Goal: Check status: Check status

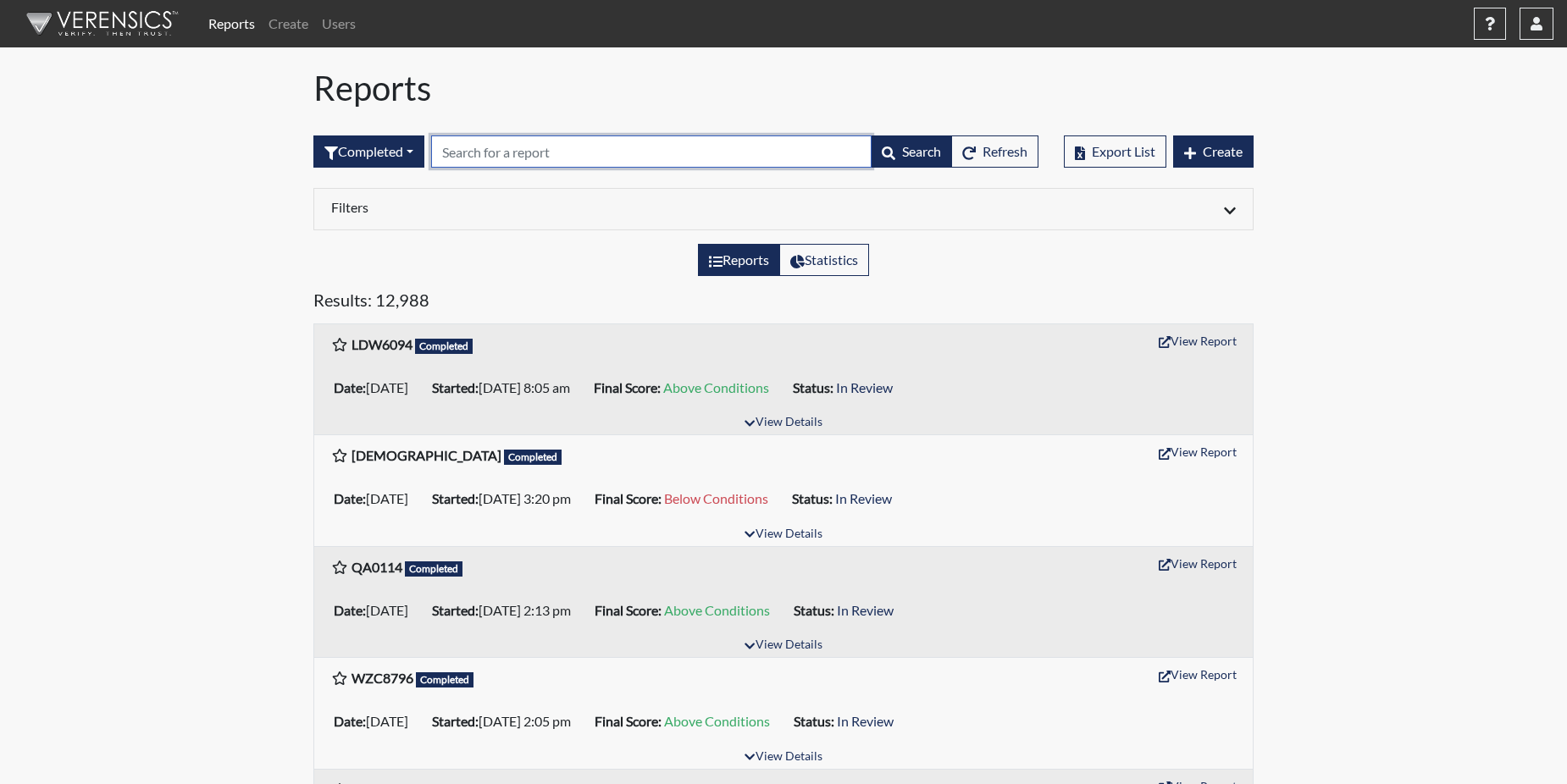
click at [473, 151] on input "text" at bounding box center [651, 151] width 440 height 33
paste input "SKL2155"
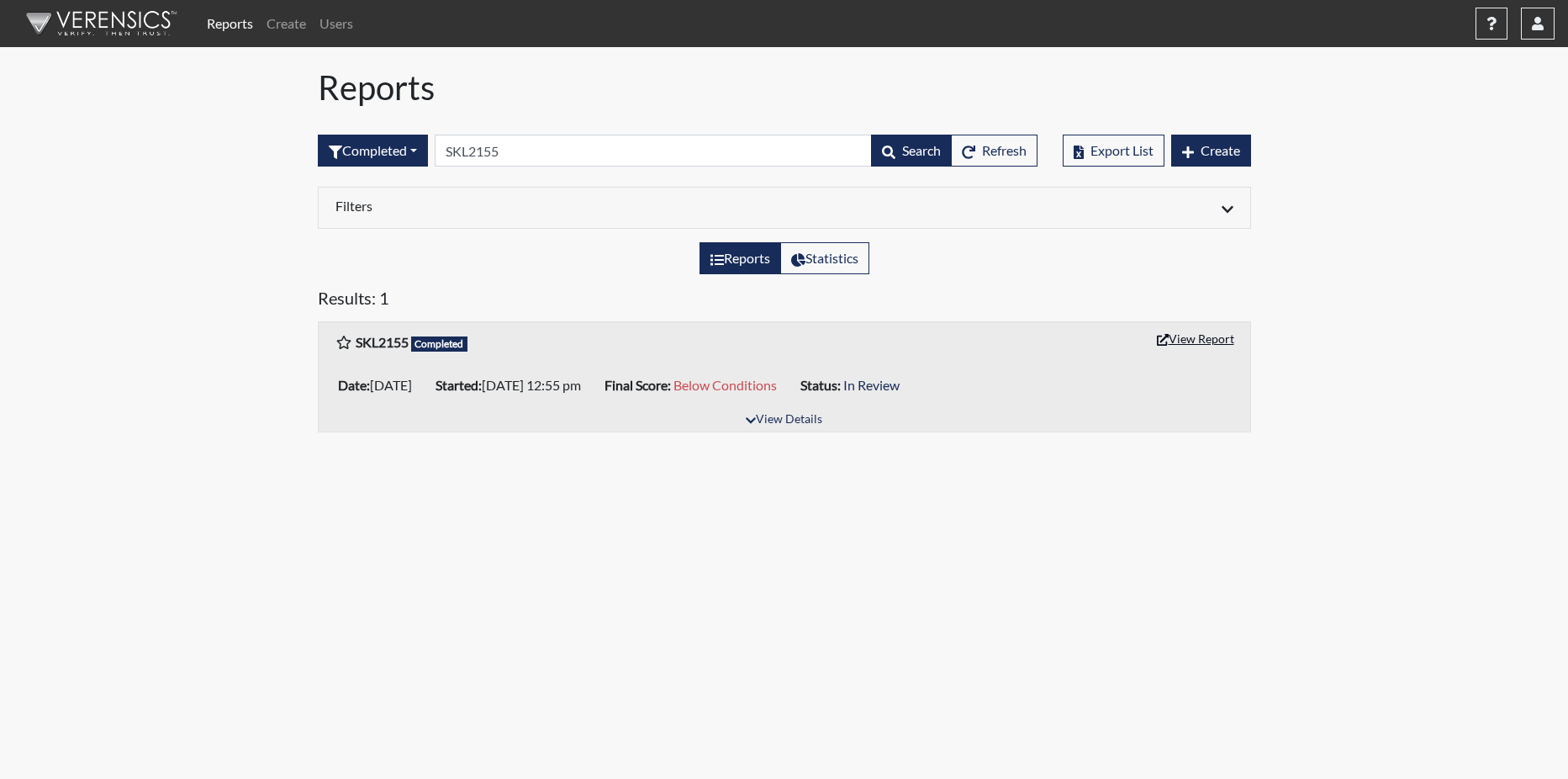
click at [1189, 336] on button "View Report" at bounding box center [1195, 338] width 92 height 27
drag, startPoint x: 555, startPoint y: 149, endPoint x: 565, endPoint y: 141, distance: 12.8
click at [554, 149] on input "SKL2155" at bounding box center [653, 150] width 437 height 32
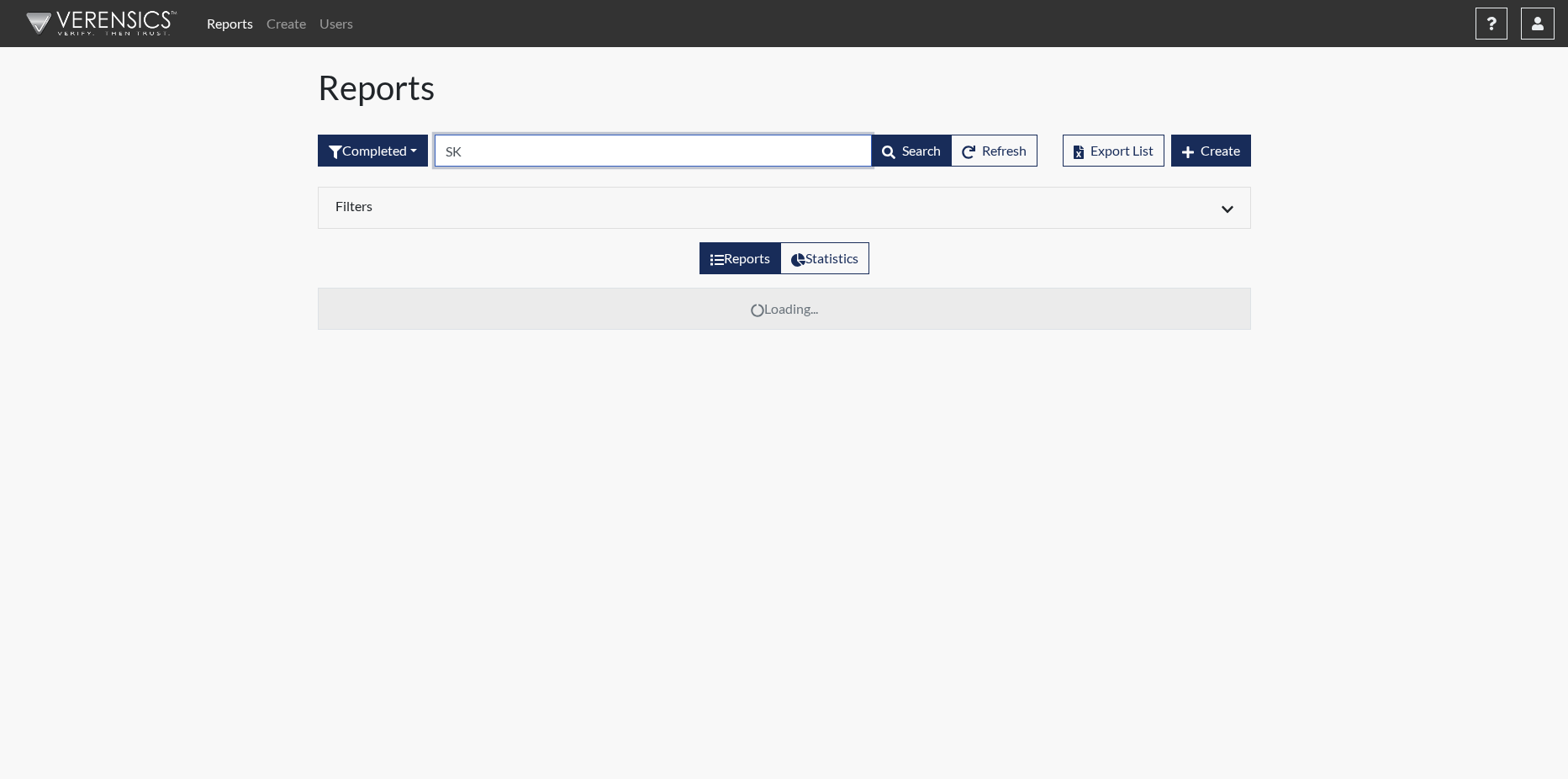
type input "S"
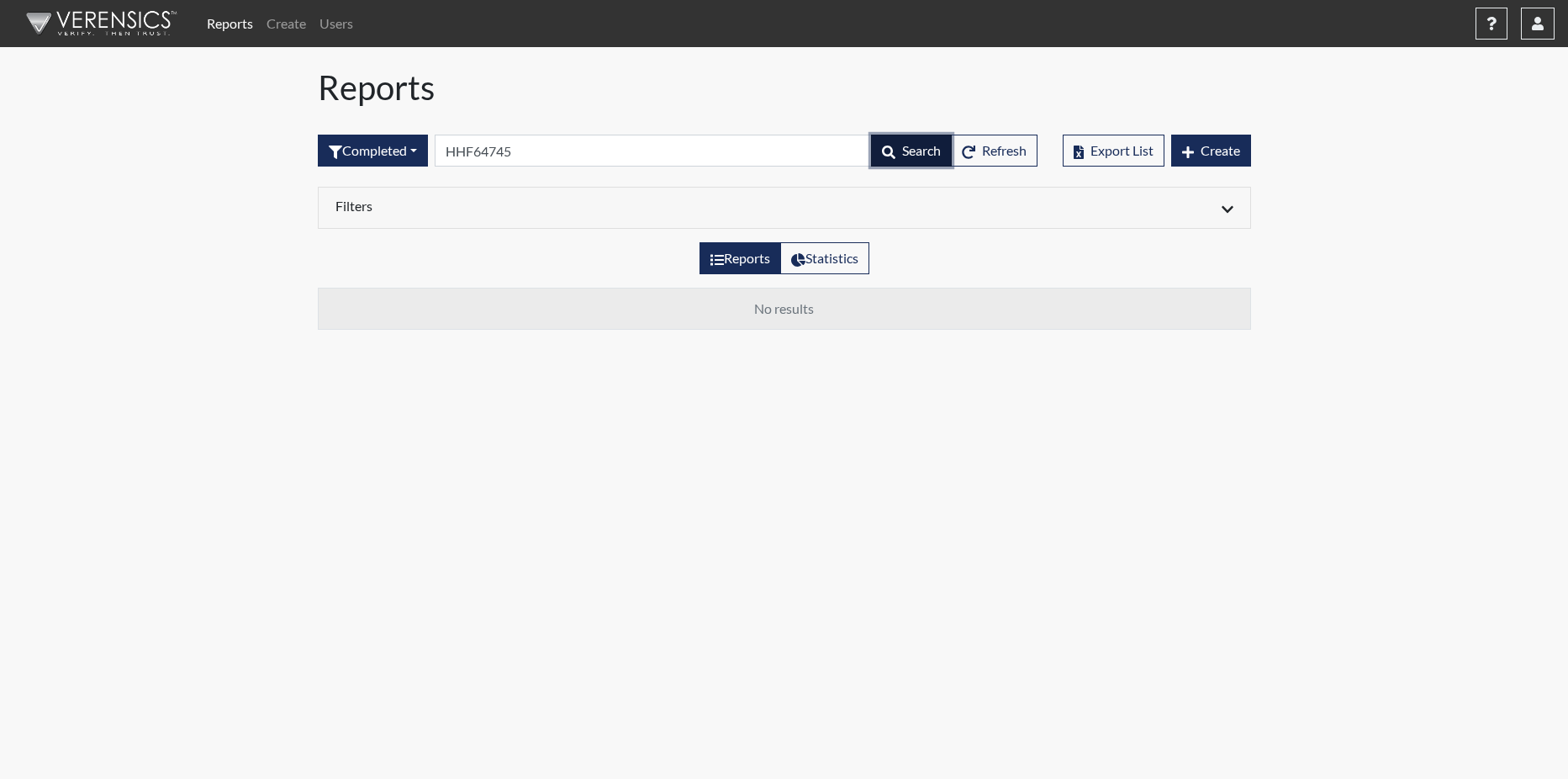
click at [904, 136] on button "Search" at bounding box center [911, 150] width 81 height 32
click at [906, 148] on span "Search" at bounding box center [921, 150] width 38 height 16
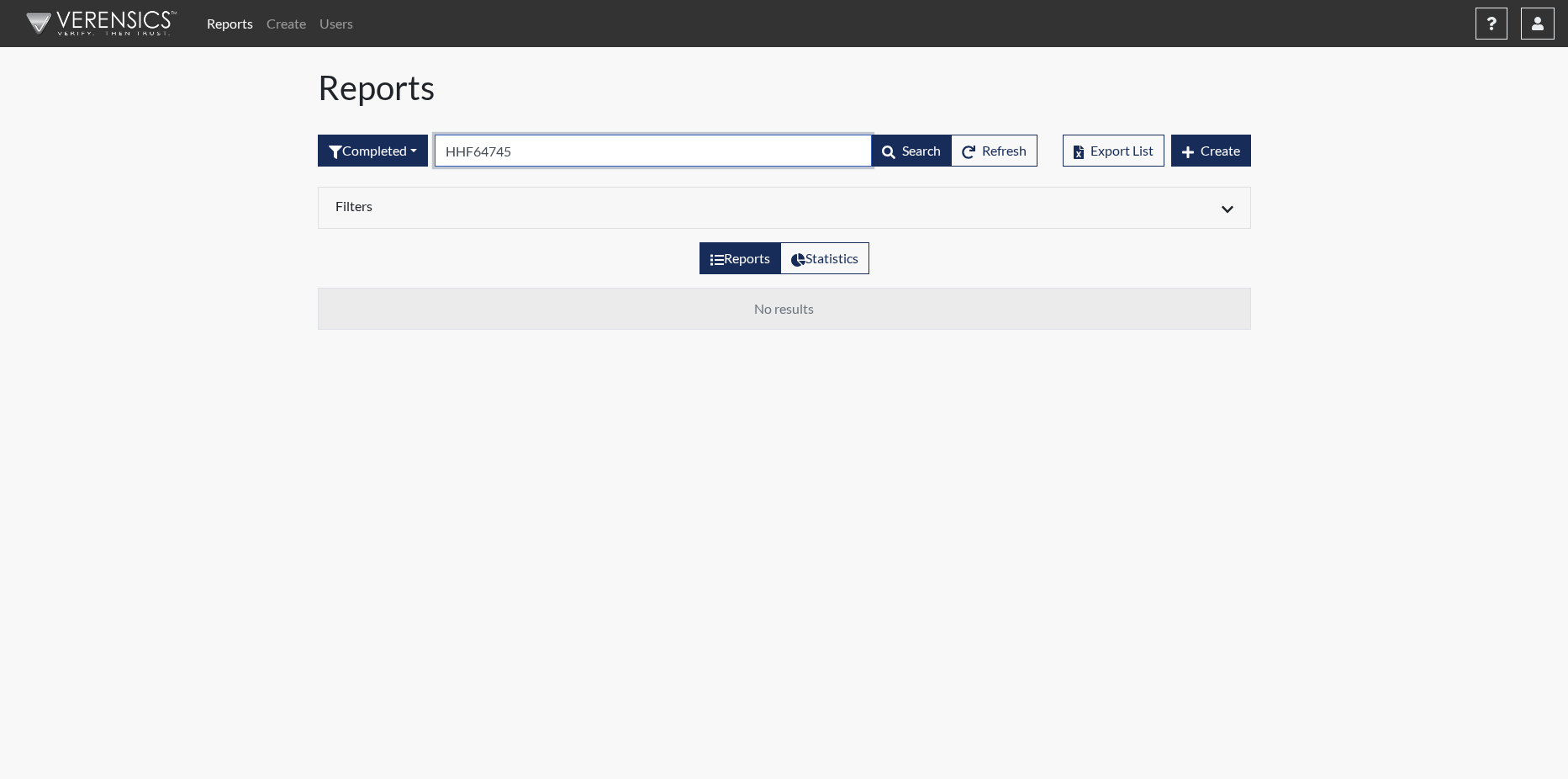
click at [555, 147] on input "HHF64745" at bounding box center [653, 150] width 437 height 32
type input "H"
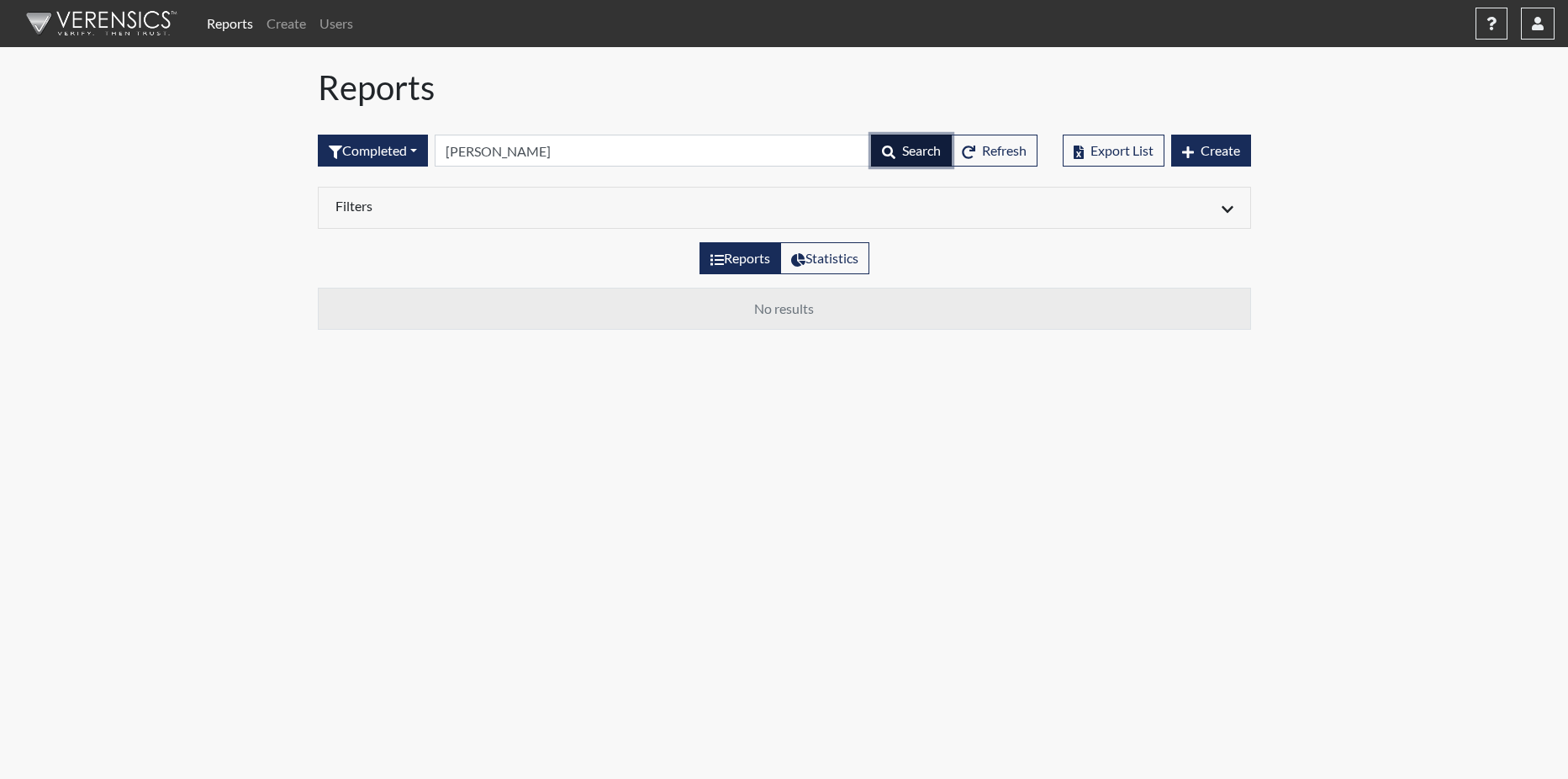
click at [887, 153] on icon "button" at bounding box center [889, 152] width 14 height 14
click at [887, 154] on icon "button" at bounding box center [889, 152] width 14 height 14
click at [889, 148] on icon "button" at bounding box center [889, 152] width 14 height 14
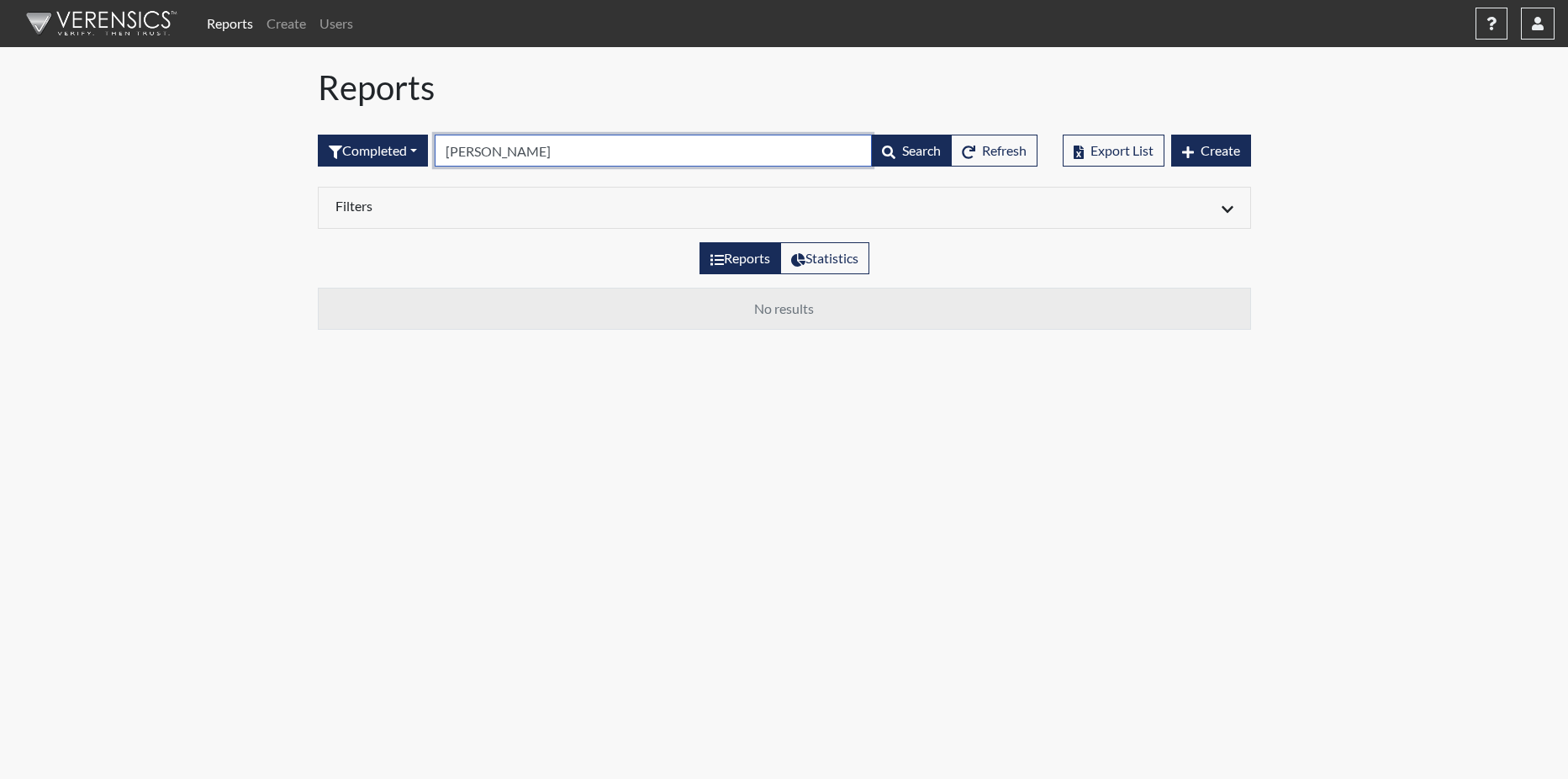
click at [519, 149] on input "hazel Foy" at bounding box center [653, 150] width 437 height 32
type input "h"
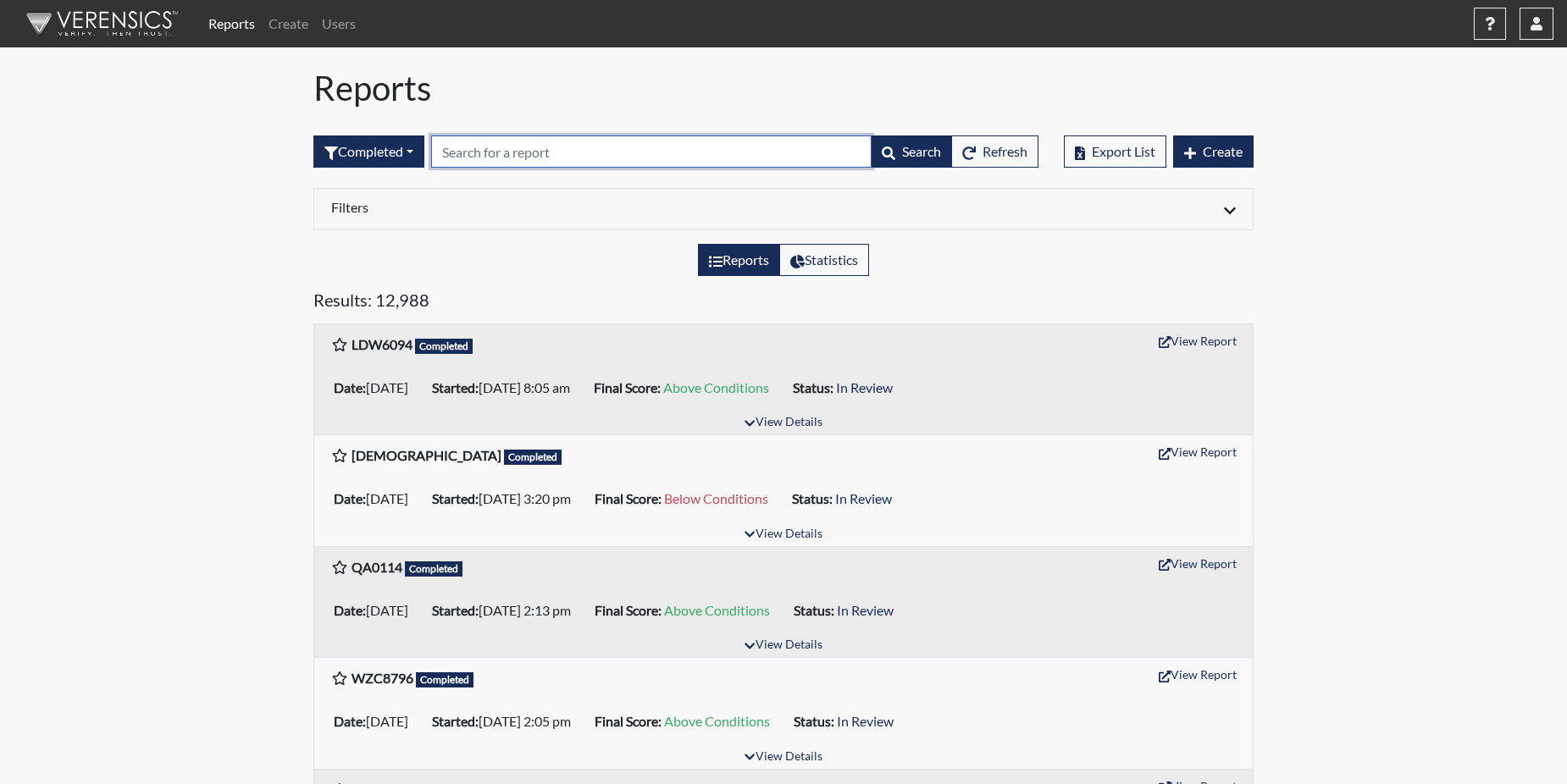
click at [473, 153] on input "text" at bounding box center [651, 151] width 440 height 33
paste input "IOH8921"
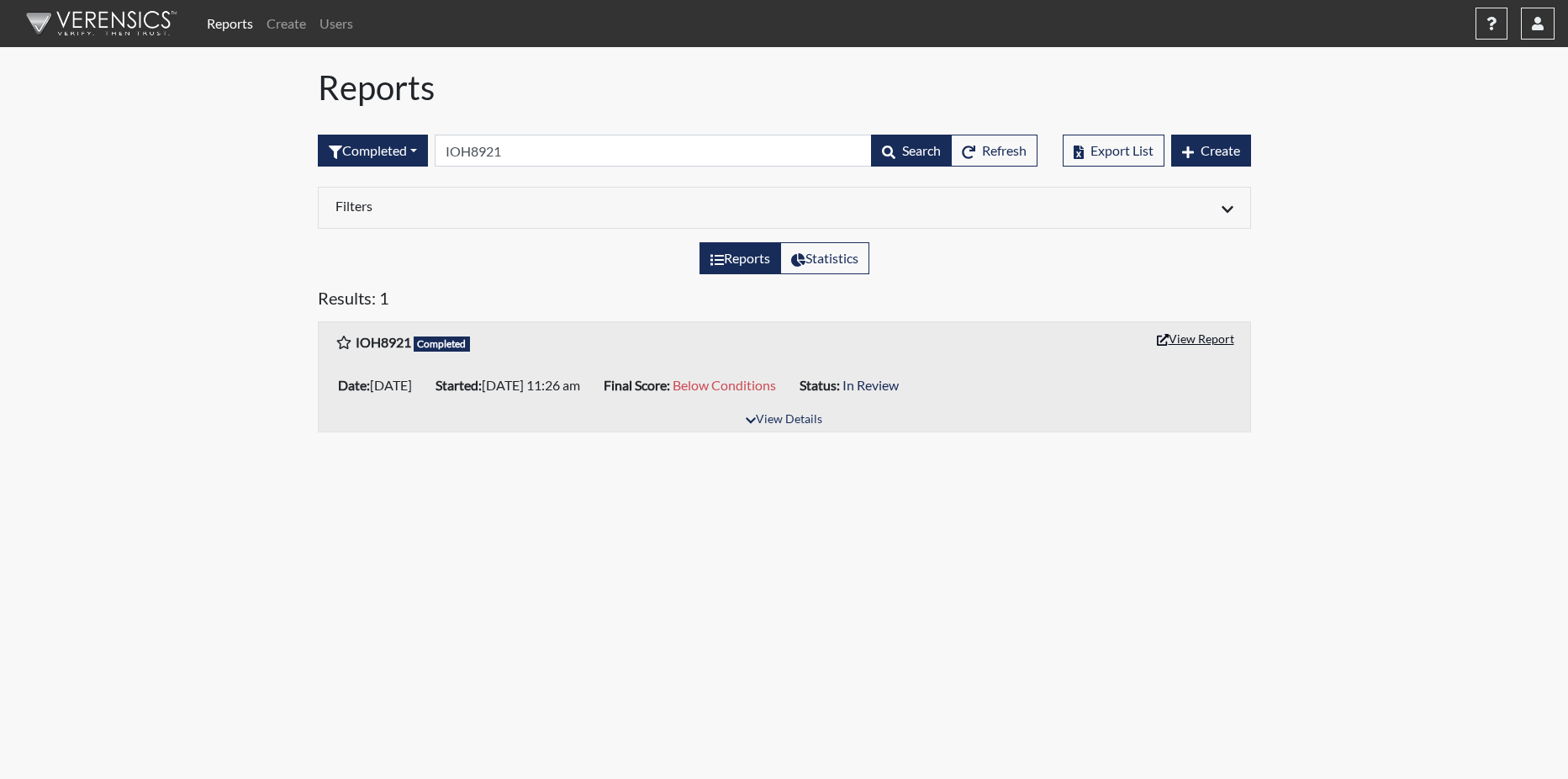
click at [1196, 335] on button "View Report" at bounding box center [1195, 338] width 92 height 27
click at [520, 145] on input "IOH8921" at bounding box center [653, 150] width 437 height 32
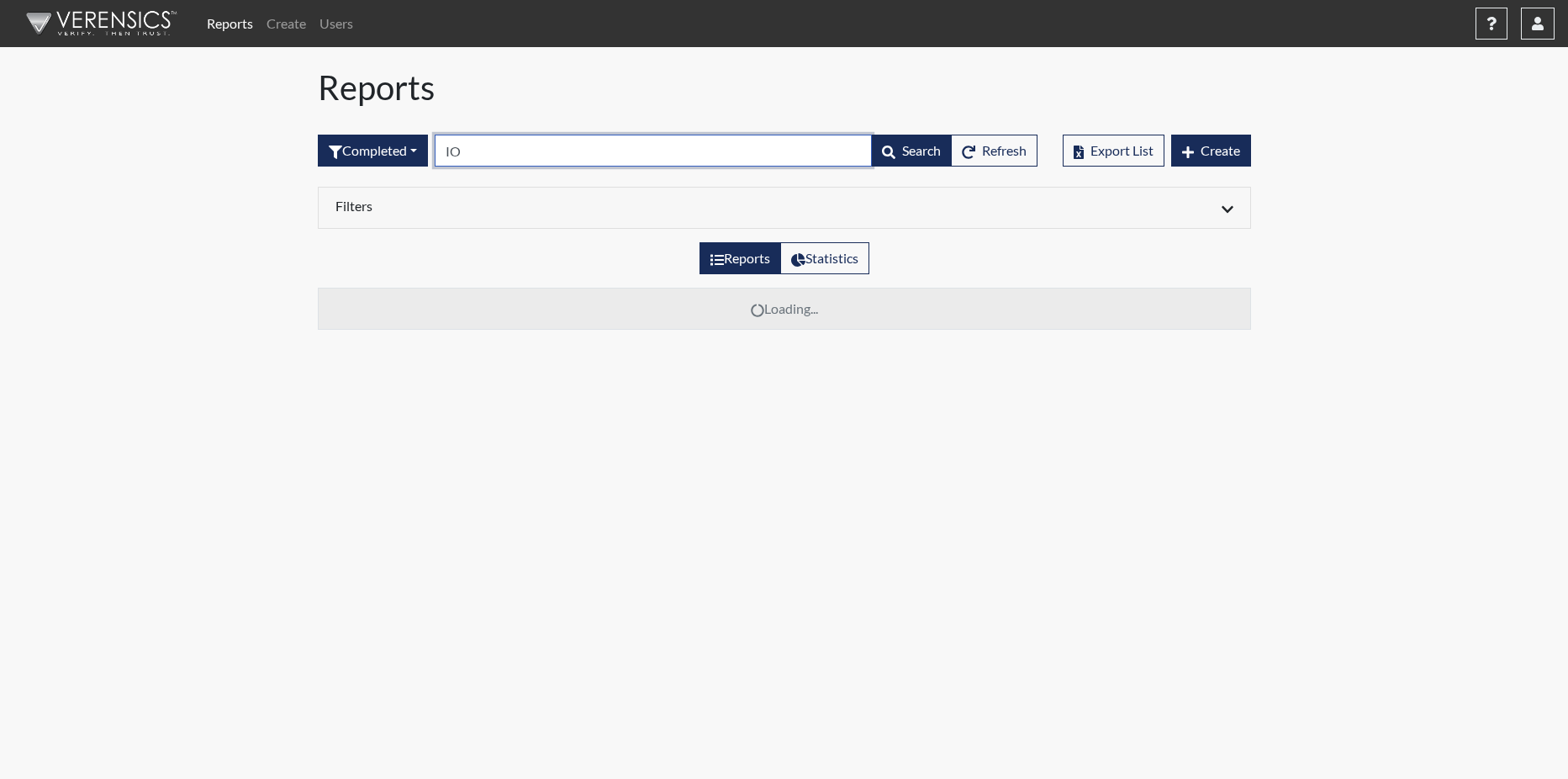
type input "I"
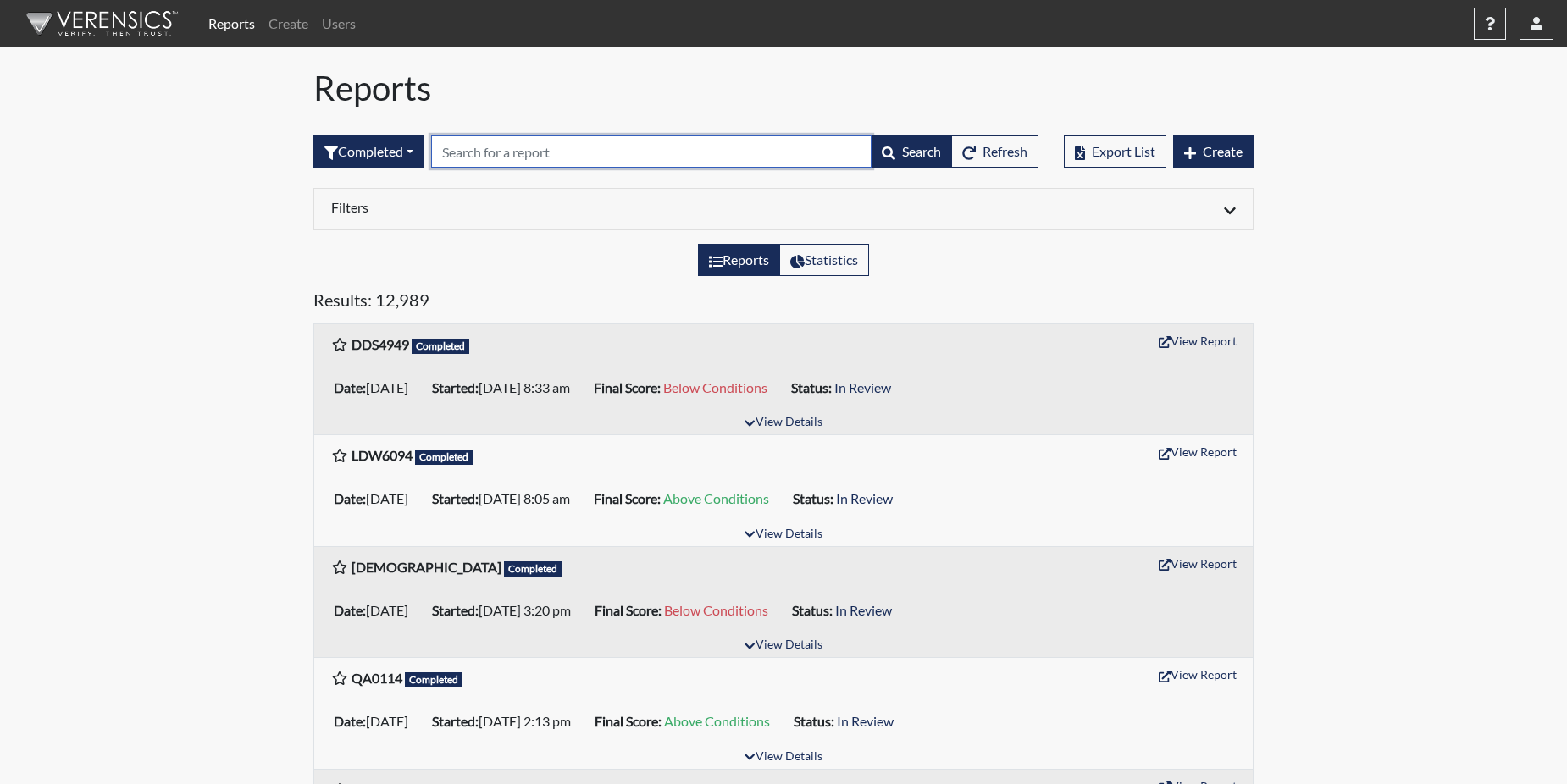
paste input "HHF6745"
type input "HHF6745"
click at [501, 275] on div "Reports Statistics" at bounding box center [784, 267] width 966 height 45
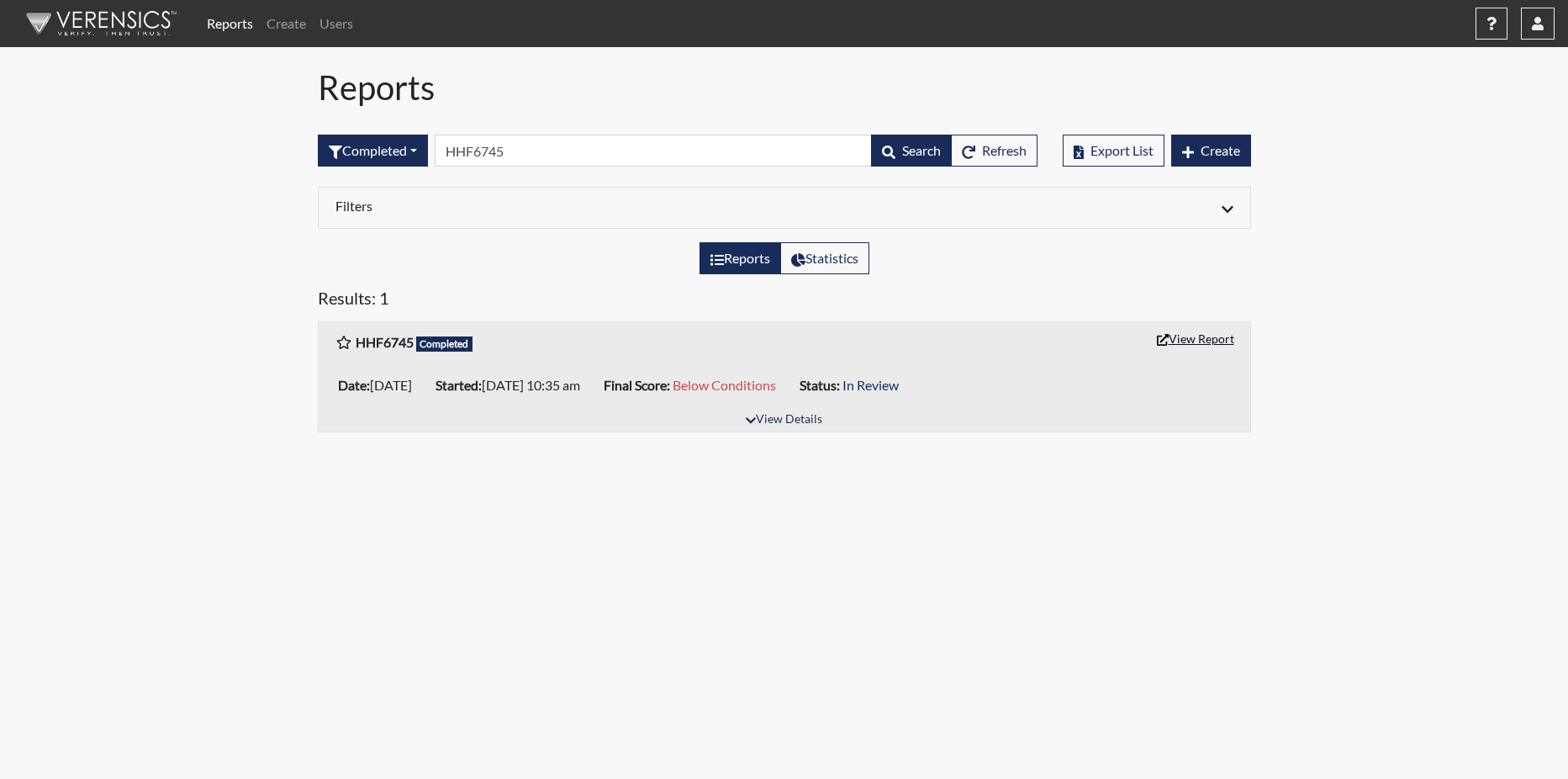
click at [1208, 336] on button "View Report" at bounding box center [1195, 338] width 92 height 27
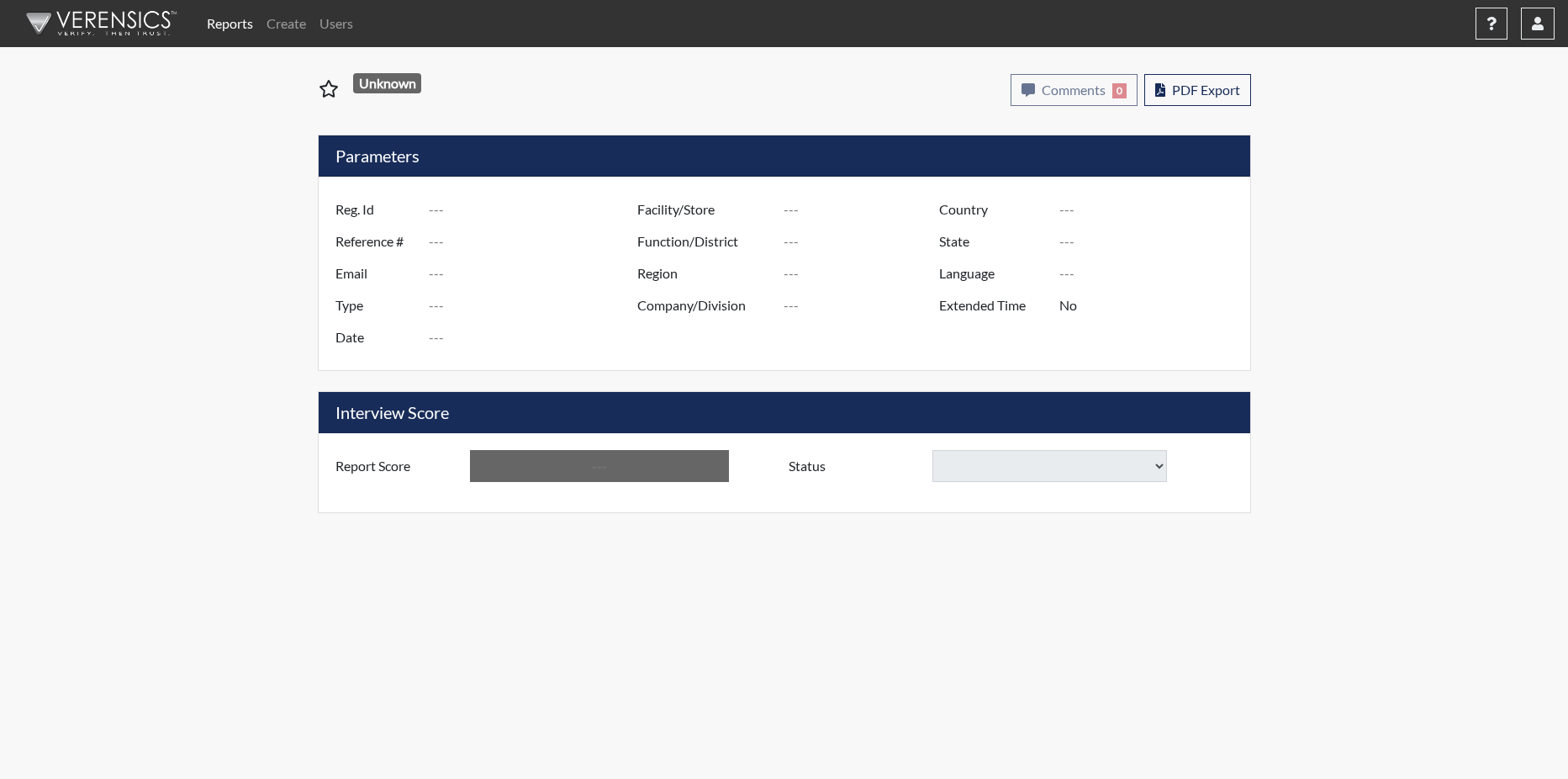
type input "SKL2155"
type input "50927"
type input "---"
type input "Corrections Pre-Employment"
type input "[DATE]"
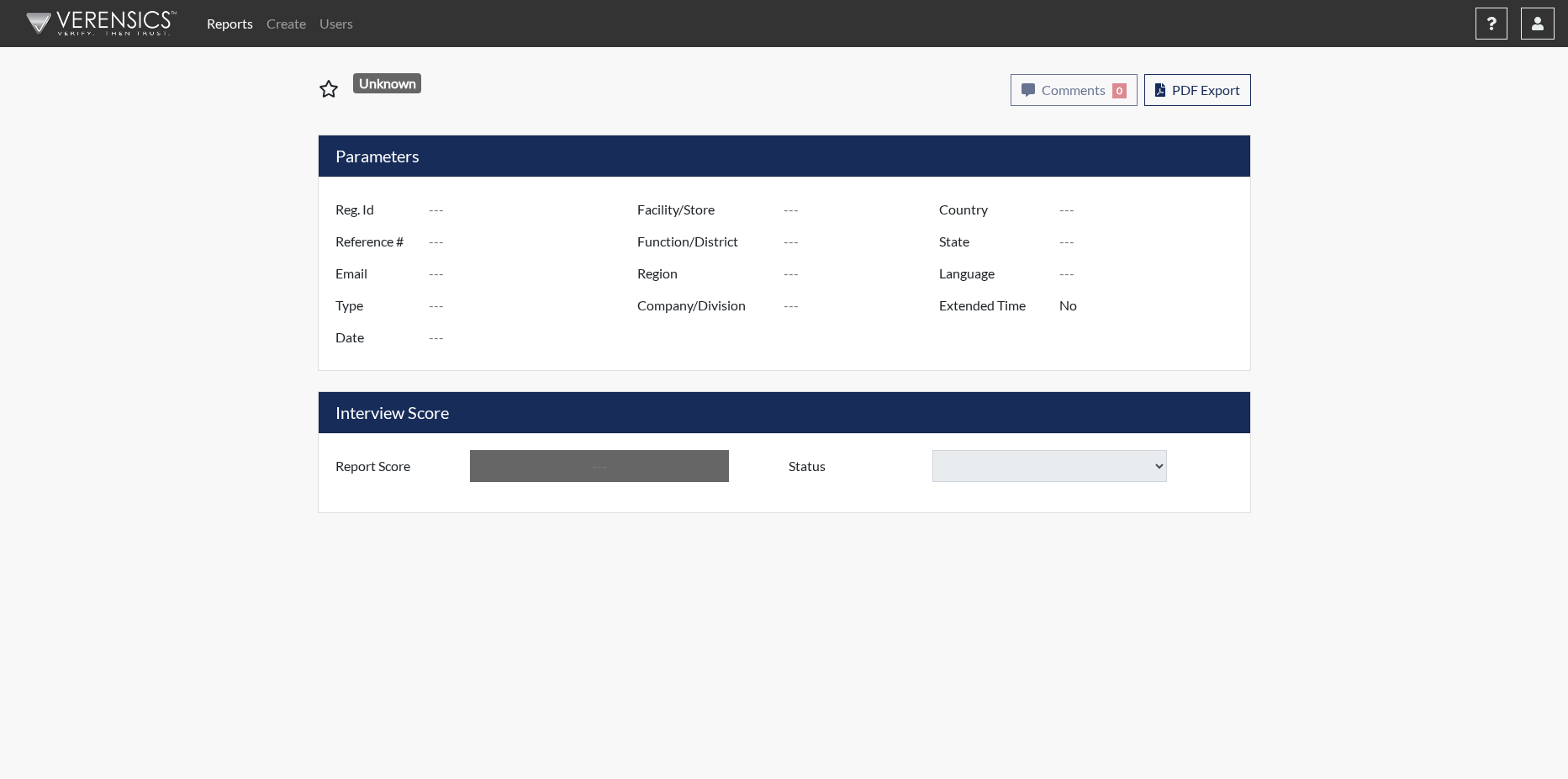
type input "[PERSON_NAME]"
type input "[GEOGRAPHIC_DATA]"
type input "[US_STATE]"
type input "English"
type input "Below Conditions"
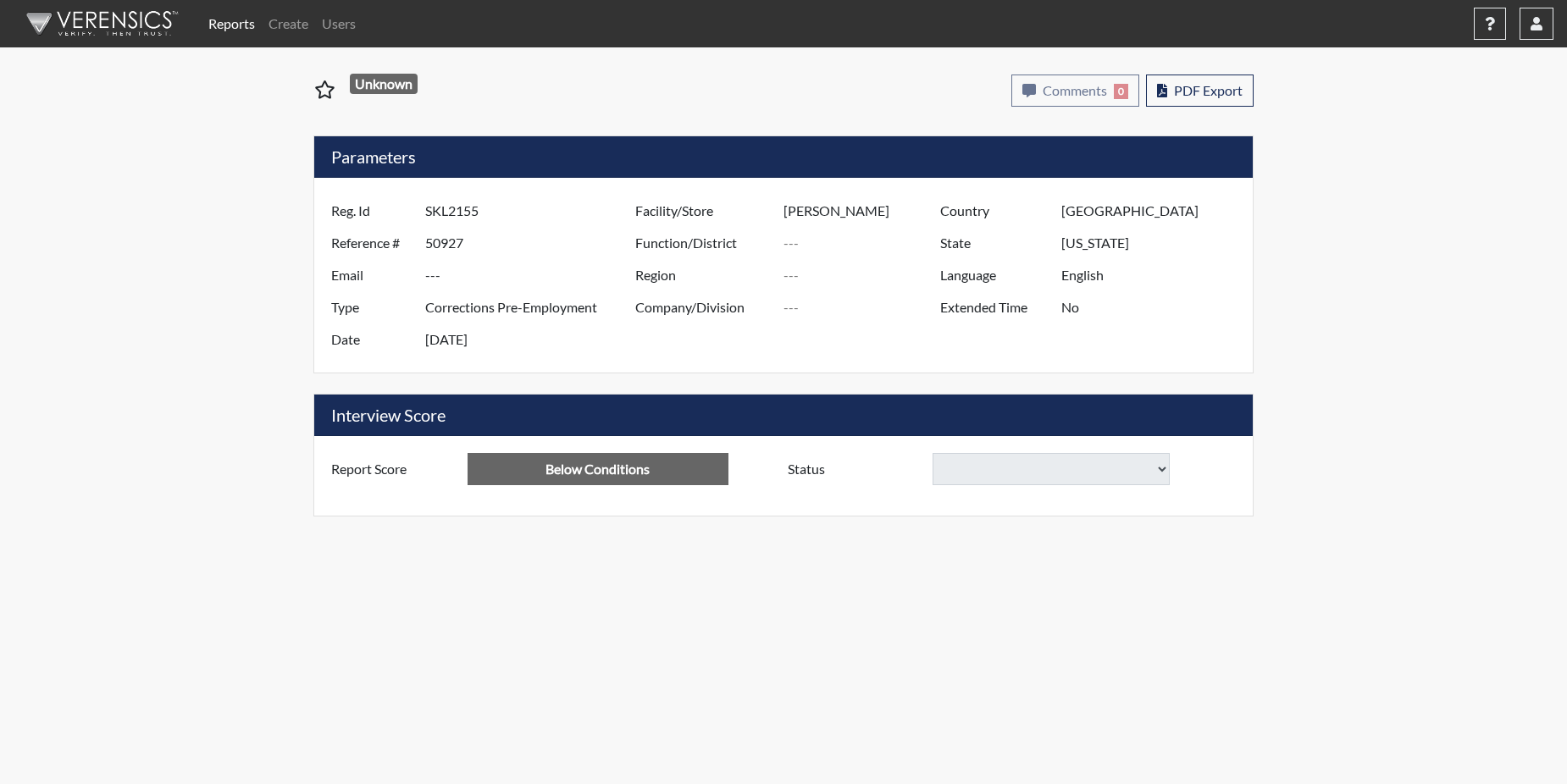
select select
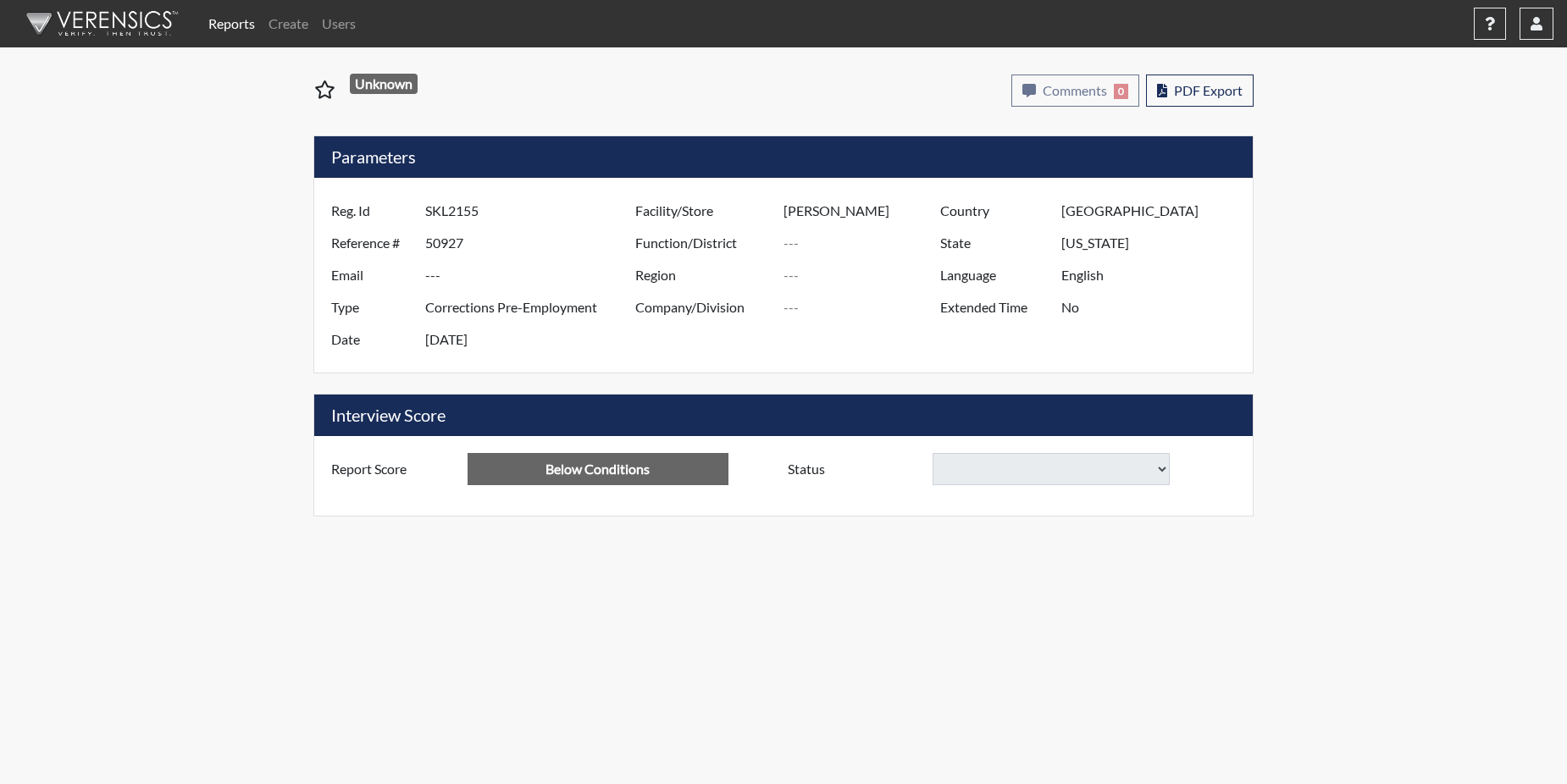
select select
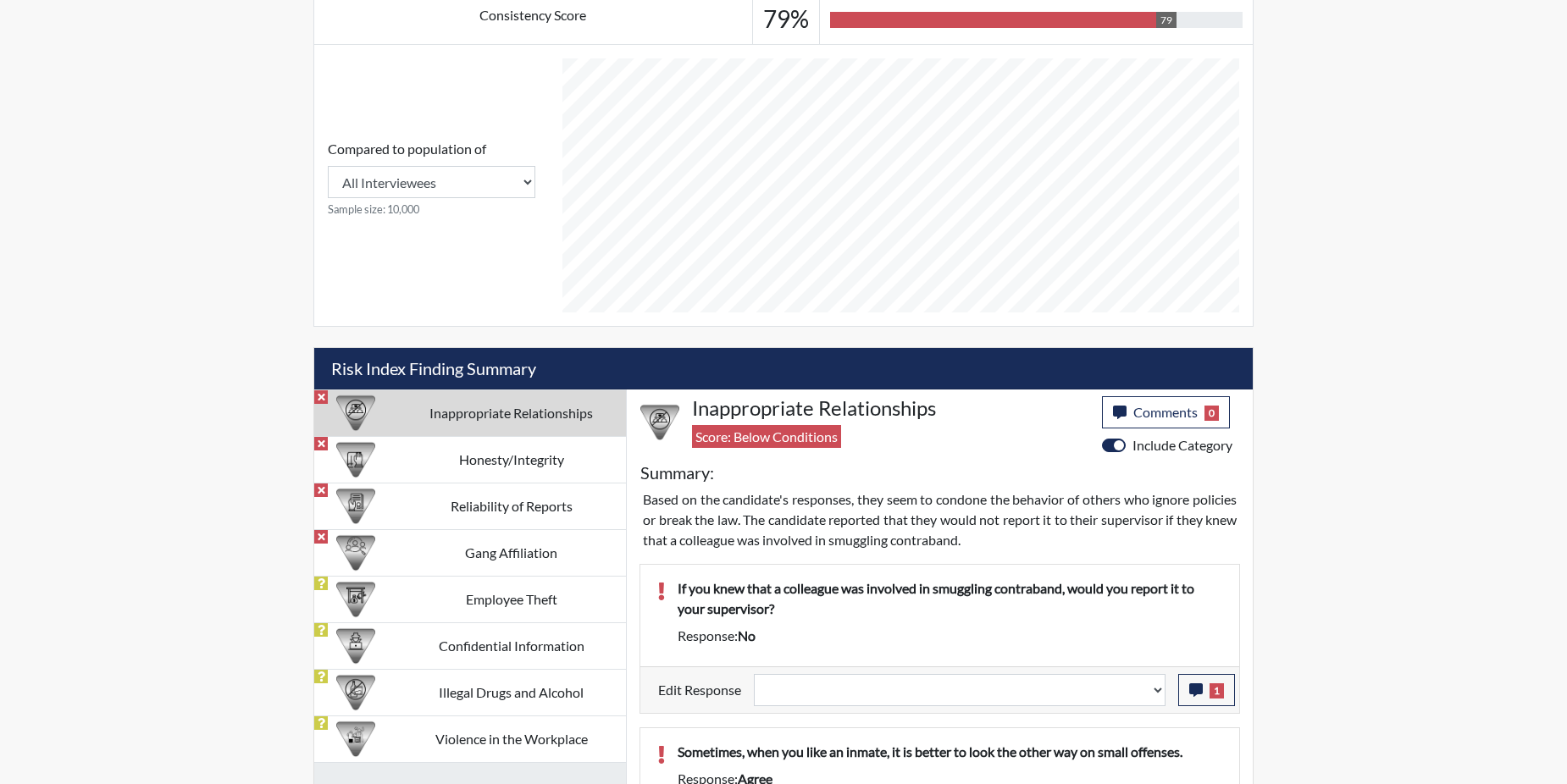
scroll to position [762, 0]
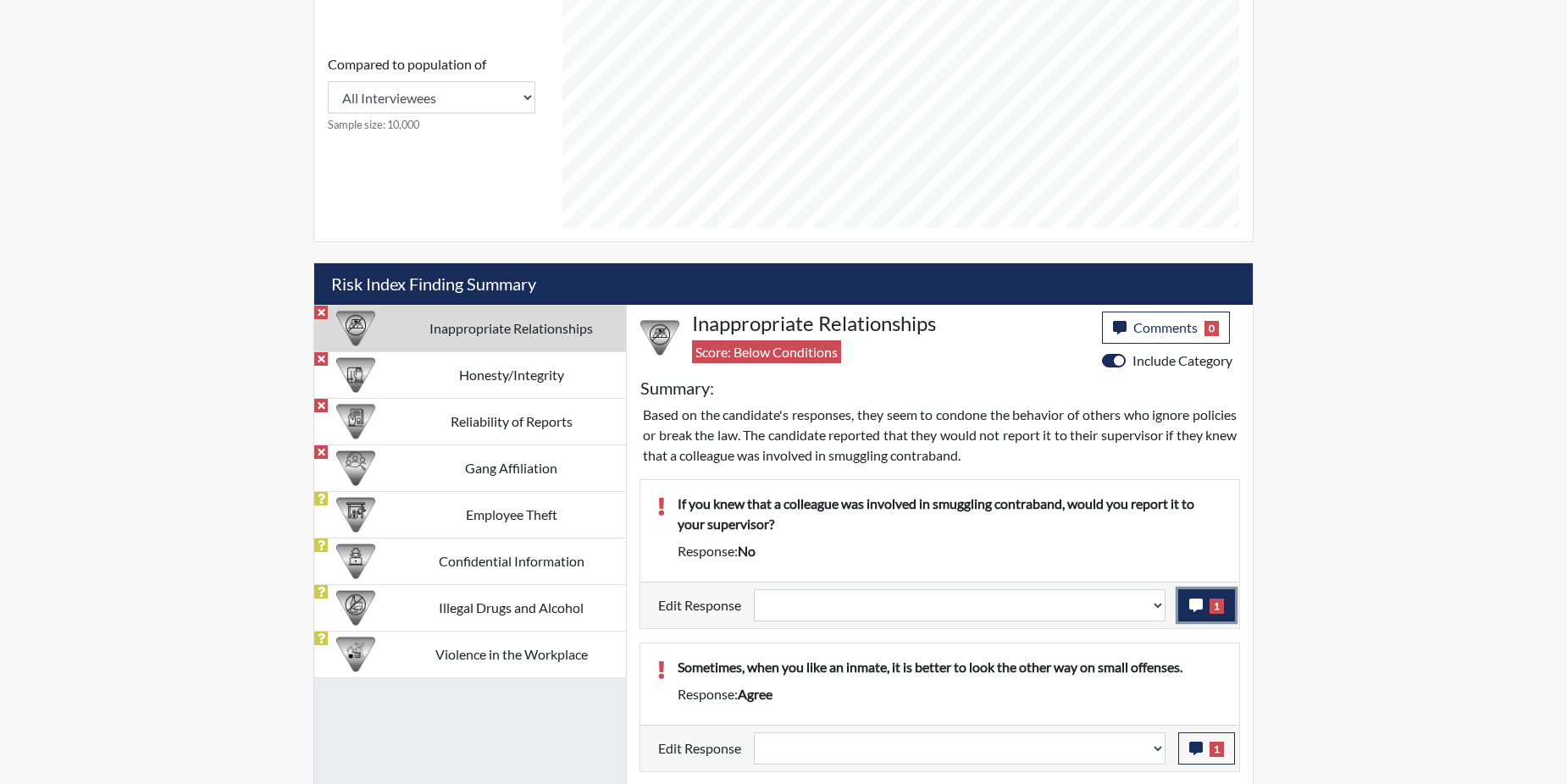
click at [1198, 602] on icon "button" at bounding box center [1196, 605] width 14 height 14
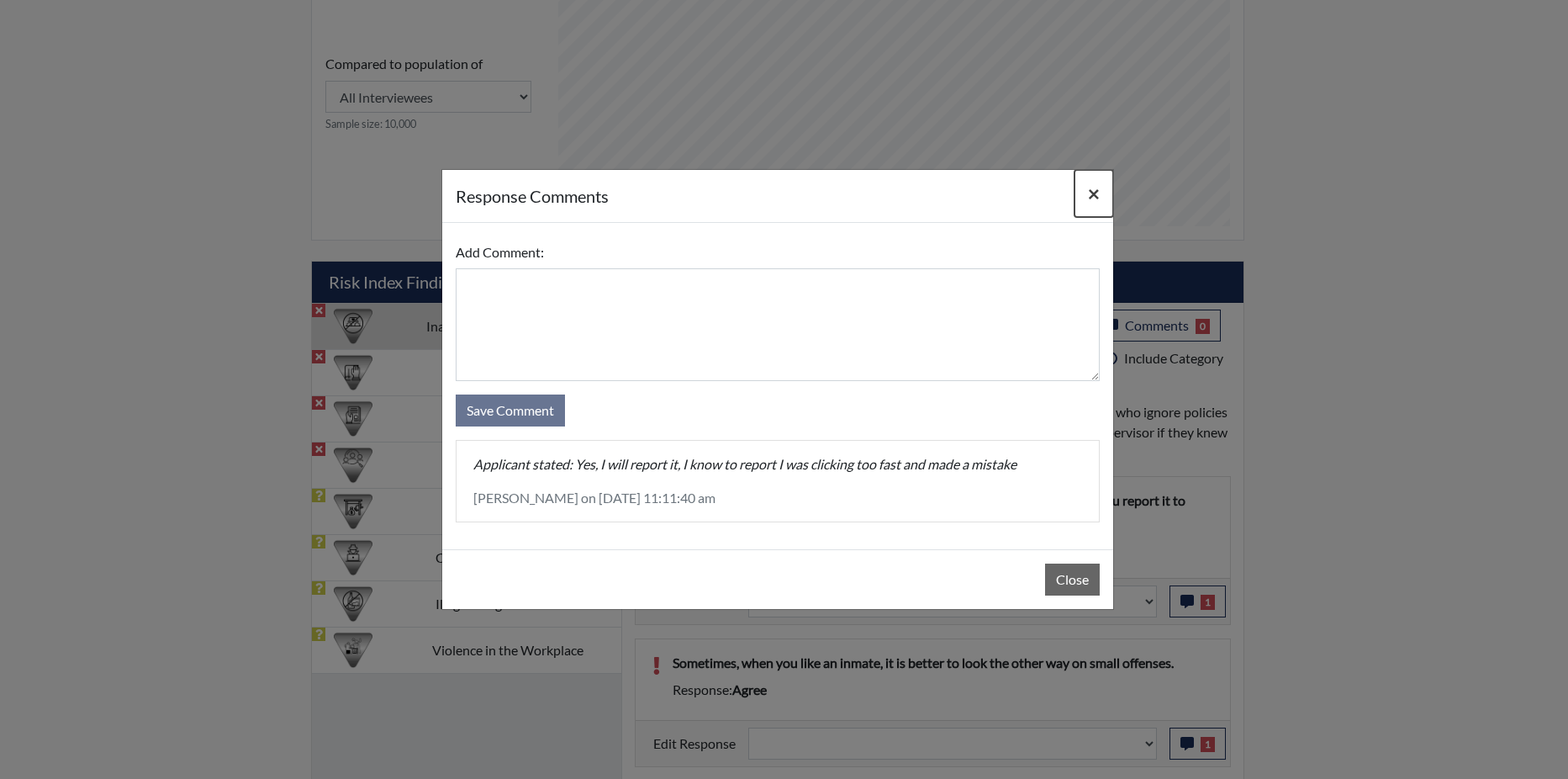
click at [1094, 189] on span "×" at bounding box center [1094, 193] width 12 height 25
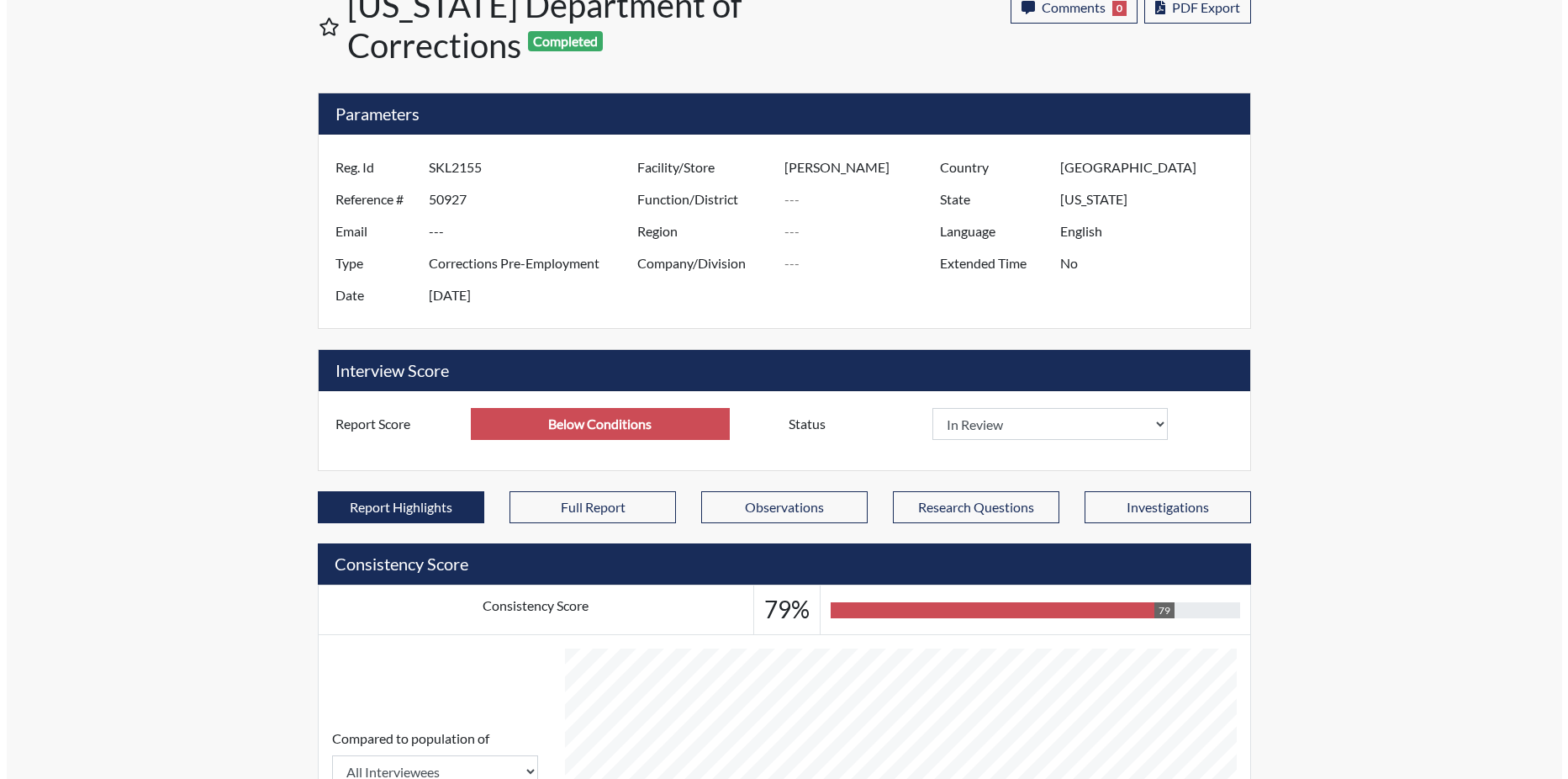
scroll to position [0, 0]
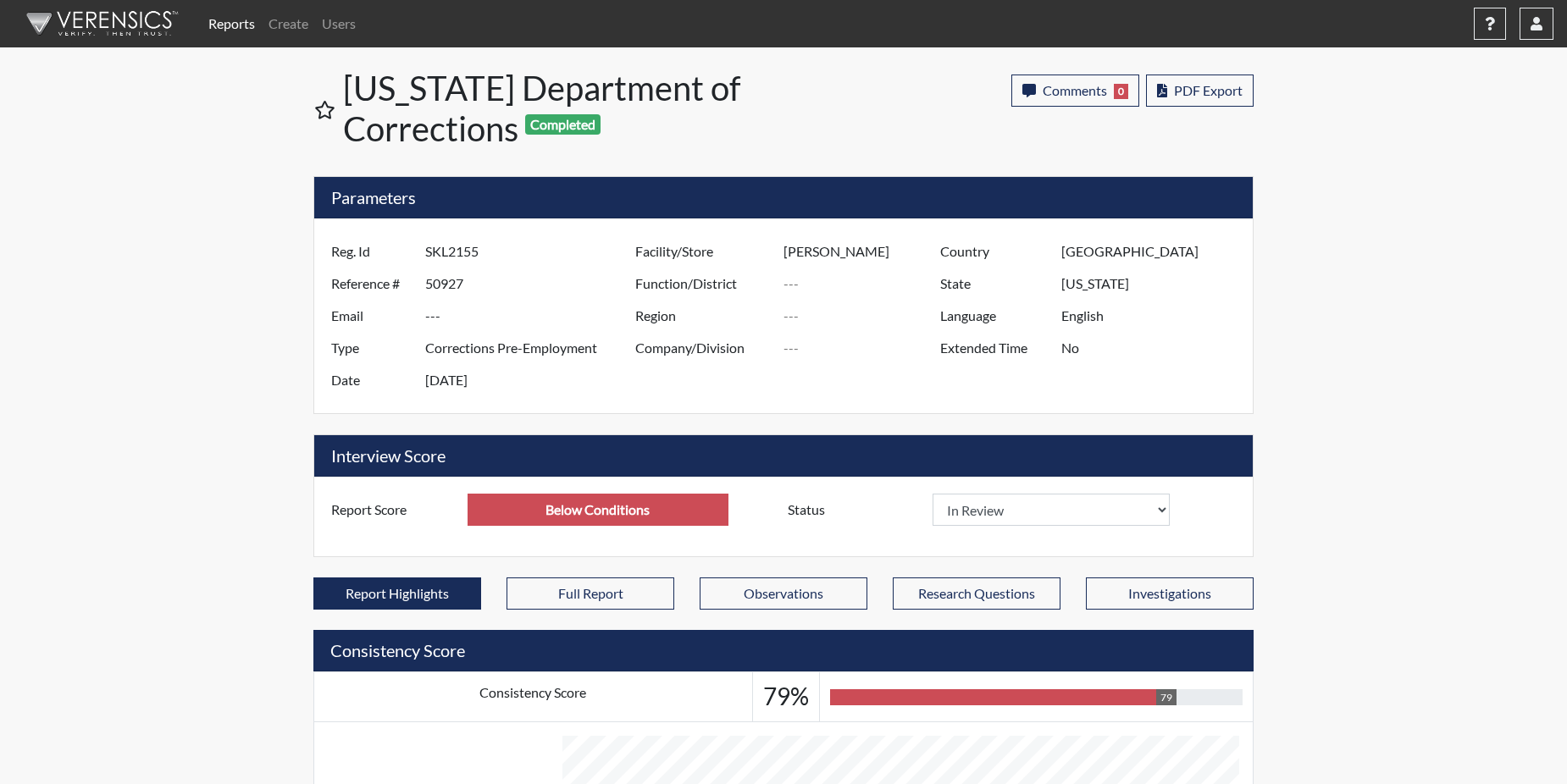
drag, startPoint x: 231, startPoint y: 20, endPoint x: 222, endPoint y: 32, distance: 15.0
click at [231, 20] on link "Reports" at bounding box center [231, 24] width 60 height 34
click at [227, 28] on link "Reports" at bounding box center [231, 24] width 60 height 34
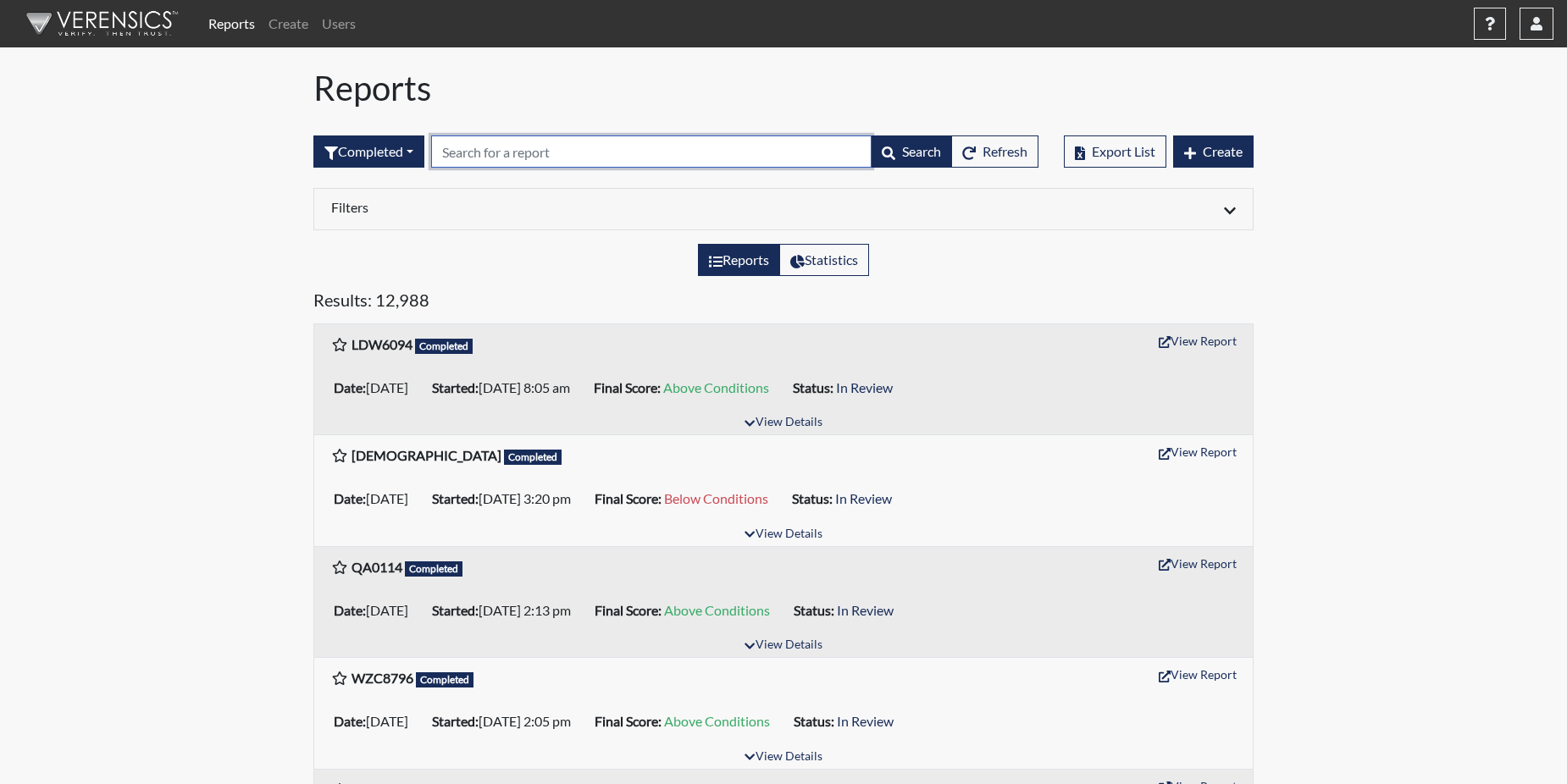
click at [468, 148] on input "text" at bounding box center [651, 151] width 440 height 33
click at [468, 149] on input "text" at bounding box center [651, 151] width 440 height 33
paste input "HHF64745"
click at [504, 279] on div "Reports Statistics" at bounding box center [784, 267] width 966 height 45
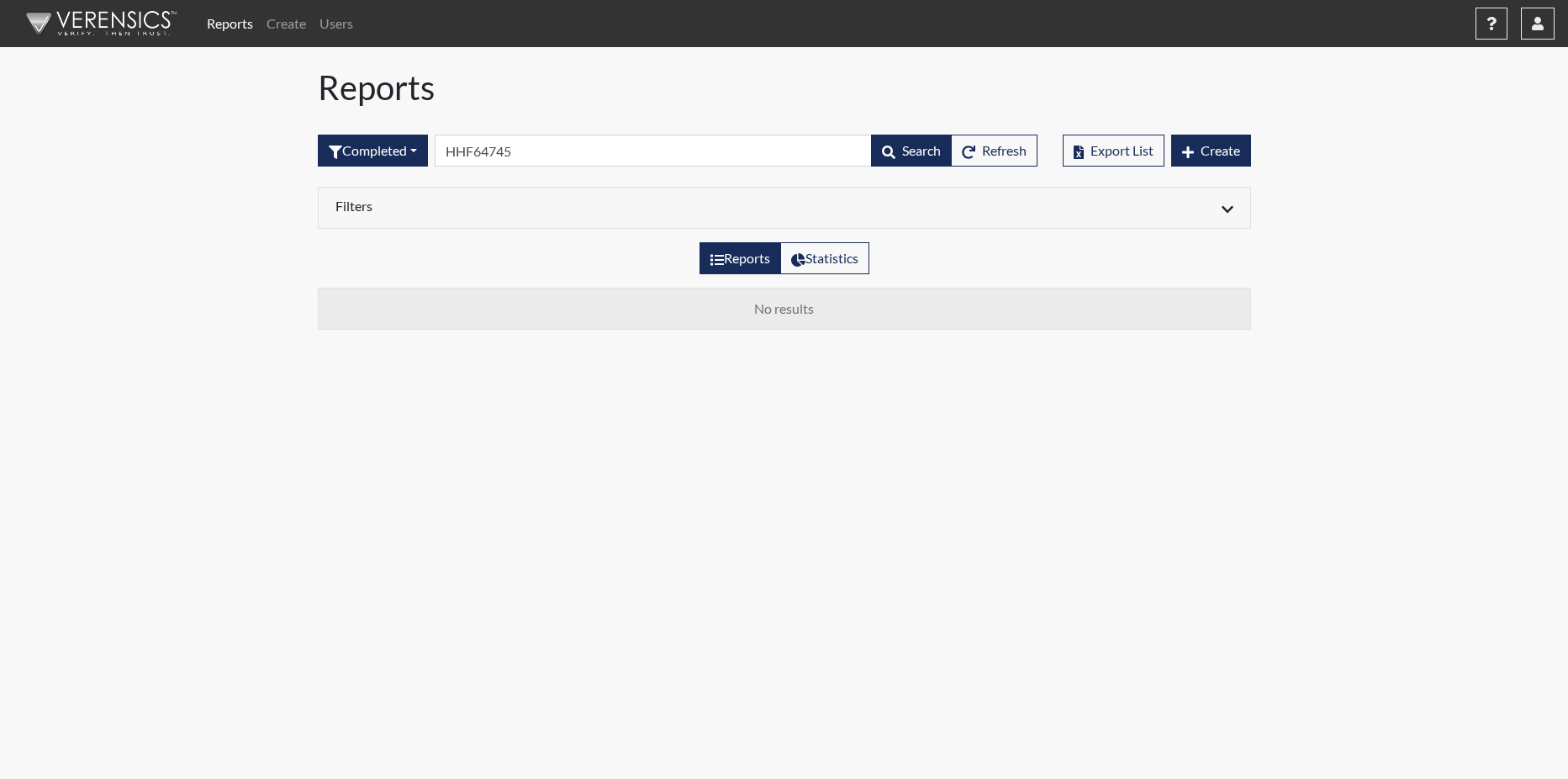
click at [227, 19] on link "Reports" at bounding box center [230, 24] width 60 height 33
click at [545, 143] on input "HHF64745" at bounding box center [653, 150] width 437 height 32
type input "H"
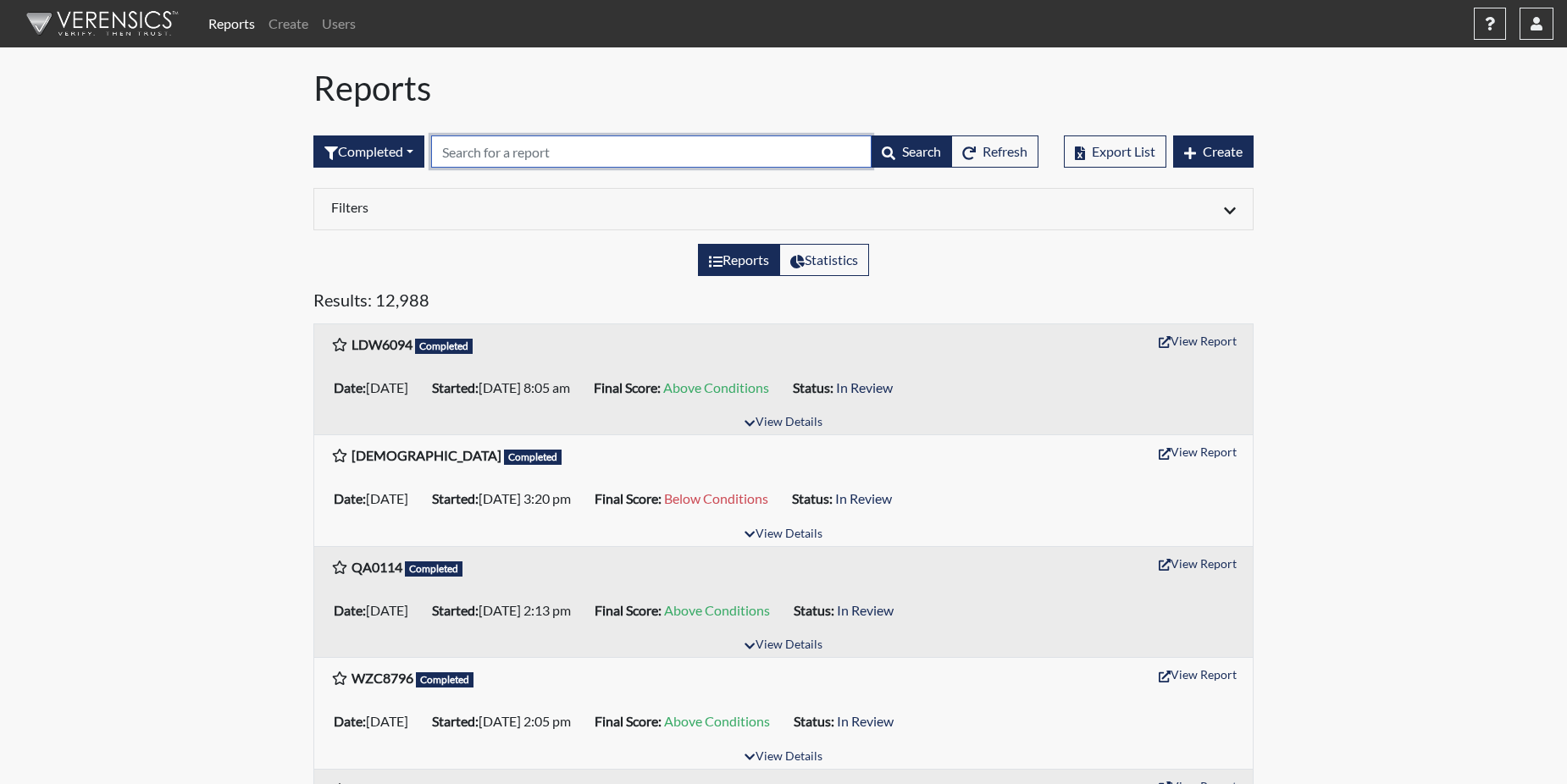
paste input "HHF64745"
type input "HHF64745"
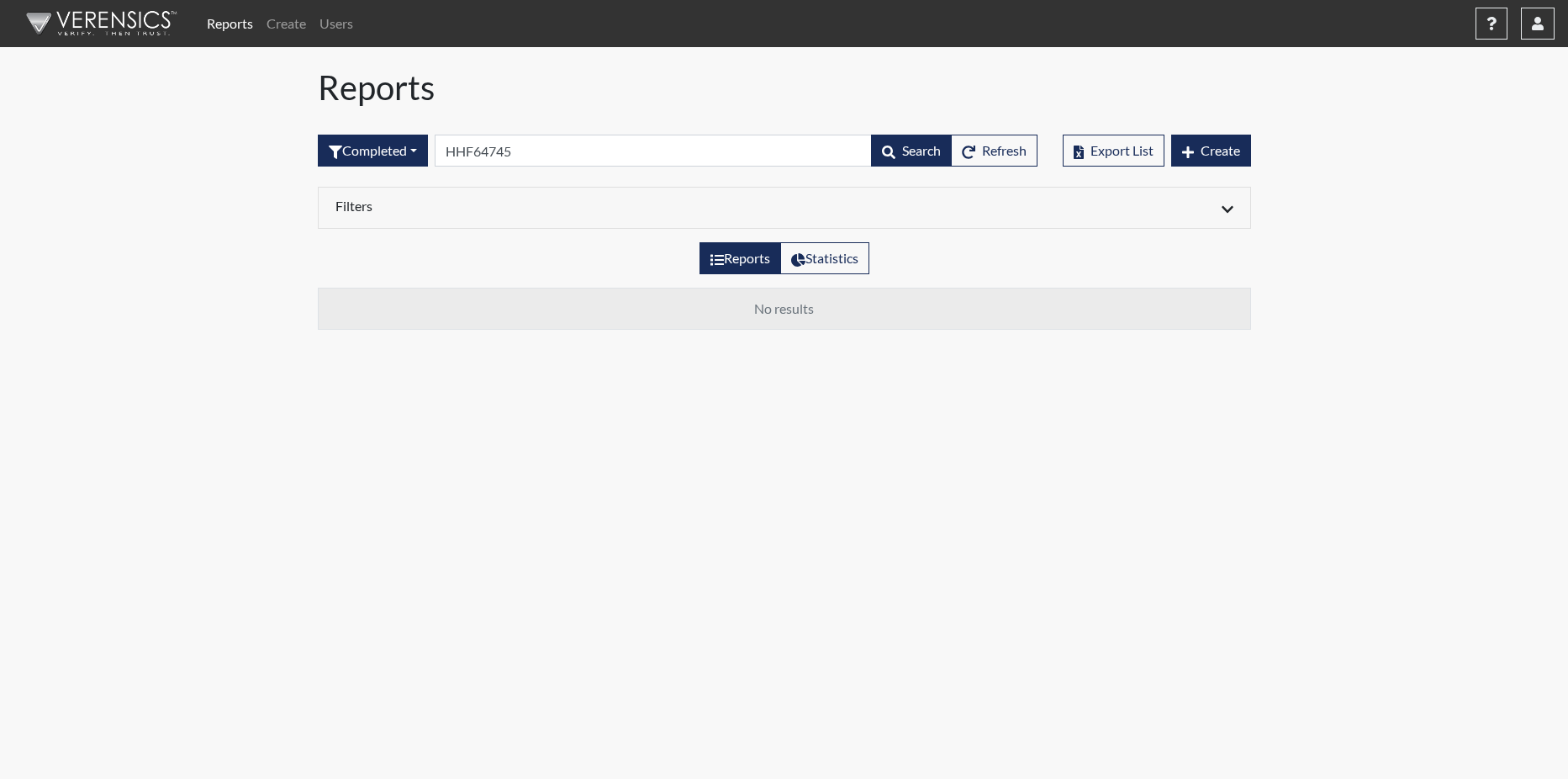
click at [230, 21] on link "Reports" at bounding box center [230, 24] width 60 height 33
drag, startPoint x: 551, startPoint y: 152, endPoint x: 537, endPoint y: 152, distance: 14.0
click at [550, 152] on input "HHF64745" at bounding box center [653, 150] width 437 height 32
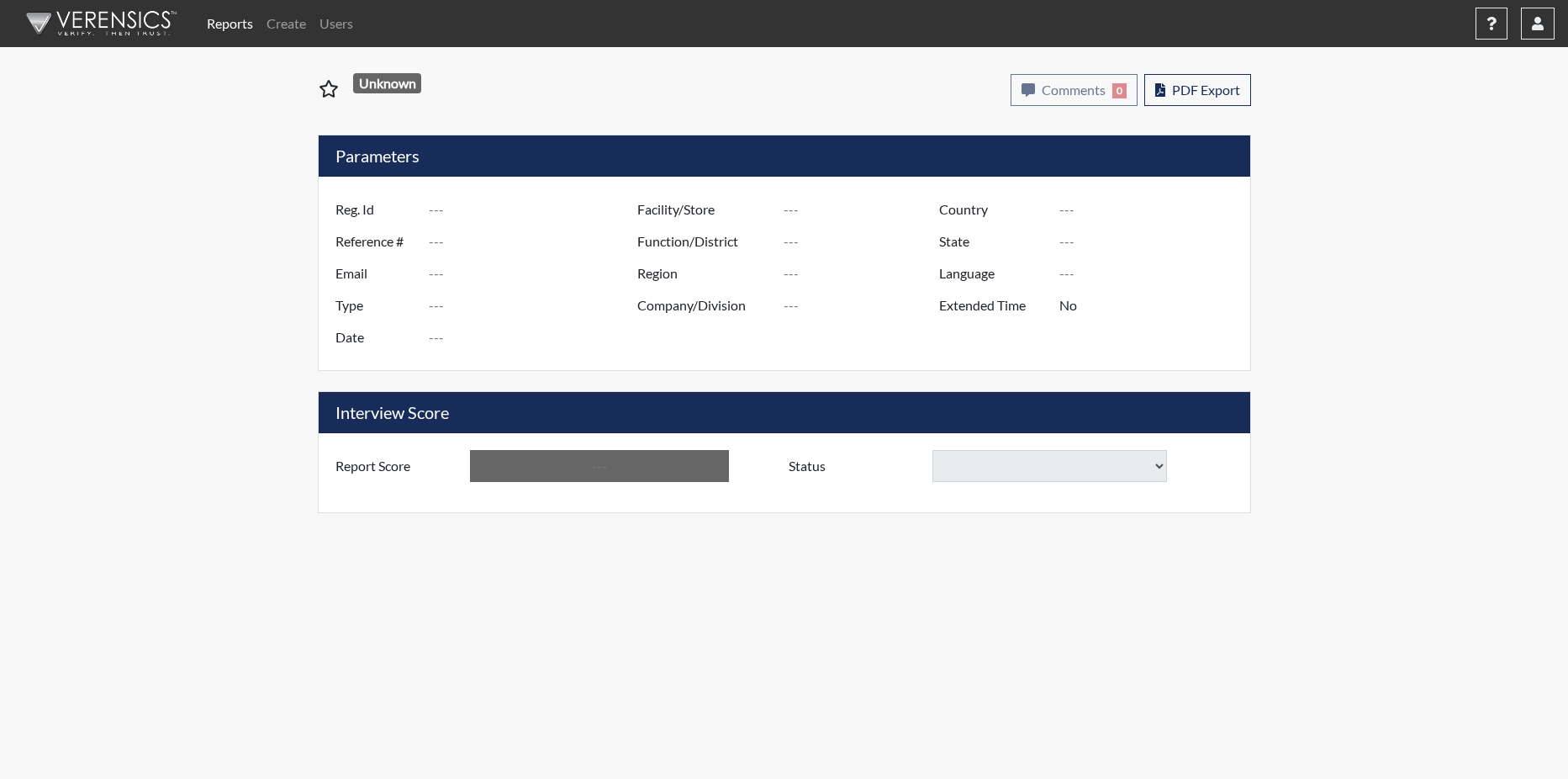
type input "IOH8921"
type input "50873"
type input "---"
type input "Corrections Pre-Employment"
type input "Aug 21, 2025"
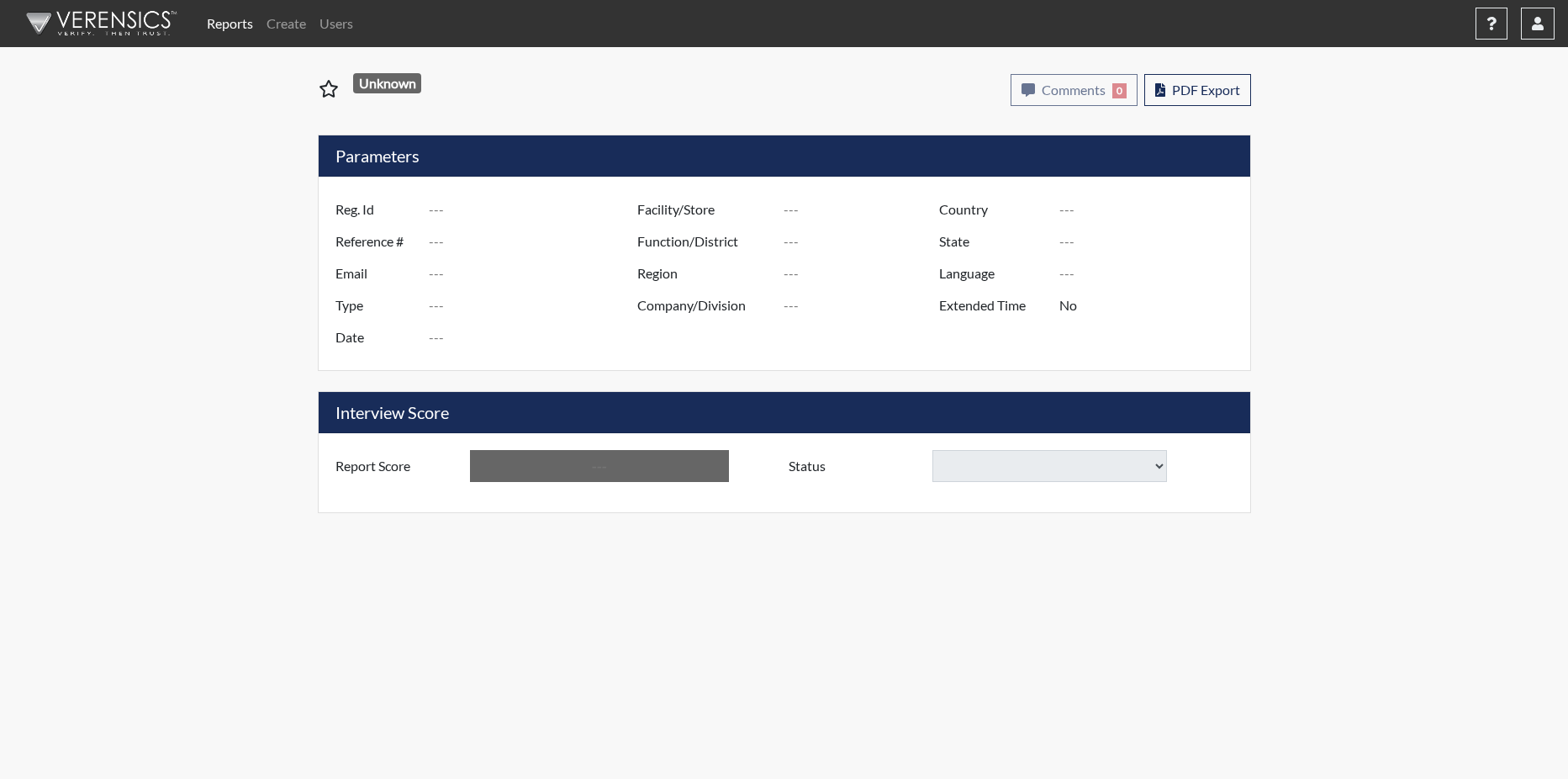
type input "Dodge SP"
type input "[GEOGRAPHIC_DATA]"
type input "[US_STATE]"
type input "English"
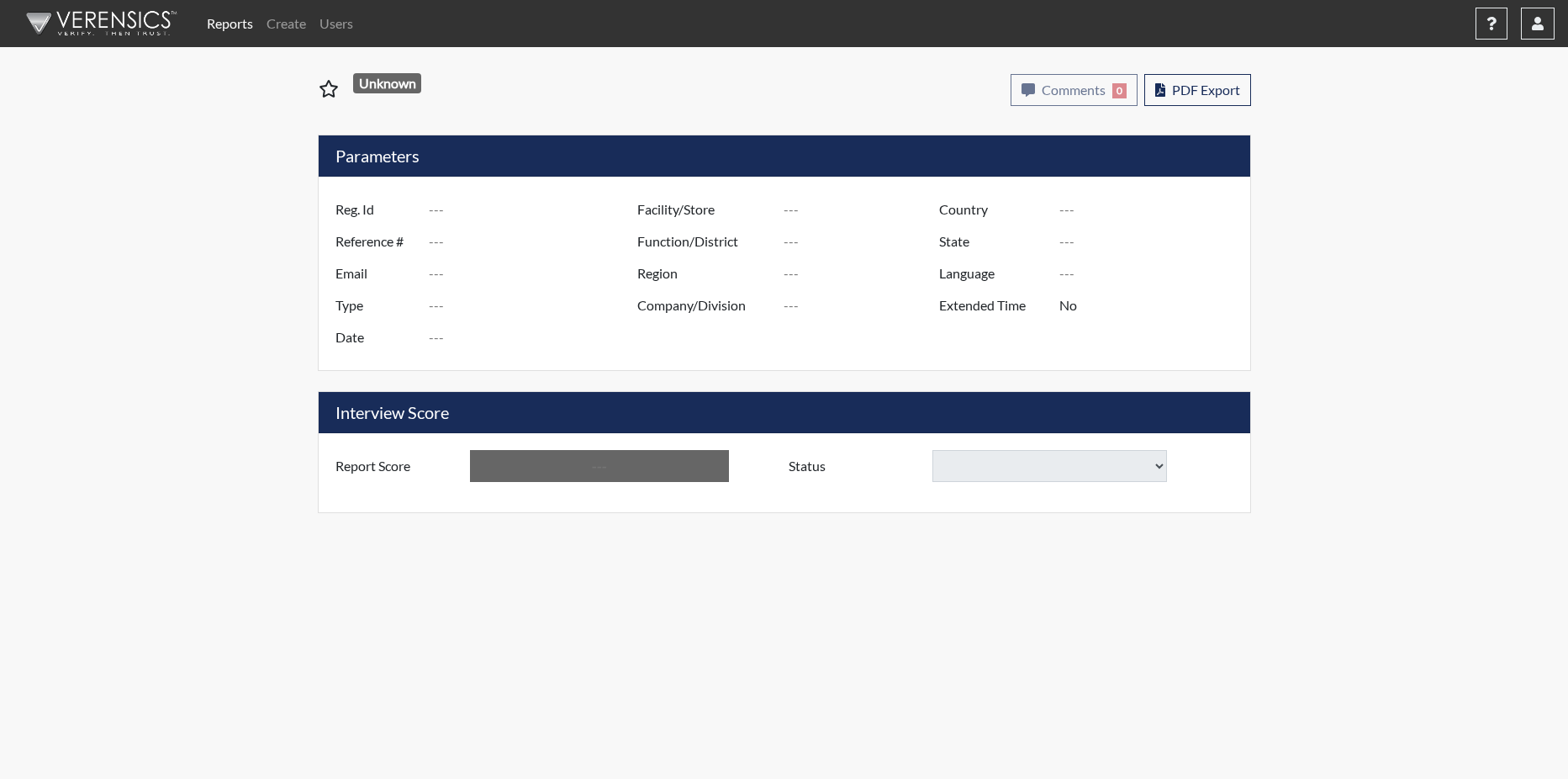
type input "Below Conditions"
select select
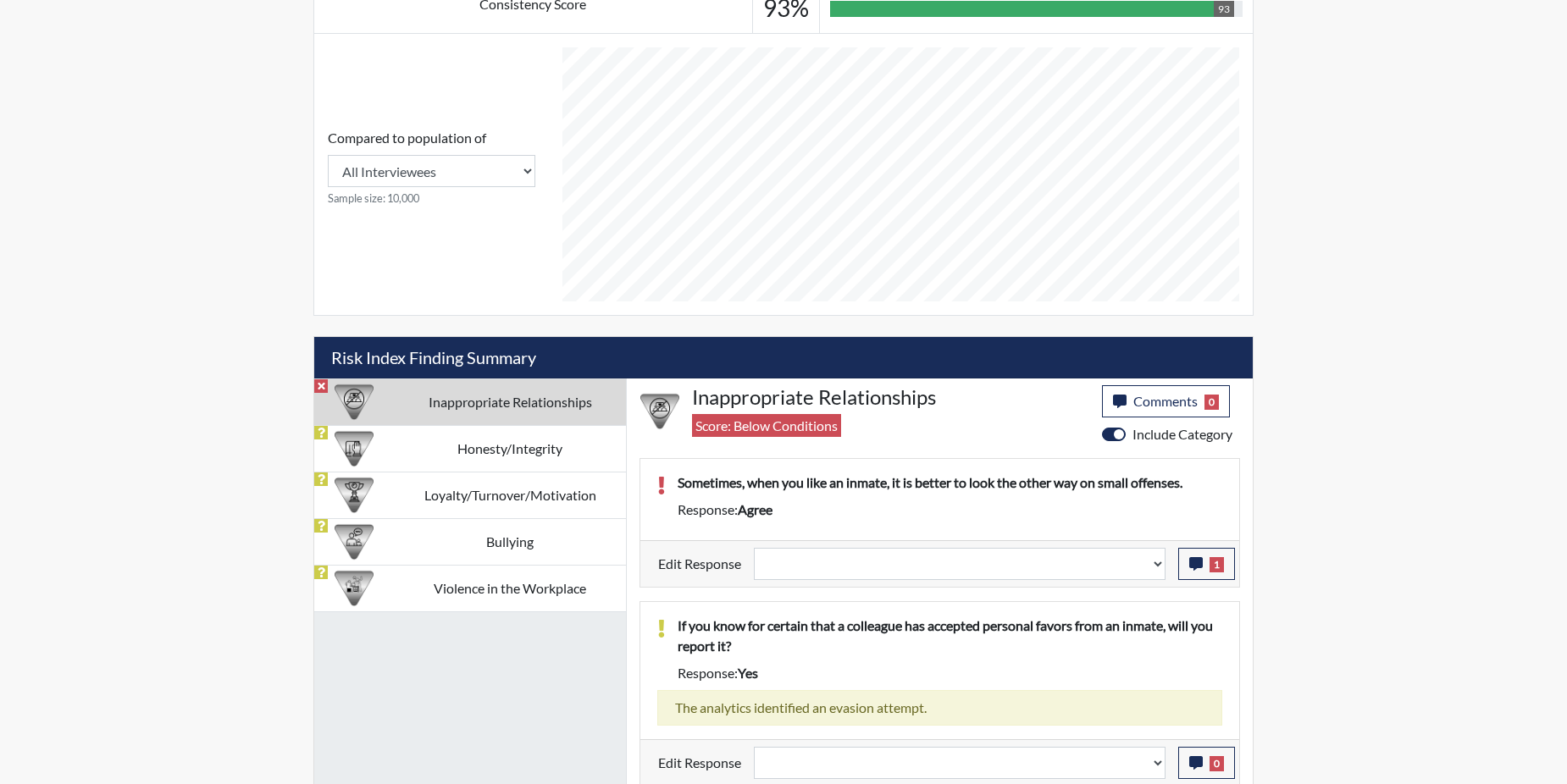
scroll to position [692, 0]
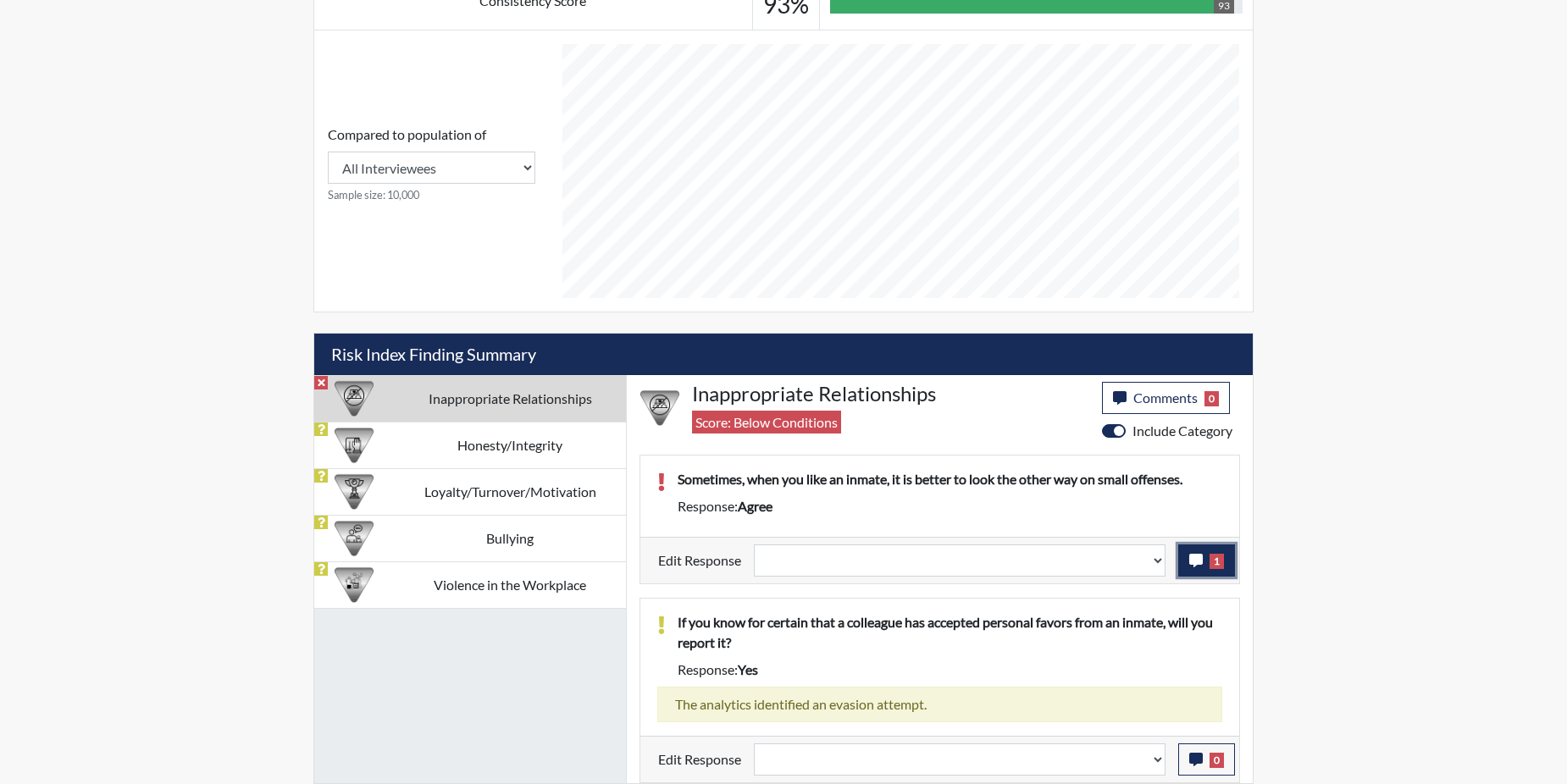
click at [1189, 561] on icon "button" at bounding box center [1196, 561] width 14 height 14
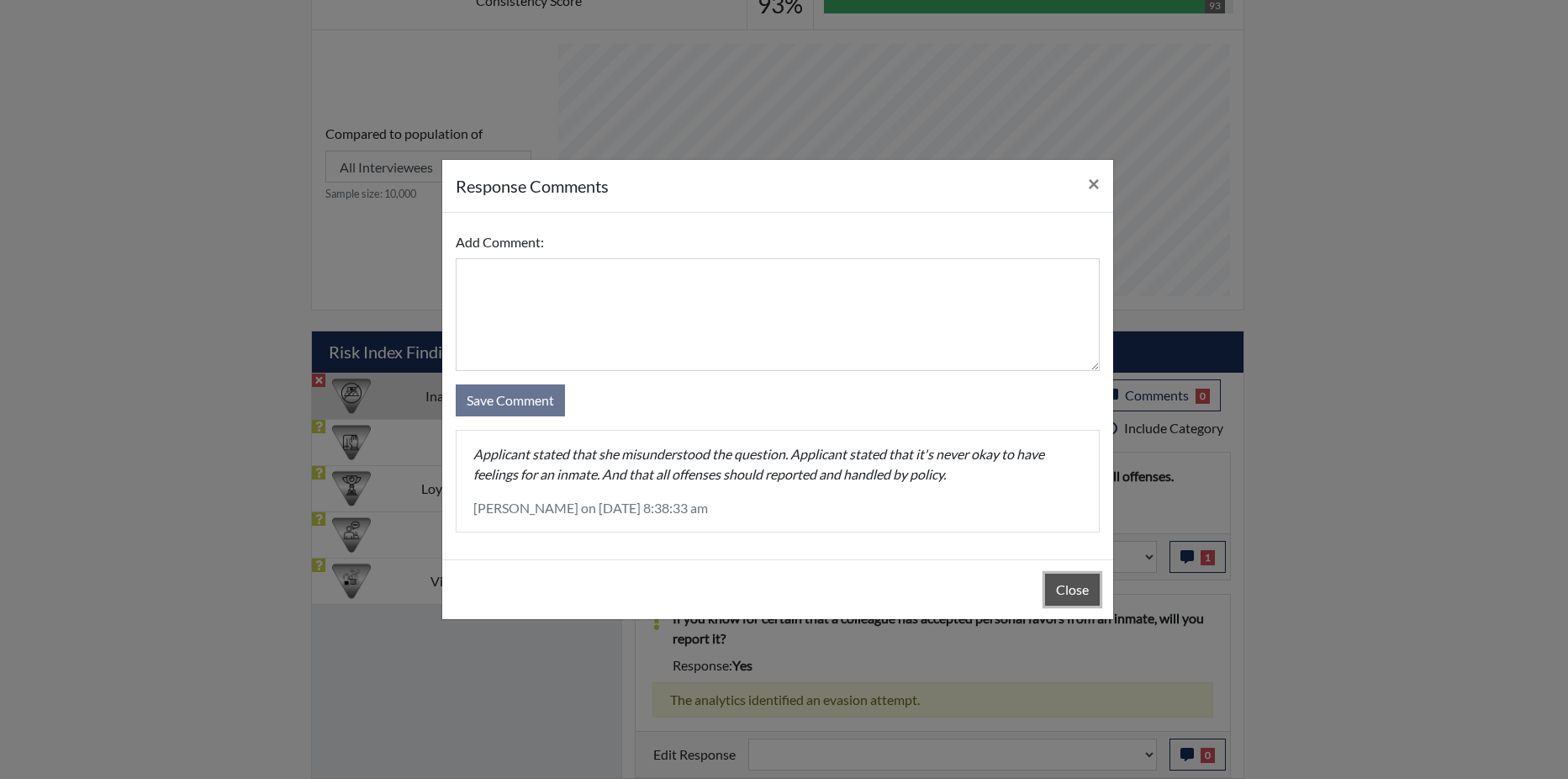
click at [1084, 589] on button "Close" at bounding box center [1072, 589] width 55 height 32
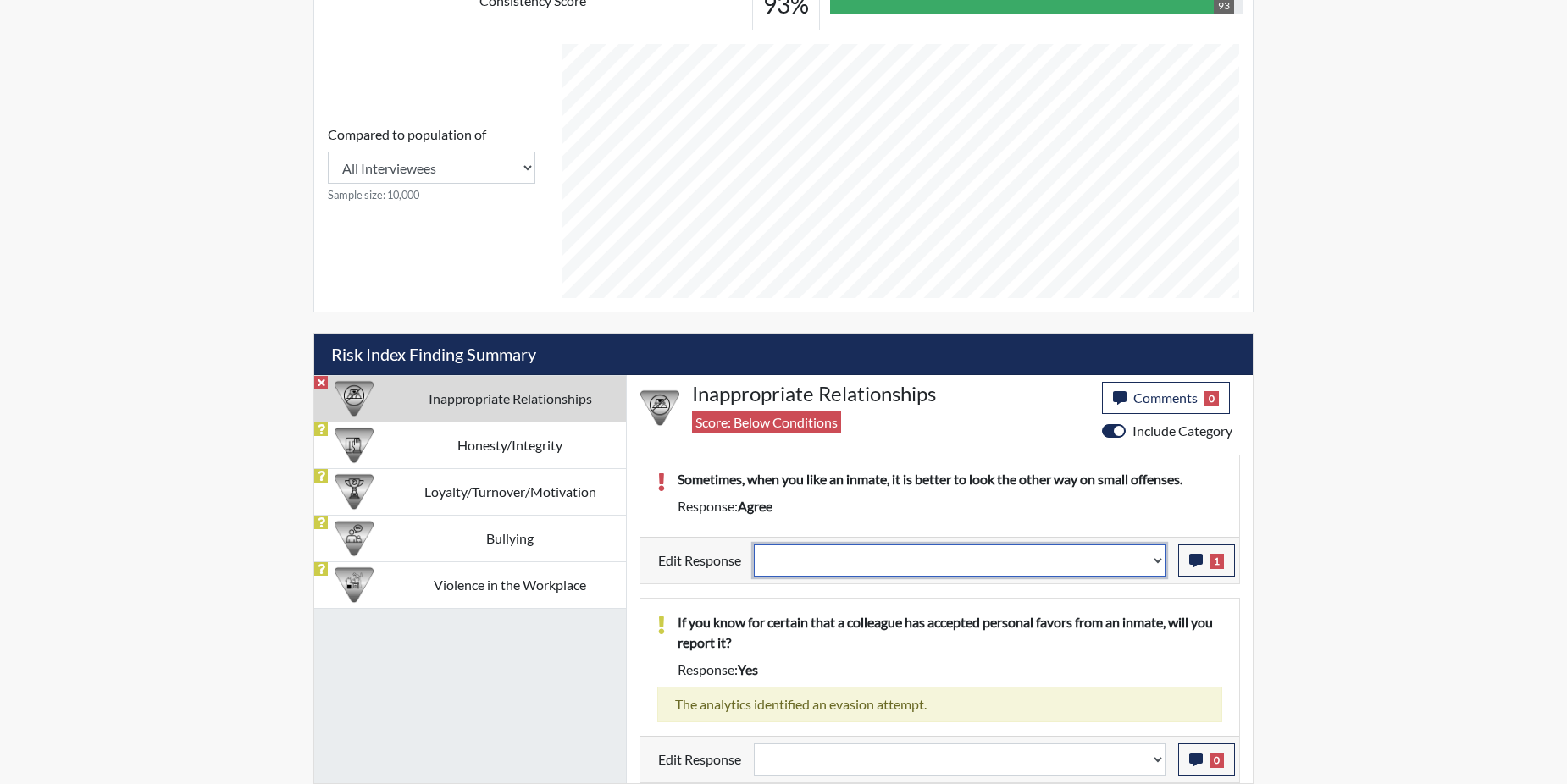
click at [1152, 568] on select "Question is not relevant. Results will be updated. Reasonable explanation provi…" at bounding box center [960, 561] width 412 height 33
select select "reasonable-explanation-provided"
click at [755, 545] on select "Question is not relevant. Results will be updated. Reasonable explanation provi…" at bounding box center [960, 561] width 412 height 33
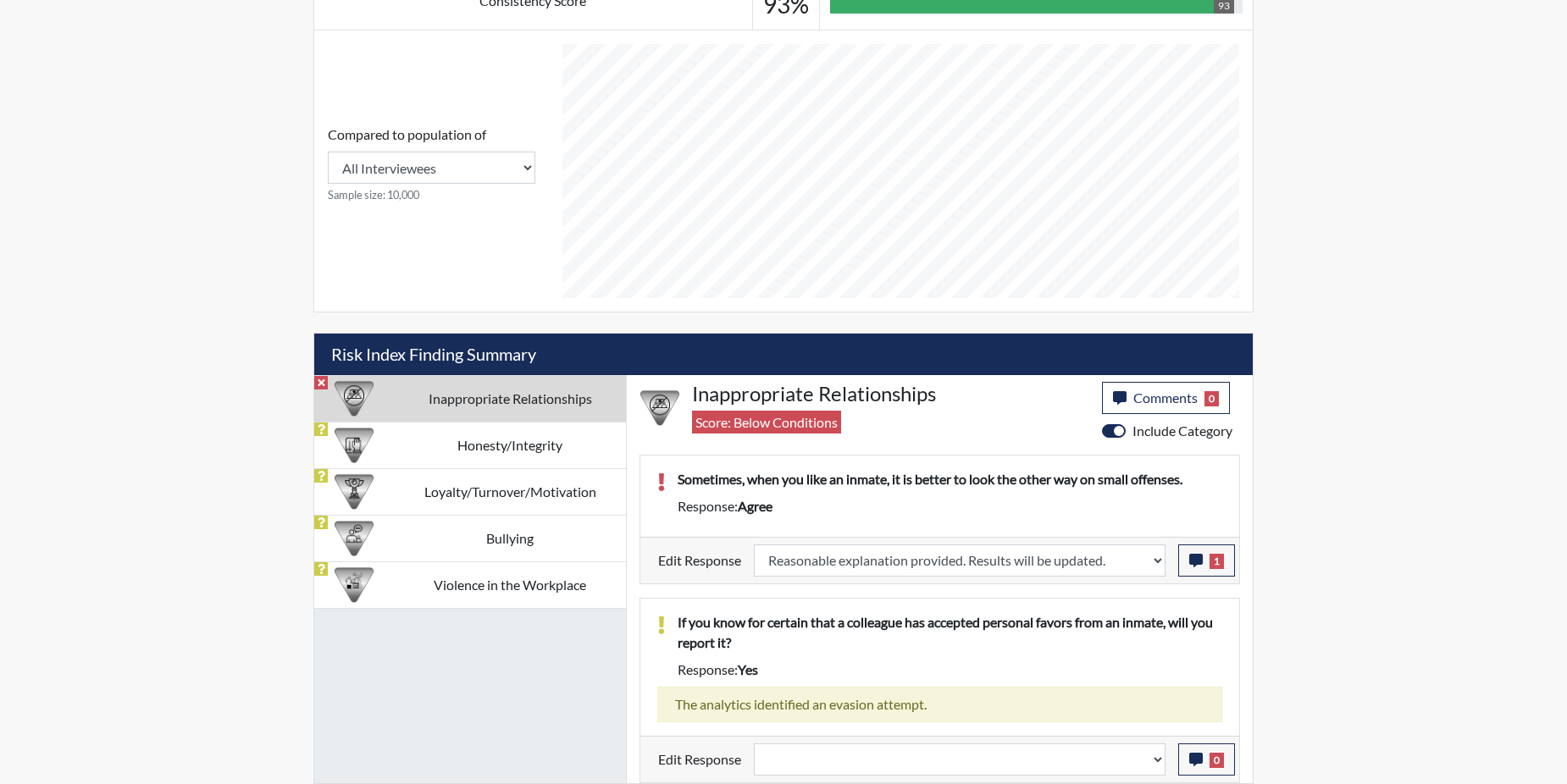
select select
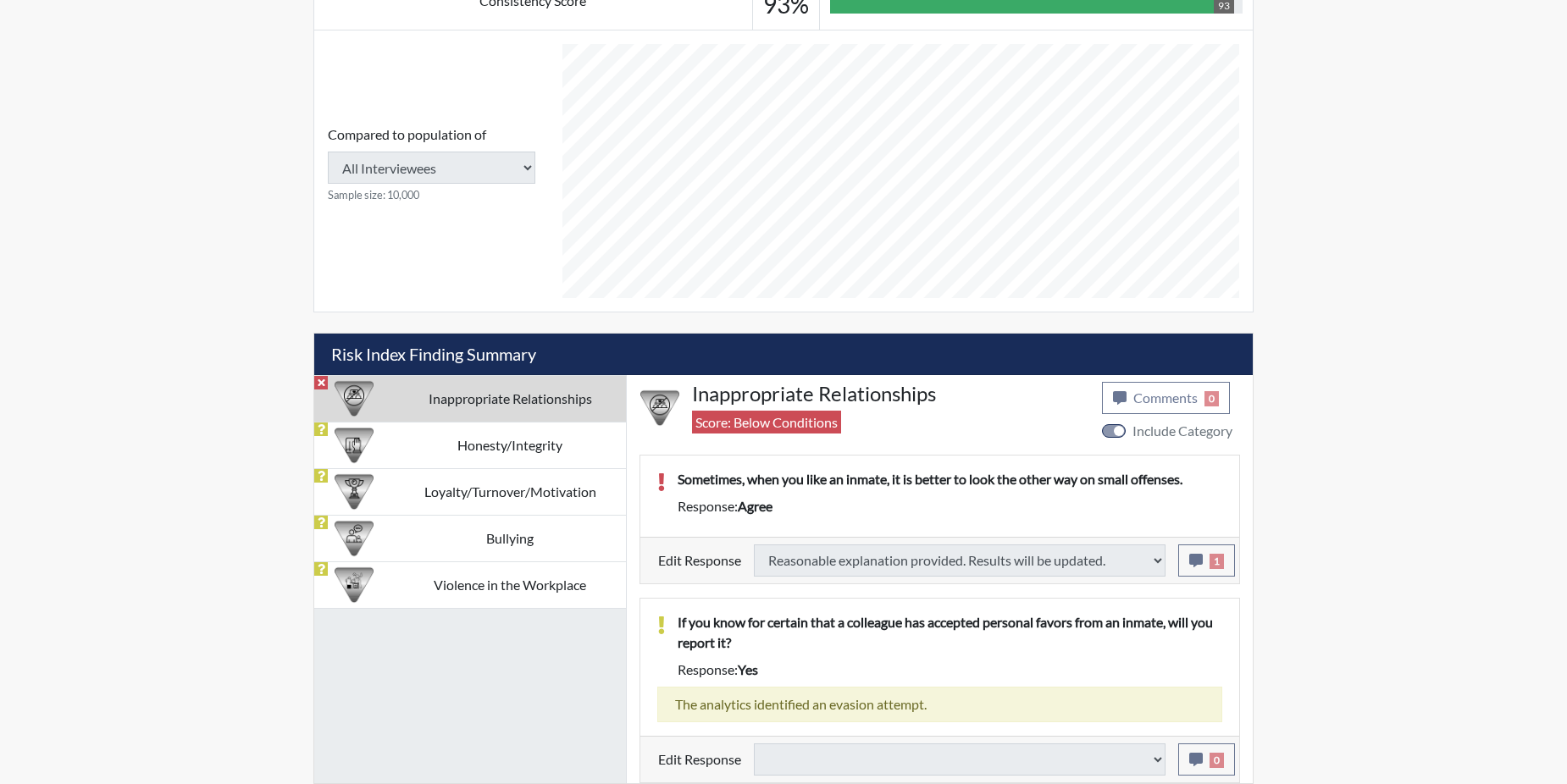
type input "Above Conditions"
select select
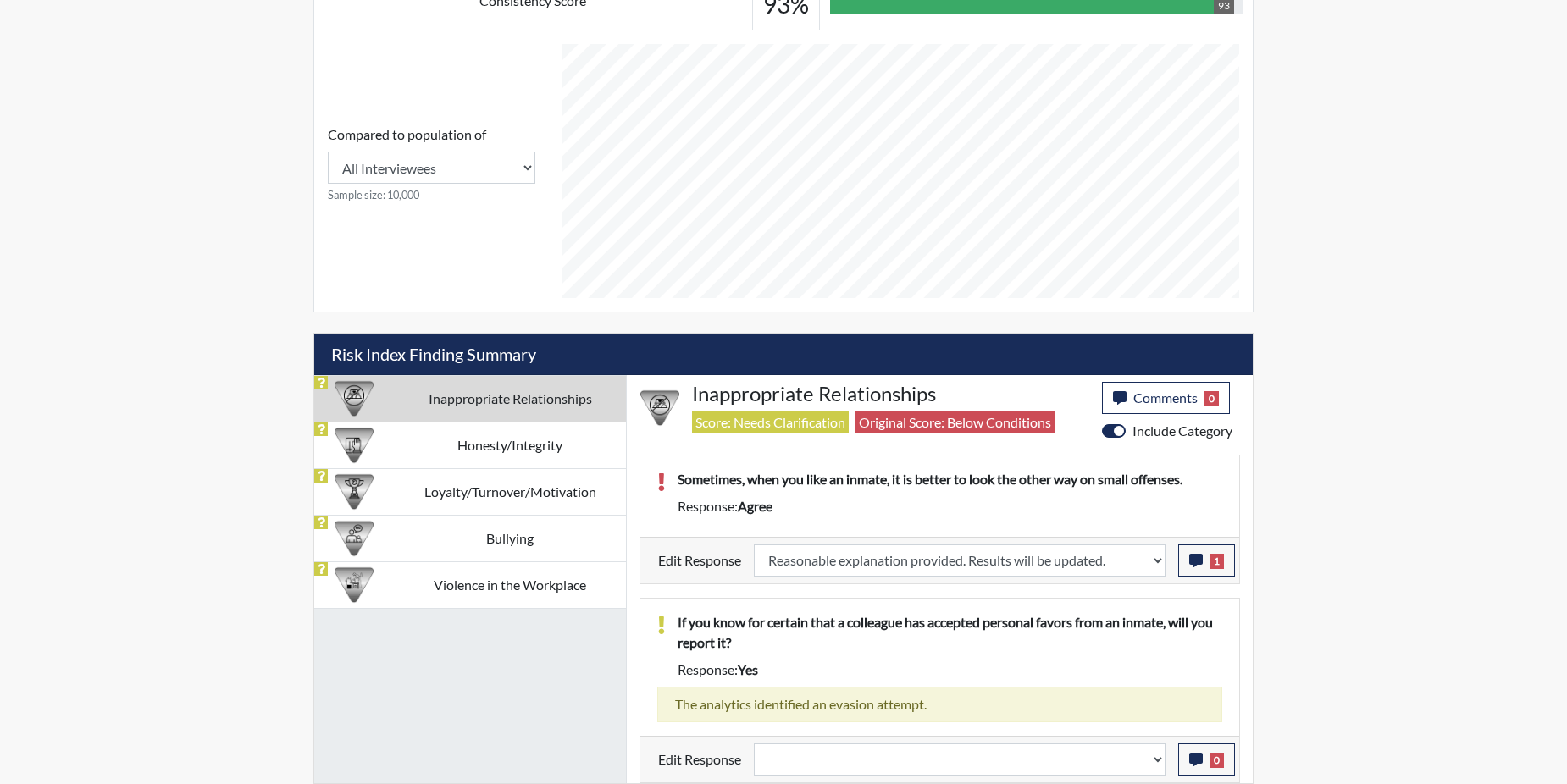
scroll to position [281, 704]
click at [451, 446] on td "Honesty/Integrity" at bounding box center [509, 444] width 232 height 46
select select
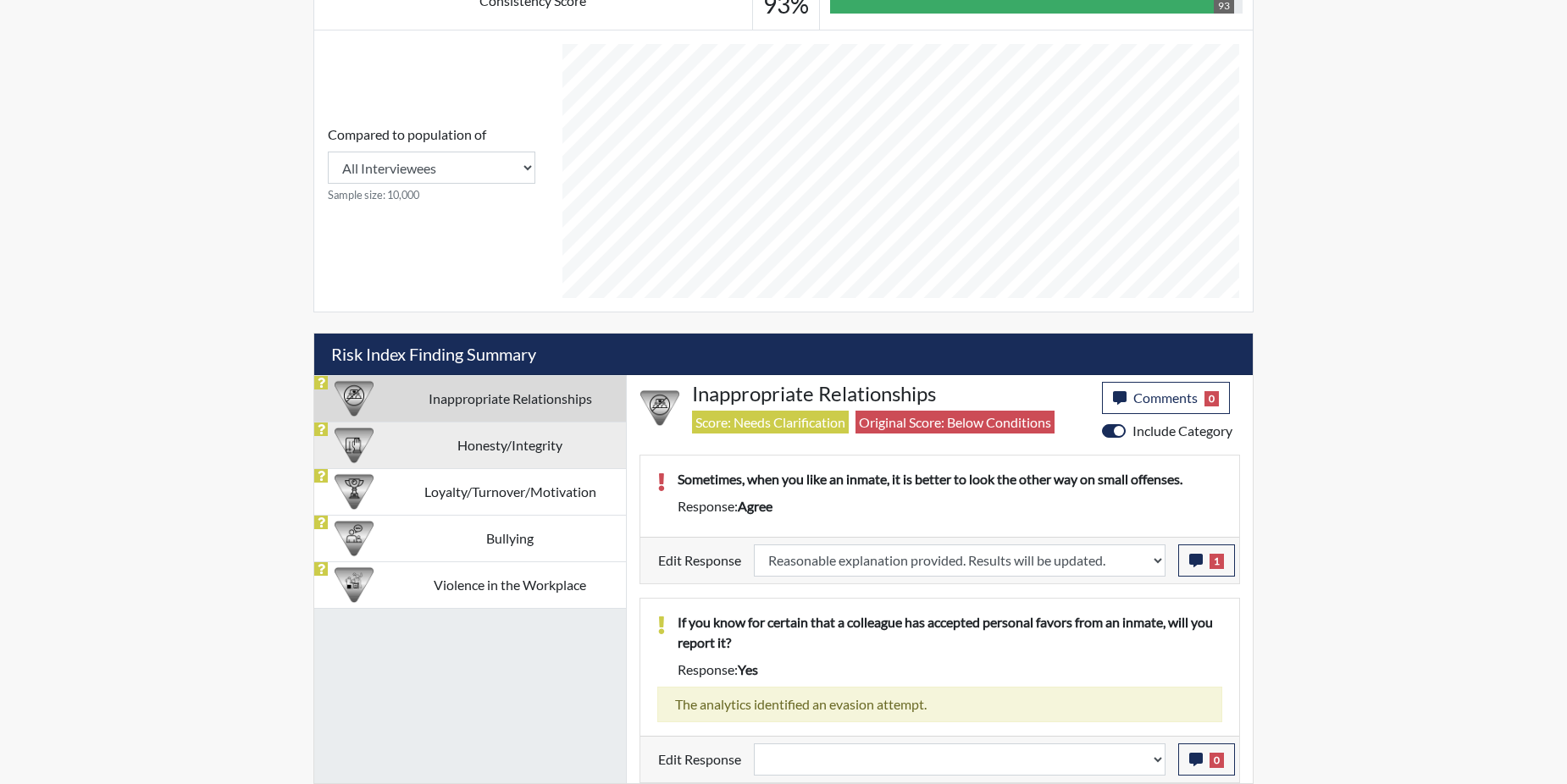
select select
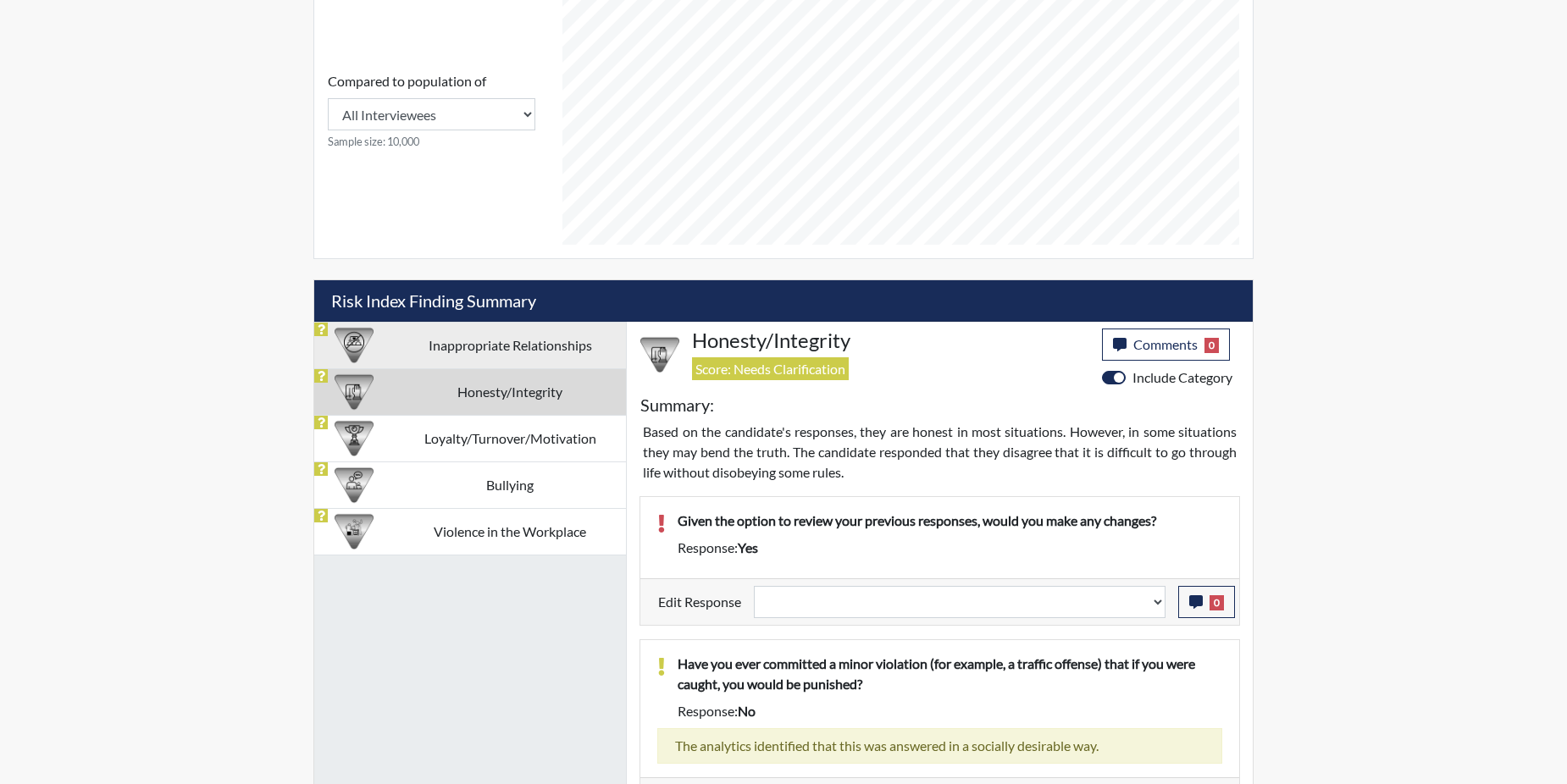
scroll to position [704, 0]
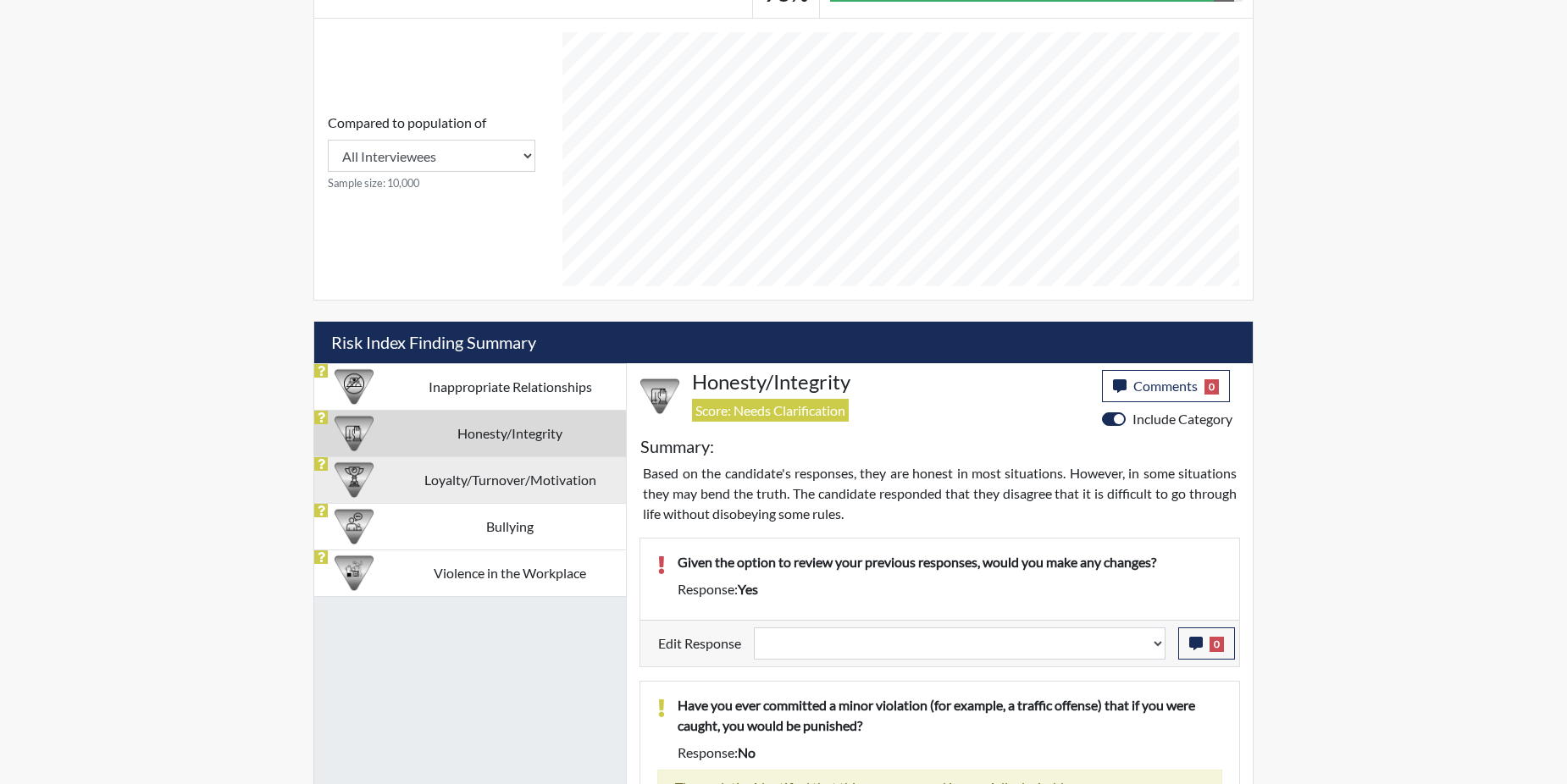
click at [473, 480] on td "Loyalty/Turnover/Motivation" at bounding box center [509, 479] width 232 height 46
select select
click at [473, 480] on td "Loyalty/Turnover/Motivation" at bounding box center [509, 479] width 232 height 46
select select
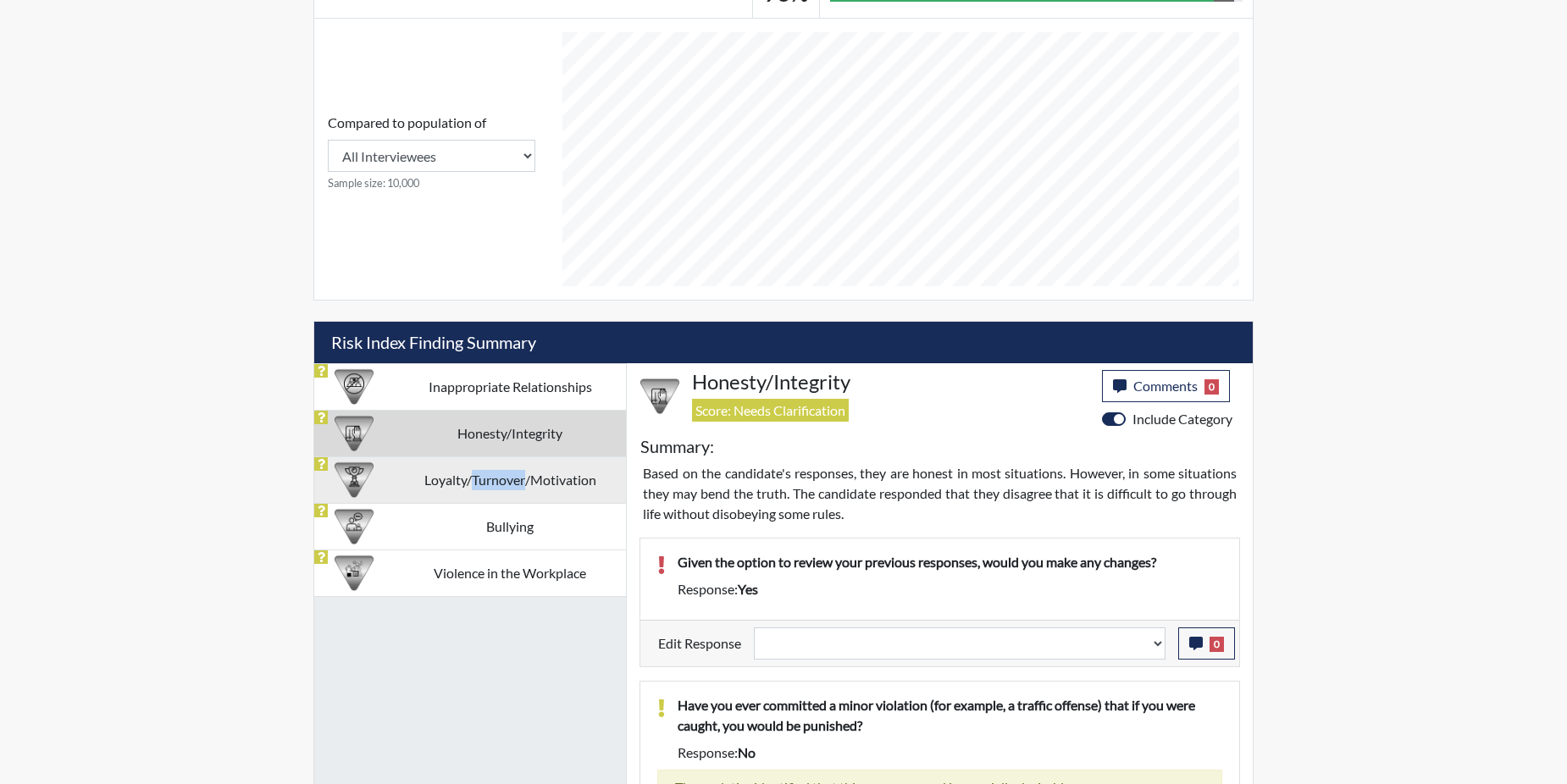
select select
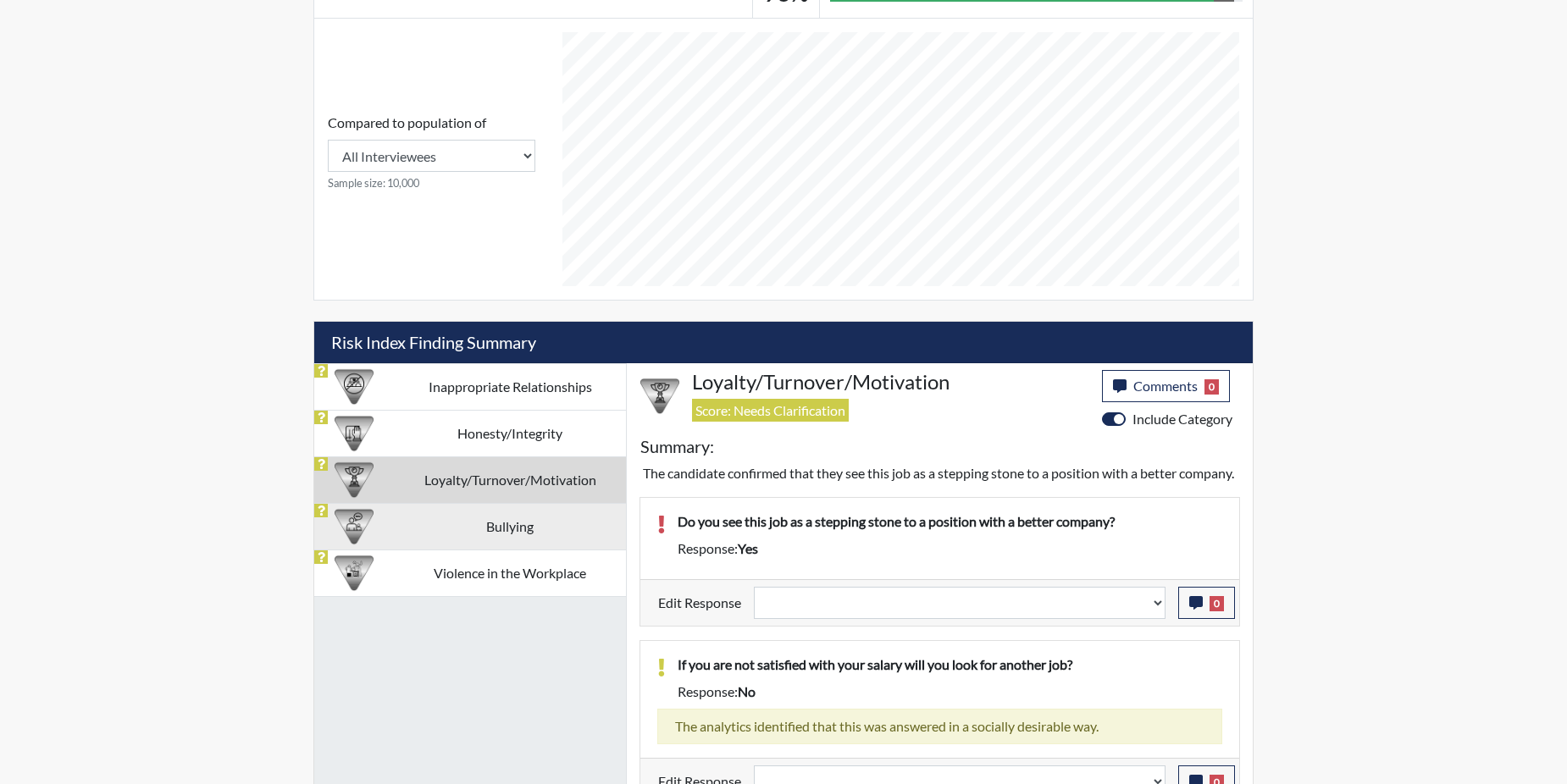
drag, startPoint x: 473, startPoint y: 480, endPoint x: 433, endPoint y: 515, distance: 53.2
click at [433, 515] on td "Bullying" at bounding box center [509, 526] width 232 height 46
select select
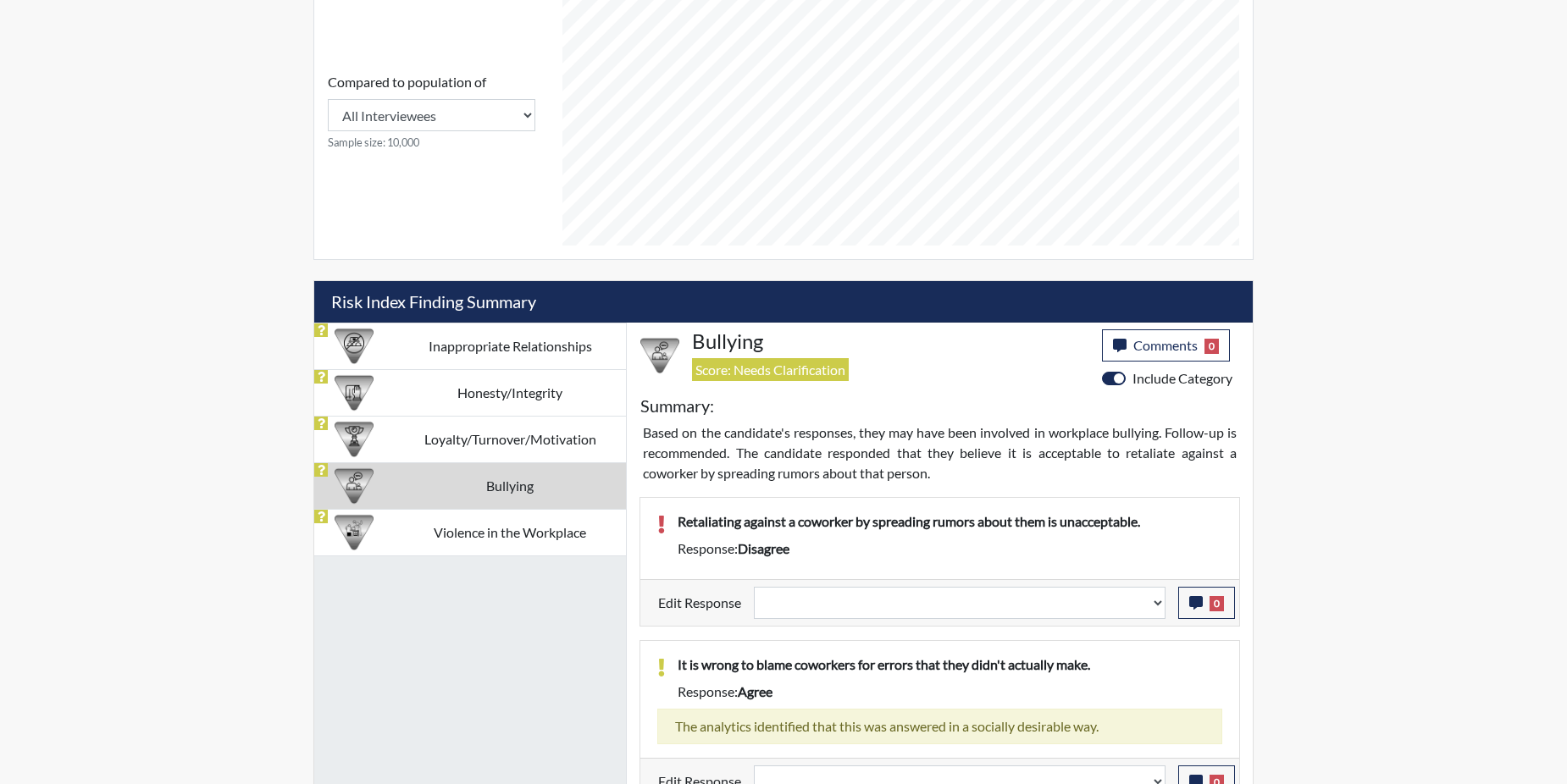
scroll to position [766, 0]
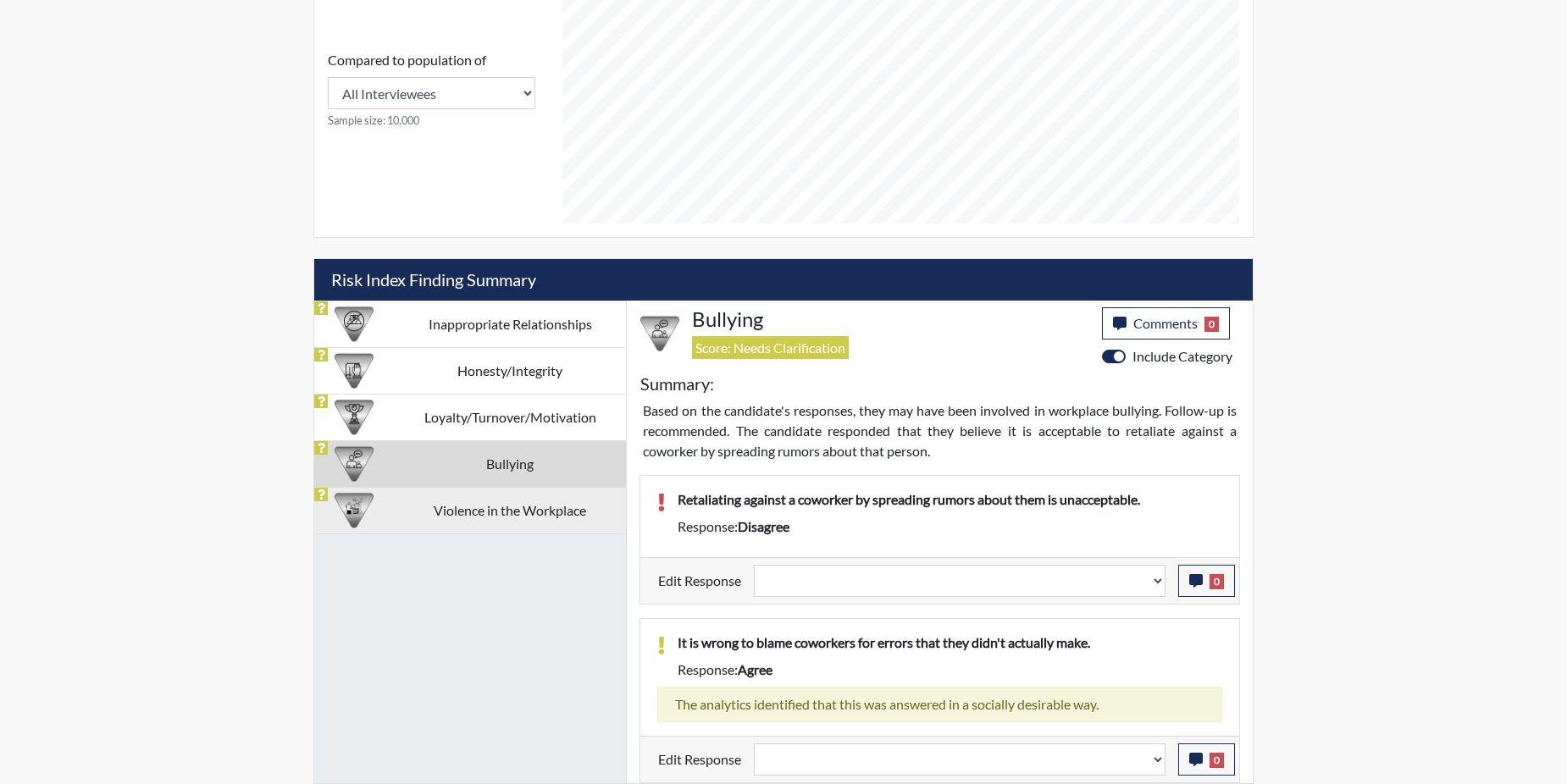
click at [457, 514] on td "Violence in the Workplace" at bounding box center [509, 509] width 232 height 46
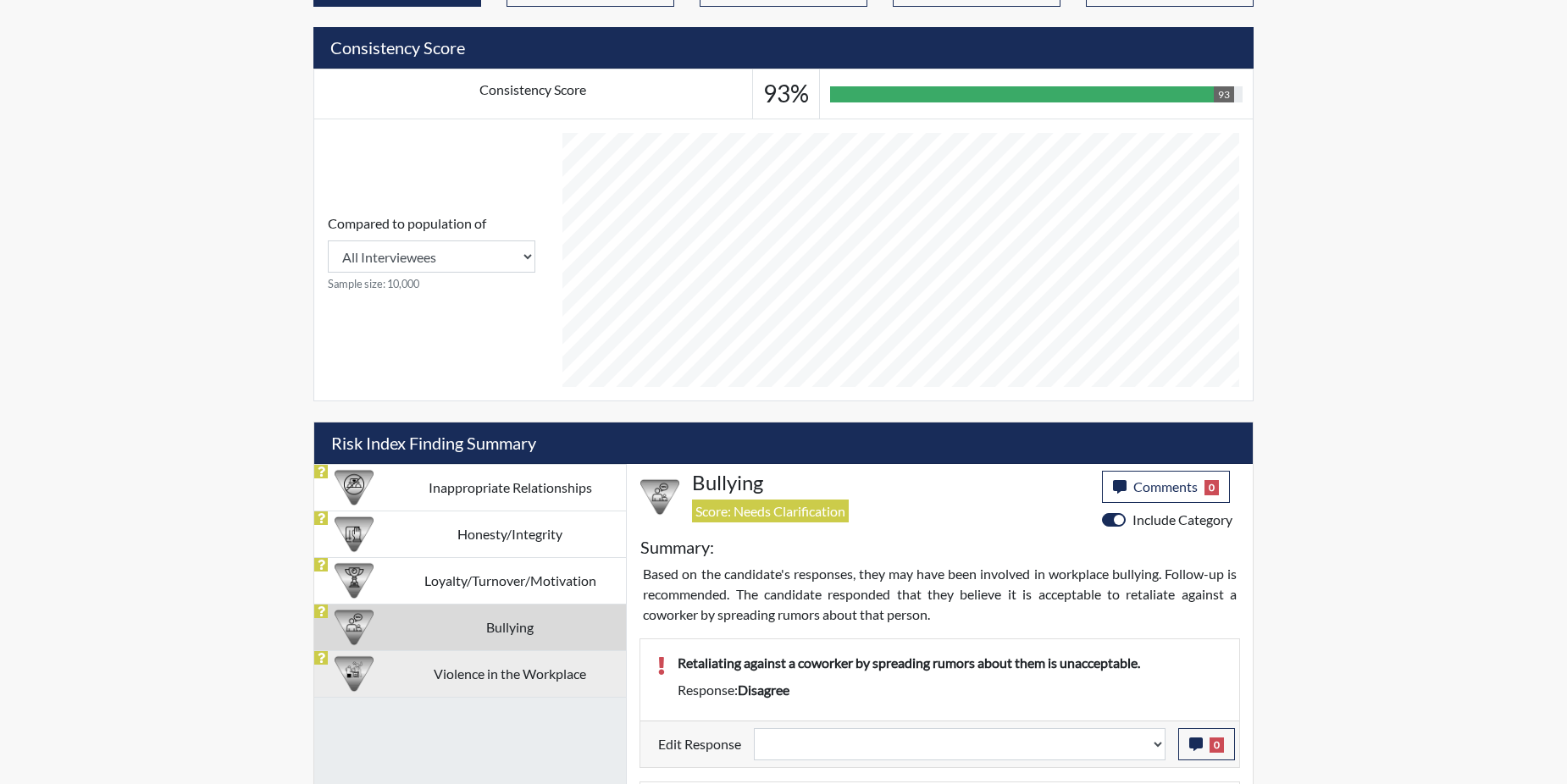
select select
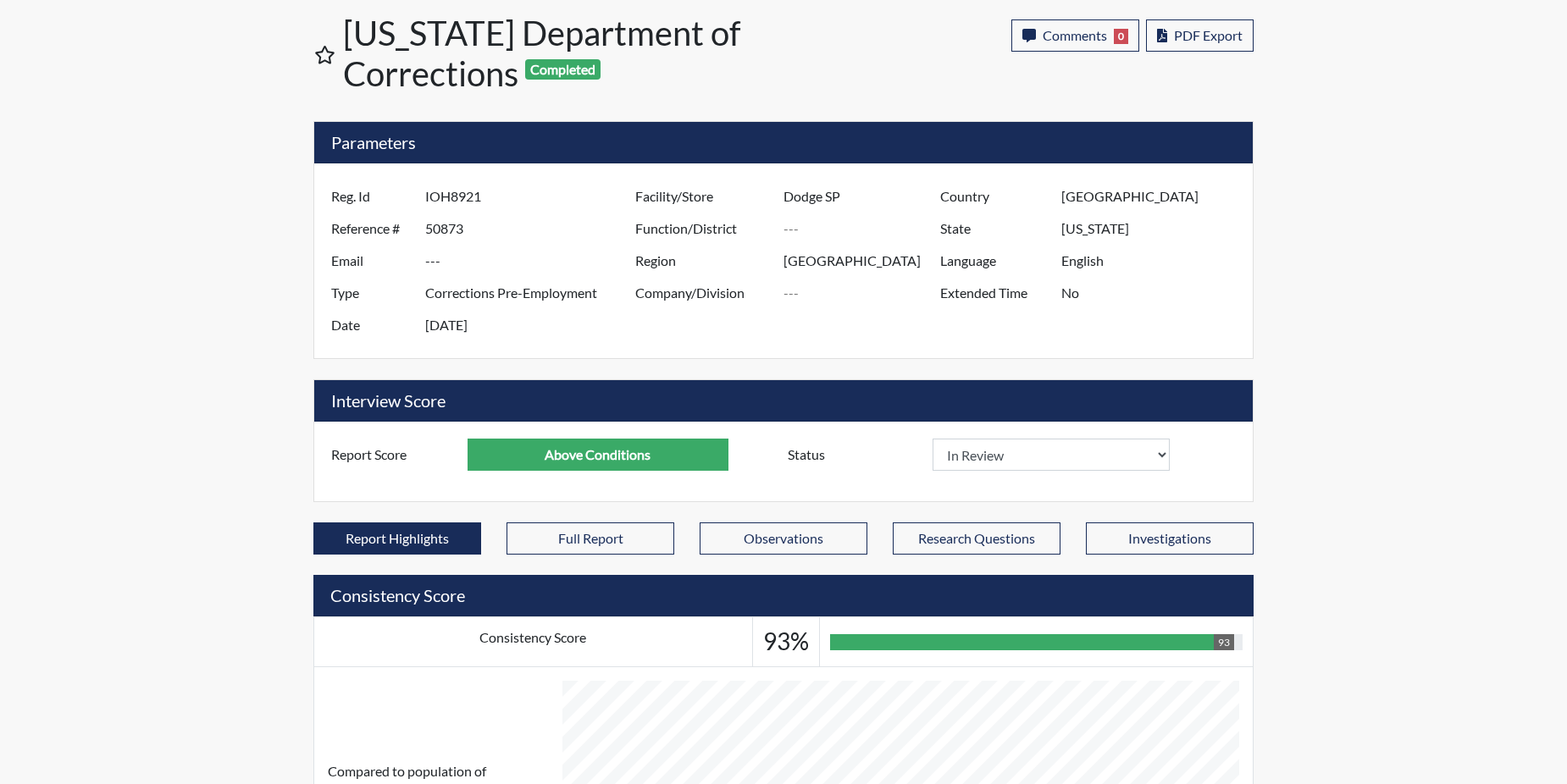
scroll to position [0, 0]
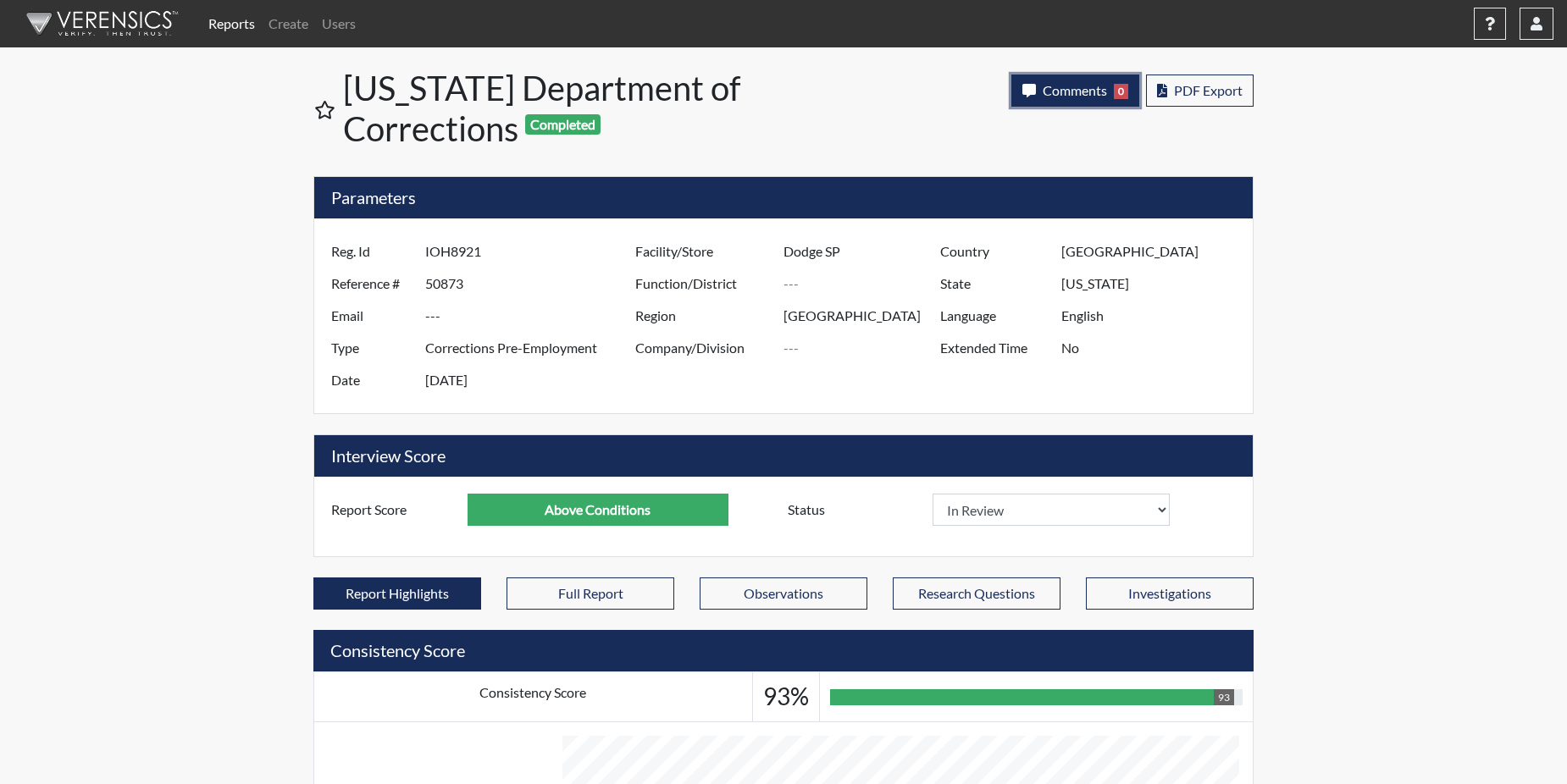
click at [1075, 88] on span "Comments" at bounding box center [1074, 90] width 64 height 16
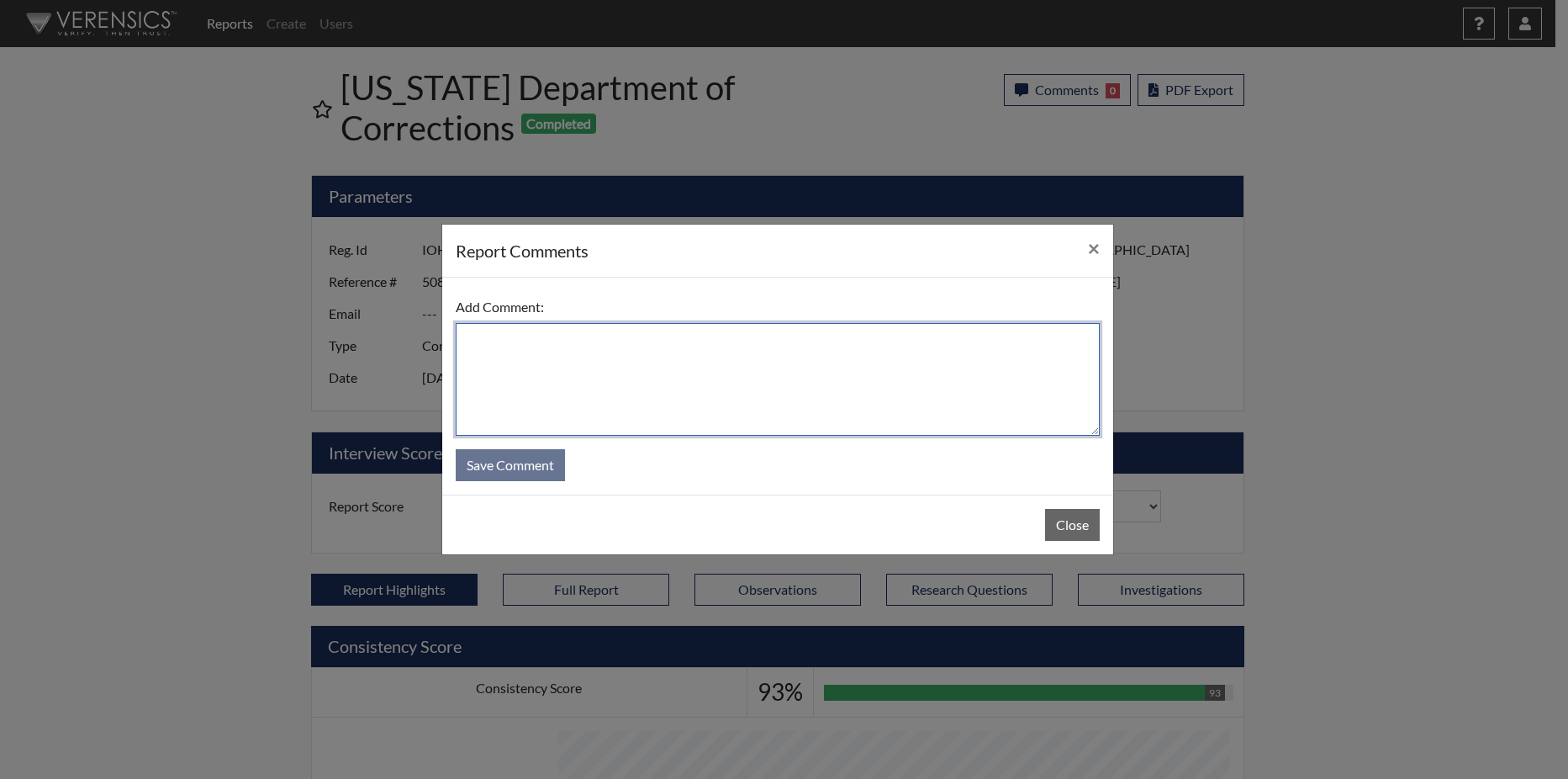
click at [631, 371] on textarea at bounding box center [778, 379] width 644 height 113
click at [634, 376] on textarea at bounding box center [778, 379] width 644 height 113
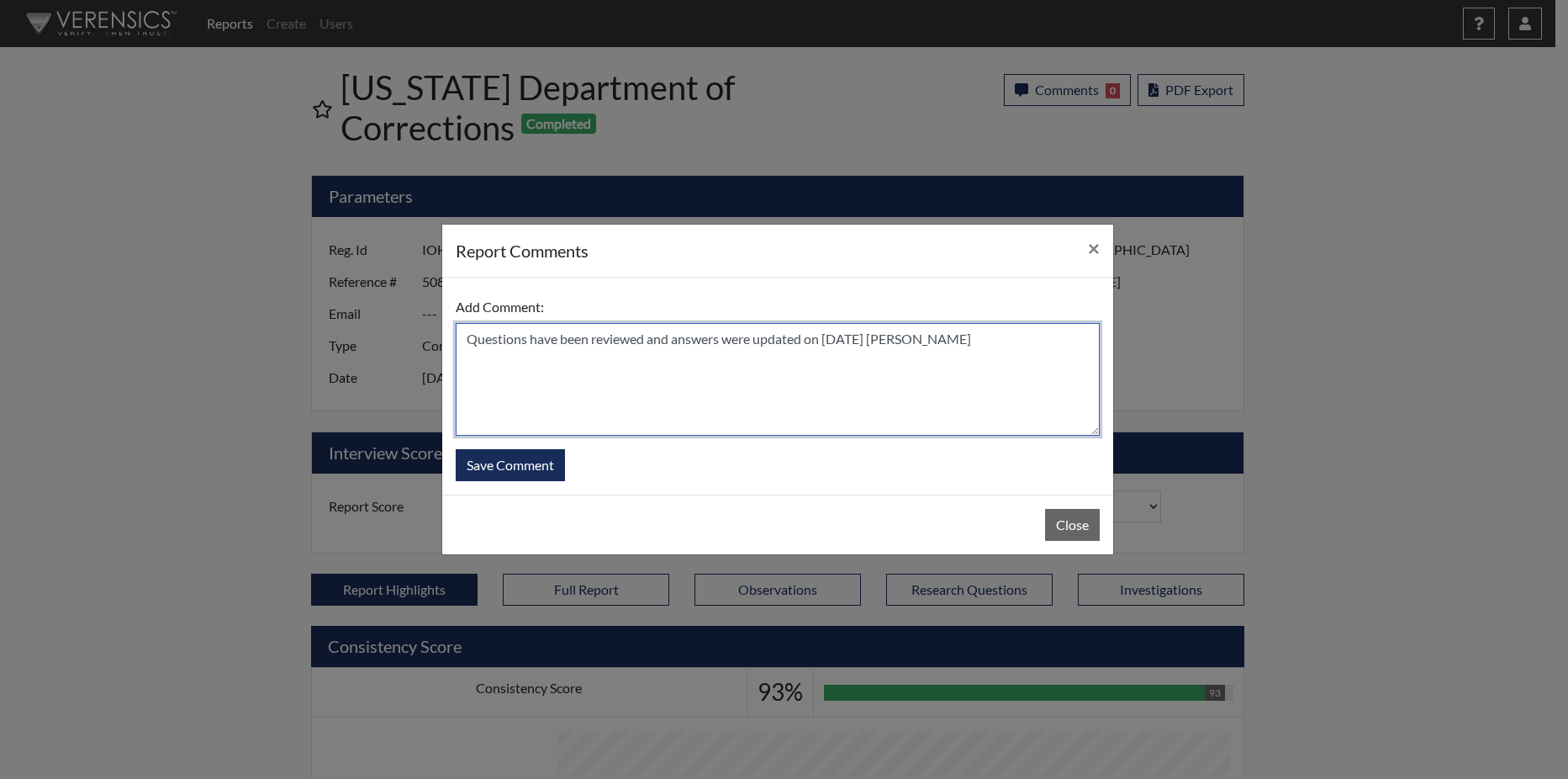
click at [648, 342] on textarea "Questions have been reviewed and answers were updated on 9/11/25 N. Brown" at bounding box center [778, 379] width 644 height 113
type textarea "Questions have been reviewed, and answers were updated on 9/11/25 N. Brown"
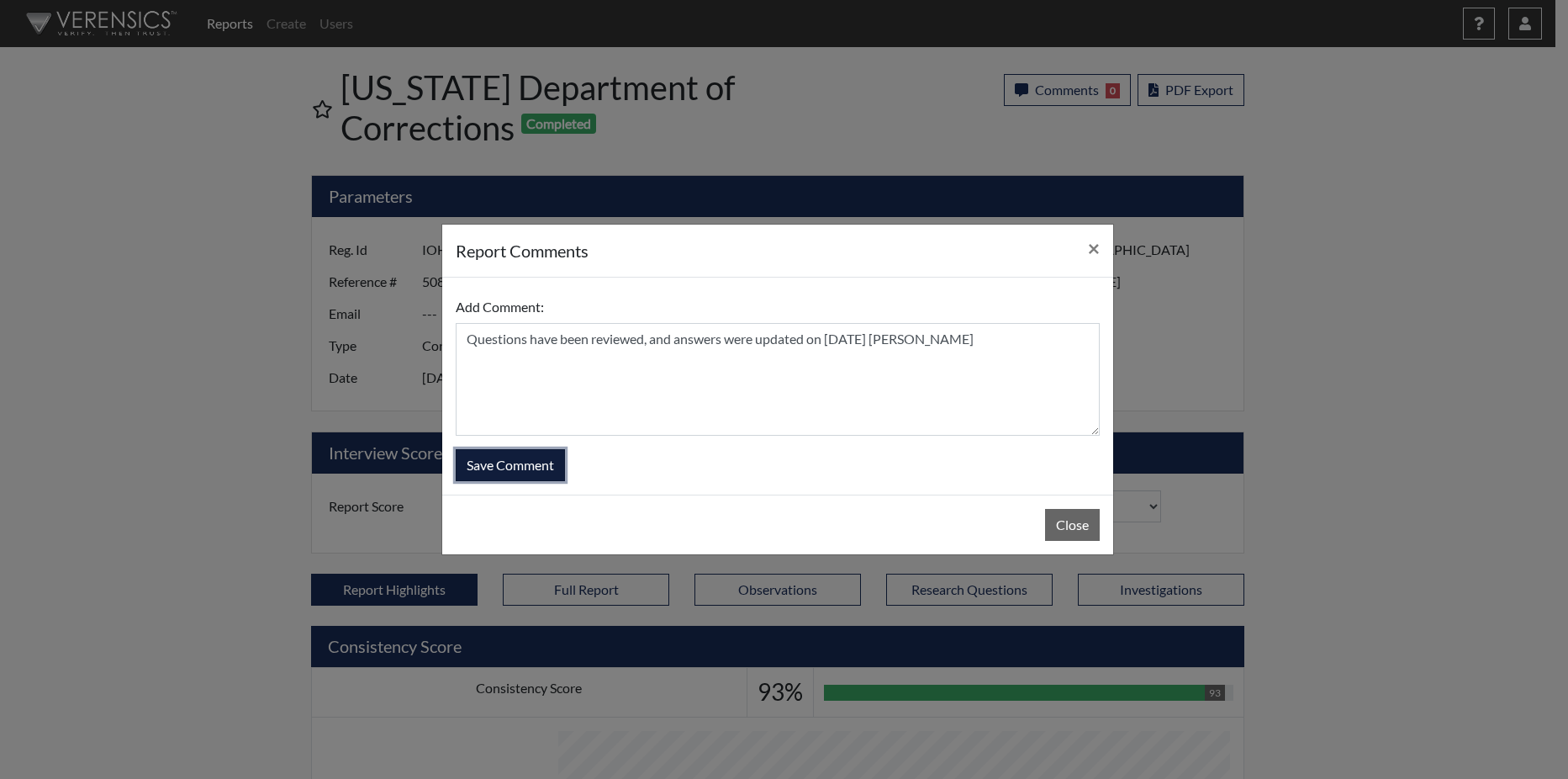
click at [548, 470] on button "Save Comment" at bounding box center [510, 465] width 109 height 32
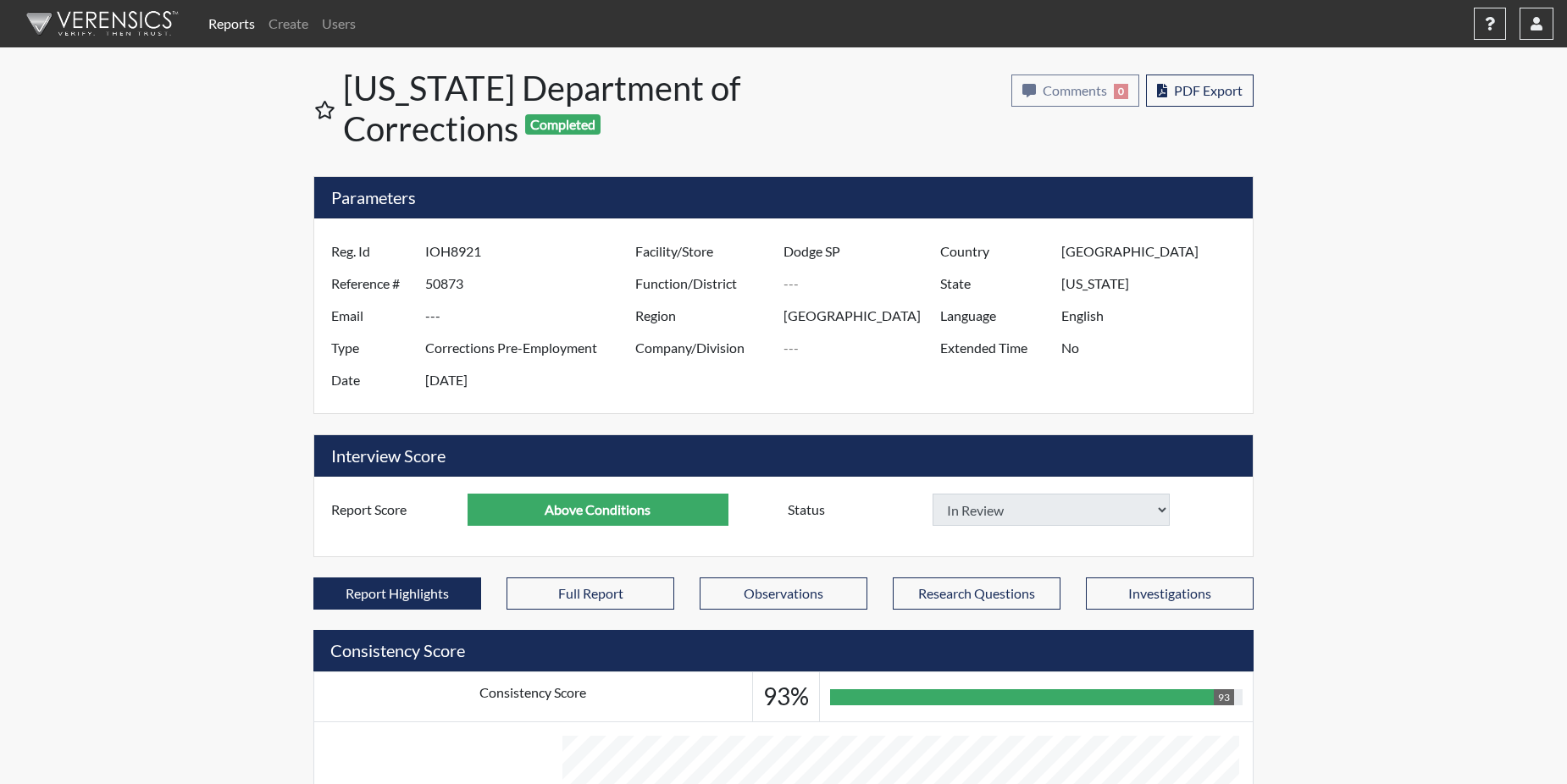
select select
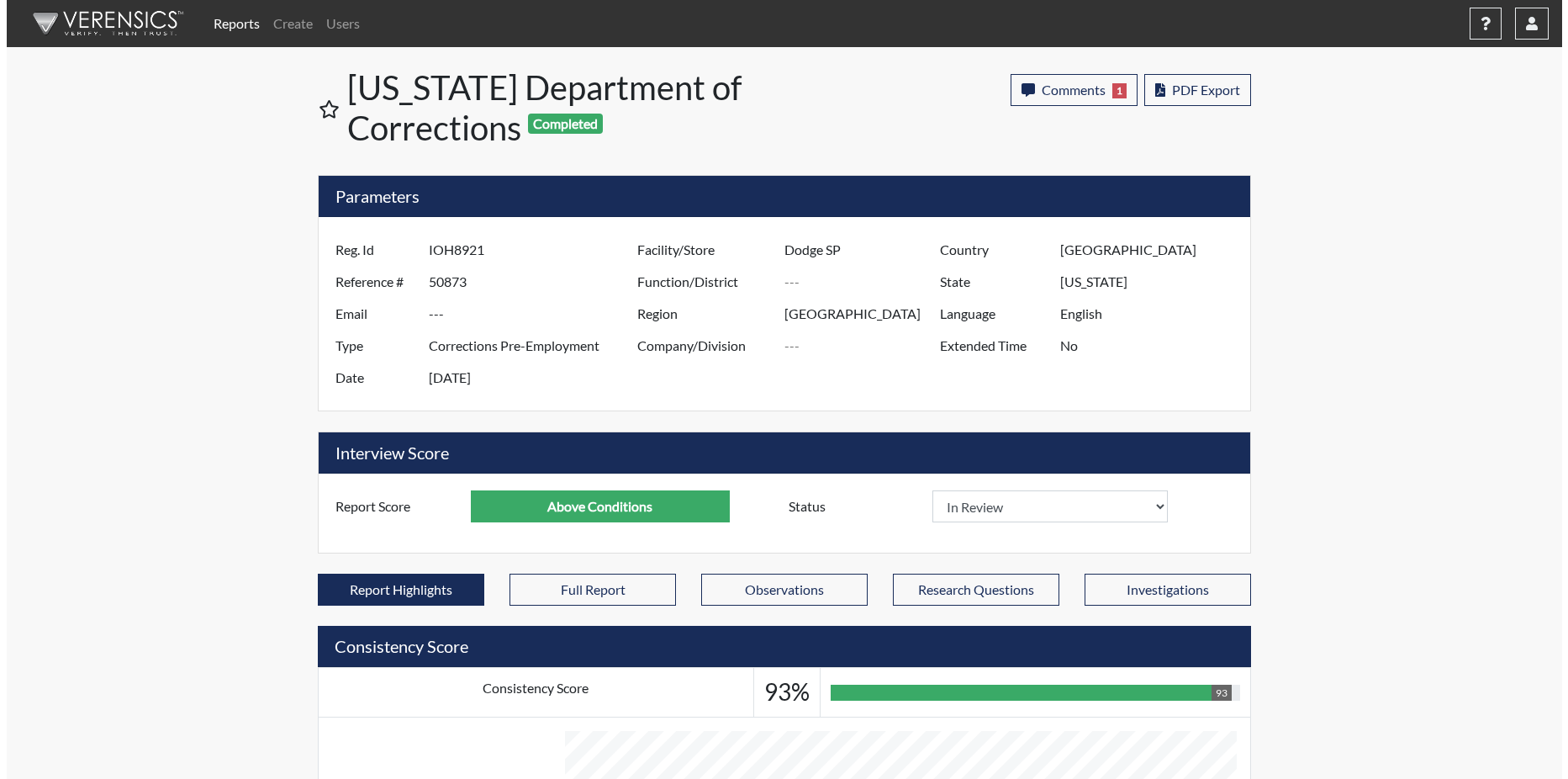
scroll to position [279, 699]
click at [227, 21] on link "Reports" at bounding box center [230, 24] width 60 height 33
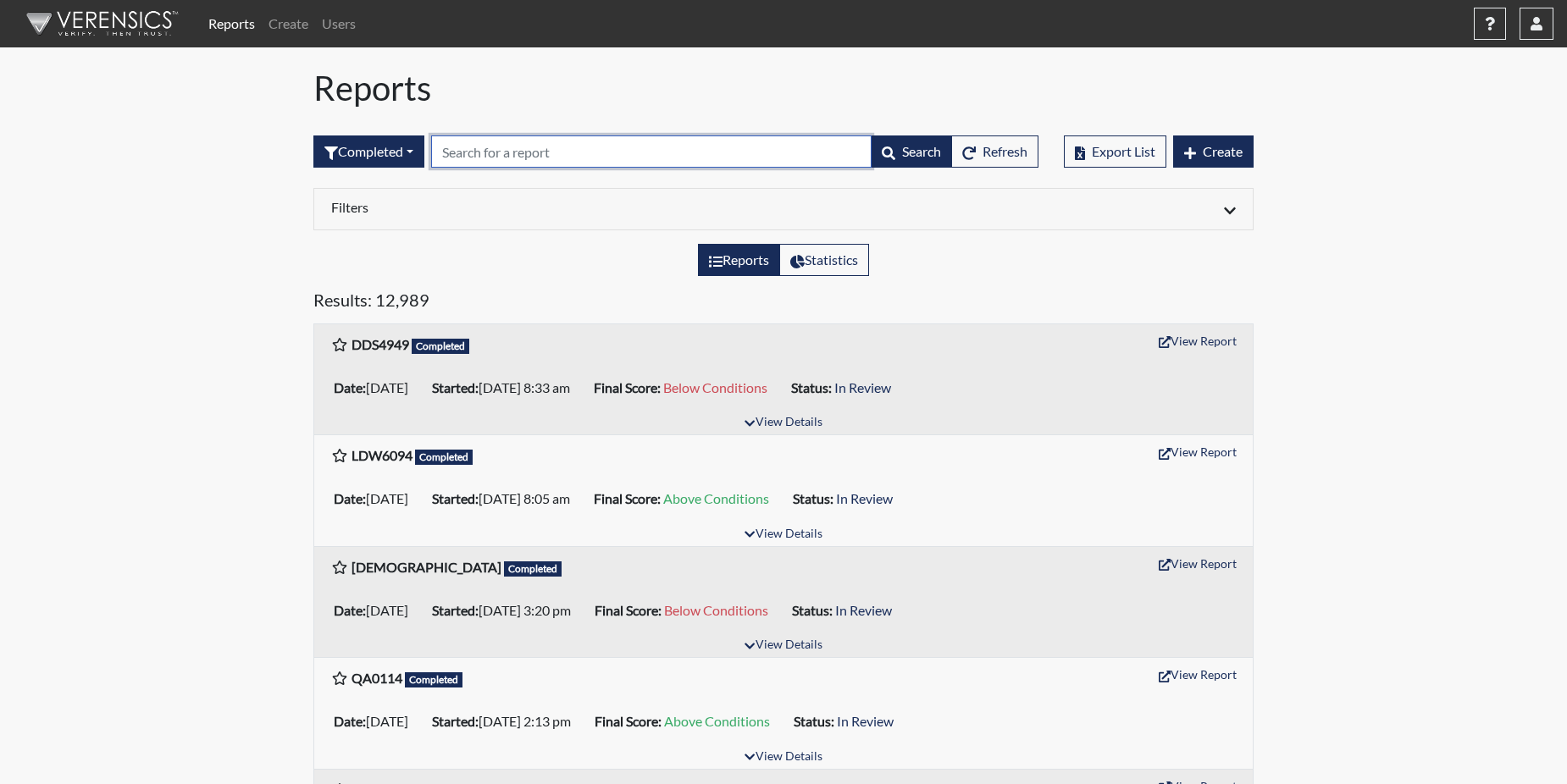
click at [453, 153] on input "text" at bounding box center [651, 151] width 440 height 33
paste input "HHF6745"
type input "HHF6745"
click at [473, 290] on h5 "Results: 12,989" at bounding box center [784, 303] width 940 height 27
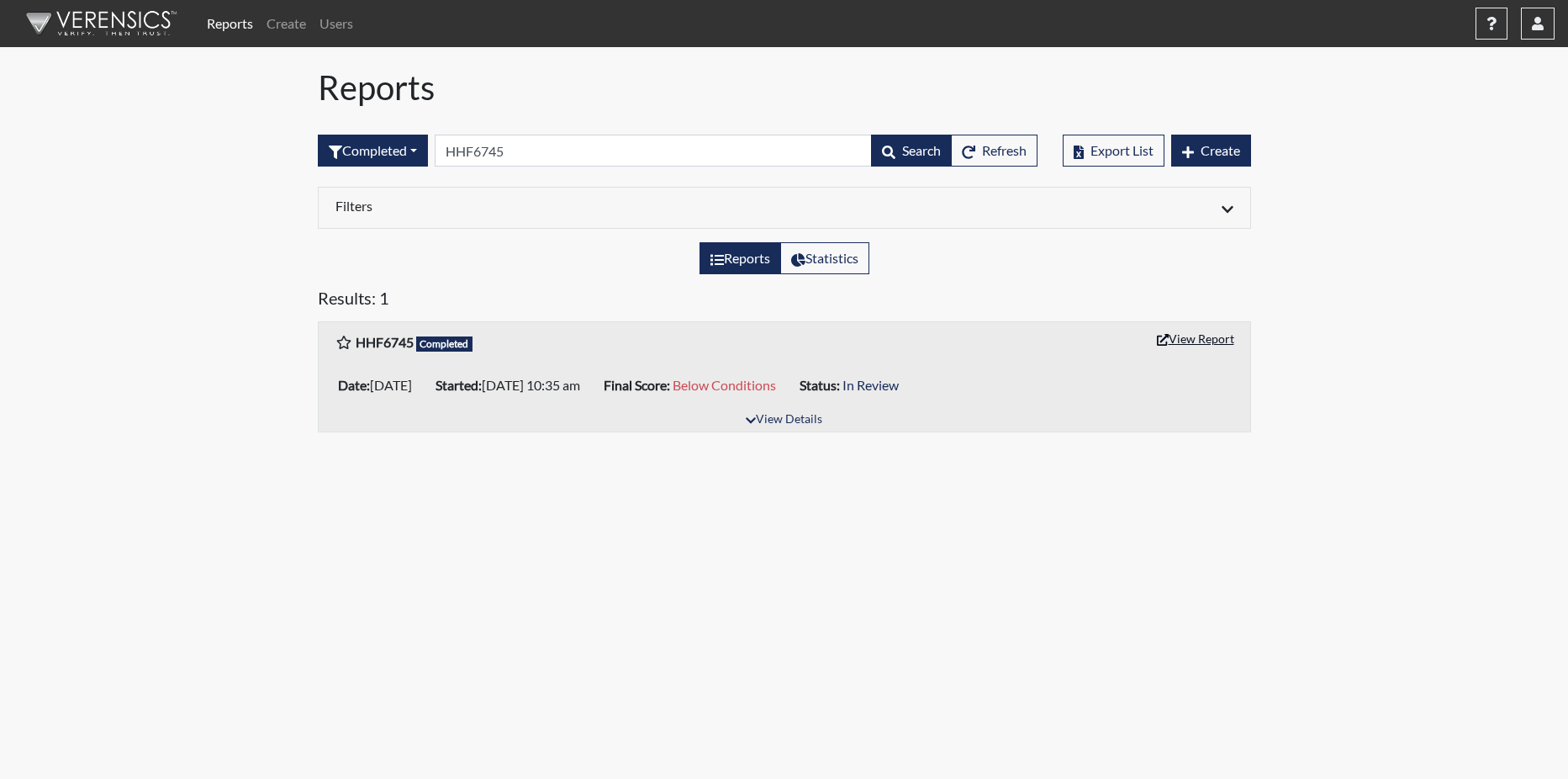
click at [1195, 339] on button "View Report" at bounding box center [1195, 338] width 92 height 27
click at [514, 151] on input "HHF6745" at bounding box center [653, 150] width 437 height 32
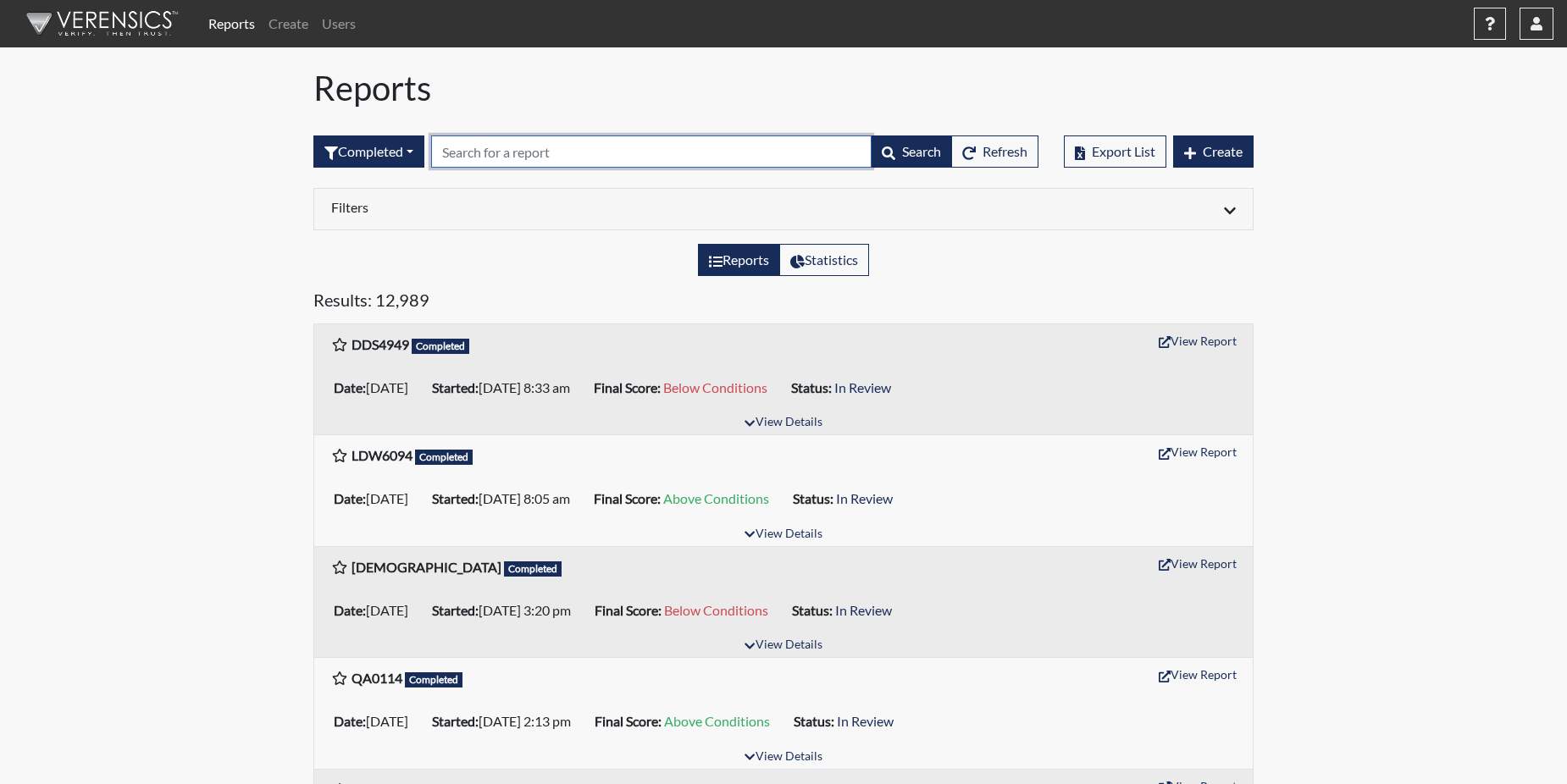
paste input "SKL2155"
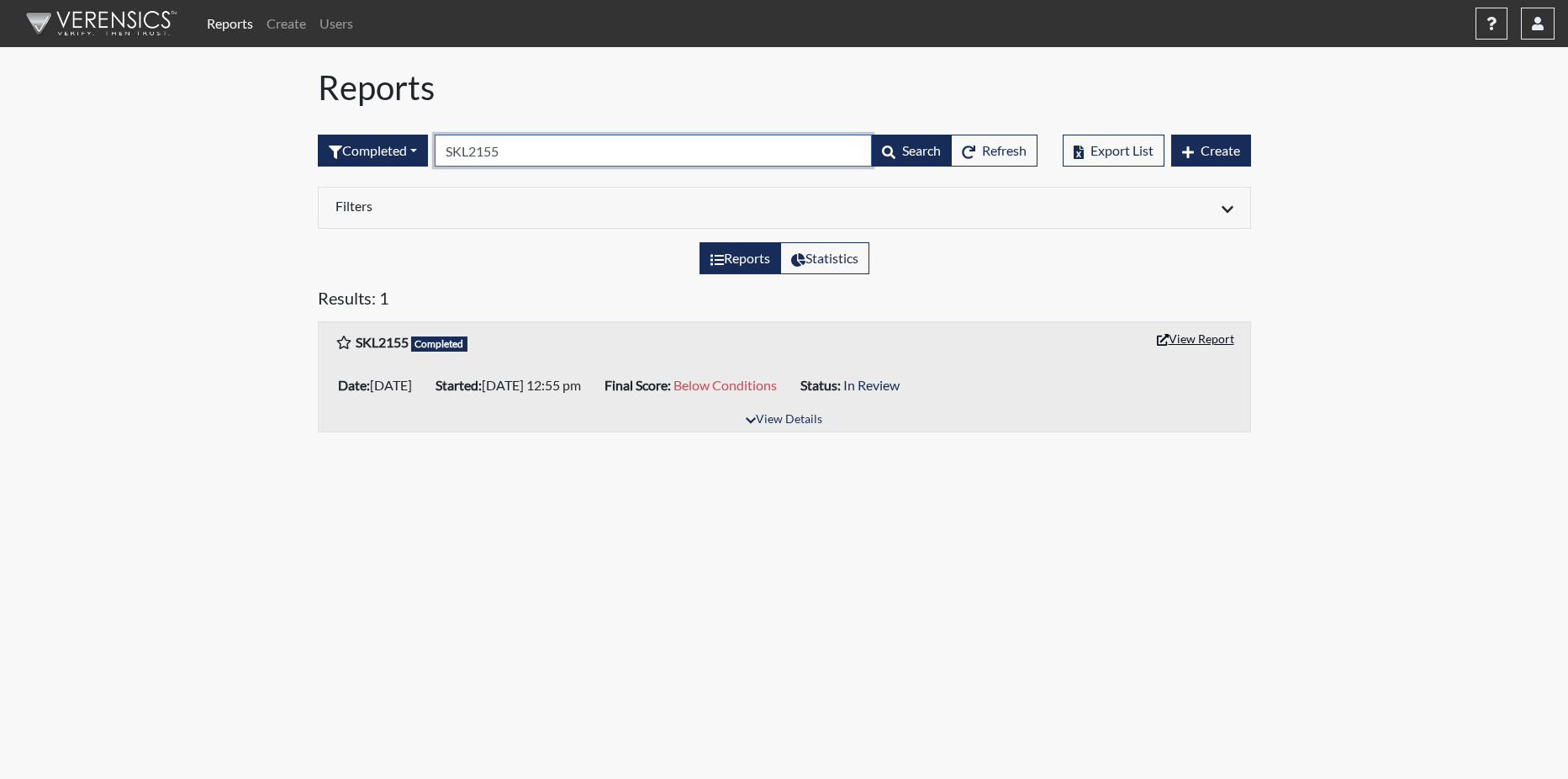
type input "SKL2155"
click at [1214, 343] on button "View Report" at bounding box center [1195, 338] width 92 height 27
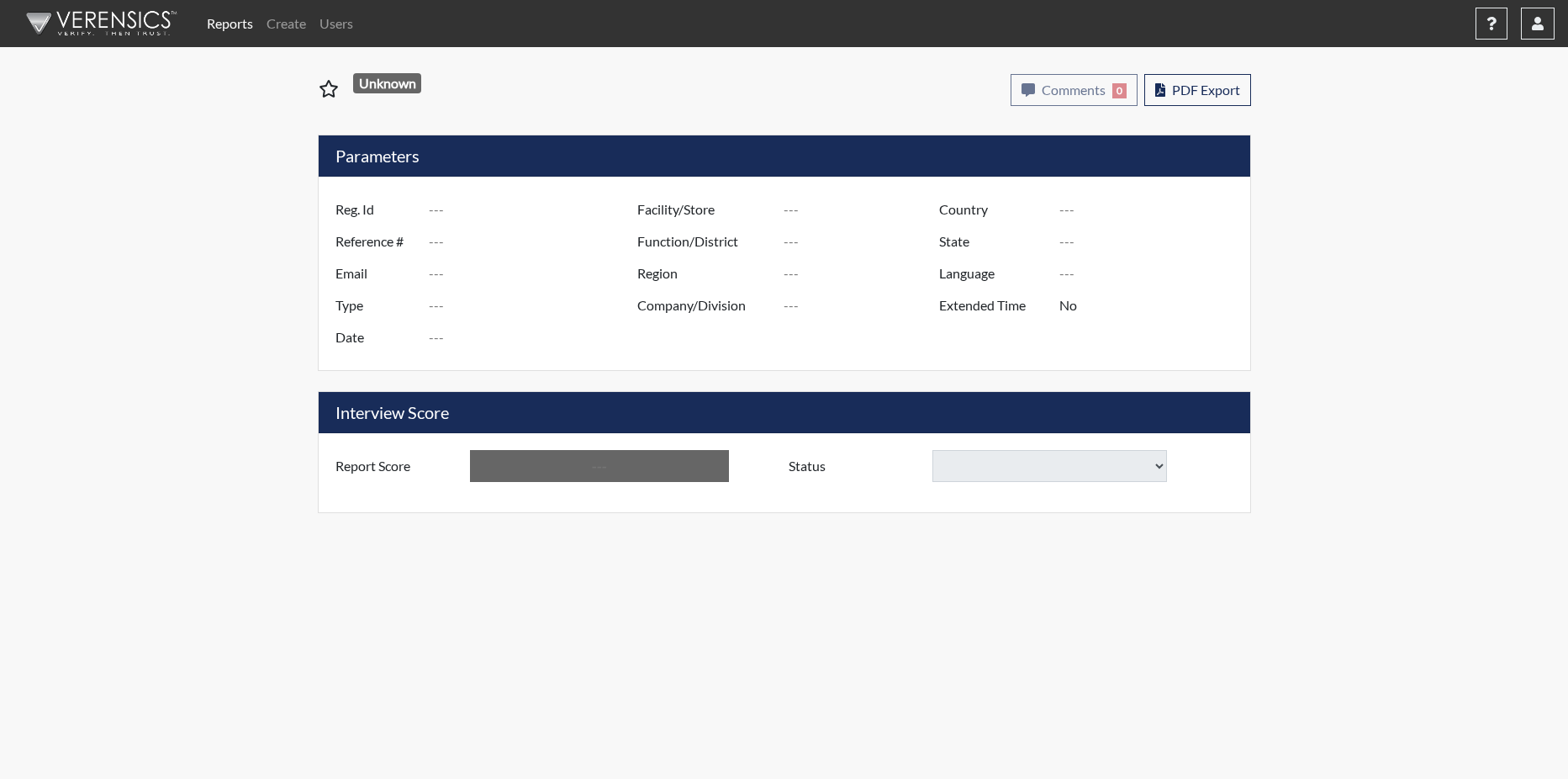
type input "HHF6745"
type input "50754"
type input "---"
type input "Corrections Pre-Employment"
type input "Aug 13, 2025"
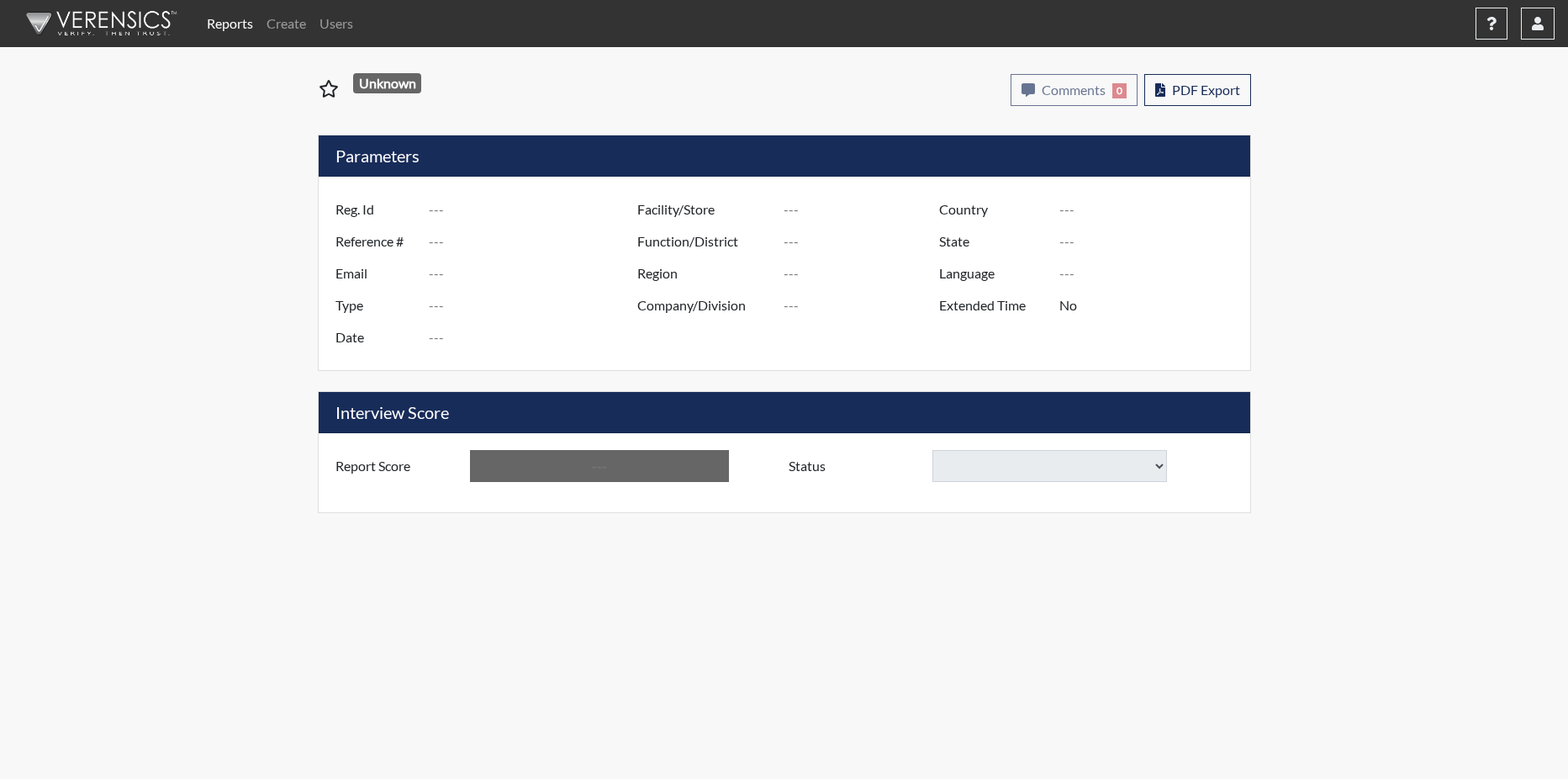
type input "[PERSON_NAME]"
type input "[GEOGRAPHIC_DATA]"
type input "[US_STATE]"
type input "English"
type input "Below Conditions"
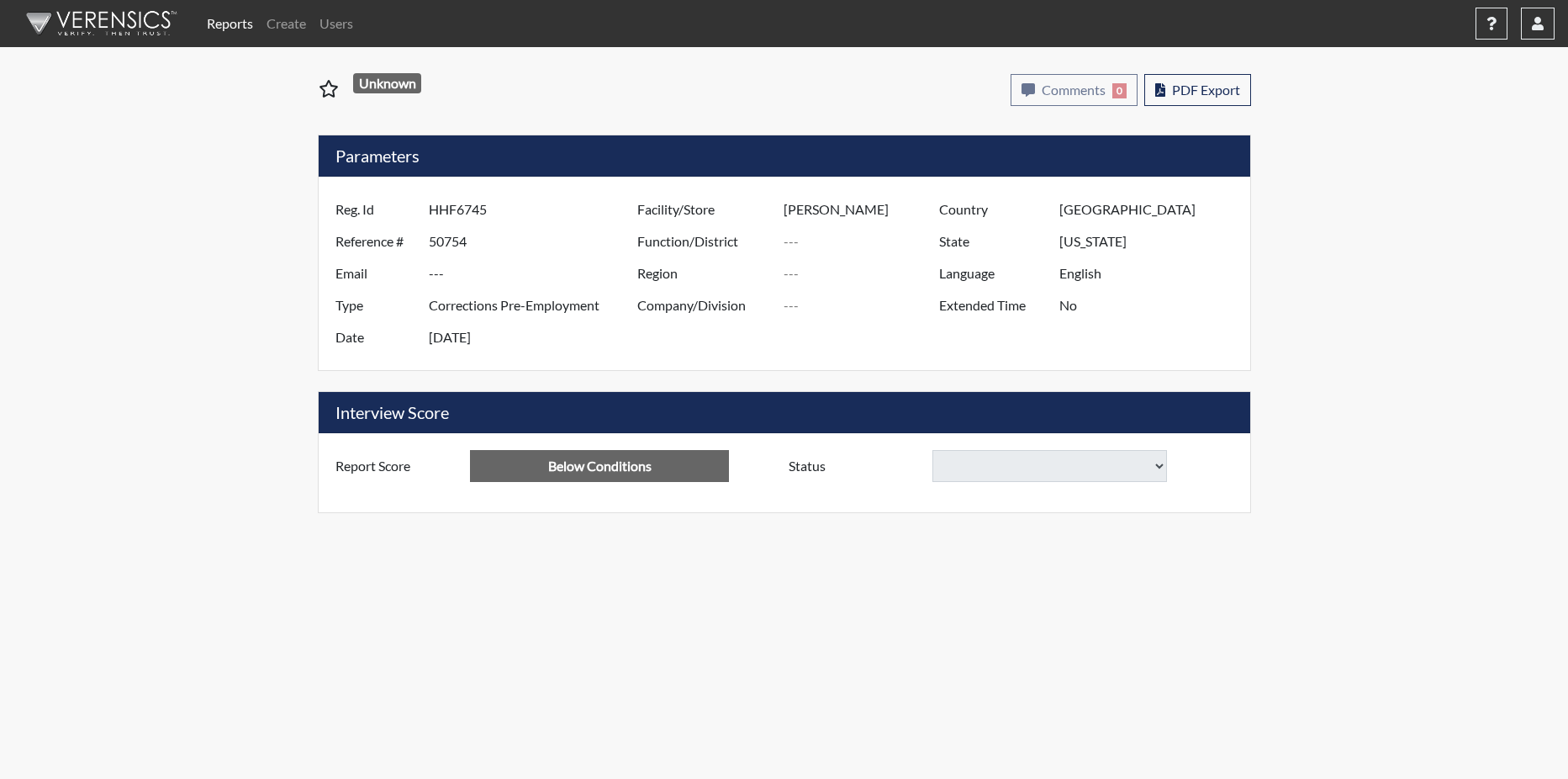
select select
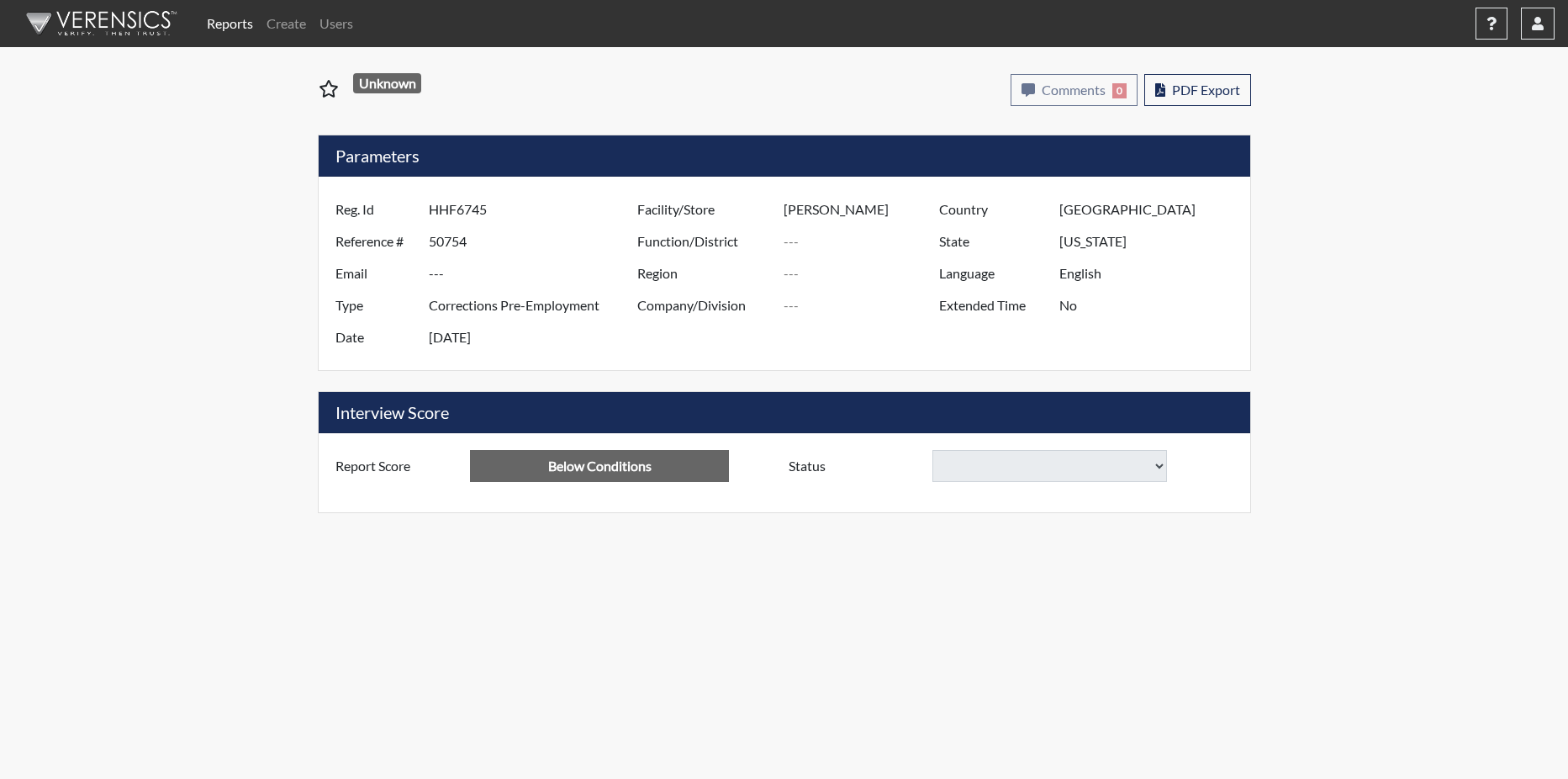
select select
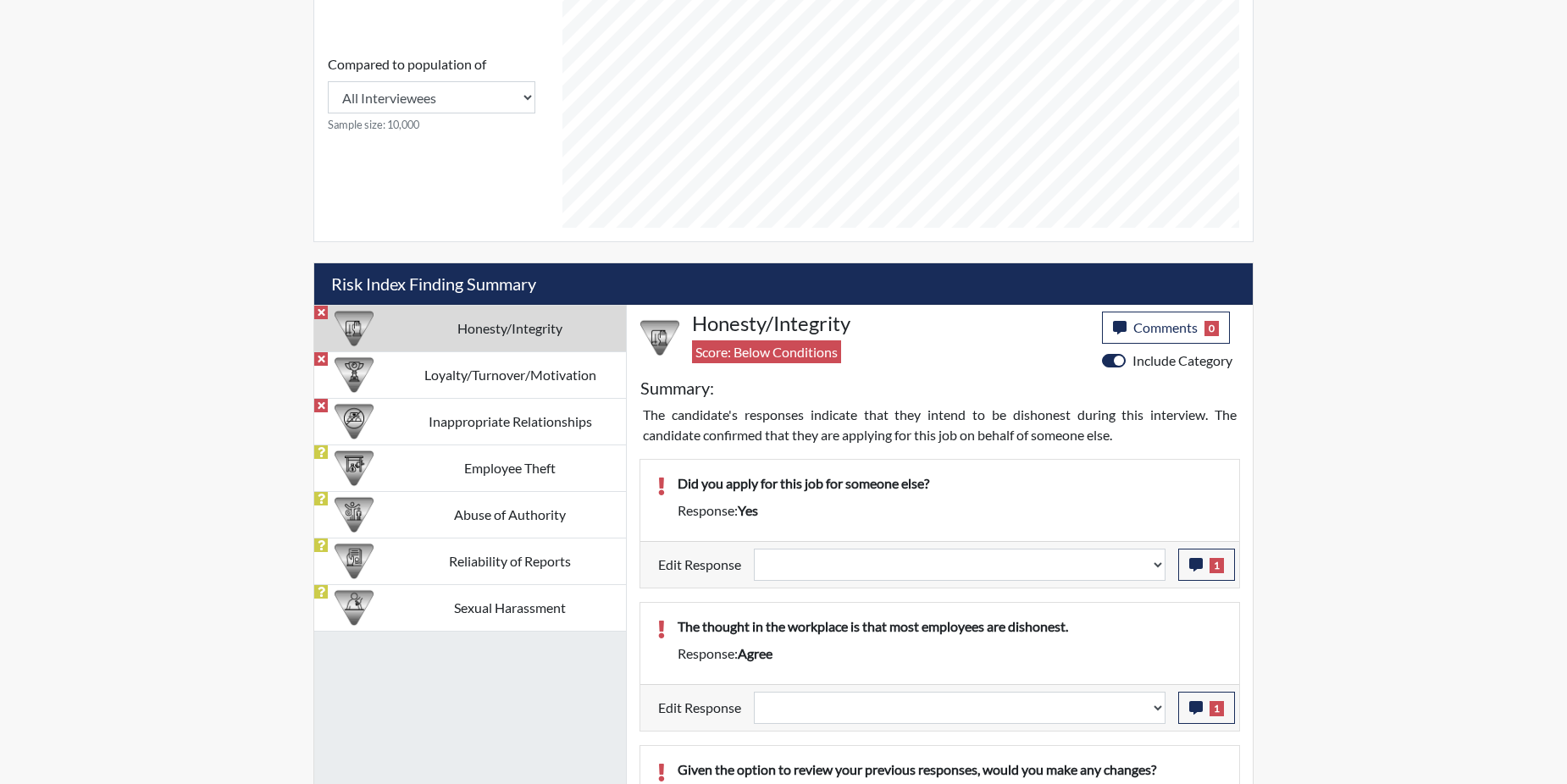
scroll to position [846, 0]
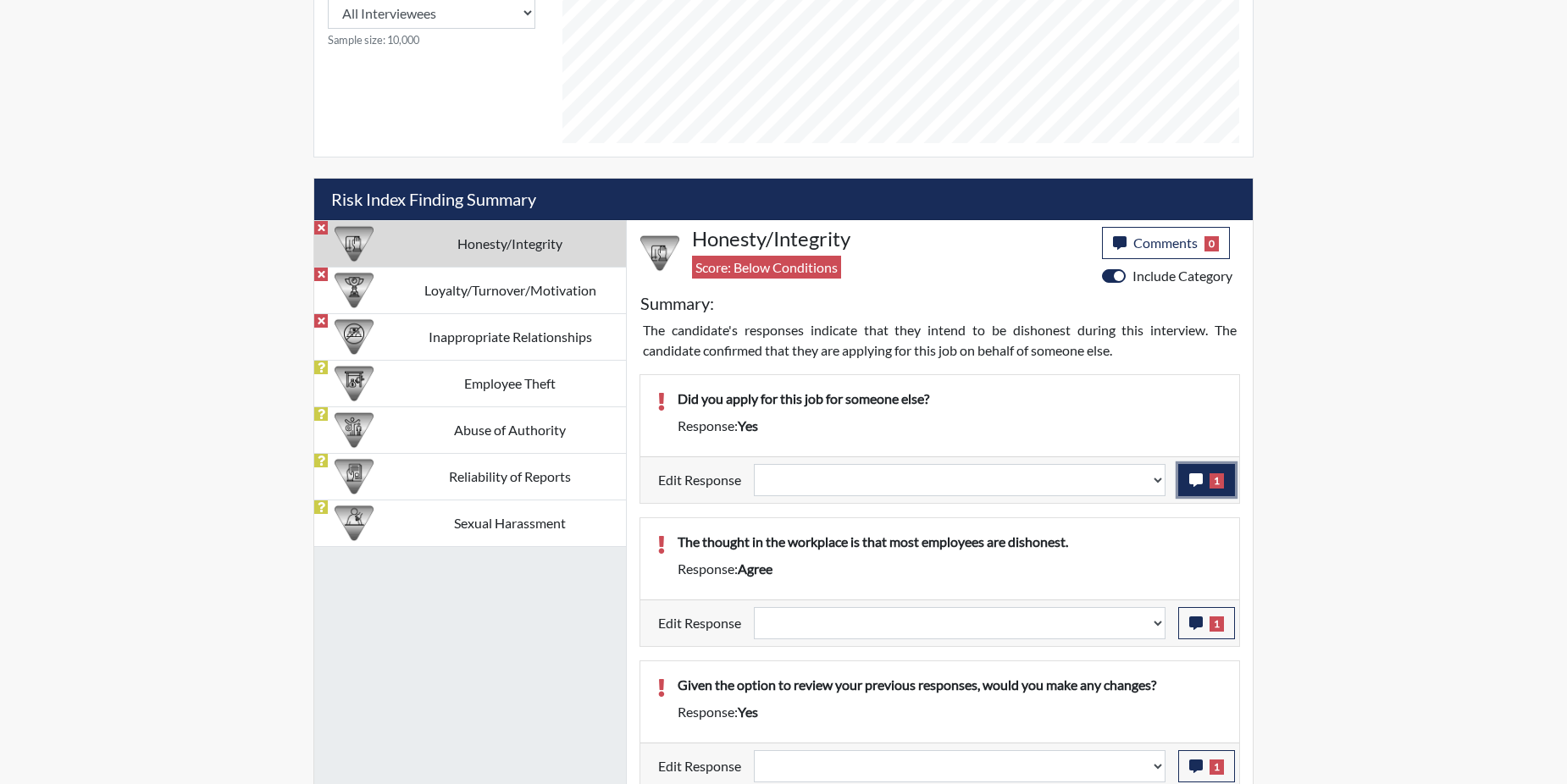
click at [1203, 481] on icon "button" at bounding box center [1196, 480] width 14 height 14
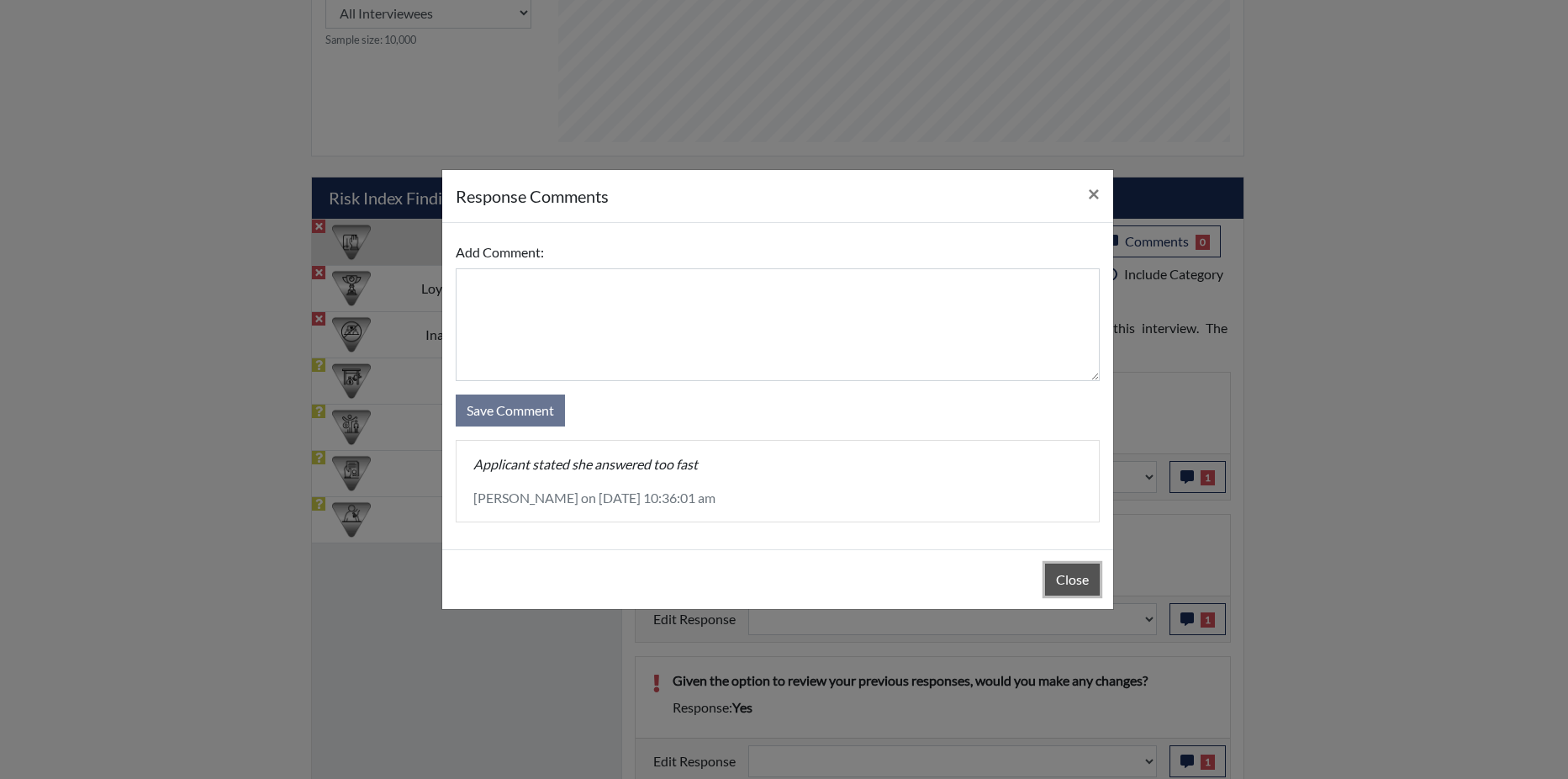
click at [1064, 582] on button "Close" at bounding box center [1072, 580] width 55 height 32
click at [1064, 582] on div "Close" at bounding box center [777, 579] width 671 height 60
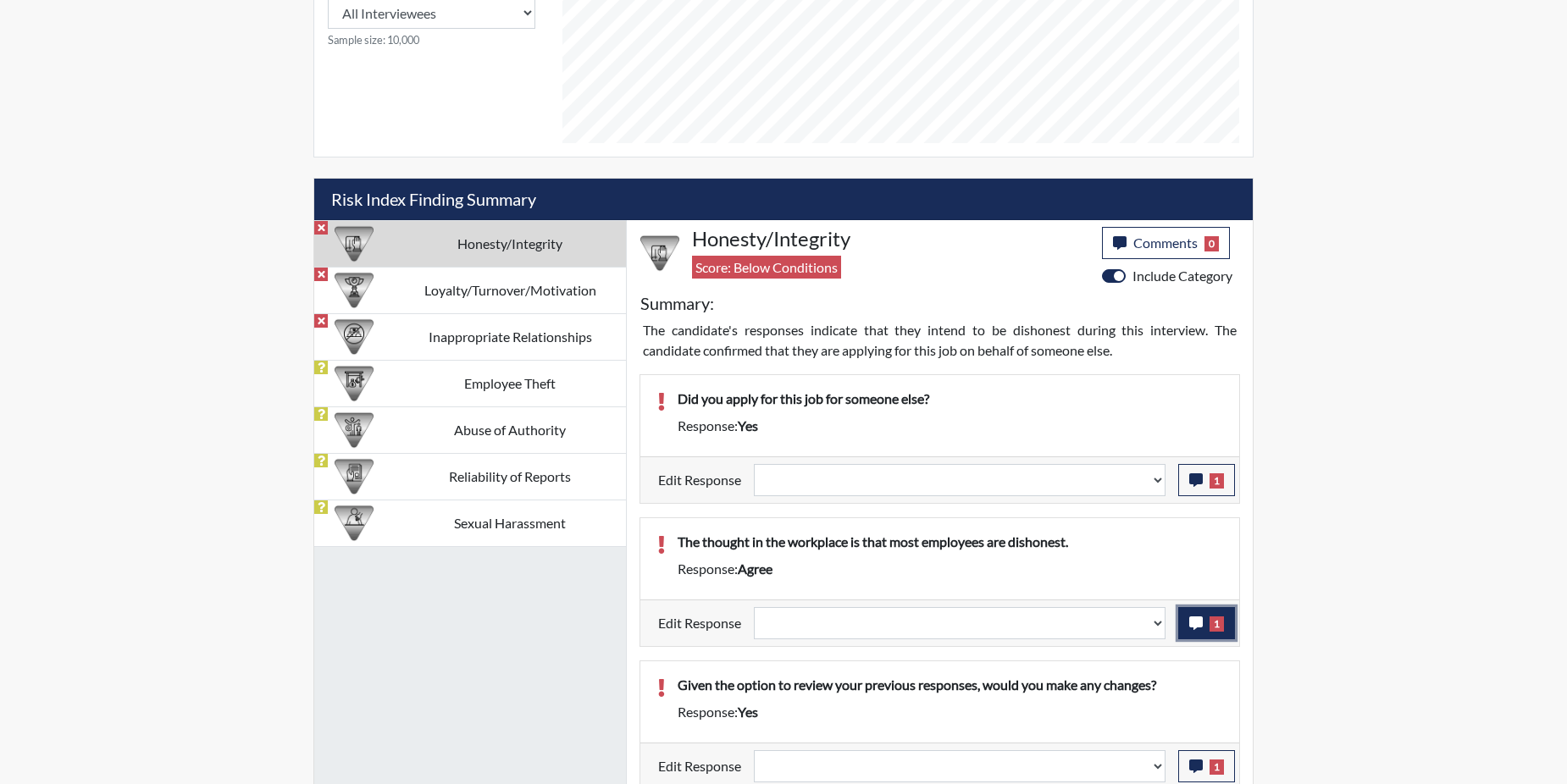
click at [1191, 622] on icon "button" at bounding box center [1196, 623] width 14 height 14
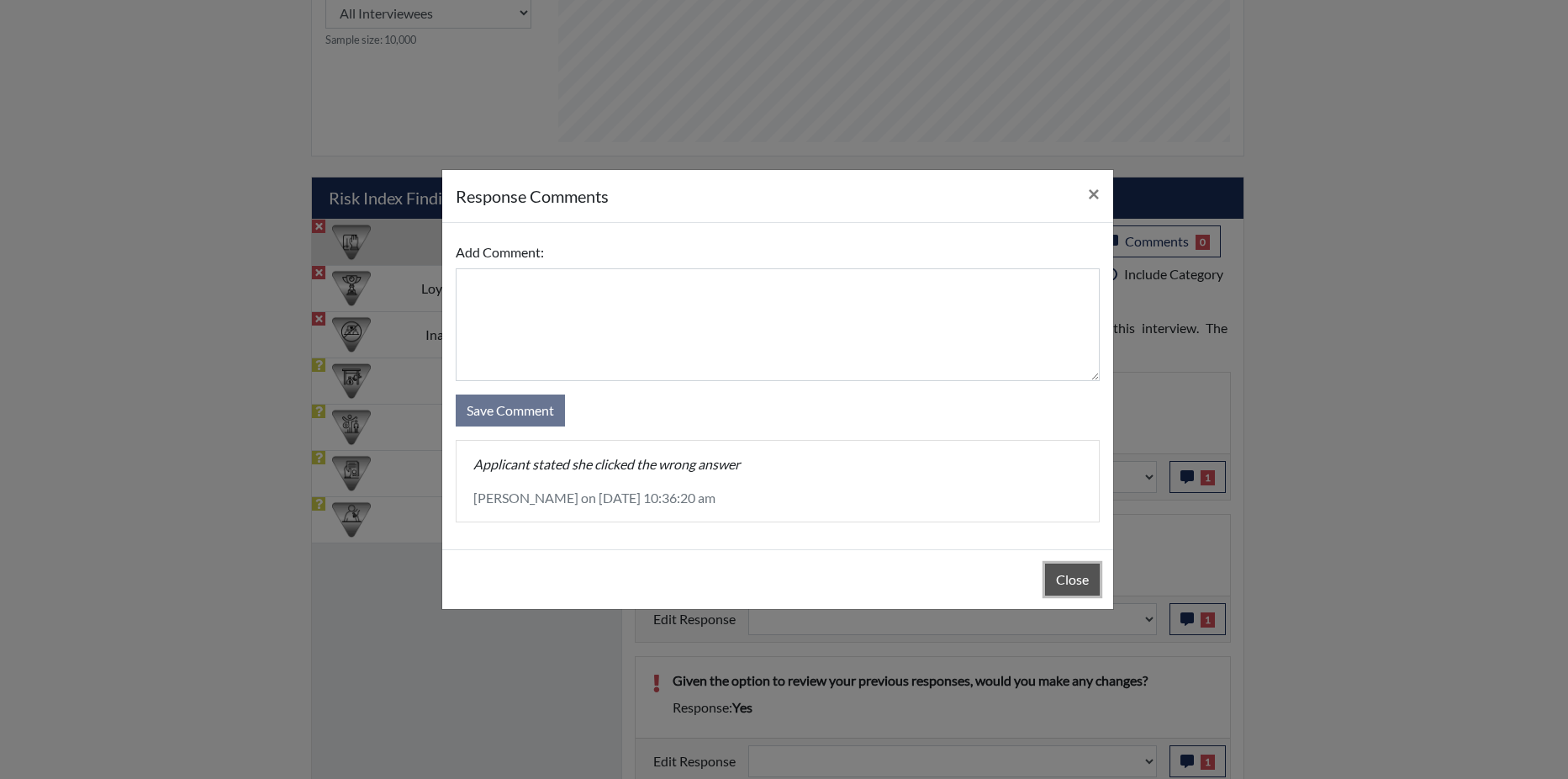
click at [1077, 584] on button "Close" at bounding box center [1072, 580] width 55 height 32
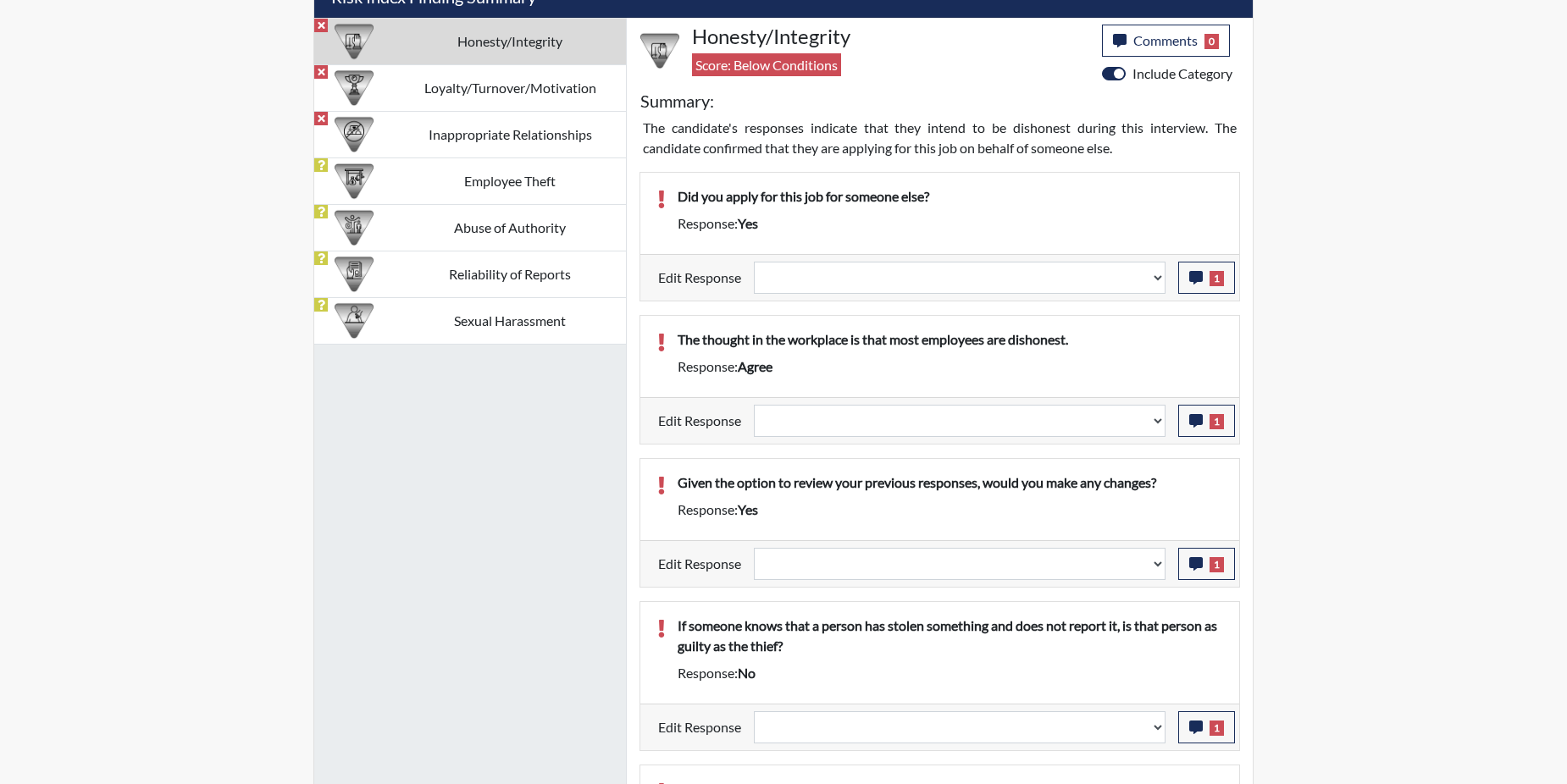
scroll to position [1100, 0]
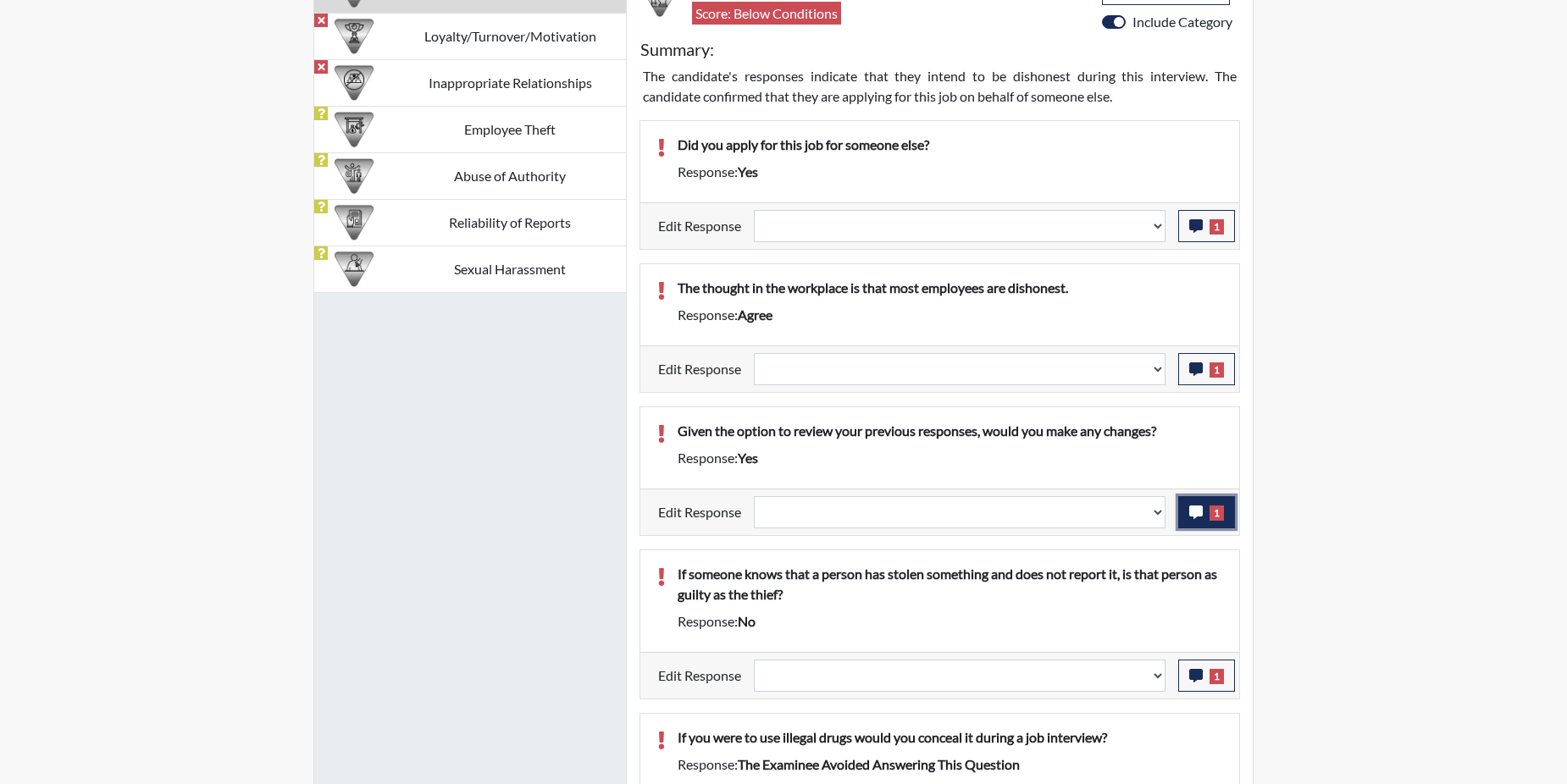
click at [1195, 512] on icon "button" at bounding box center [1196, 512] width 14 height 14
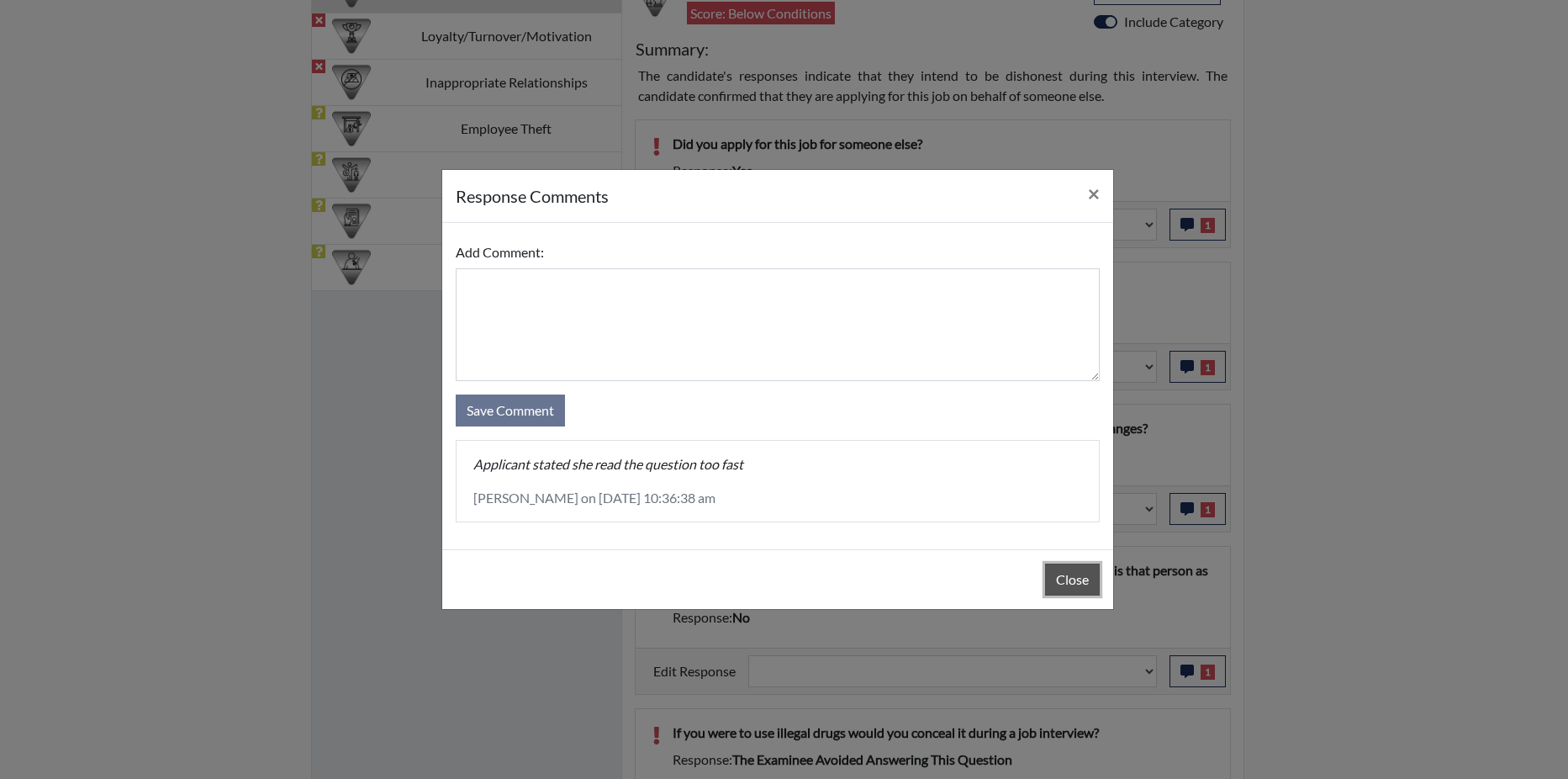
click at [1066, 586] on button "Close" at bounding box center [1072, 580] width 55 height 32
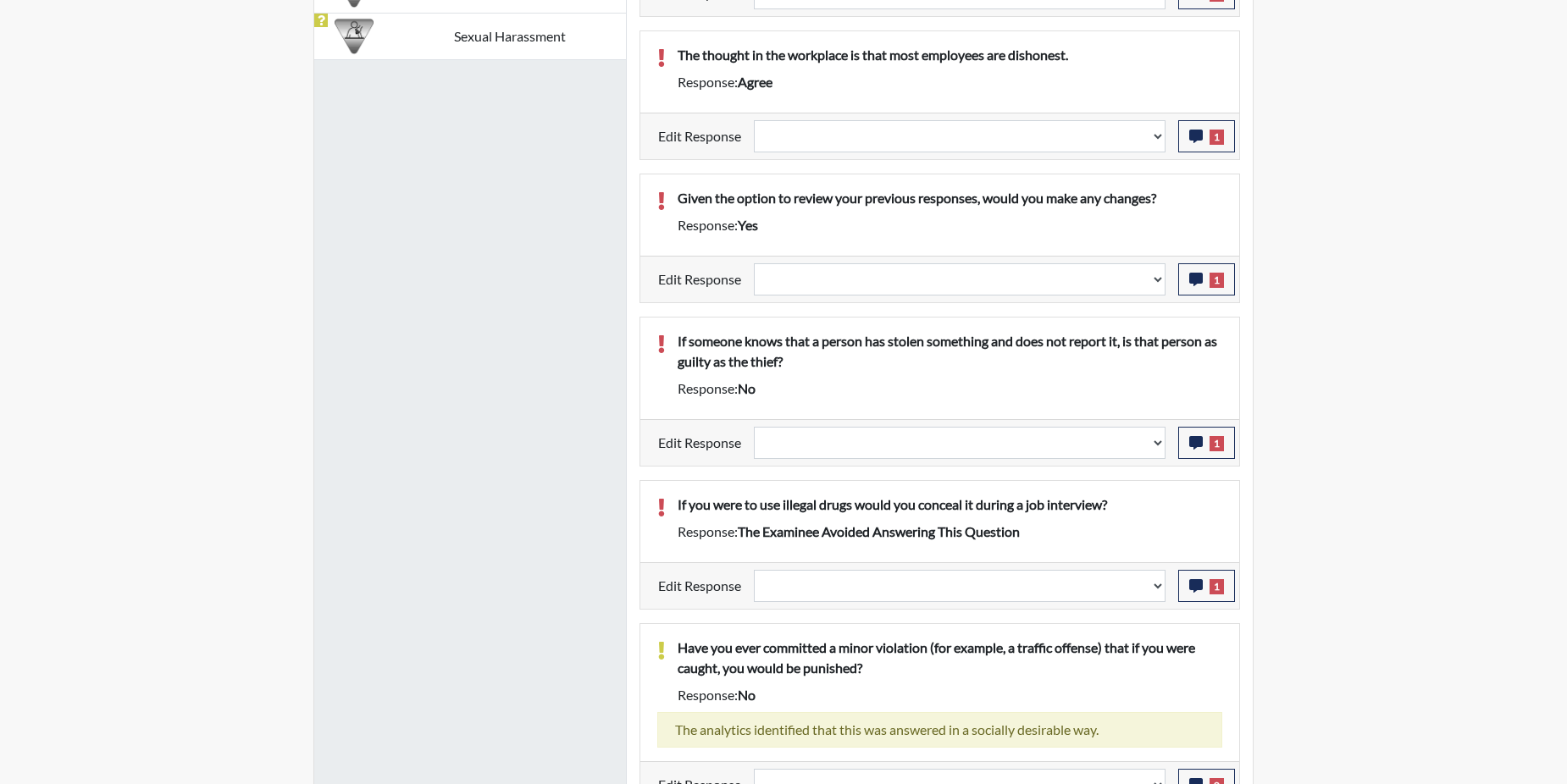
scroll to position [1354, 0]
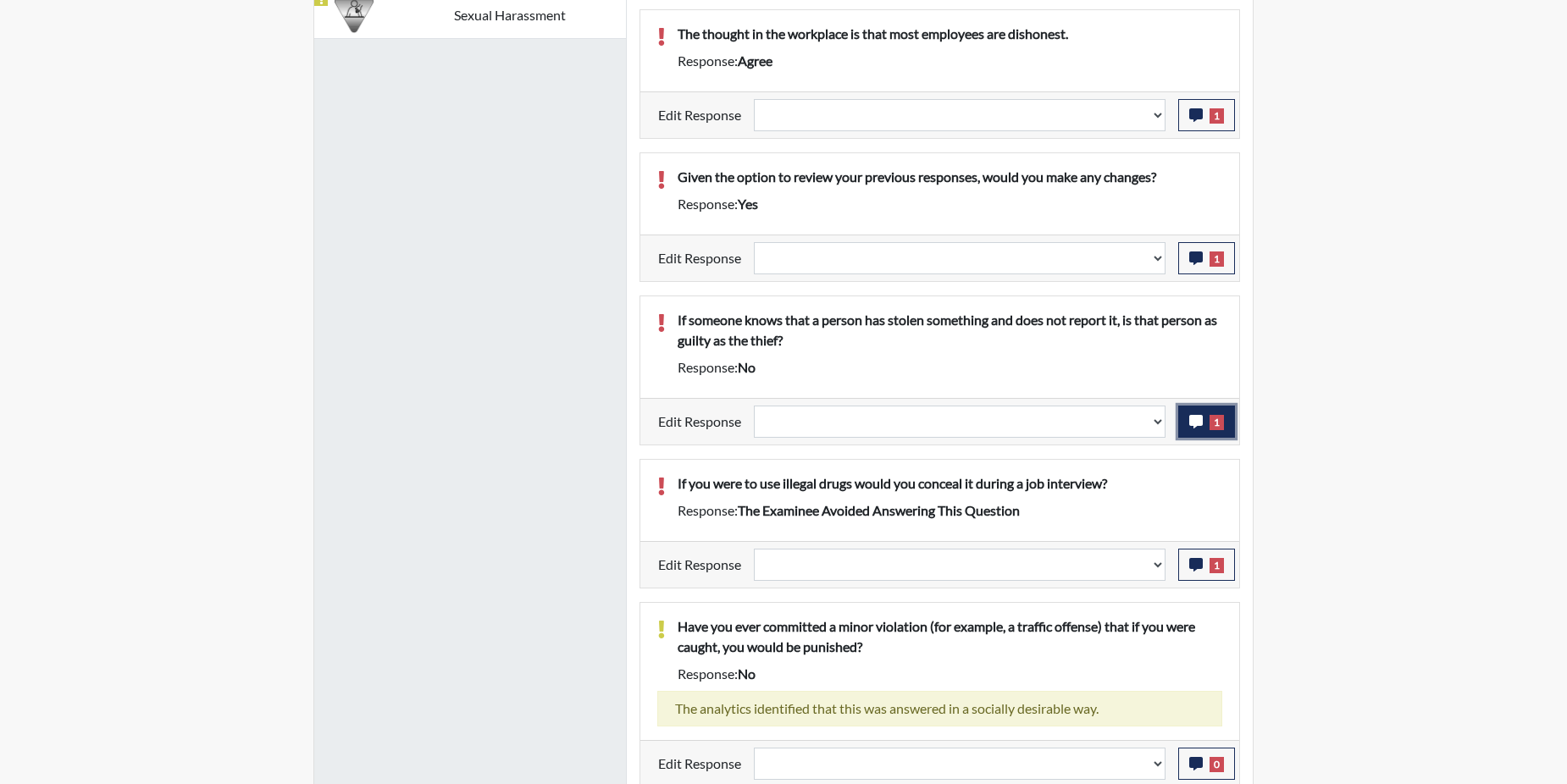
click at [1198, 415] on icon "button" at bounding box center [1196, 422] width 14 height 14
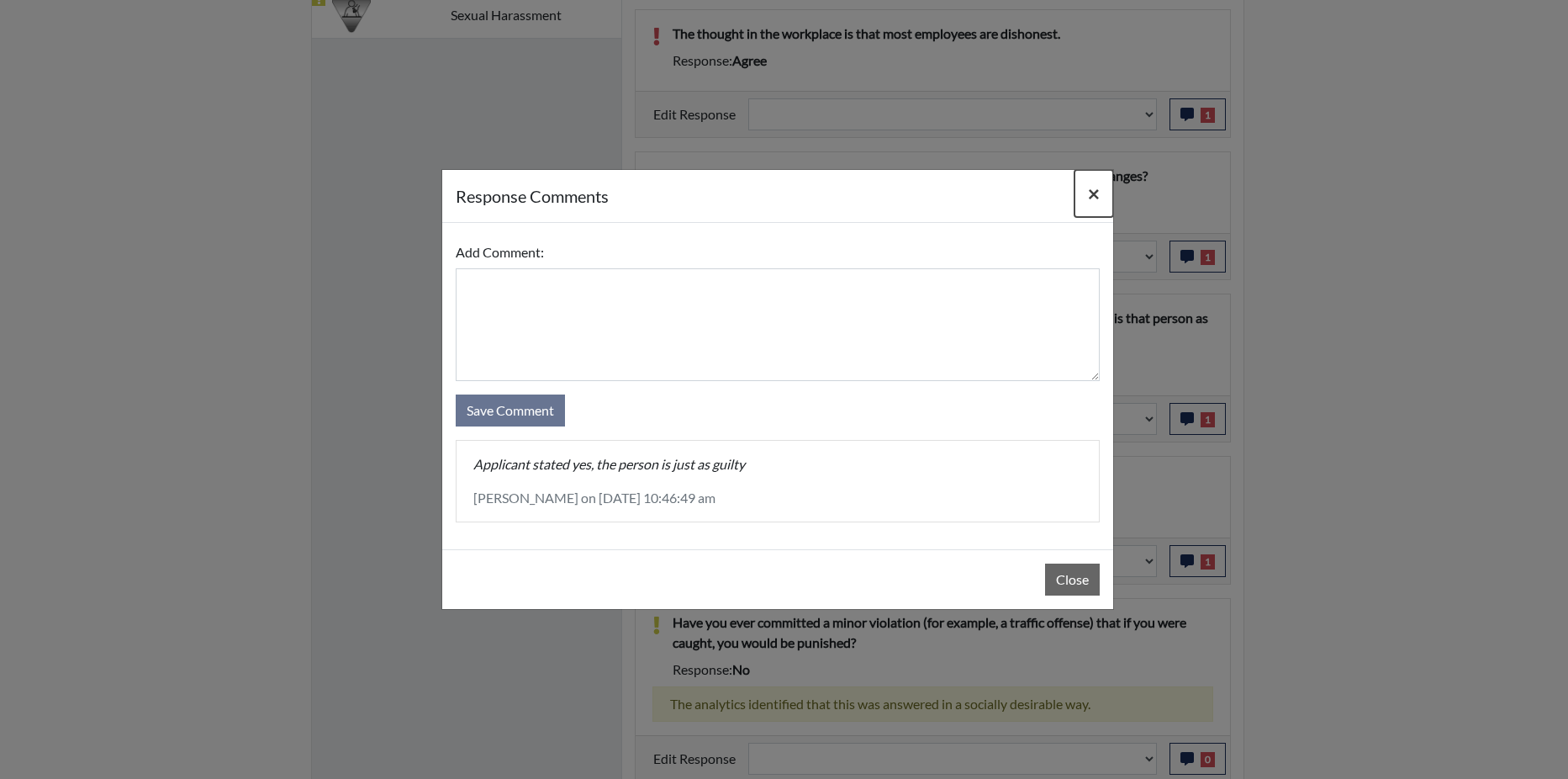
click at [1093, 200] on span "×" at bounding box center [1094, 193] width 12 height 25
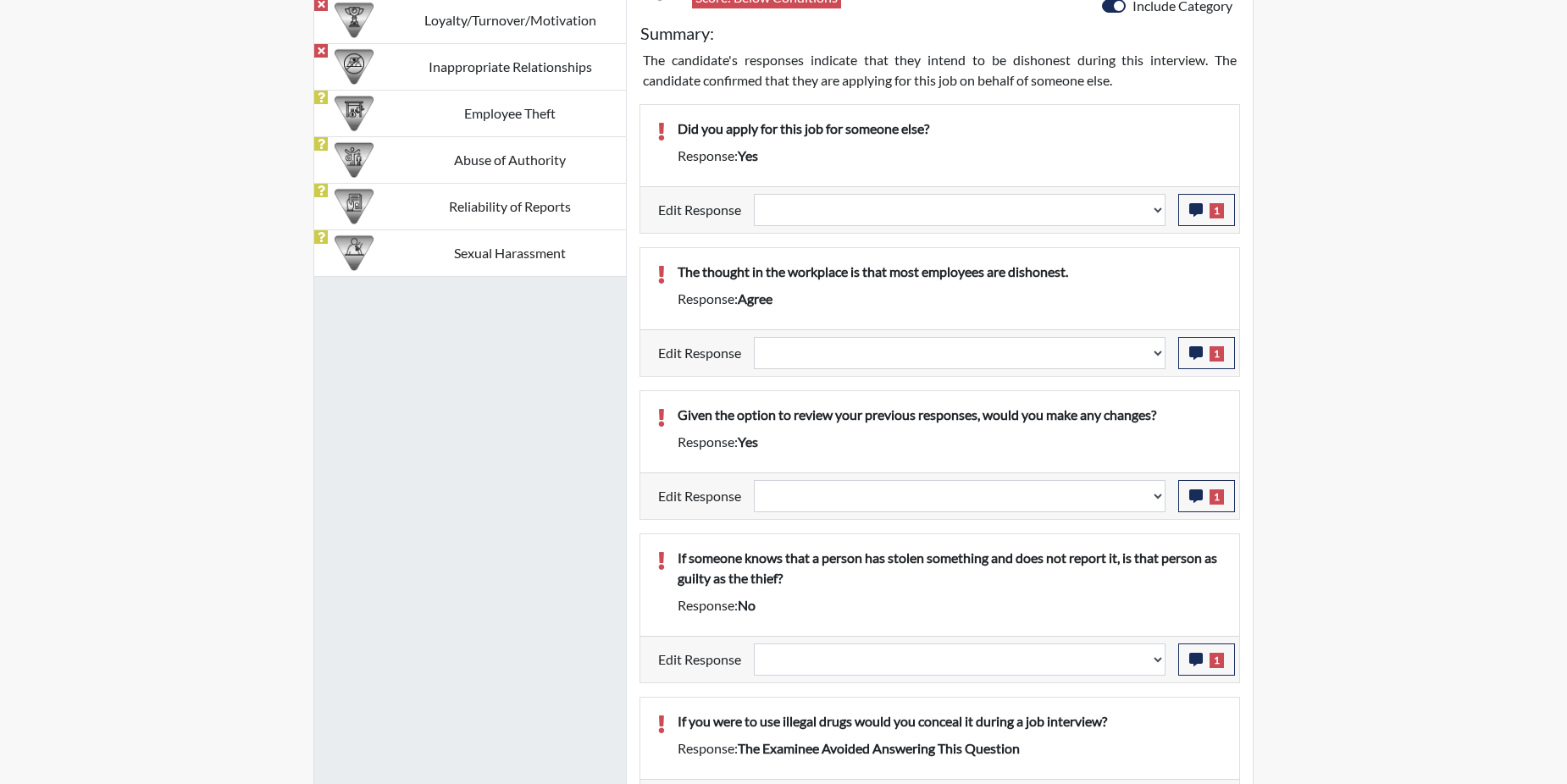
scroll to position [1100, 0]
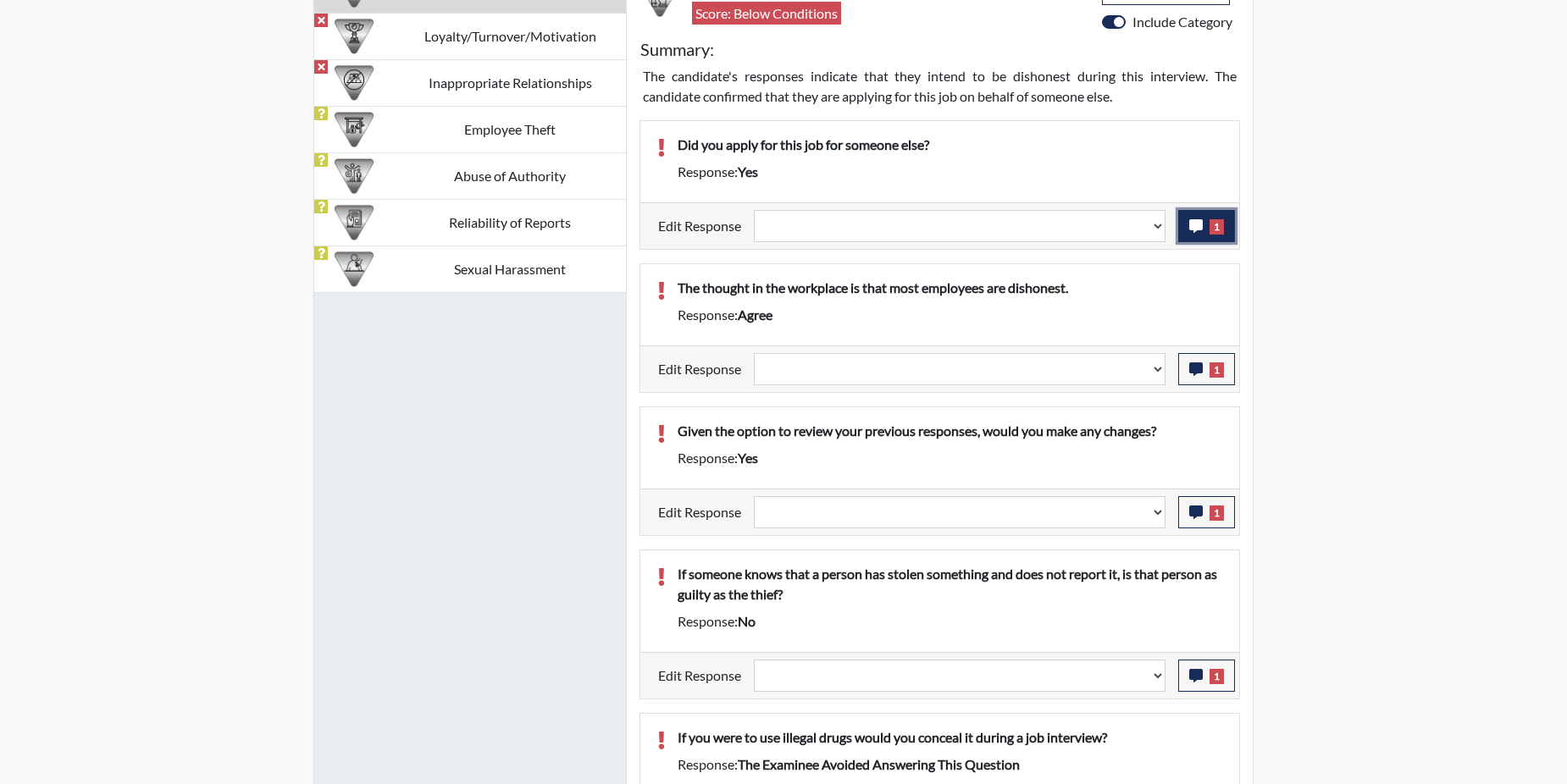
click at [1195, 216] on button "1" at bounding box center [1206, 225] width 56 height 33
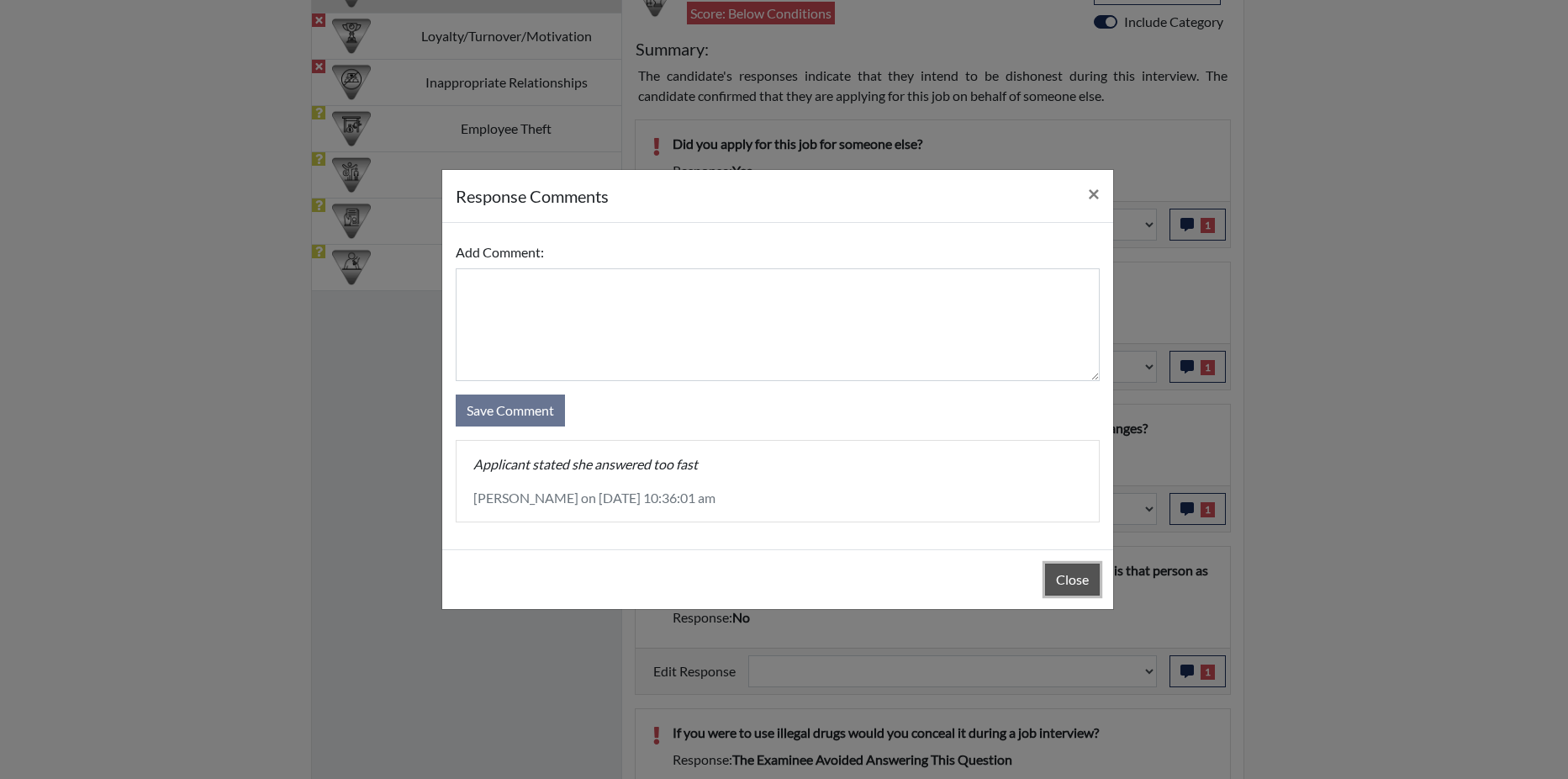
click at [1076, 579] on button "Close" at bounding box center [1072, 580] width 55 height 32
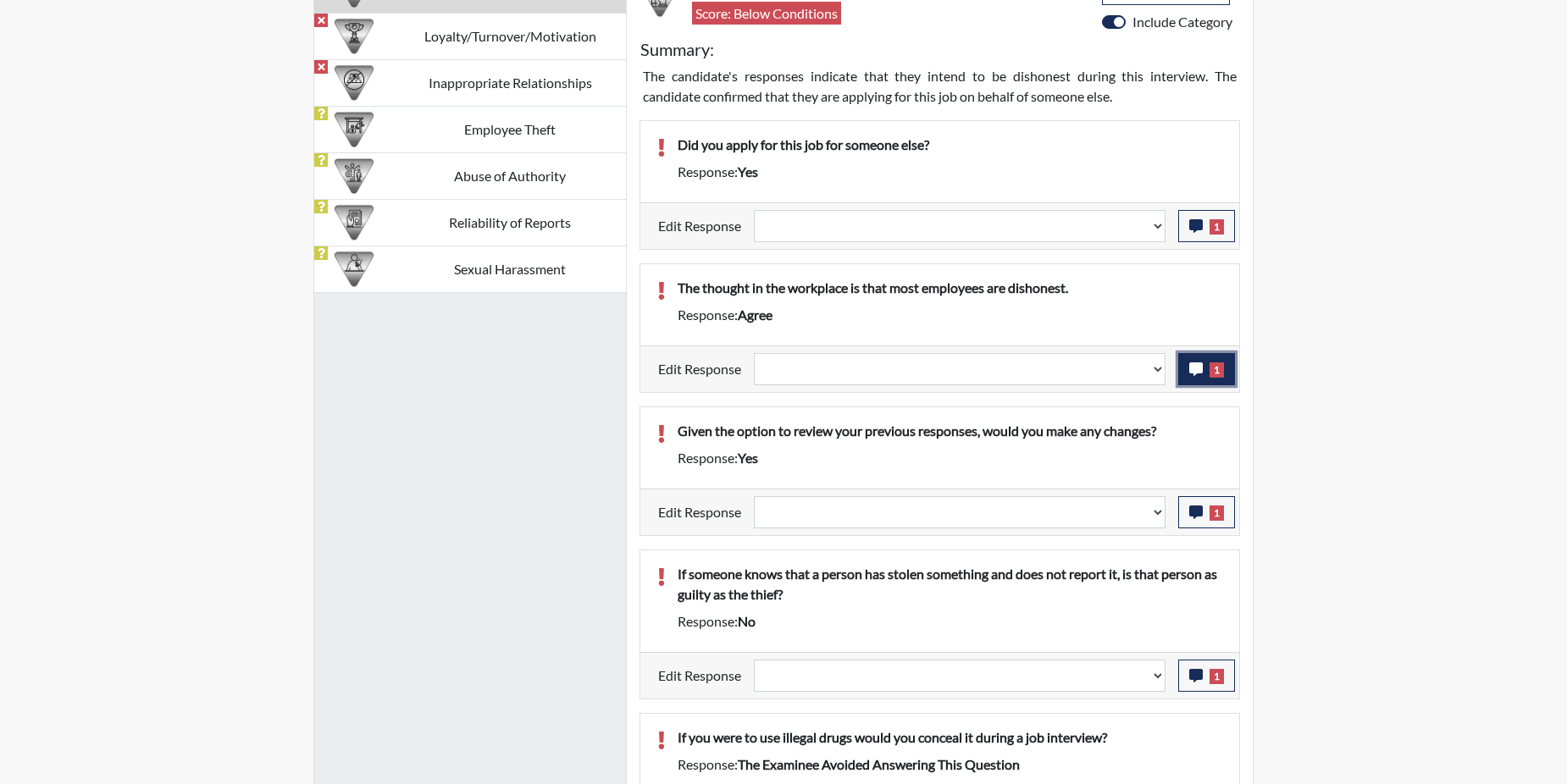
click at [1191, 376] on button "1" at bounding box center [1206, 369] width 56 height 33
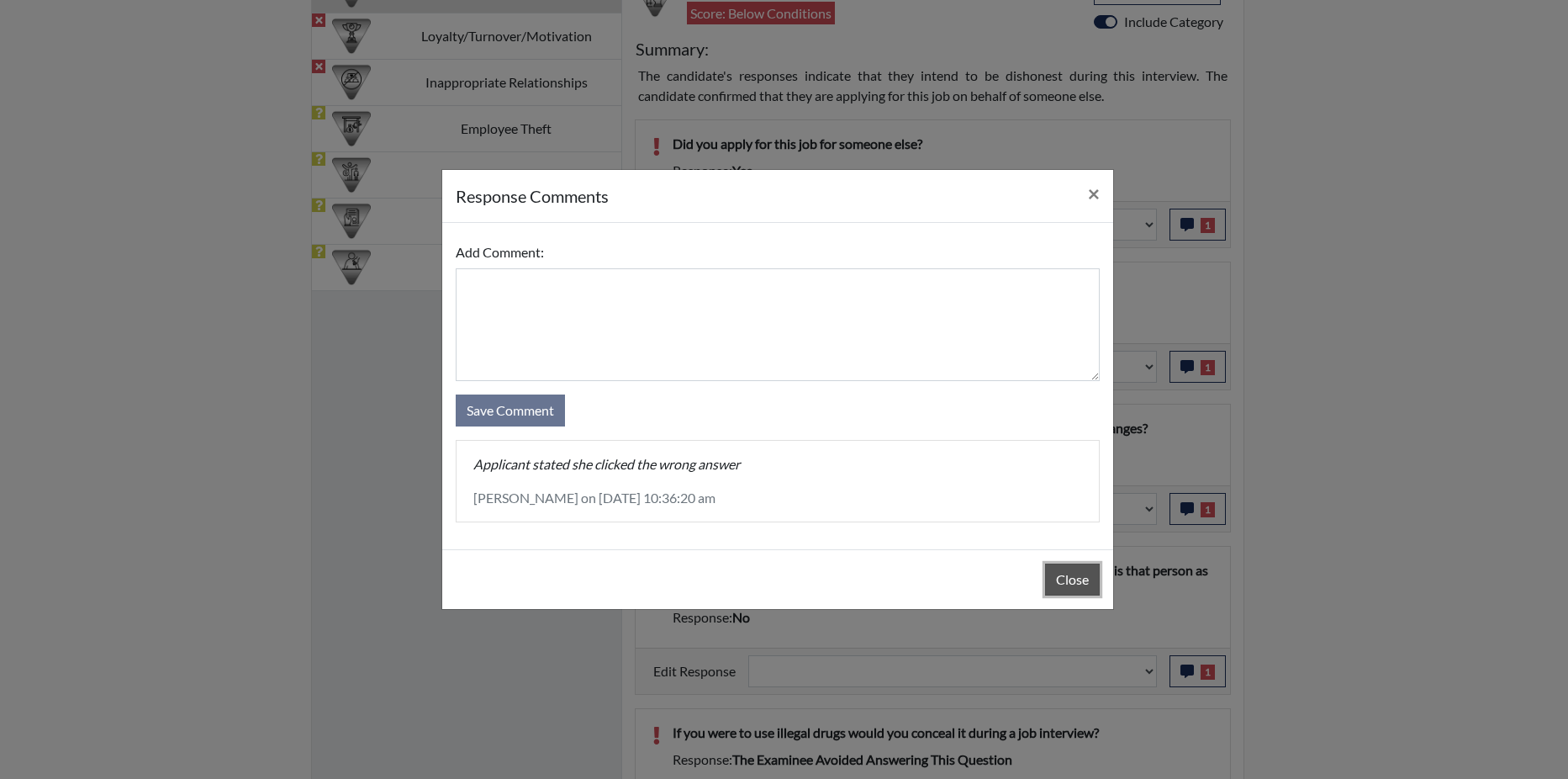
click at [1069, 577] on button "Close" at bounding box center [1072, 580] width 55 height 32
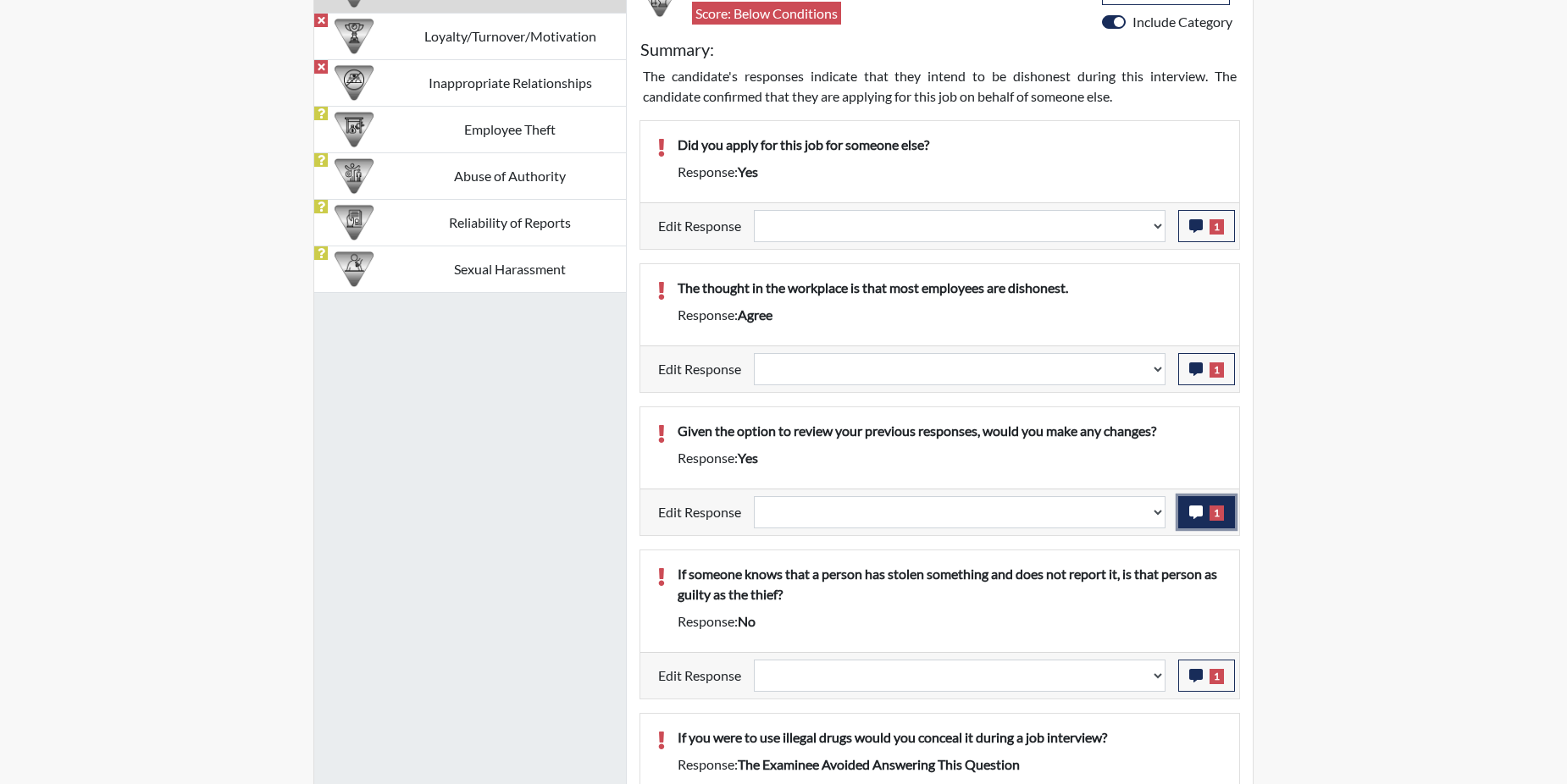
click at [1193, 510] on icon "button" at bounding box center [1196, 512] width 14 height 14
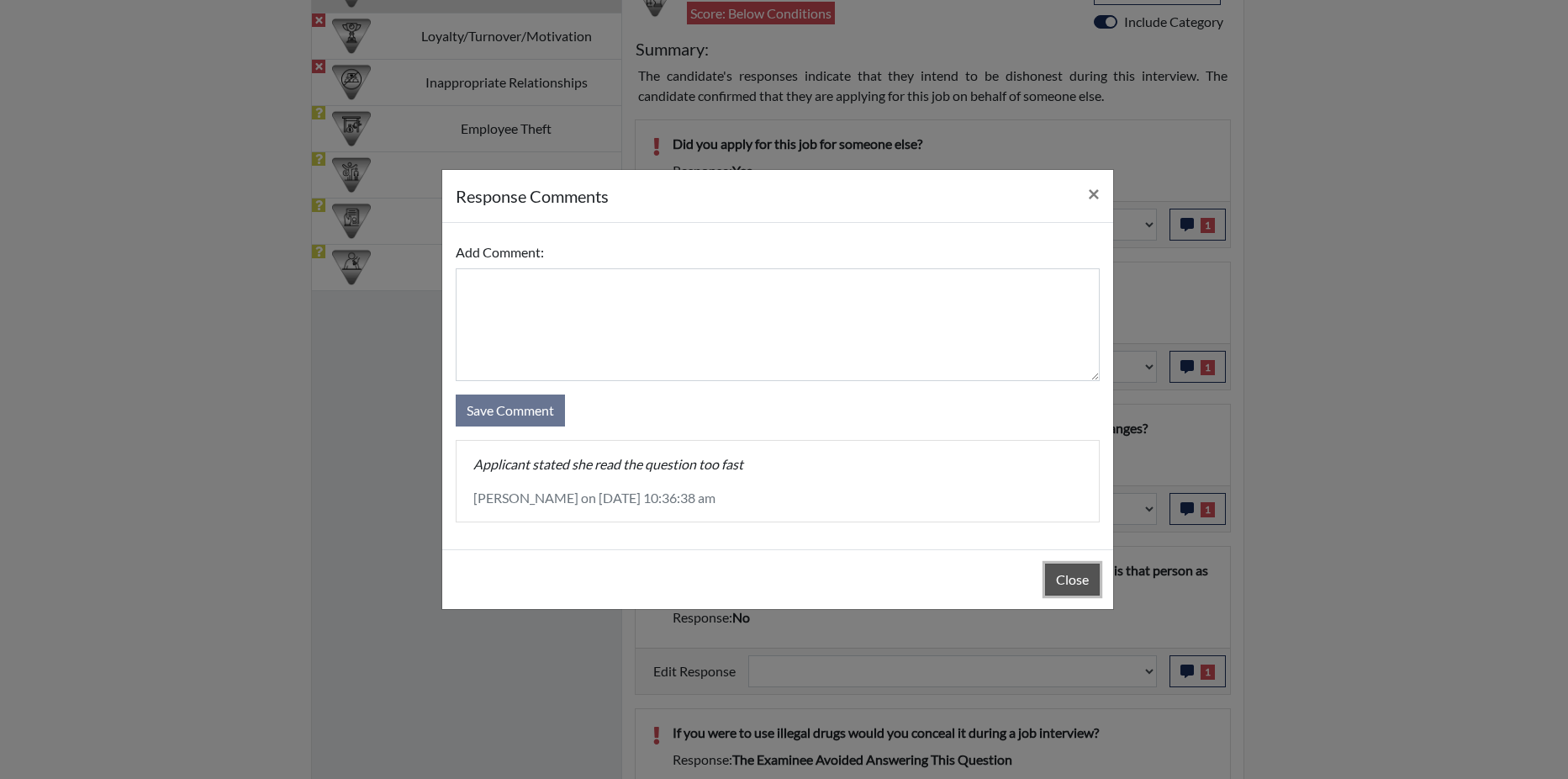
click at [1090, 583] on button "Close" at bounding box center [1072, 580] width 55 height 32
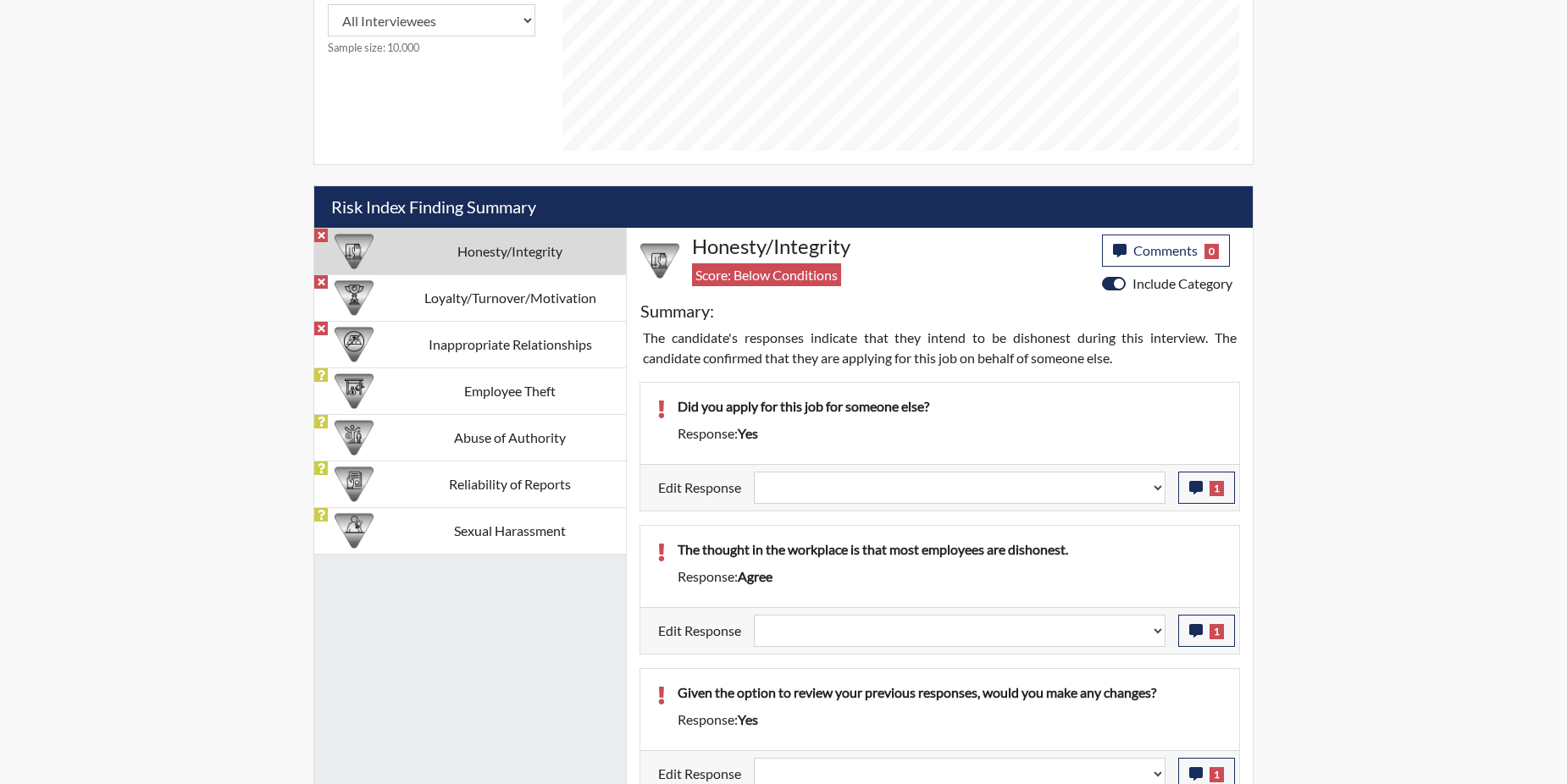
scroll to position [846, 0]
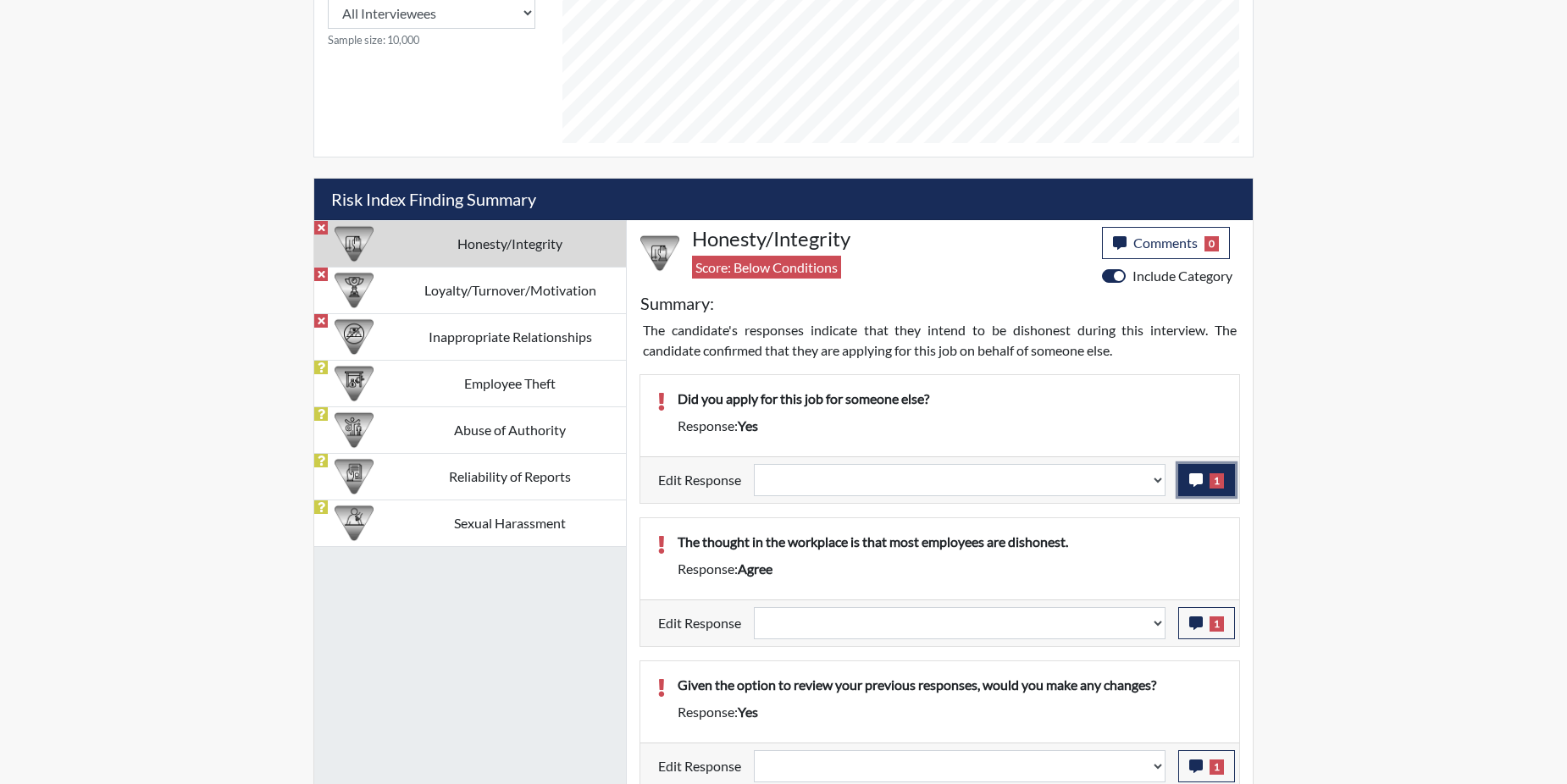
click at [1193, 474] on icon "button" at bounding box center [1196, 480] width 14 height 14
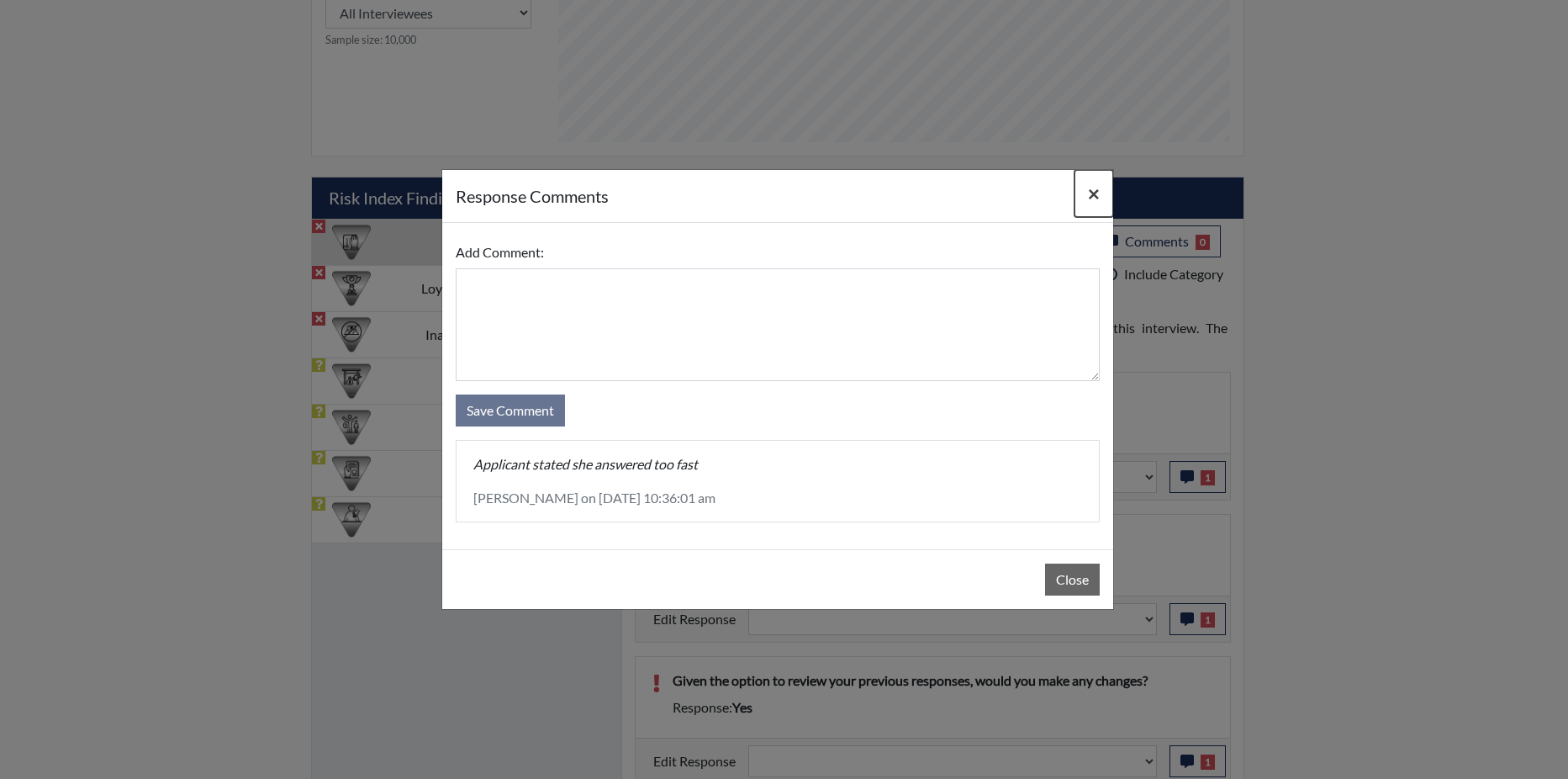
click at [1097, 193] on span "×" at bounding box center [1094, 193] width 12 height 25
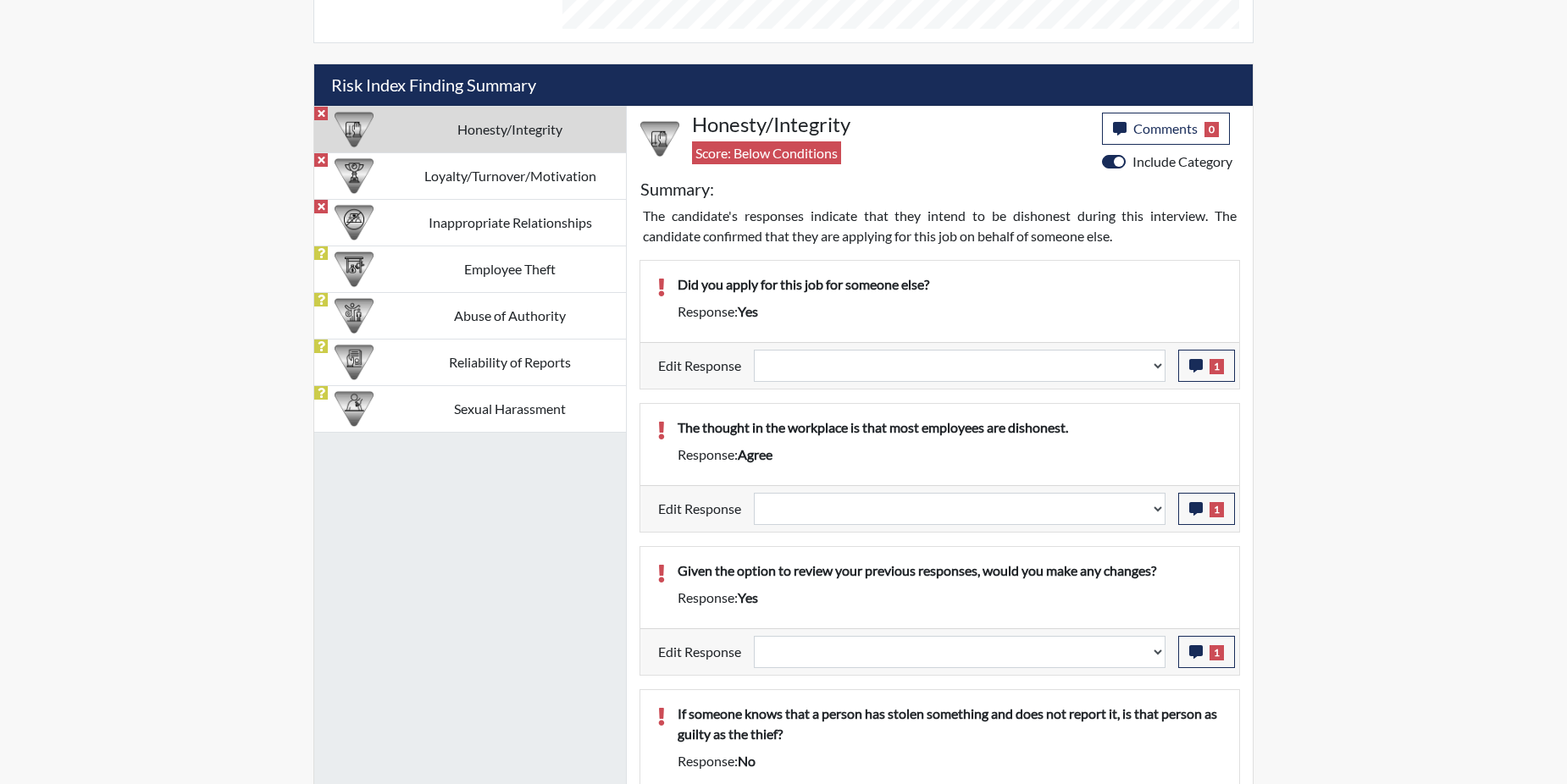
scroll to position [931, 0]
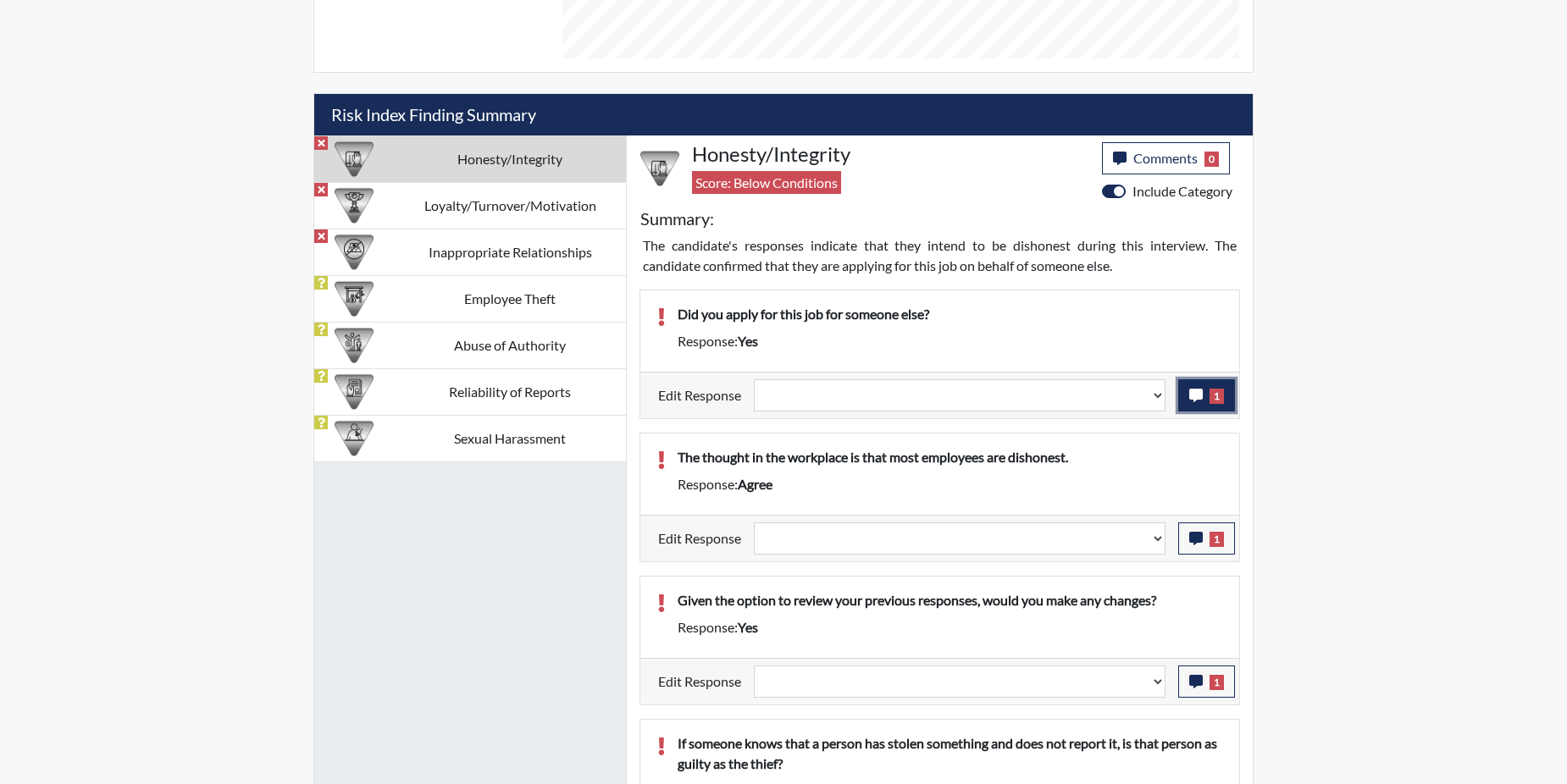
click at [1197, 390] on icon "button" at bounding box center [1196, 395] width 14 height 14
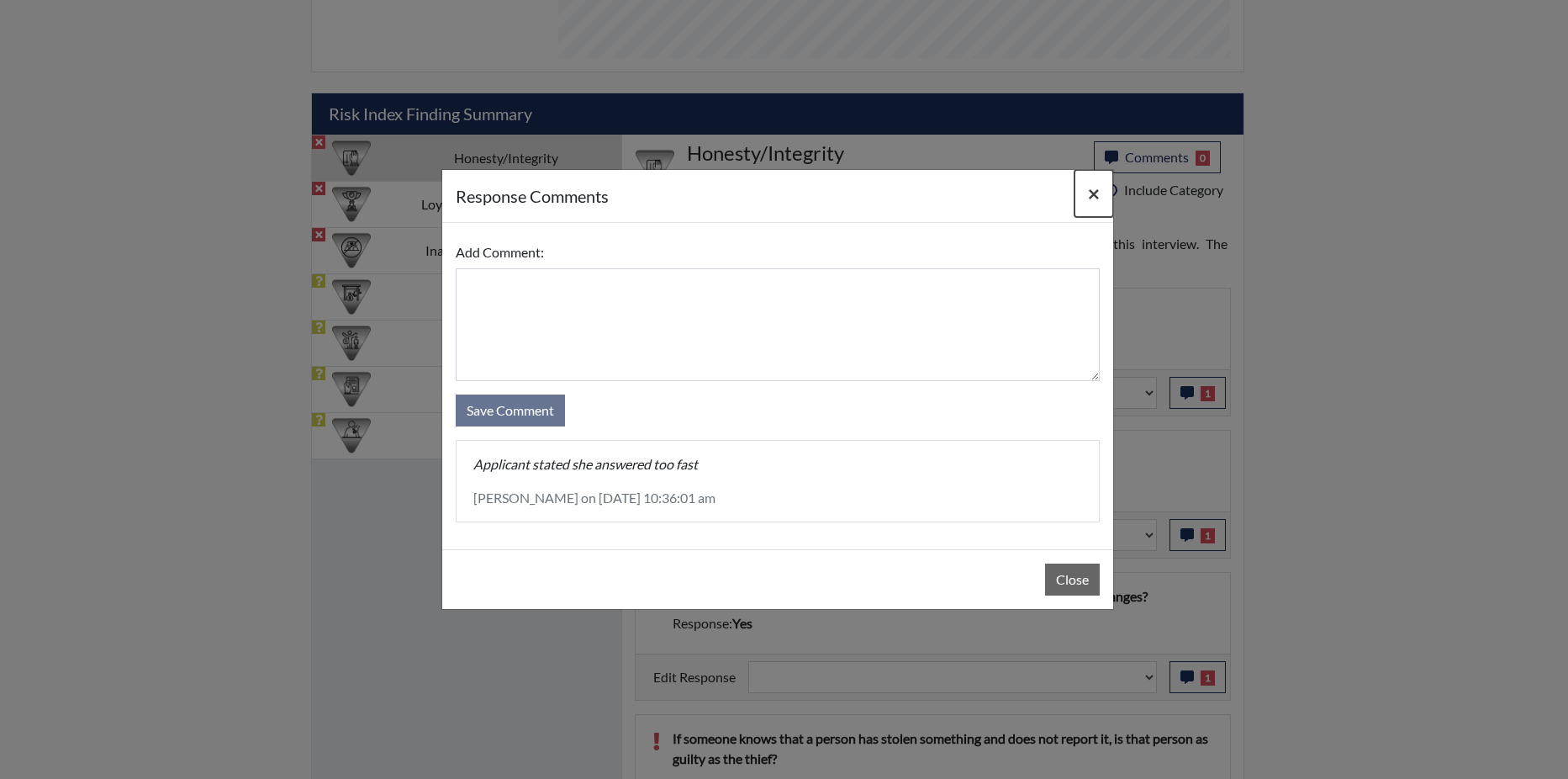
click at [1091, 190] on span "×" at bounding box center [1094, 193] width 12 height 25
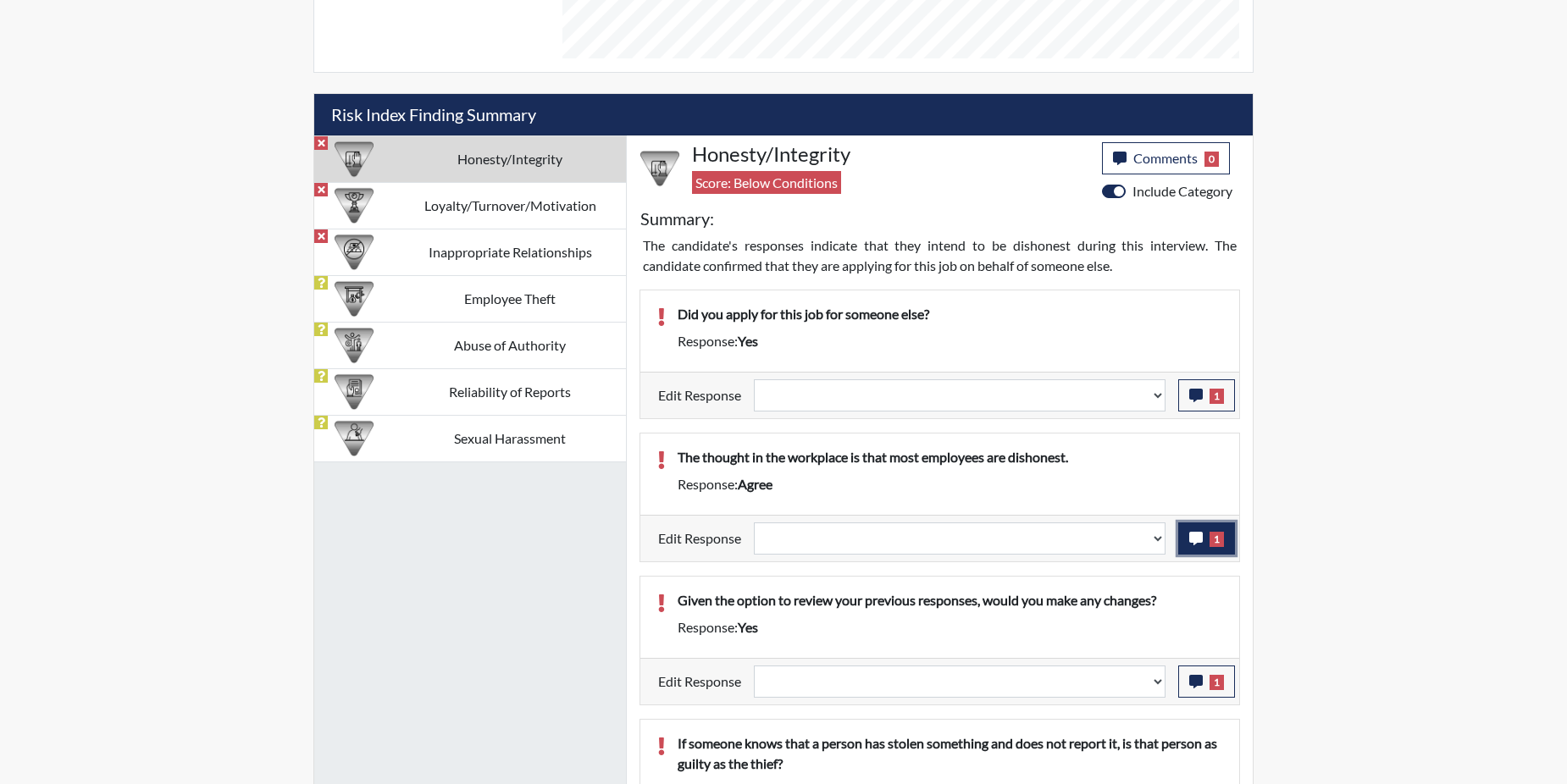
click at [1187, 545] on button "1" at bounding box center [1206, 538] width 56 height 33
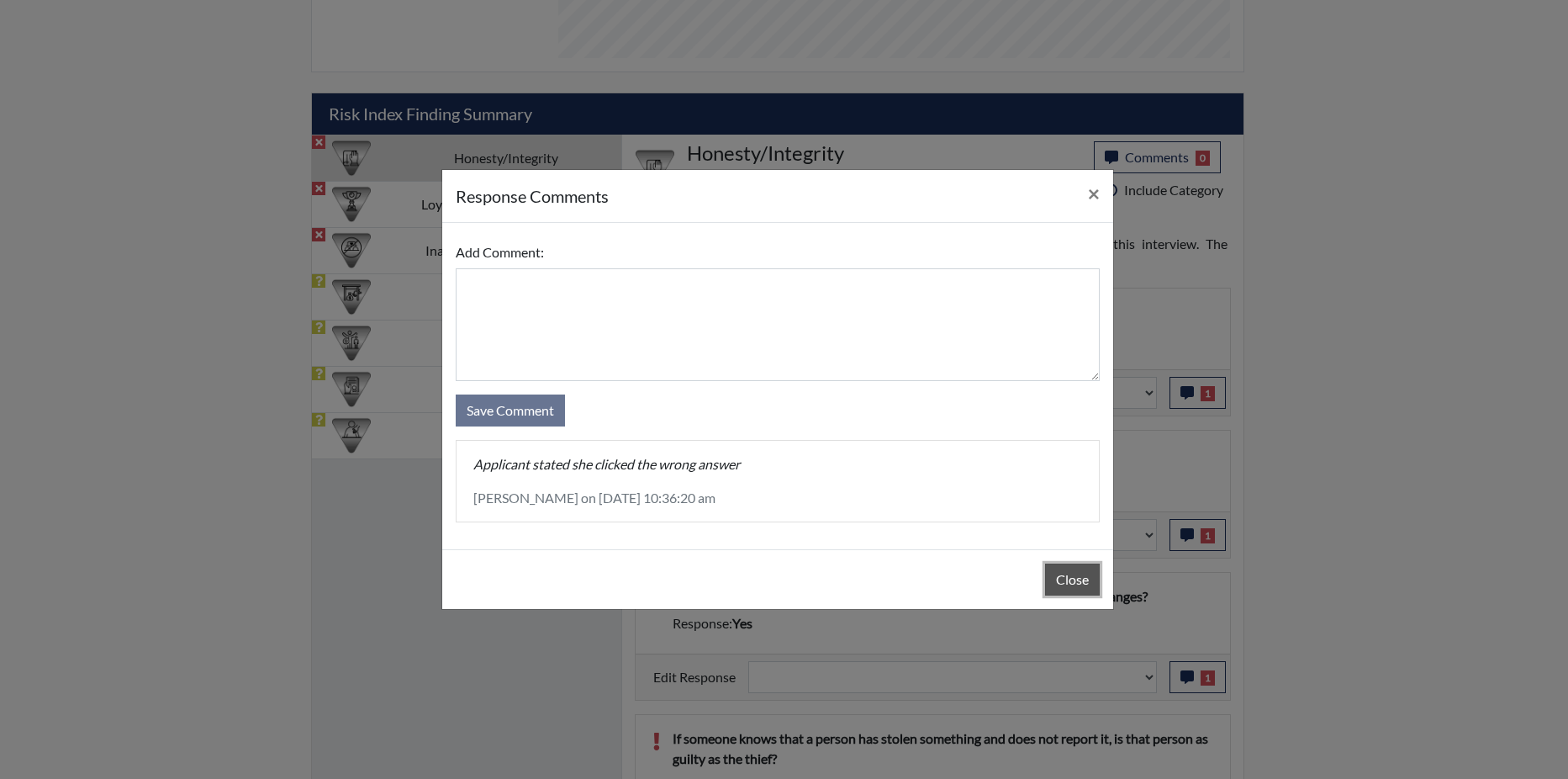
click at [1089, 580] on button "Close" at bounding box center [1072, 580] width 55 height 32
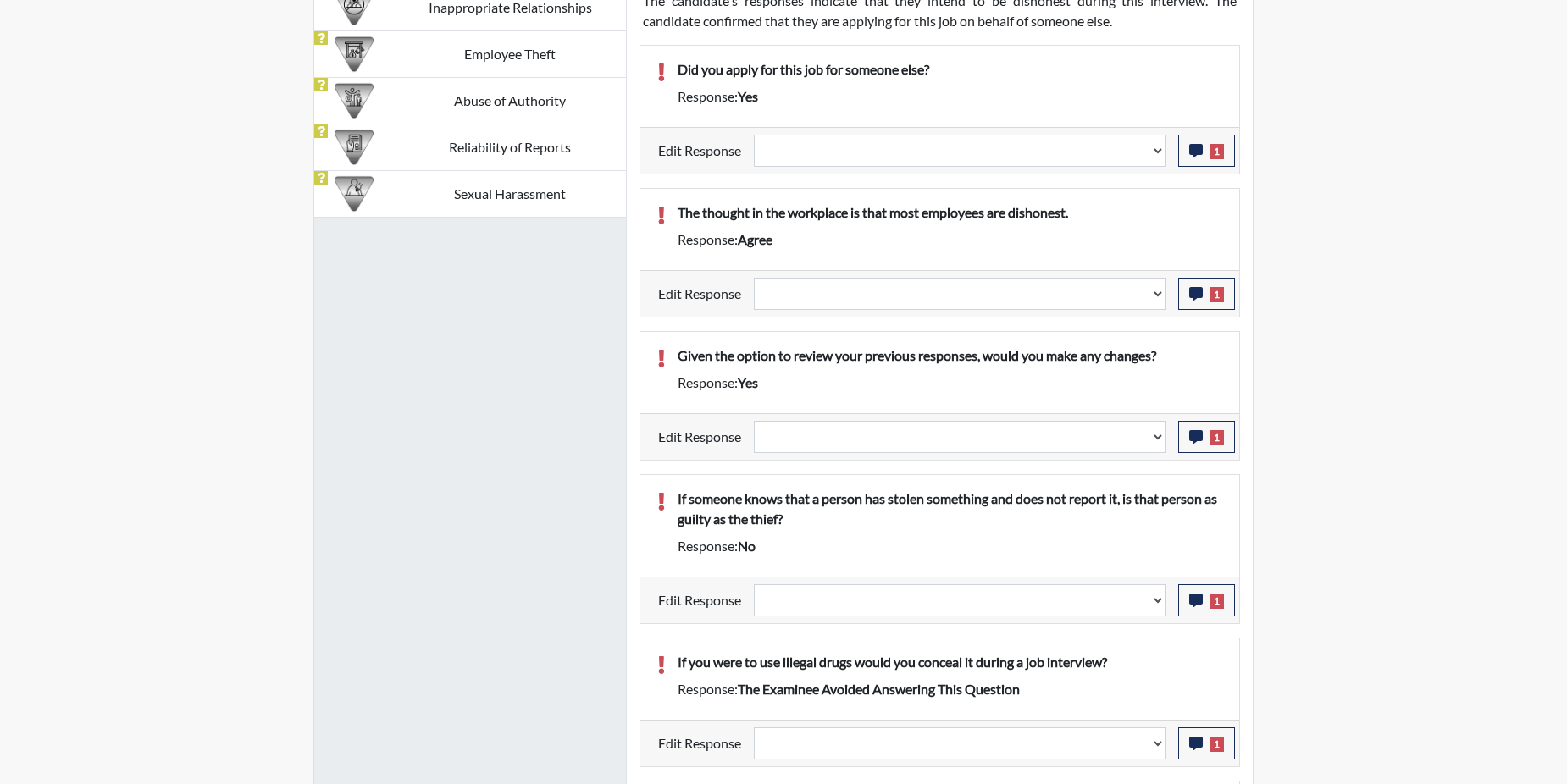
scroll to position [1185, 0]
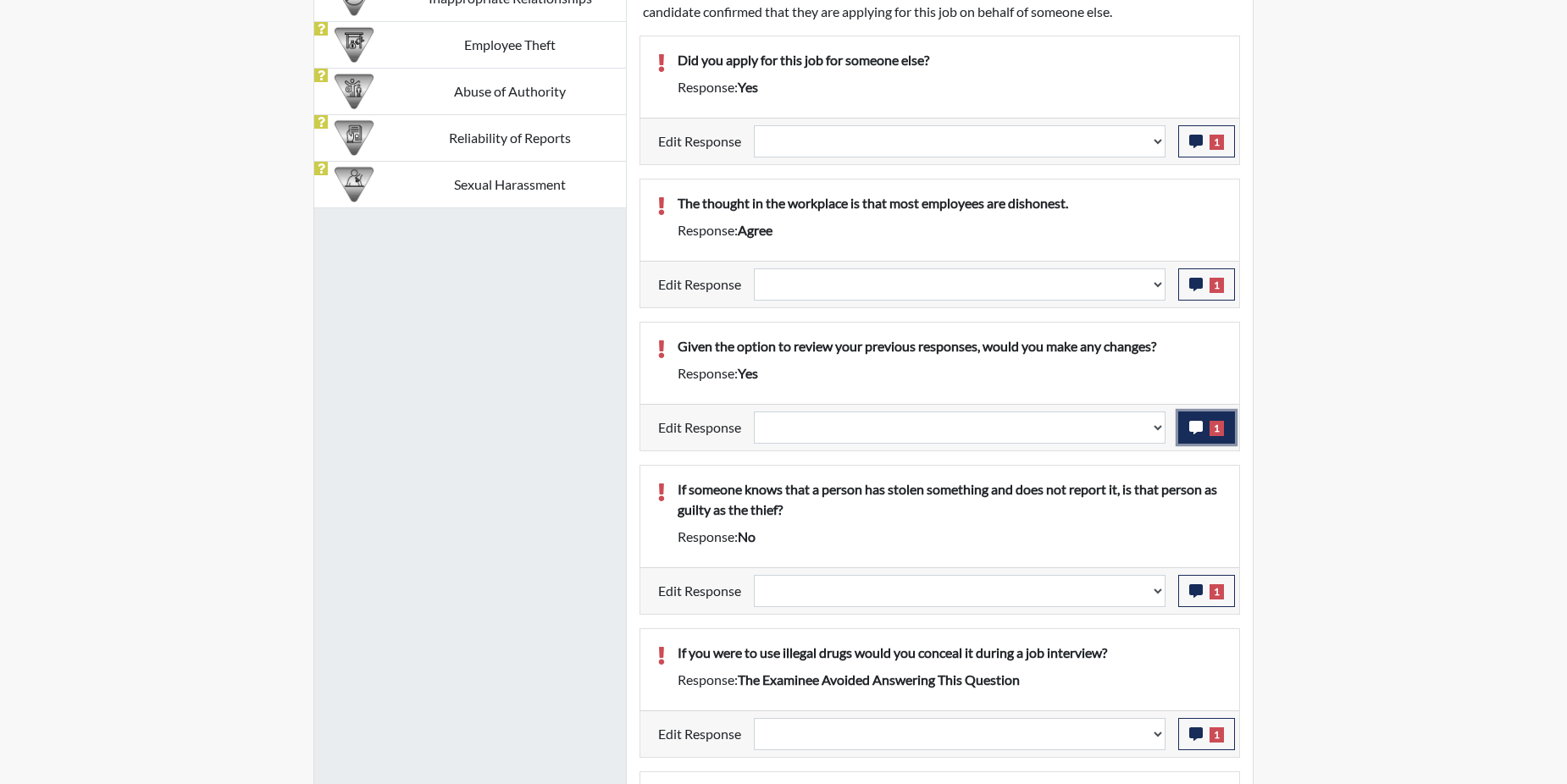
click at [1199, 423] on icon "button" at bounding box center [1196, 428] width 14 height 14
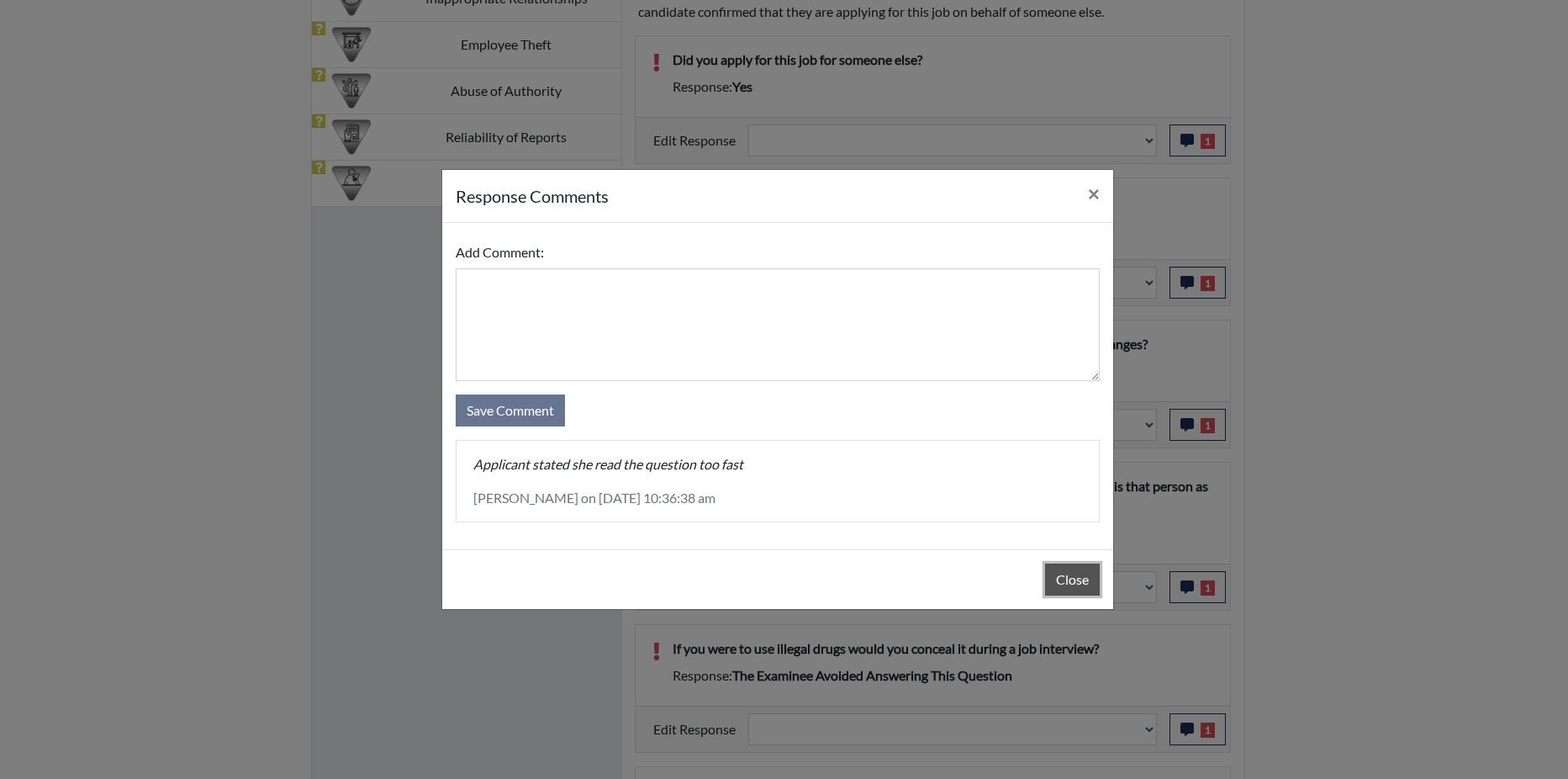
click at [1061, 580] on button "Close" at bounding box center [1072, 580] width 55 height 32
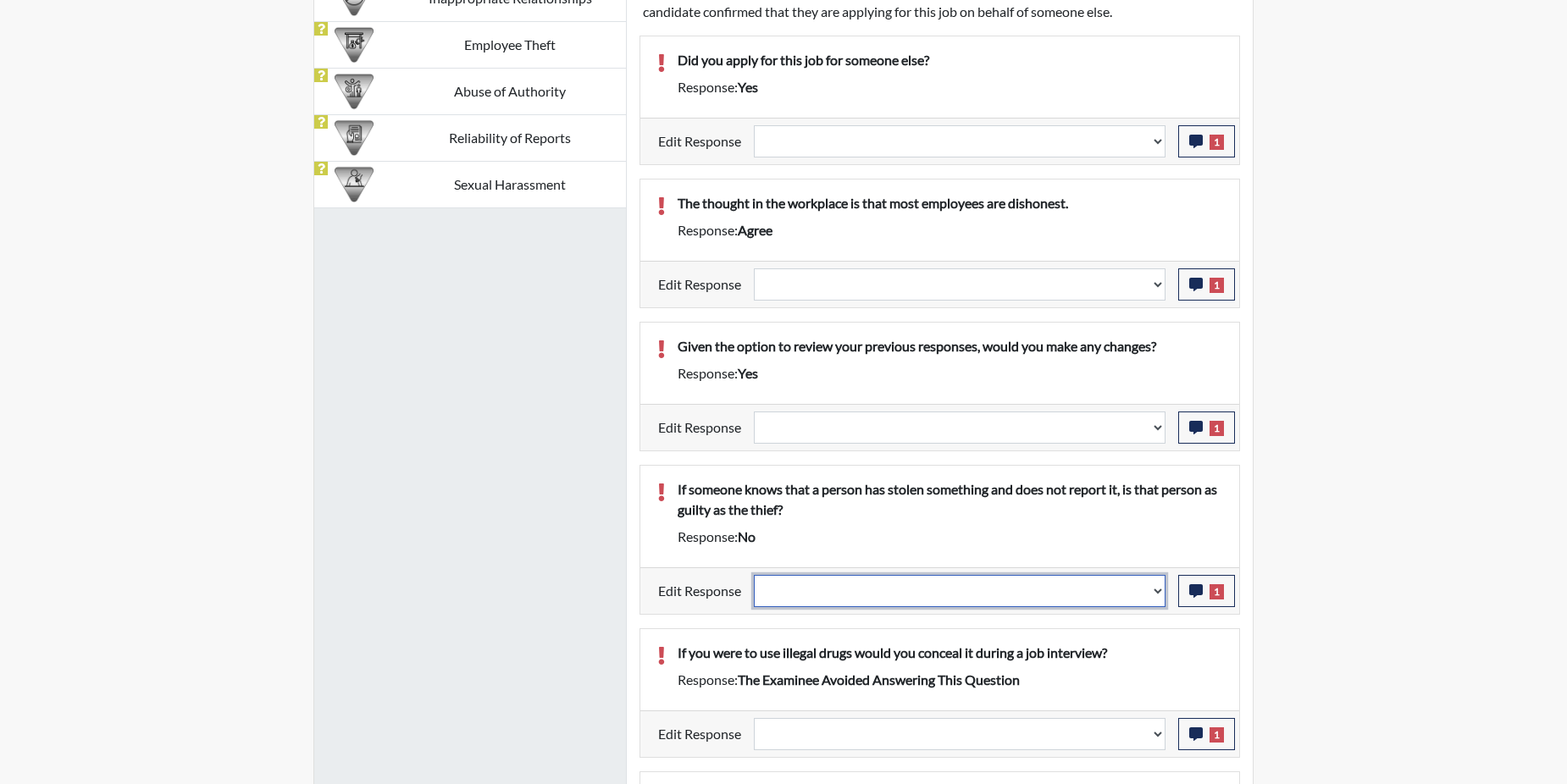
click at [1157, 593] on select "Question is not relevant. Results will be updated. Reasonable explanation provi…" at bounding box center [960, 590] width 412 height 33
click at [1157, 590] on select "Question is not relevant. Results will be updated. Reasonable explanation provi…" at bounding box center [960, 590] width 412 height 33
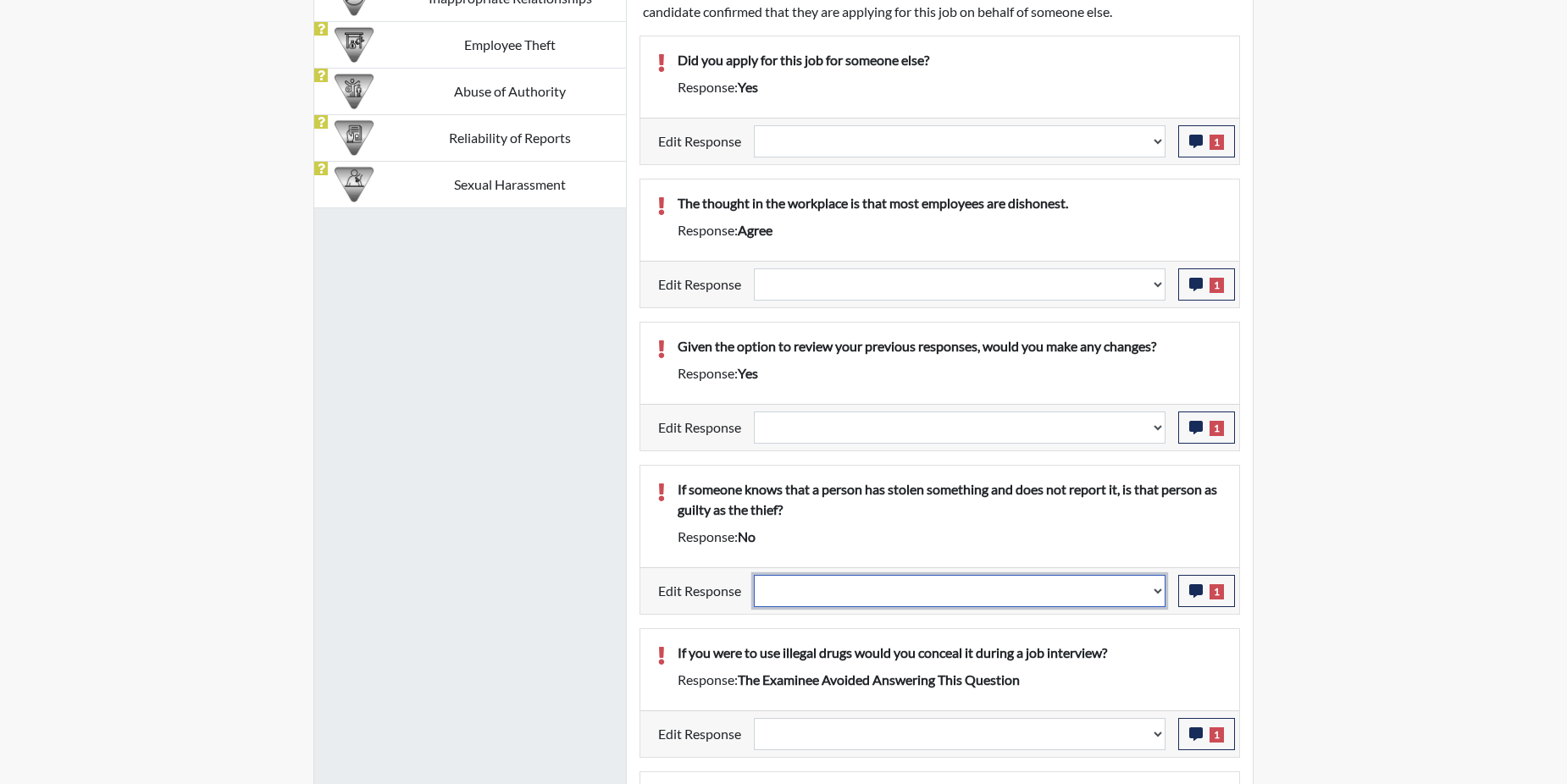
click at [1157, 590] on select "Question is not relevant. Results will be updated. Reasonable explanation provi…" at bounding box center [960, 590] width 412 height 33
click at [1158, 592] on select "Question is not relevant. Results will be updated. Reasonable explanation provi…" at bounding box center [960, 590] width 412 height 33
click at [1156, 592] on select "Question is not relevant. Results will be updated. Reasonable explanation provi…" at bounding box center [960, 590] width 412 height 33
click at [1199, 584] on icon "button" at bounding box center [1196, 591] width 14 height 14
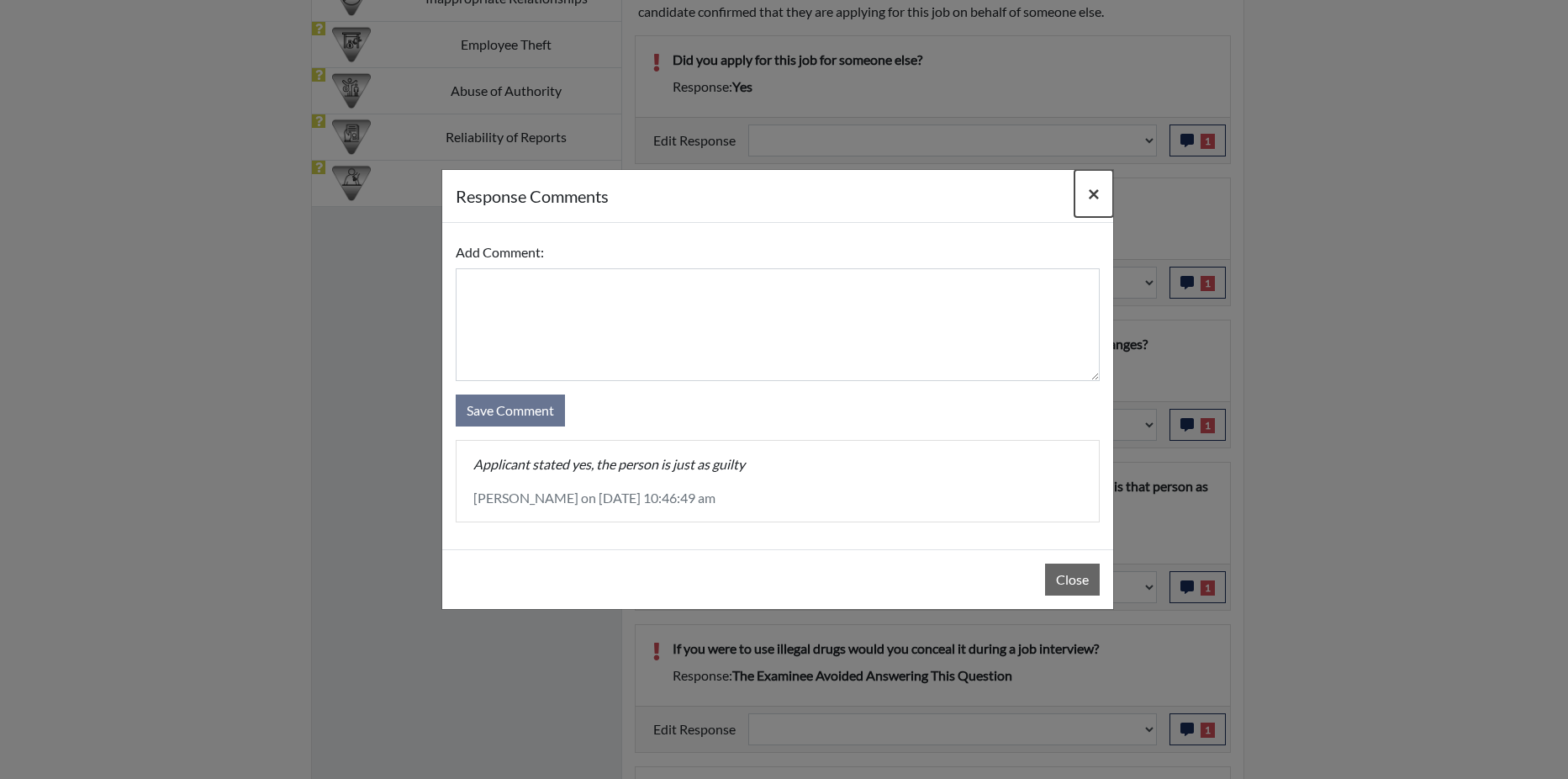
click at [1092, 189] on span "×" at bounding box center [1094, 193] width 12 height 25
click at [1092, 189] on button "×" at bounding box center [1093, 194] width 38 height 47
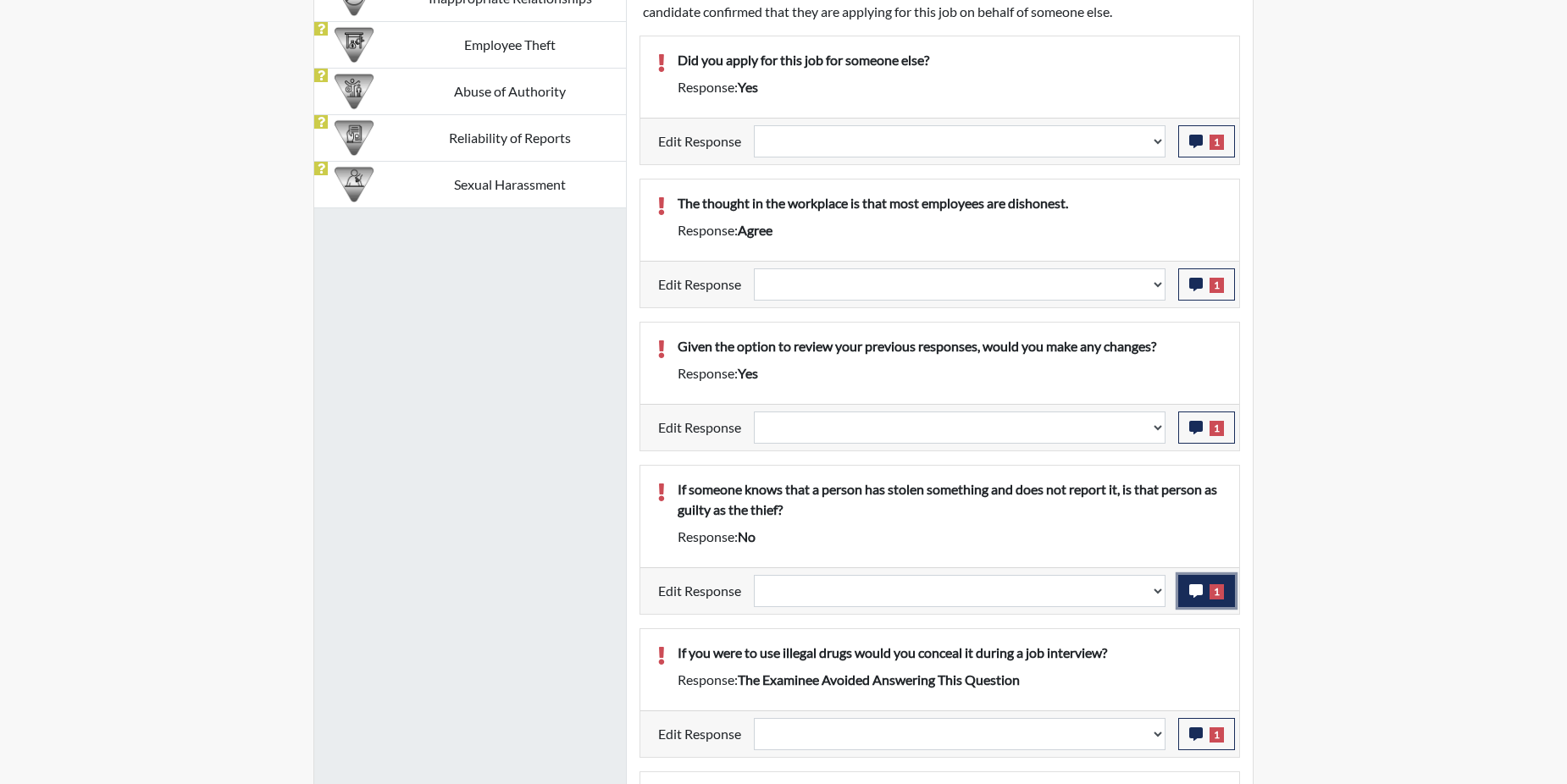
click at [1199, 587] on icon "button" at bounding box center [1196, 591] width 14 height 14
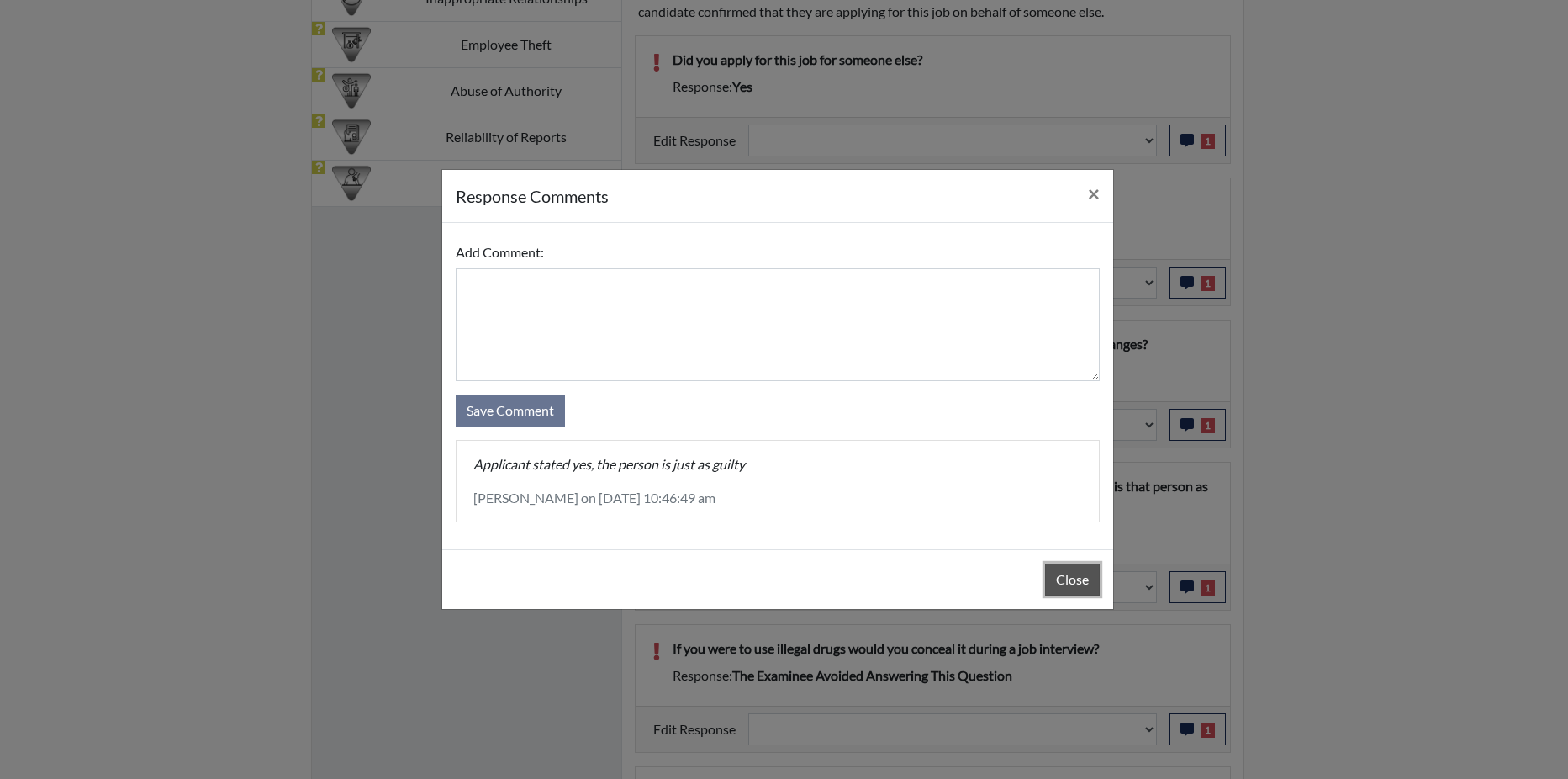
click at [1087, 577] on button "Close" at bounding box center [1072, 580] width 55 height 32
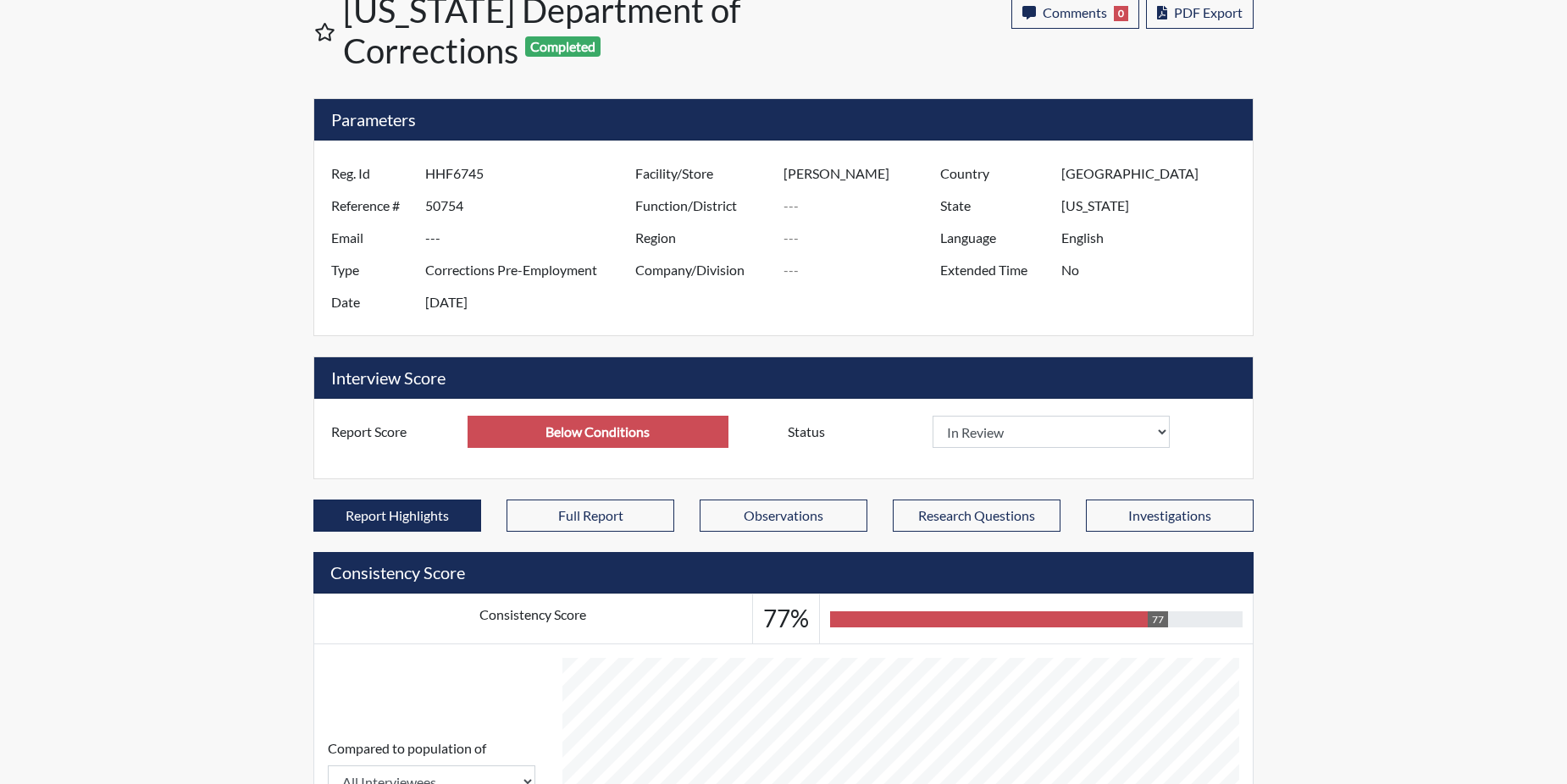
scroll to position [0, 0]
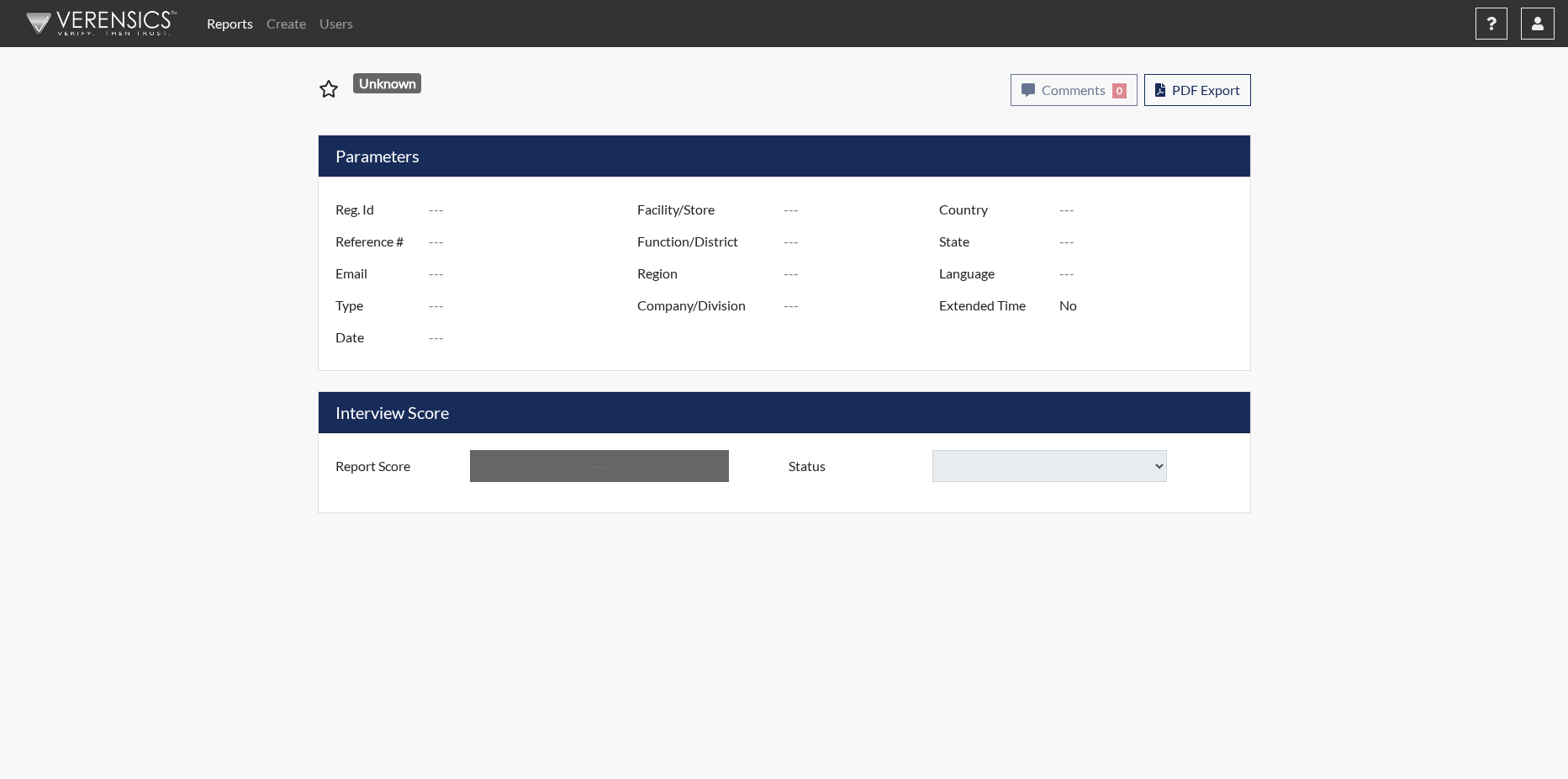
type input "SKL2155"
type input "50927"
type input "---"
type input "Corrections Pre-Employment"
type input "[DATE]"
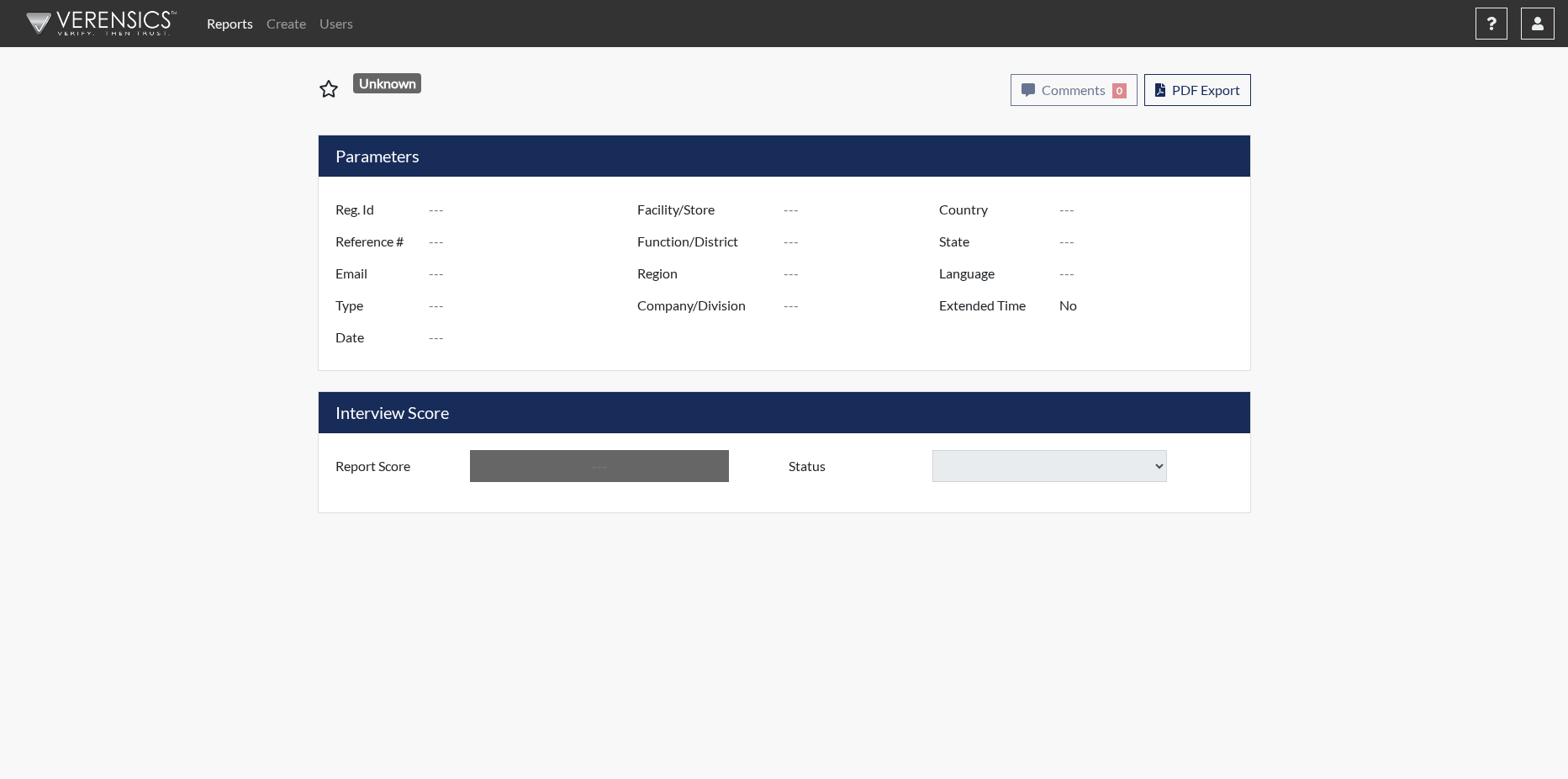
type input "[PERSON_NAME]"
type input "[GEOGRAPHIC_DATA]"
type input "[US_STATE]"
type input "English"
type input "Below Conditions"
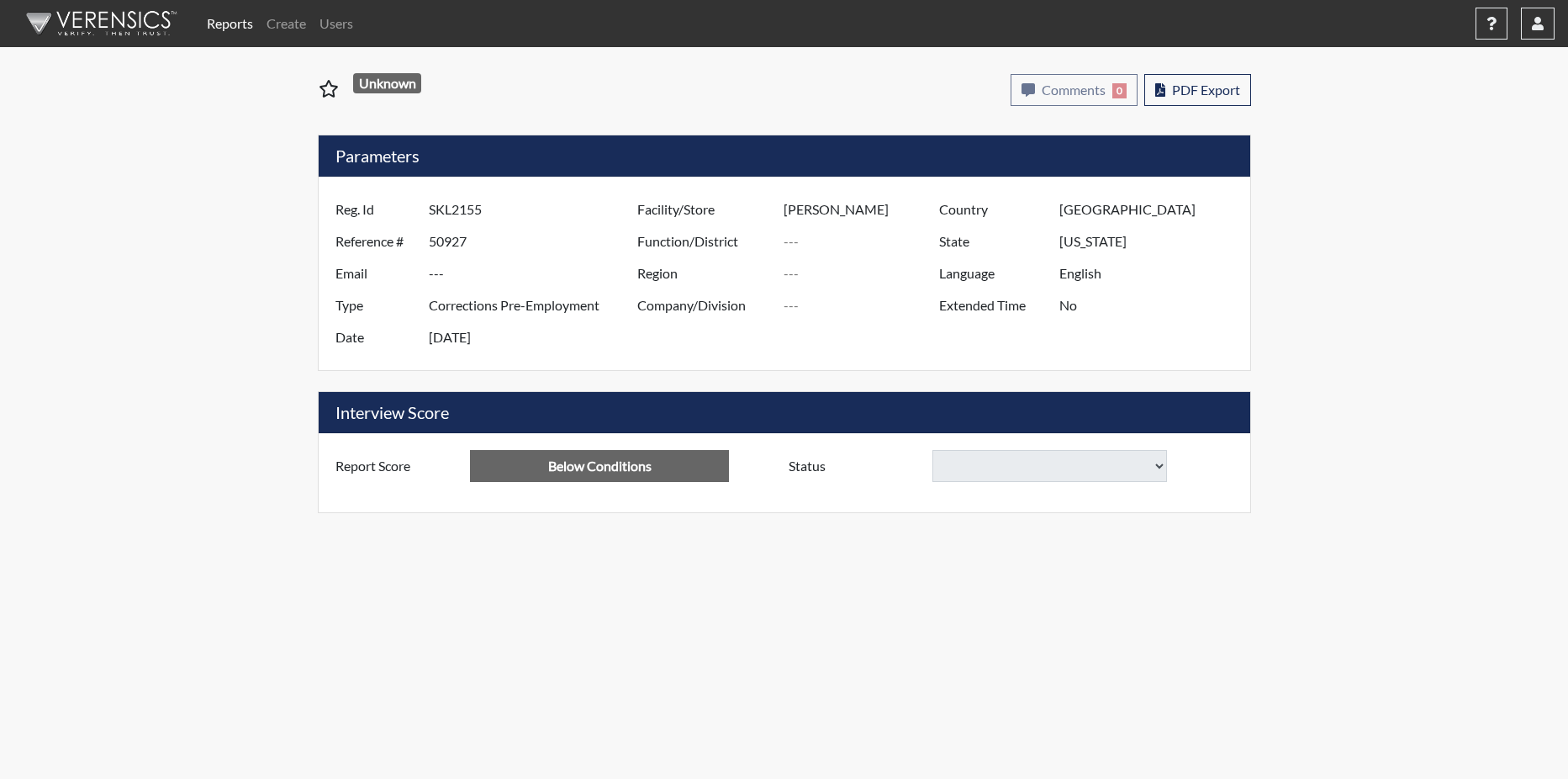
select select
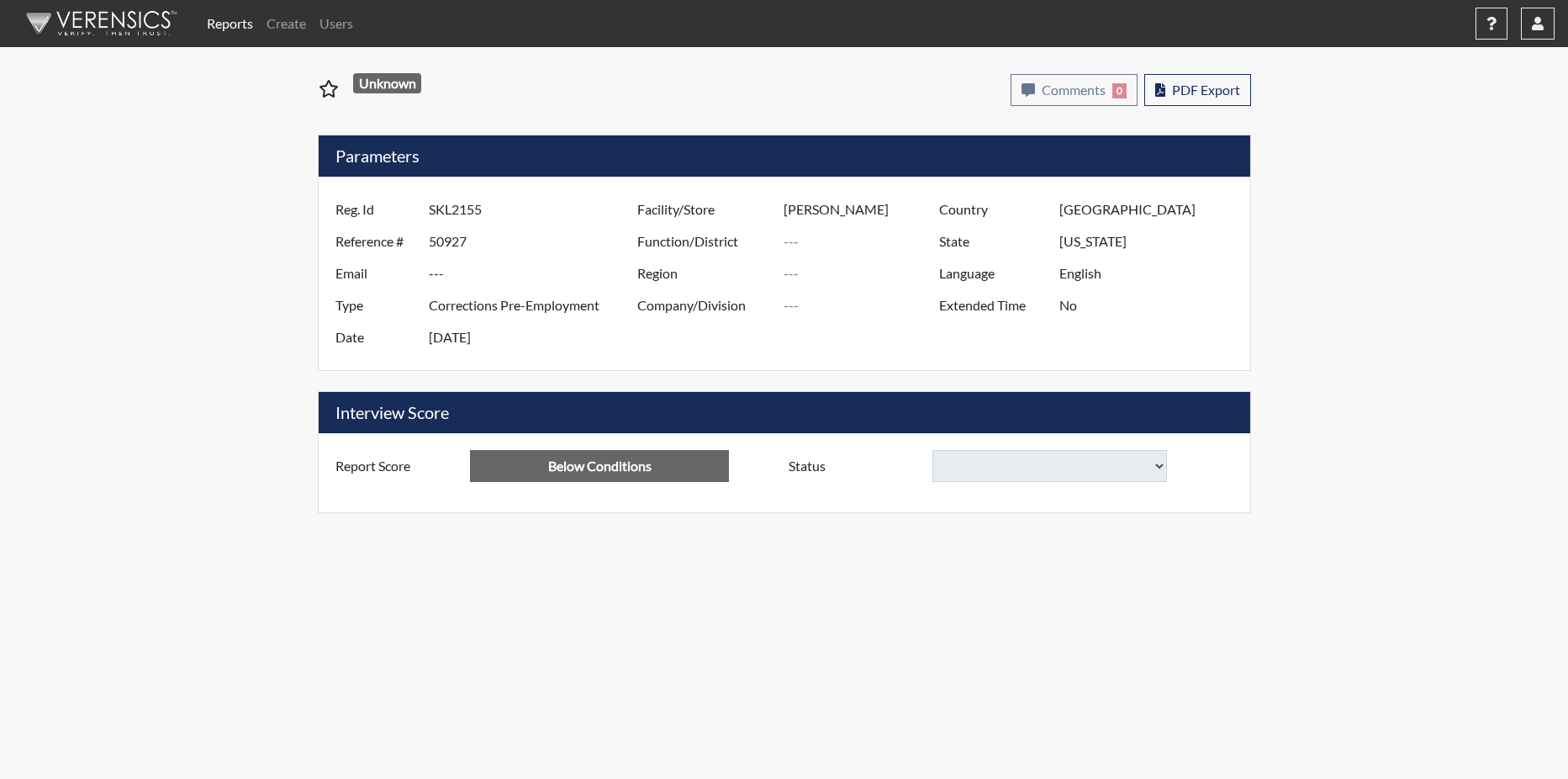
select select
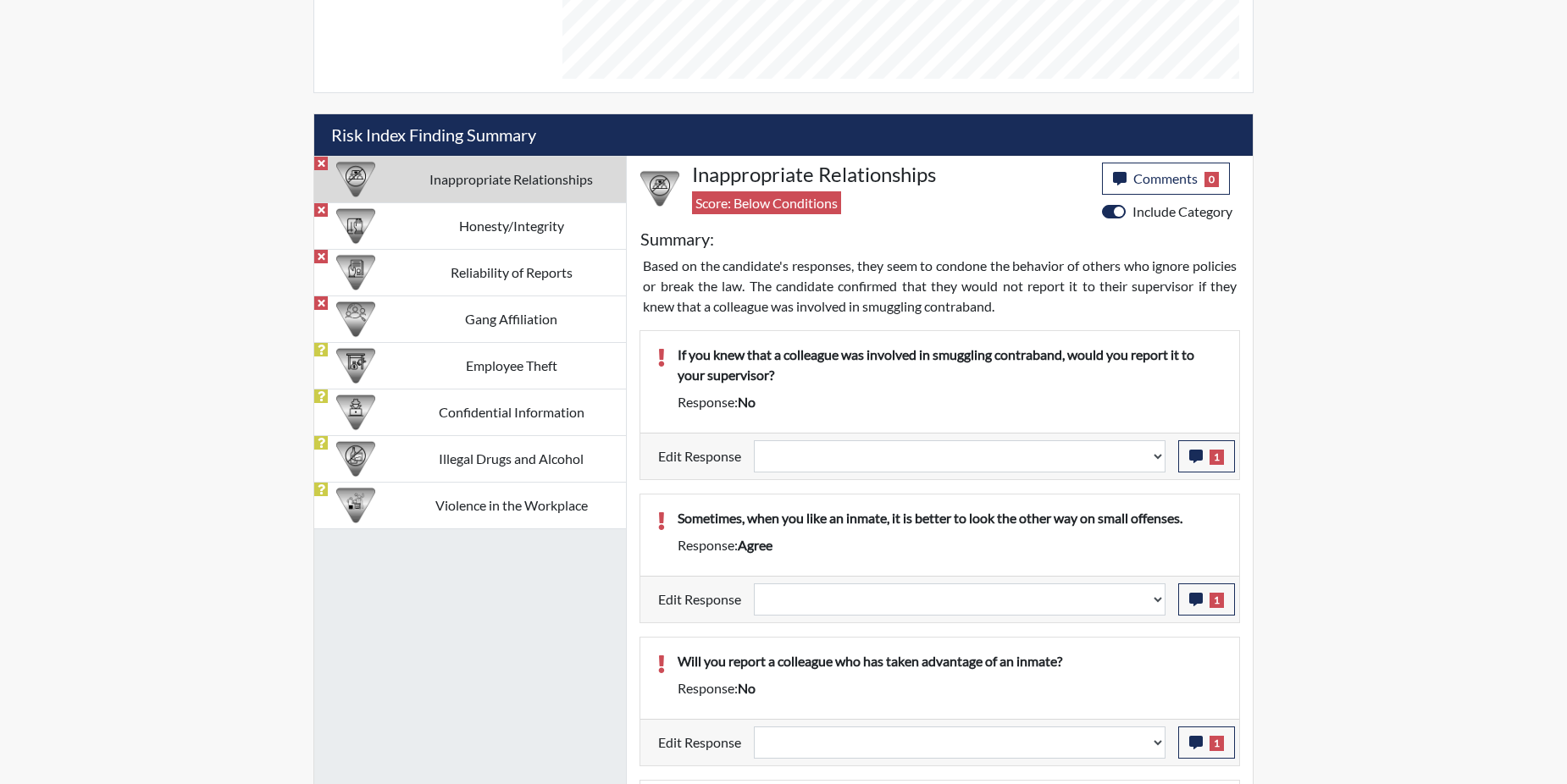
scroll to position [1015, 0]
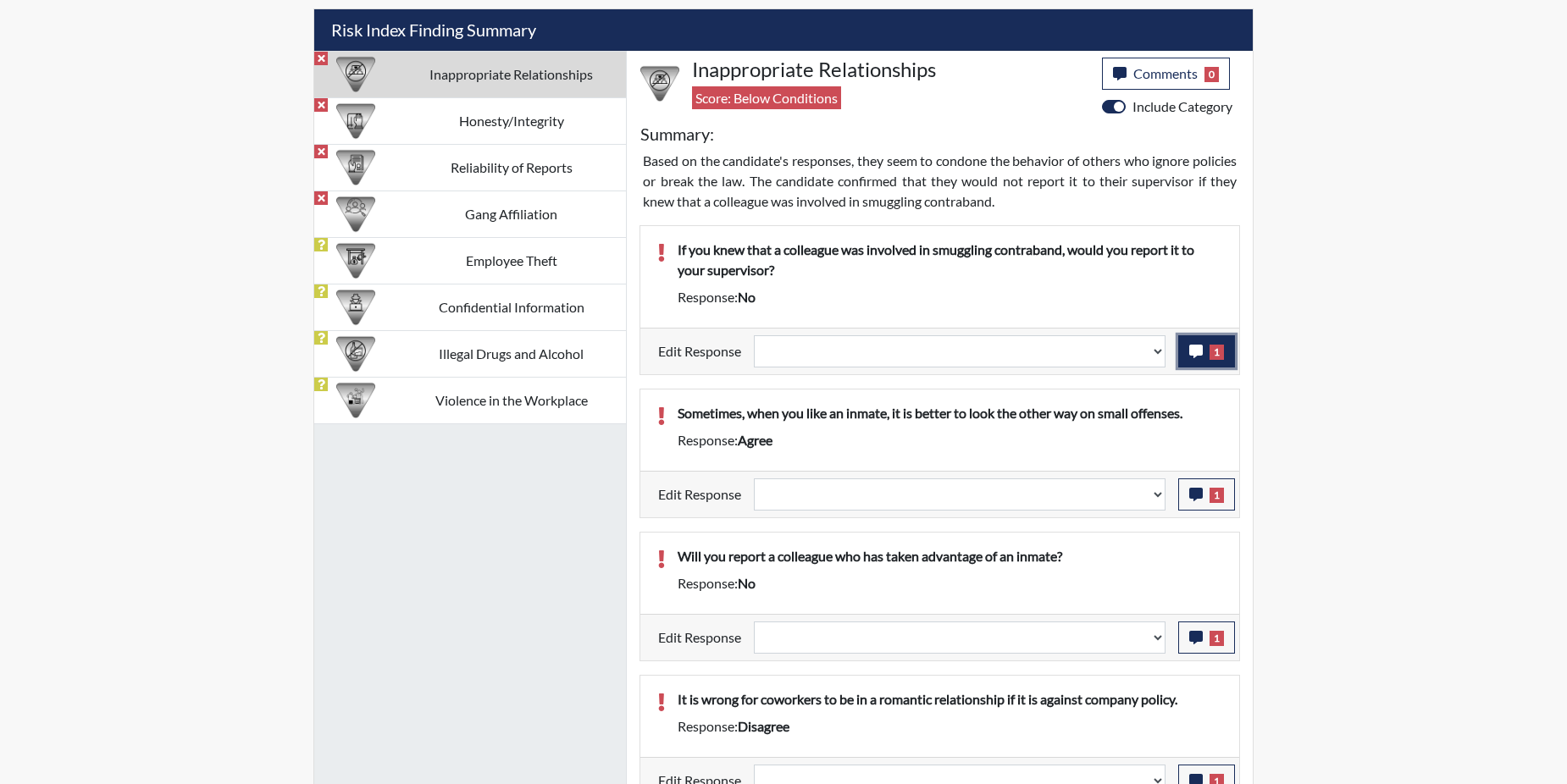
click at [1200, 349] on icon "button" at bounding box center [1196, 351] width 14 height 14
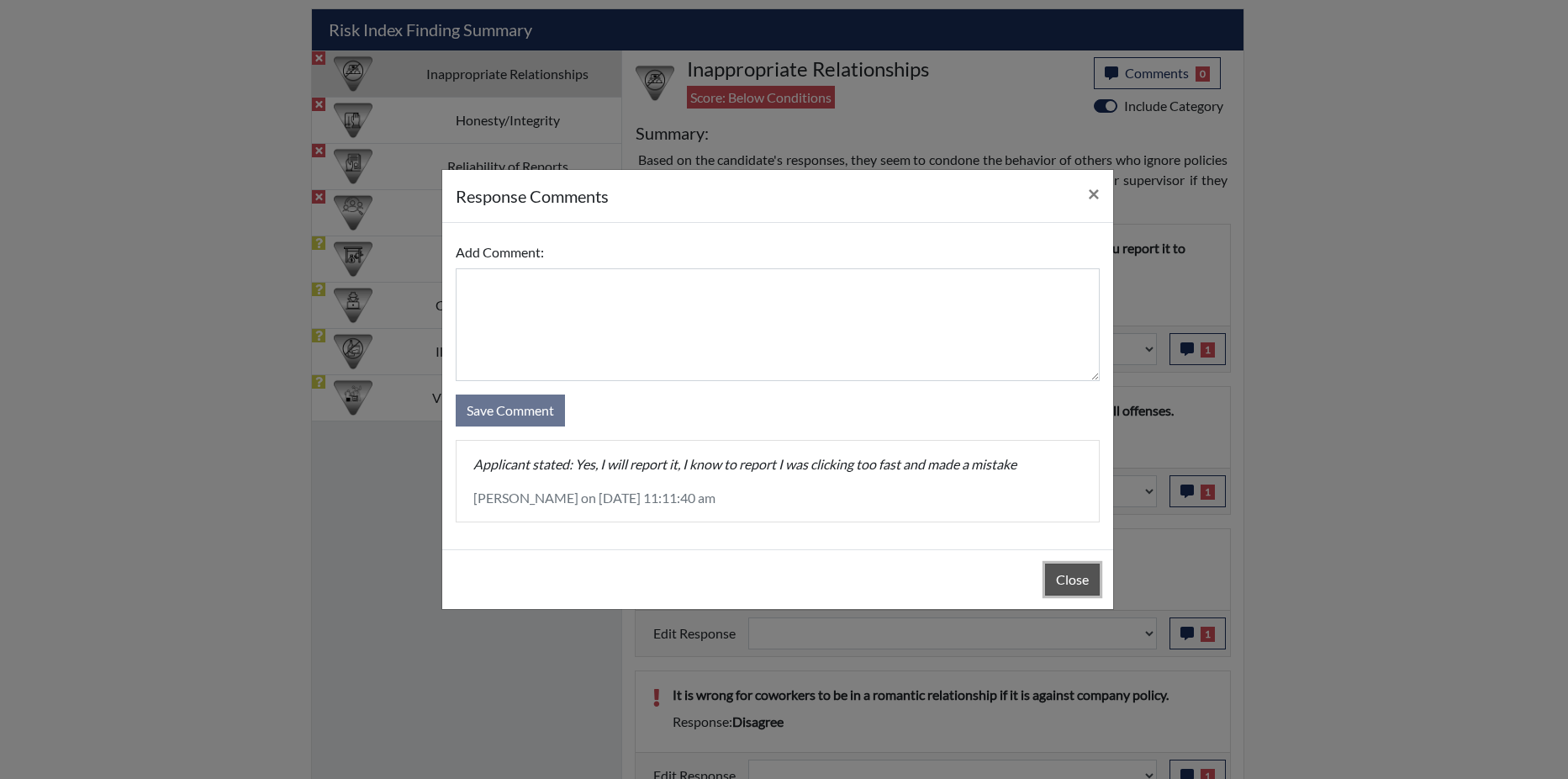
click at [1066, 583] on button "Close" at bounding box center [1072, 580] width 55 height 32
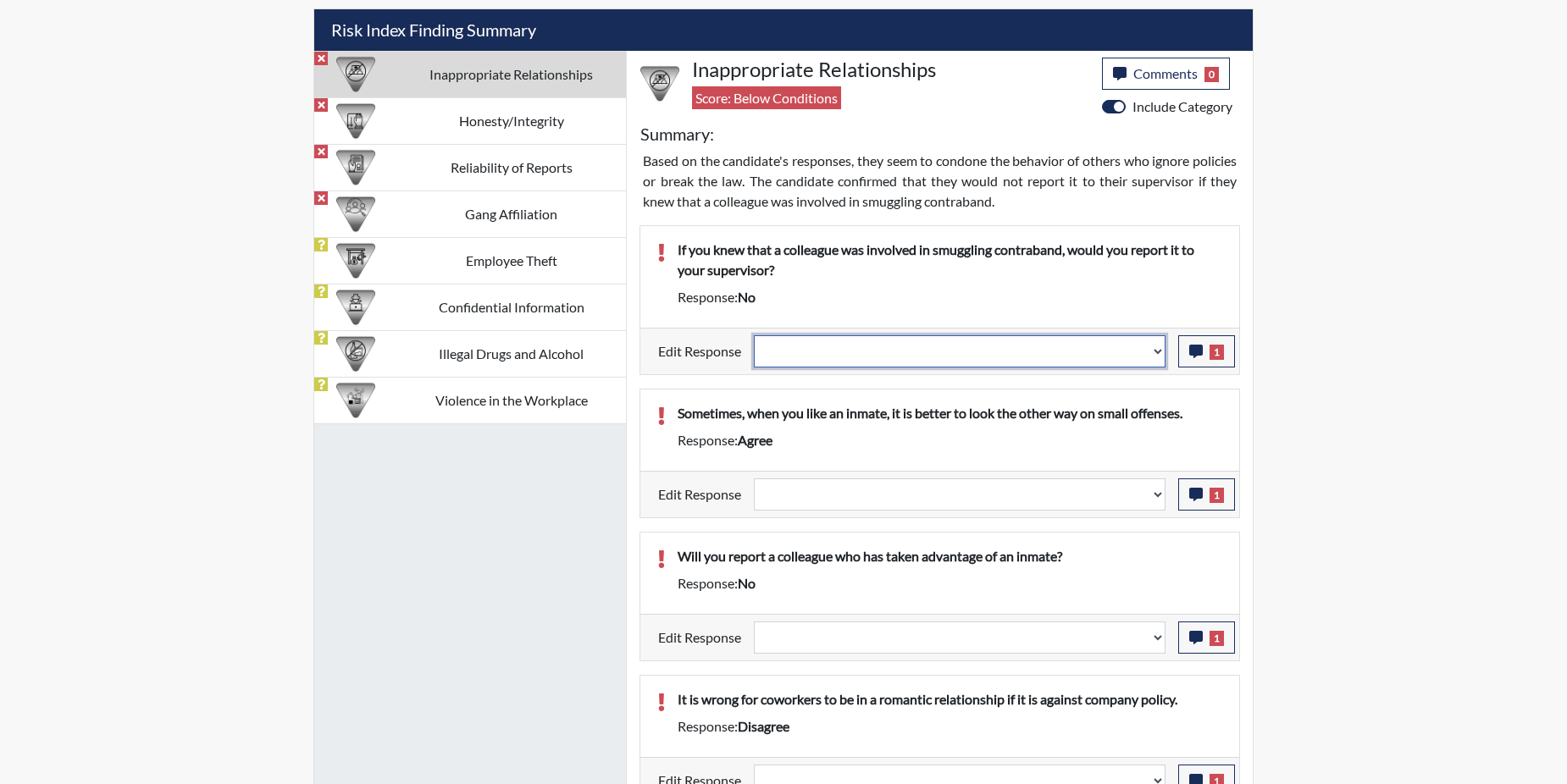
click at [1159, 350] on select "Question is not relevant. Results will be updated. Reasonable explanation provi…" at bounding box center [960, 351] width 412 height 33
click at [1159, 352] on select "Question is not relevant. Results will be updated. Reasonable explanation provi…" at bounding box center [960, 351] width 412 height 33
click at [1156, 358] on select "Question is not relevant. Results will be updated. Reasonable explanation provi…" at bounding box center [960, 351] width 412 height 33
select select "reasonable-explanation-provided"
click at [755, 335] on select "Question is not relevant. Results will be updated. Reasonable explanation provi…" at bounding box center [960, 351] width 412 height 33
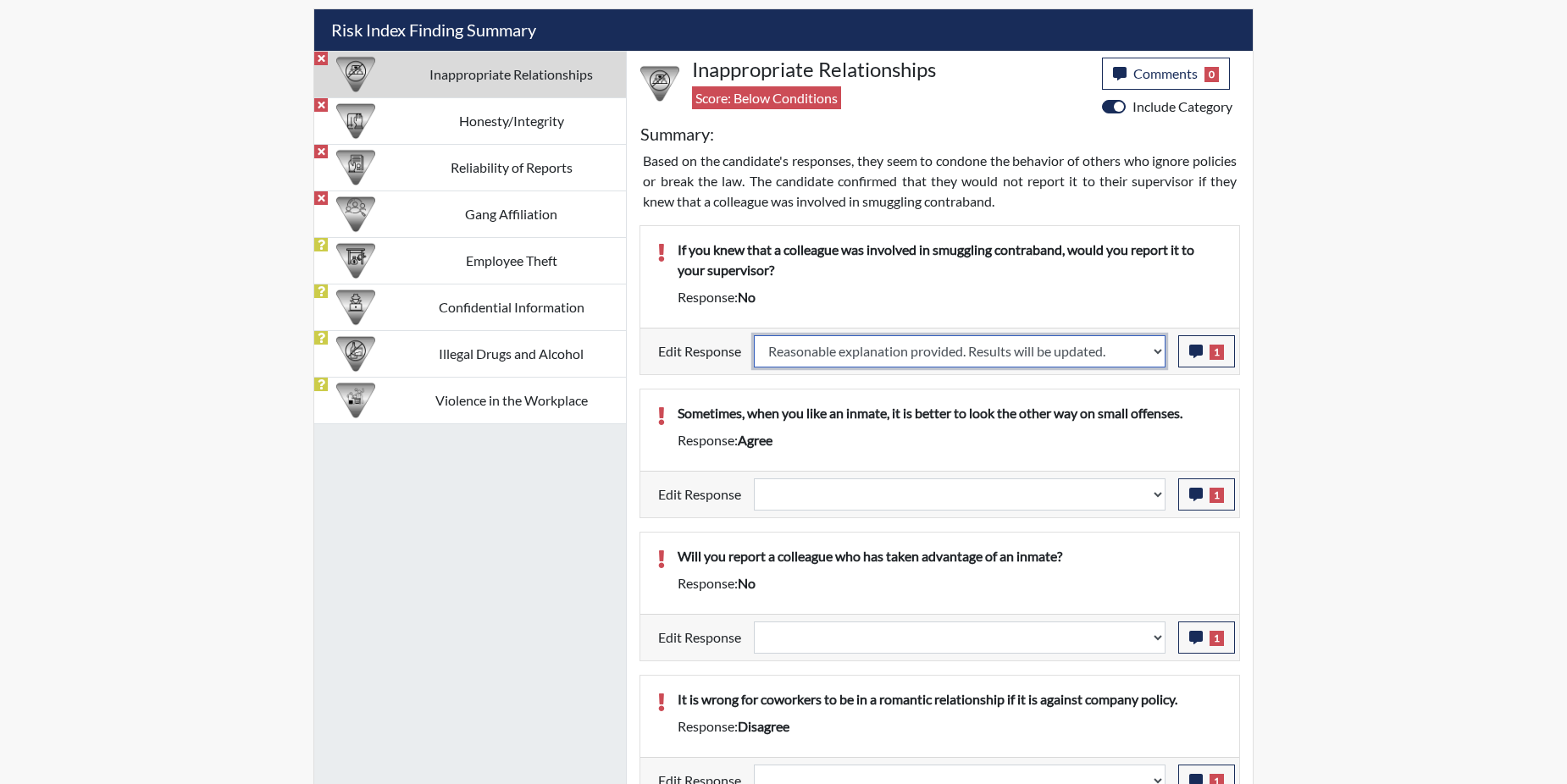
select select
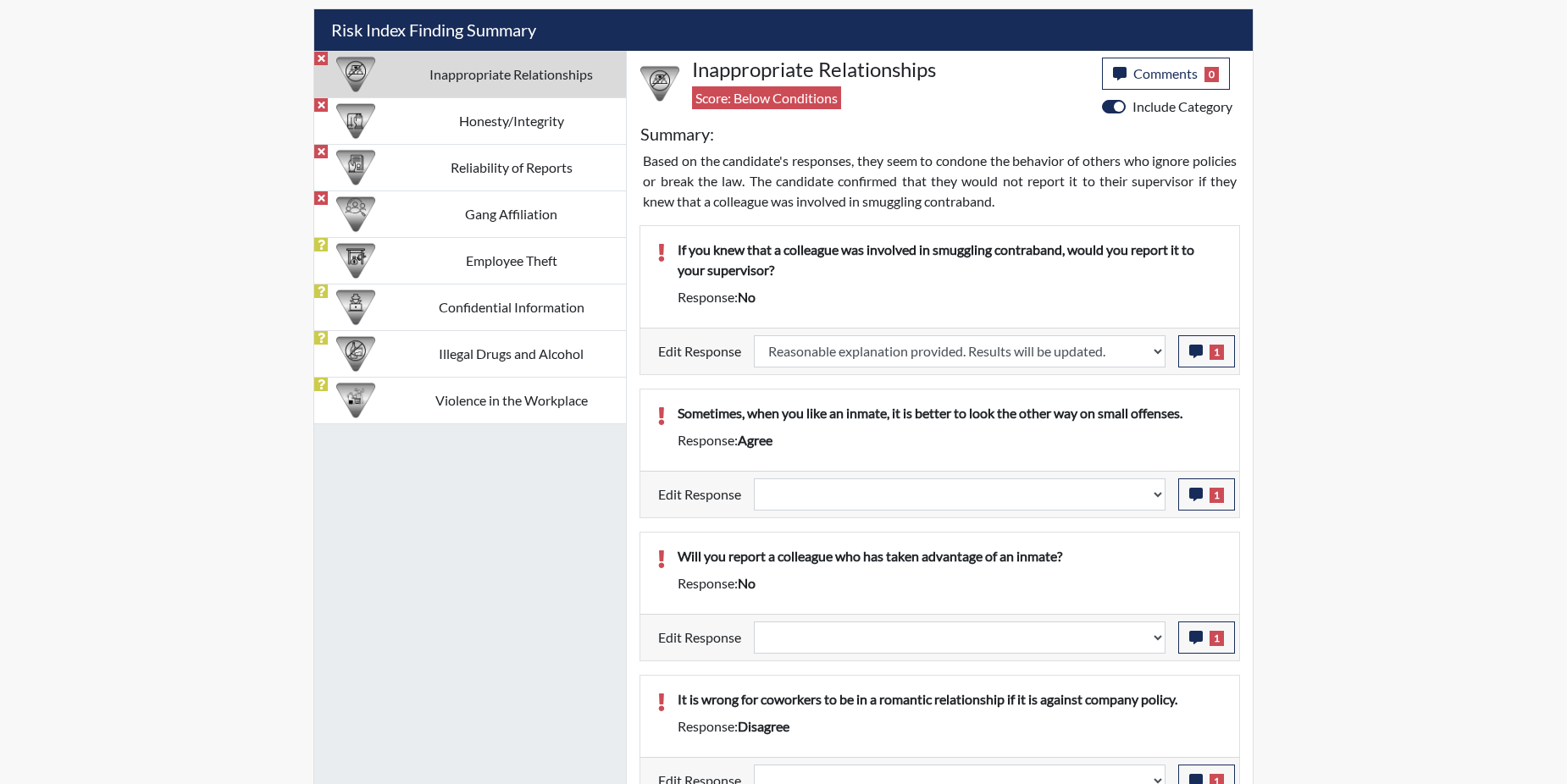
select select
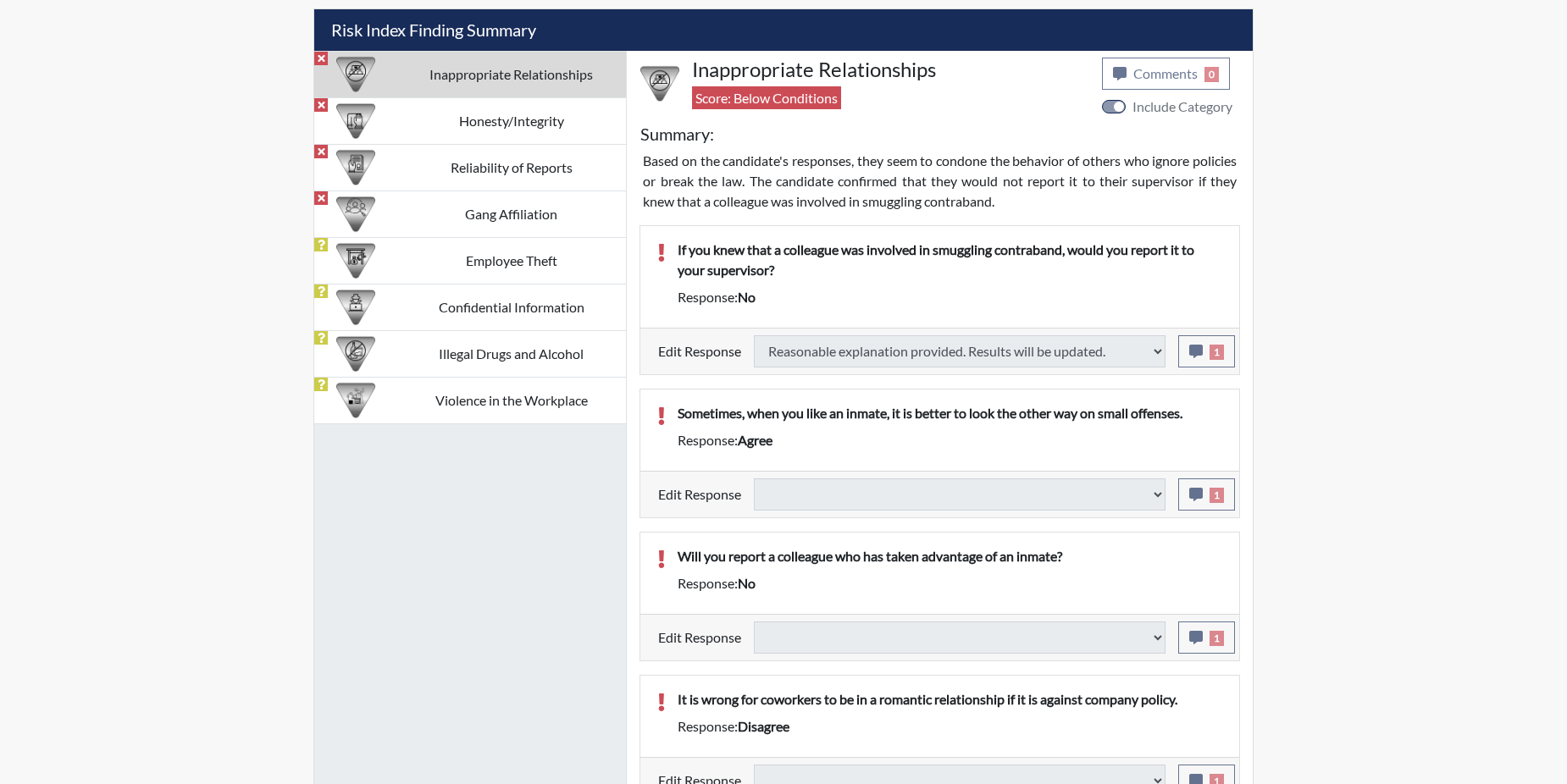
select select
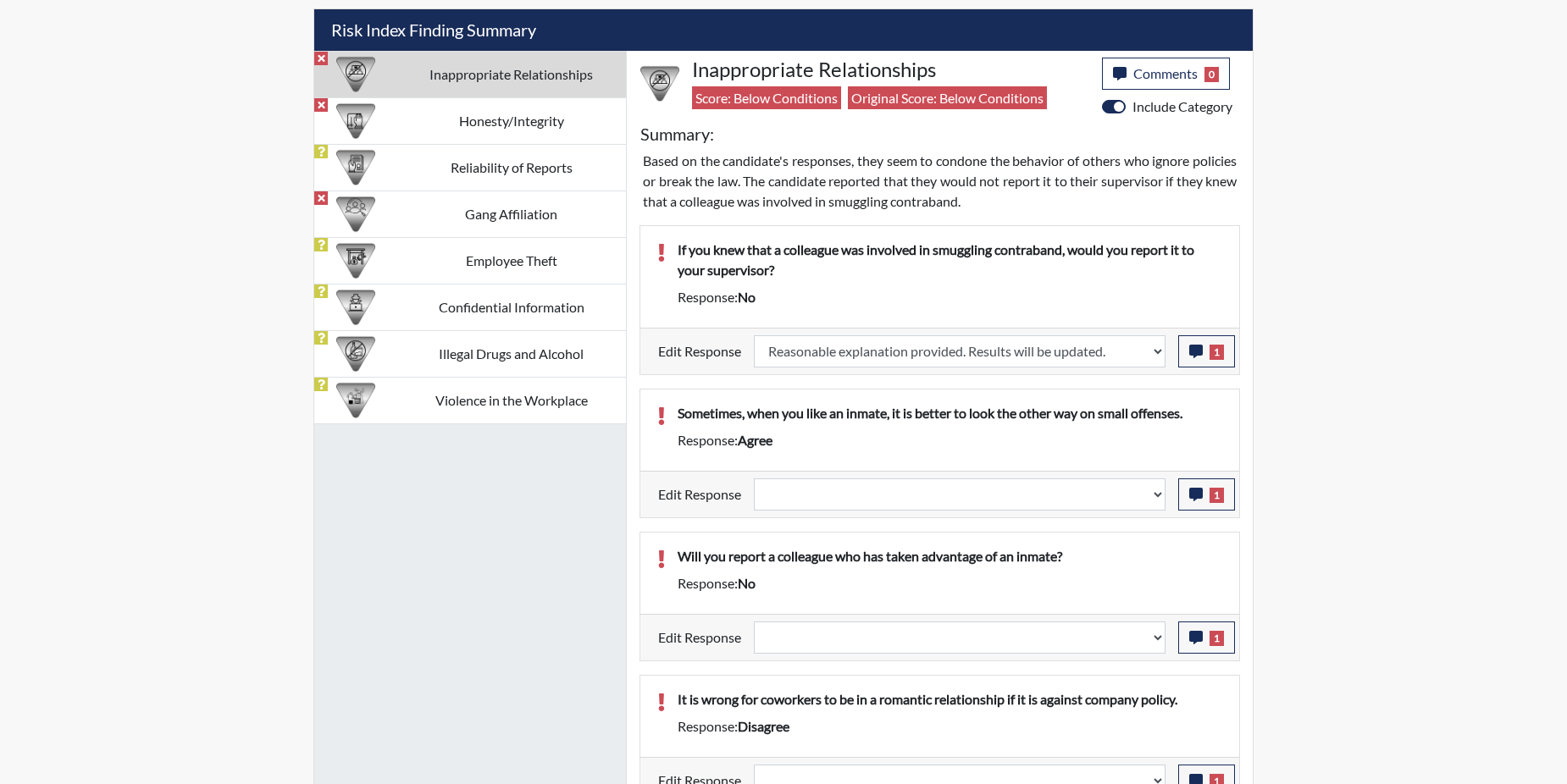
scroll to position [281, 704]
click at [1191, 497] on icon "button" at bounding box center [1196, 494] width 14 height 14
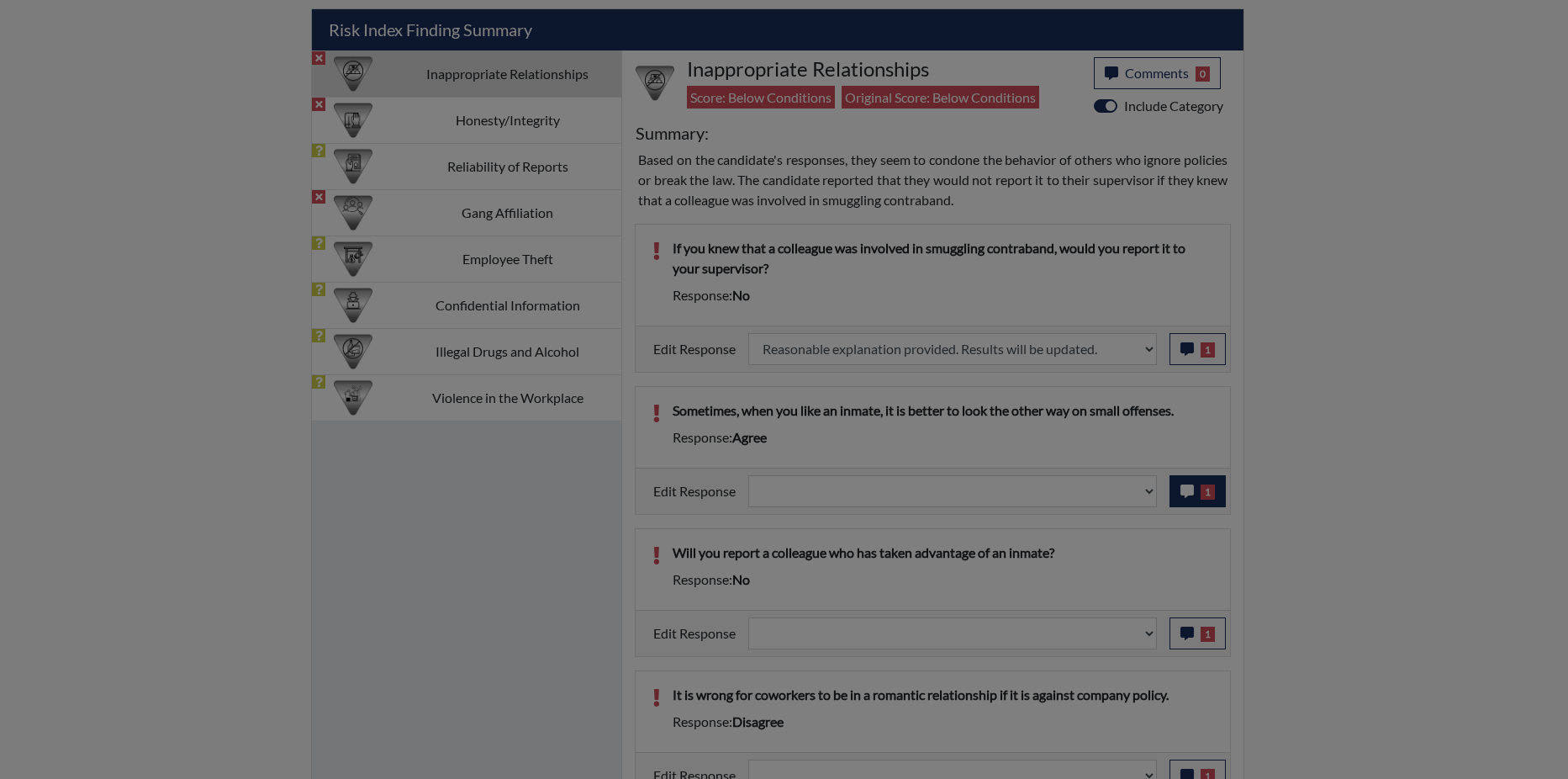
click at [1182, 494] on div at bounding box center [784, 389] width 1568 height 779
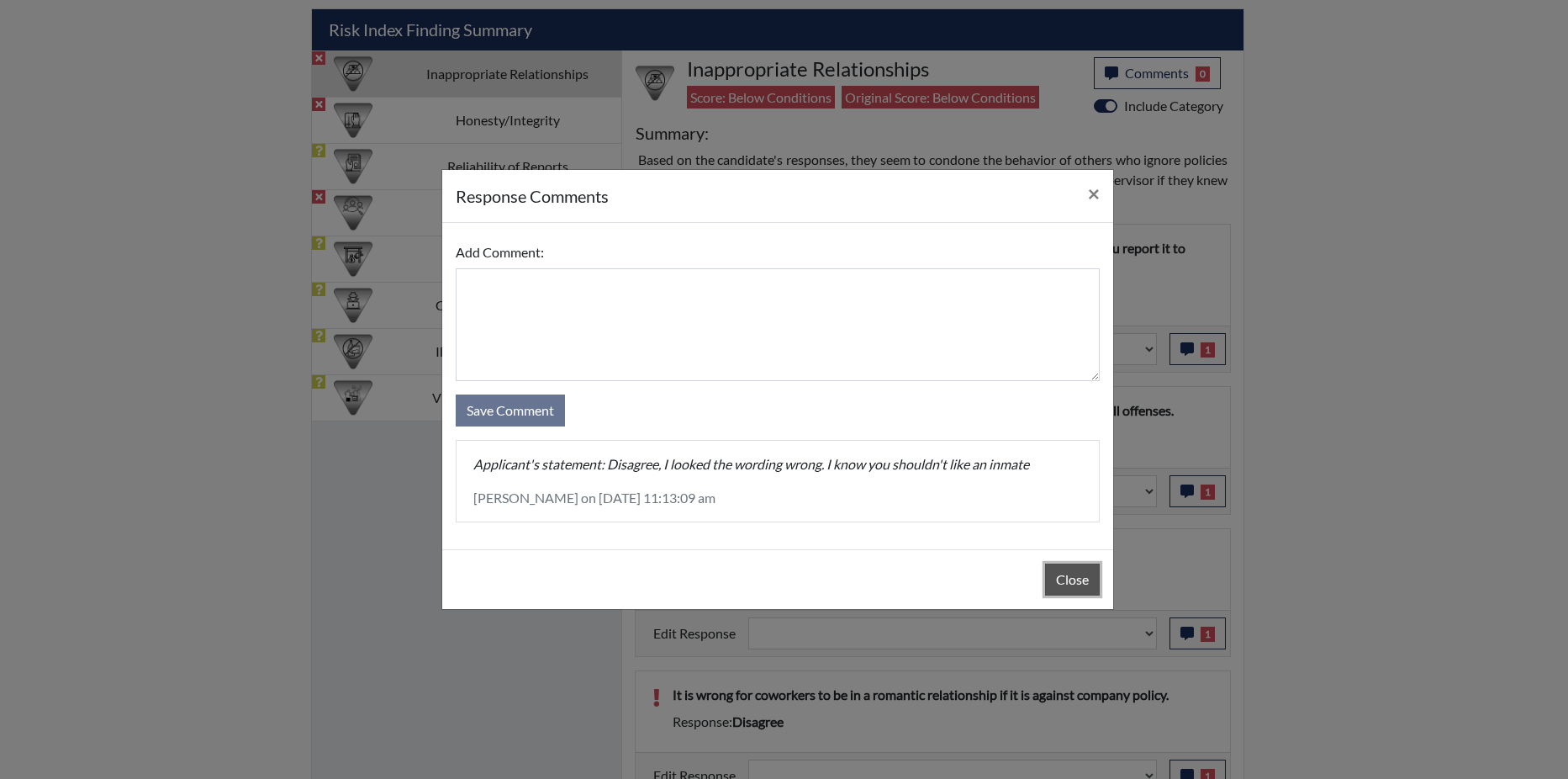
click at [1067, 584] on button "Close" at bounding box center [1072, 580] width 55 height 32
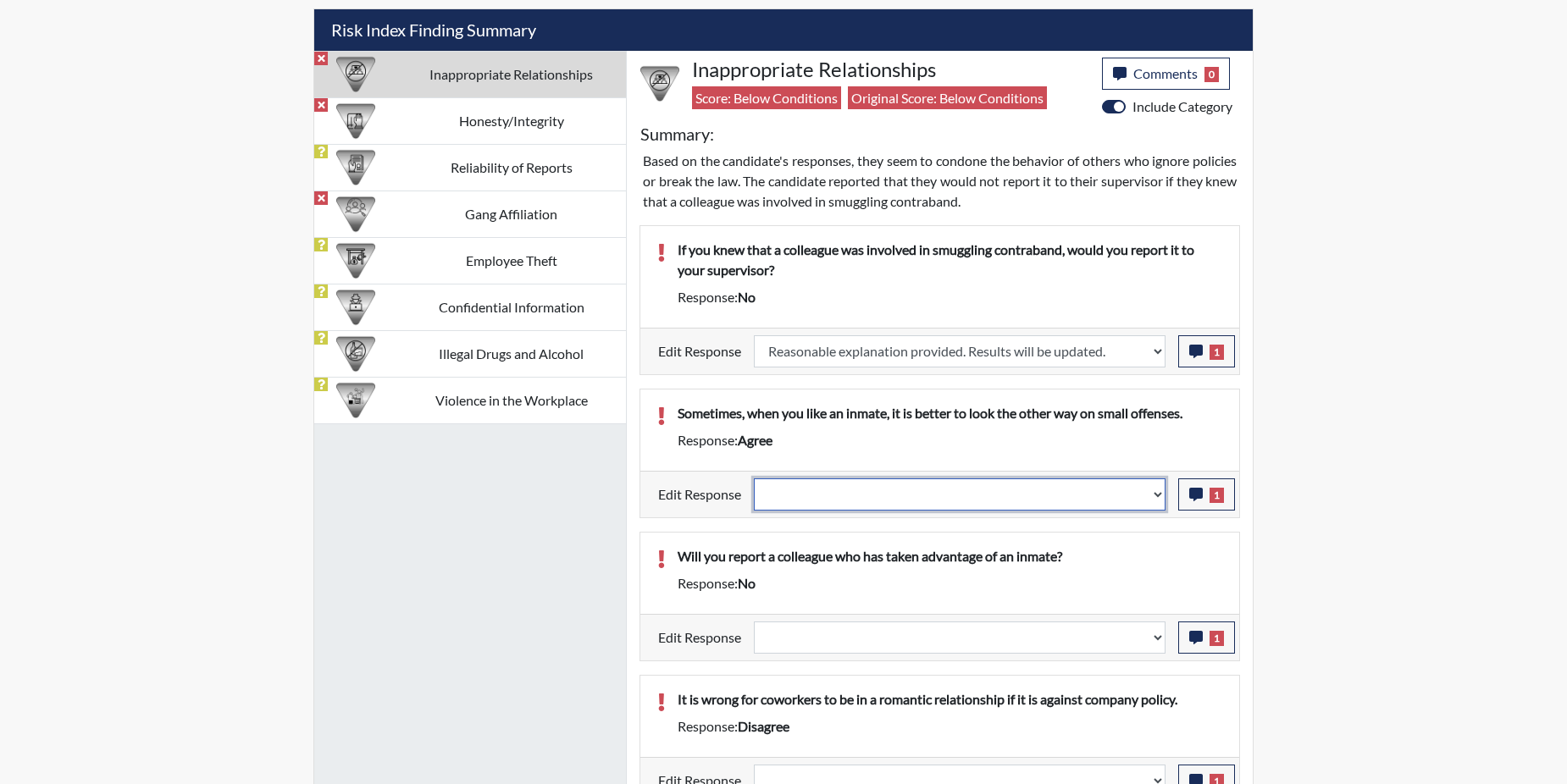
click at [1155, 493] on select "Question is not relevant. Results will be updated. Reasonable explanation provi…" at bounding box center [960, 494] width 412 height 33
select select "reasonable-explanation-provided"
click at [755, 479] on select "Question is not relevant. Results will be updated. Reasonable explanation provi…" at bounding box center [960, 494] width 412 height 33
select select
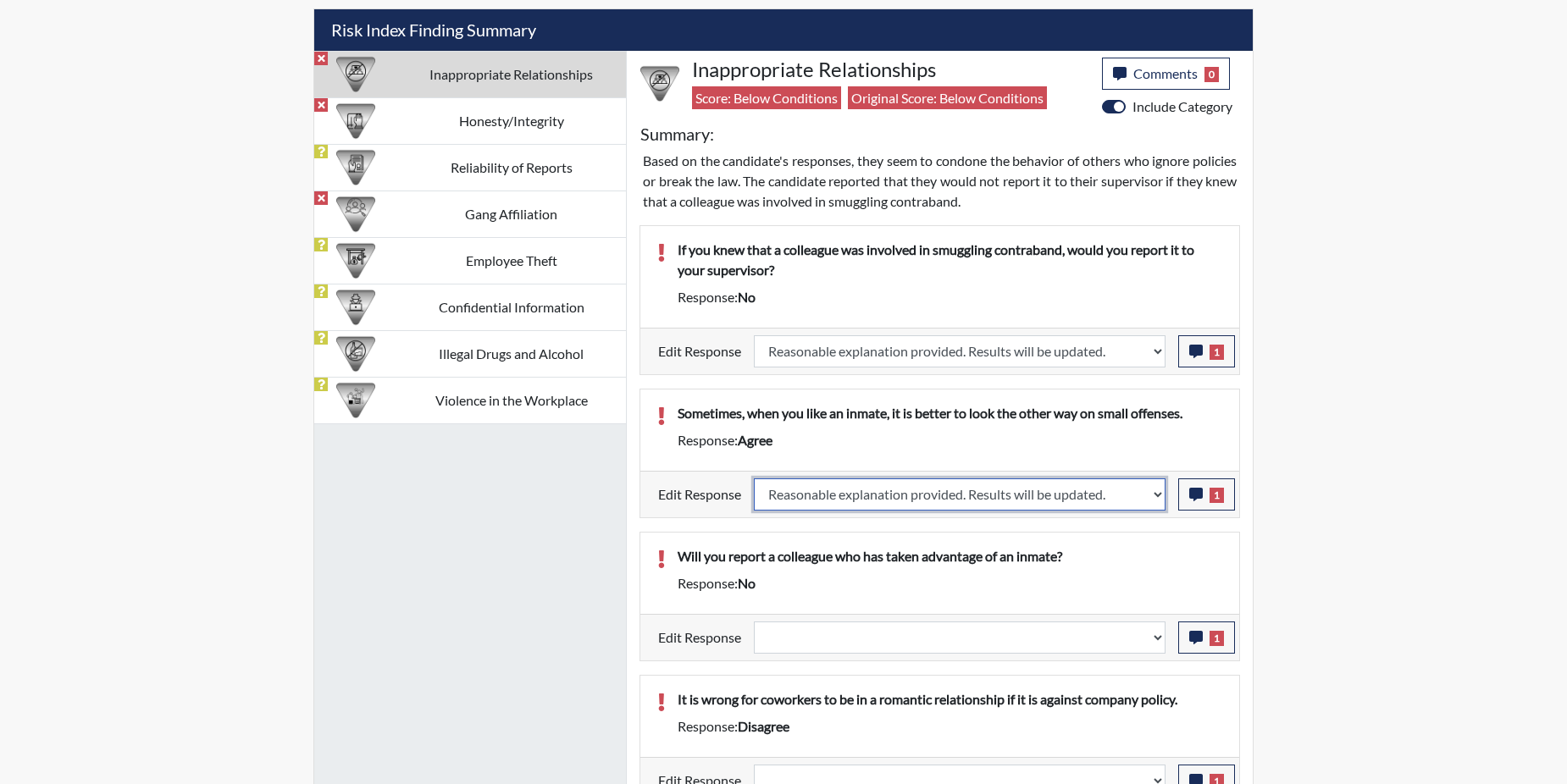
select select
click at [1126, 548] on p "Will you report a colleague who has taken advantage of an inmate?" at bounding box center [950, 556] width 545 height 21
select select
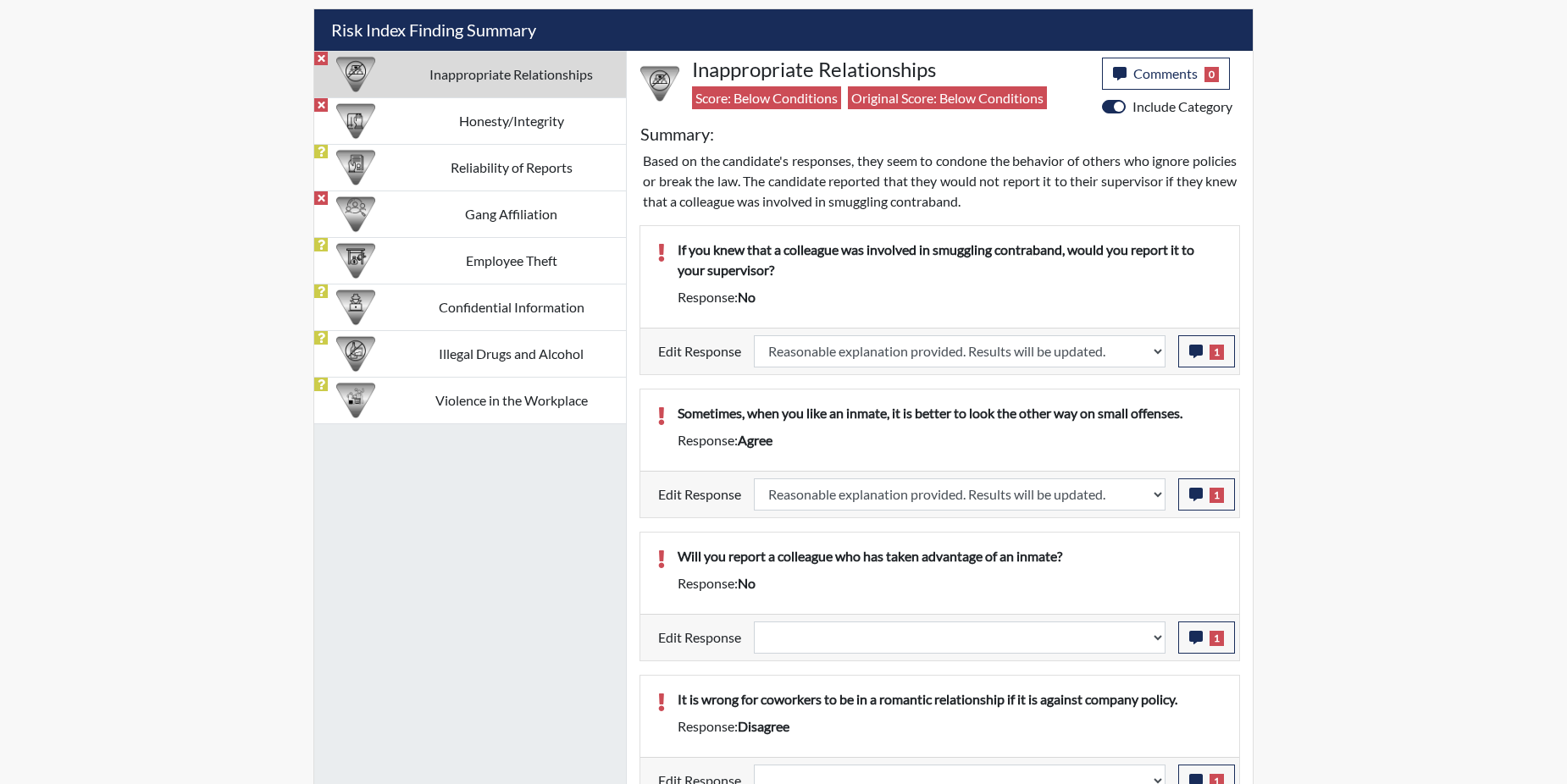
select select
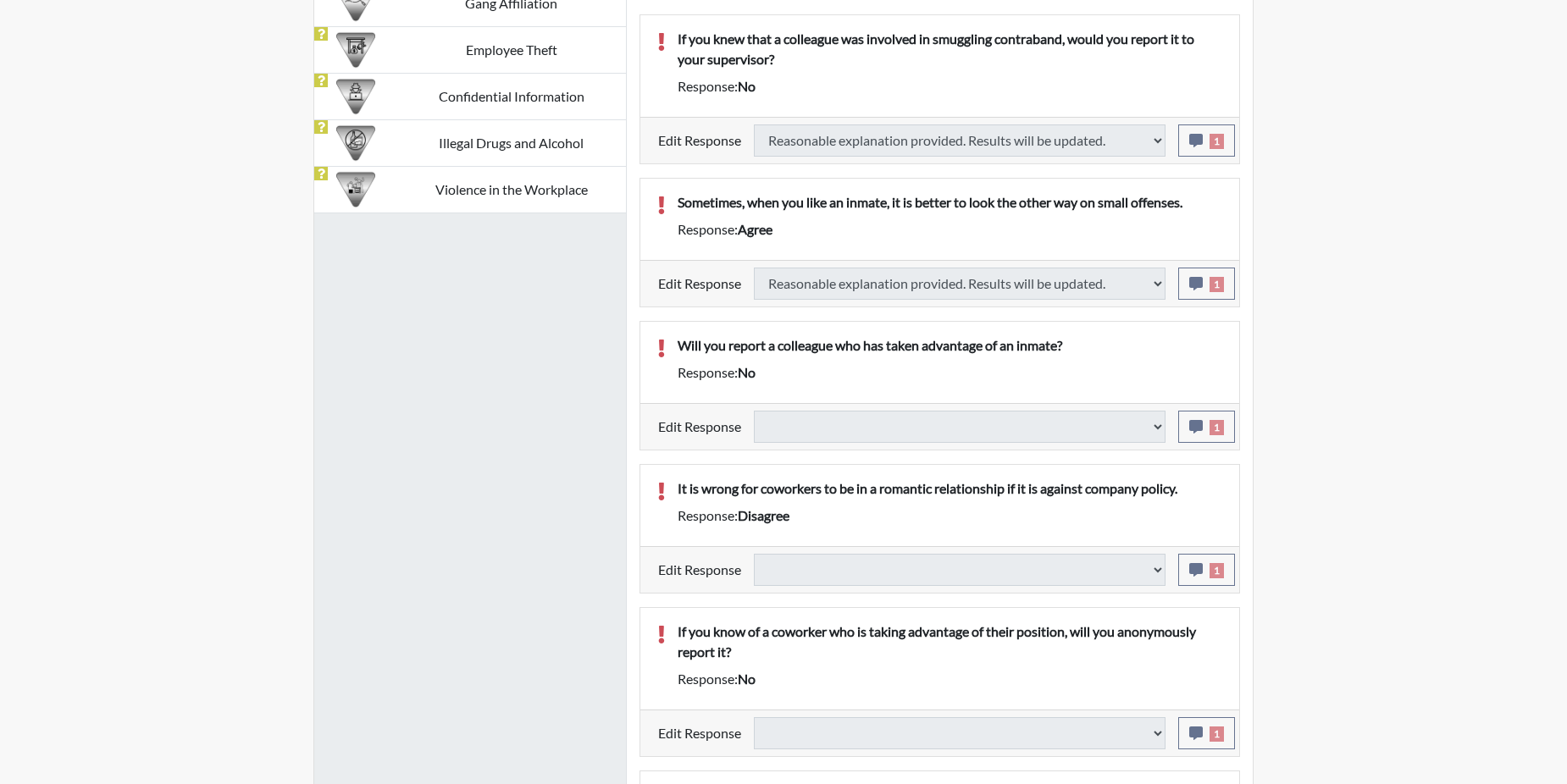
scroll to position [1269, 0]
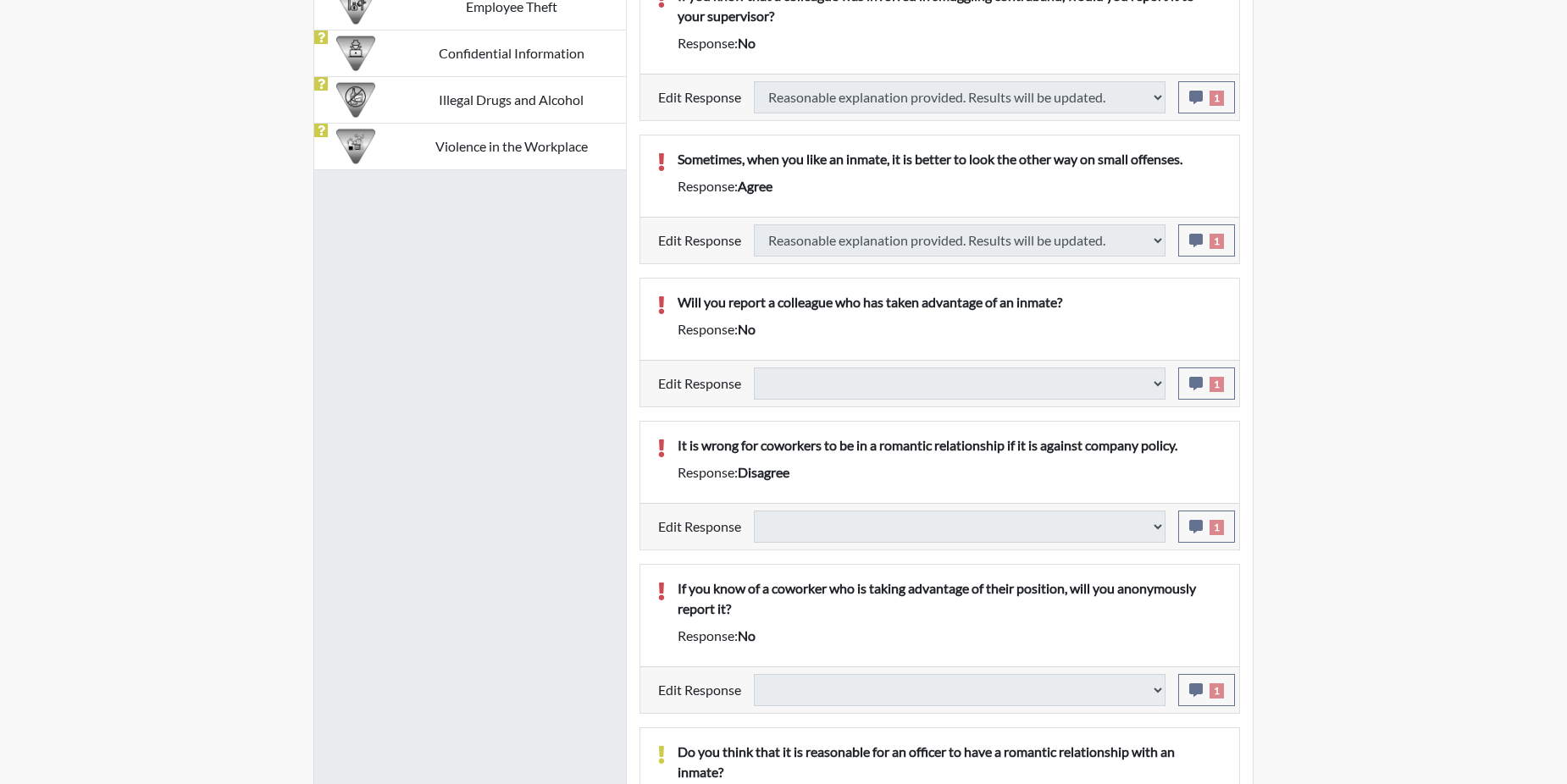
select select
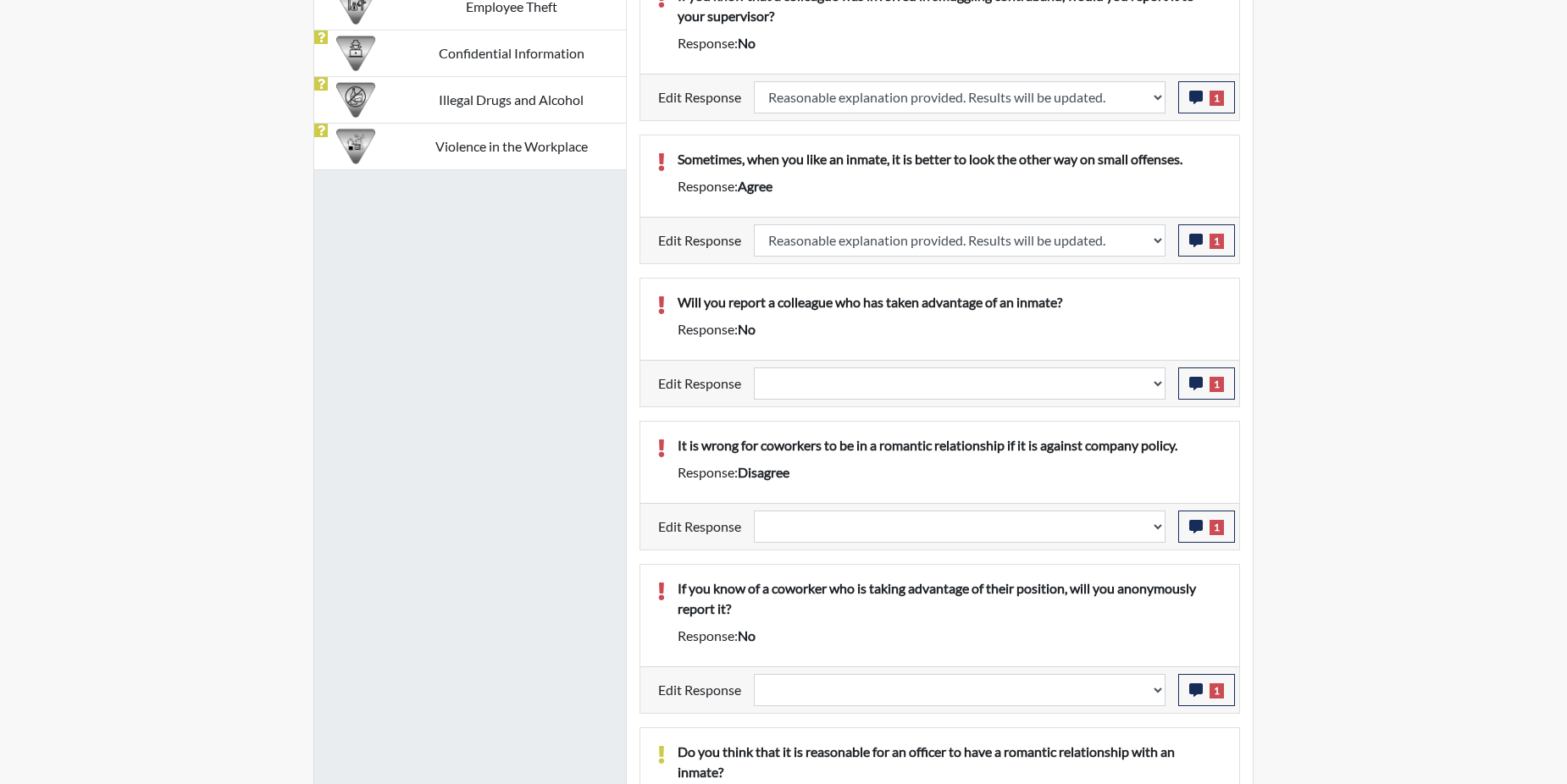
scroll to position [281, 704]
click at [1192, 384] on icon "button" at bounding box center [1196, 384] width 14 height 14
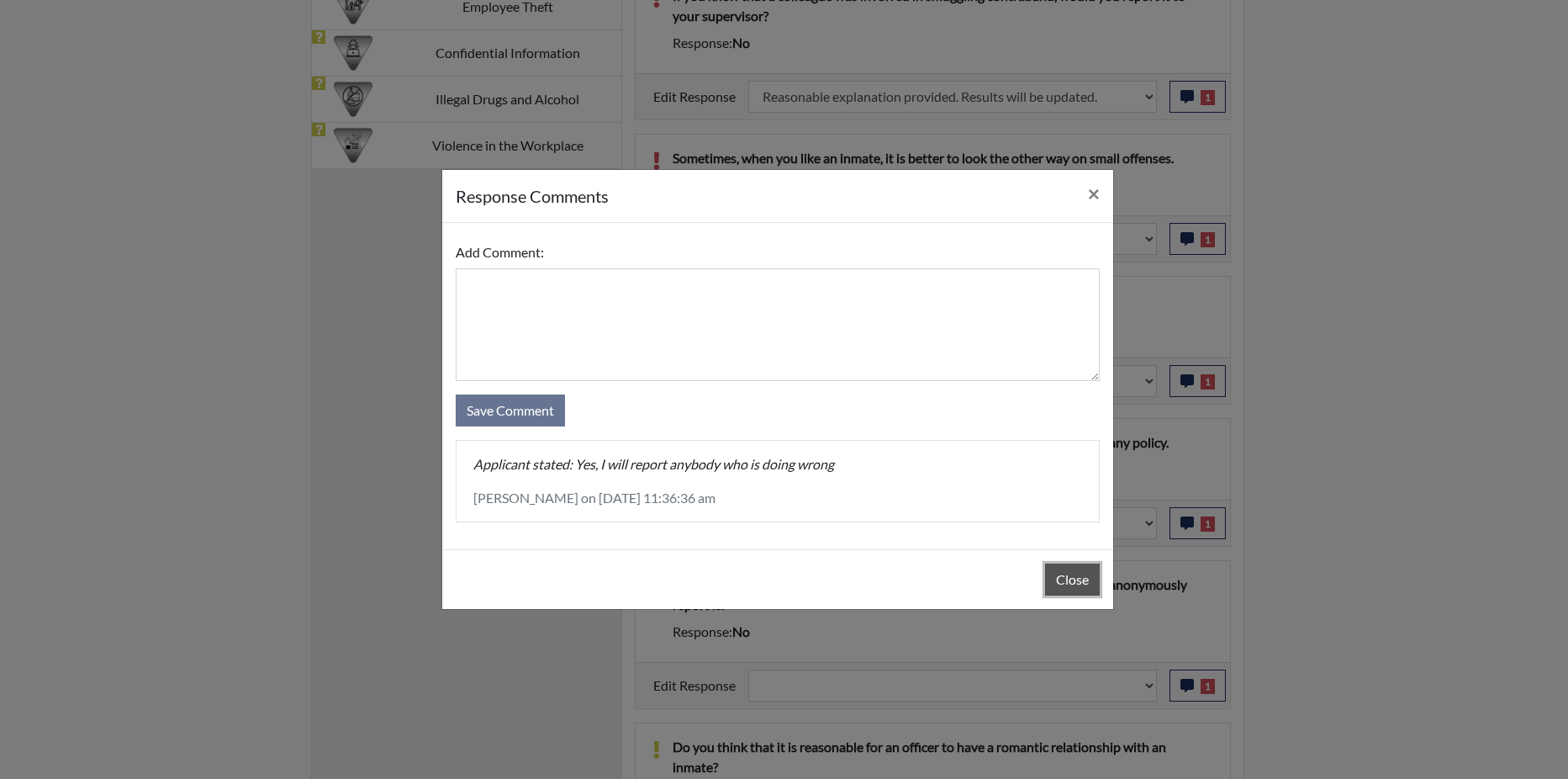
drag, startPoint x: 1069, startPoint y: 577, endPoint x: 1120, endPoint y: 490, distance: 100.8
click at [1069, 577] on button "Close" at bounding box center [1072, 580] width 55 height 32
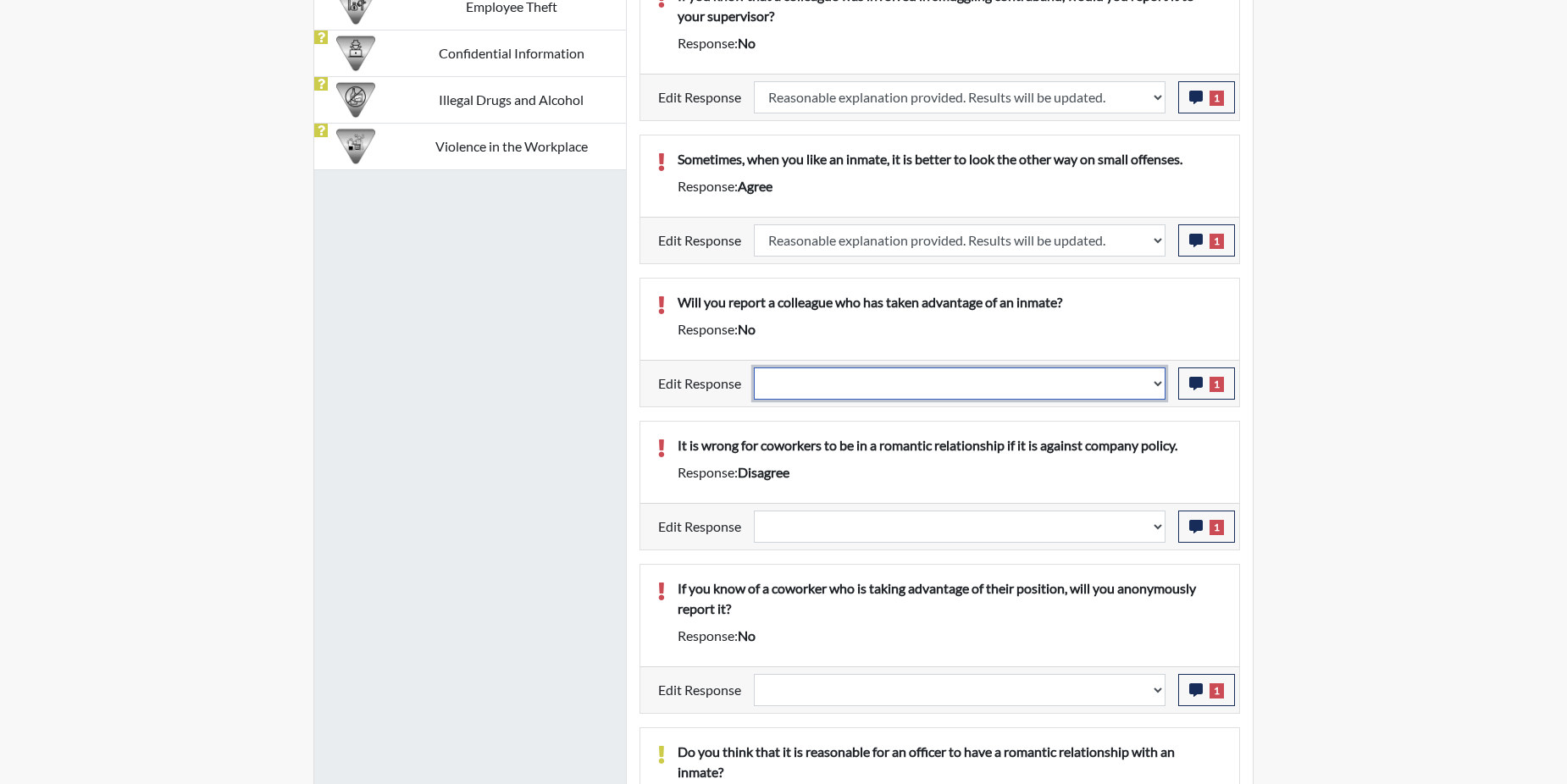
click at [1154, 384] on select "Question is not relevant. Results will be updated. Reasonable explanation provi…" at bounding box center [960, 384] width 412 height 33
select select "reasonable-explanation-provided"
click at [755, 368] on select "Question is not relevant. Results will be updated. Reasonable explanation provi…" at bounding box center [960, 384] width 412 height 33
select select
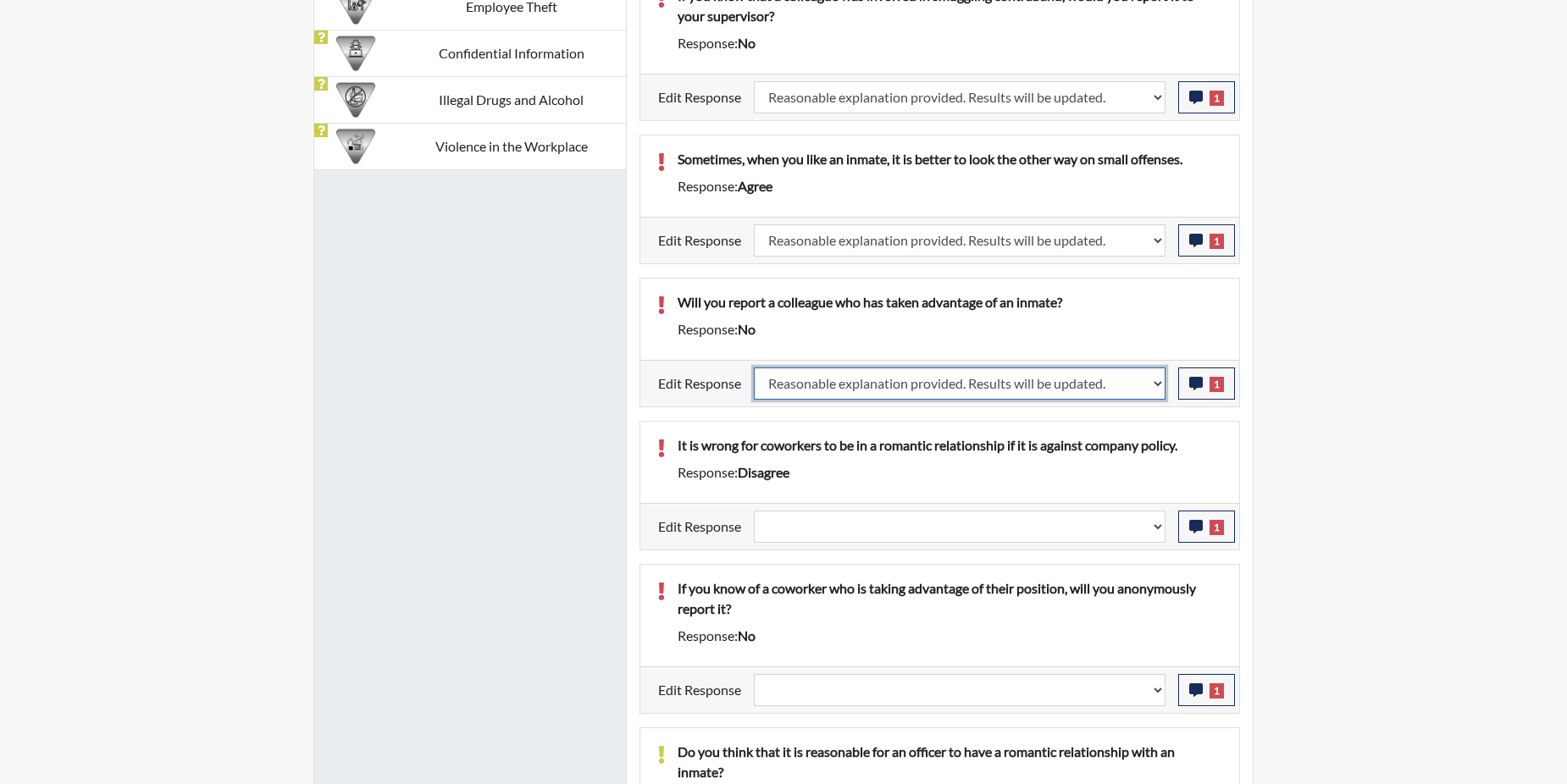
select select
click at [1138, 432] on div "It is wrong for coworkers to be in a romantic relationship if it is against com…" at bounding box center [939, 462] width 599 height 81
select select
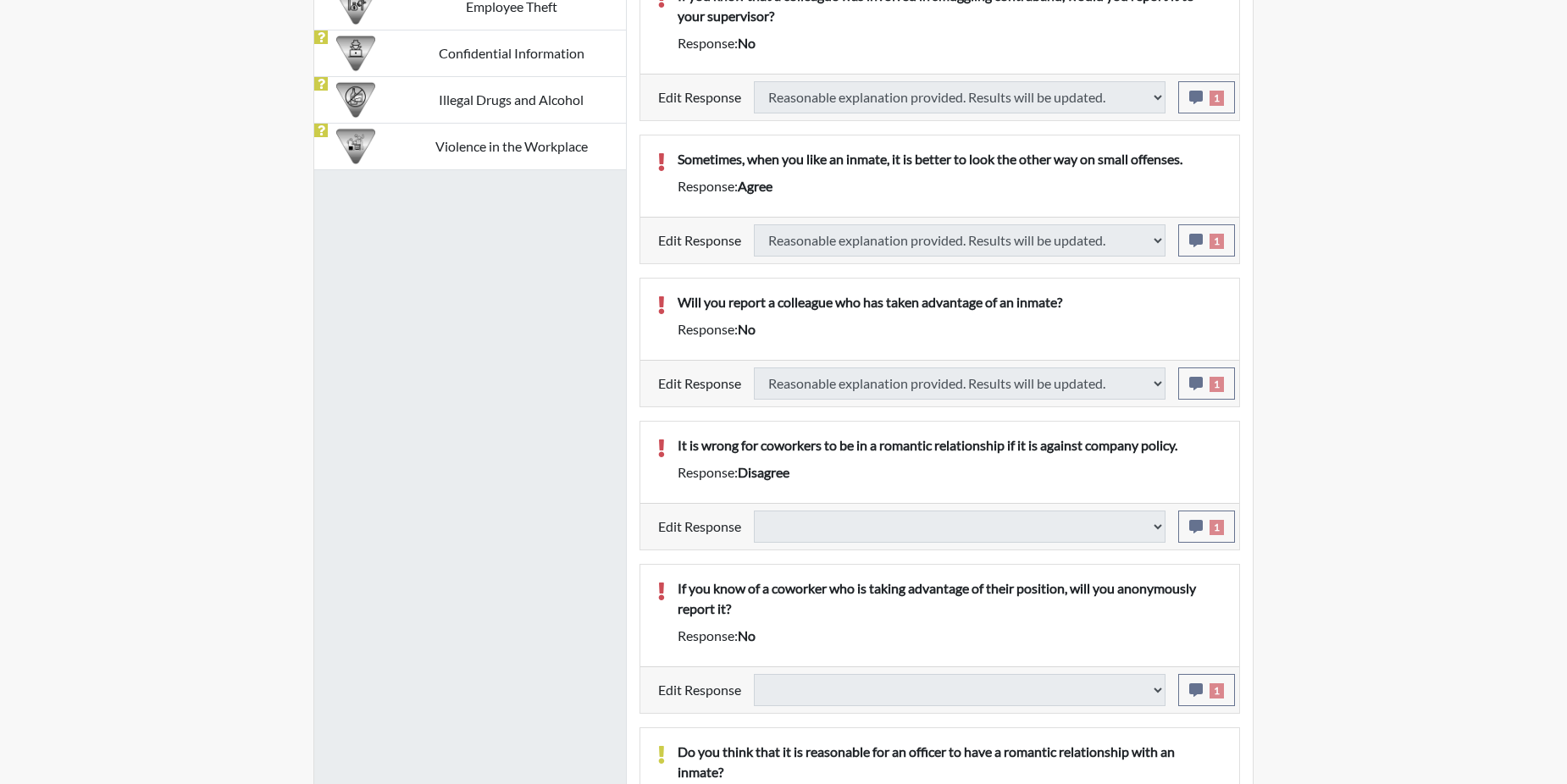
select select
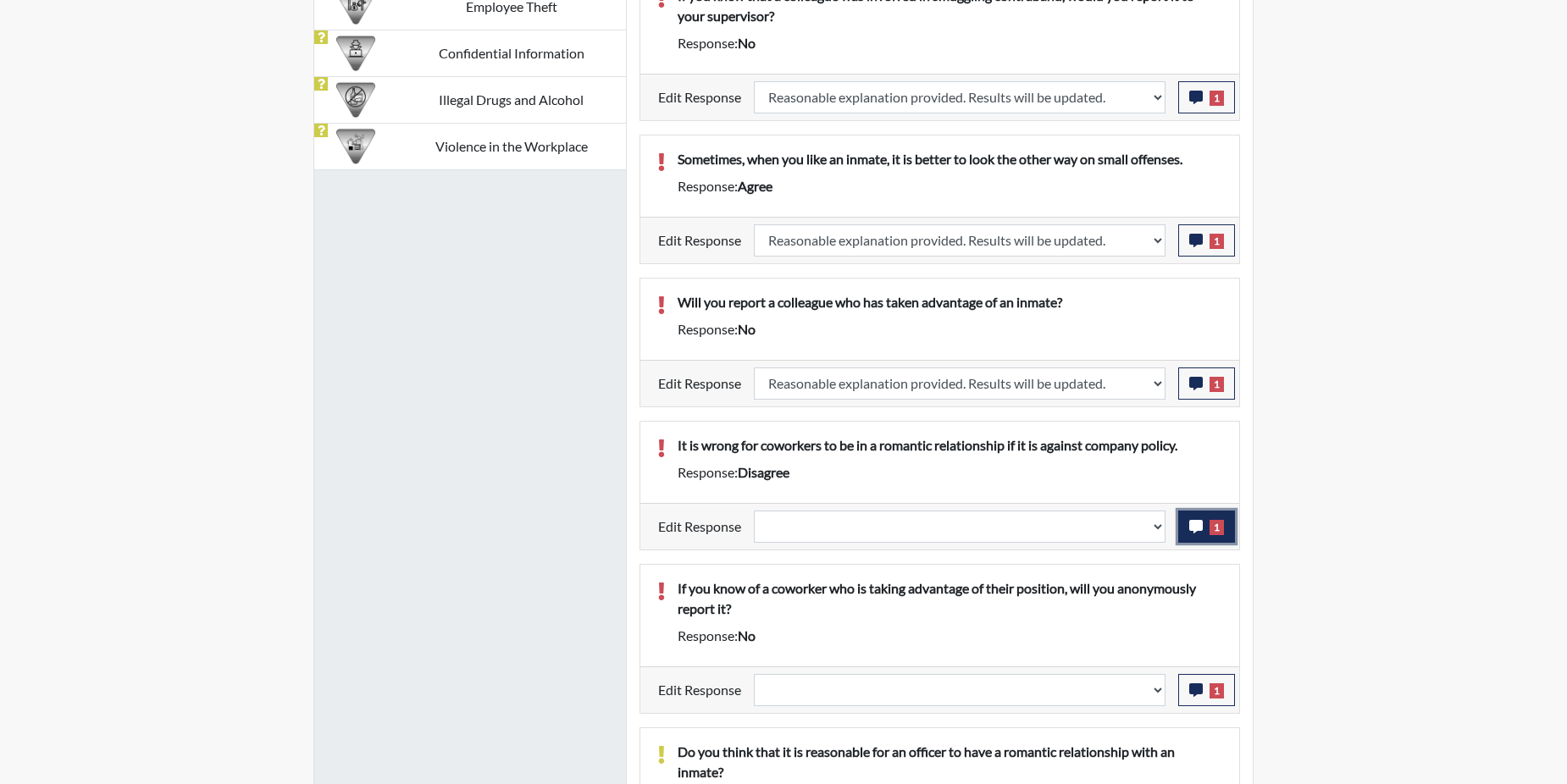
click at [1189, 528] on icon "button" at bounding box center [1196, 527] width 14 height 14
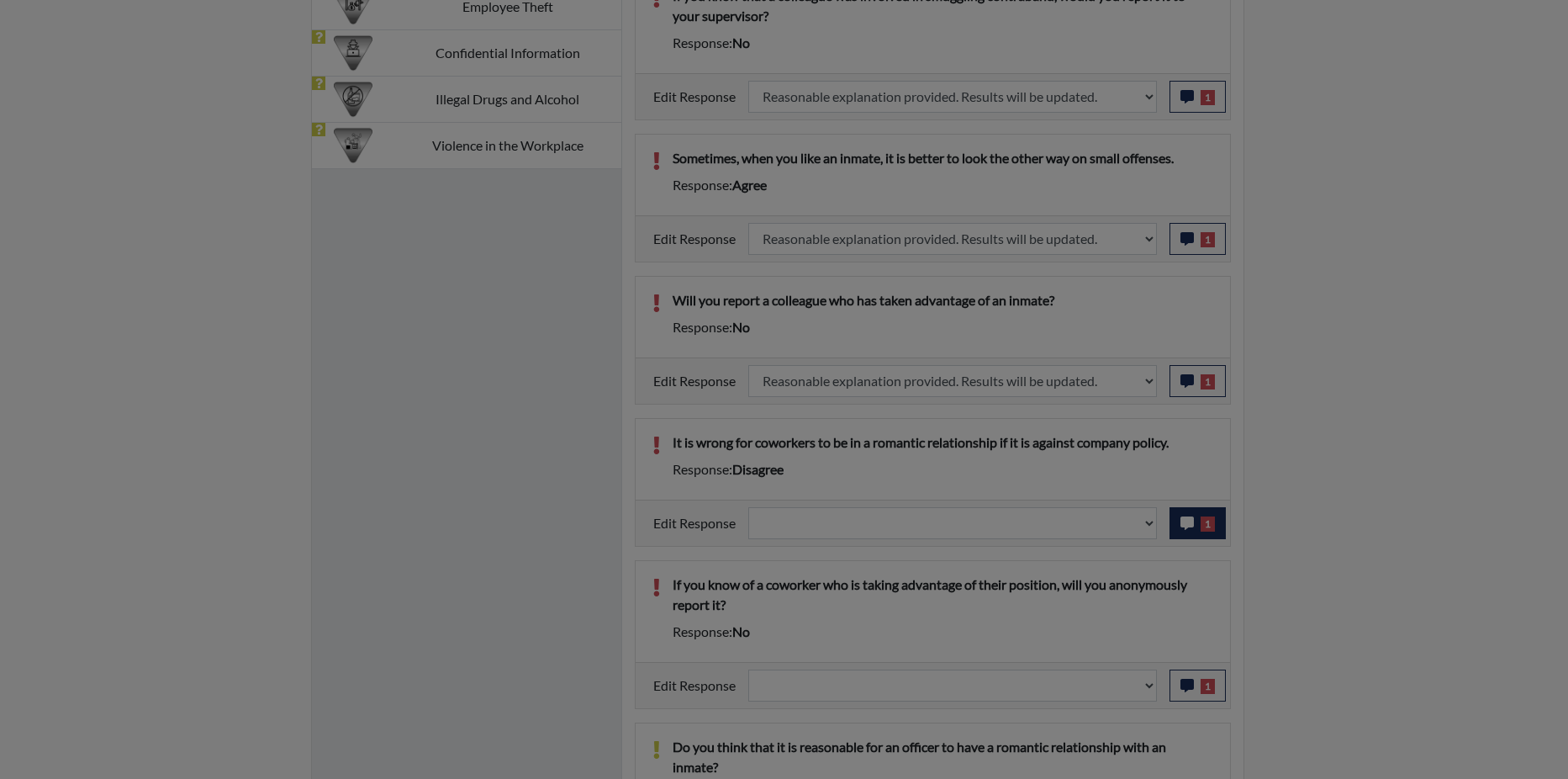
click at [1180, 525] on div at bounding box center [784, 389] width 1568 height 779
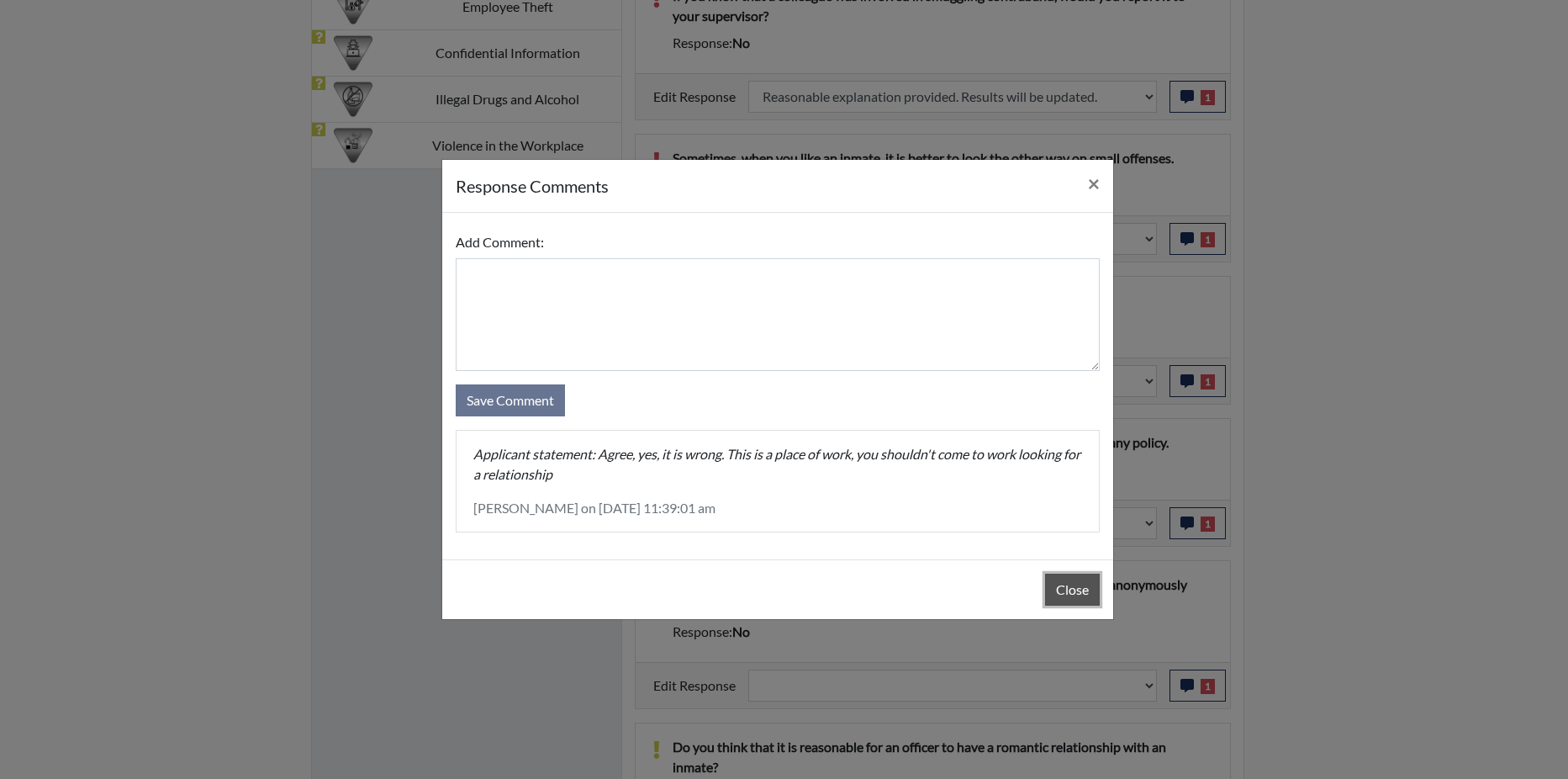
click at [1073, 588] on button "Close" at bounding box center [1072, 589] width 55 height 32
click at [1073, 587] on button "Close" at bounding box center [1072, 589] width 55 height 32
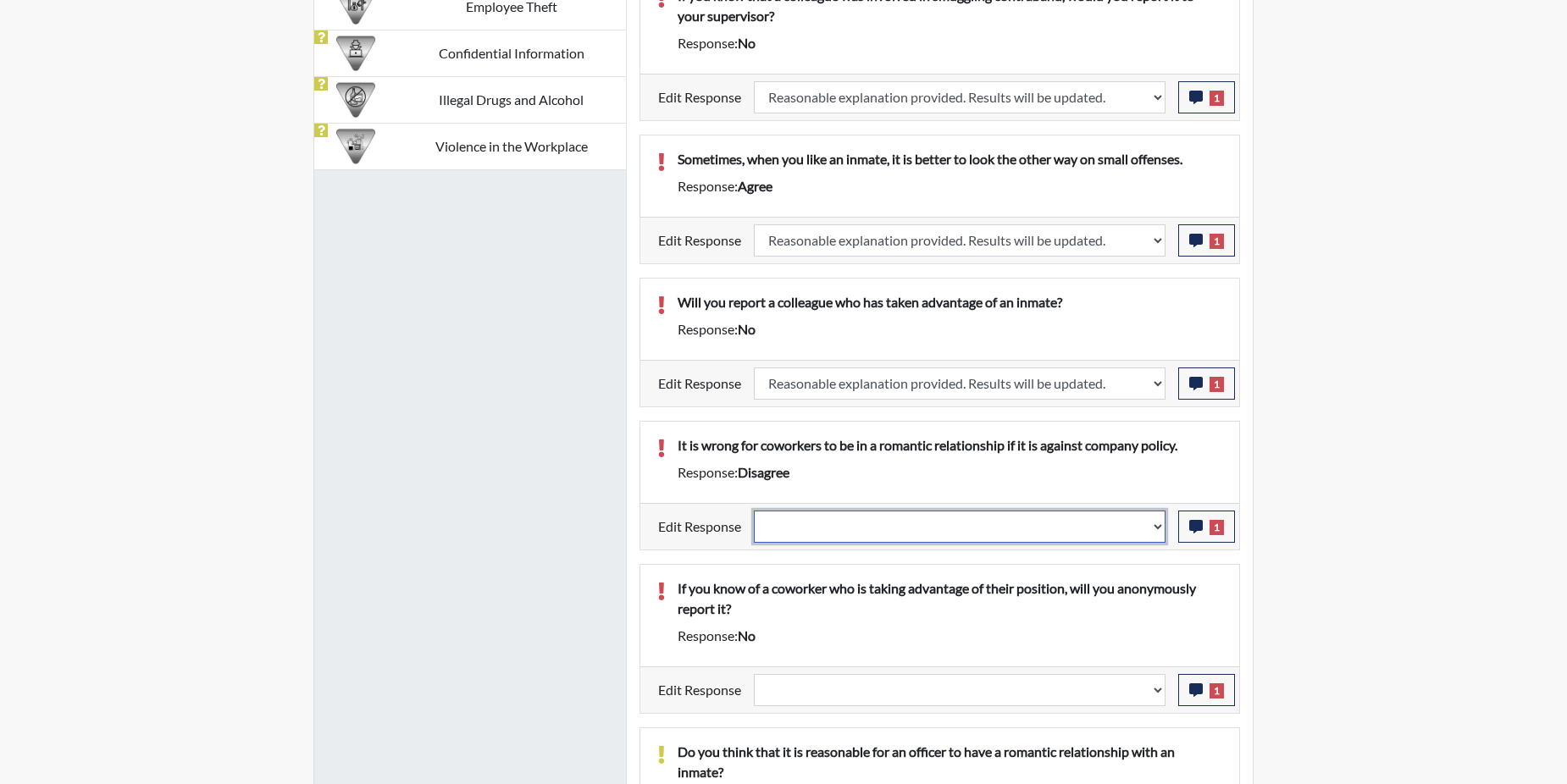
click at [1157, 532] on select "Question is not relevant. Results will be updated. Reasonable explanation provi…" at bounding box center [960, 526] width 412 height 33
select select "reasonable-explanation-provided"
click at [755, 510] on select "Question is not relevant. Results will be updated. Reasonable explanation provi…" at bounding box center [960, 526] width 412 height 33
select select
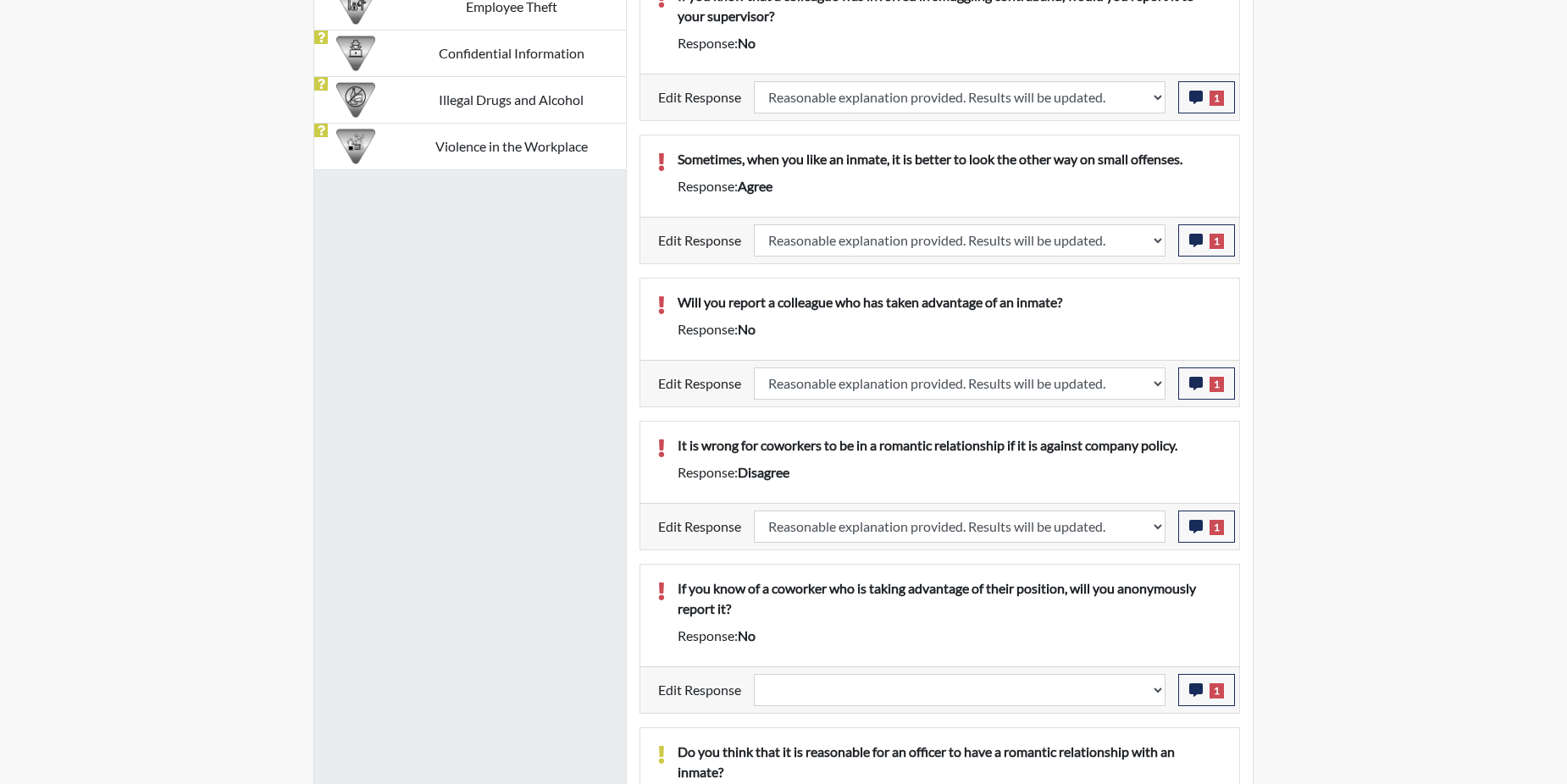
select select
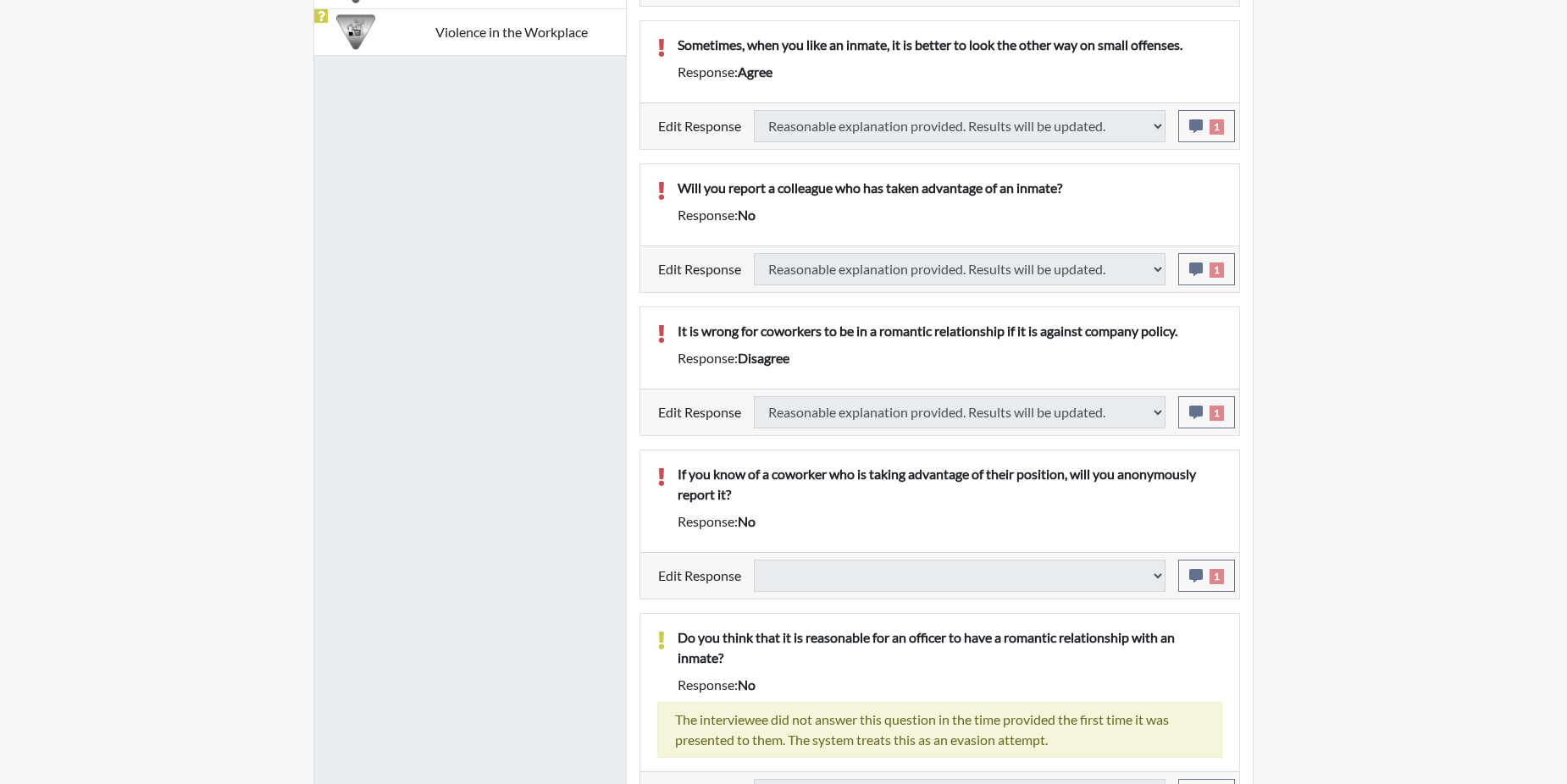
scroll to position [1420, 0]
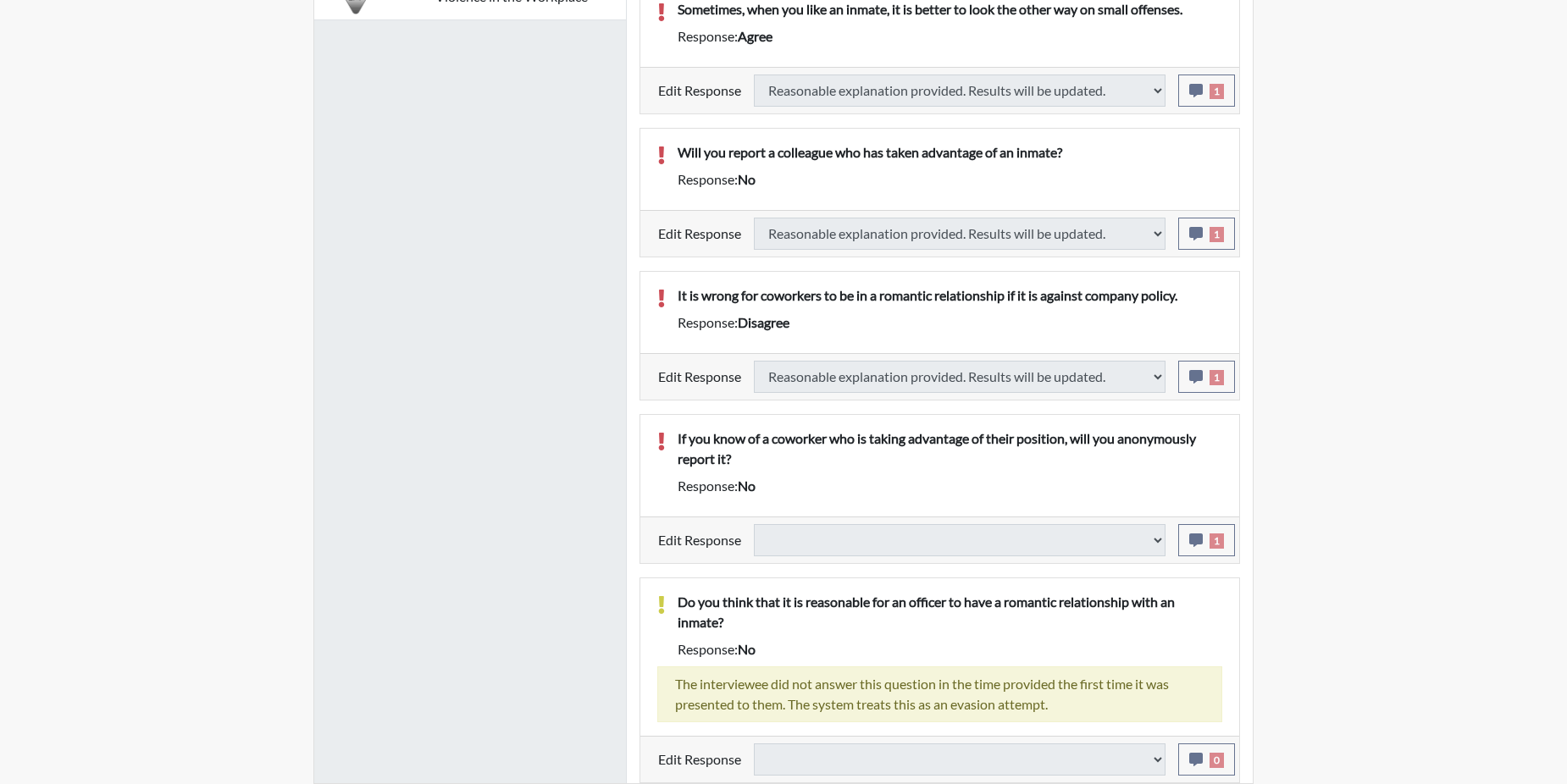
select select
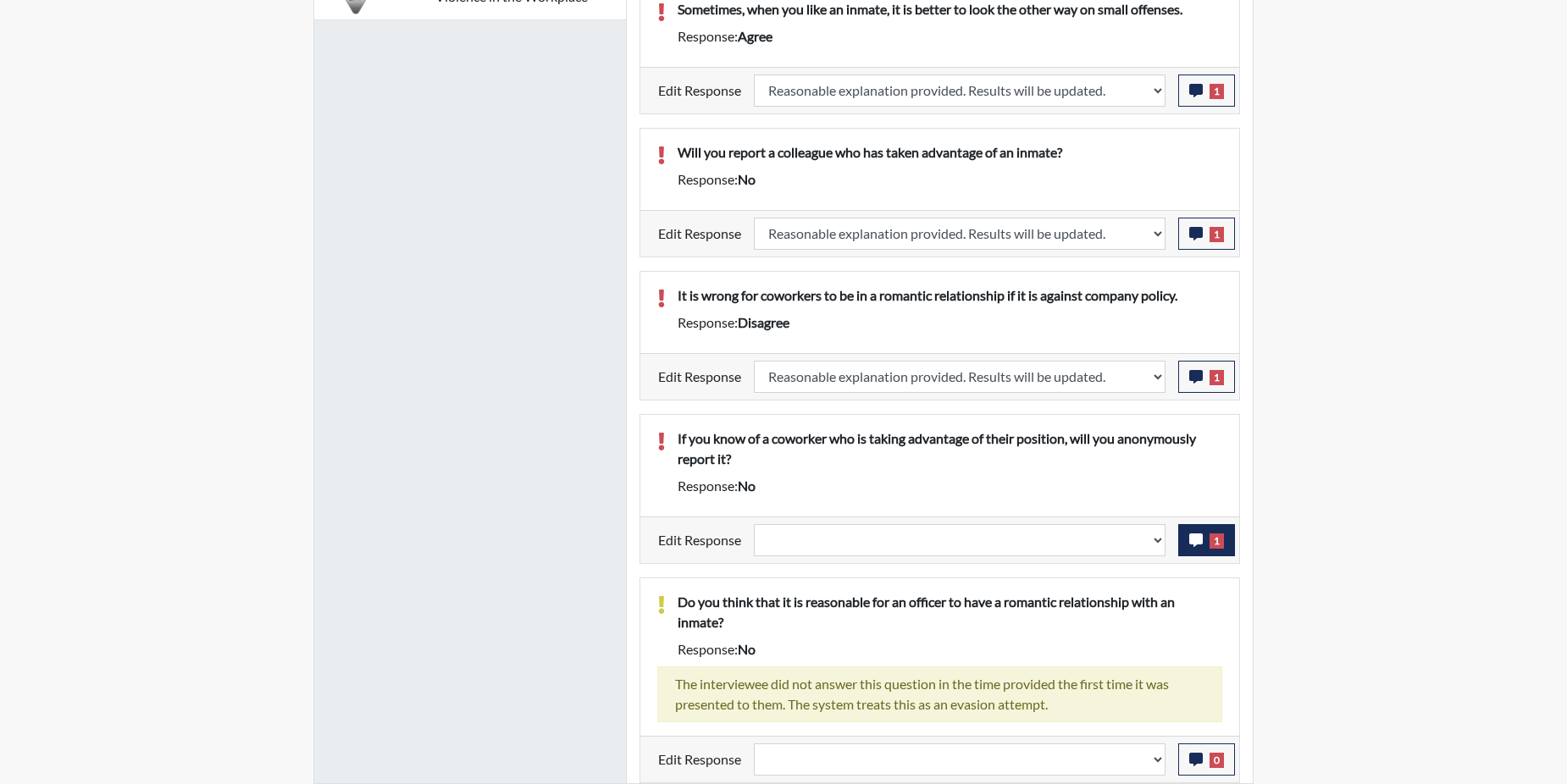
scroll to position [281, 704]
click at [1192, 540] on icon "button" at bounding box center [1196, 540] width 14 height 14
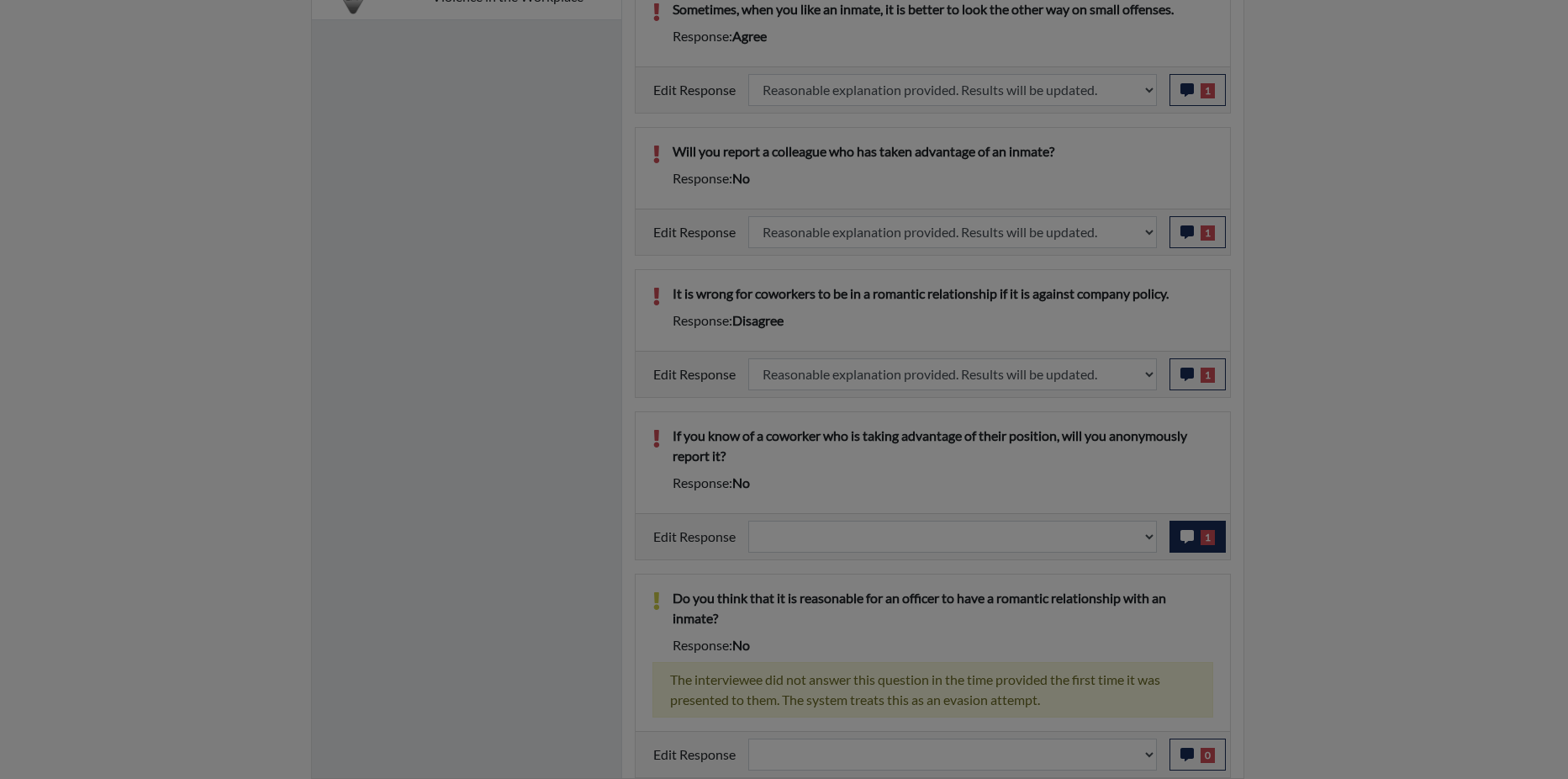
click at [1183, 536] on div at bounding box center [784, 389] width 1568 height 779
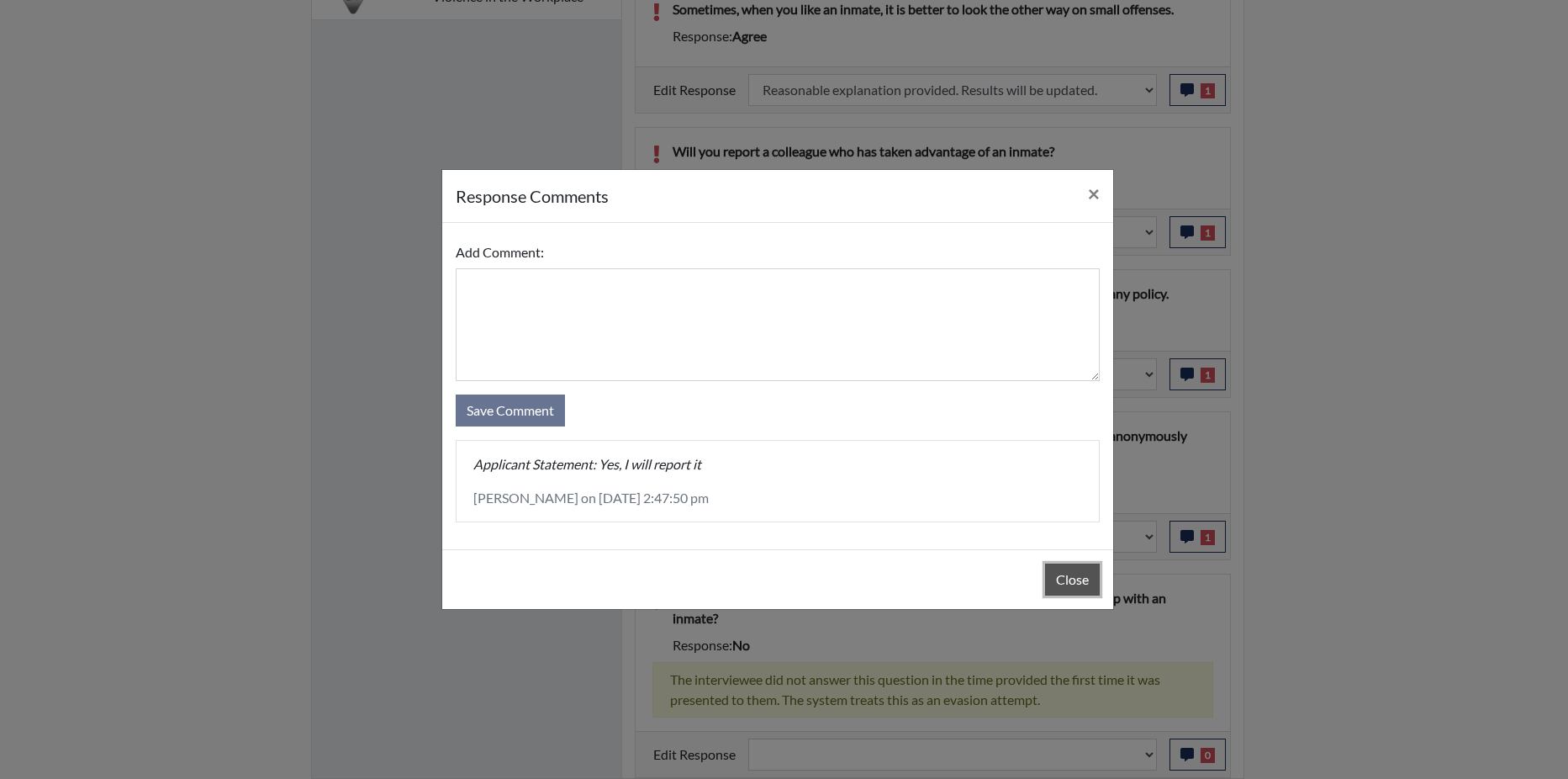
click at [1062, 576] on button "Close" at bounding box center [1072, 580] width 55 height 32
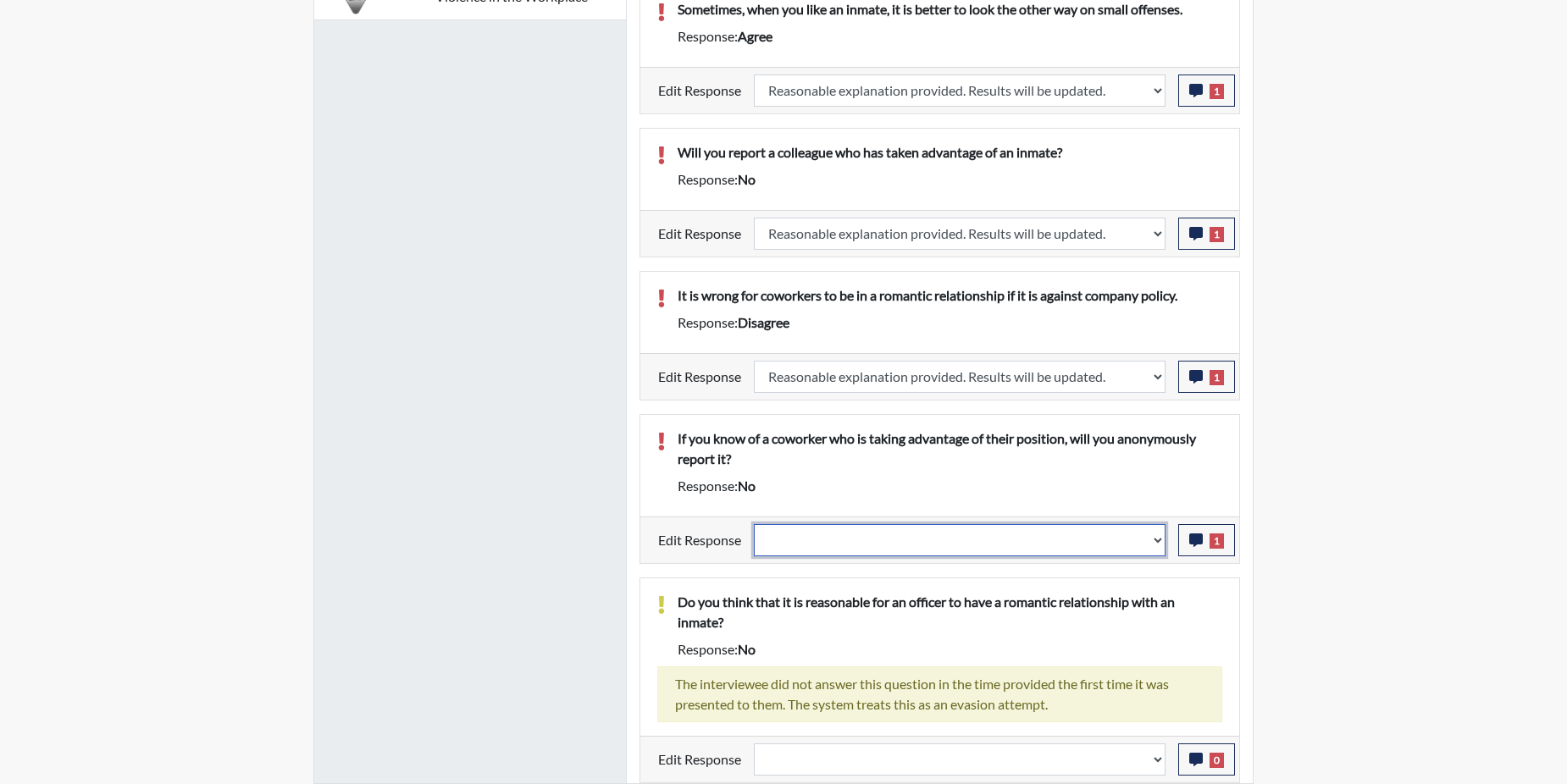
click at [1156, 539] on select "Question is not relevant. Results will be updated. Reasonable explanation provi…" at bounding box center [960, 540] width 412 height 33
select select "reasonable-explanation-provided"
click at [755, 524] on select "Question is not relevant. Results will be updated. Reasonable explanation provi…" at bounding box center [960, 540] width 412 height 33
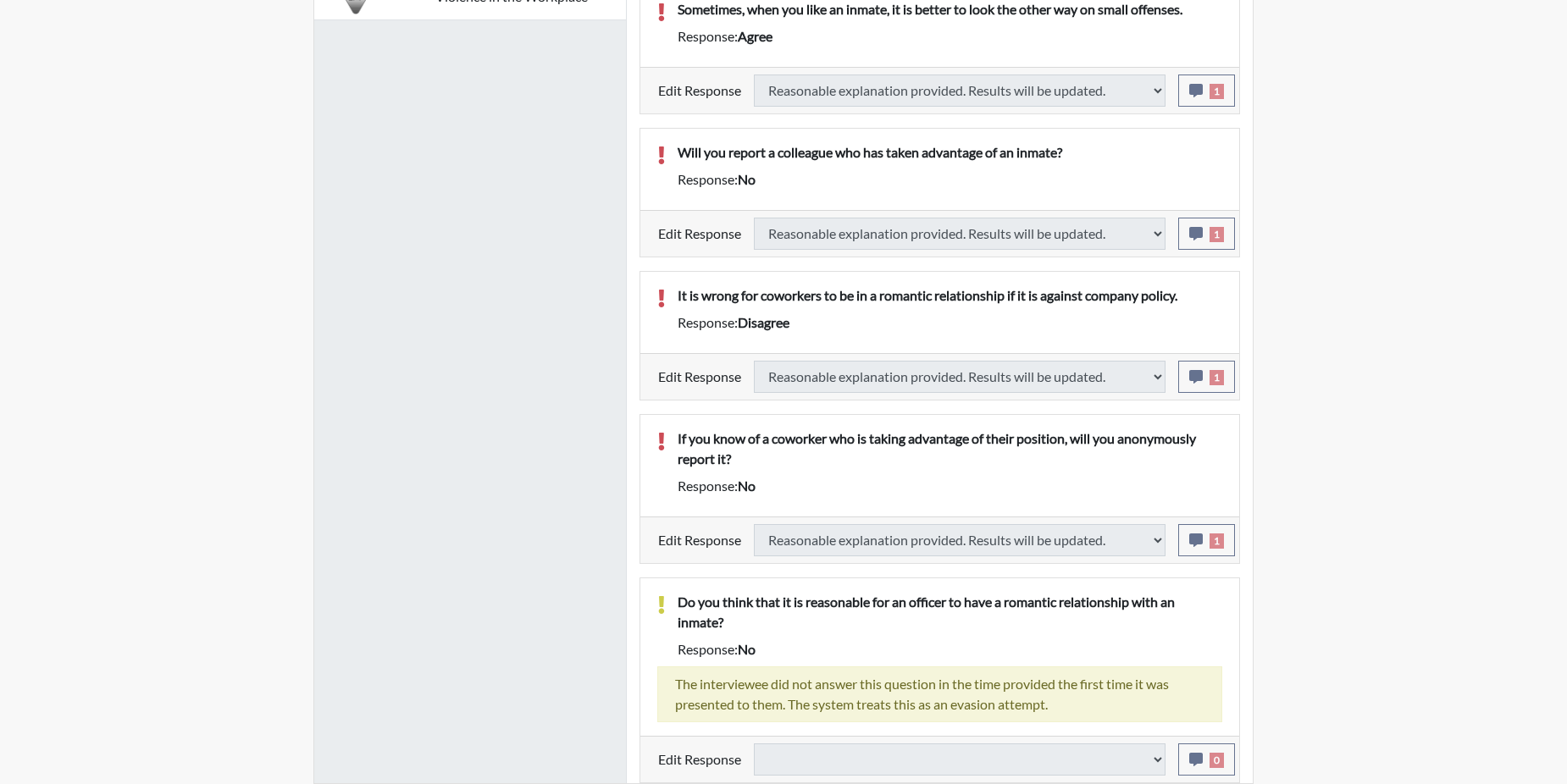
select select
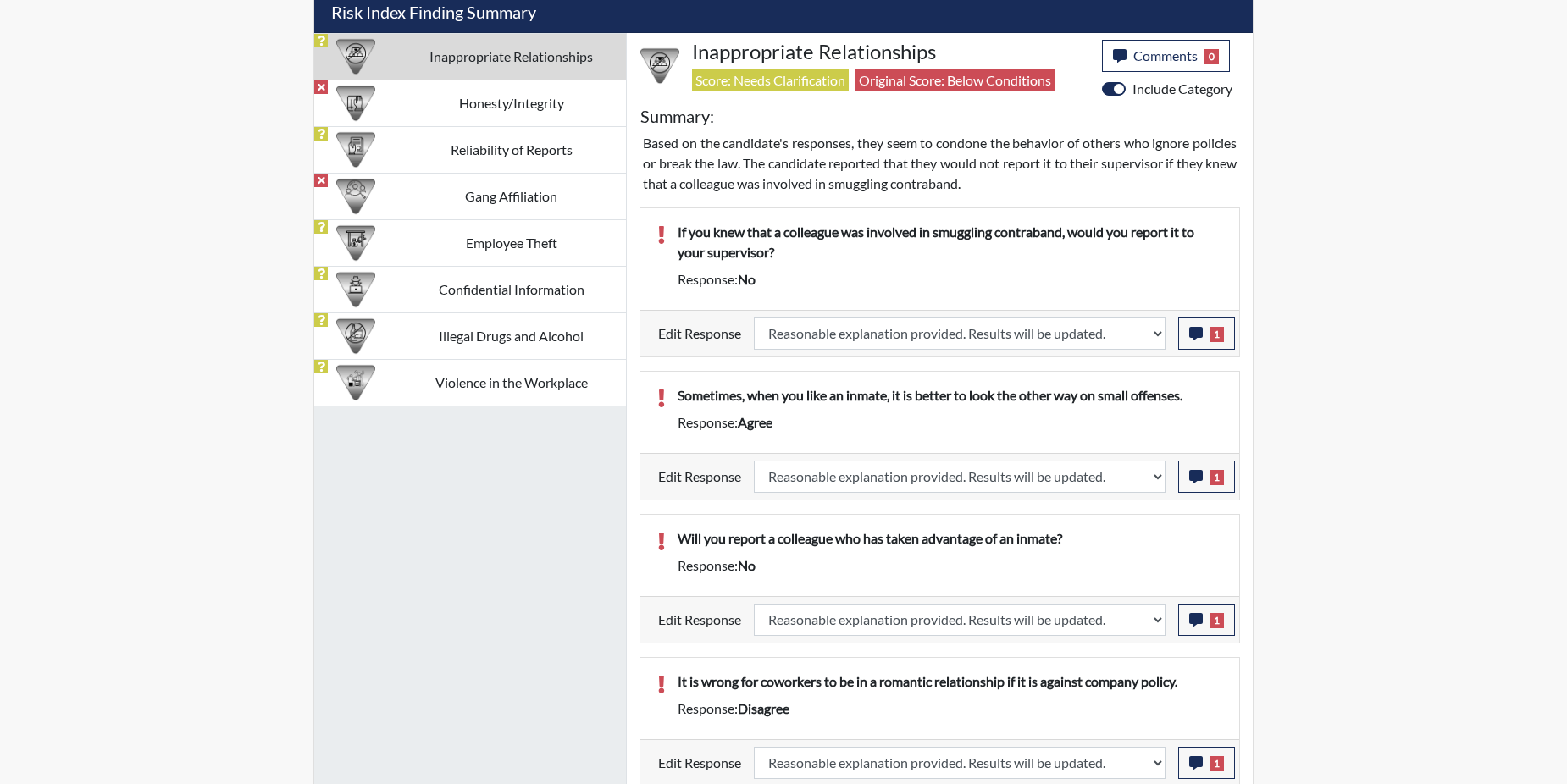
scroll to position [912, 0]
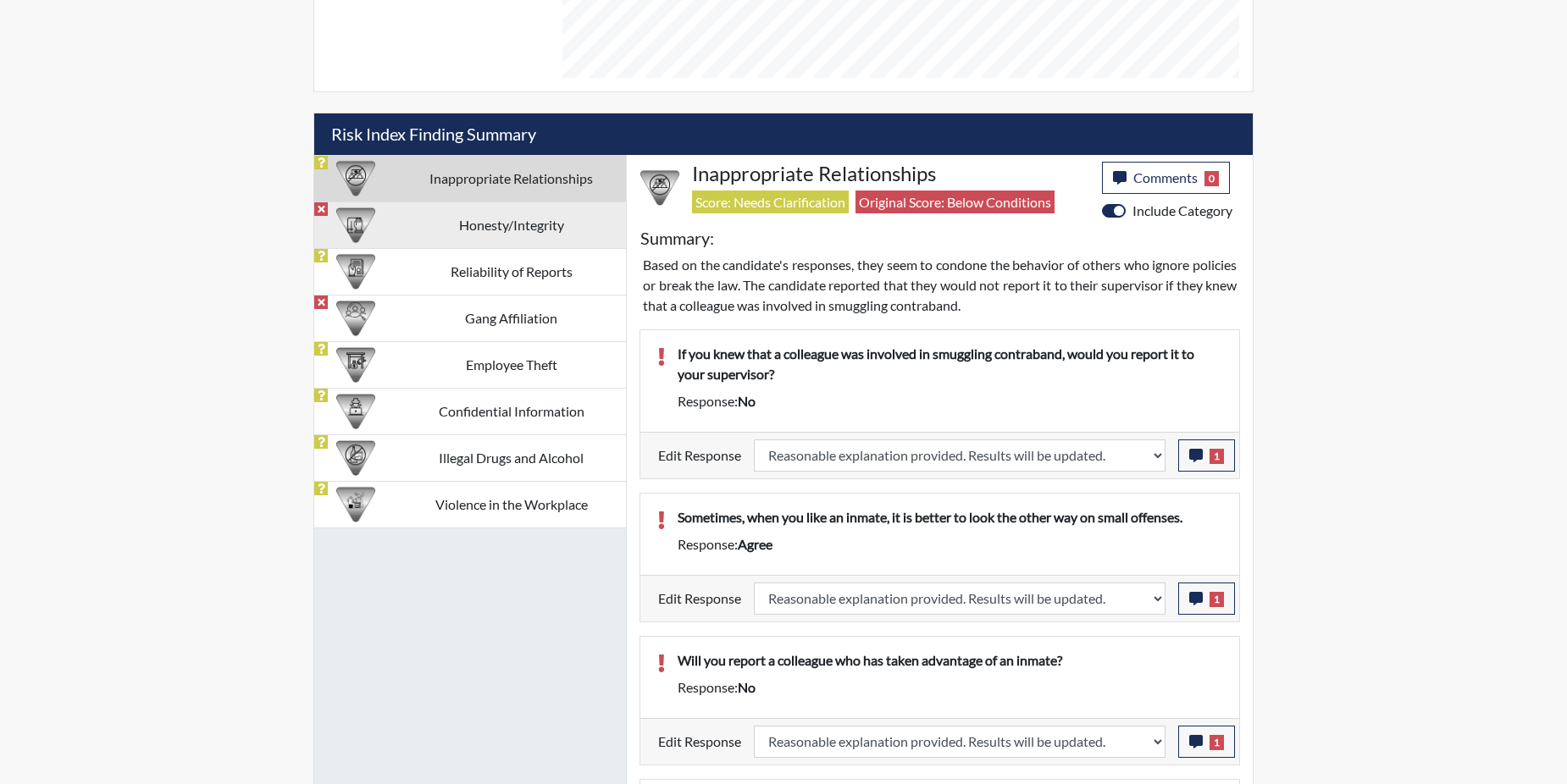
click at [496, 219] on td "Honesty/Integrity" at bounding box center [511, 224] width 230 height 46
select select
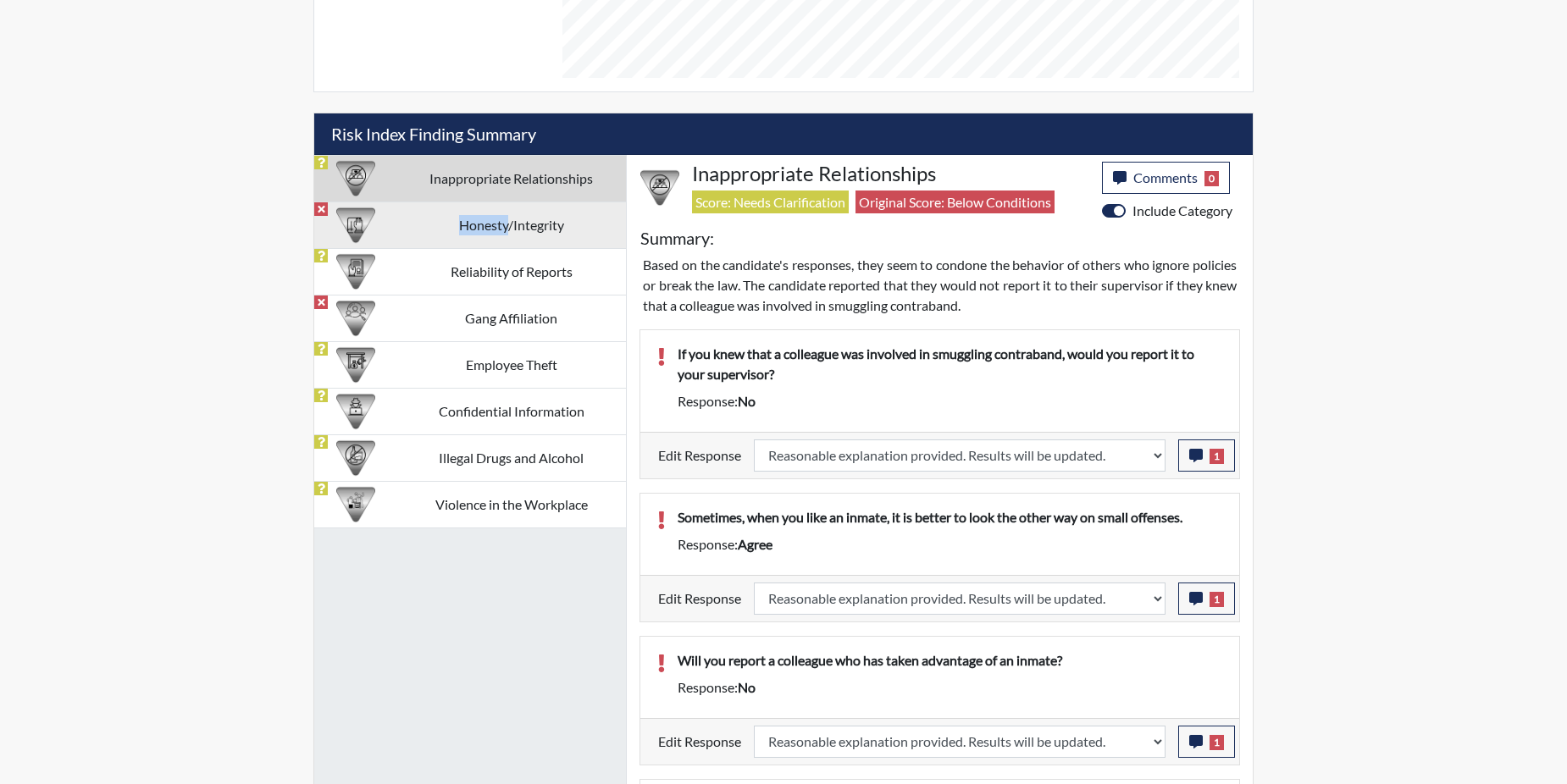
select select
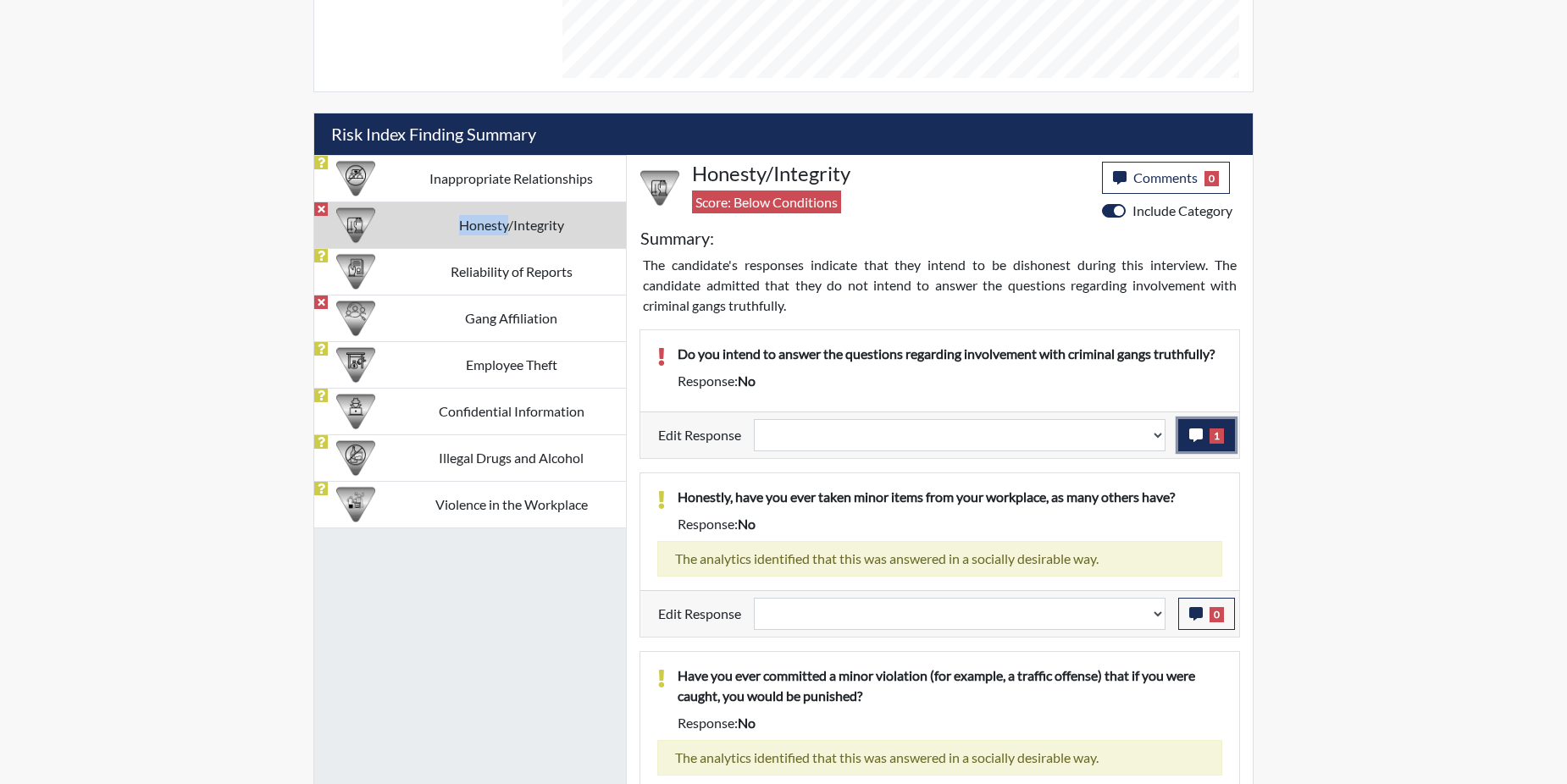
click at [1198, 438] on icon "button" at bounding box center [1196, 435] width 14 height 14
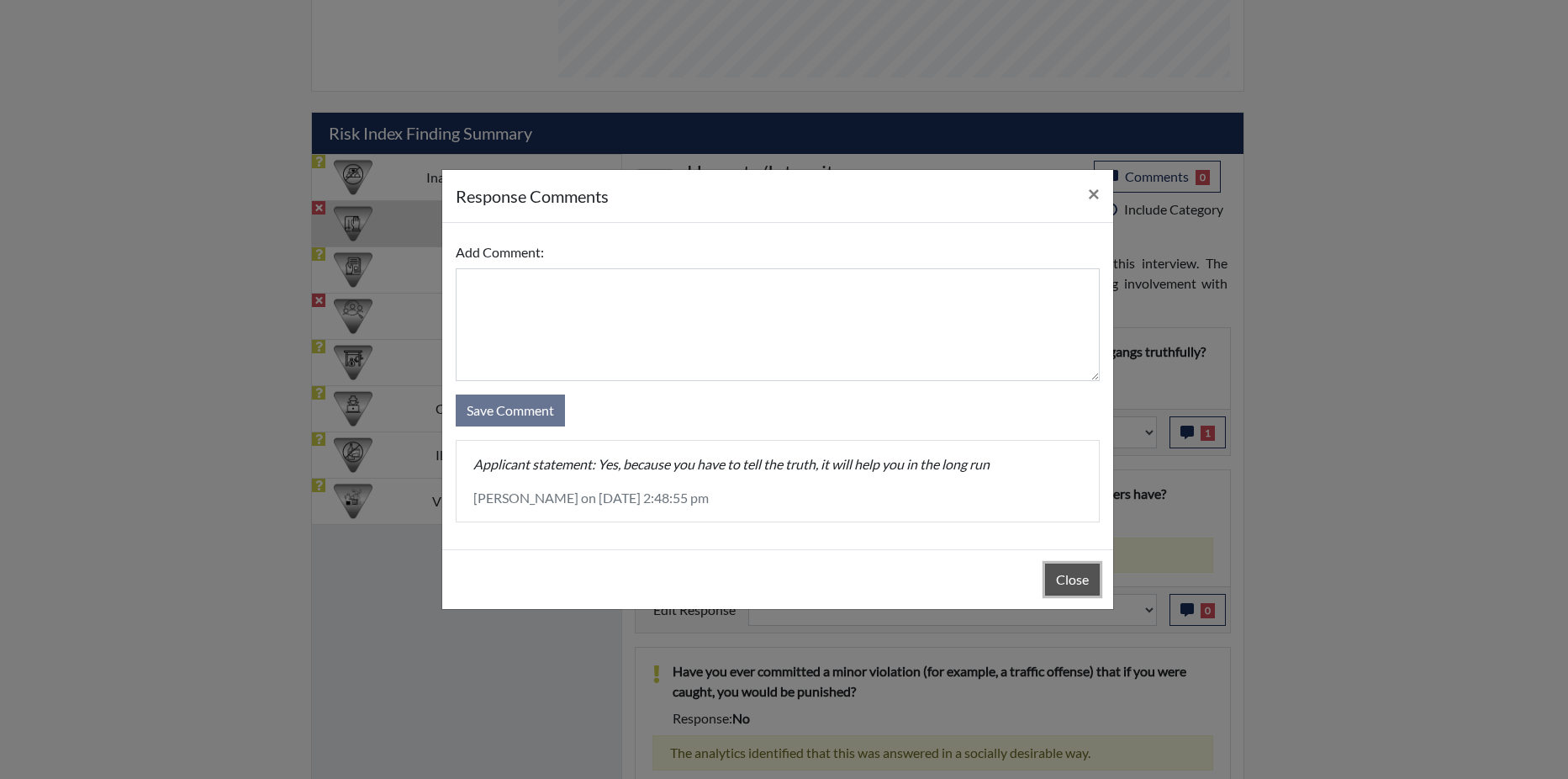
click at [1065, 582] on button "Close" at bounding box center [1072, 580] width 55 height 32
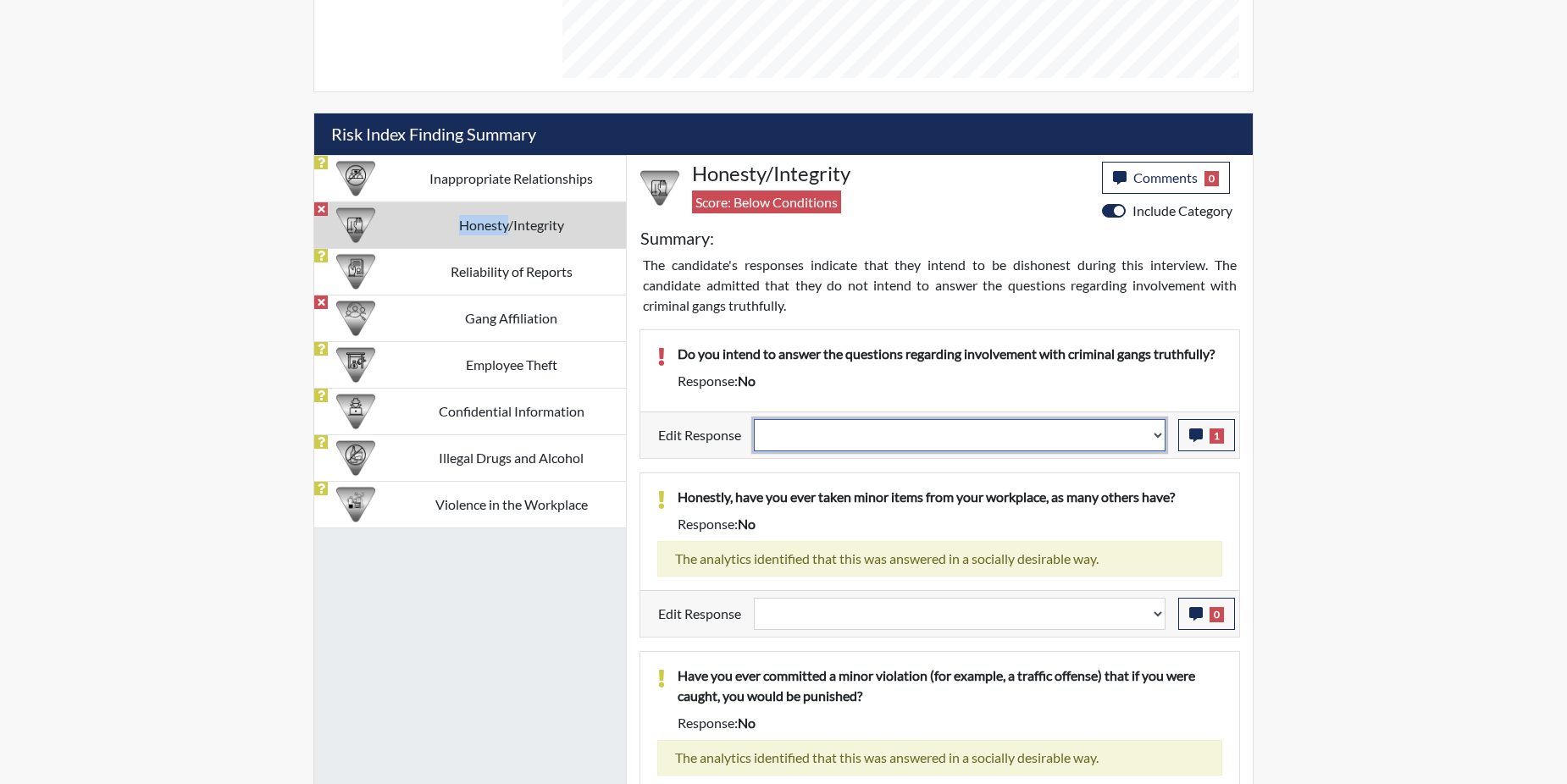
click at [1159, 432] on select "Question is not relevant. Results will be updated. Reasonable explanation provi…" at bounding box center [960, 435] width 412 height 33
click at [1158, 433] on select "Question is not relevant. Results will be updated. Reasonable explanation provi…" at bounding box center [960, 435] width 412 height 33
select select "reasonable-explanation-provided"
click at [755, 419] on select "Question is not relevant. Results will be updated. Reasonable explanation provi…" at bounding box center [960, 435] width 412 height 33
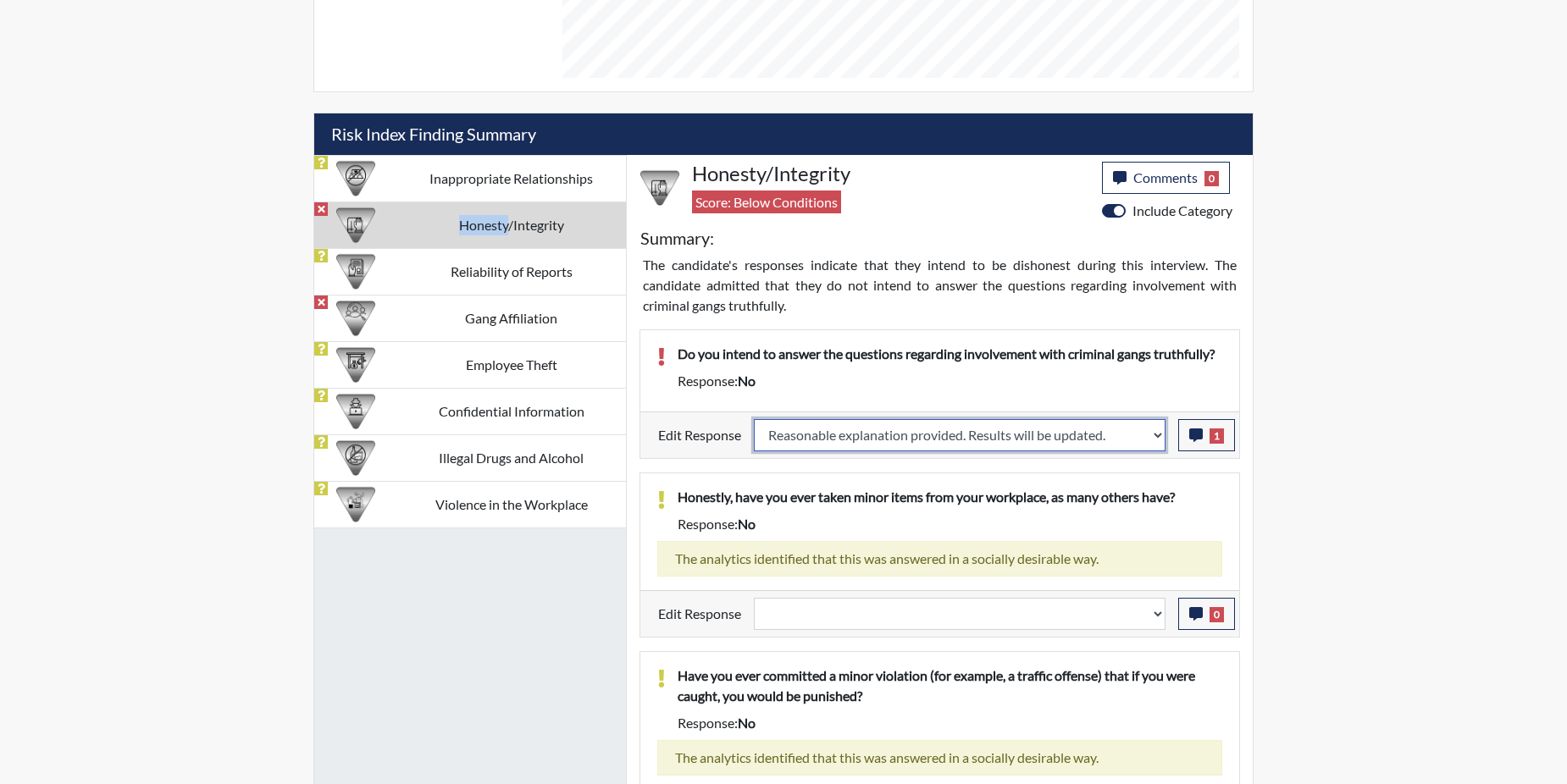
select select
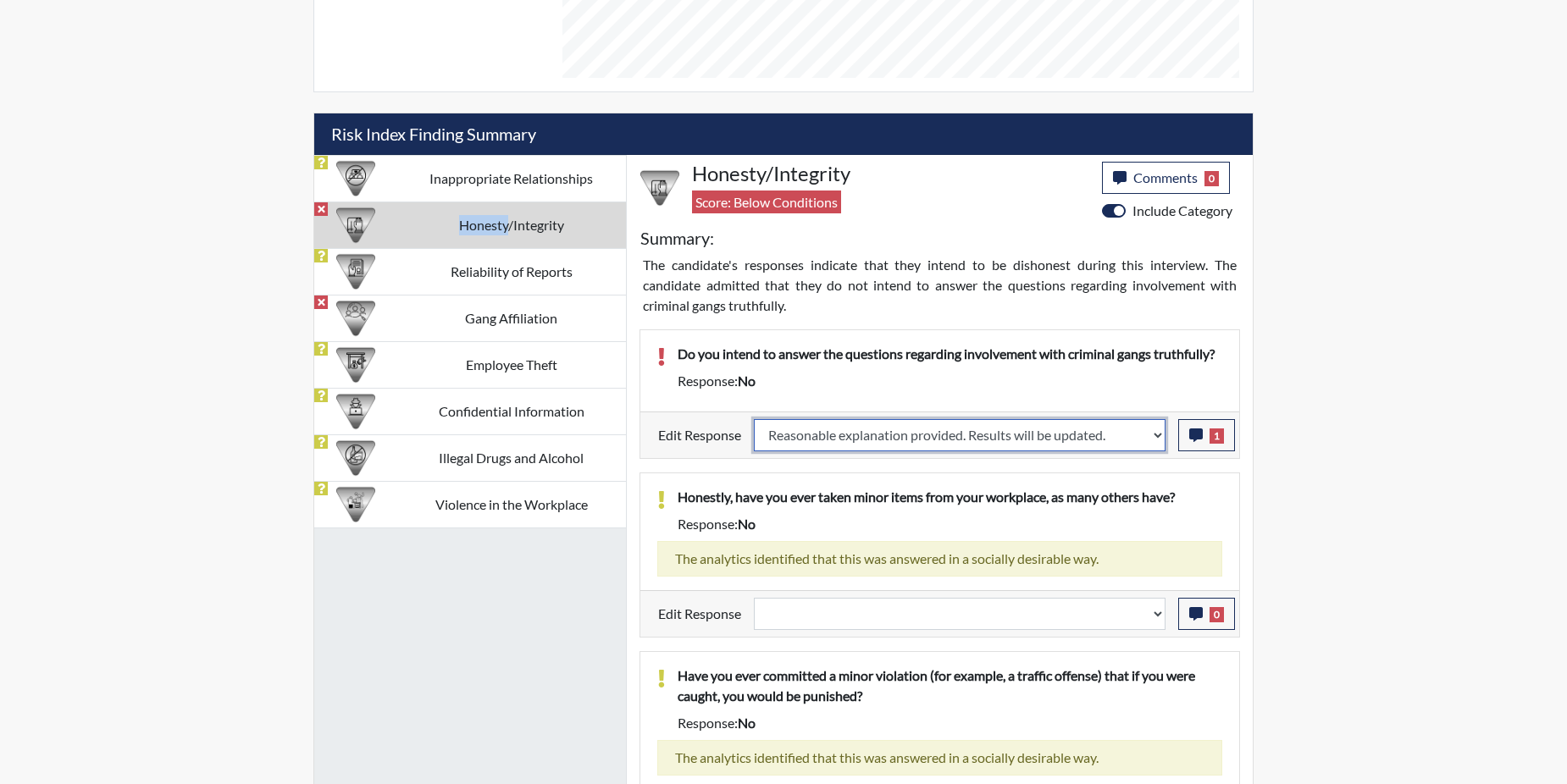
select select
click at [1133, 485] on div "Honestly, have you ever taken minor items from your workplace, as many others h…" at bounding box center [939, 532] width 599 height 117
select select
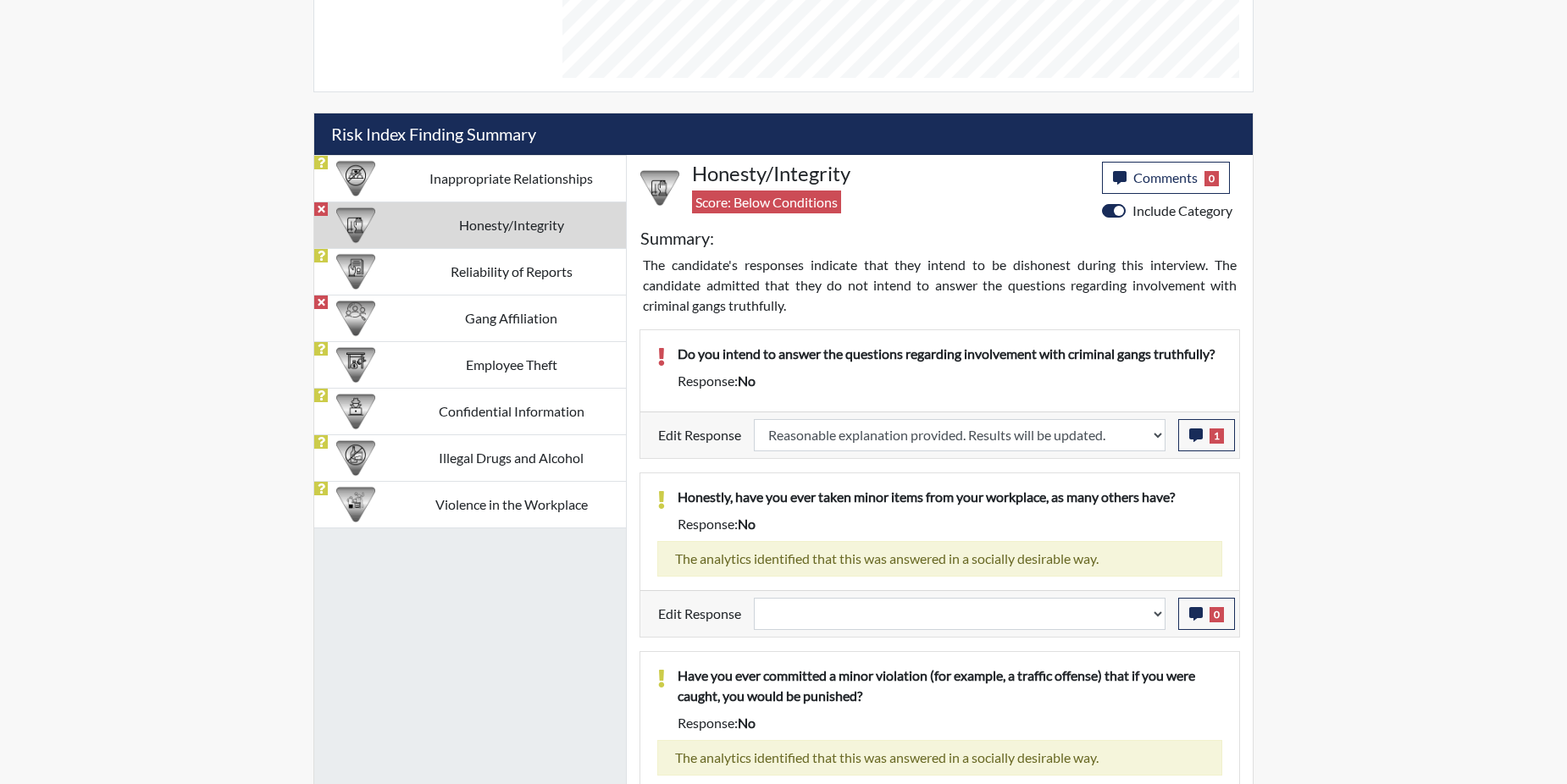
select select
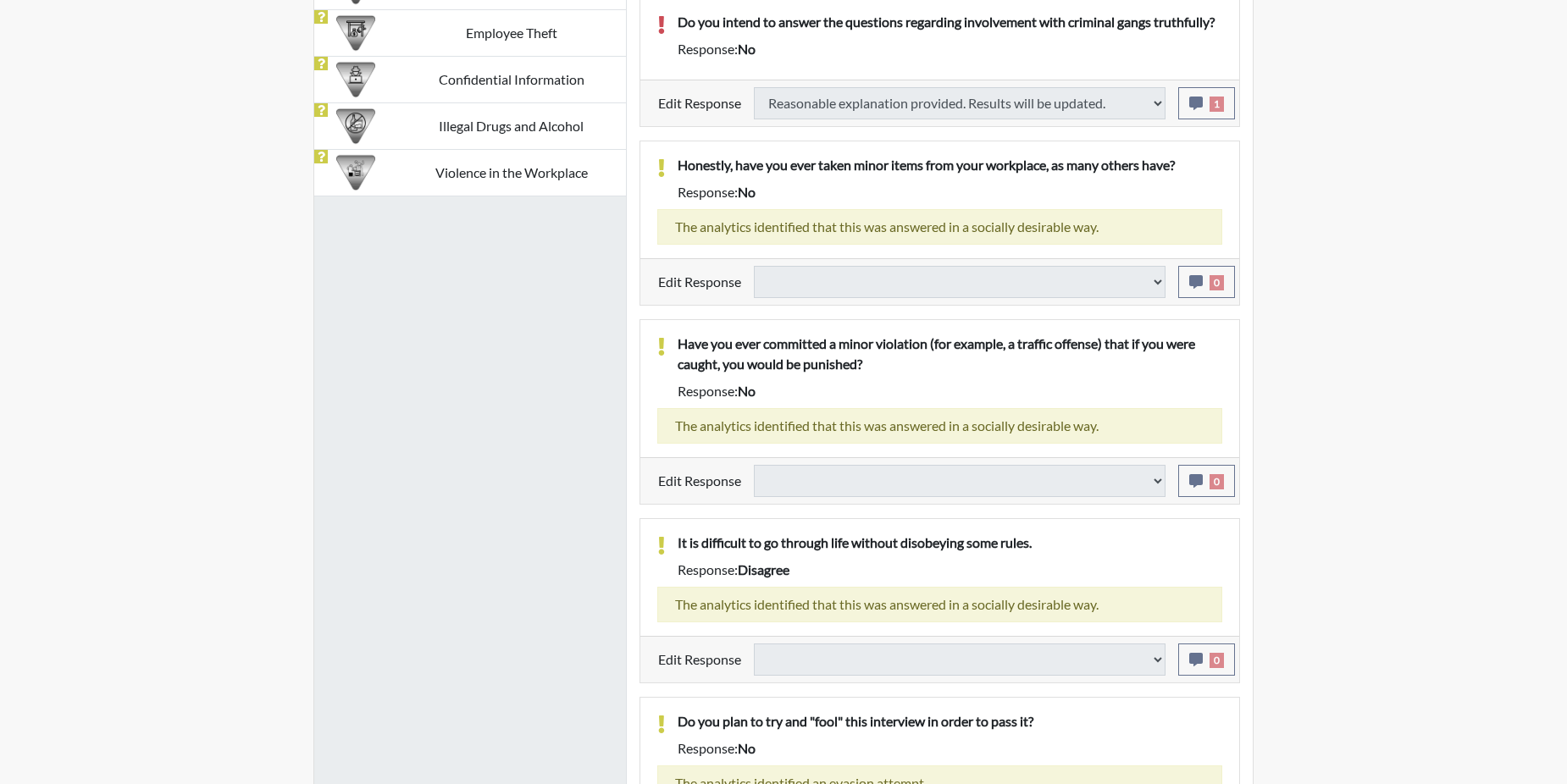
scroll to position [1251, 0]
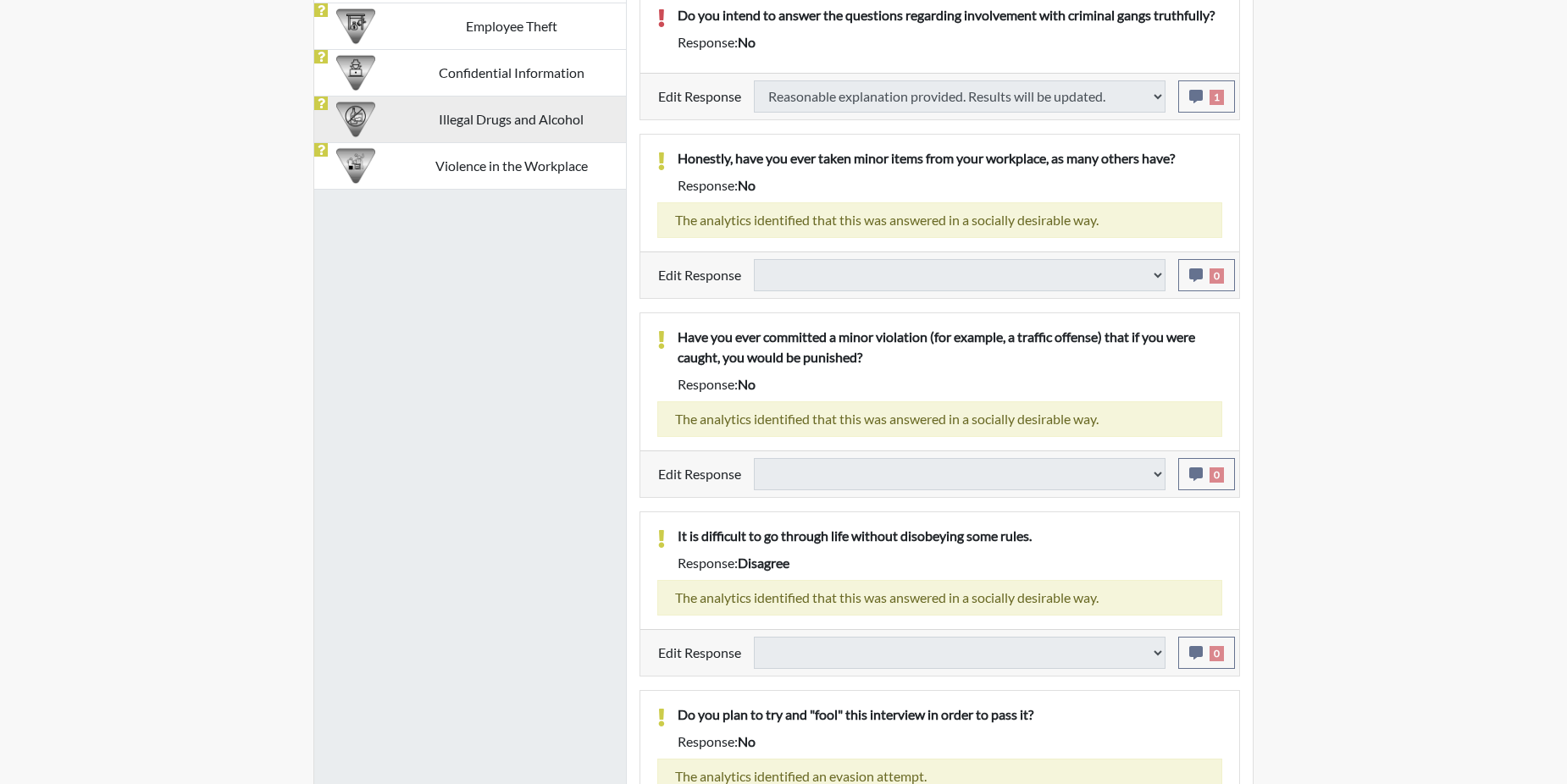
type input "Above Conditions"
select select
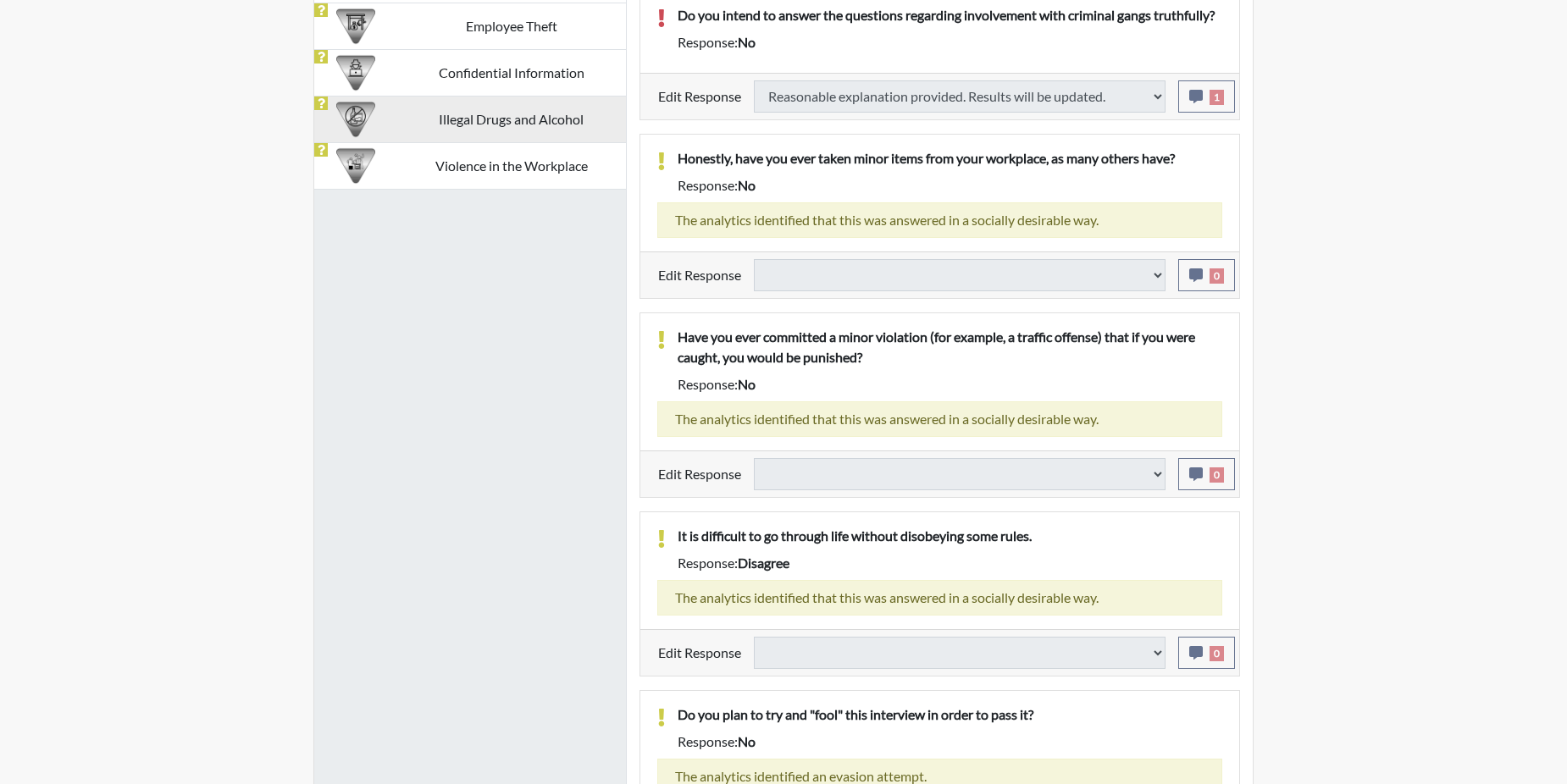
select select
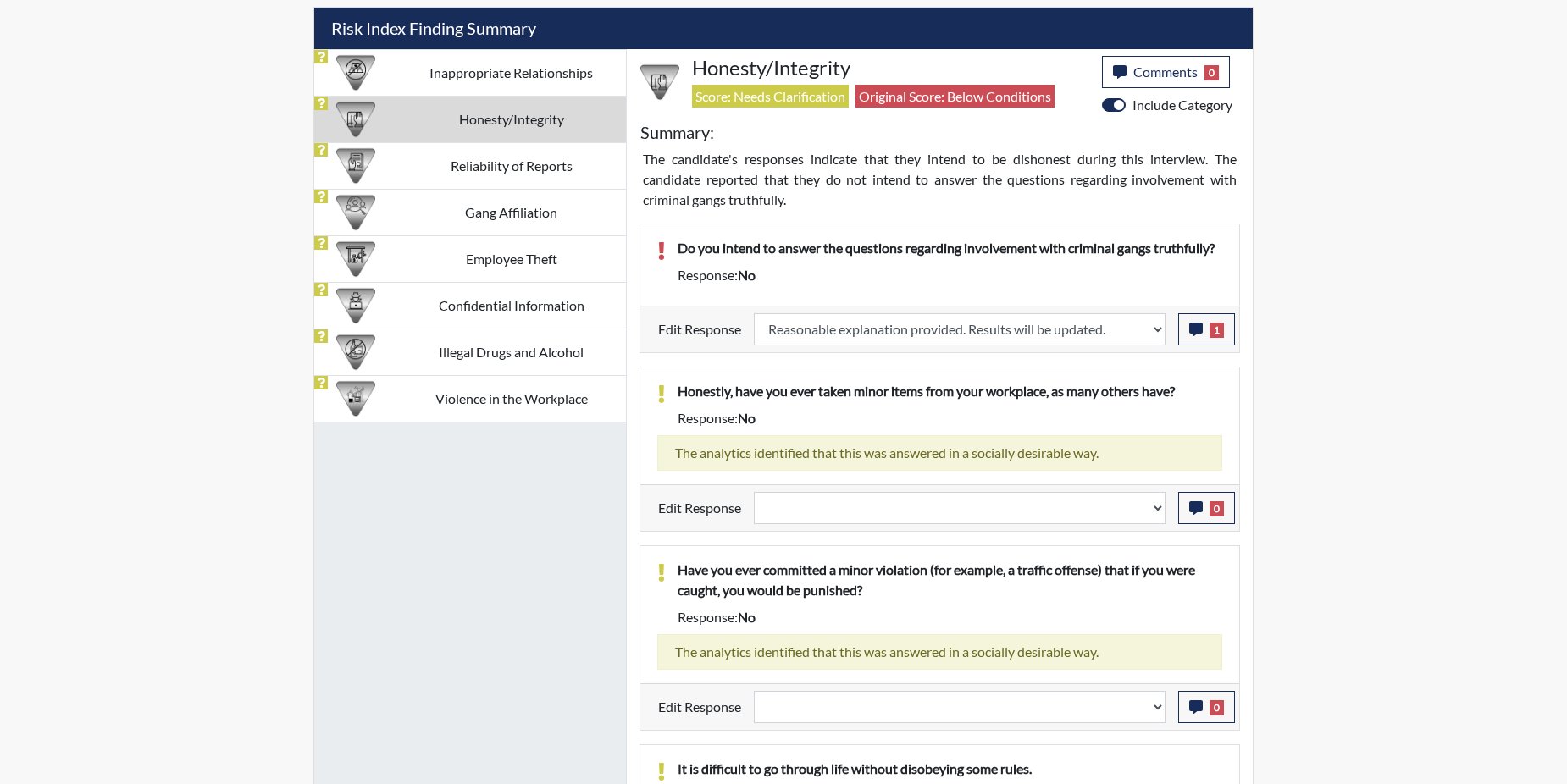
scroll to position [1002, 0]
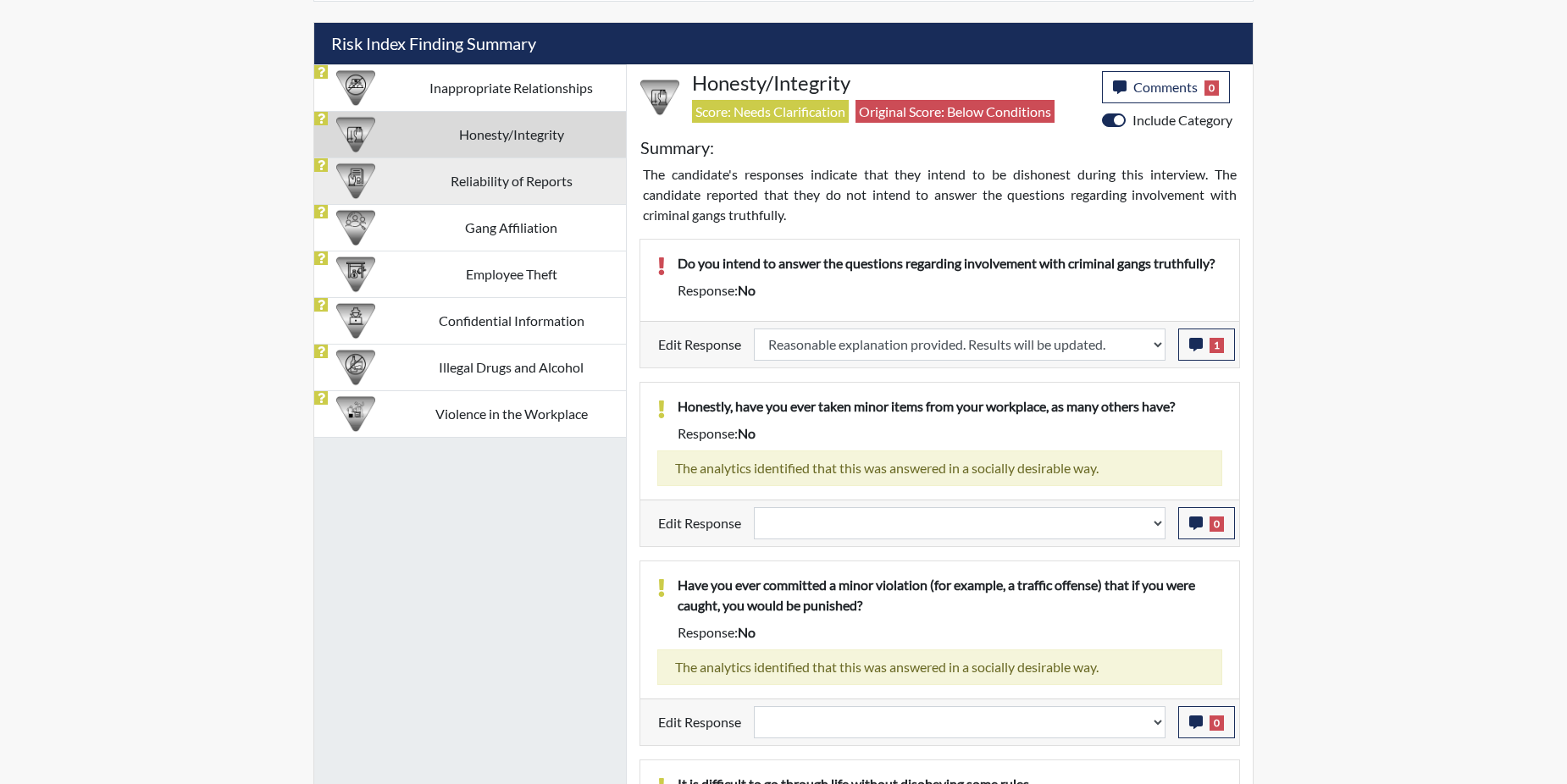
click at [481, 182] on td "Reliability of Reports" at bounding box center [511, 180] width 230 height 46
select select
select select "reasonable-explanation-provided"
select select
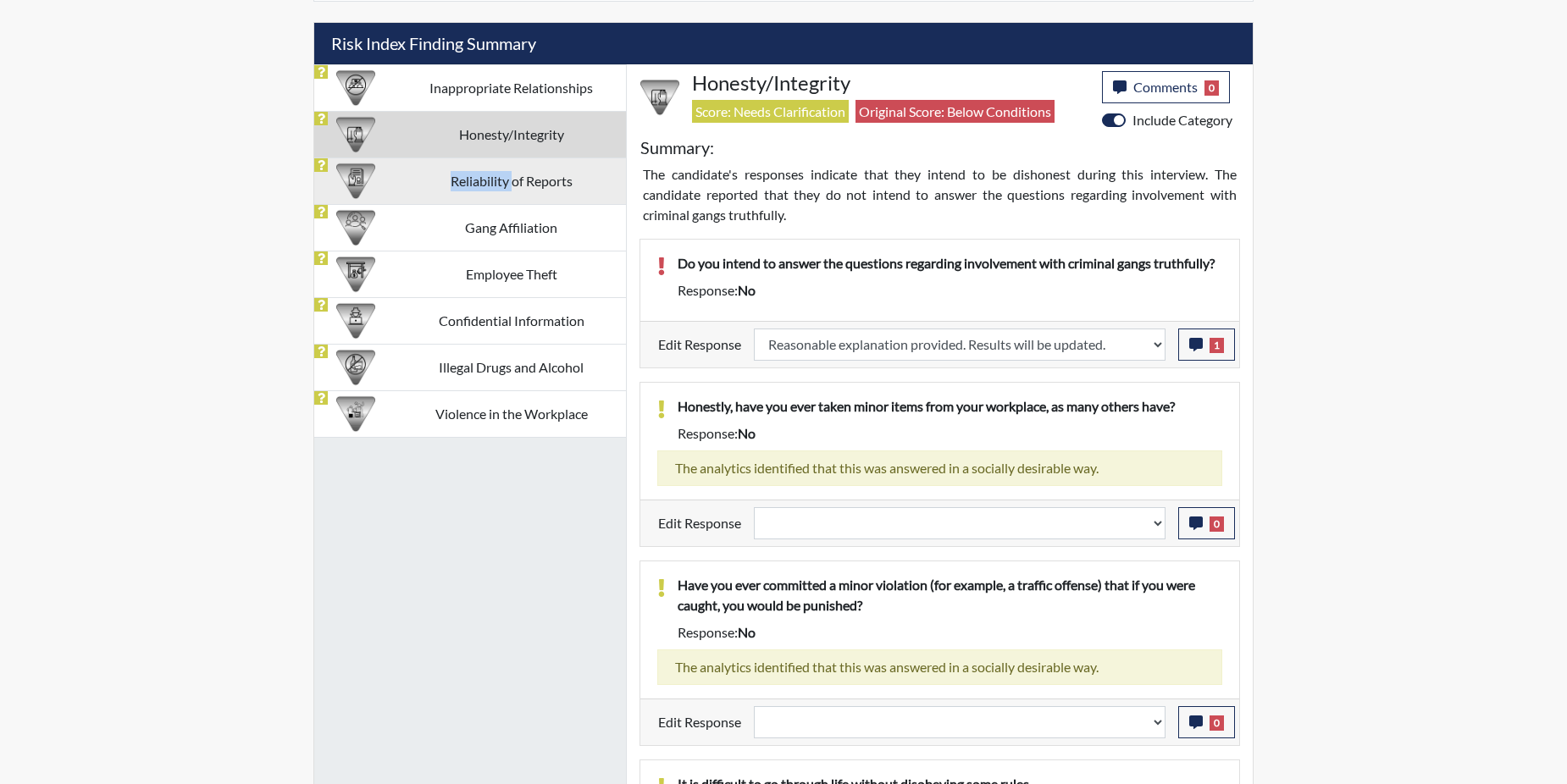
select select
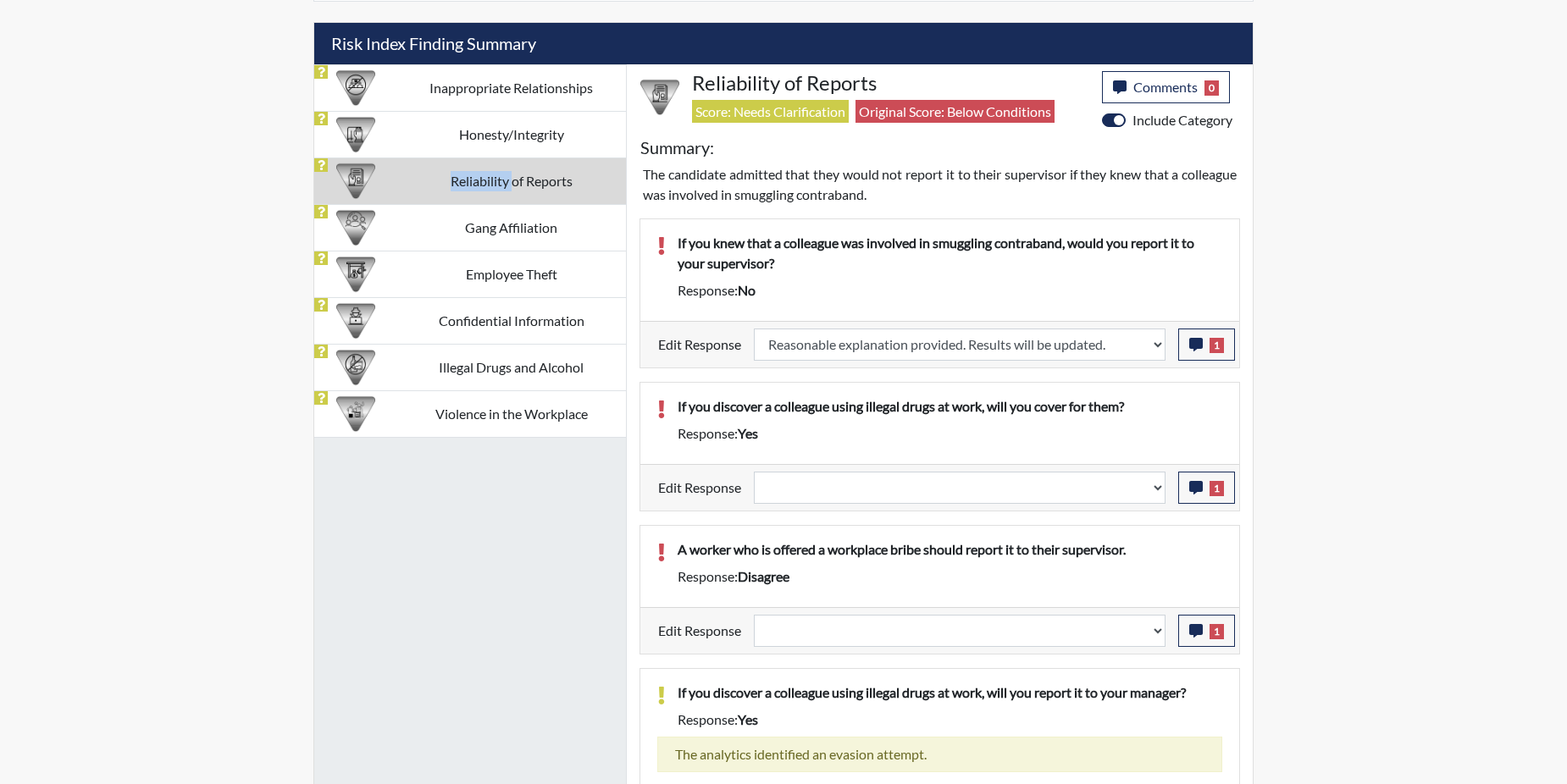
click at [481, 182] on td "Reliability of Reports" at bounding box center [511, 180] width 230 height 46
click at [1193, 491] on icon "button" at bounding box center [1196, 487] width 14 height 14
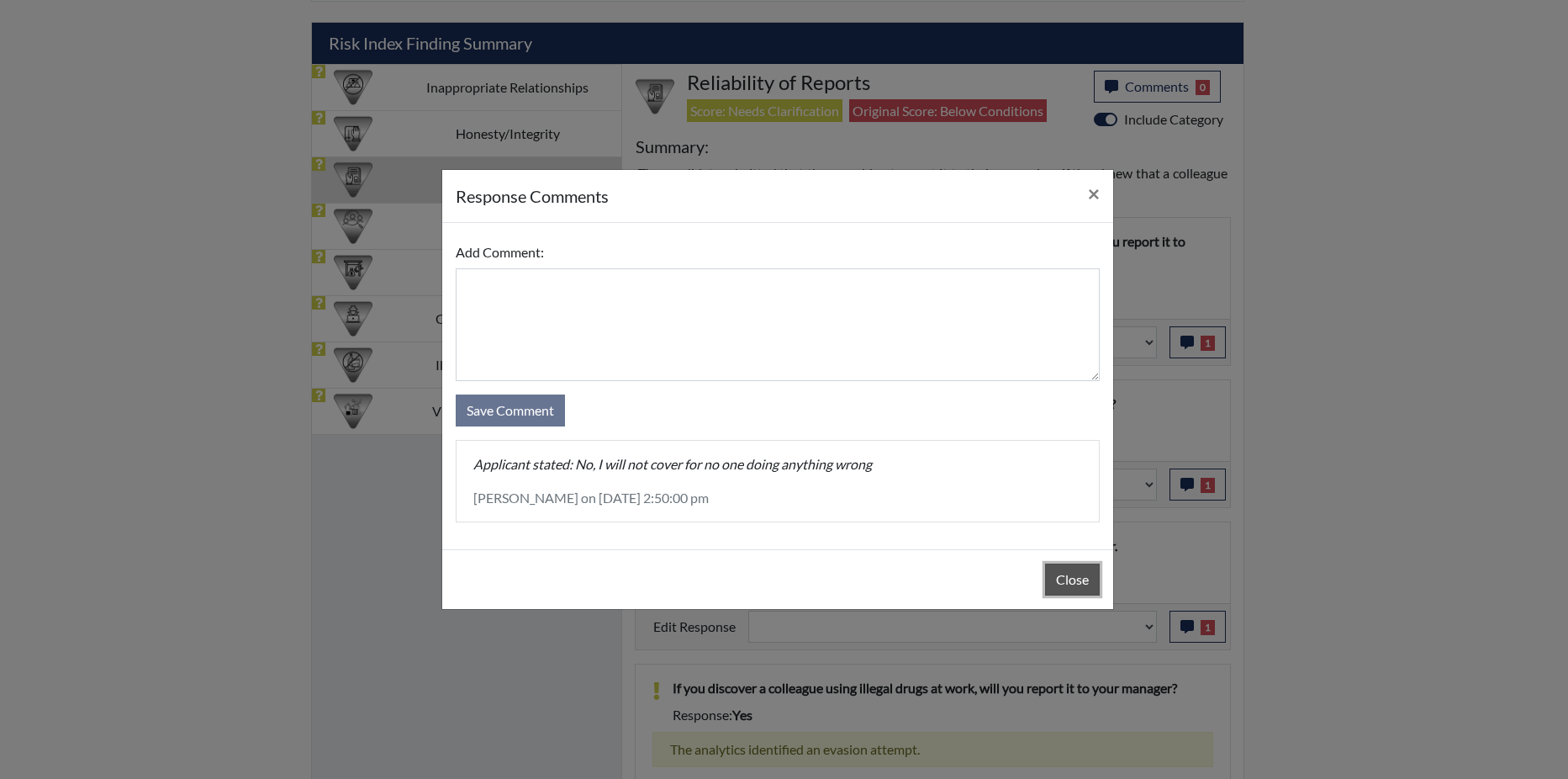
click at [1061, 576] on button "Close" at bounding box center [1072, 580] width 55 height 32
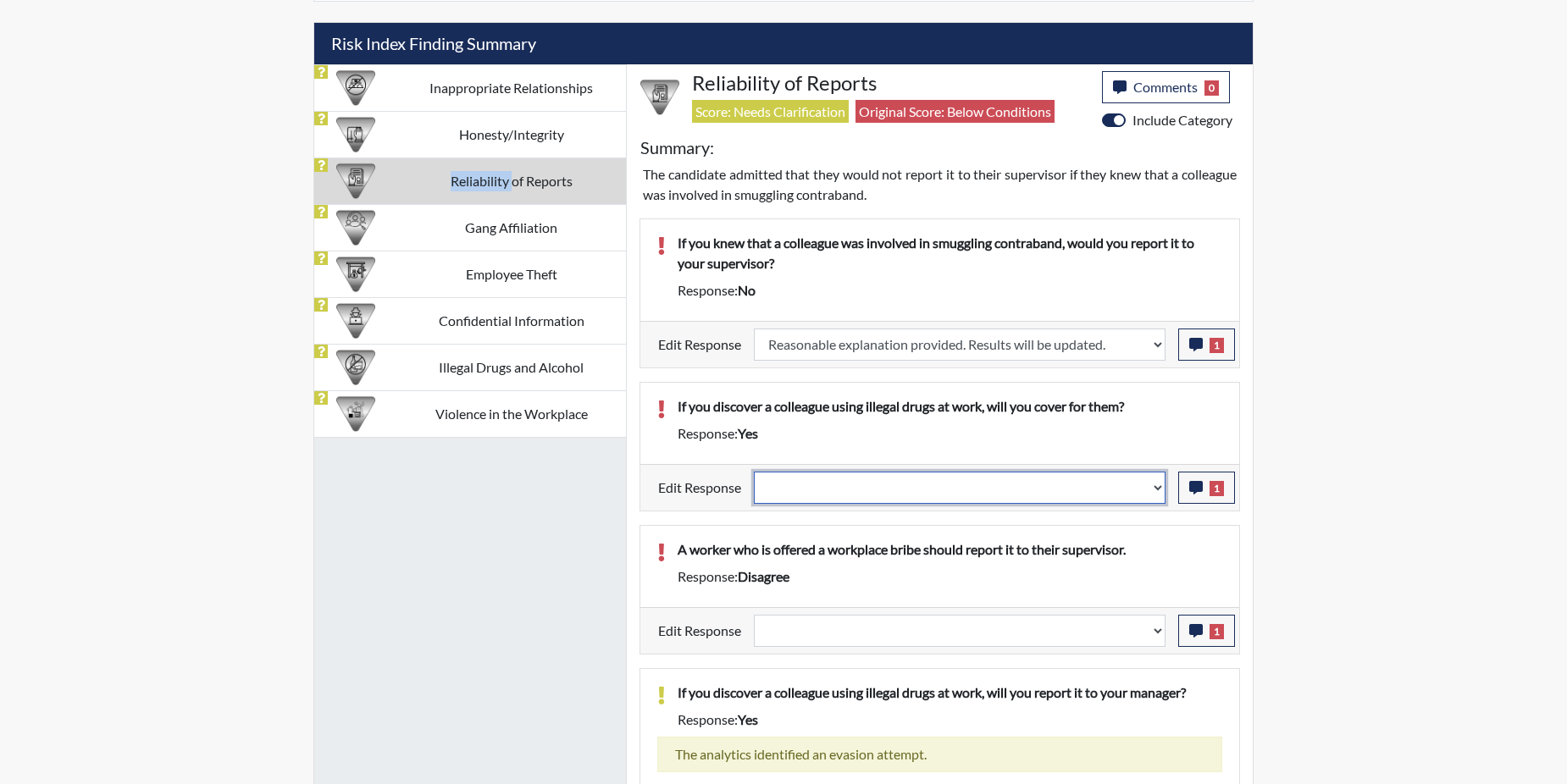
click at [1157, 485] on select "Question is not relevant. Results will be updated. Reasonable explanation provi…" at bounding box center [960, 487] width 412 height 33
select select "reasonable-explanation-provided"
click at [755, 472] on select "Question is not relevant. Results will be updated. Reasonable explanation provi…" at bounding box center [960, 487] width 412 height 33
select select
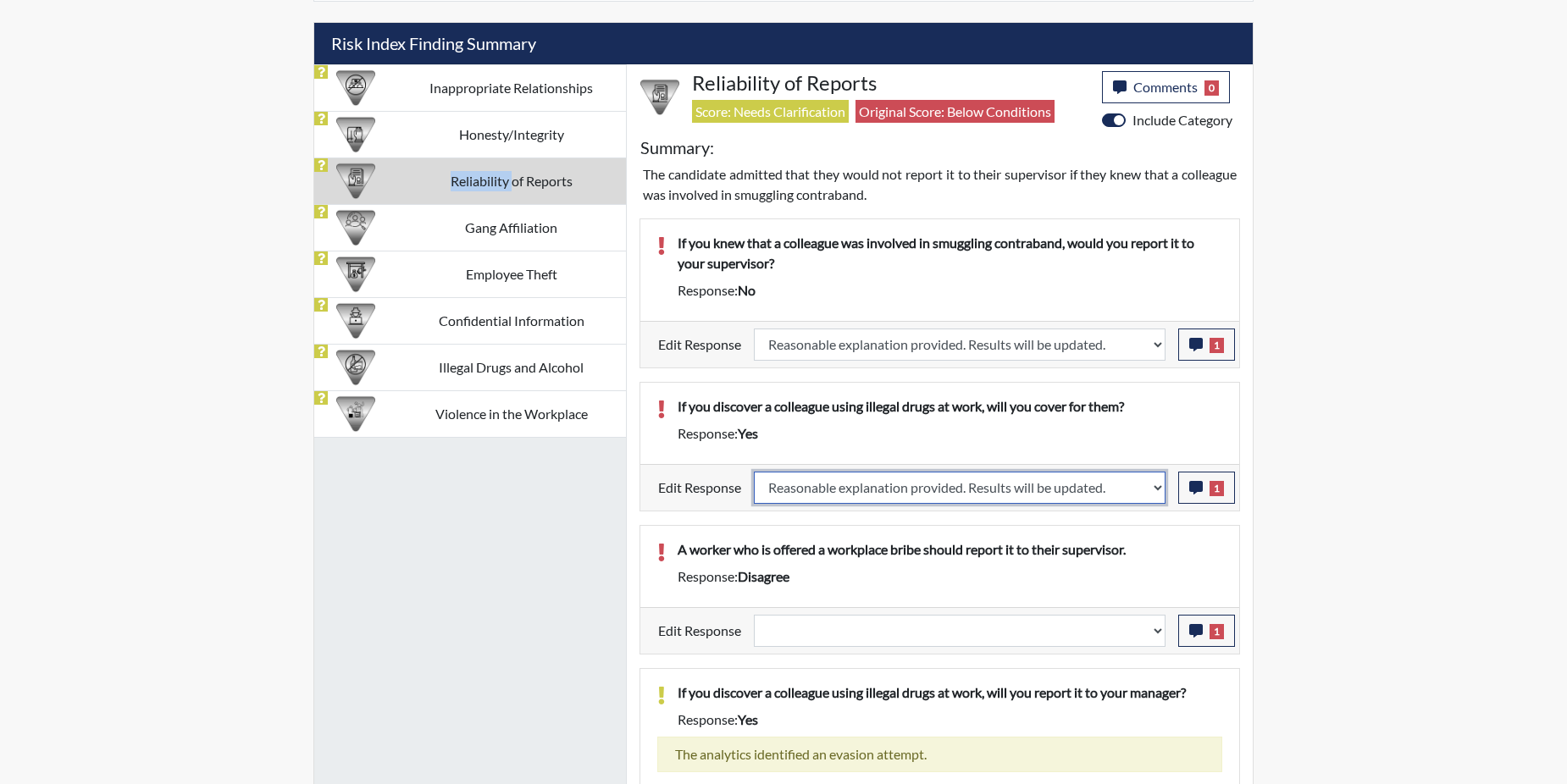
select select
click at [1138, 539] on p "A worker who is offered a workplace bribe should report it to their supervisor." at bounding box center [950, 549] width 545 height 21
select select
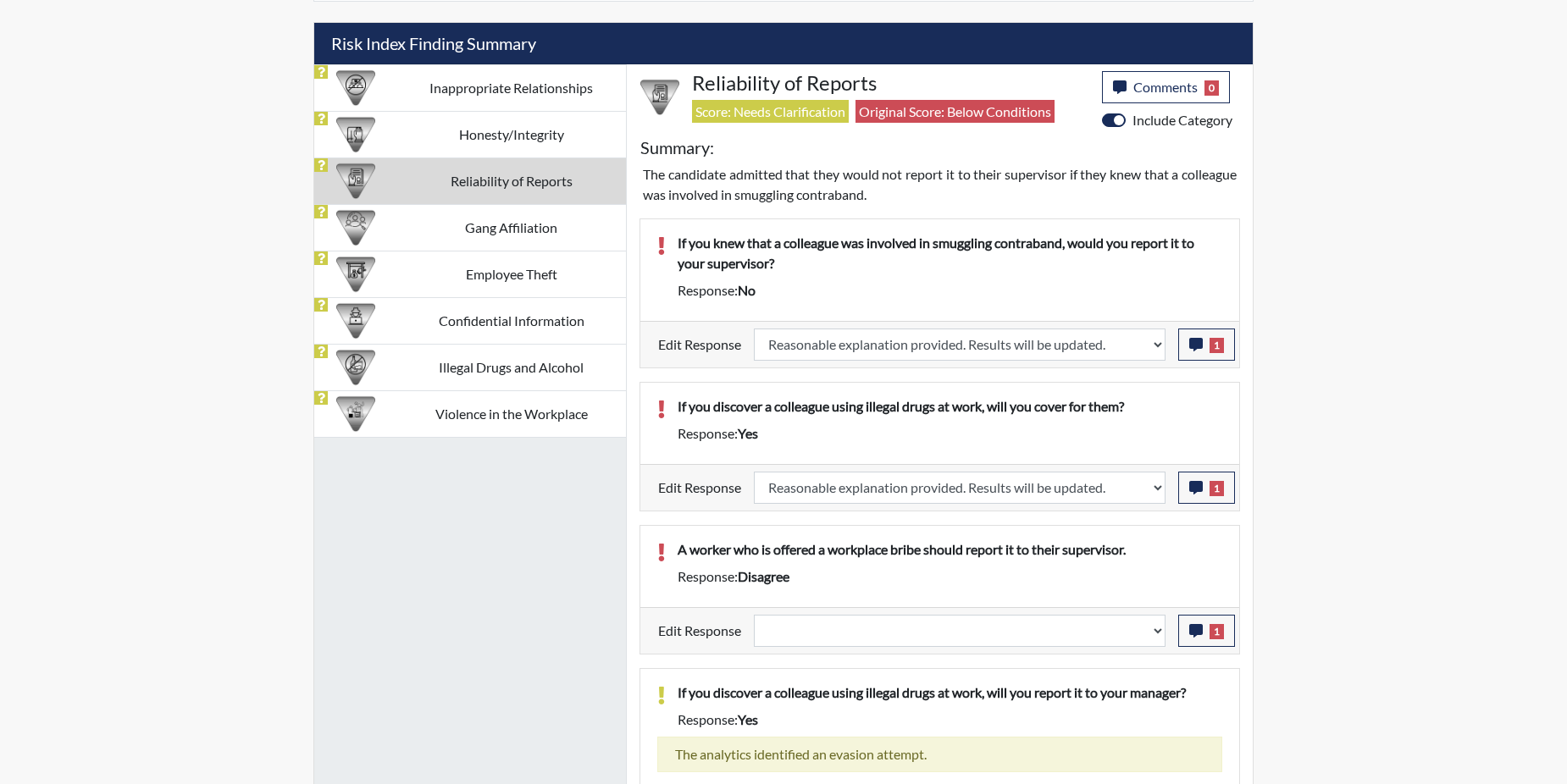
select select
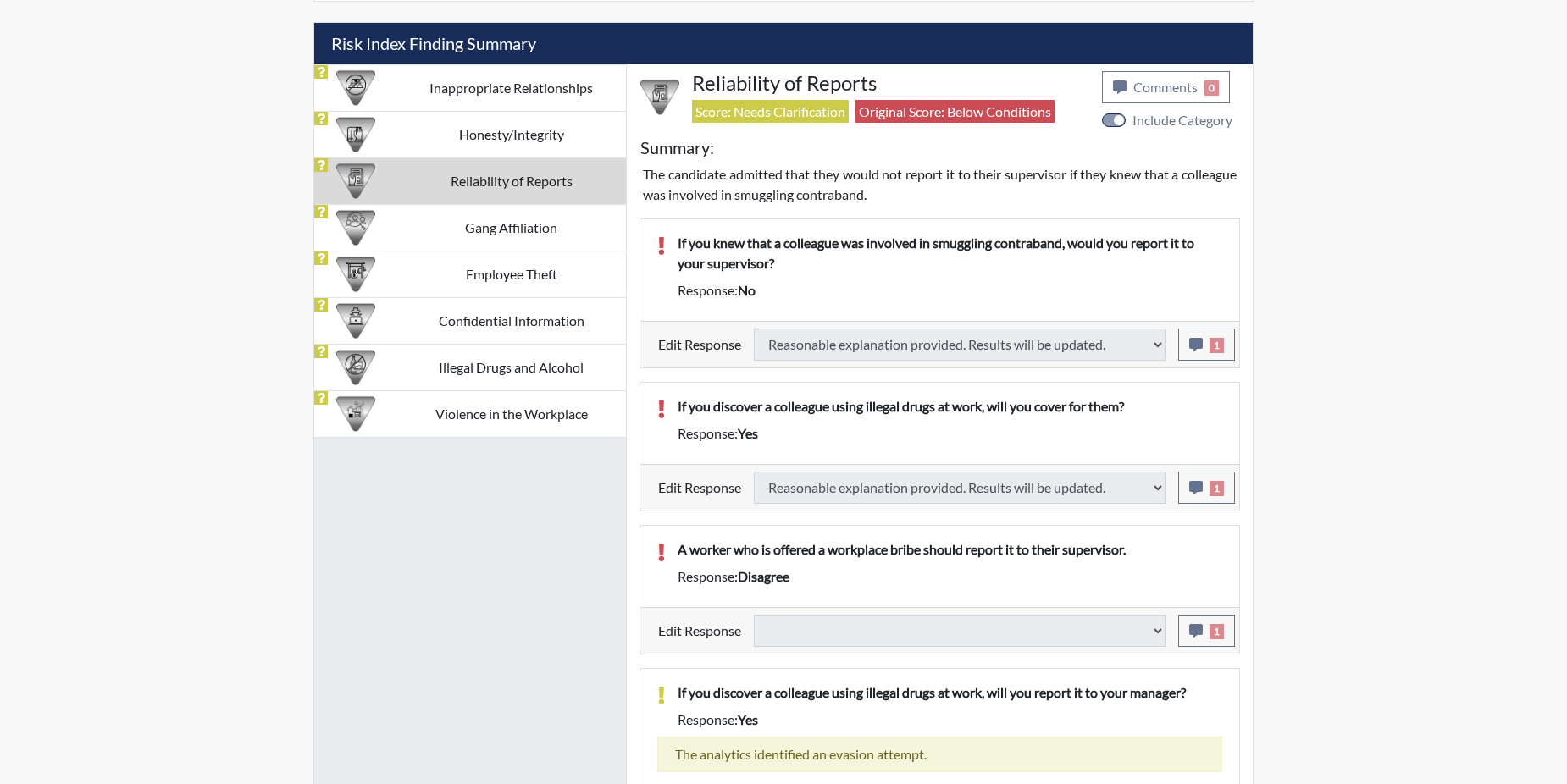
select select
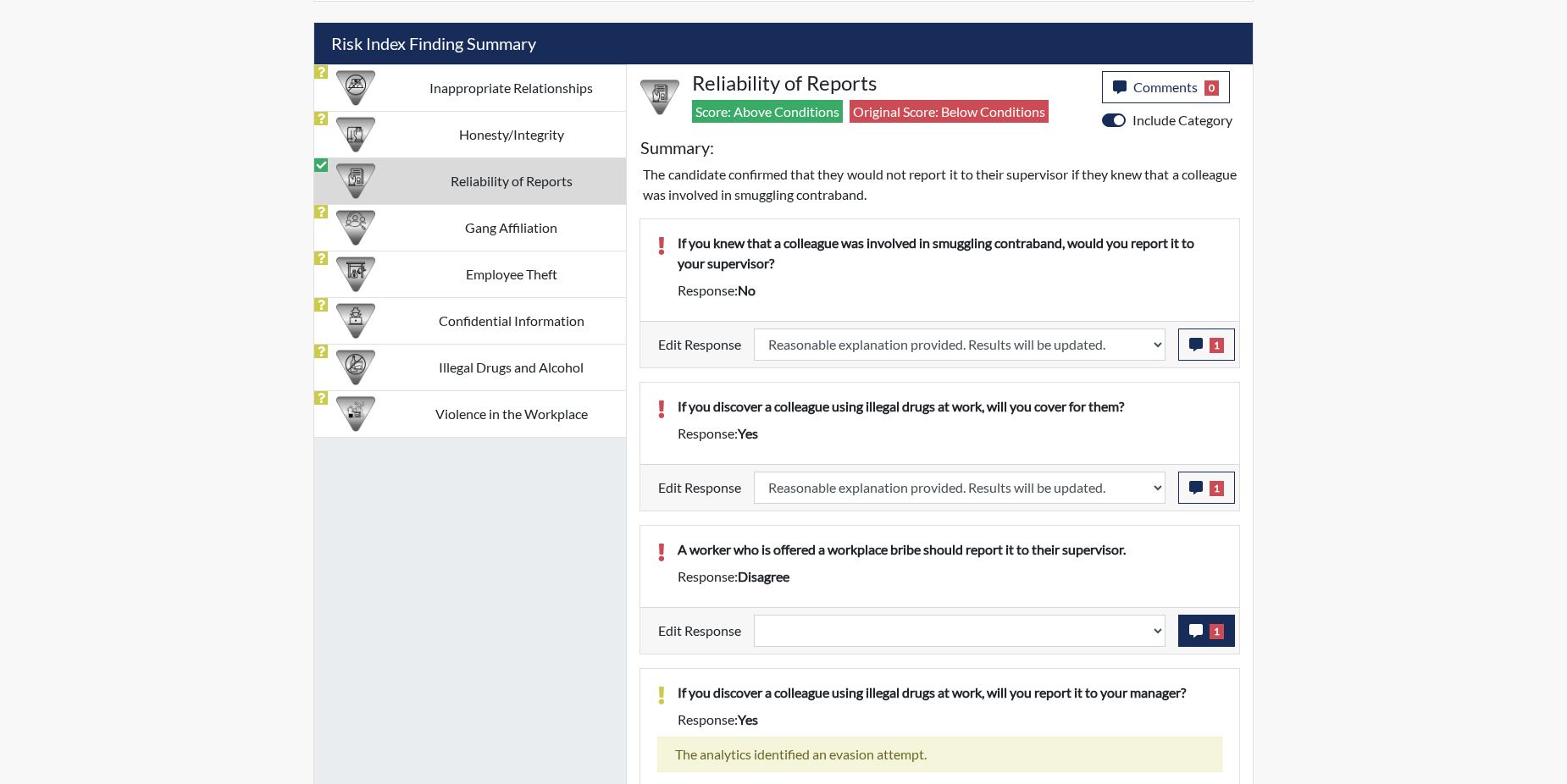
scroll to position [281, 704]
click at [1198, 625] on icon "button" at bounding box center [1196, 631] width 14 height 14
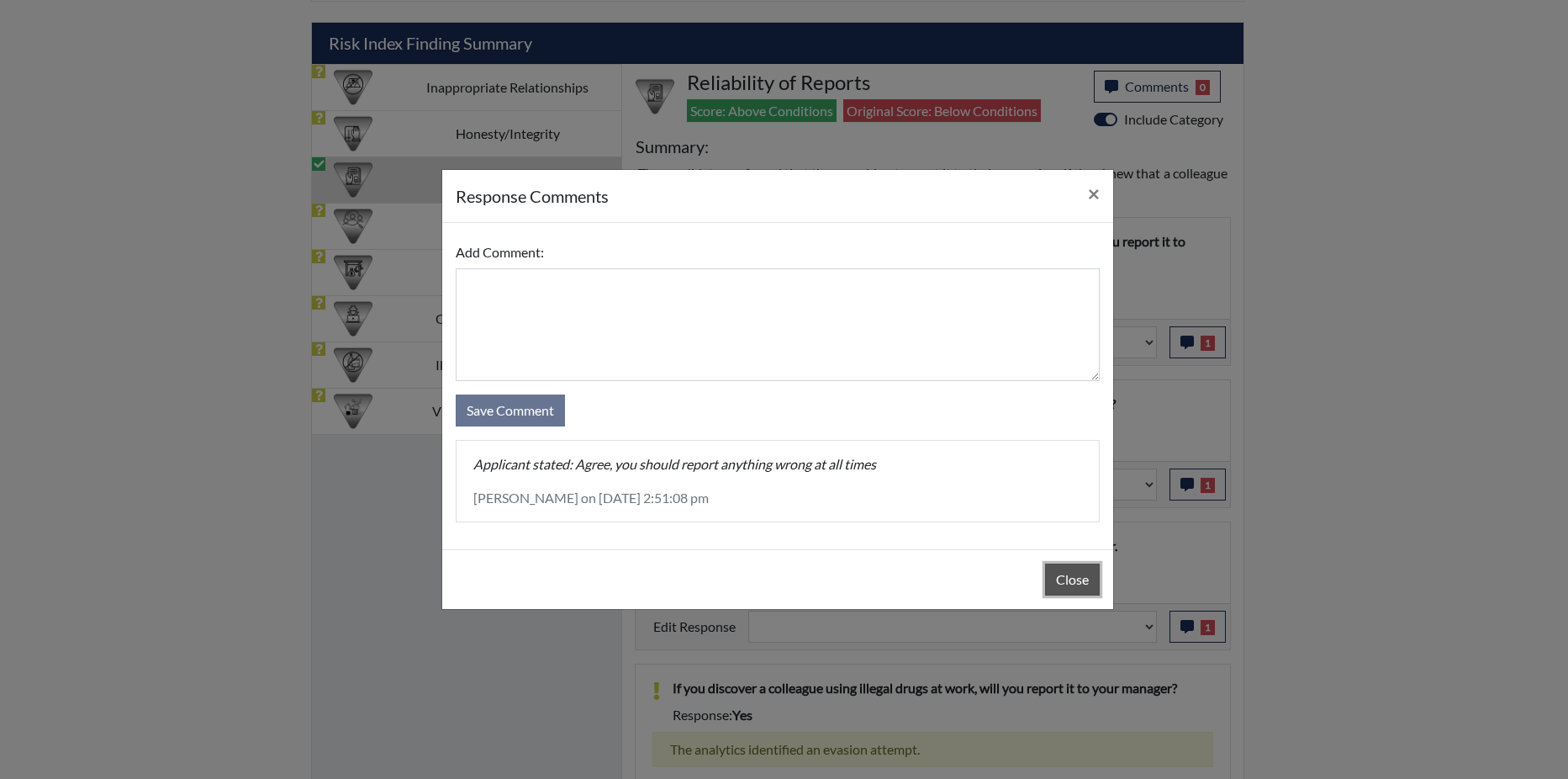
click at [1060, 573] on button "Close" at bounding box center [1072, 580] width 55 height 32
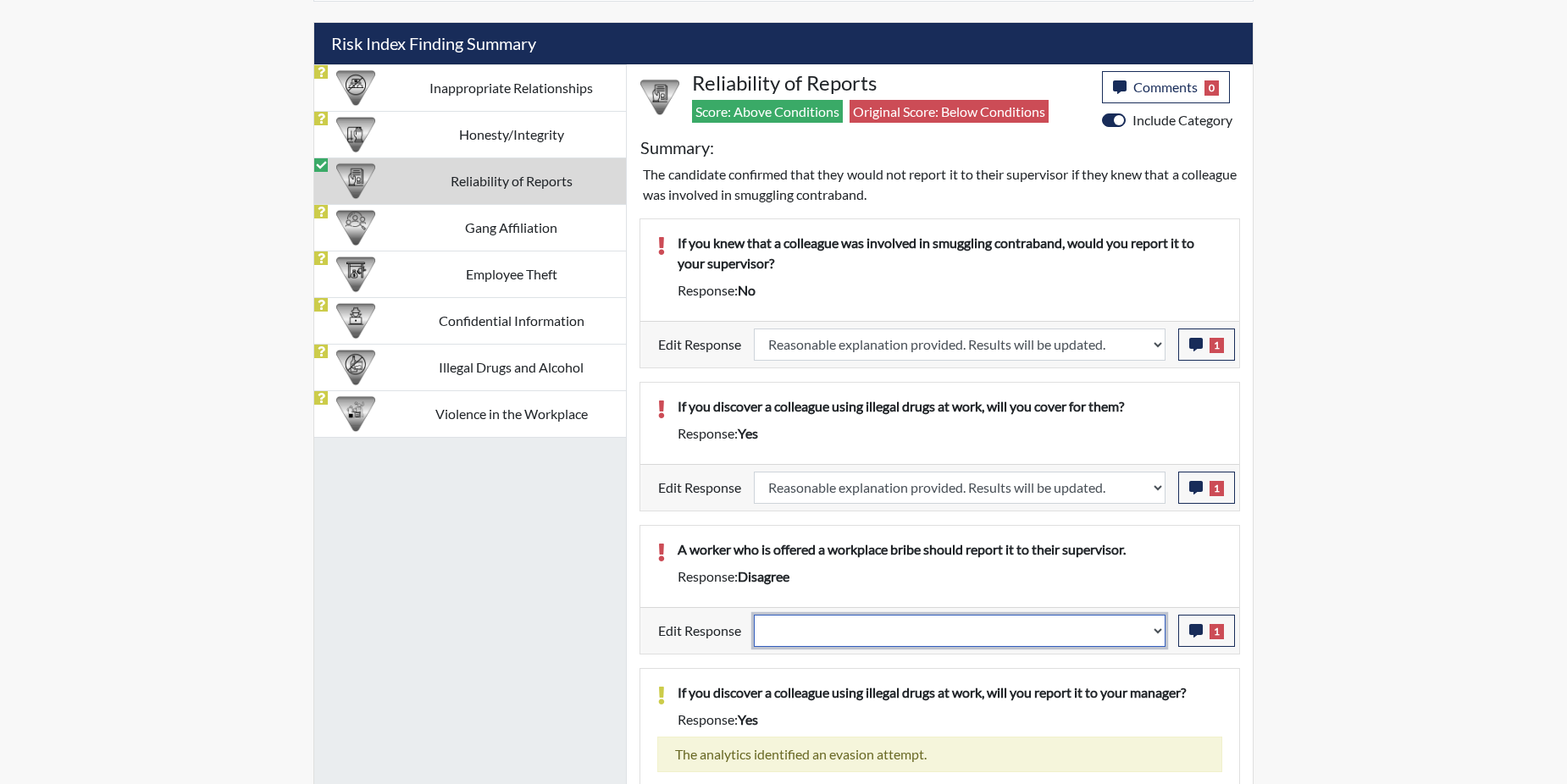
click at [1153, 629] on select "Question is not relevant. Results will be updated. Reasonable explanation provi…" at bounding box center [960, 631] width 412 height 33
select select "reasonable-explanation-provided"
click at [755, 615] on select "Question is not relevant. Results will be updated. Reasonable explanation provi…" at bounding box center [960, 631] width 412 height 33
select select
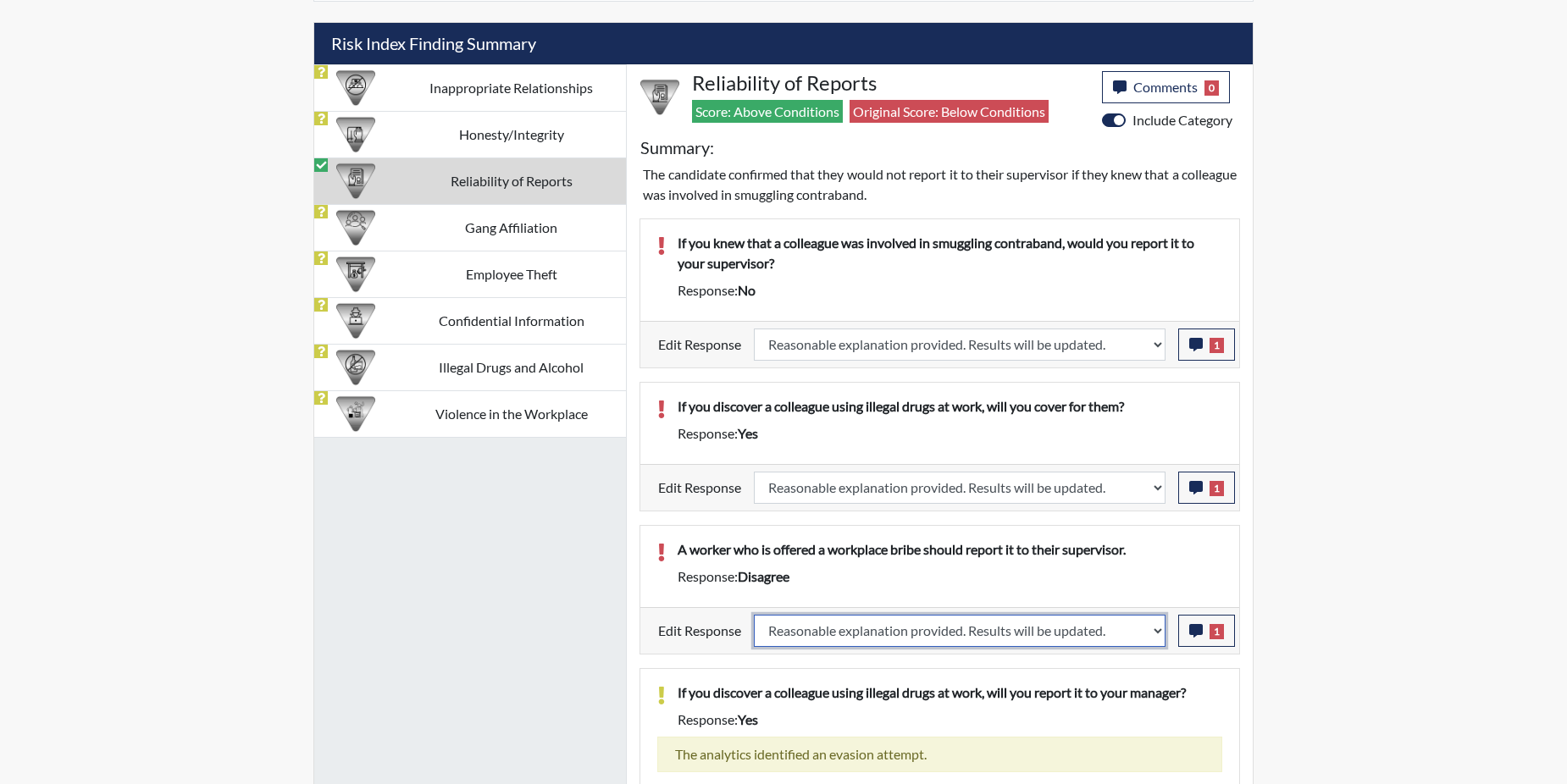
select select
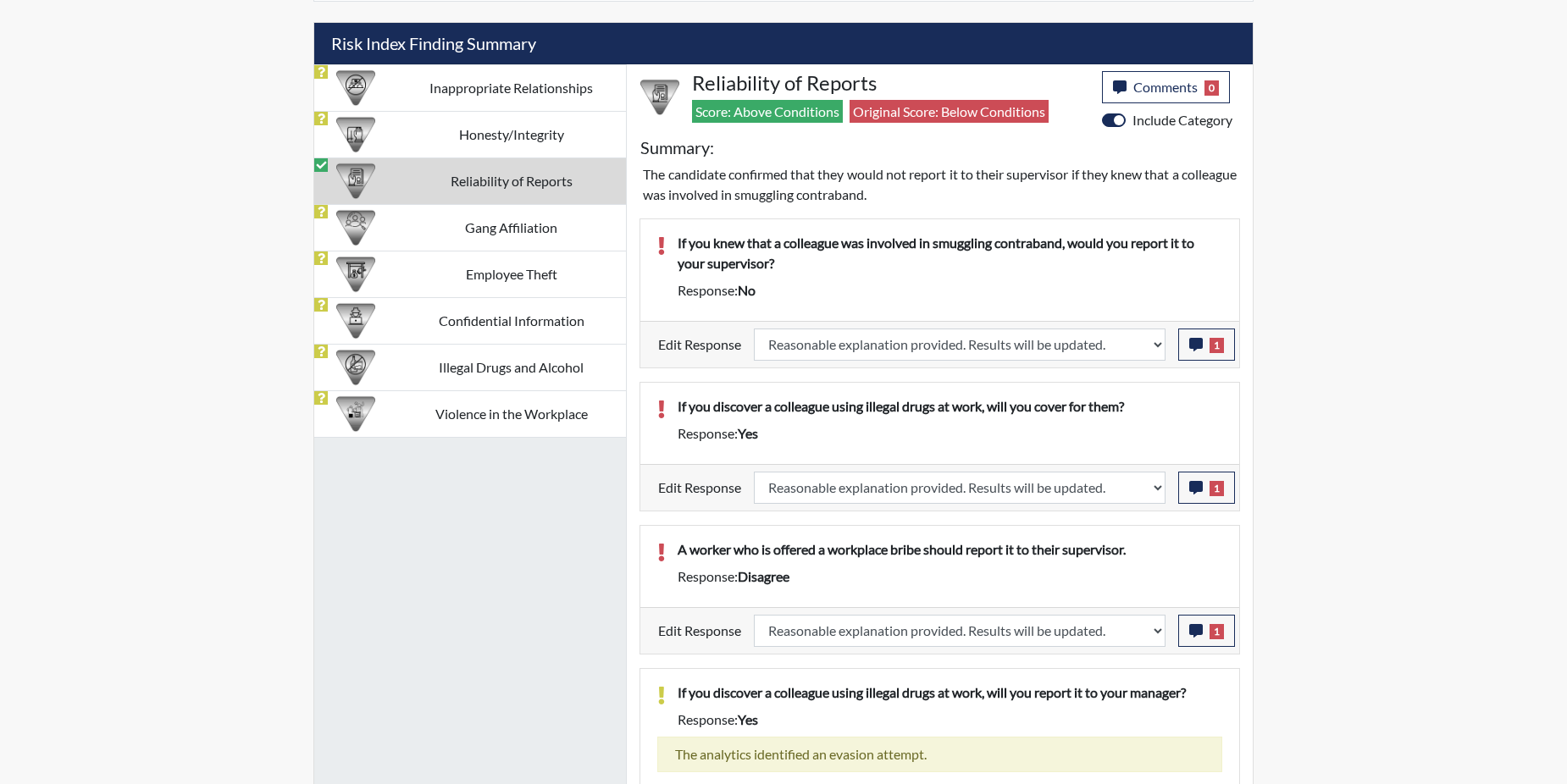
select select
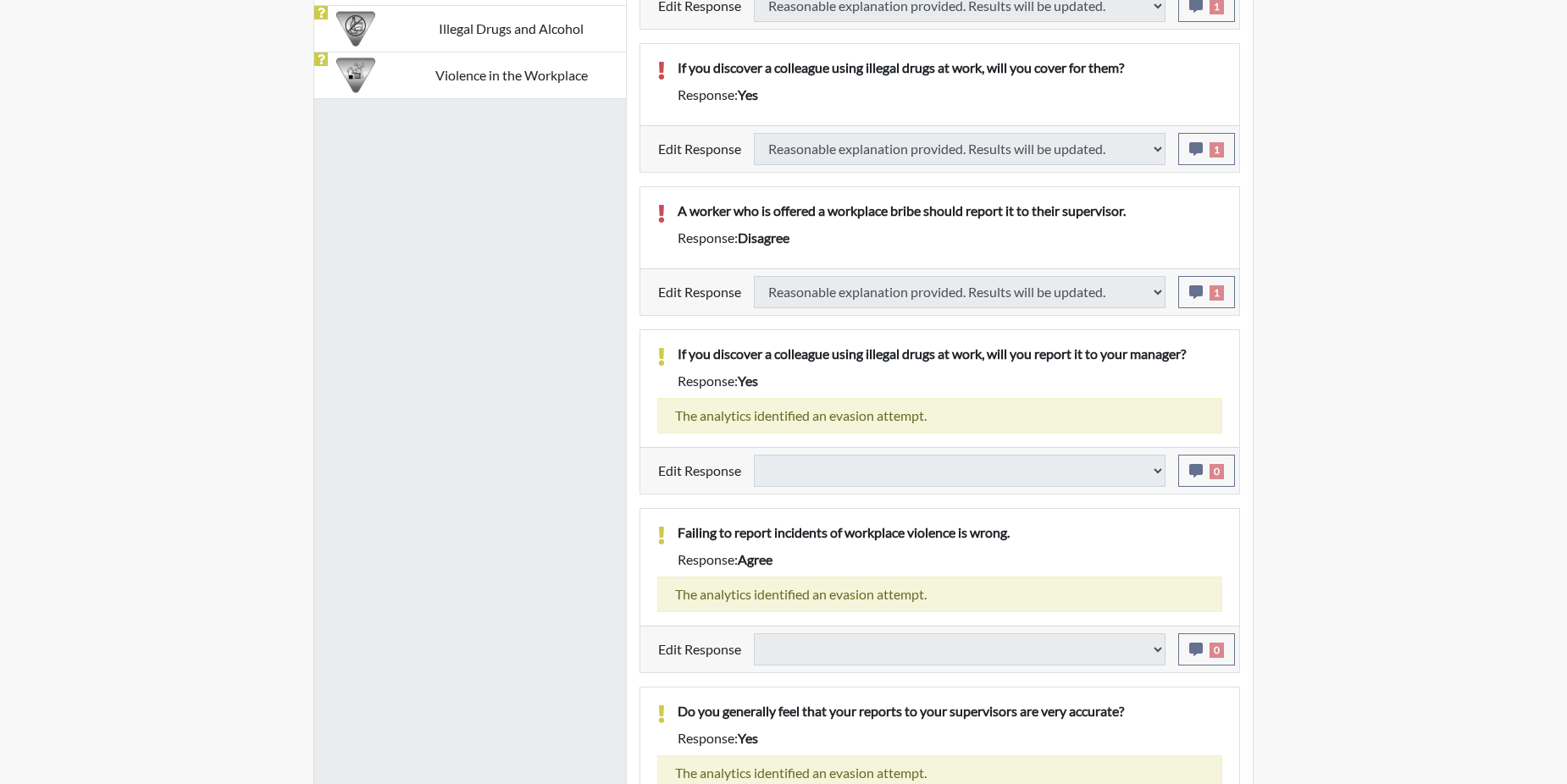
select select
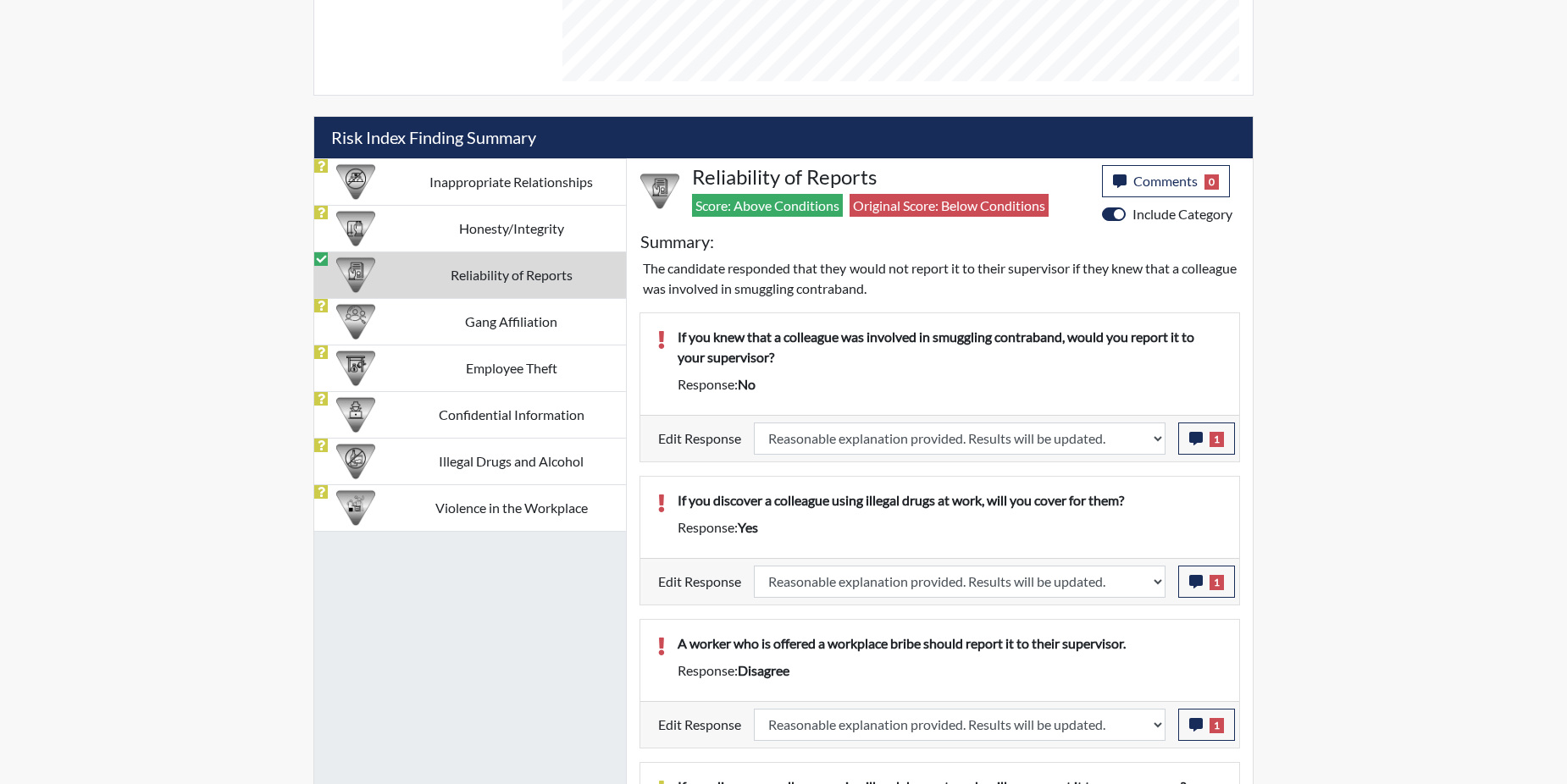
scroll to position [1081, 0]
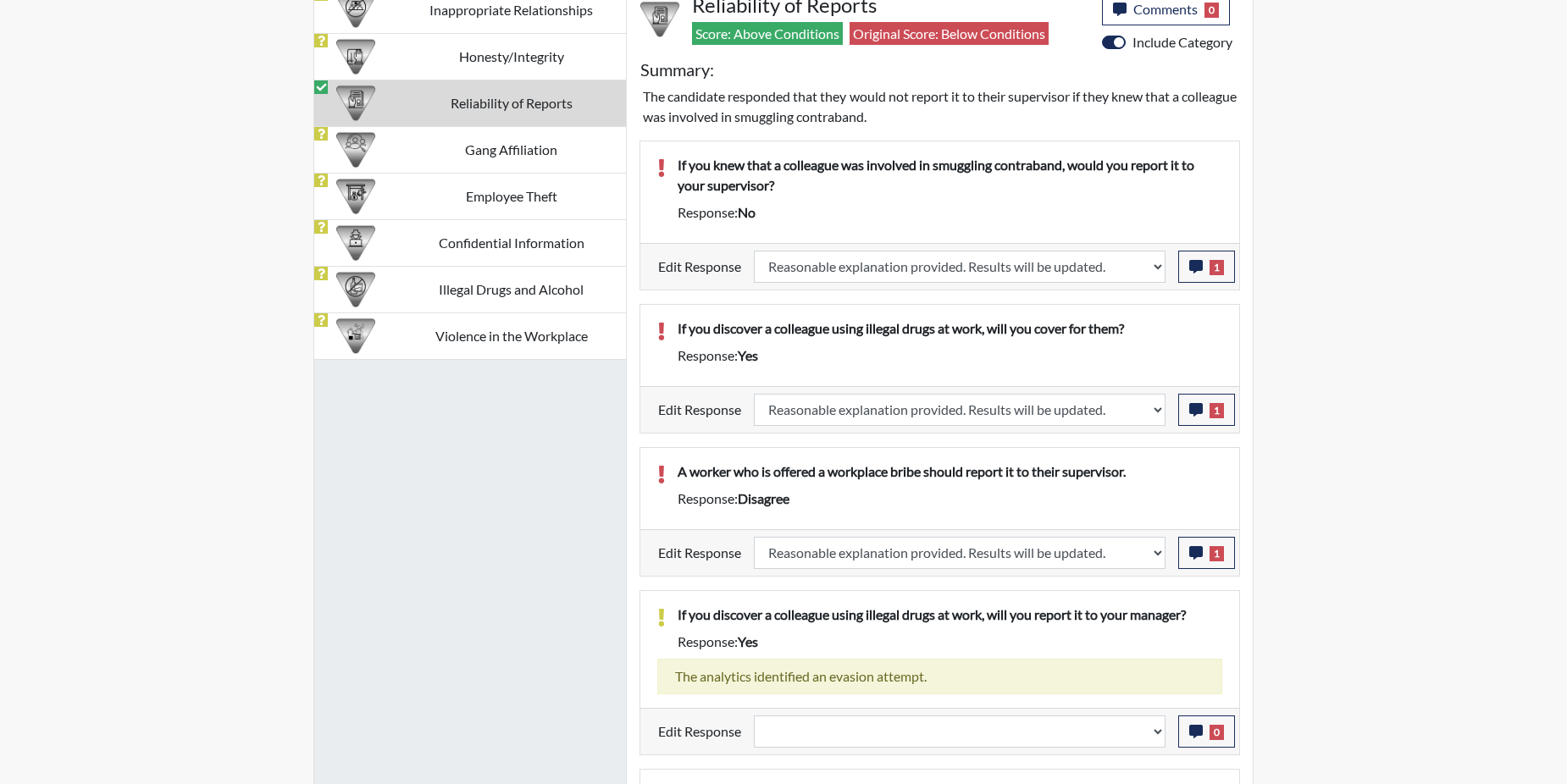
click at [468, 155] on td "Gang Affiliation" at bounding box center [511, 149] width 230 height 46
select select "reasonable-explanation-provided"
select select
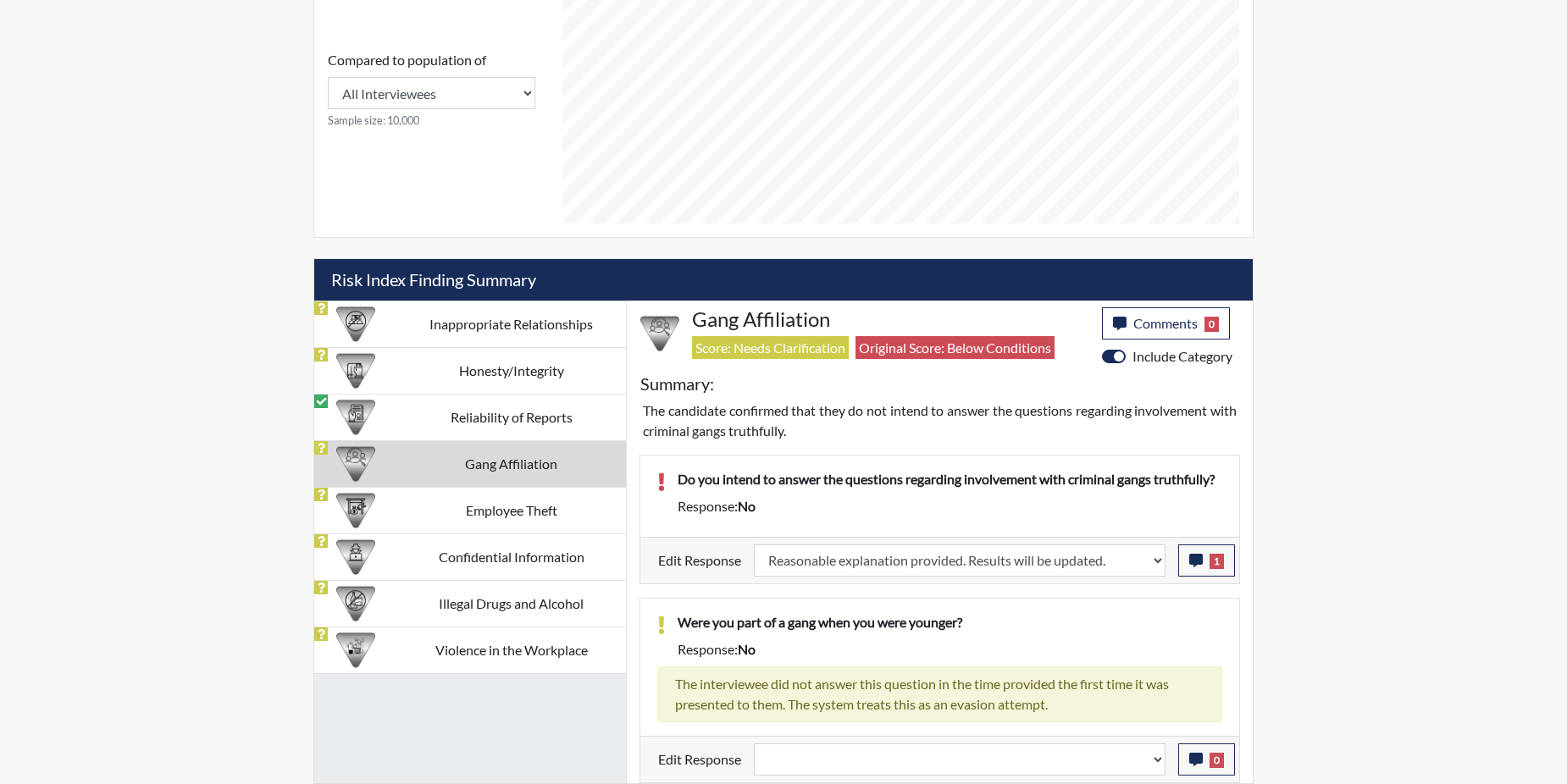
scroll to position [766, 0]
click at [474, 557] on td "Confidential Information" at bounding box center [511, 556] width 230 height 46
select select
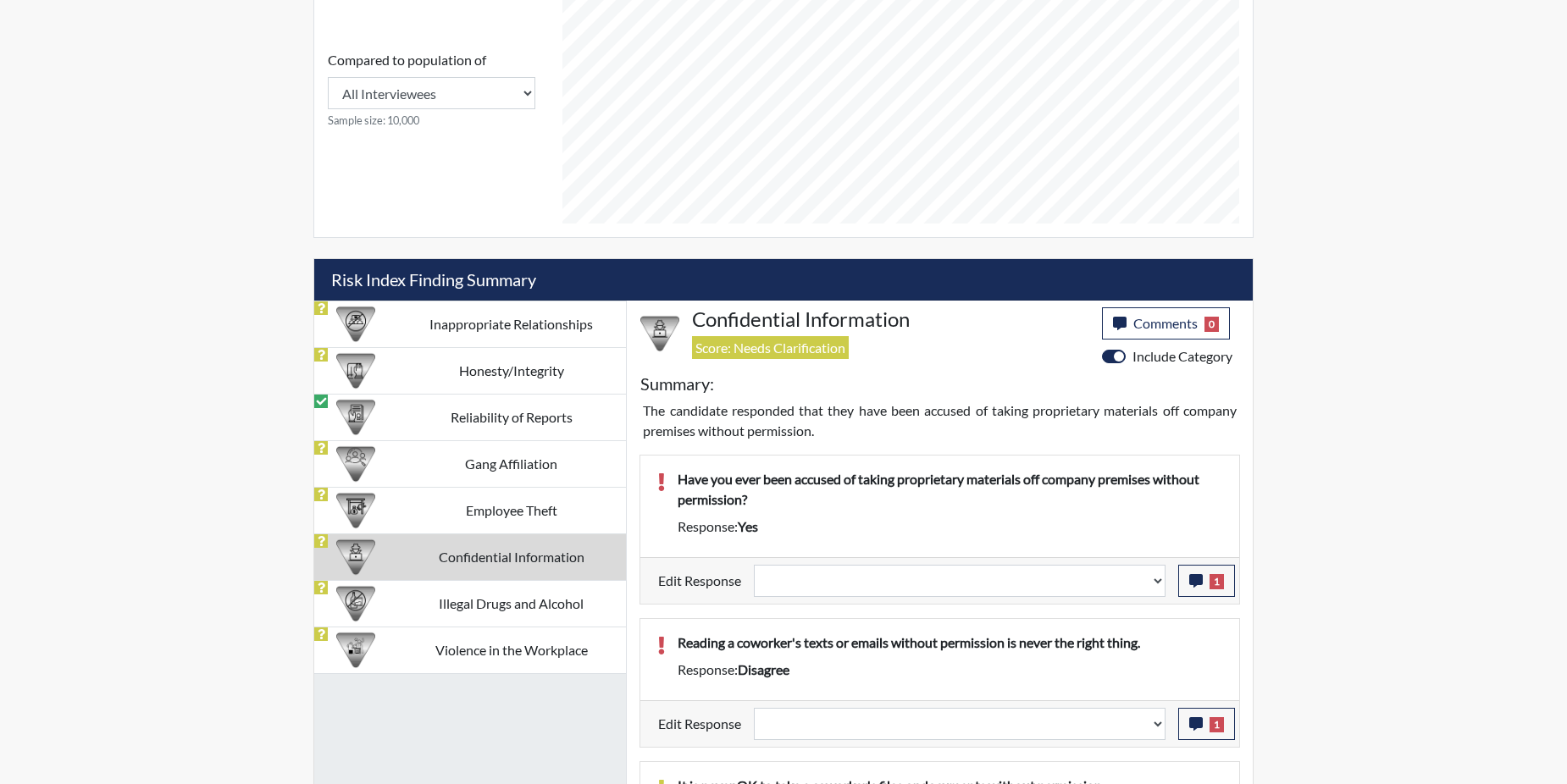
scroll to position [910, 0]
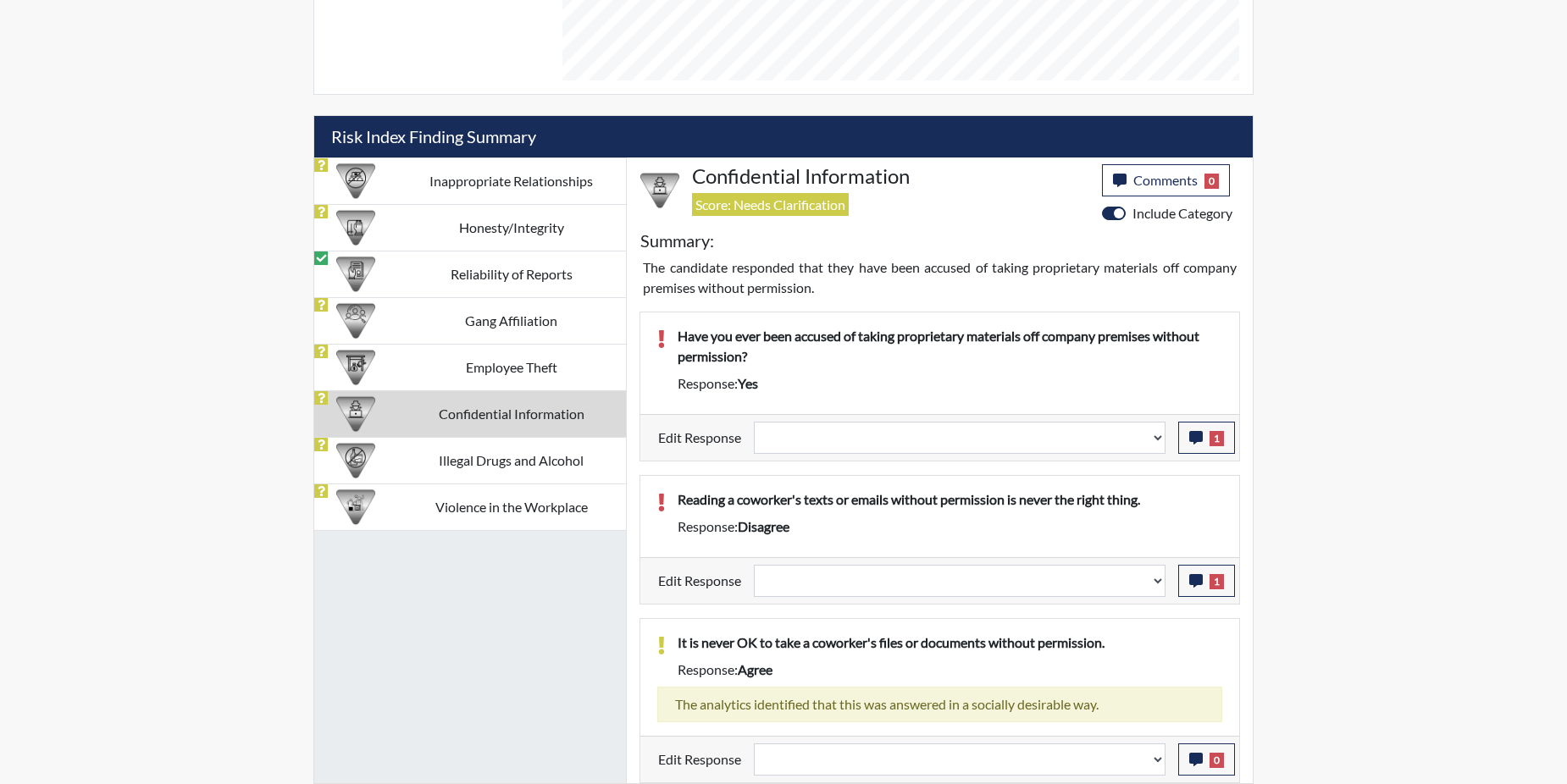
click at [474, 557] on div "Inappropriate Relationships Honesty/Integrity Reliability of Reports Gang Affil…" at bounding box center [471, 470] width 313 height 626
click at [1205, 436] on button "1" at bounding box center [1206, 437] width 56 height 33
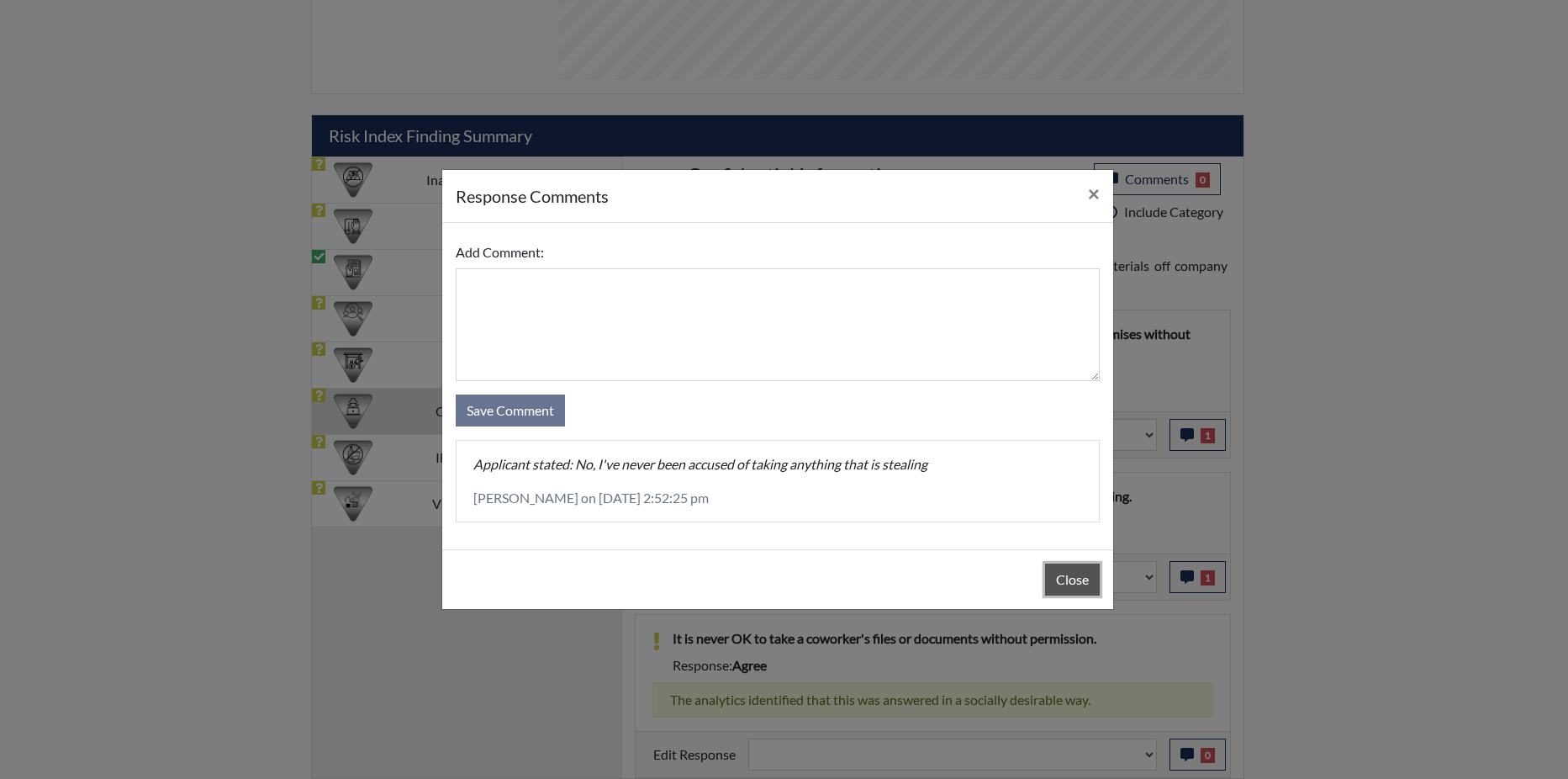
click at [1075, 584] on button "Close" at bounding box center [1072, 580] width 55 height 32
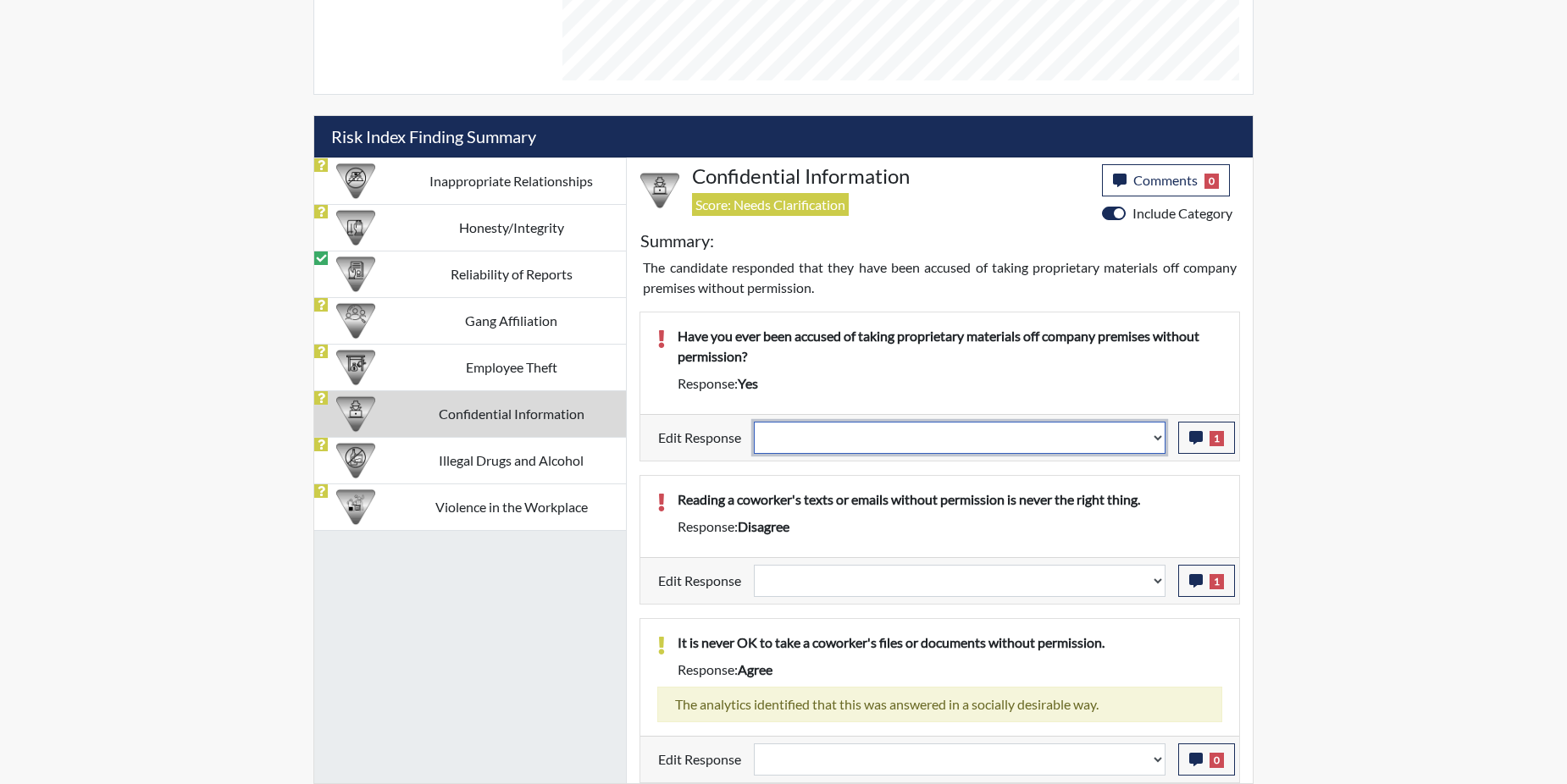
click at [1152, 437] on select "Question is not relevant. Results will be updated. Reasonable explanation provi…" at bounding box center [960, 437] width 412 height 33
select select "reasonable-explanation-provided"
click at [755, 421] on select "Question is not relevant. Results will be updated. Reasonable explanation provi…" at bounding box center [960, 437] width 412 height 33
select select
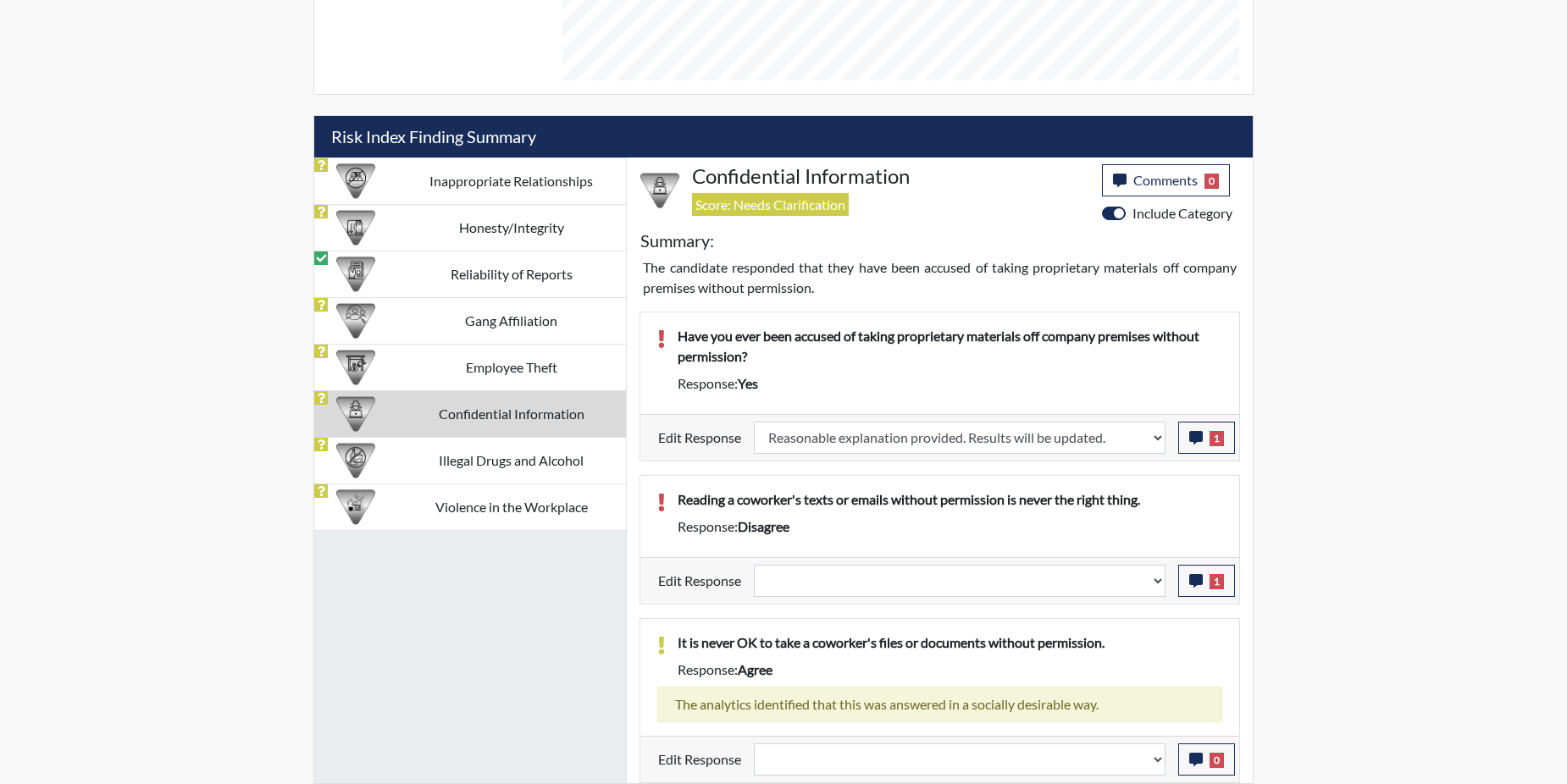
click at [1126, 483] on div "Reading a coworker's texts or emails without permission is never the right thin…" at bounding box center [939, 516] width 599 height 81
select select
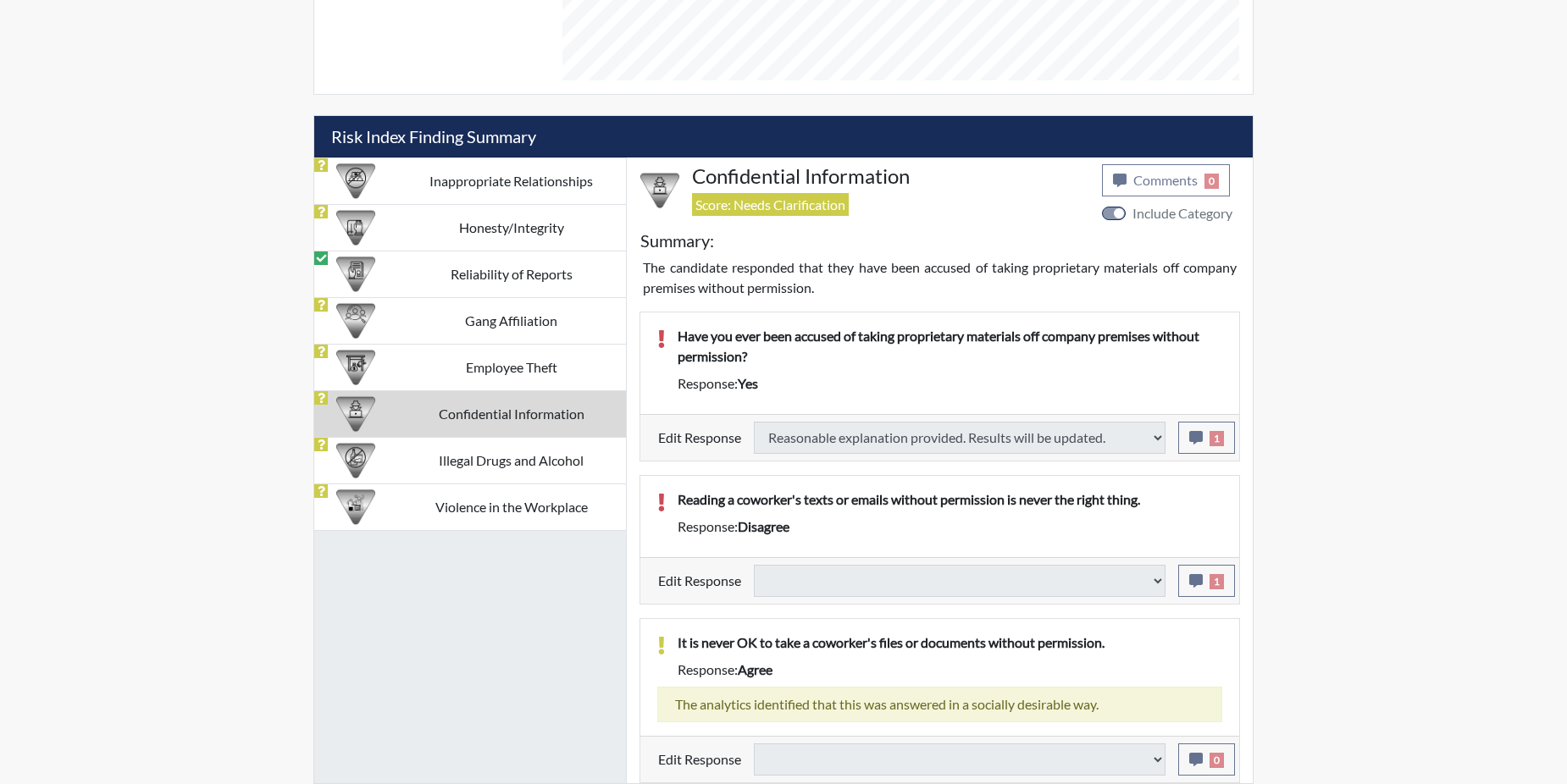
select select
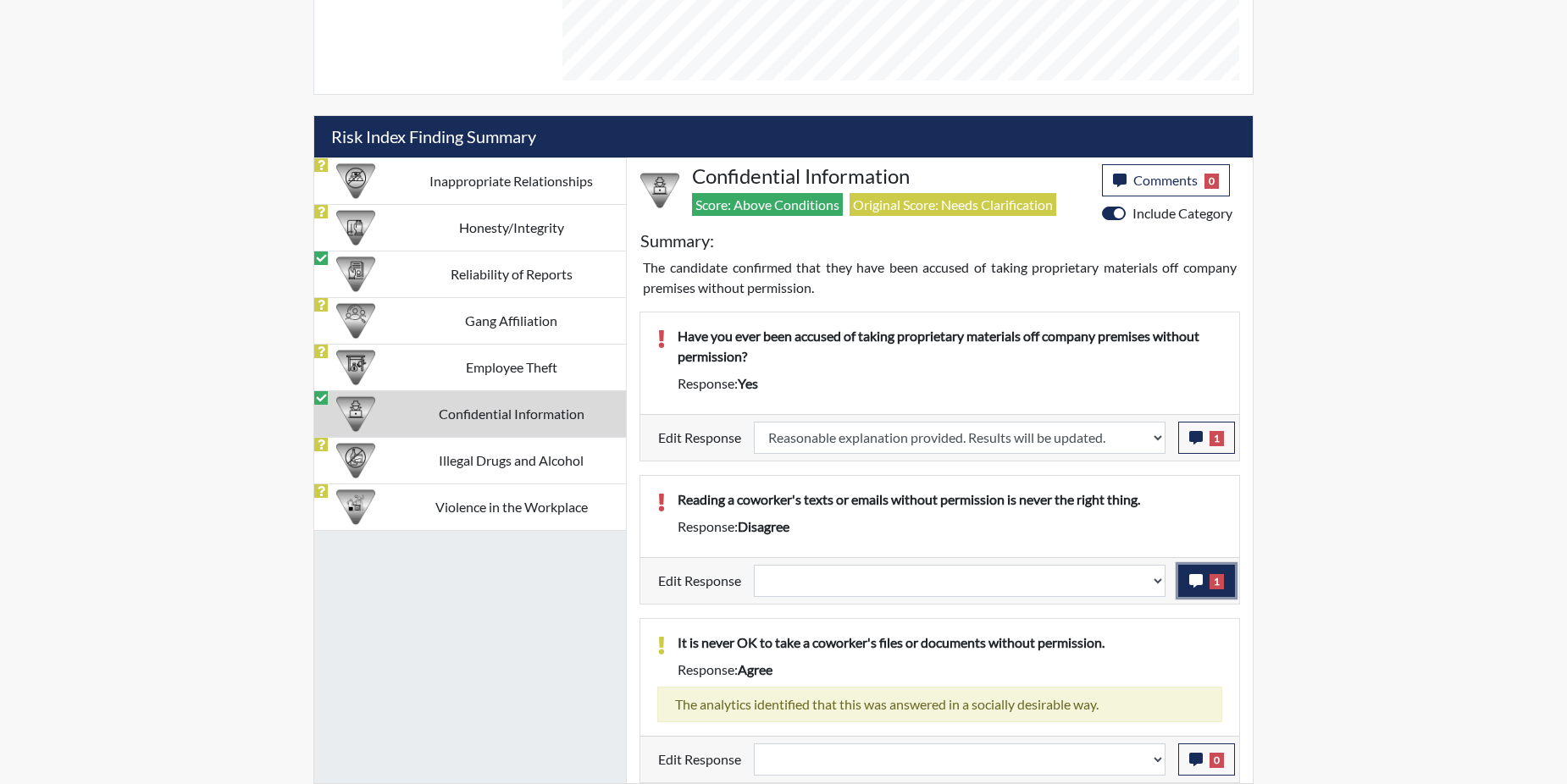
scroll to position [281, 704]
click at [1204, 584] on button "1" at bounding box center [1206, 580] width 56 height 33
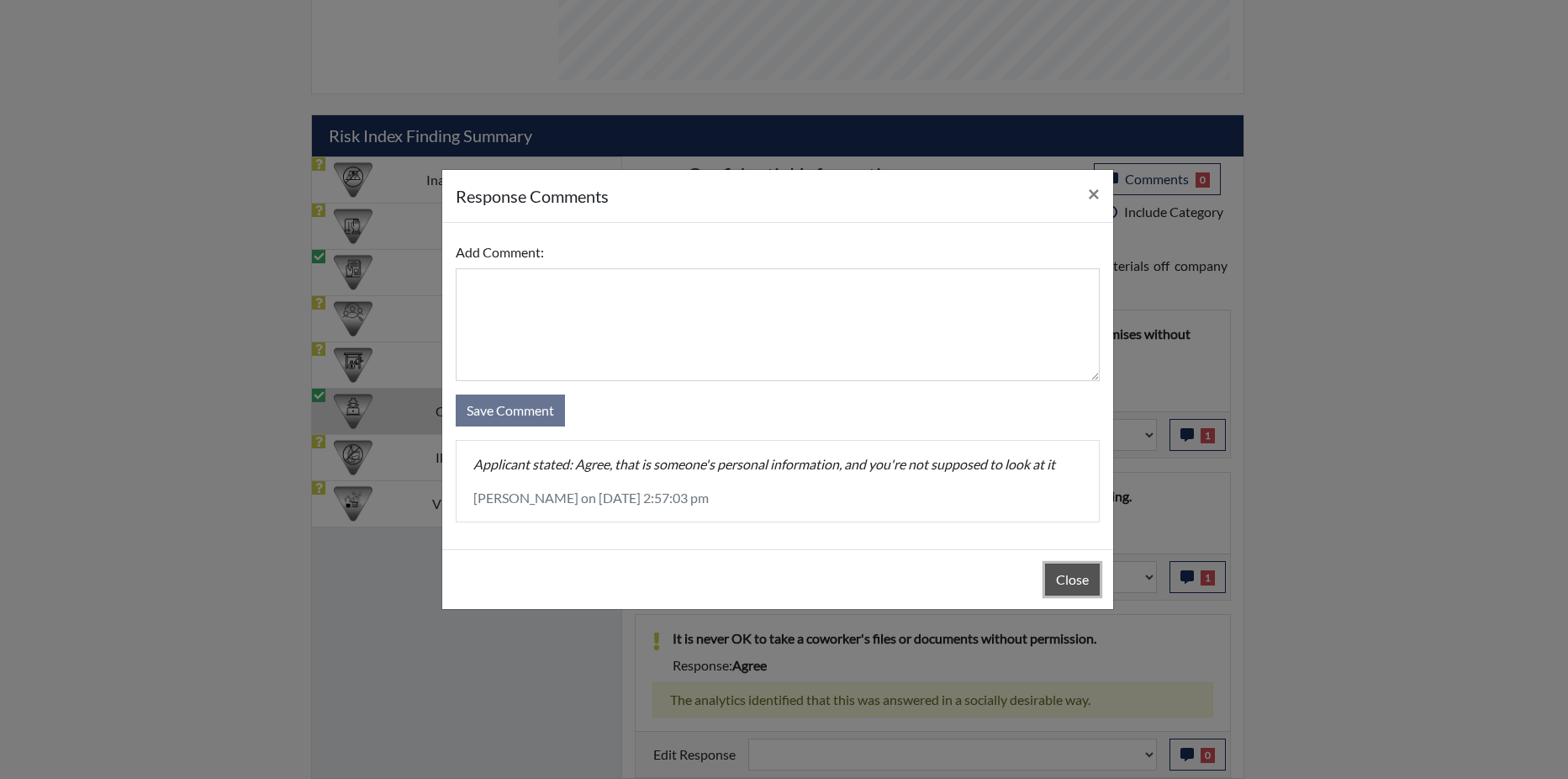
click at [1077, 577] on button "Close" at bounding box center [1072, 580] width 55 height 32
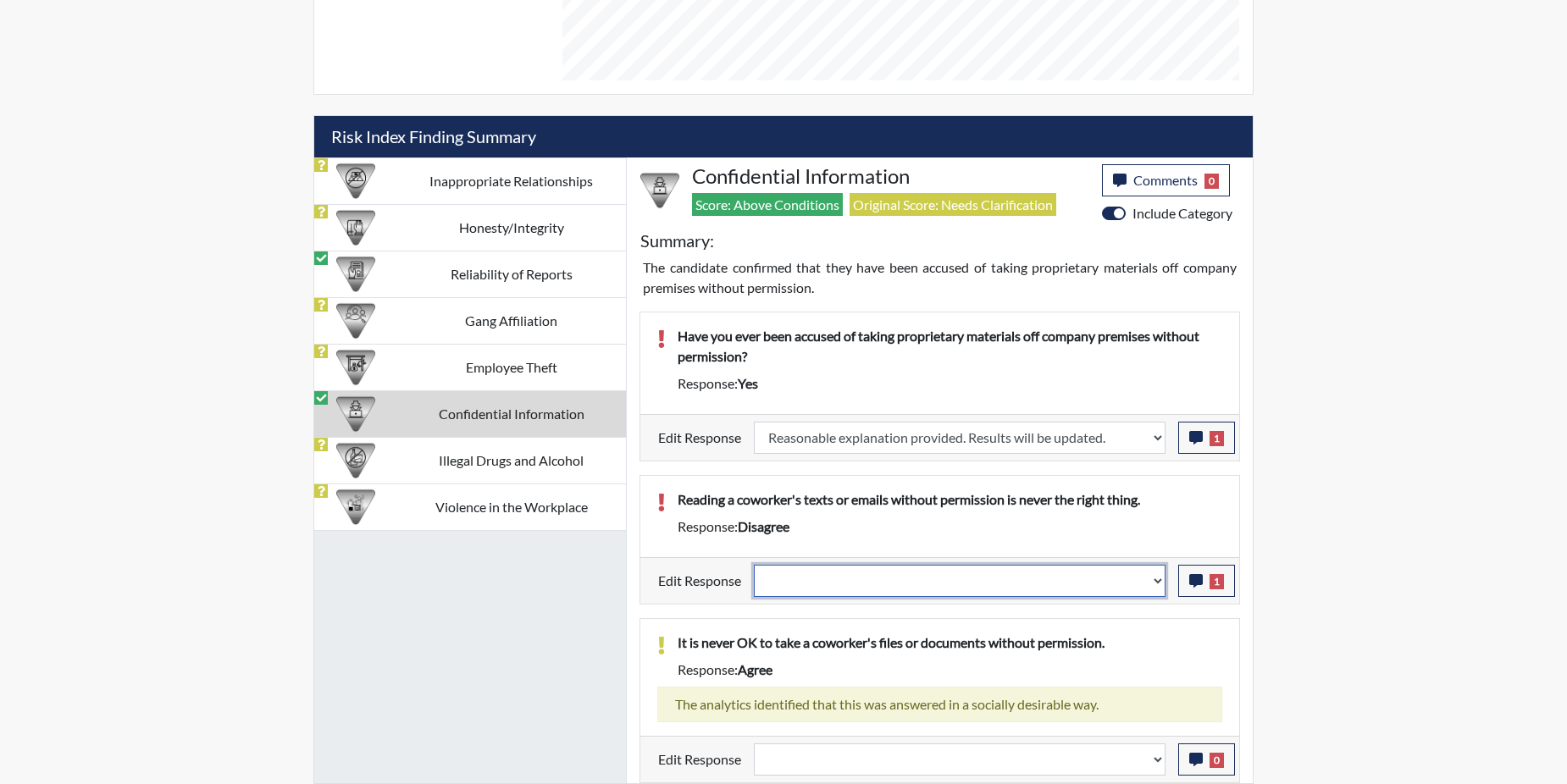
click at [1156, 576] on select "Question is not relevant. Results will be updated. Reasonable explanation provi…" at bounding box center [960, 580] width 412 height 33
select select "reasonable-explanation-provided"
click at [755, 565] on select "Question is not relevant. Results will be updated. Reasonable explanation provi…" at bounding box center [960, 580] width 412 height 33
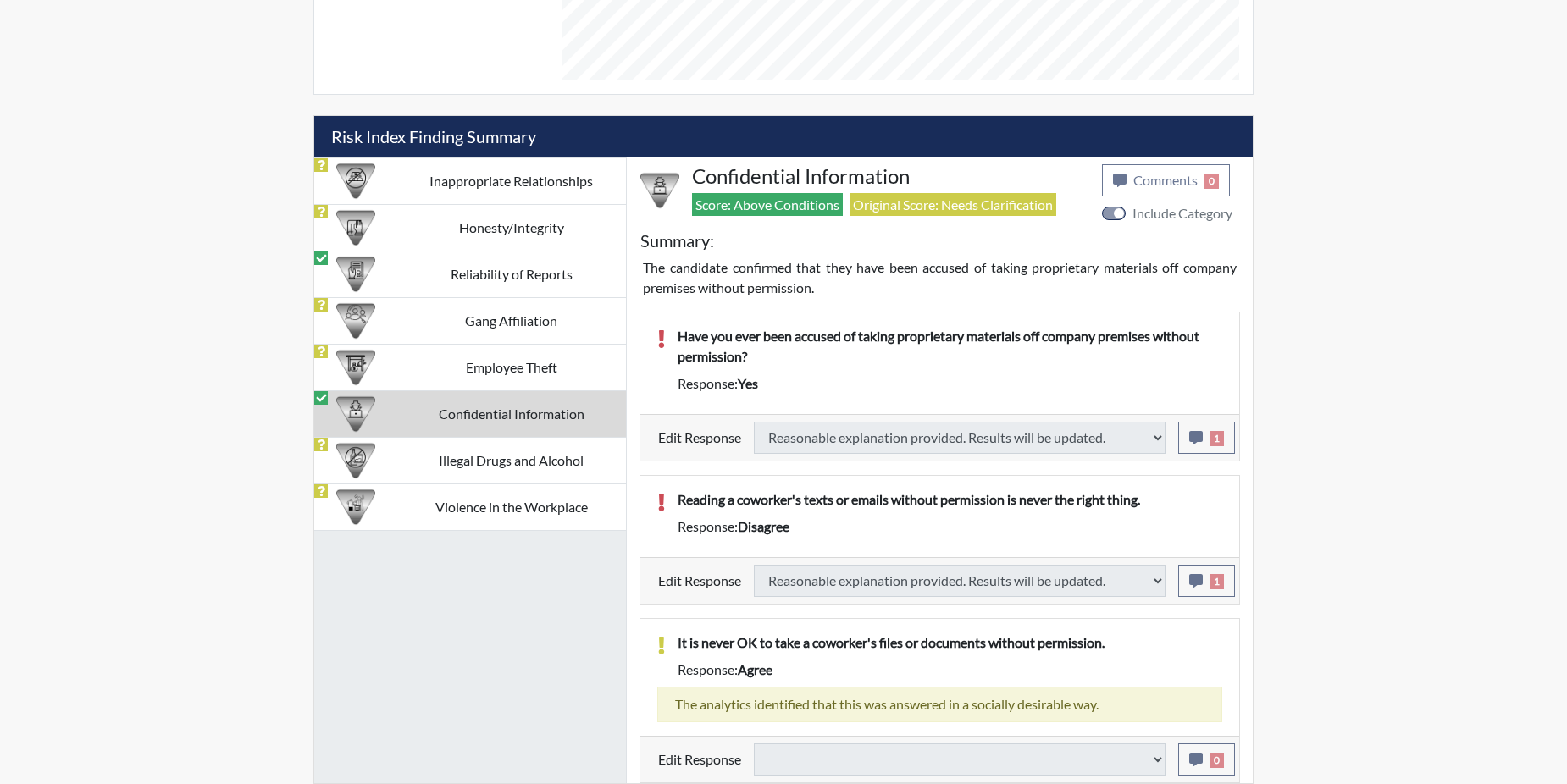
select select
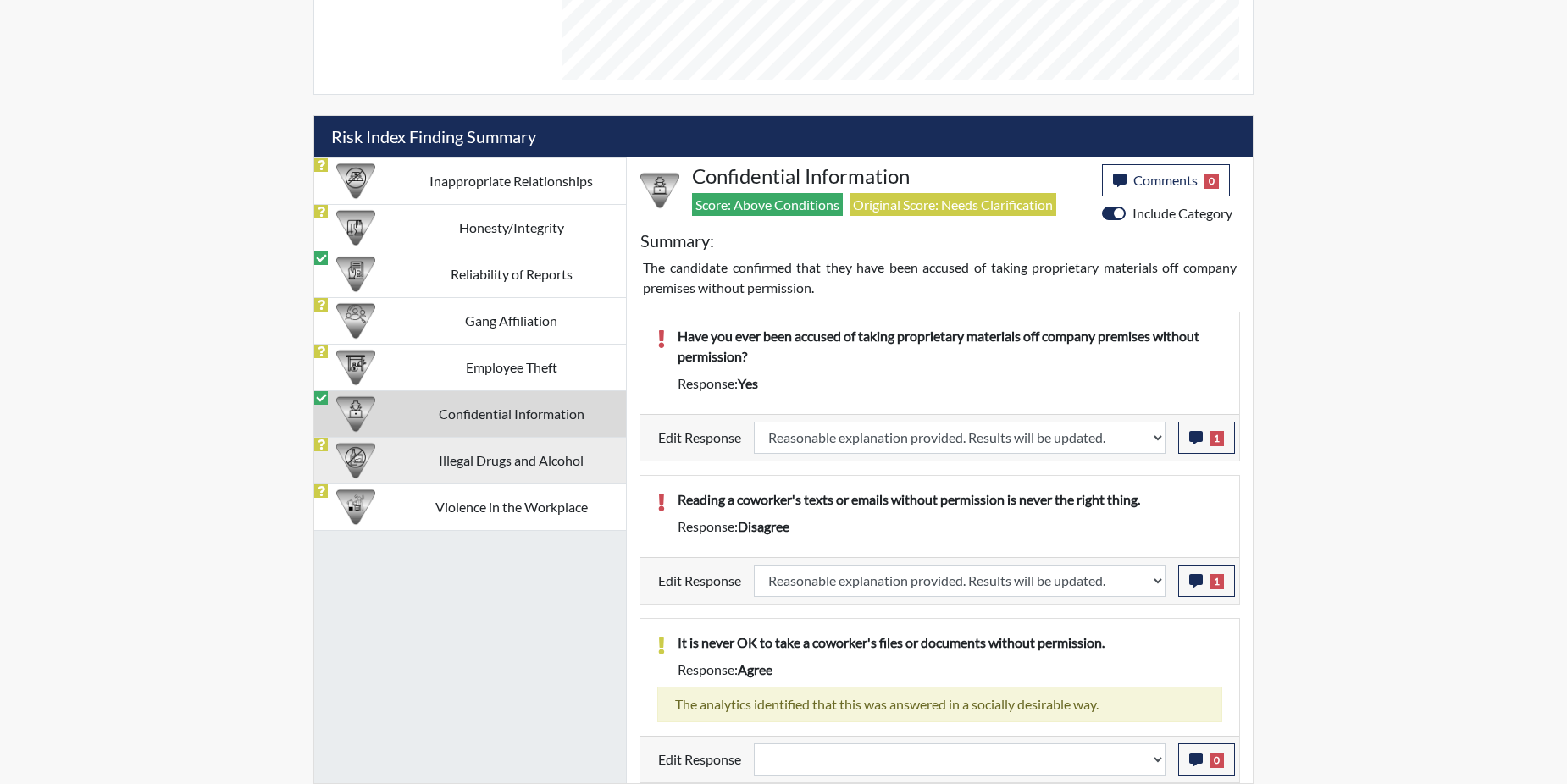
click at [548, 462] on td "Illegal Drugs and Alcohol" at bounding box center [511, 460] width 230 height 46
select select "reasonable-explanation-provided"
select select
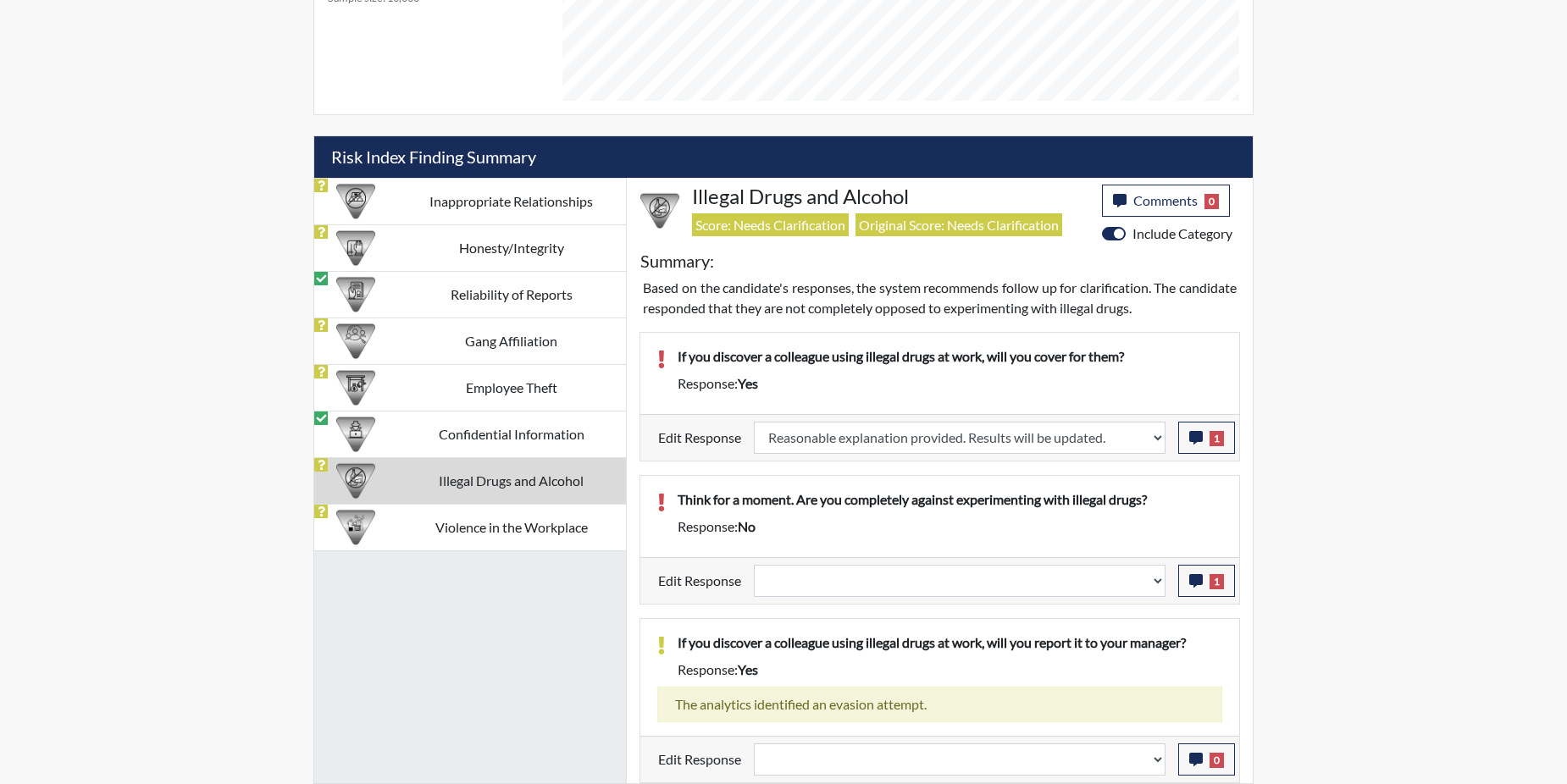
scroll to position [889, 0]
click at [1208, 582] on button "1" at bounding box center [1206, 580] width 56 height 33
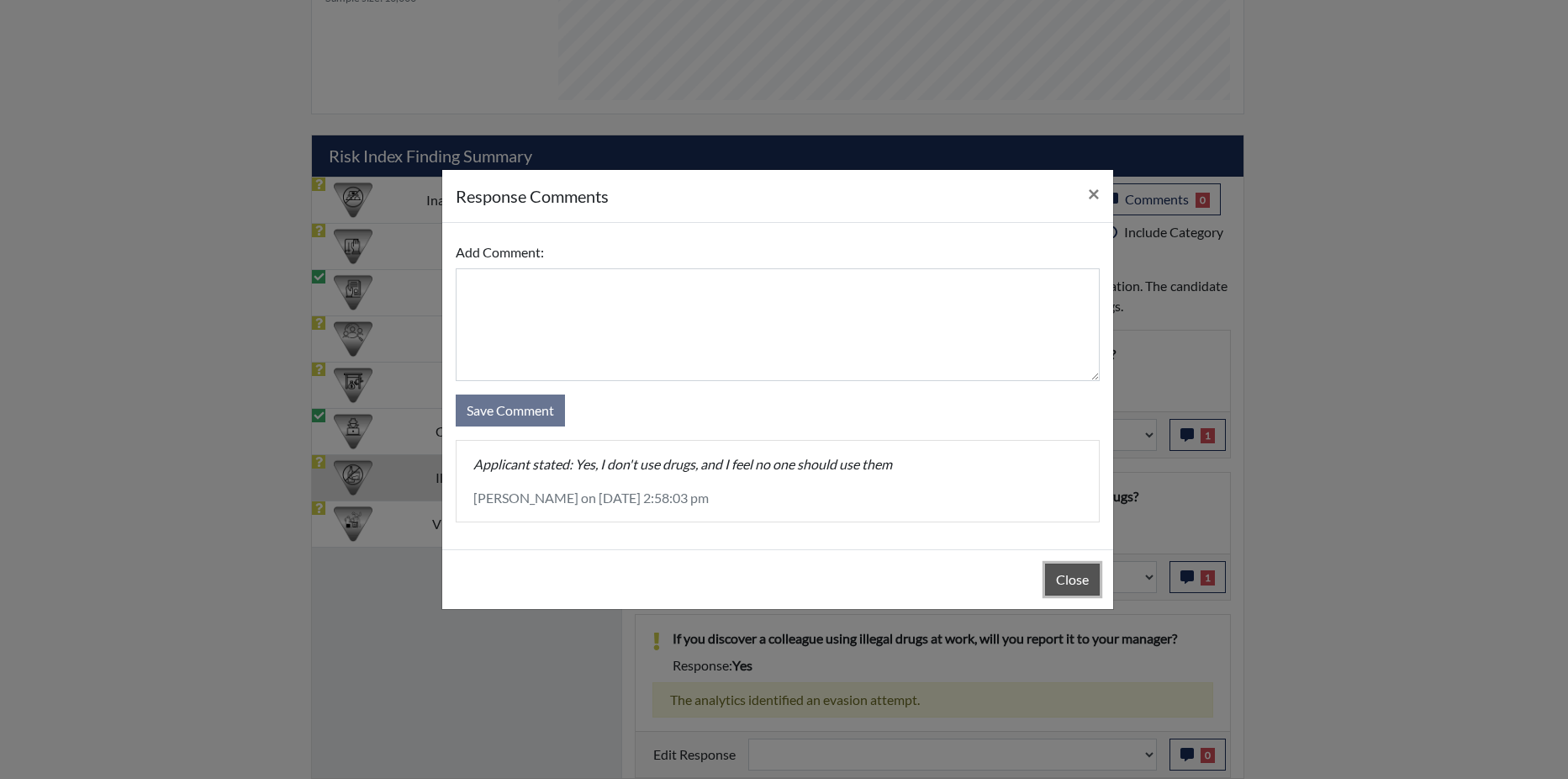
click at [1055, 576] on button "Close" at bounding box center [1072, 580] width 55 height 32
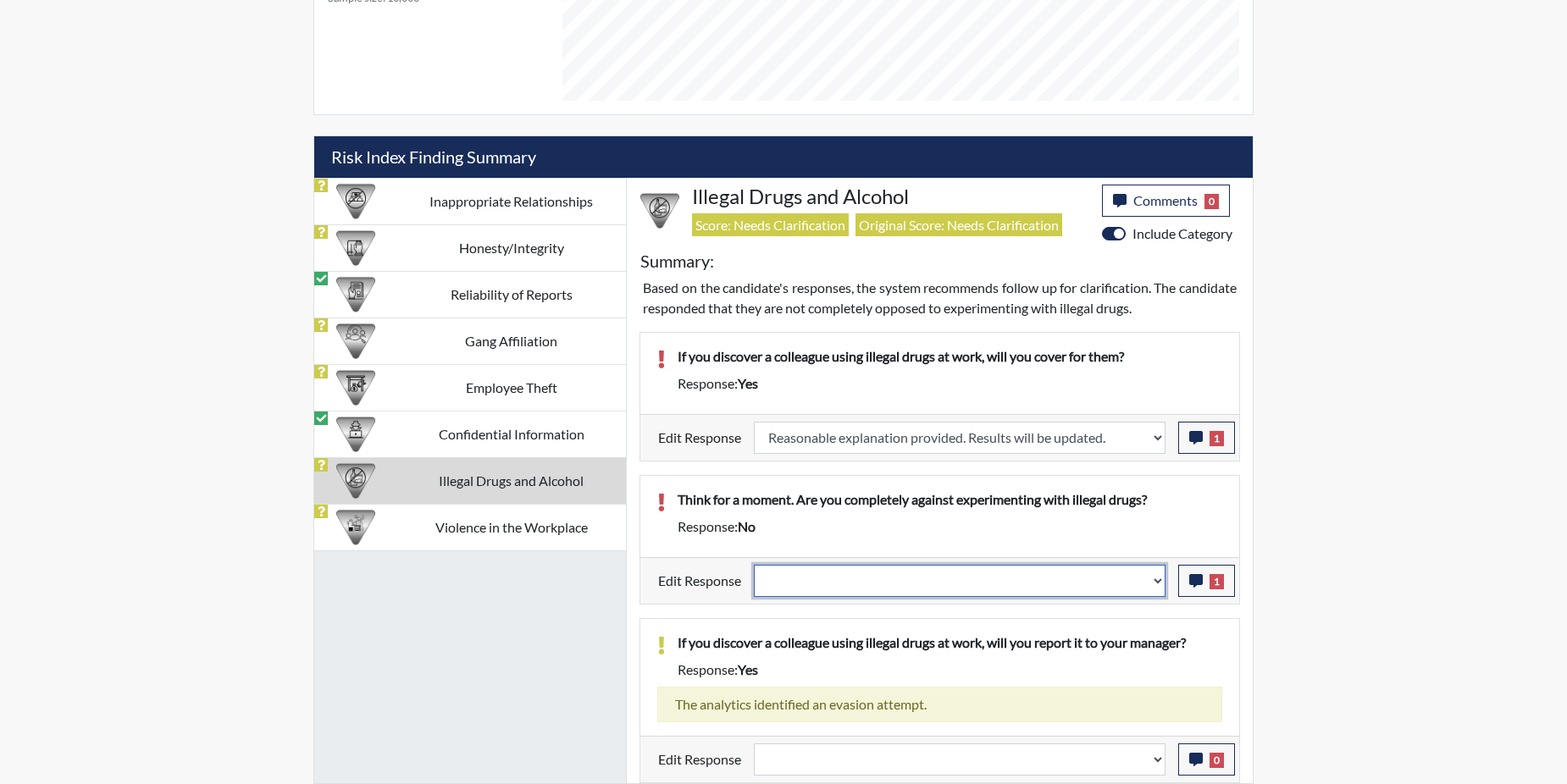
click at [1155, 580] on select "Question is not relevant. Results will be updated. Reasonable explanation provi…" at bounding box center [960, 580] width 412 height 33
click at [1162, 579] on select "Question is not relevant. Results will be updated. Reasonable explanation provi…" at bounding box center [960, 580] width 412 height 33
select select "reasonable-explanation-provided"
click at [755, 565] on select "Question is not relevant. Results will be updated. Reasonable explanation provi…" at bounding box center [960, 580] width 412 height 33
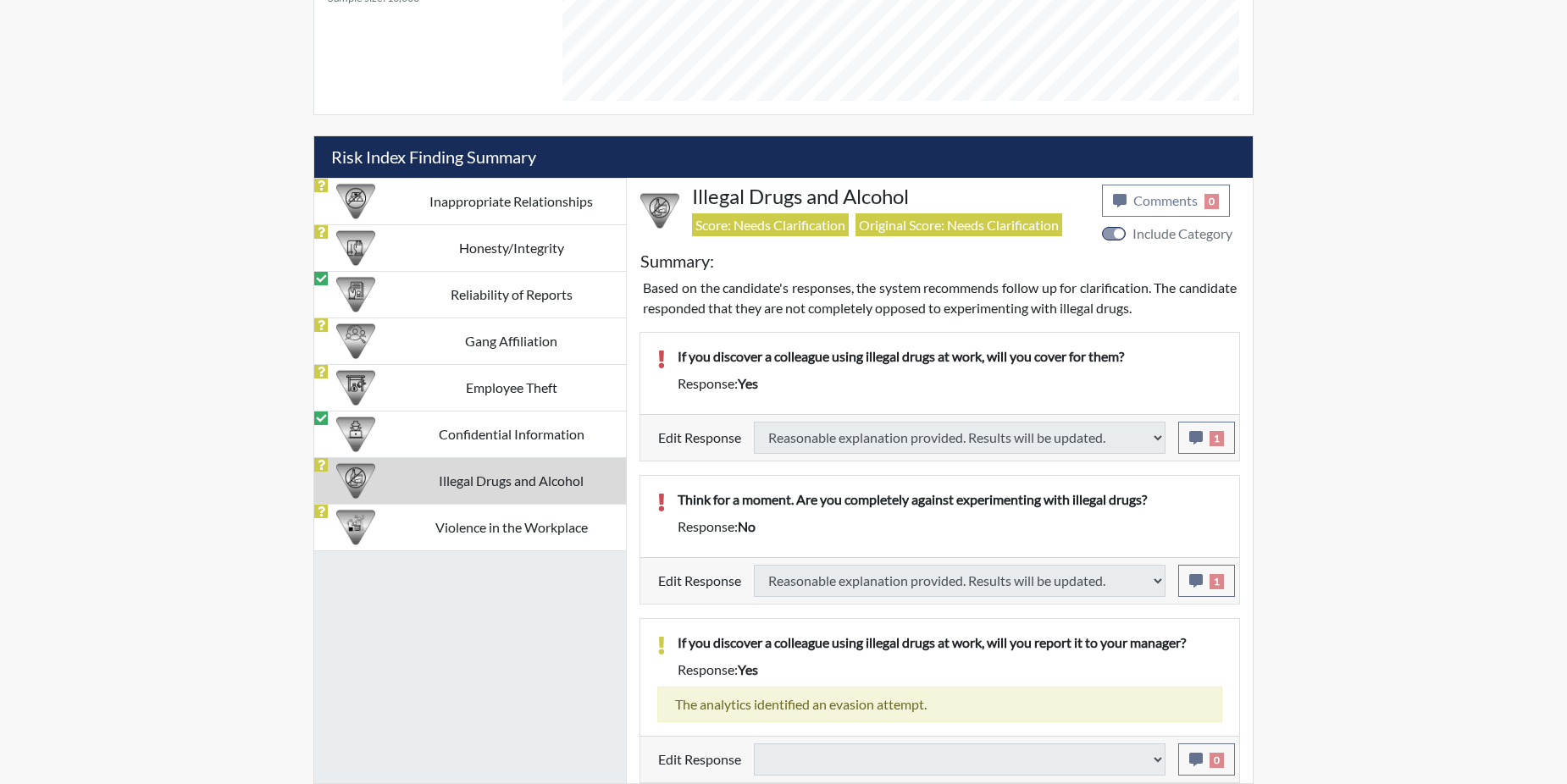
select select
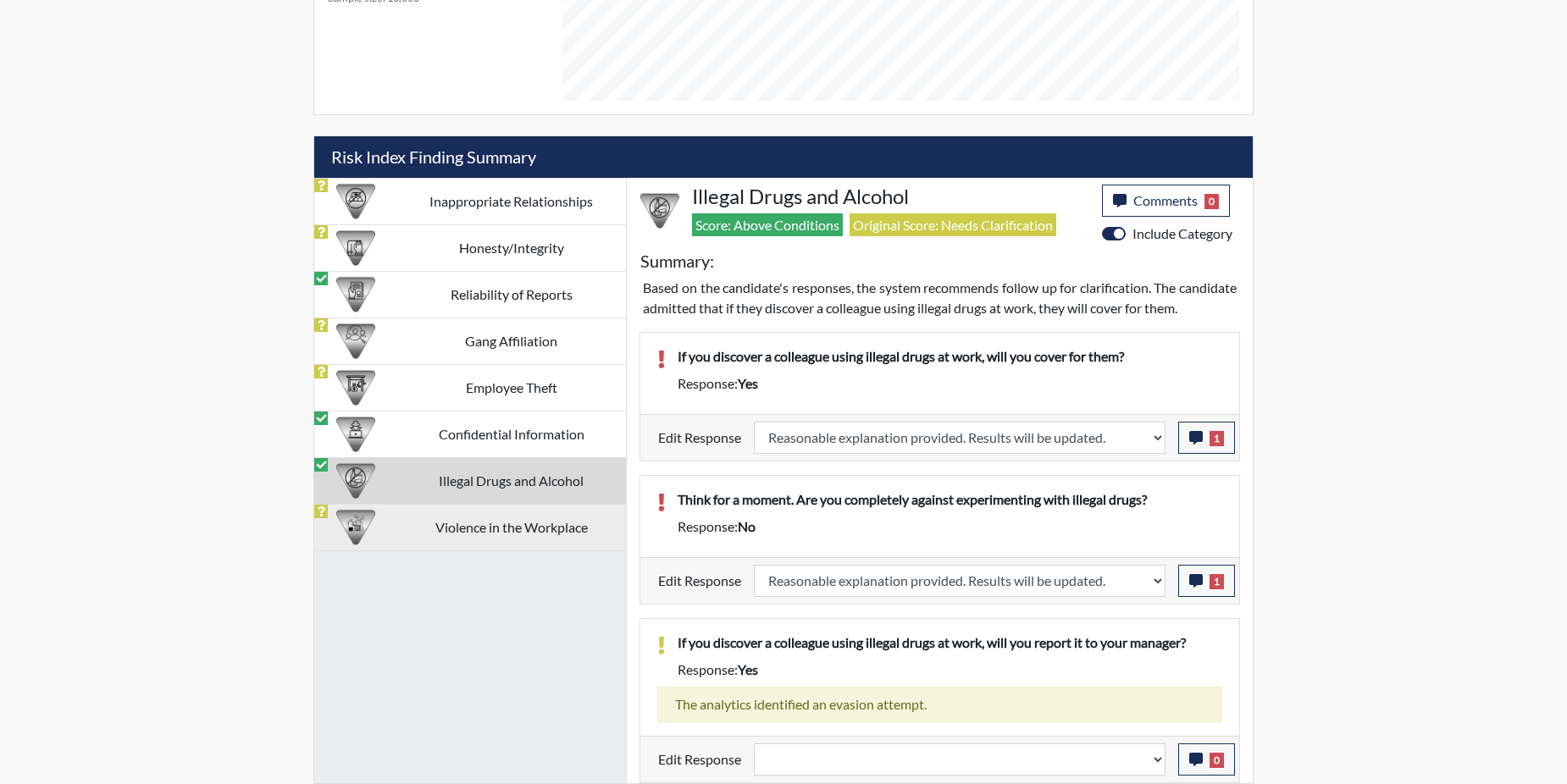
scroll to position [281, 704]
click at [500, 515] on td "Violence in the Workplace" at bounding box center [511, 526] width 230 height 46
select select
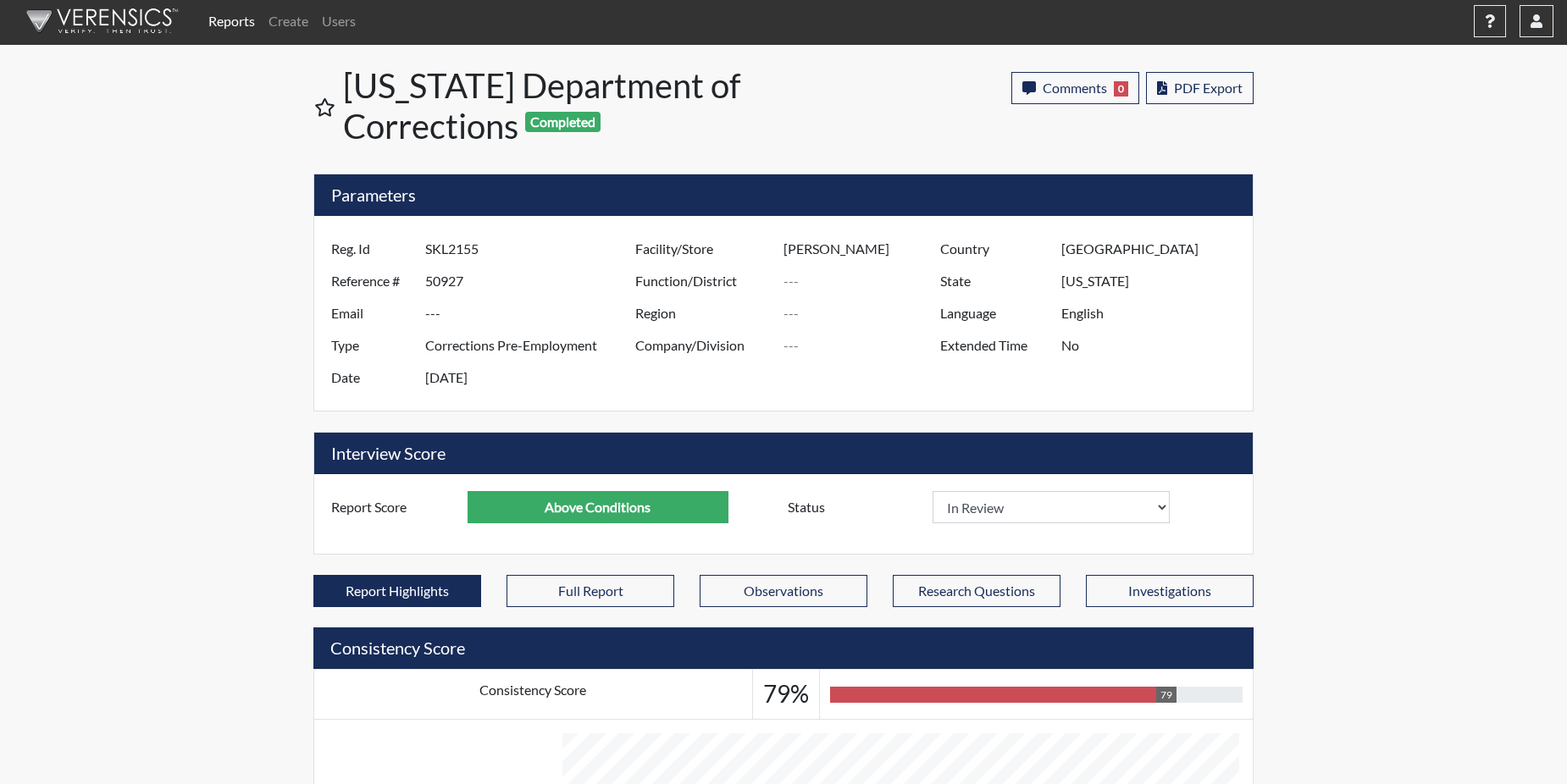
scroll to position [0, 0]
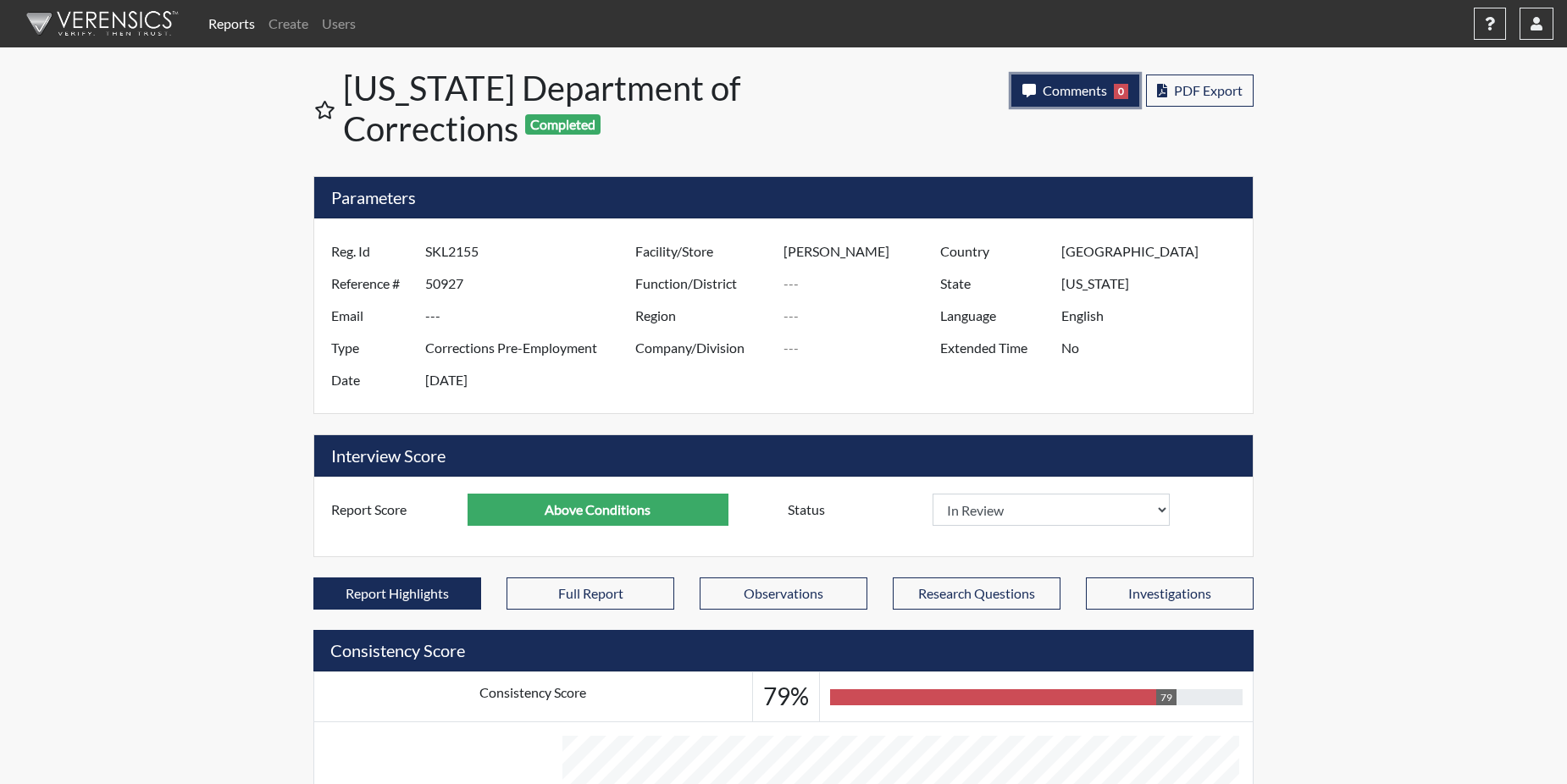
click at [1085, 89] on span "Comments" at bounding box center [1074, 90] width 64 height 16
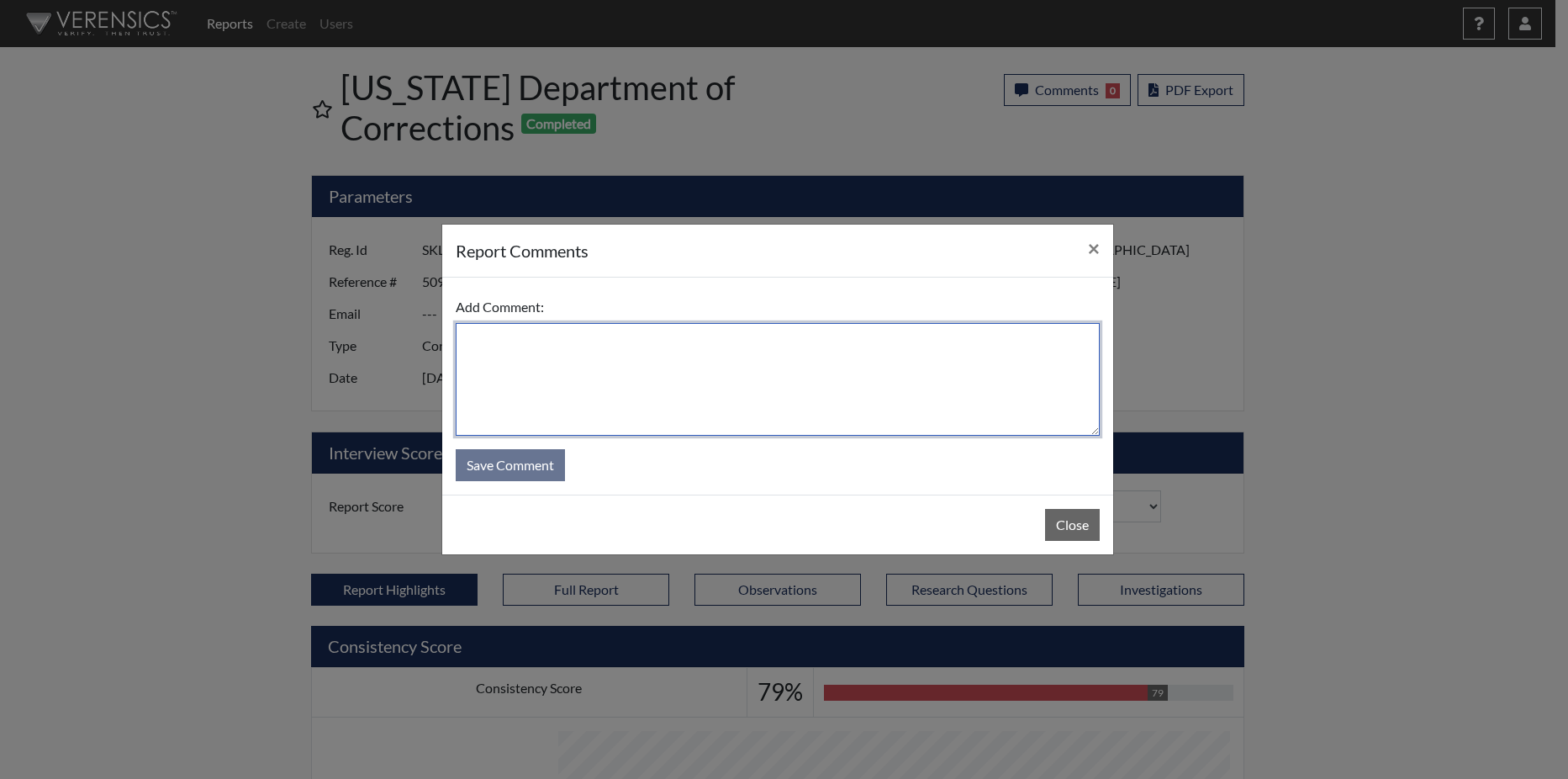
drag, startPoint x: 493, startPoint y: 350, endPoint x: 488, endPoint y: 363, distance: 13.9
click at [488, 364] on textarea at bounding box center [778, 379] width 644 height 113
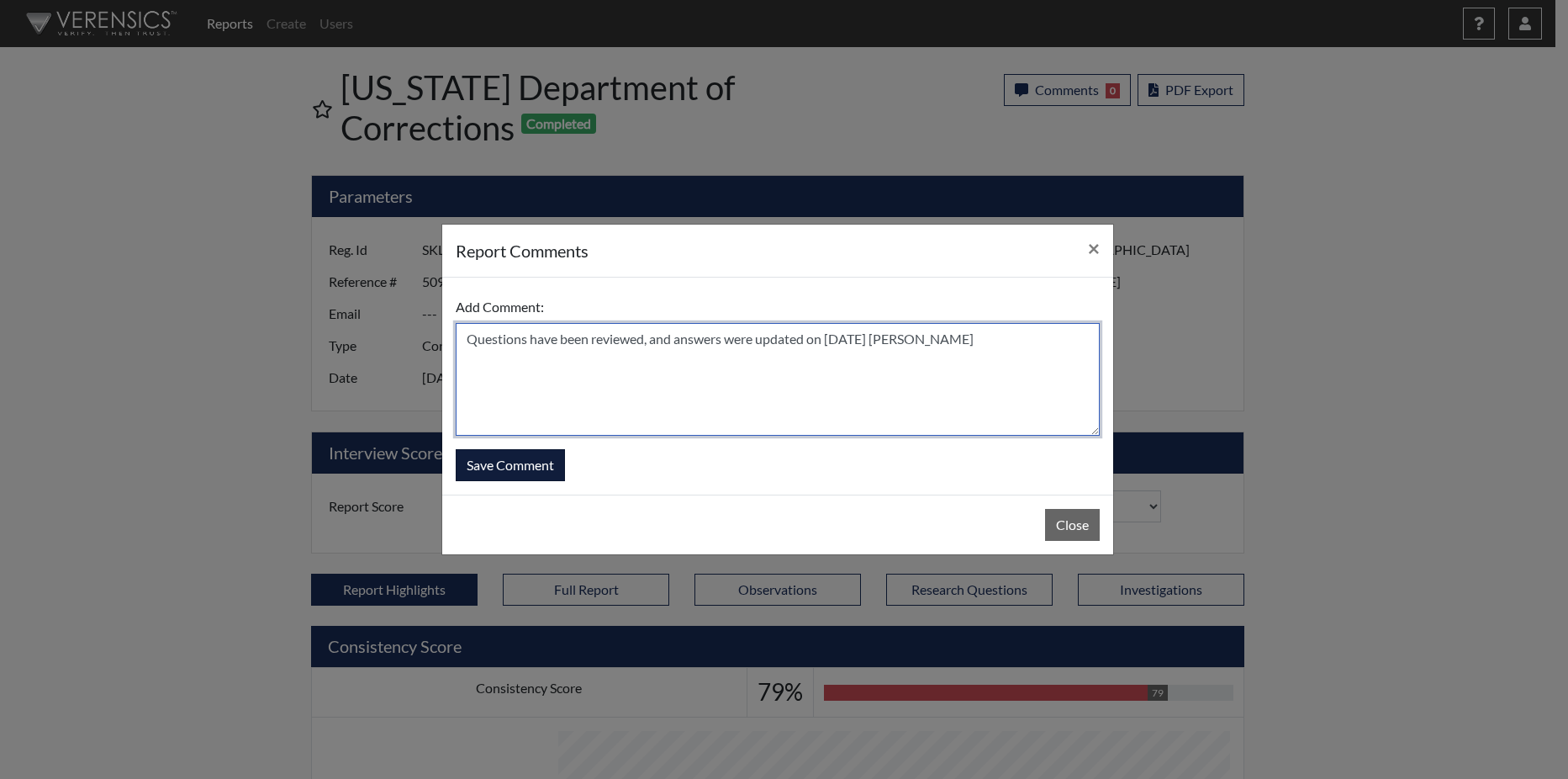
type textarea "Questions have been reviewed, and answers were updated on 9/11/25 N. Brown"
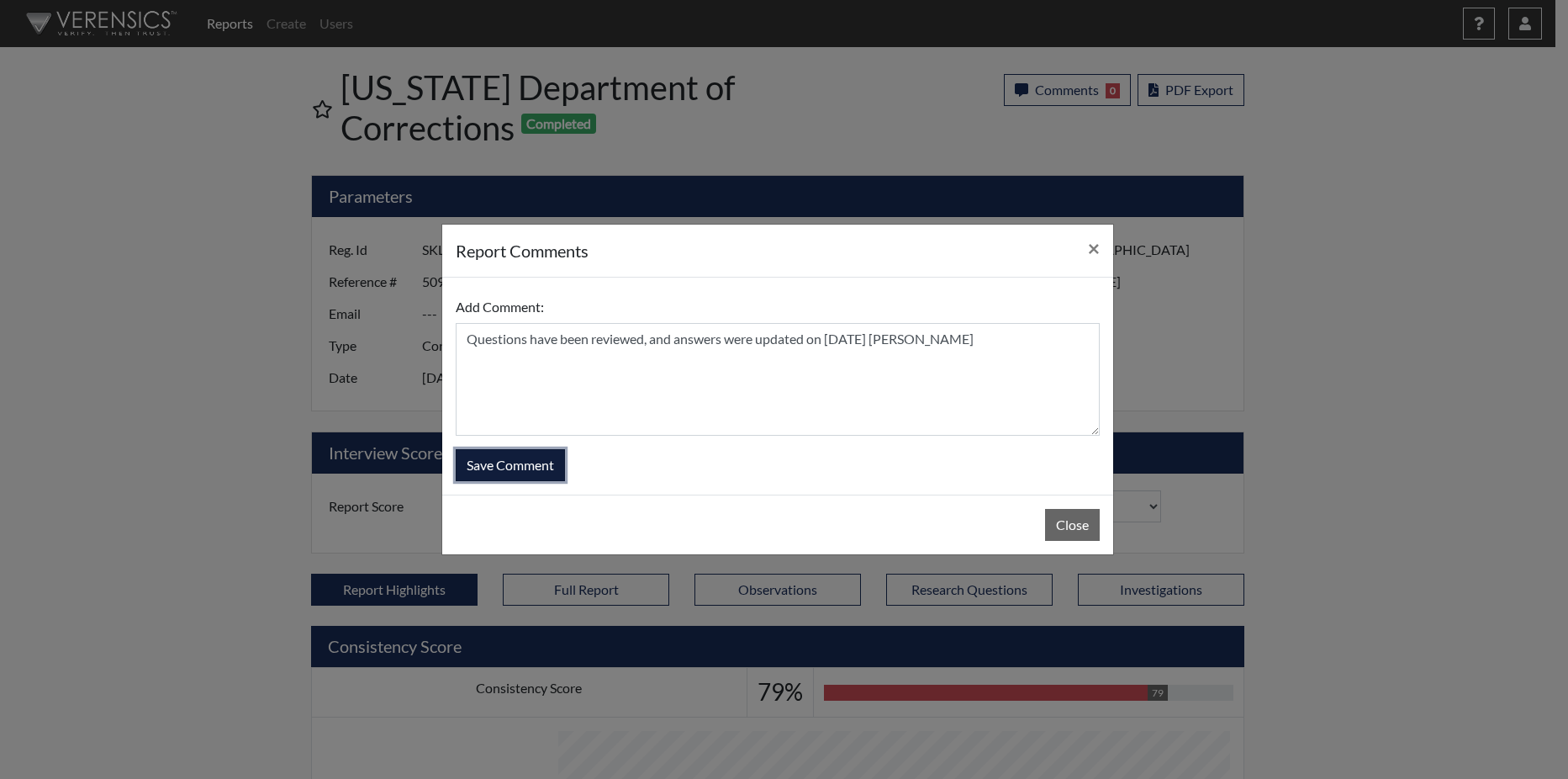
click at [493, 465] on button "Save Comment" at bounding box center [510, 465] width 109 height 32
select select
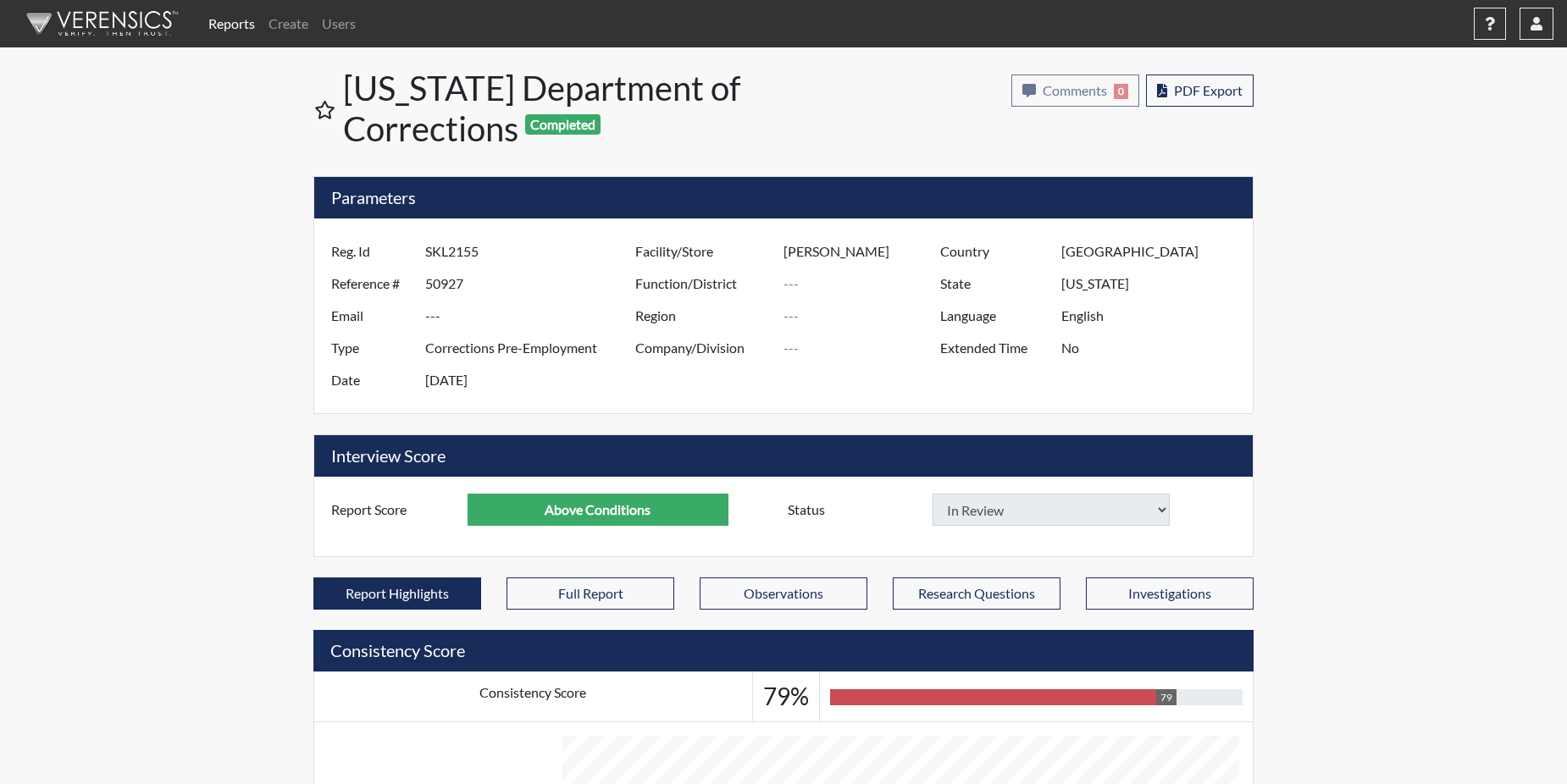
select select
click at [221, 23] on link "Reports" at bounding box center [231, 24] width 60 height 34
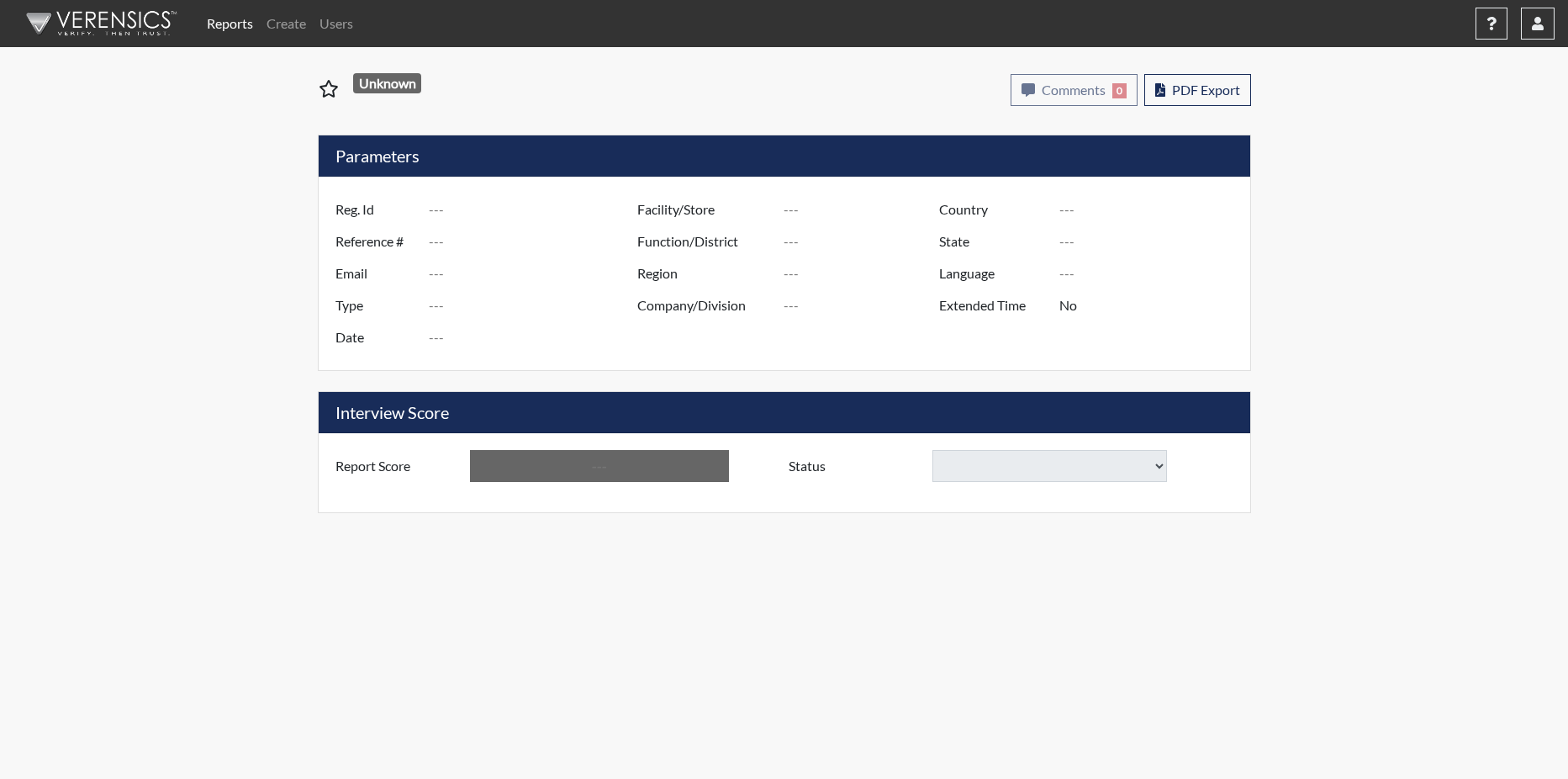
type input "HHF6745"
type input "50754"
type input "---"
type input "Corrections Pre-Employment"
type input "[DATE]"
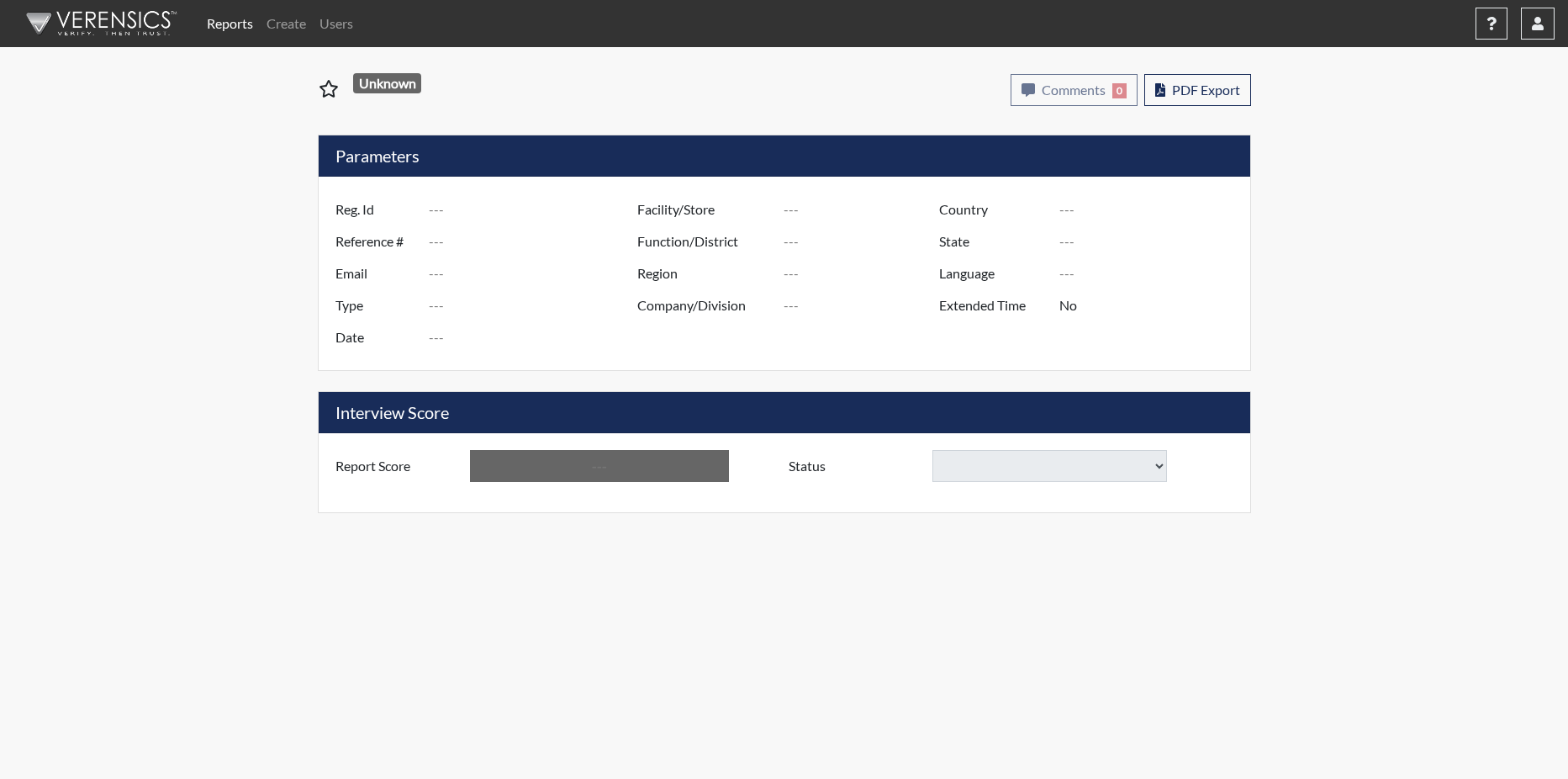
type input "[PERSON_NAME]"
type input "[GEOGRAPHIC_DATA]"
type input "[US_STATE]"
type input "English"
type input "Below Conditions"
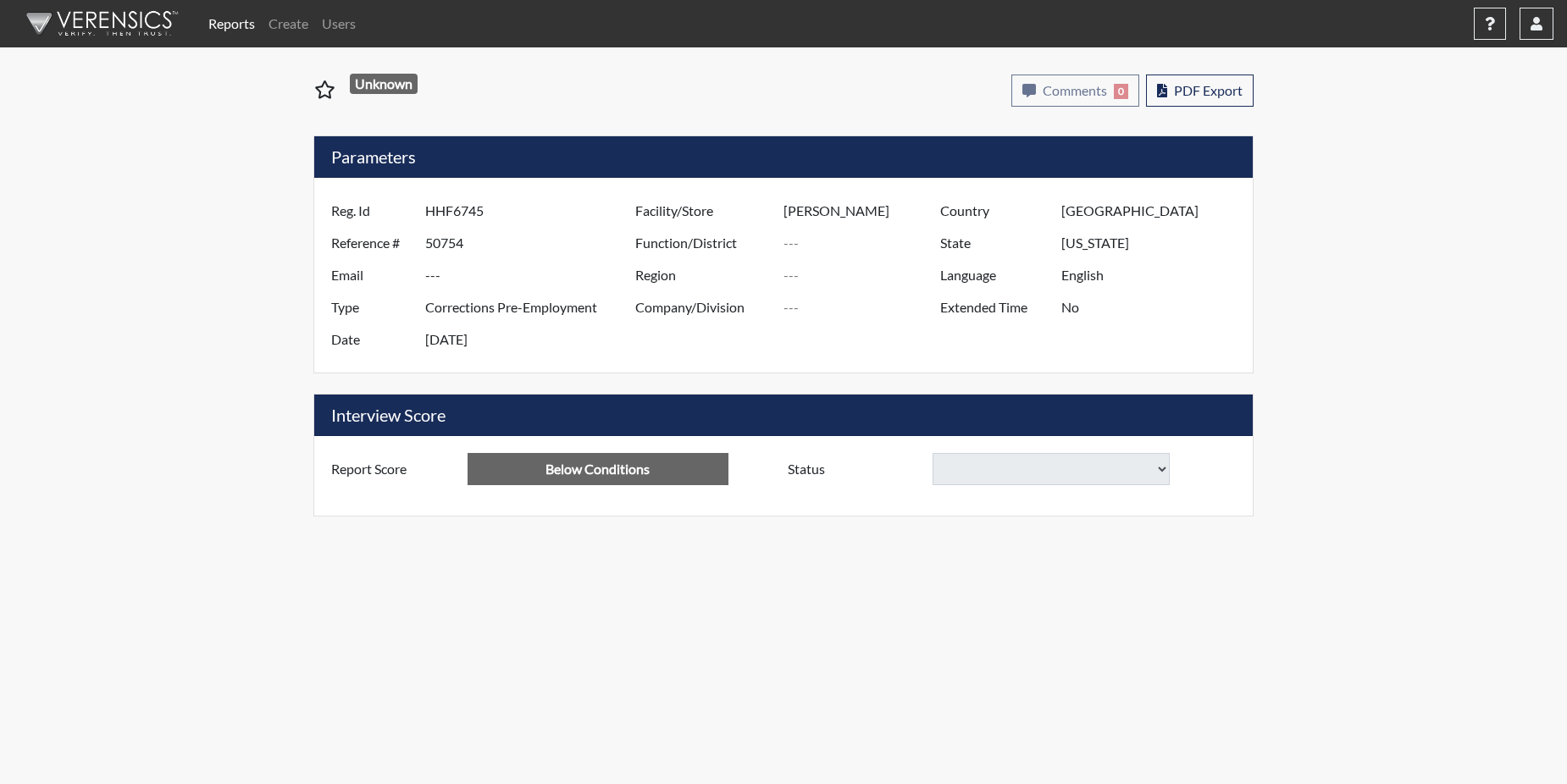
select select
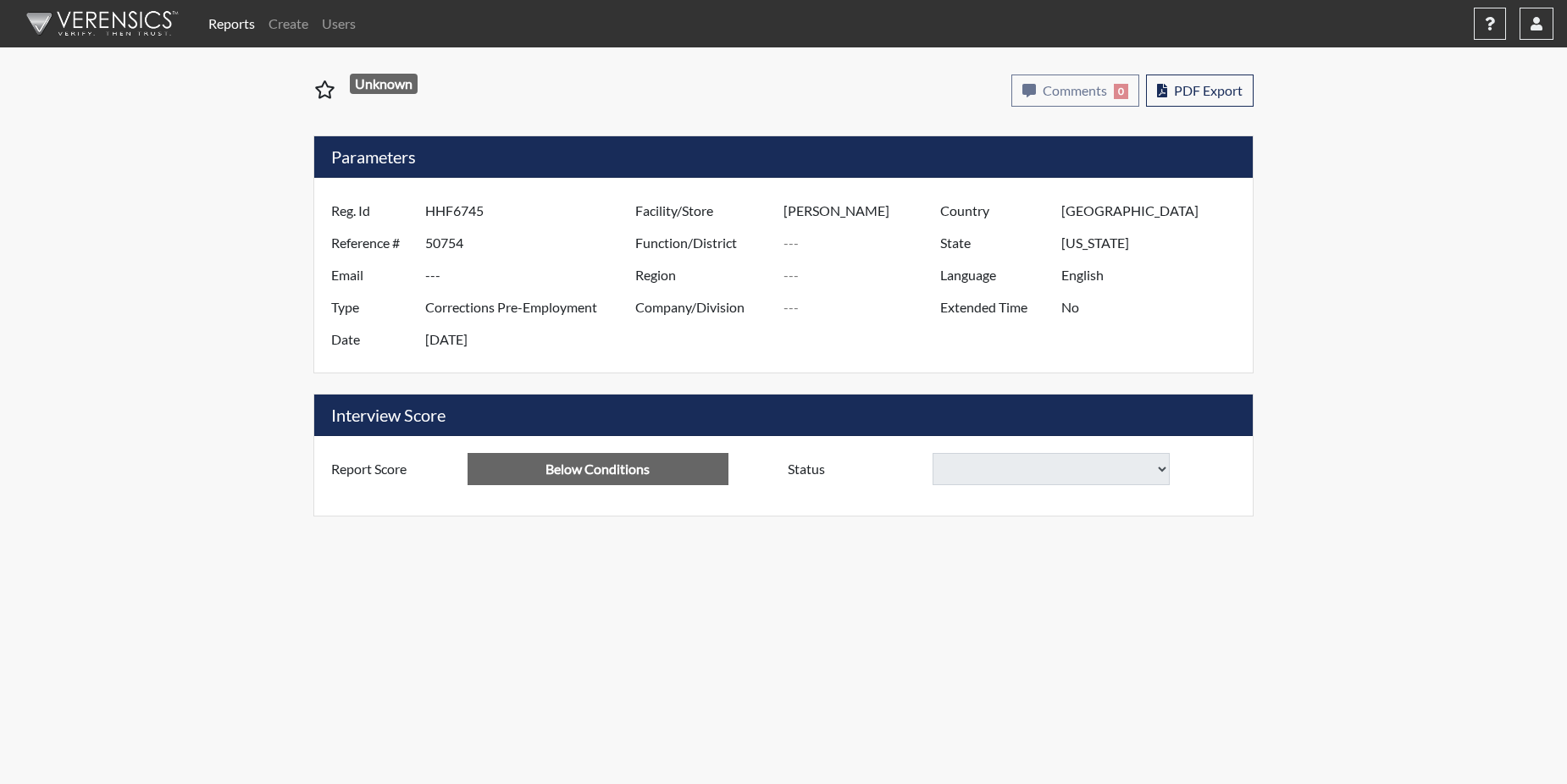
select select
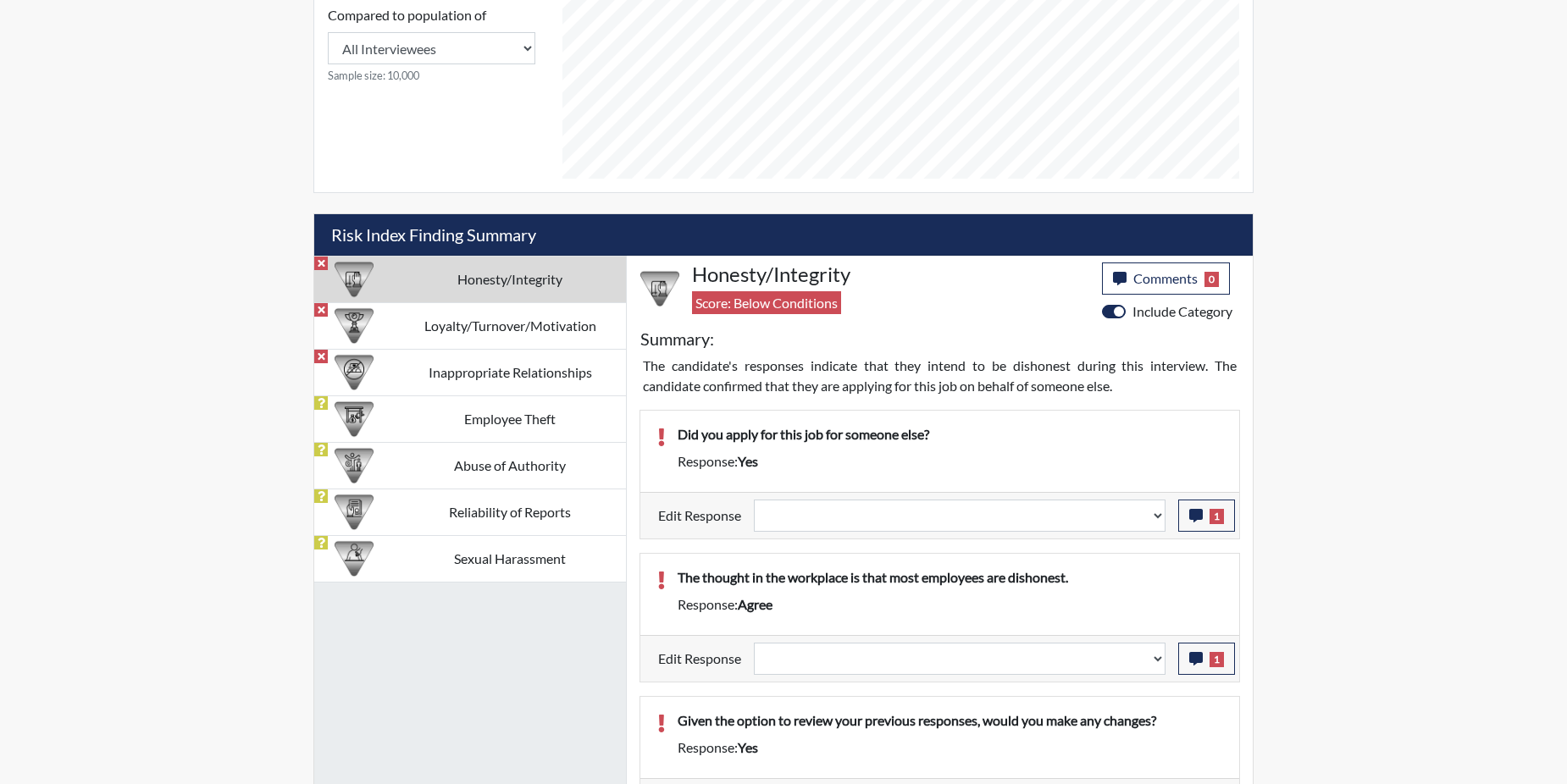
scroll to position [846, 0]
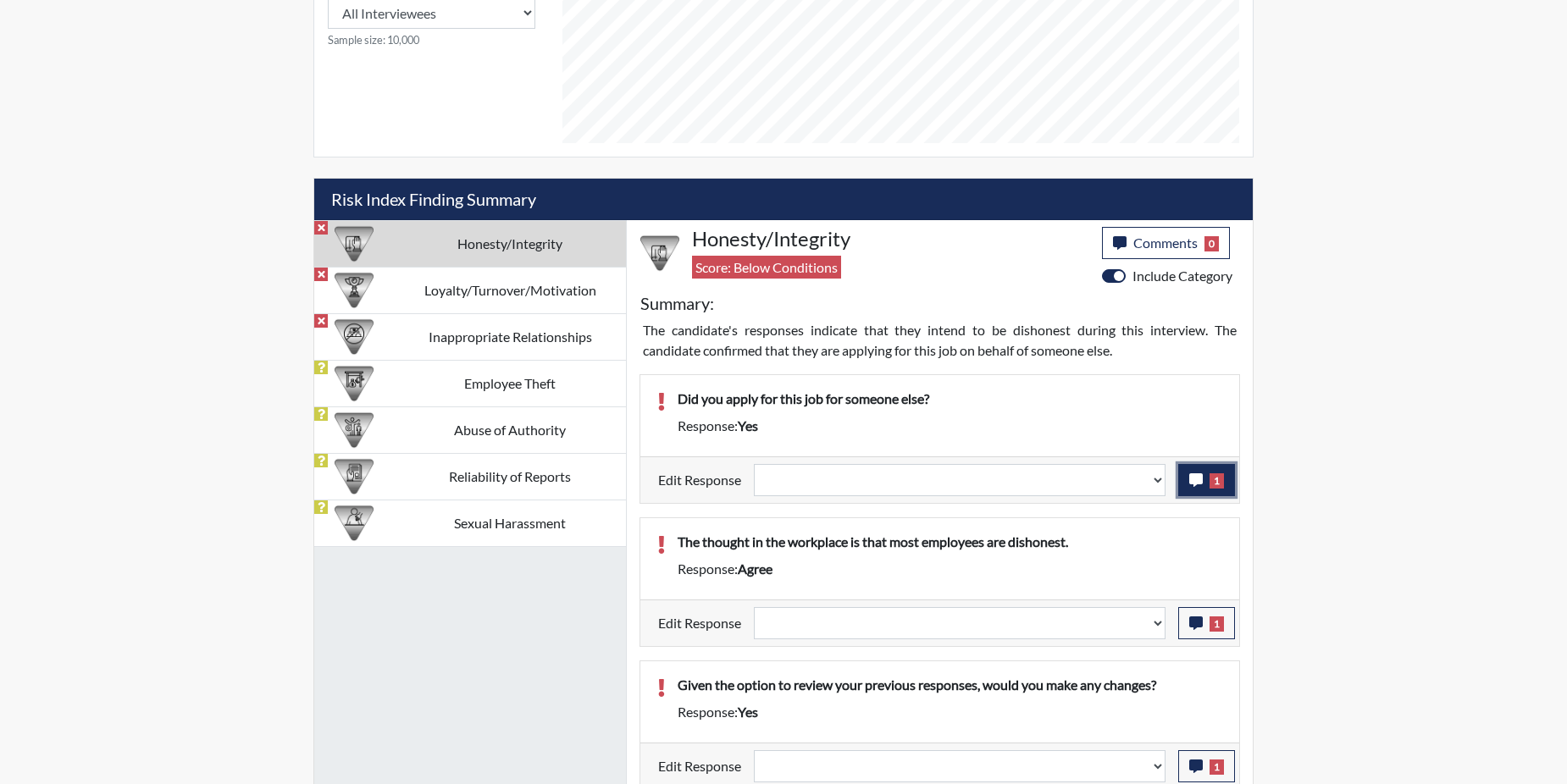
click at [1191, 479] on icon "button" at bounding box center [1196, 480] width 14 height 14
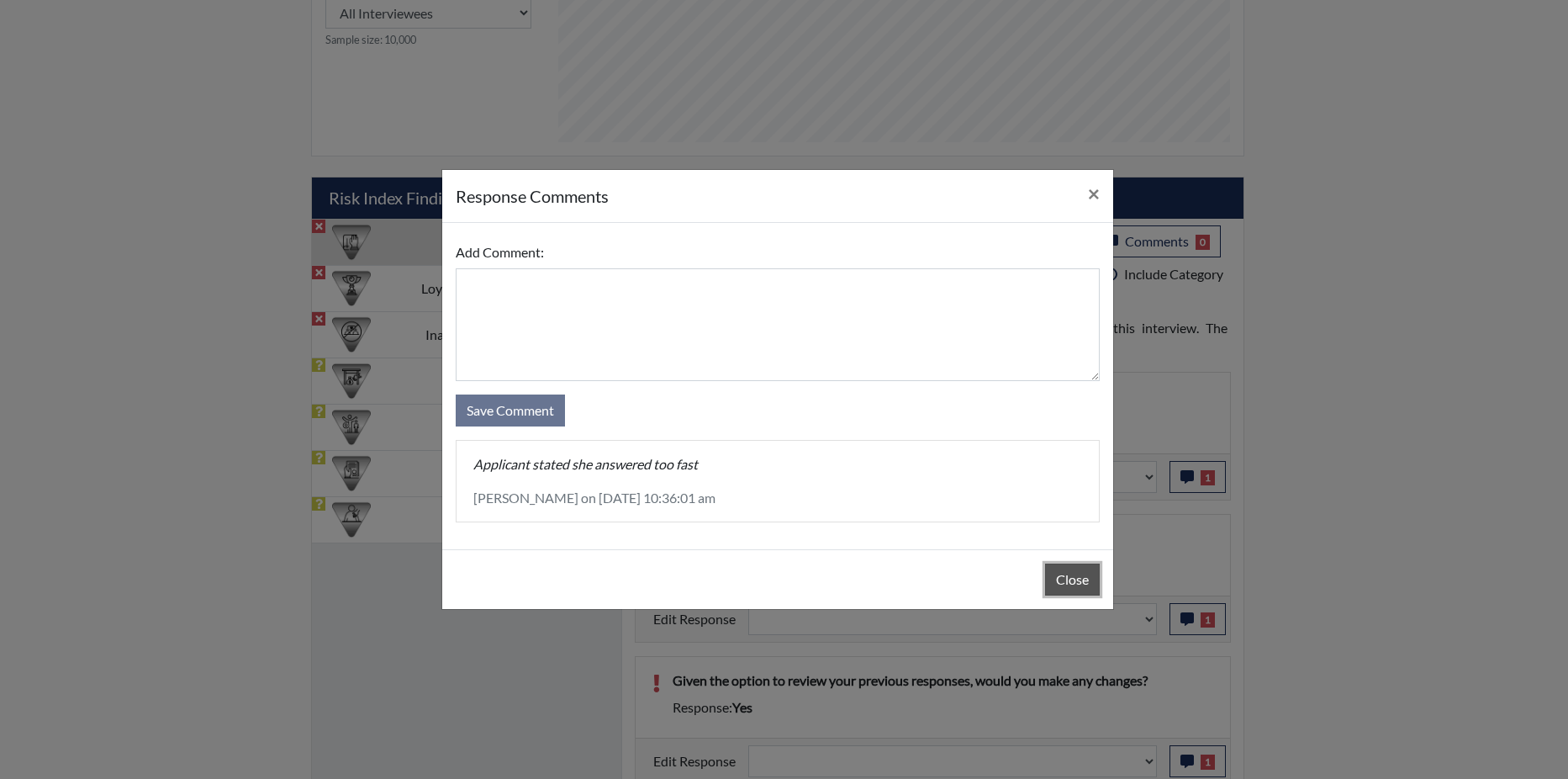
click at [1085, 577] on button "Close" at bounding box center [1072, 580] width 55 height 32
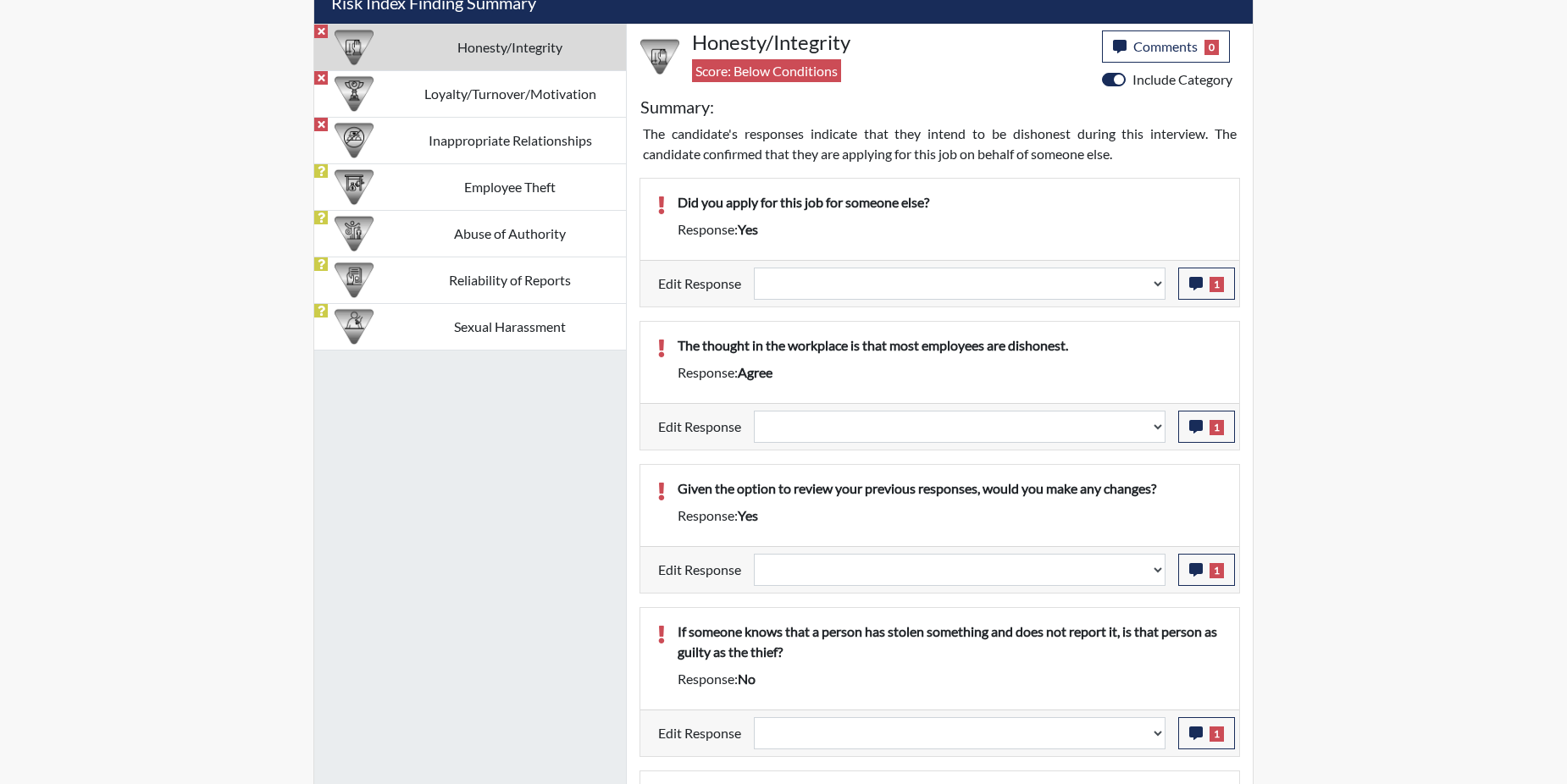
scroll to position [1100, 0]
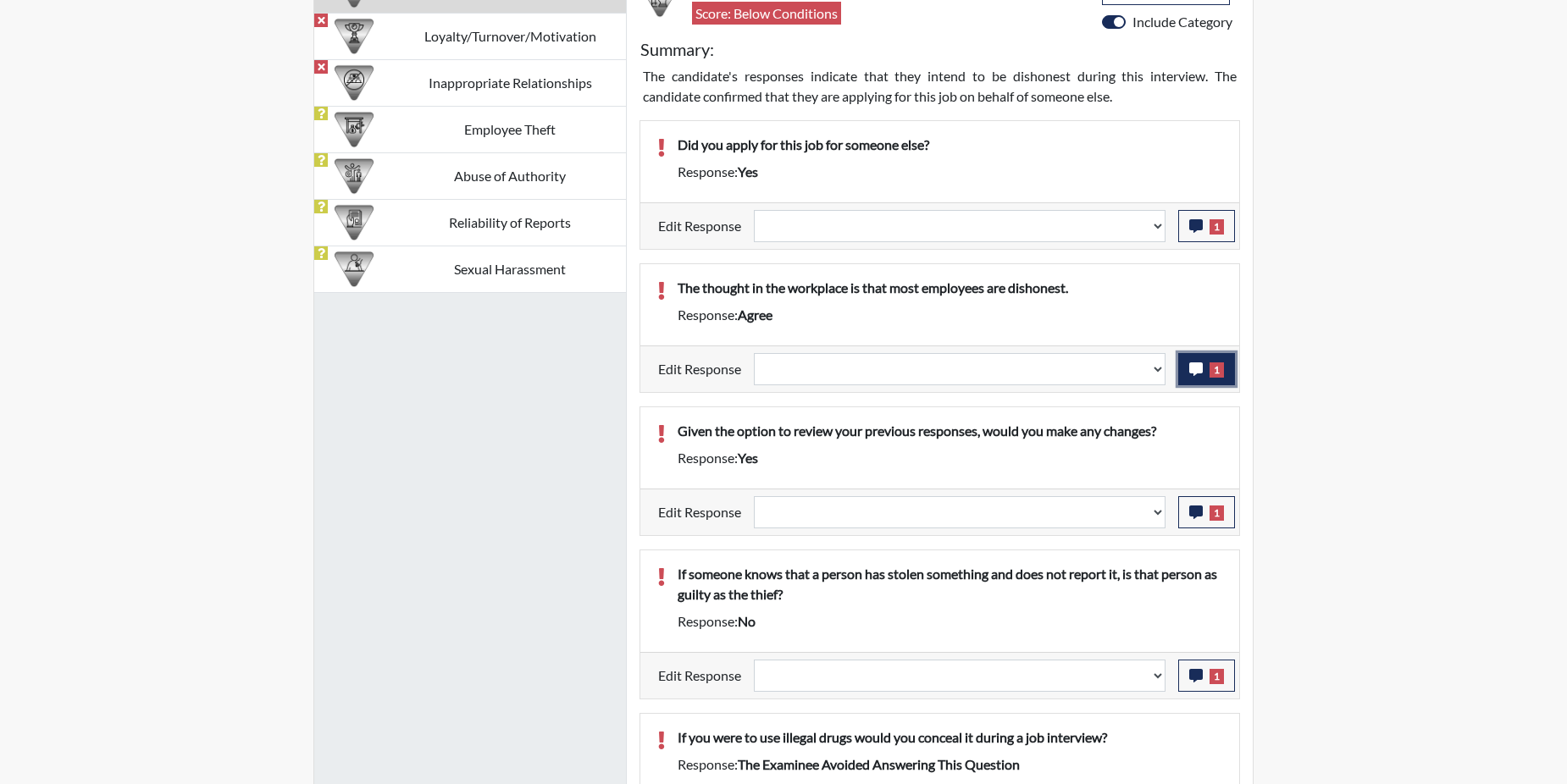
click at [1195, 369] on icon "button" at bounding box center [1196, 369] width 14 height 14
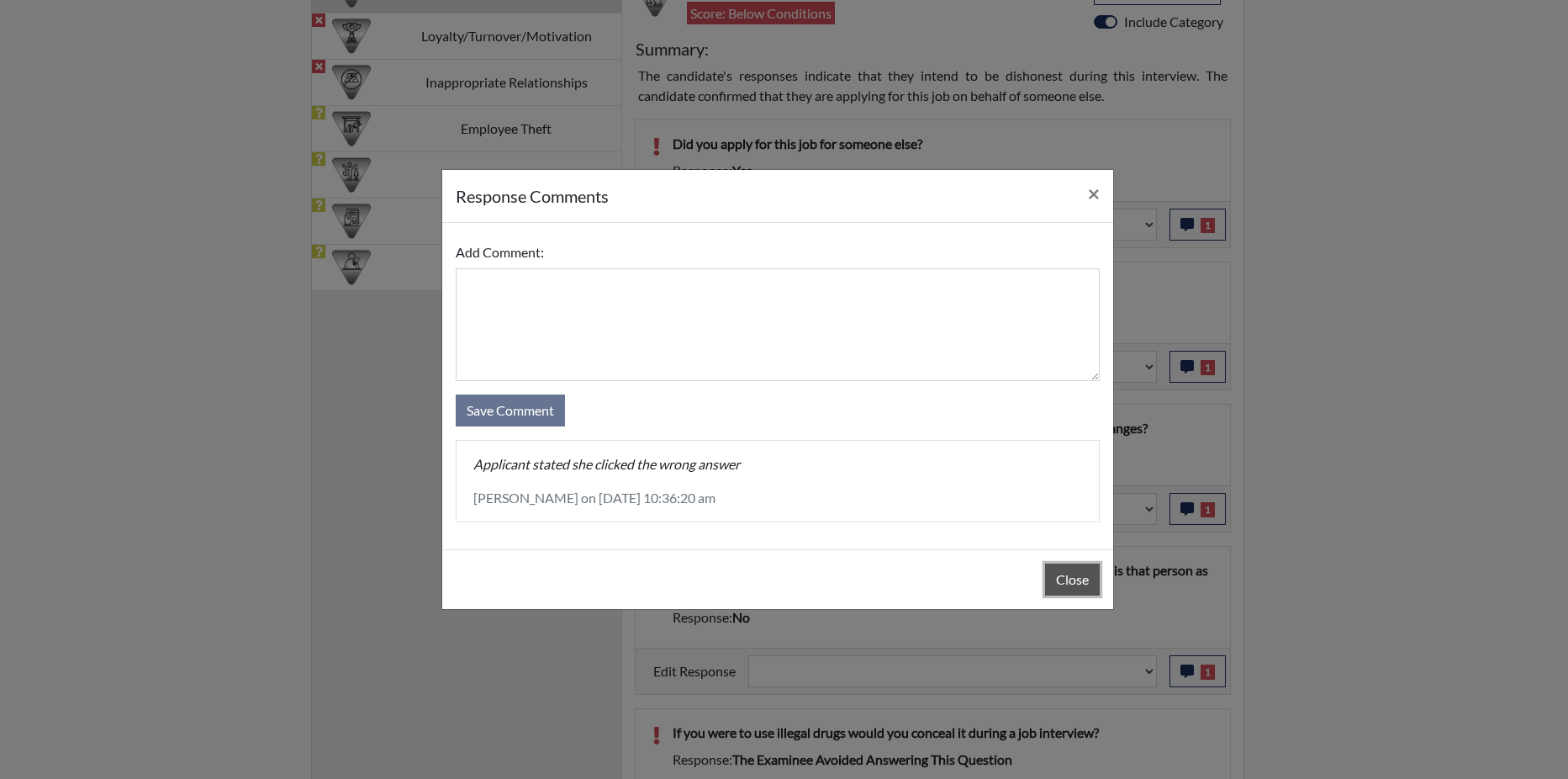
click at [1085, 590] on button "Close" at bounding box center [1072, 580] width 55 height 32
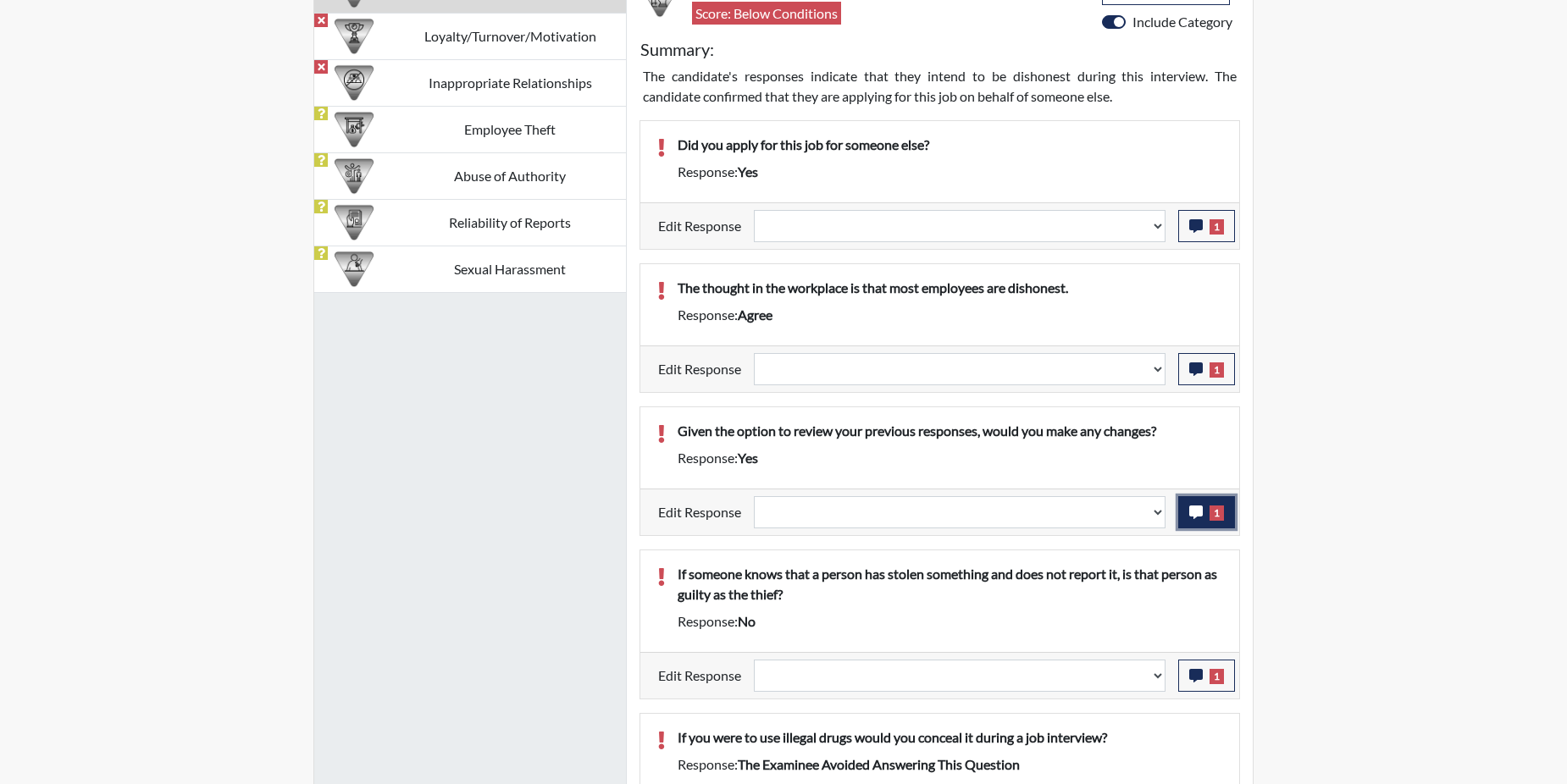
click at [1188, 514] on button "1" at bounding box center [1206, 512] width 56 height 33
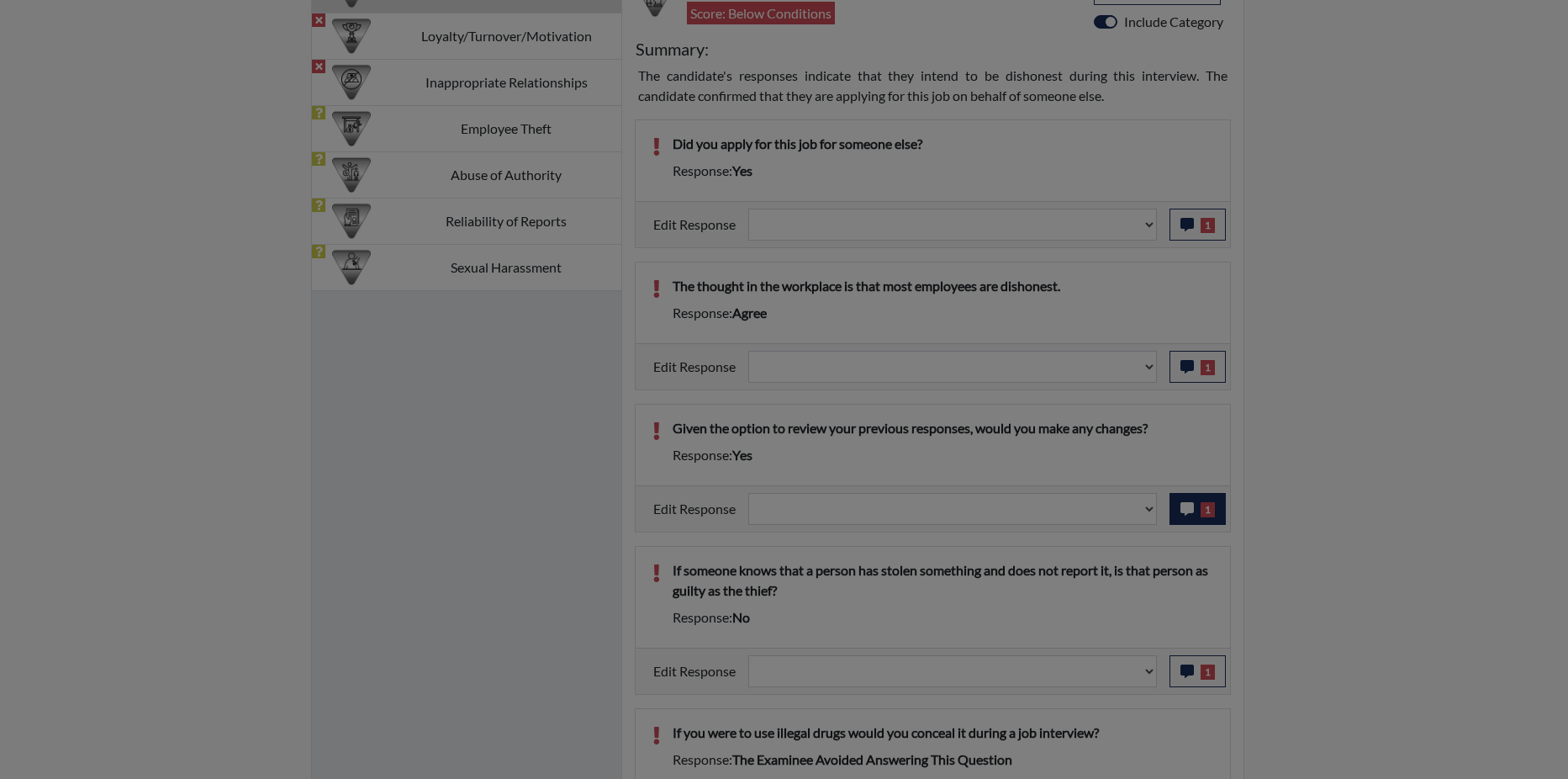
click at [1179, 511] on div at bounding box center [784, 389] width 1568 height 779
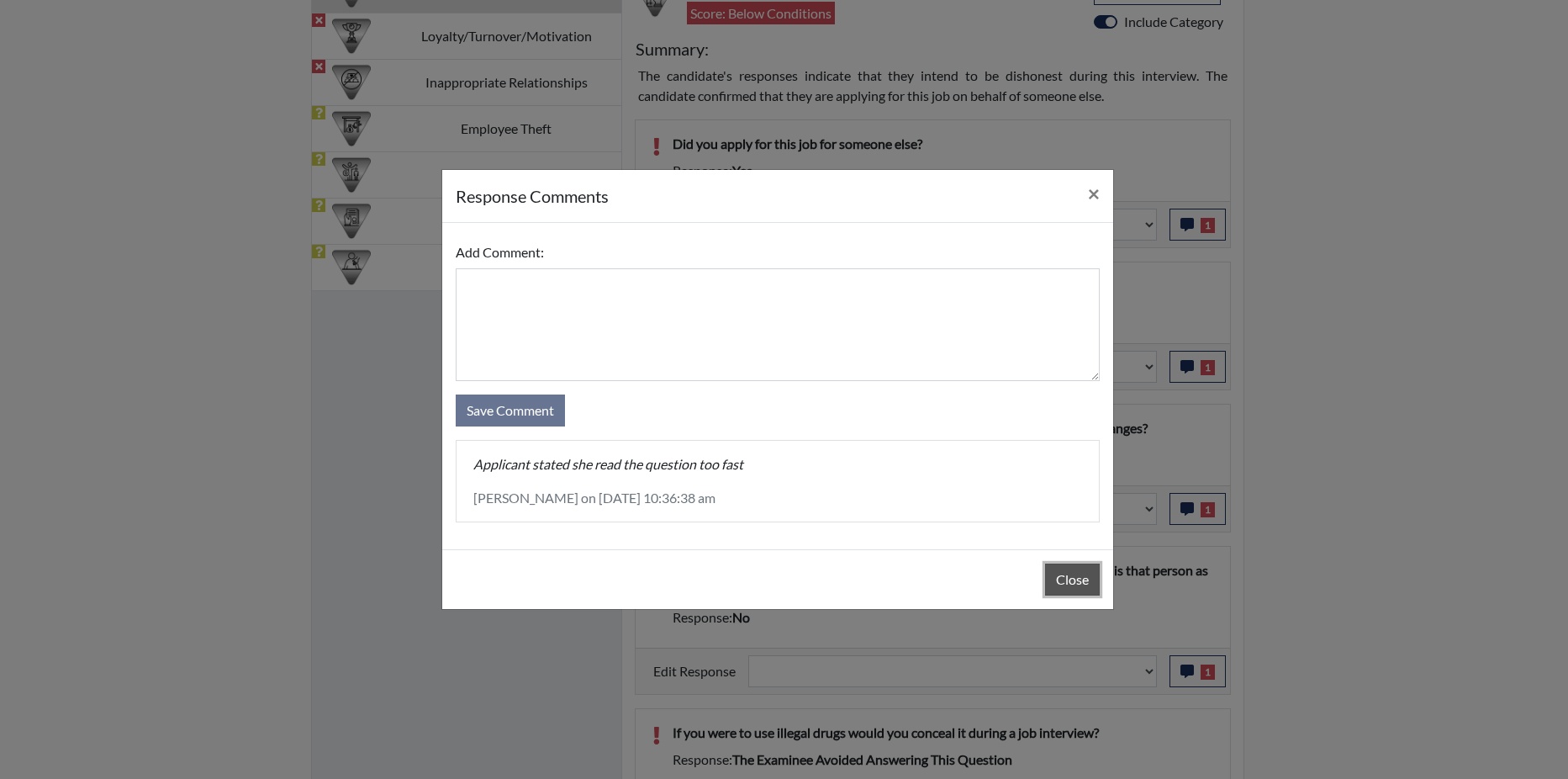
click at [1062, 579] on button "Close" at bounding box center [1072, 580] width 55 height 32
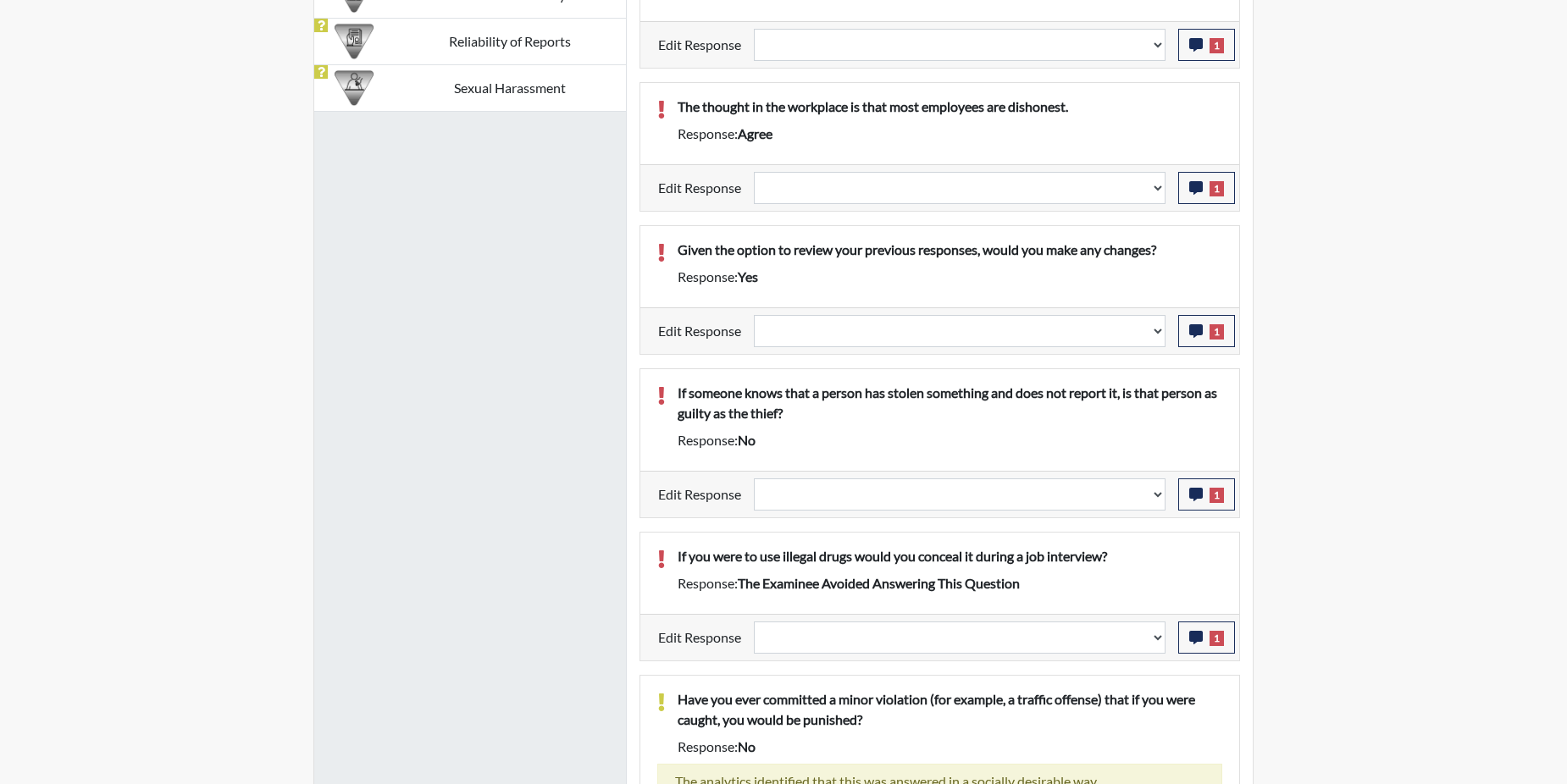
scroll to position [1354, 0]
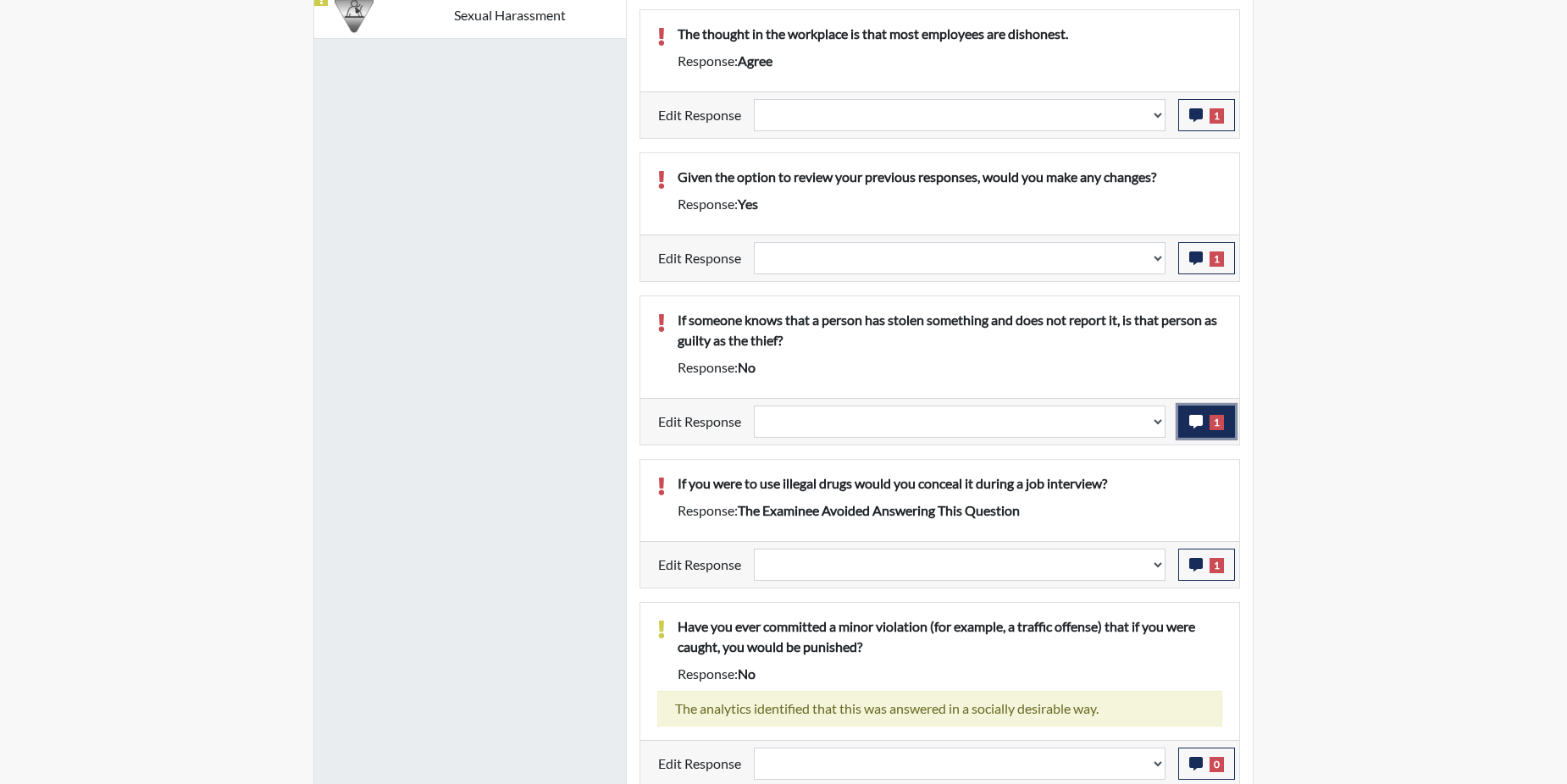
click at [1188, 420] on button "1" at bounding box center [1206, 421] width 56 height 33
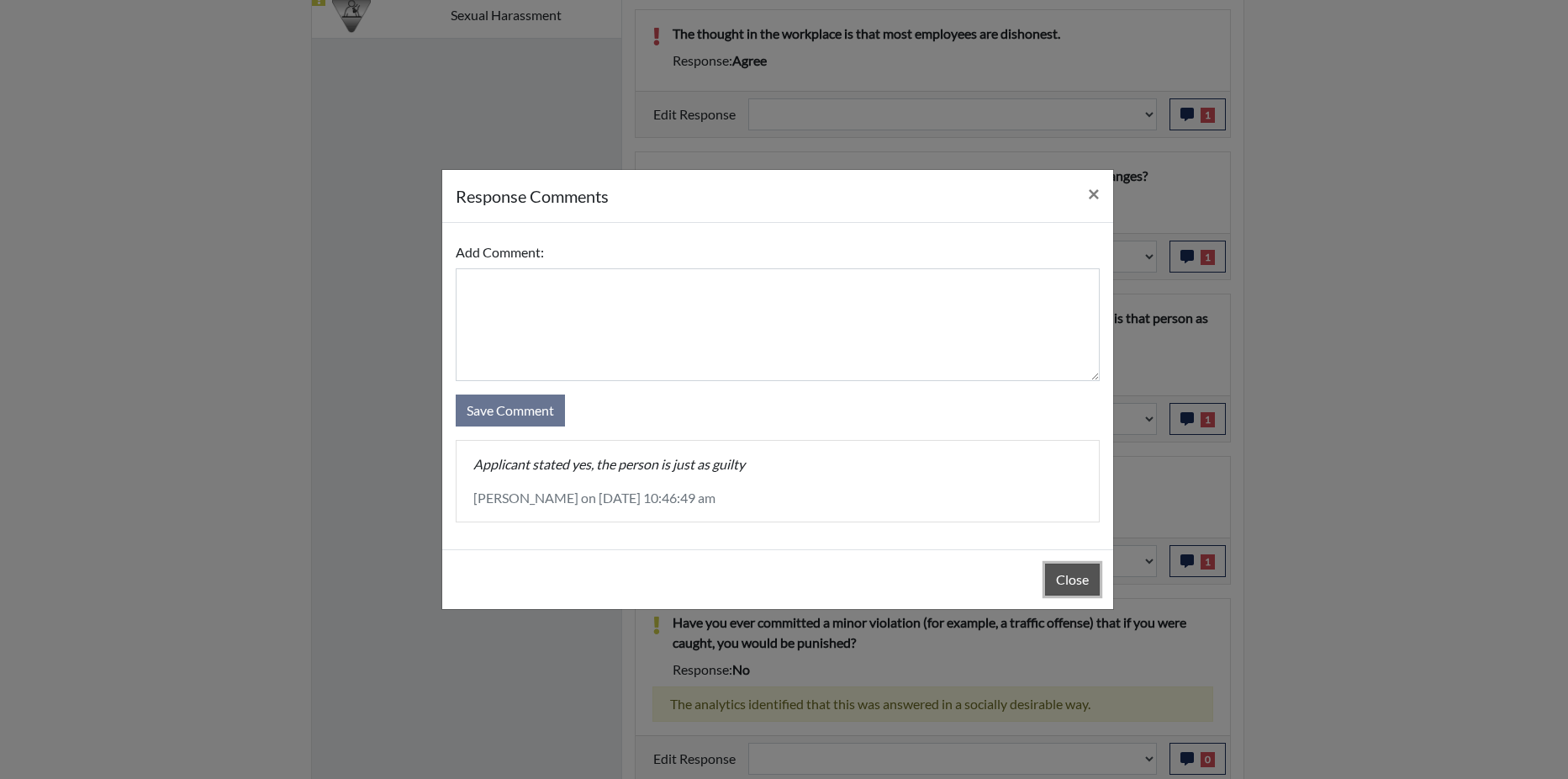
drag, startPoint x: 1073, startPoint y: 583, endPoint x: 1073, endPoint y: 561, distance: 22.0
click at [1072, 582] on button "Close" at bounding box center [1072, 580] width 55 height 32
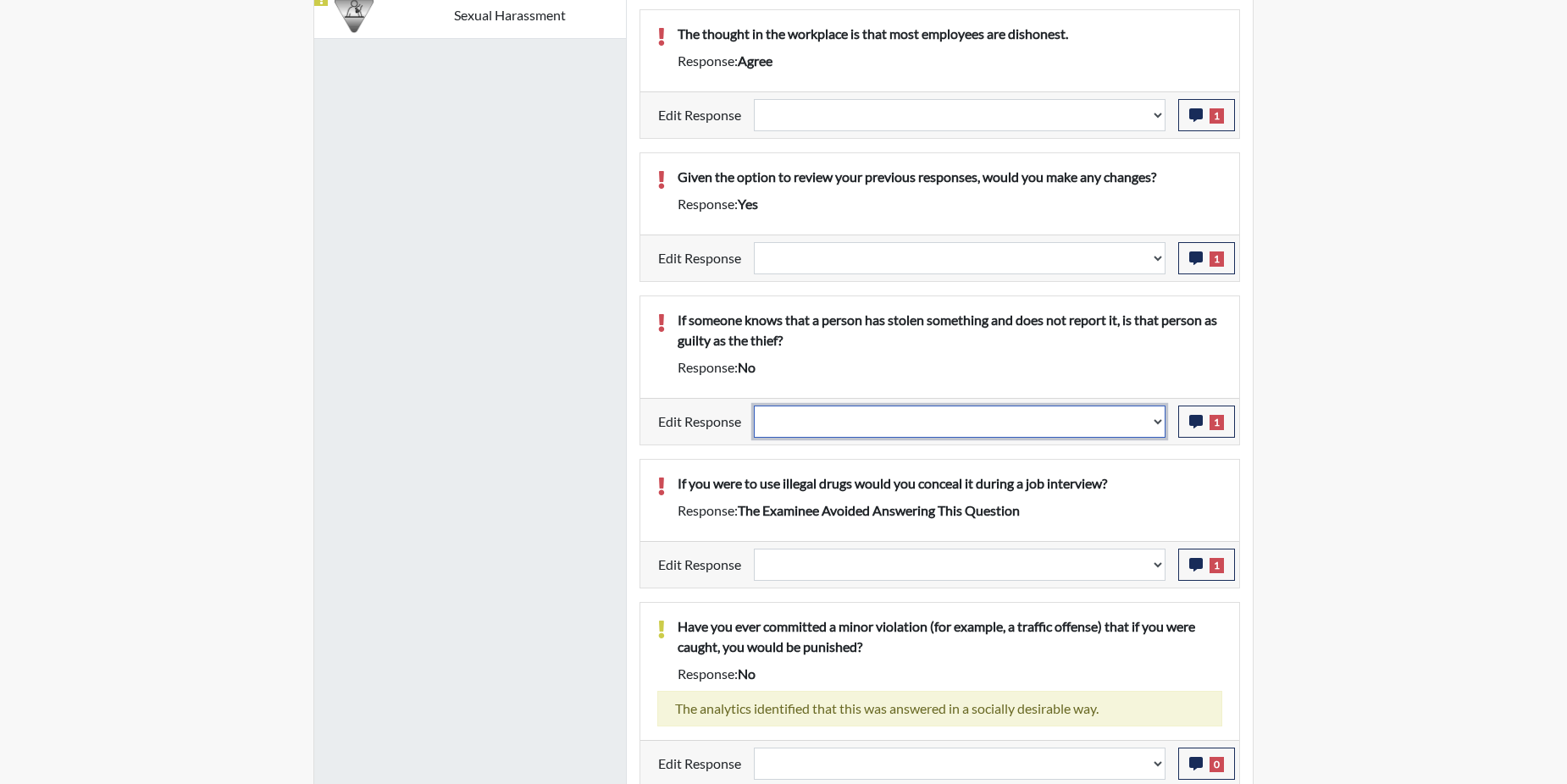
click at [1157, 416] on select "Question is not relevant. Results will be updated. Reasonable explanation provi…" at bounding box center [960, 421] width 412 height 33
select select "reasonable-explanation-provided"
click at [755, 405] on select "Question is not relevant. Results will be updated. Reasonable explanation provi…" at bounding box center [960, 421] width 412 height 33
select select
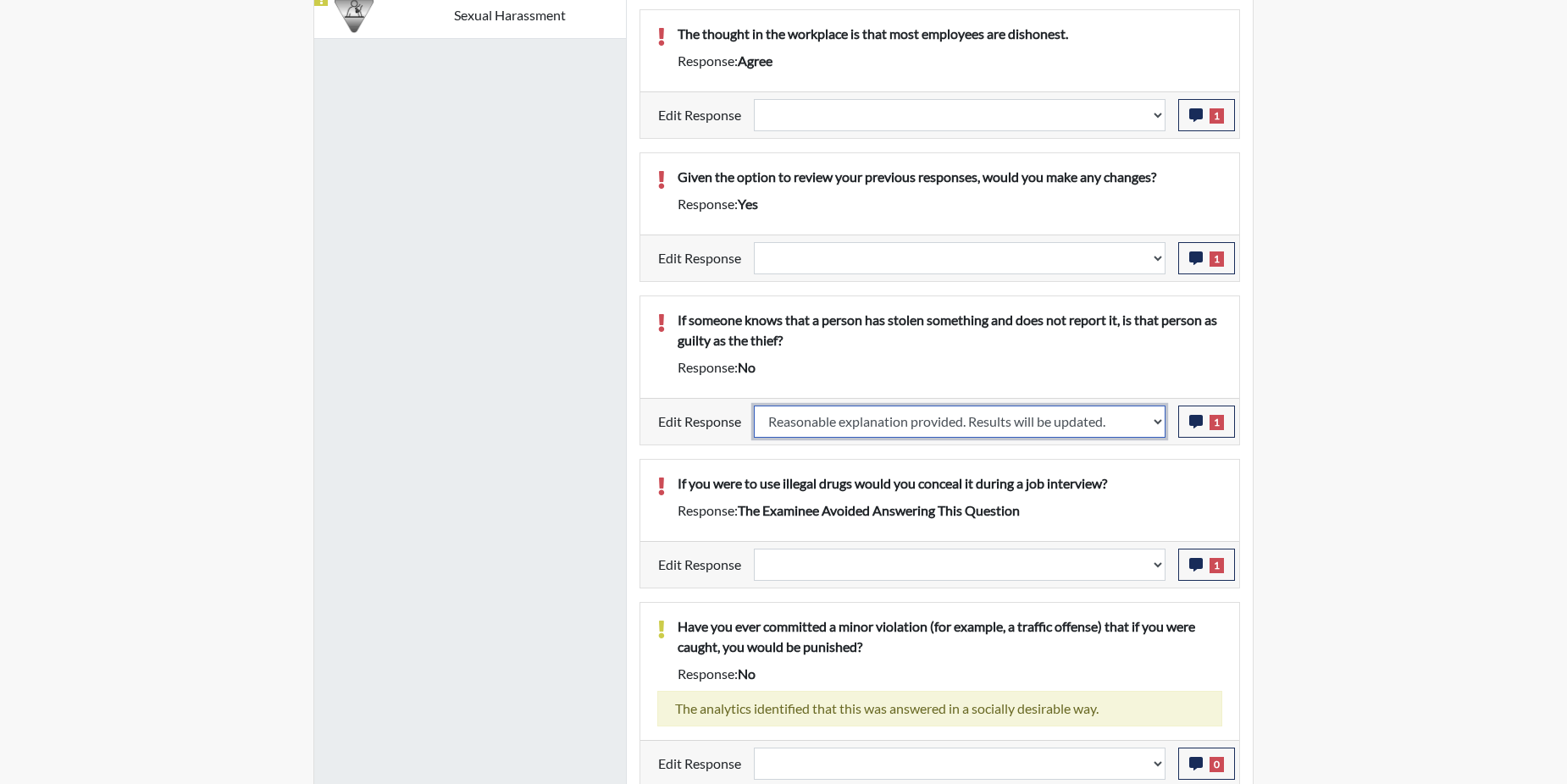
select select
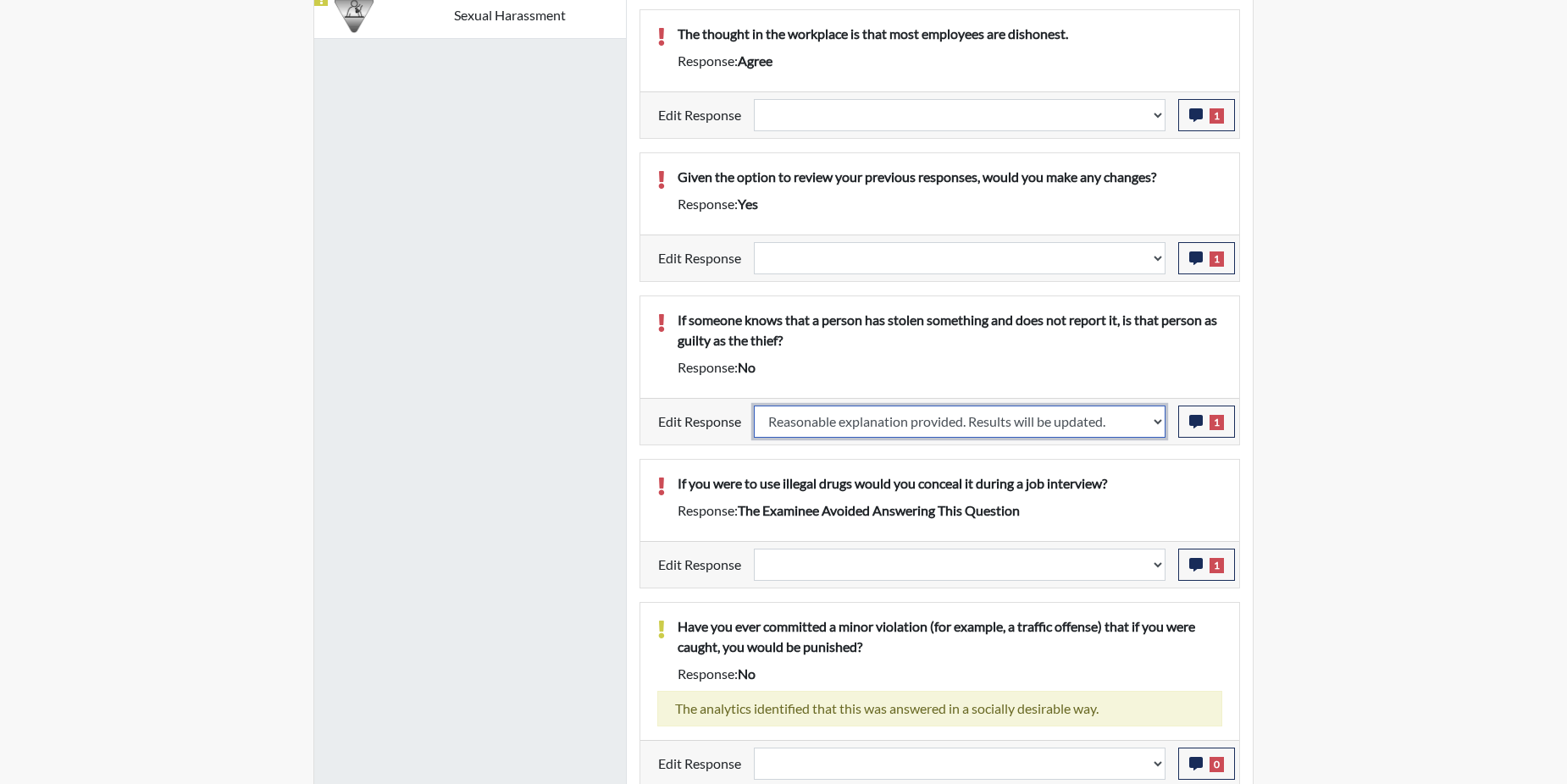
select select
click at [1115, 469] on div "If you were to use illegal drugs would you conceal it during a job interview? R…" at bounding box center [939, 500] width 599 height 81
select select
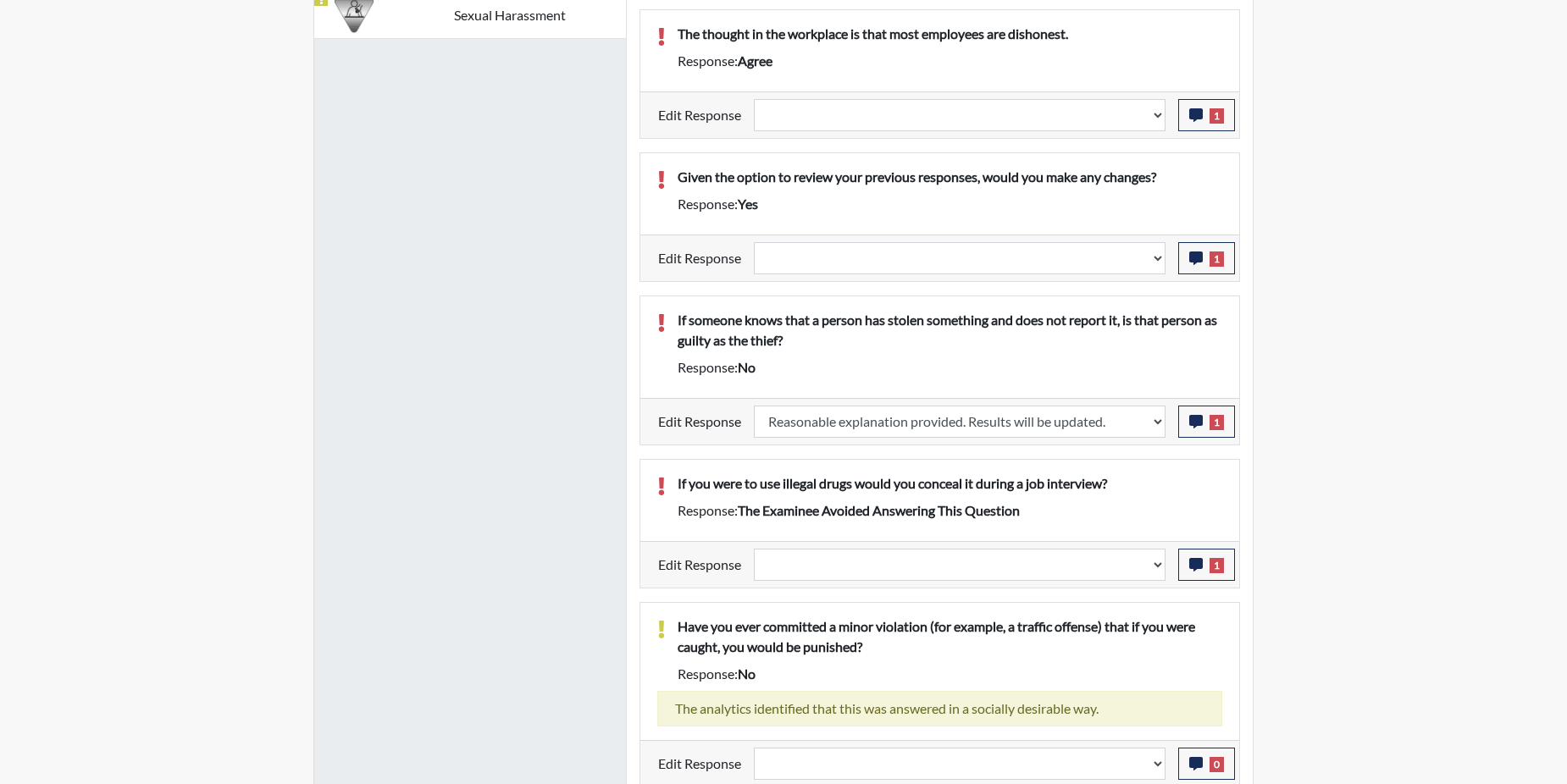
select select
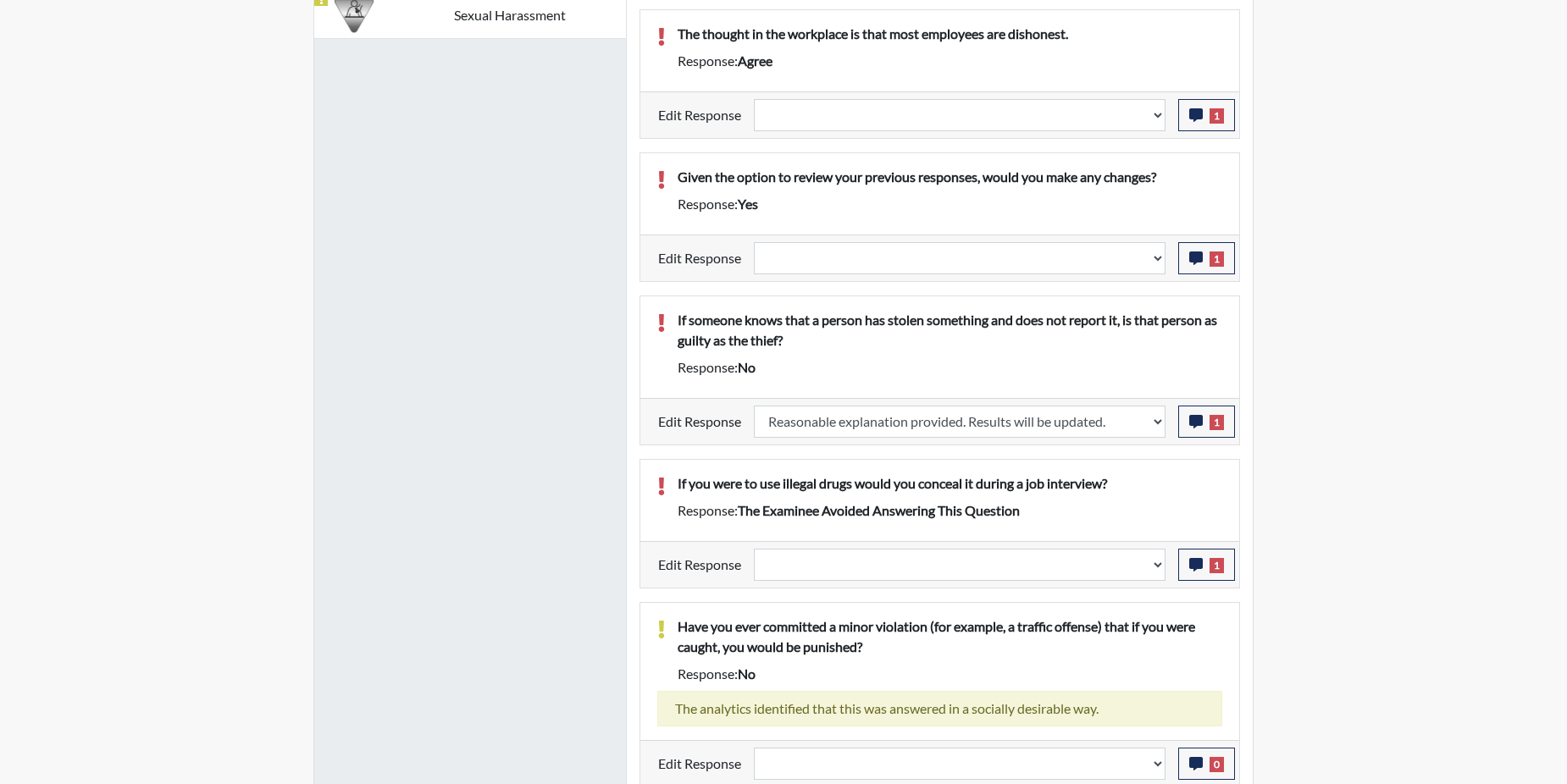
select select
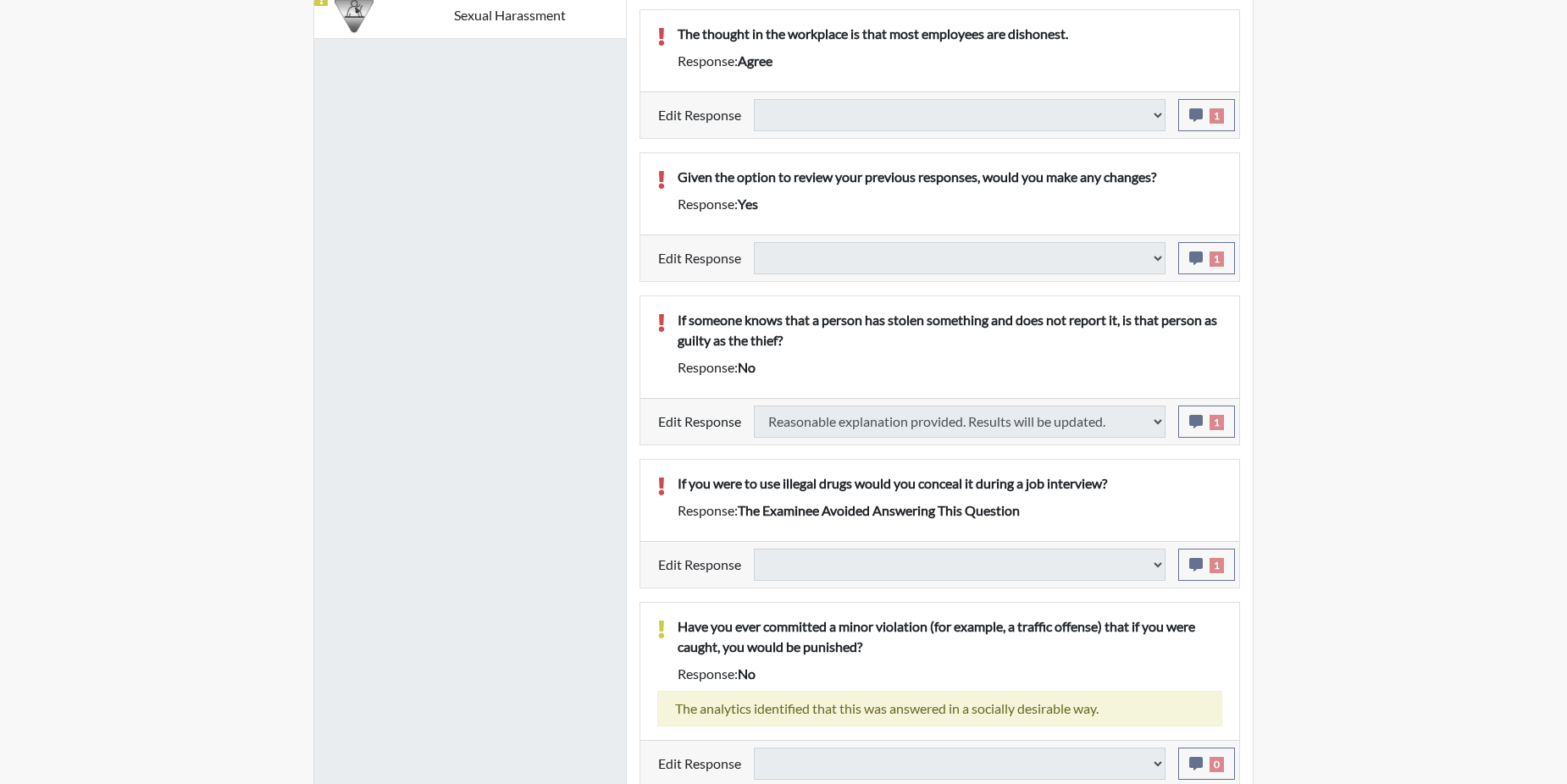
select select
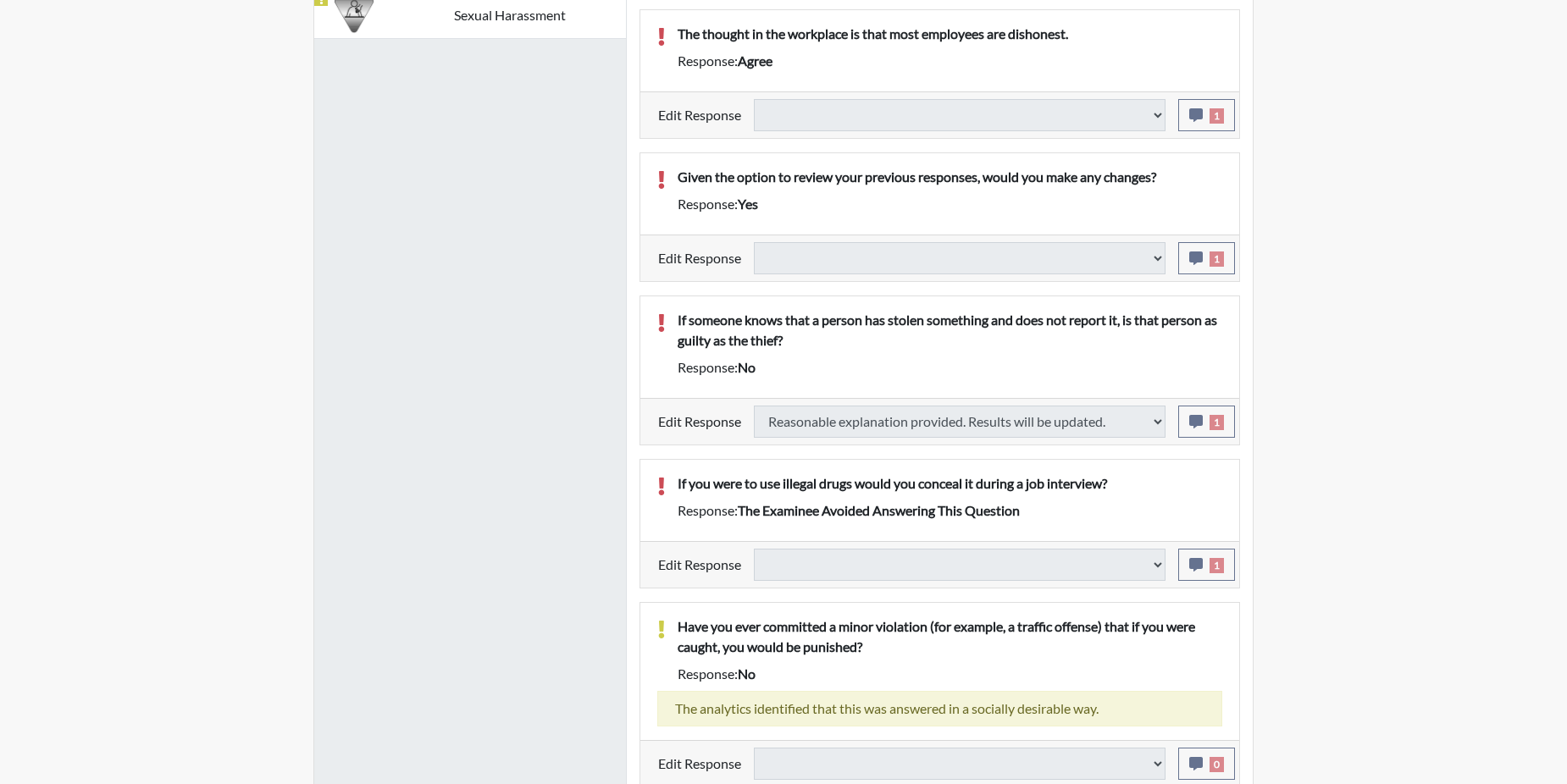
select select
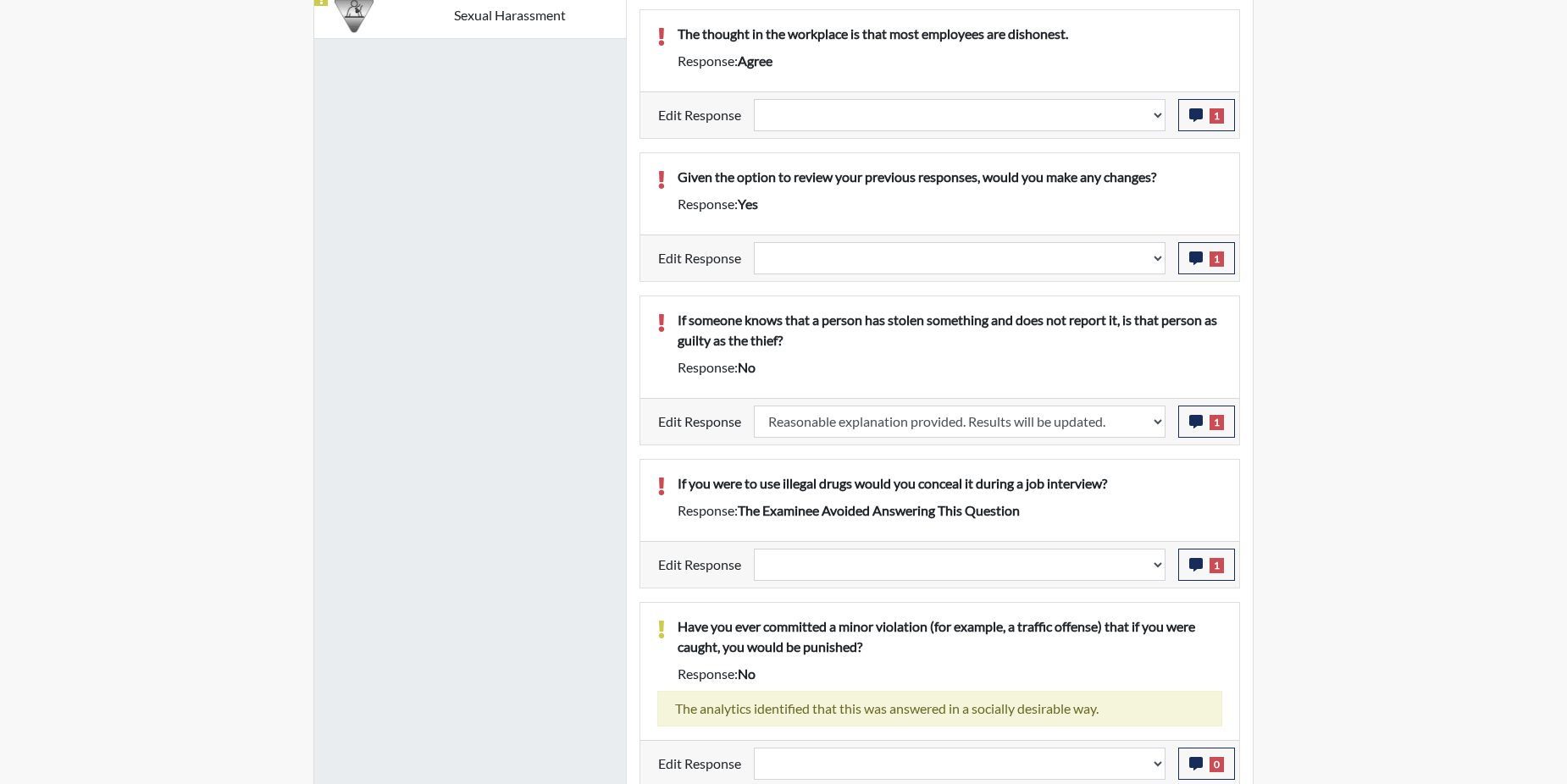
scroll to position [281, 704]
click at [1206, 568] on button "1" at bounding box center [1206, 565] width 56 height 33
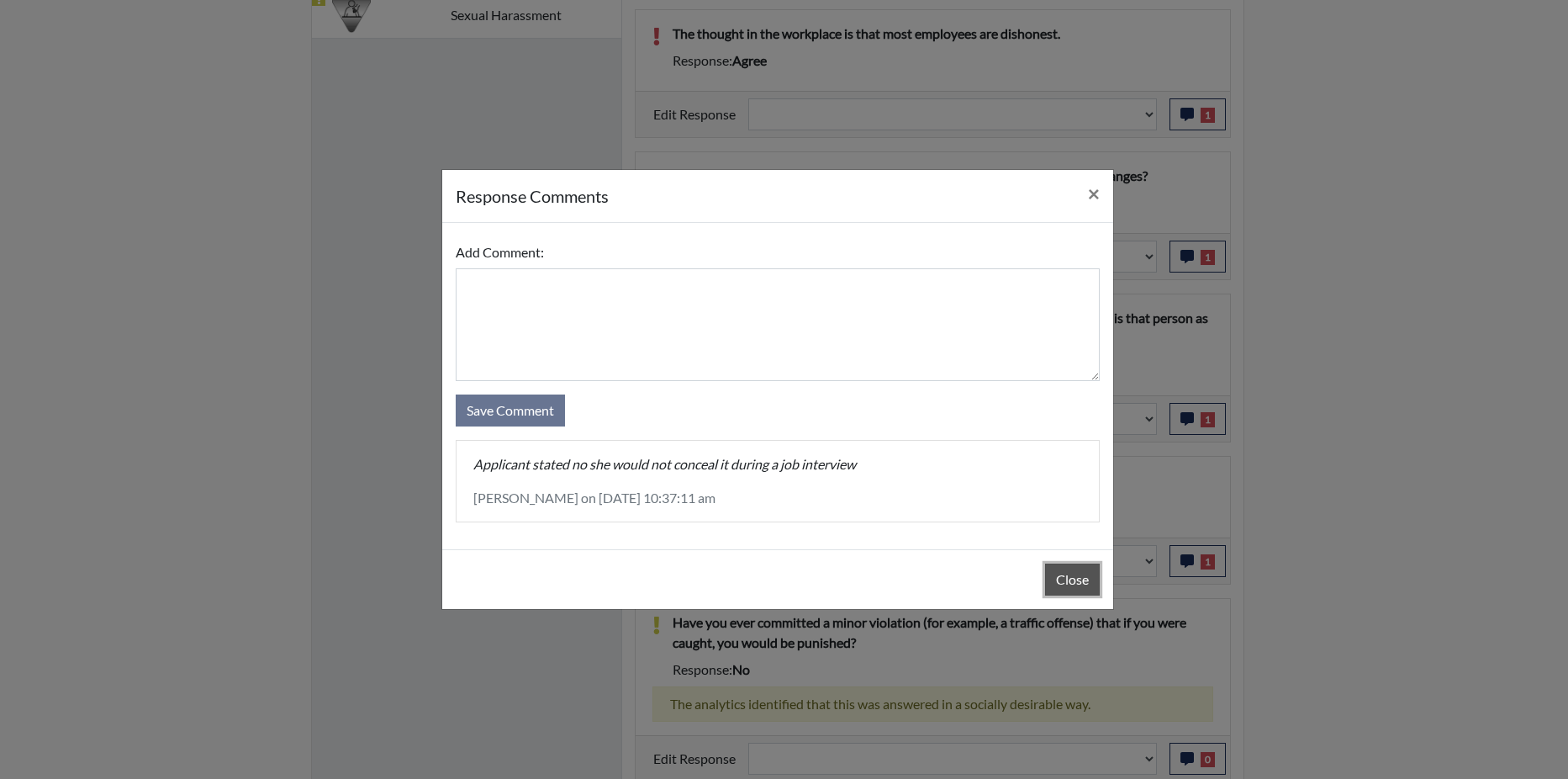
click at [1079, 580] on button "Close" at bounding box center [1072, 580] width 55 height 32
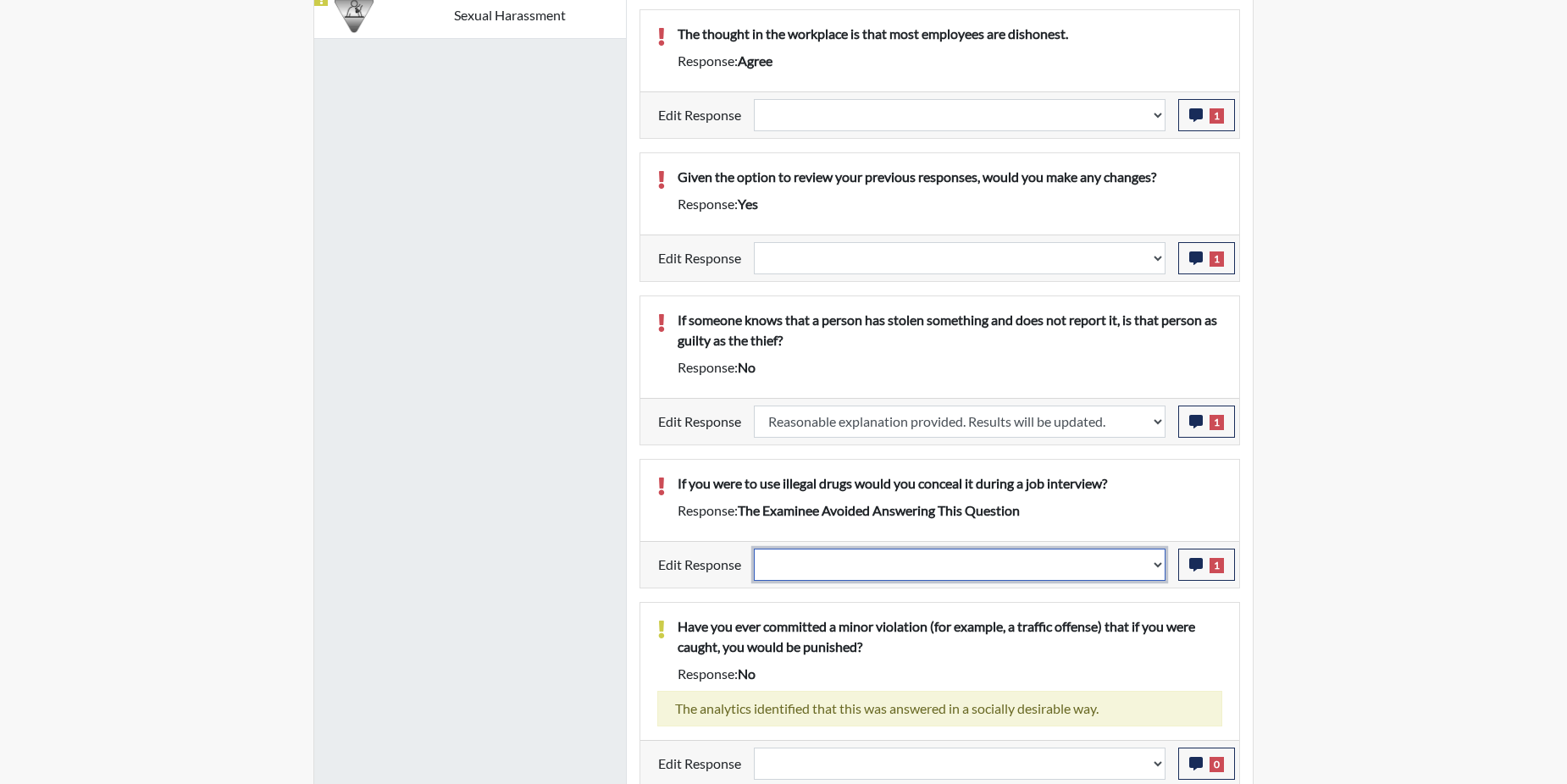
click at [1157, 567] on select "Question is not relevant. Results will be updated. Reasonable explanation provi…" at bounding box center [960, 565] width 412 height 33
select select "reasonable-explanation-provided"
click at [755, 549] on select "Question is not relevant. Results will be updated. Reasonable explanation provi…" at bounding box center [960, 565] width 412 height 33
select select
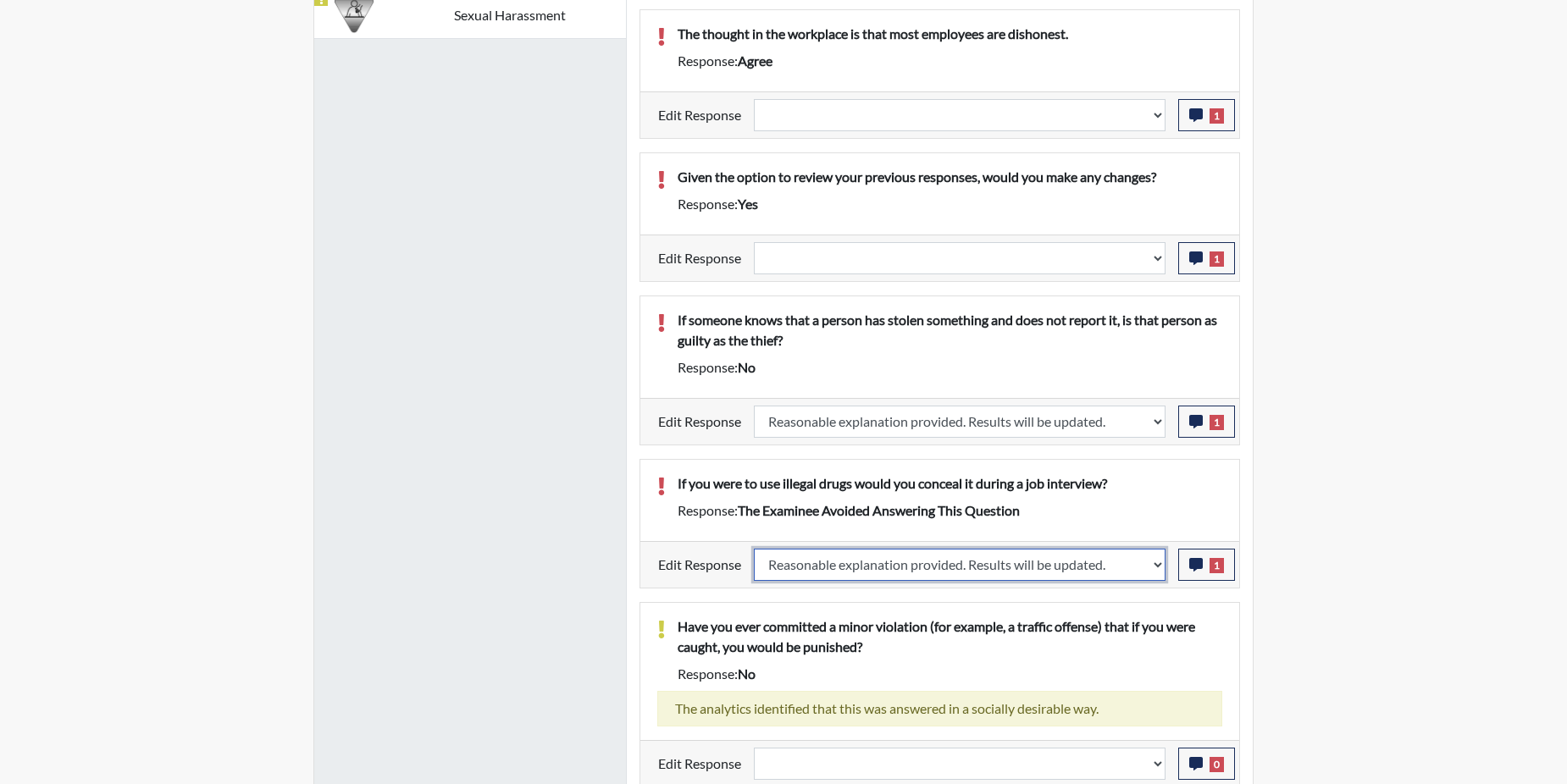
select select
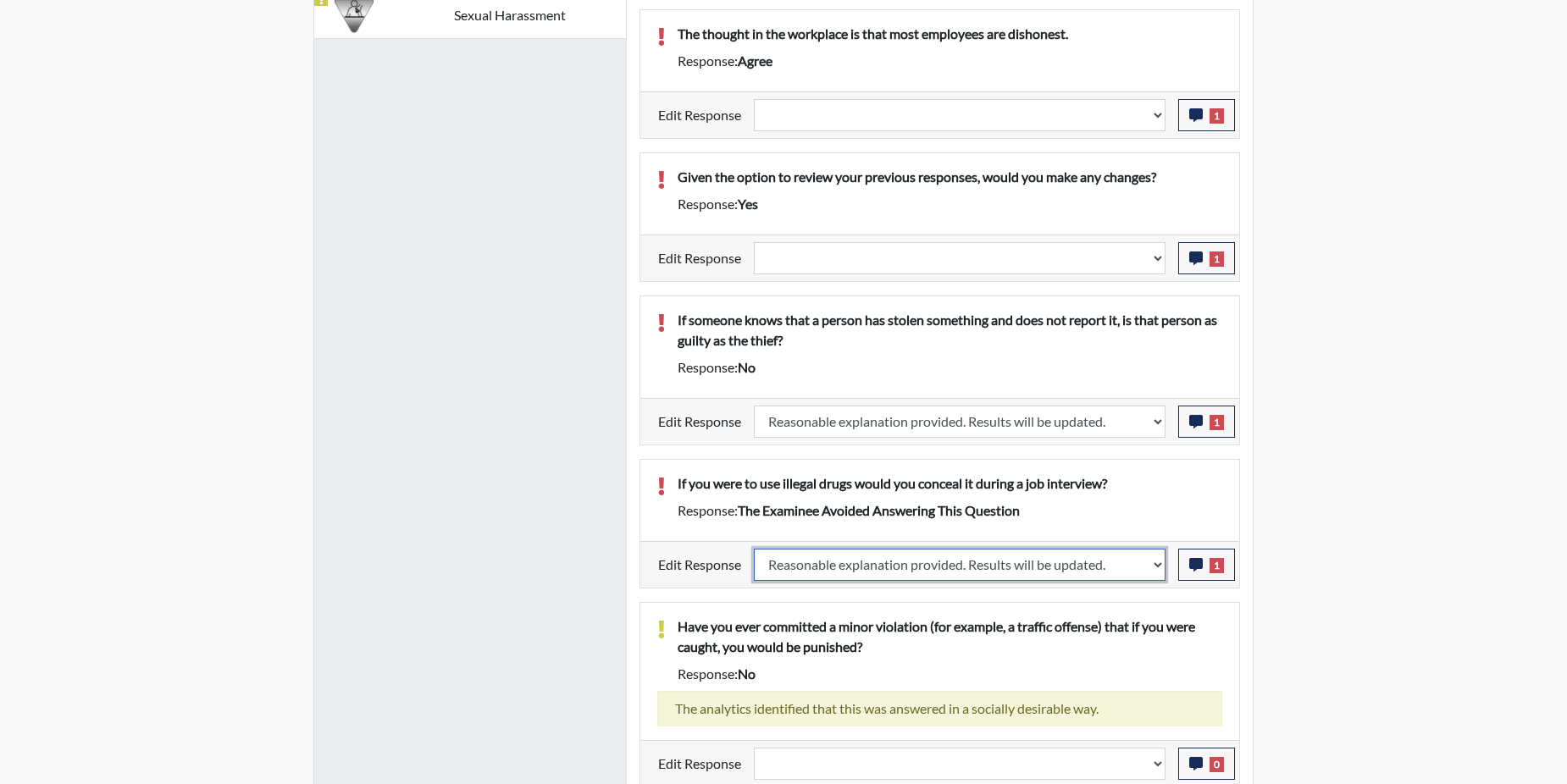
select select
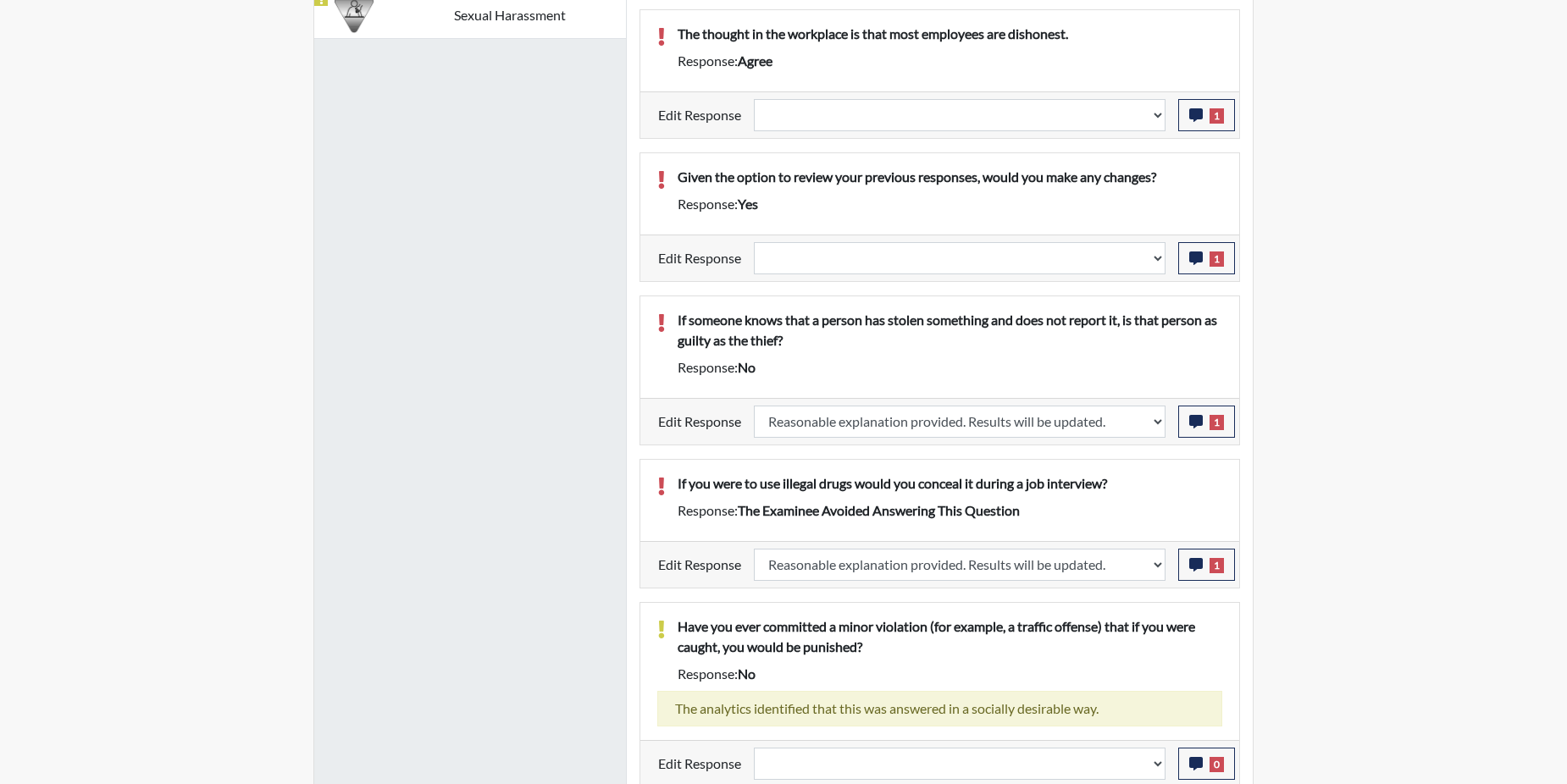
select select
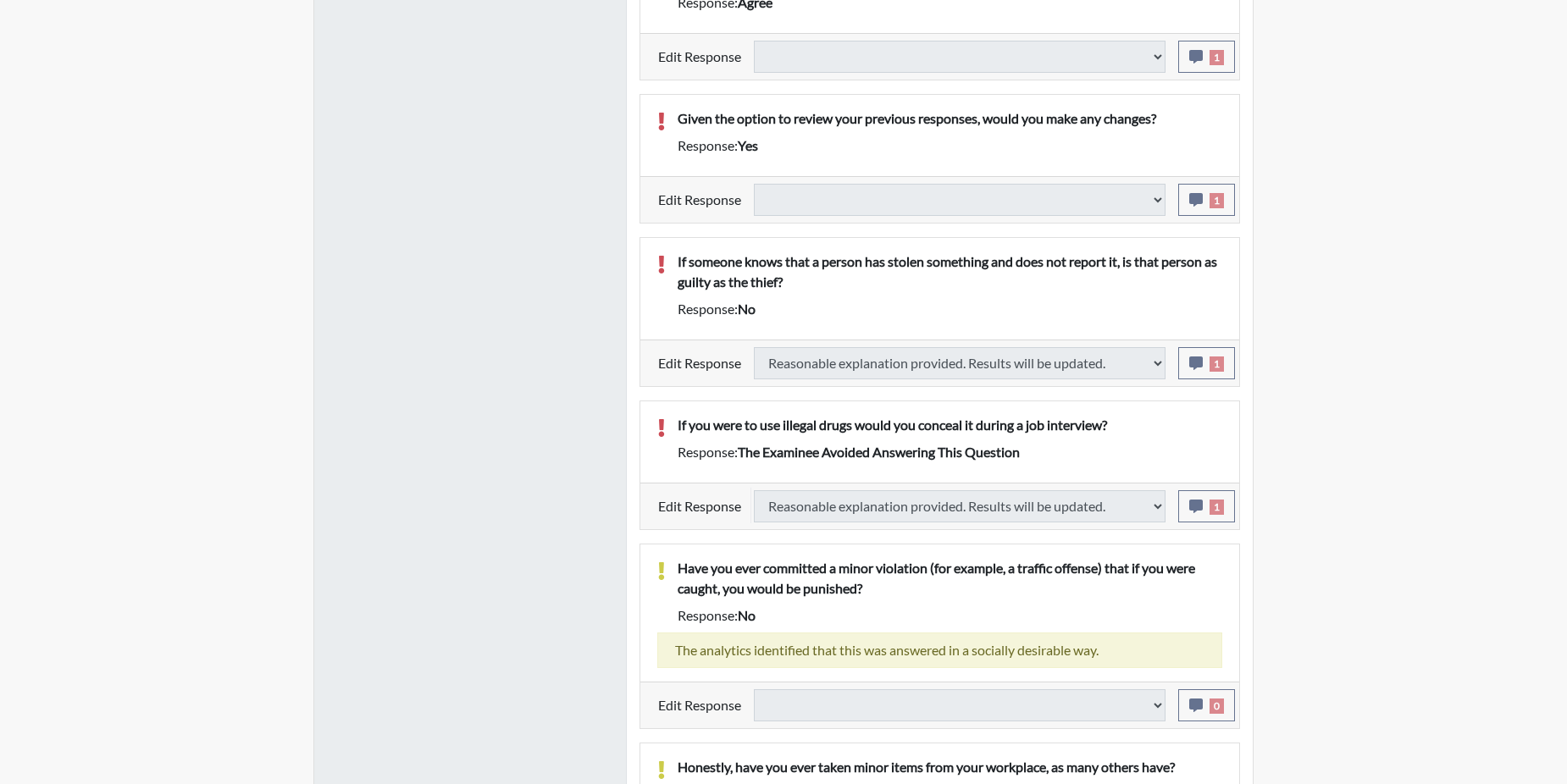
select select
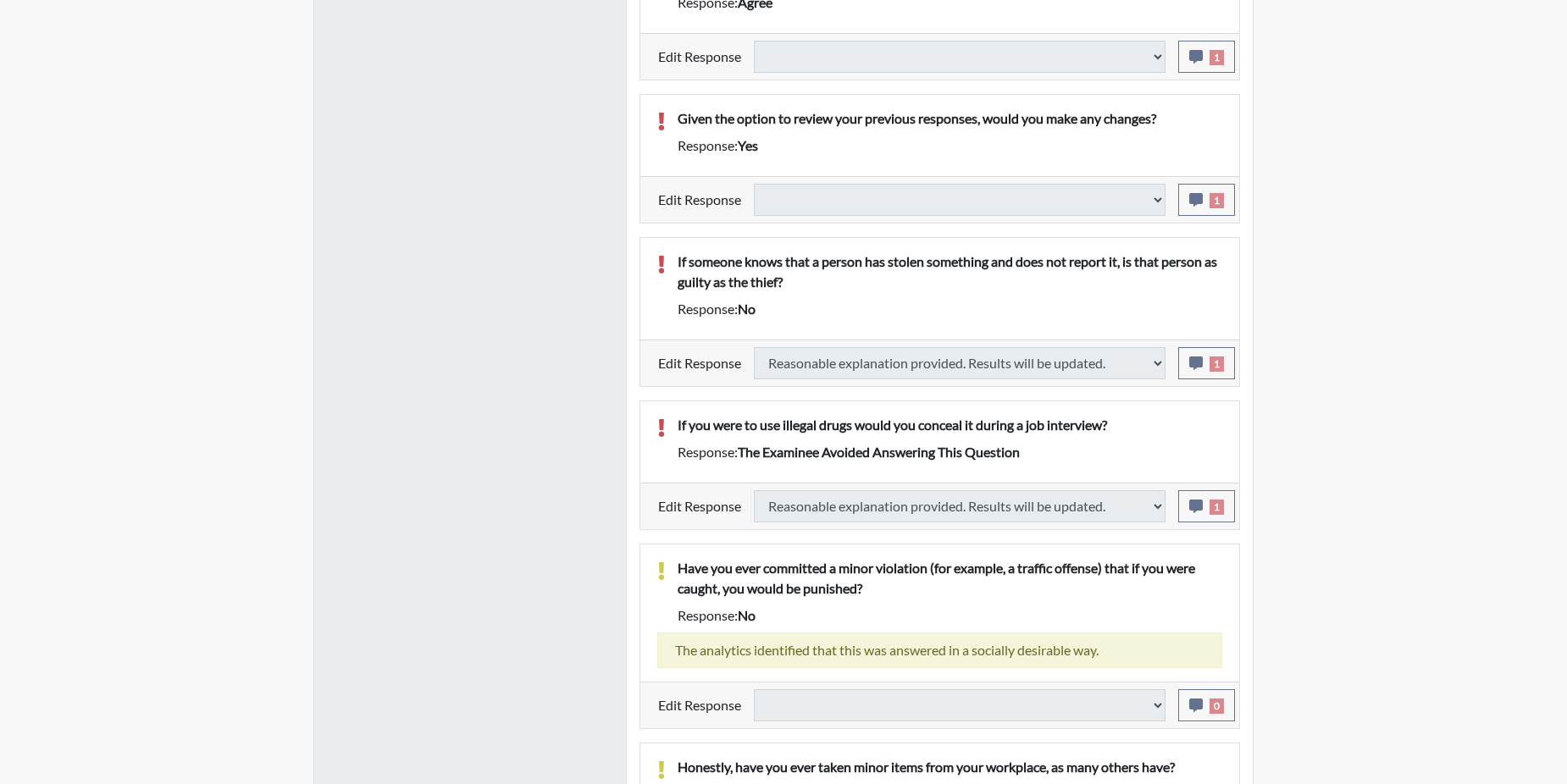
select select
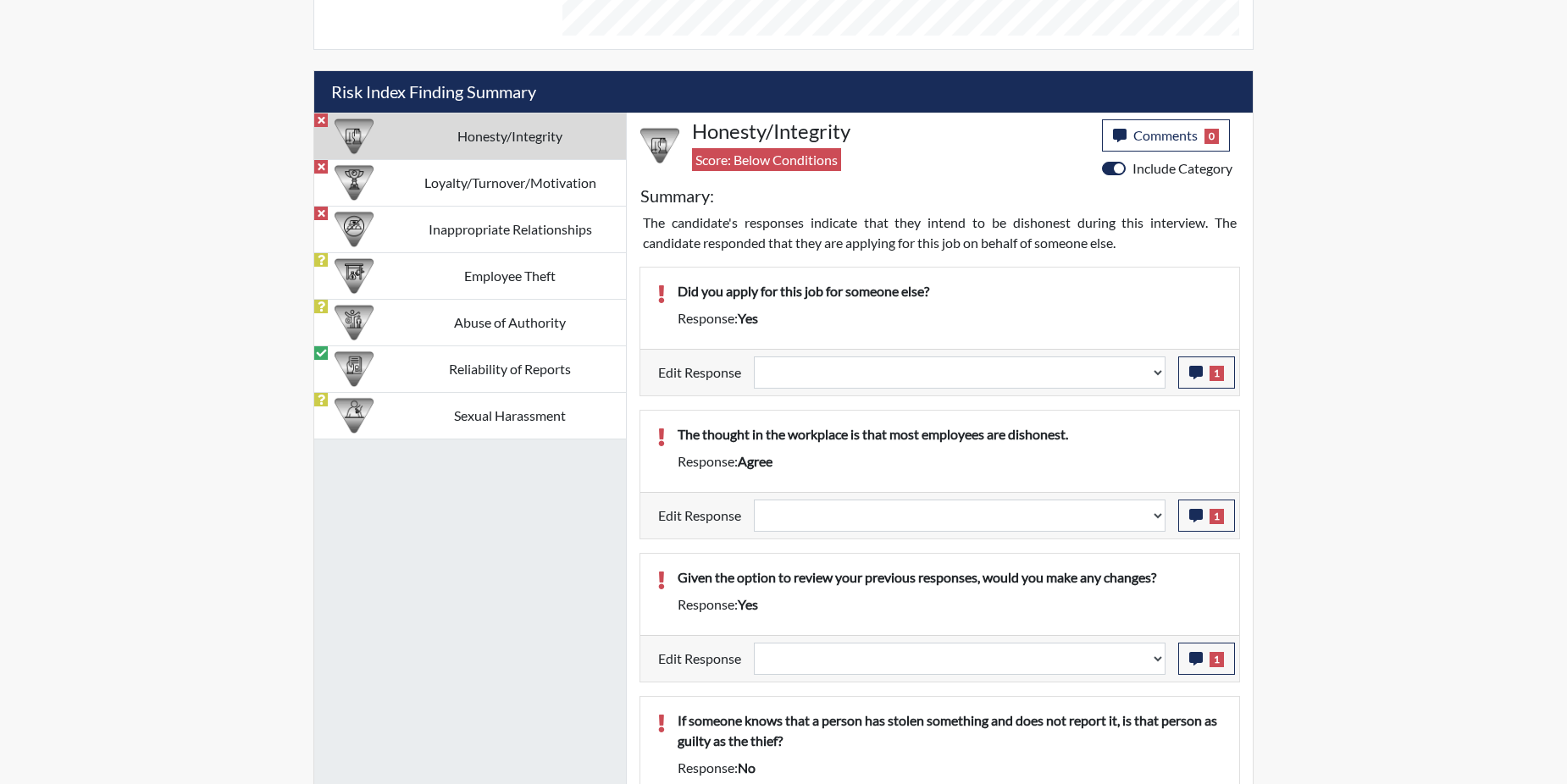
scroll to position [888, 0]
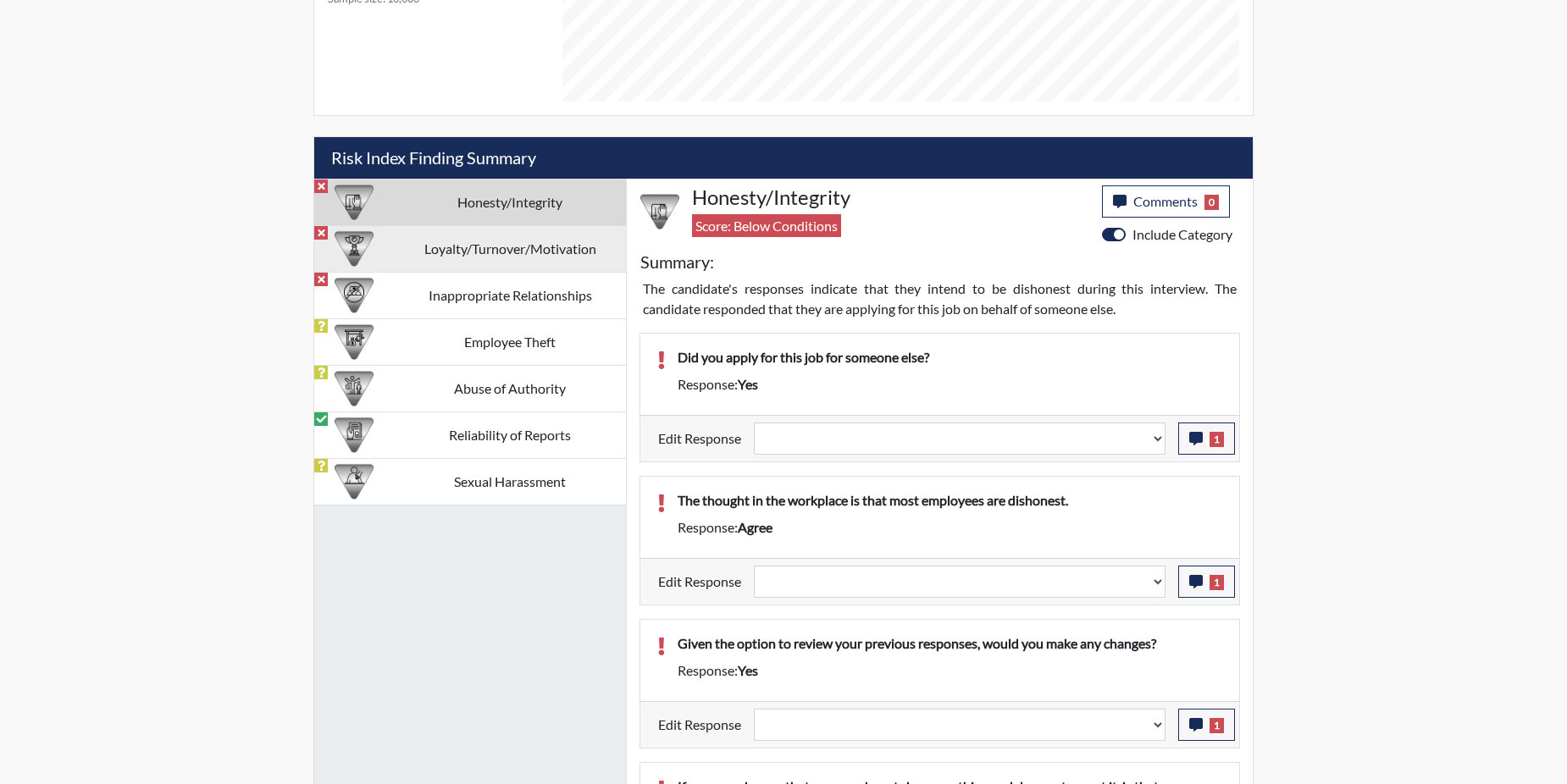
click at [466, 251] on td "Loyalty/Turnover/Motivation" at bounding box center [509, 248] width 232 height 46
select select
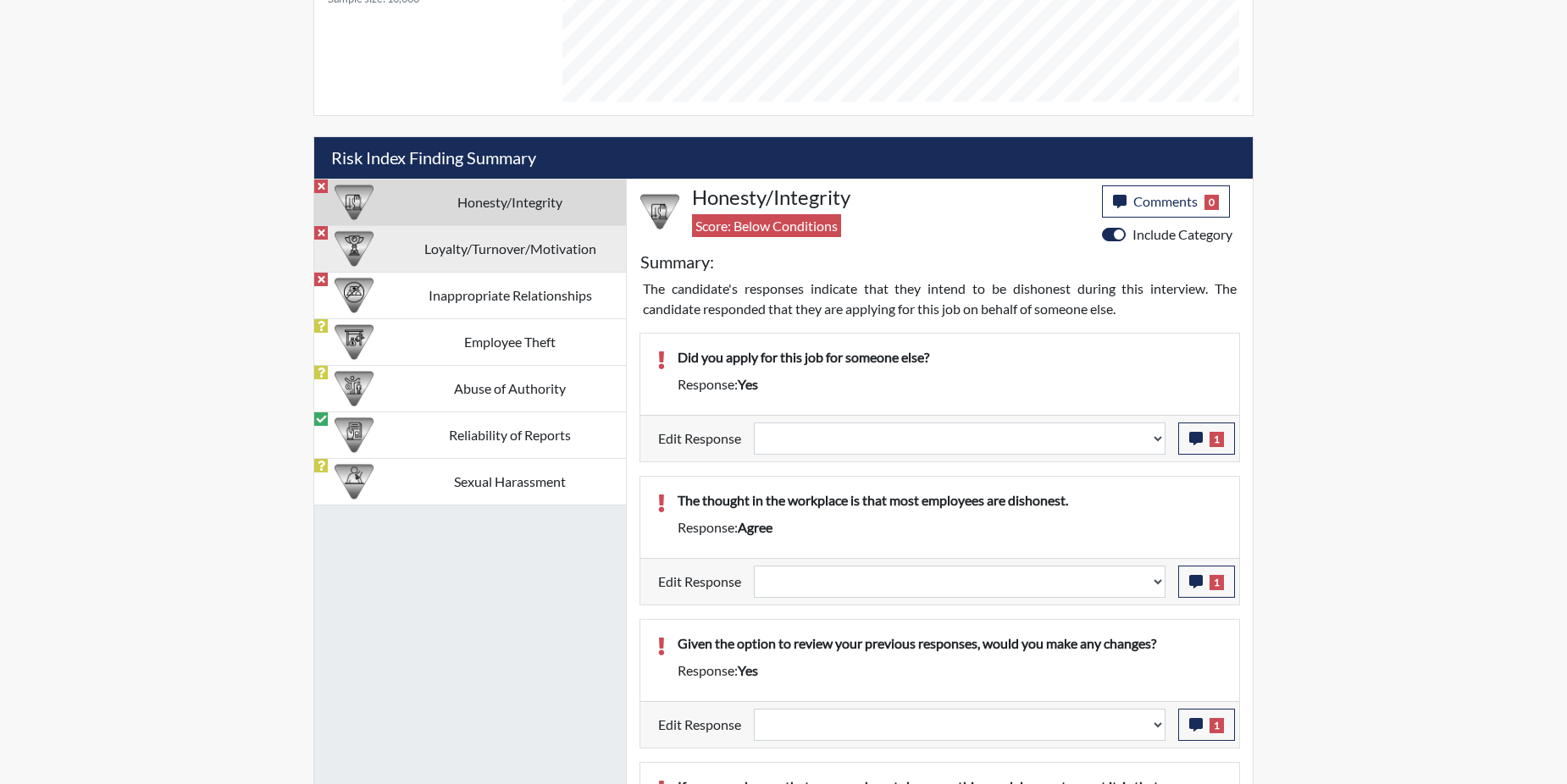
select select
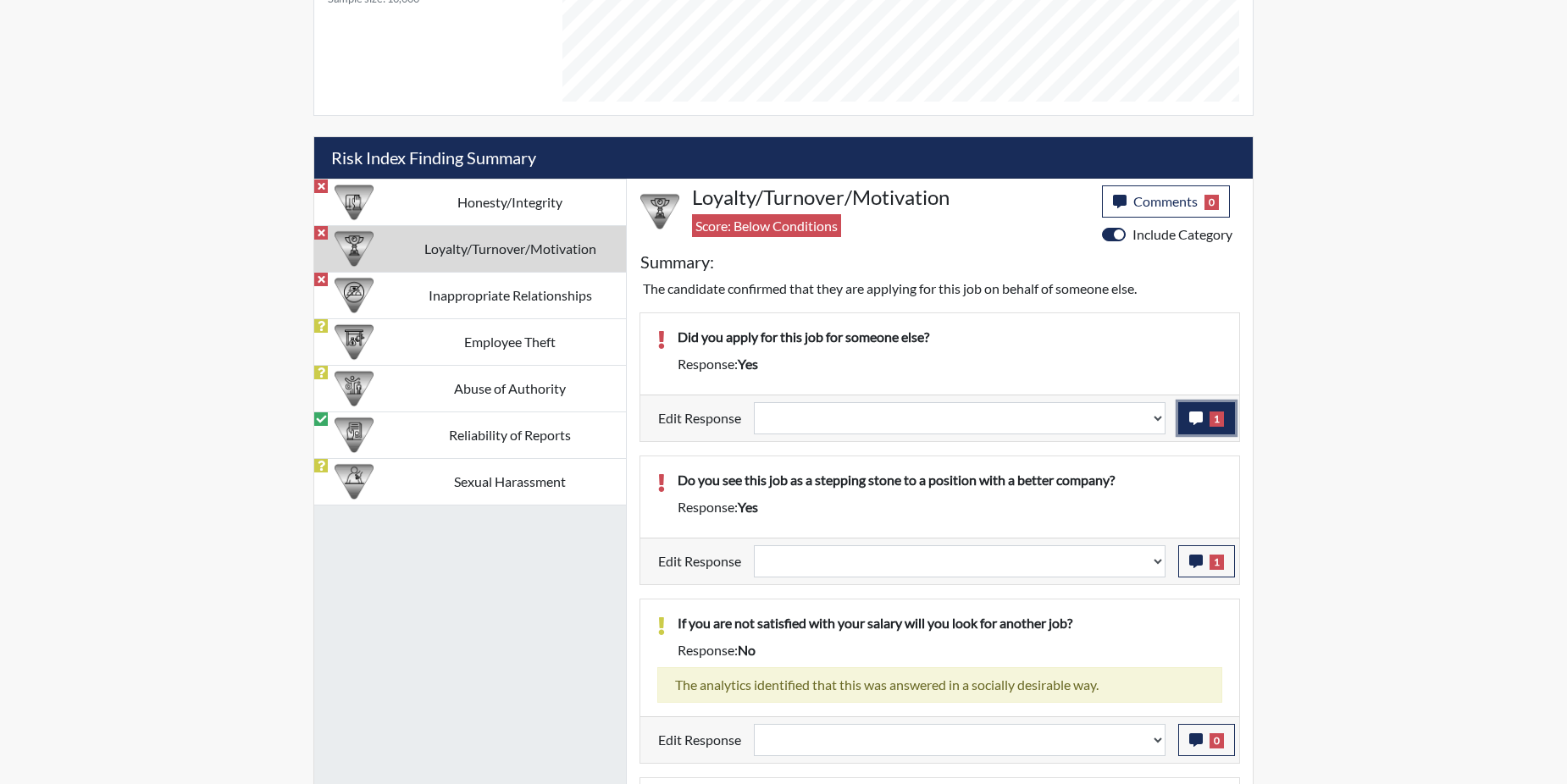
click at [1217, 418] on span "1" at bounding box center [1217, 418] width 15 height 15
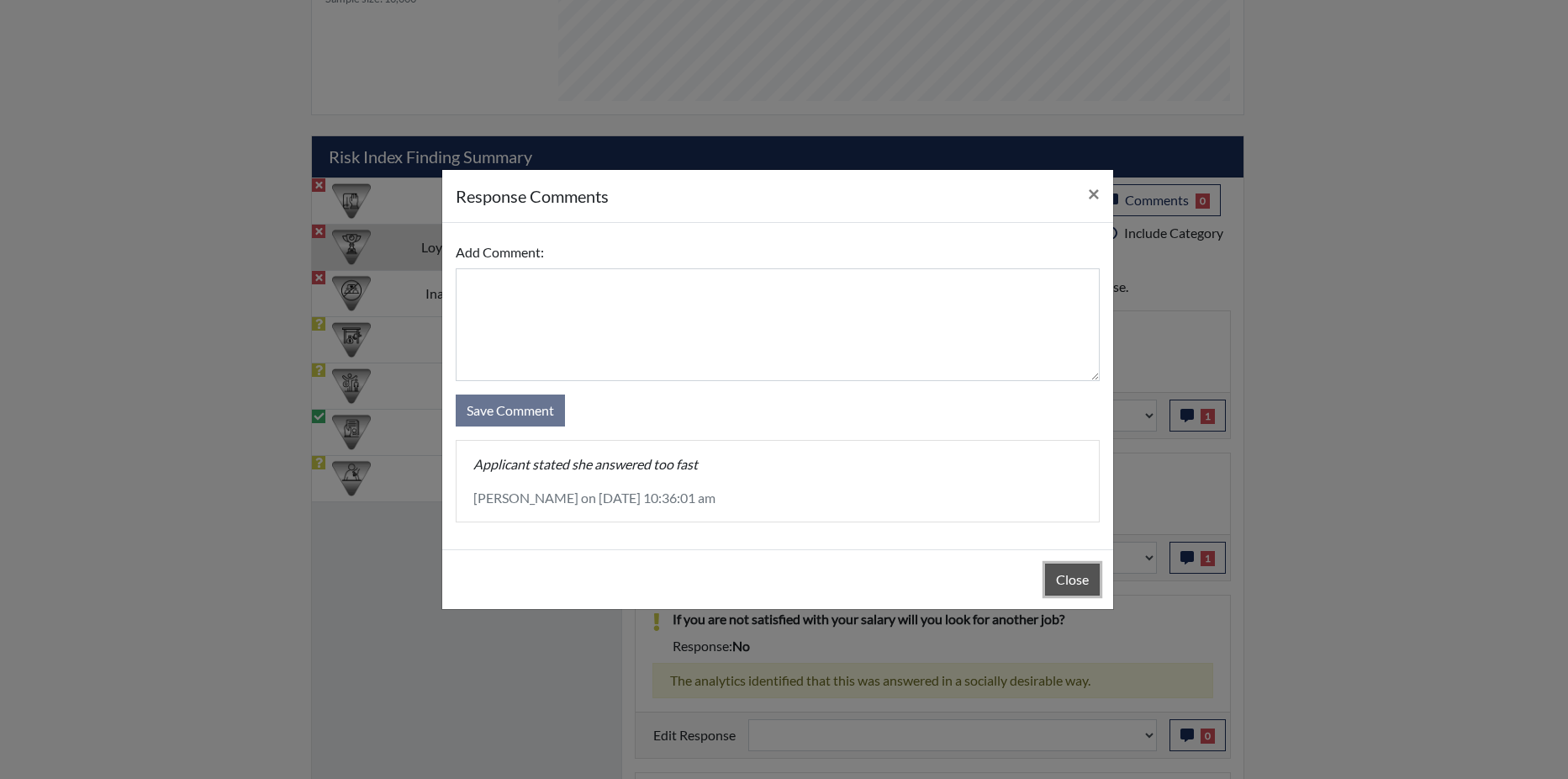
click at [1080, 577] on button "Close" at bounding box center [1072, 580] width 55 height 32
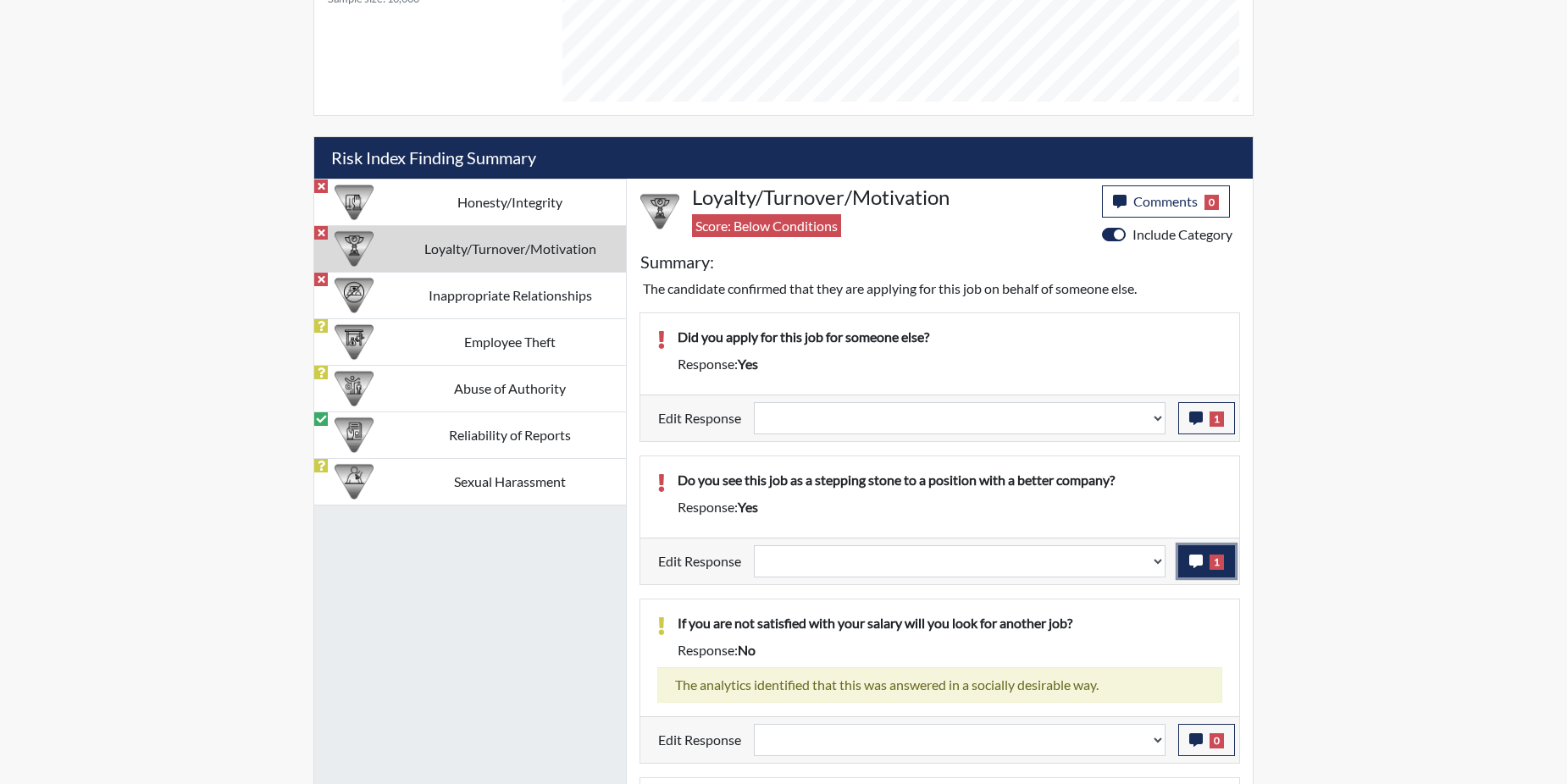
click at [1209, 560] on button "1" at bounding box center [1206, 561] width 56 height 33
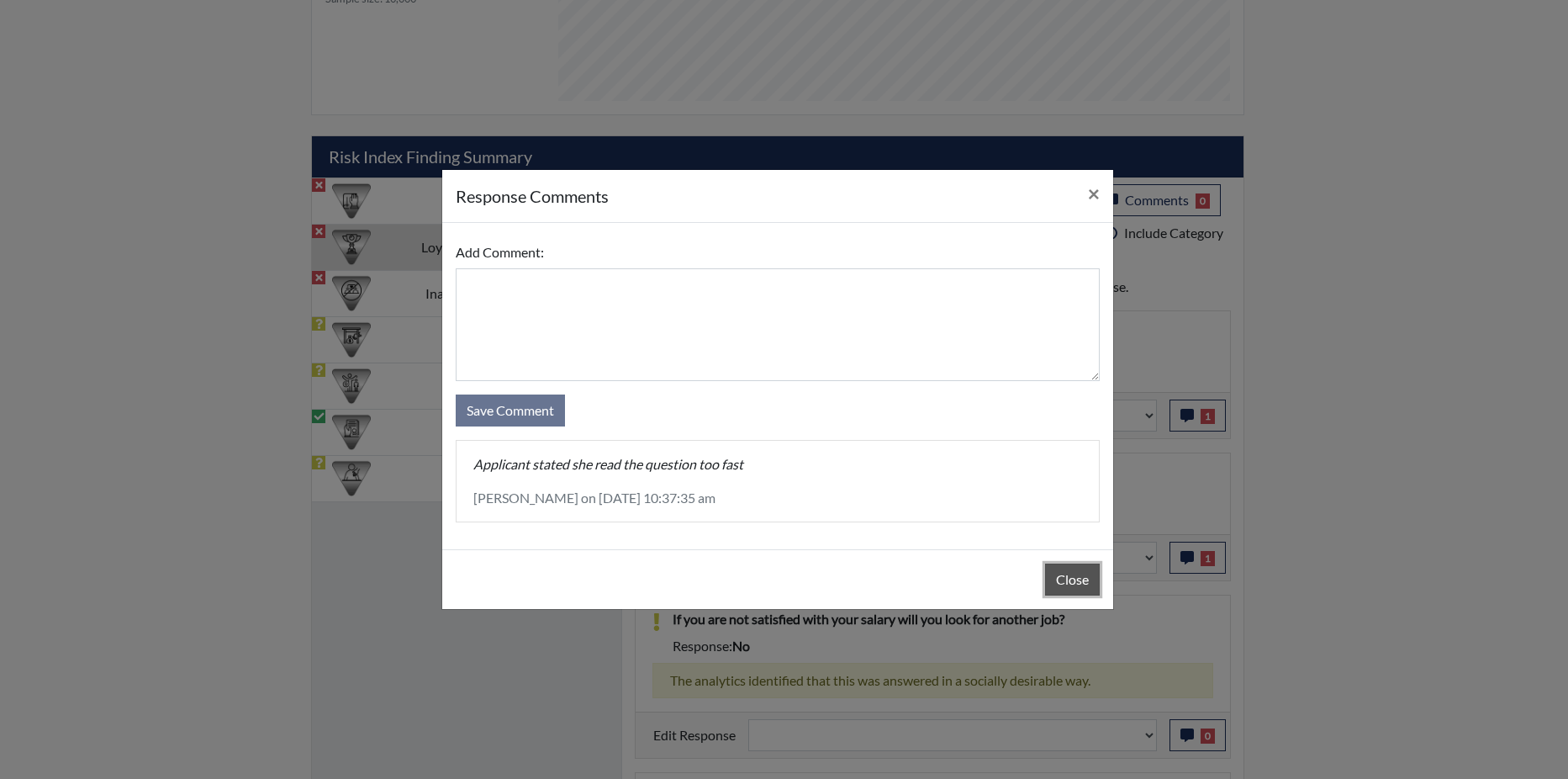
click at [1058, 580] on button "Close" at bounding box center [1072, 580] width 55 height 32
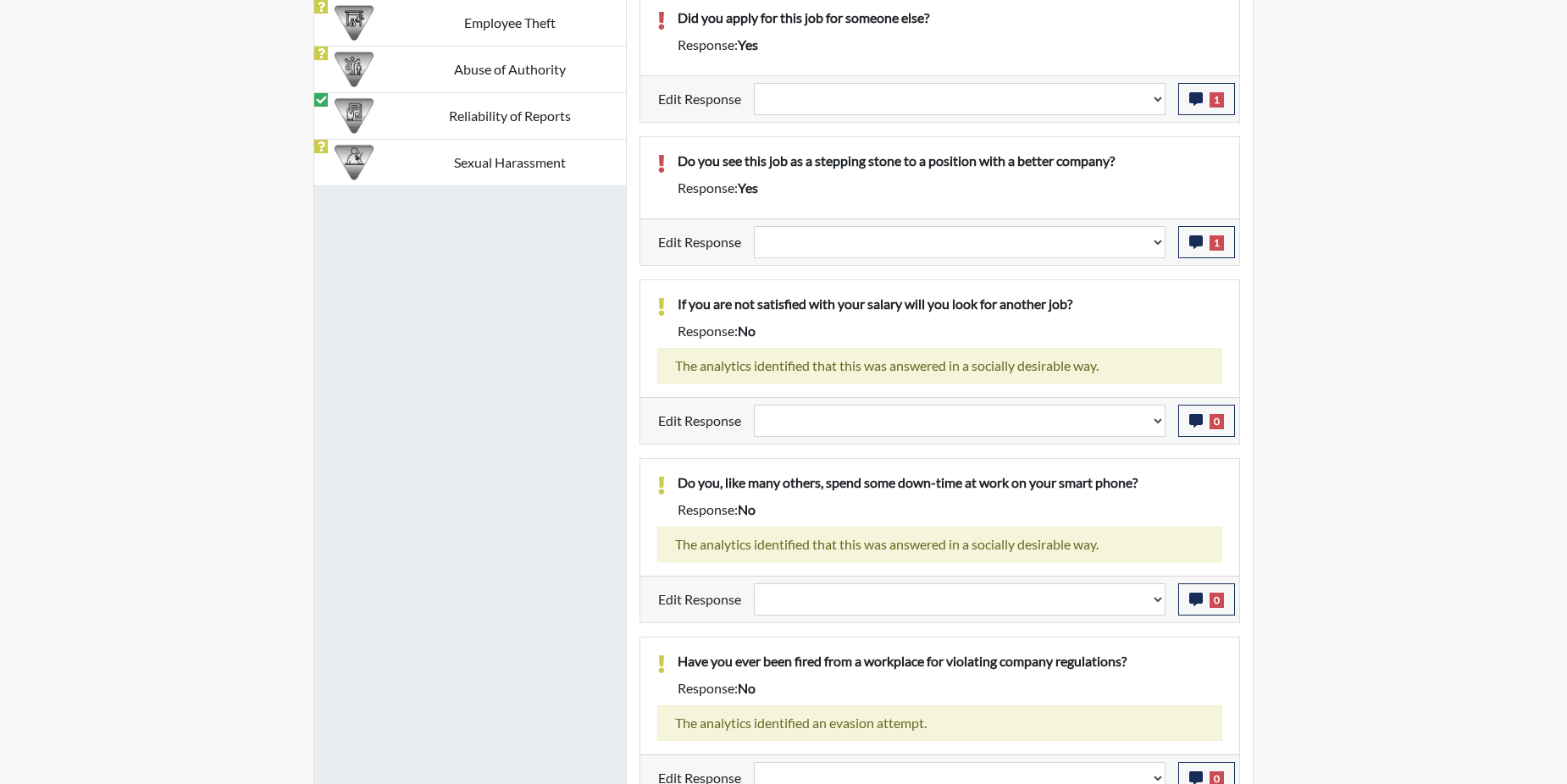
scroll to position [1226, 0]
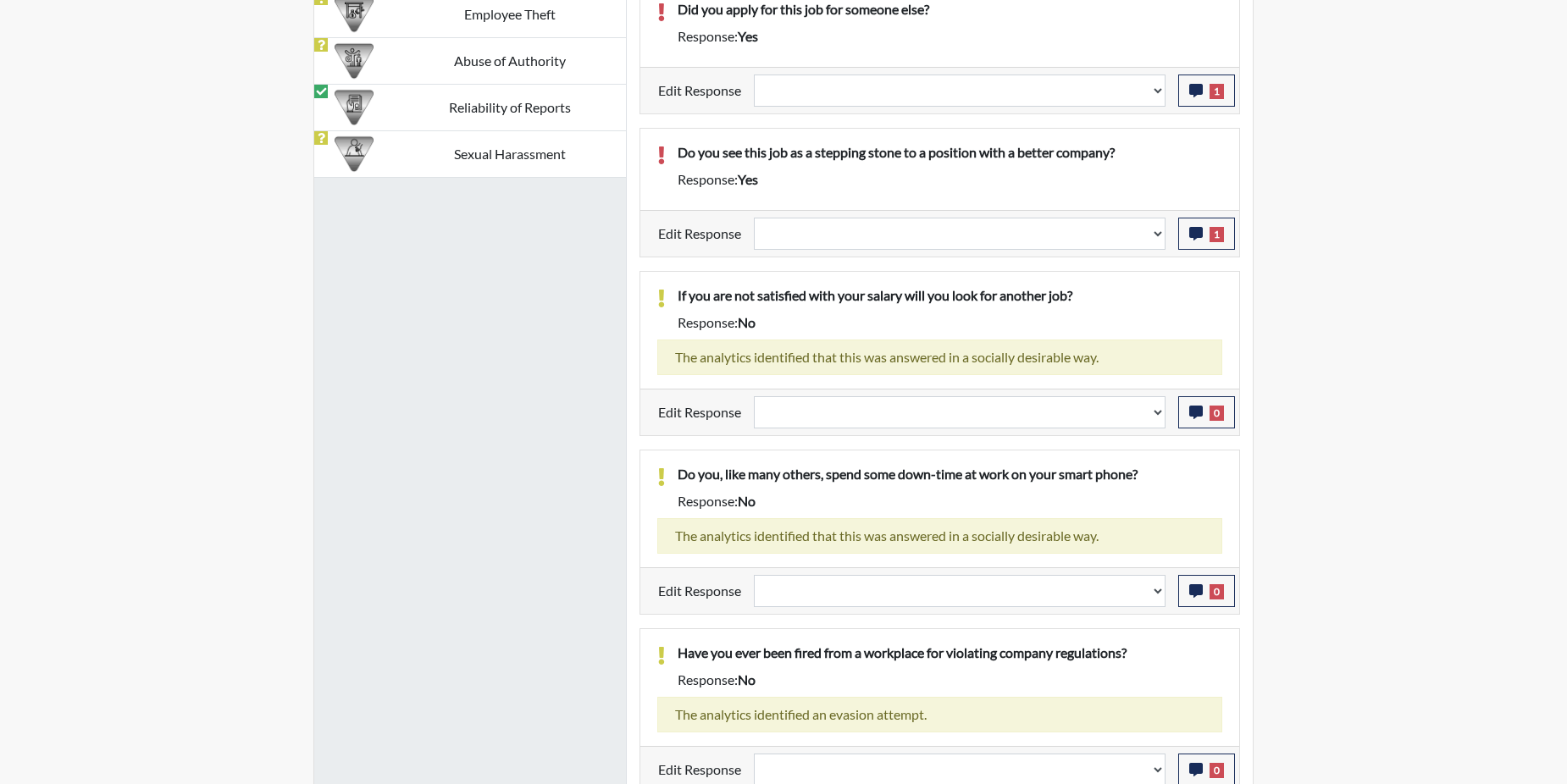
select select
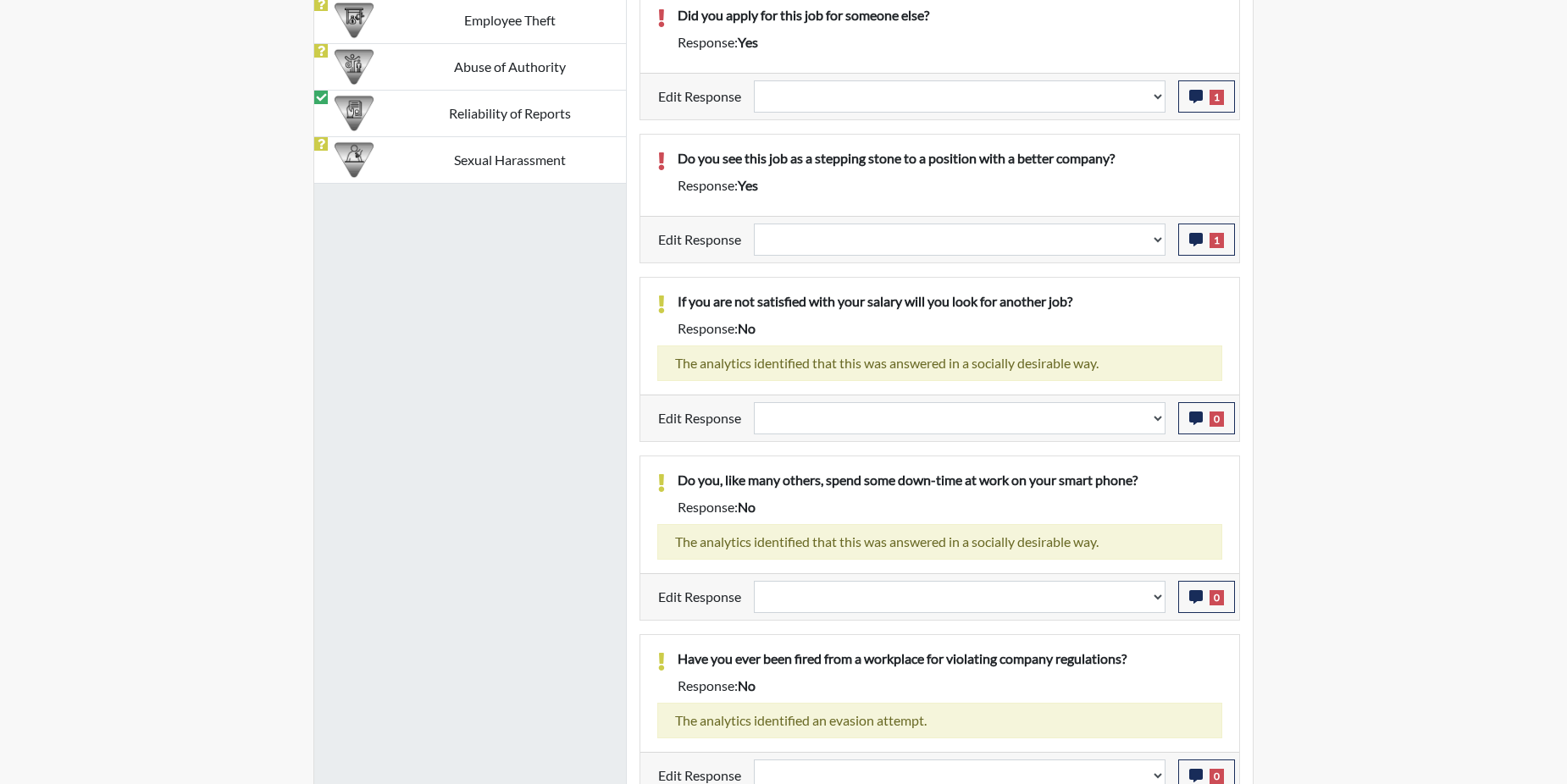
select select
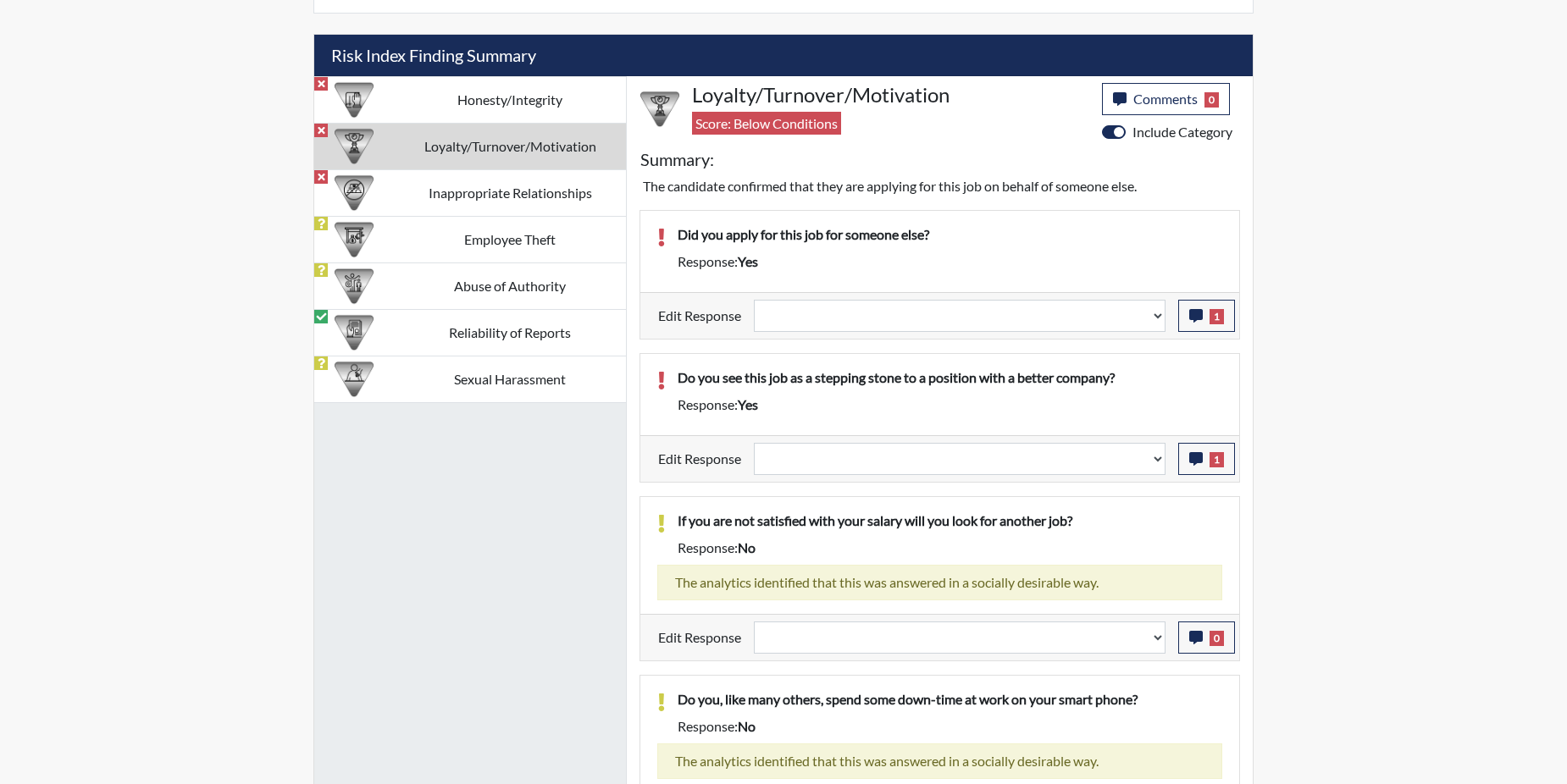
scroll to position [972, 0]
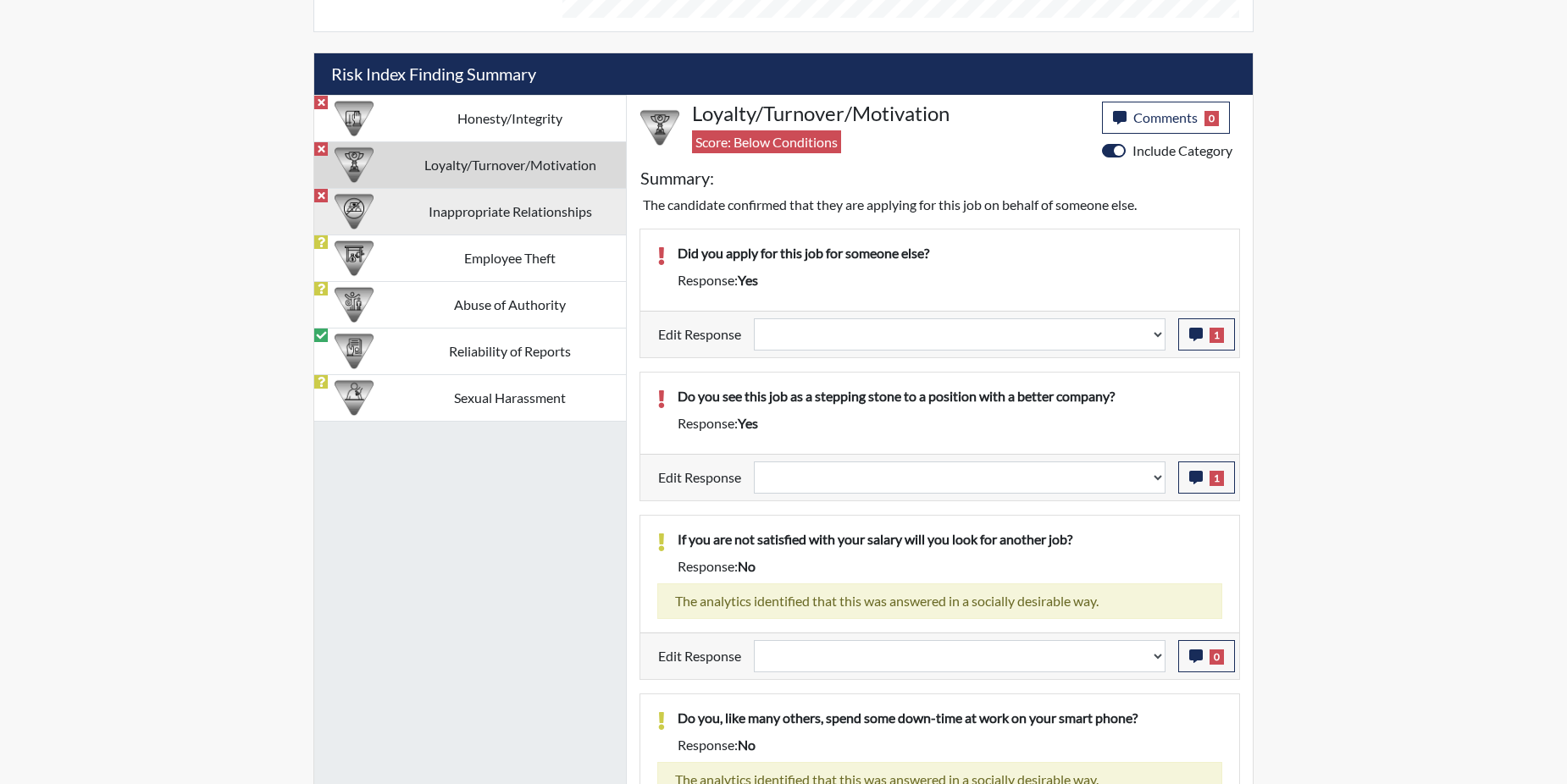
click at [468, 209] on td "Inappropriate Relationships" at bounding box center [509, 211] width 232 height 46
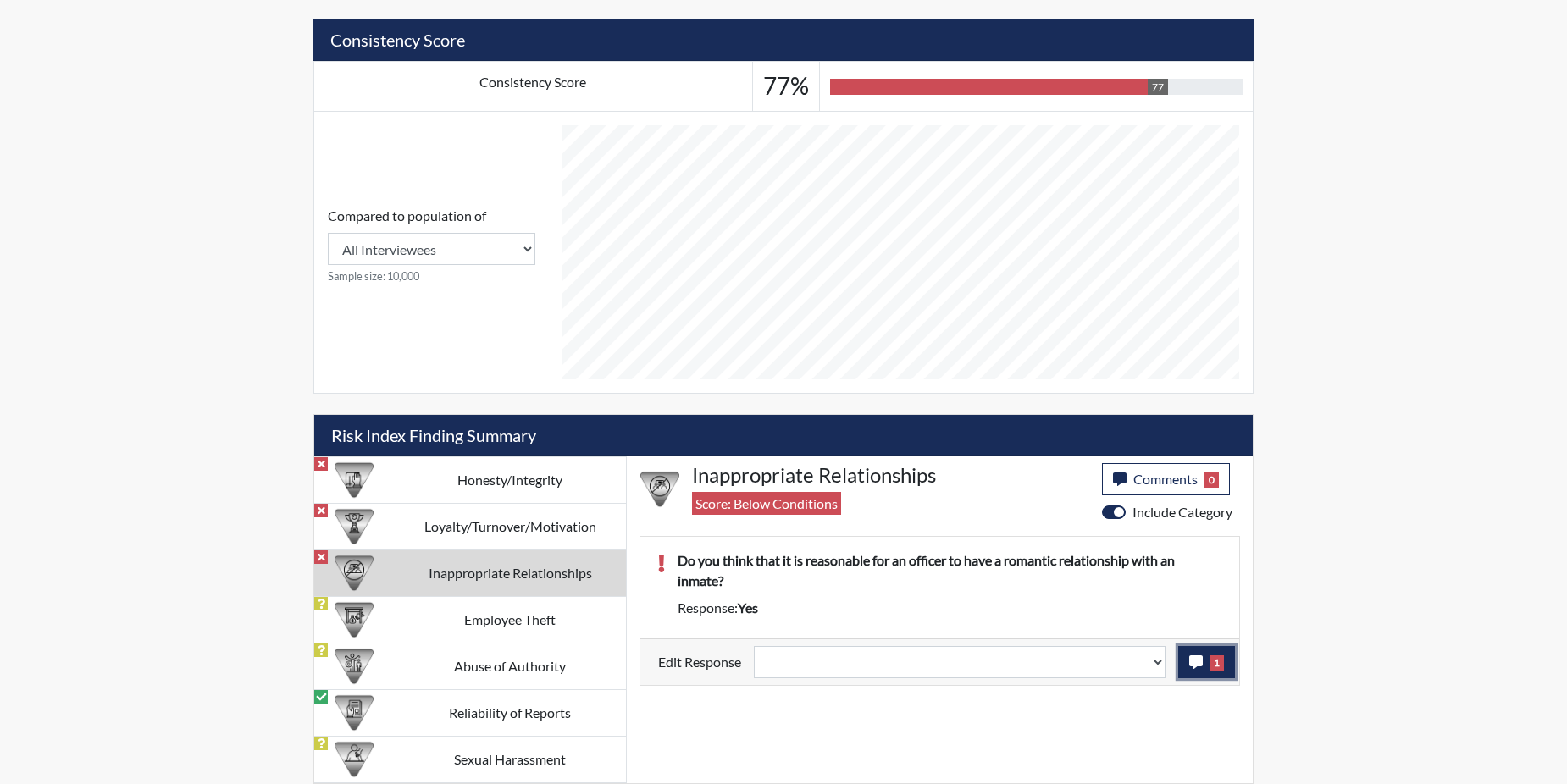
click at [1200, 659] on icon "button" at bounding box center [1196, 662] width 14 height 14
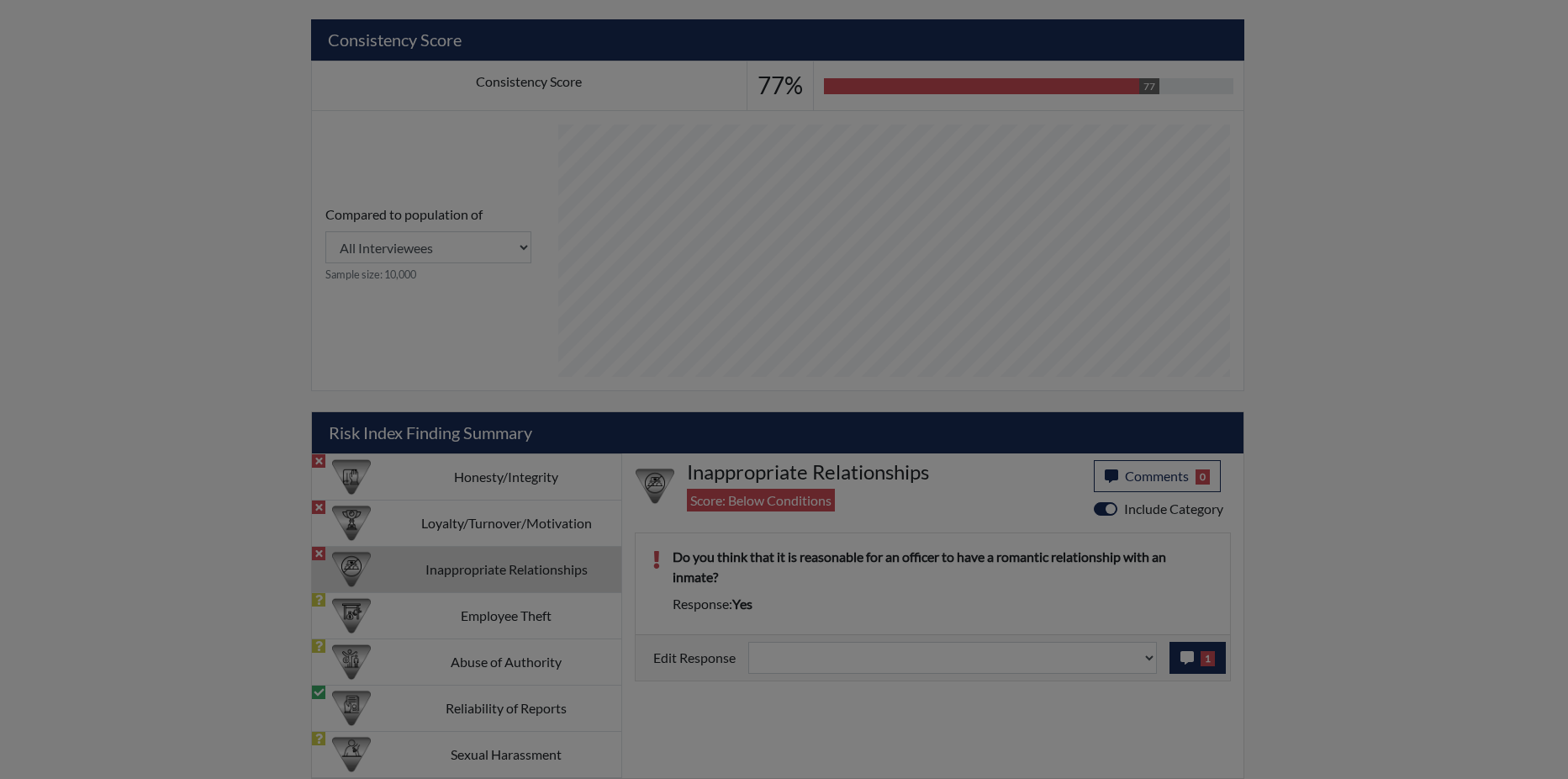
click at [1191, 655] on div at bounding box center [784, 389] width 1568 height 779
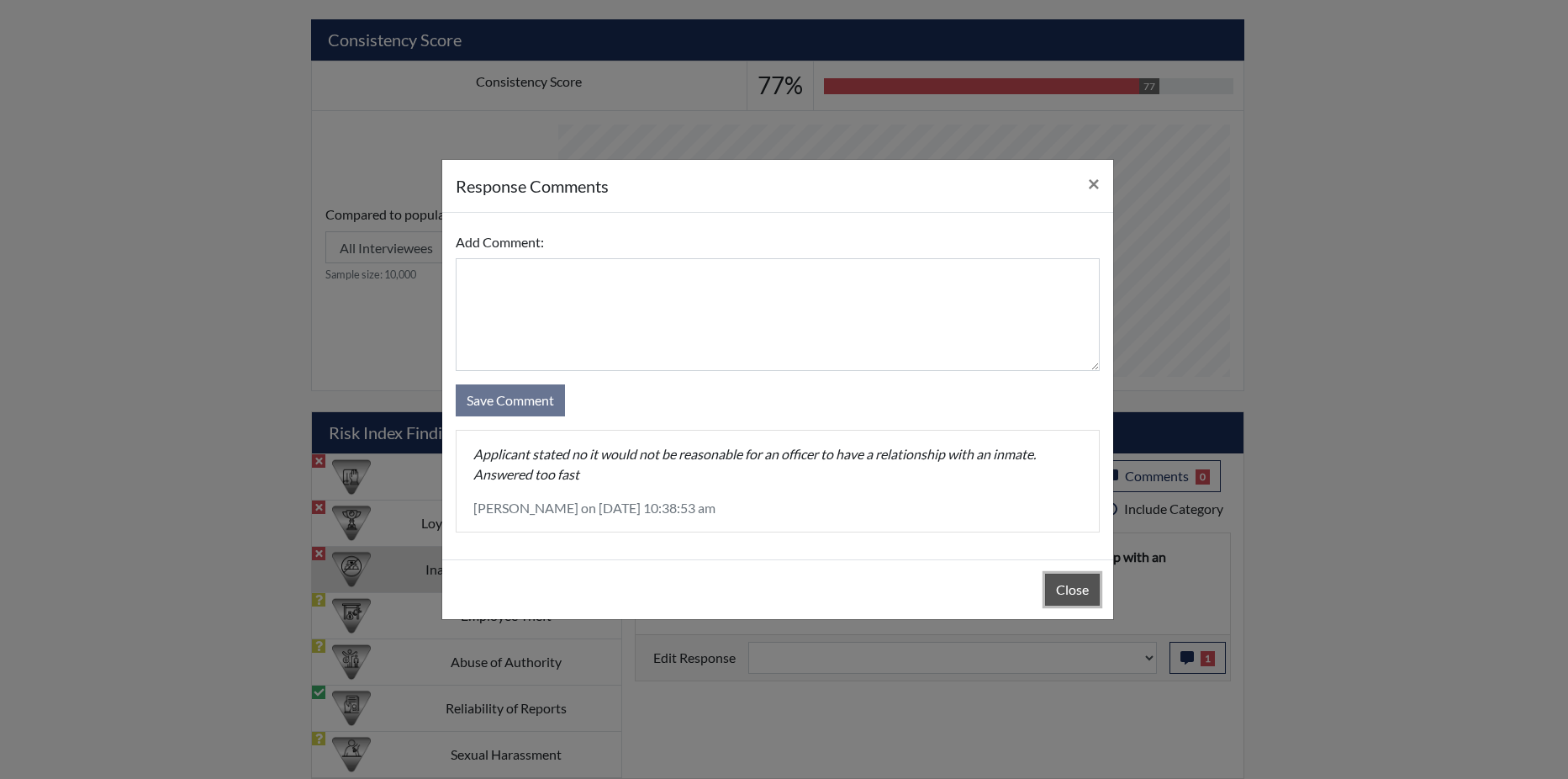
drag, startPoint x: 1067, startPoint y: 586, endPoint x: 1067, endPoint y: 618, distance: 32.0
click at [1067, 587] on button "Close" at bounding box center [1072, 589] width 55 height 32
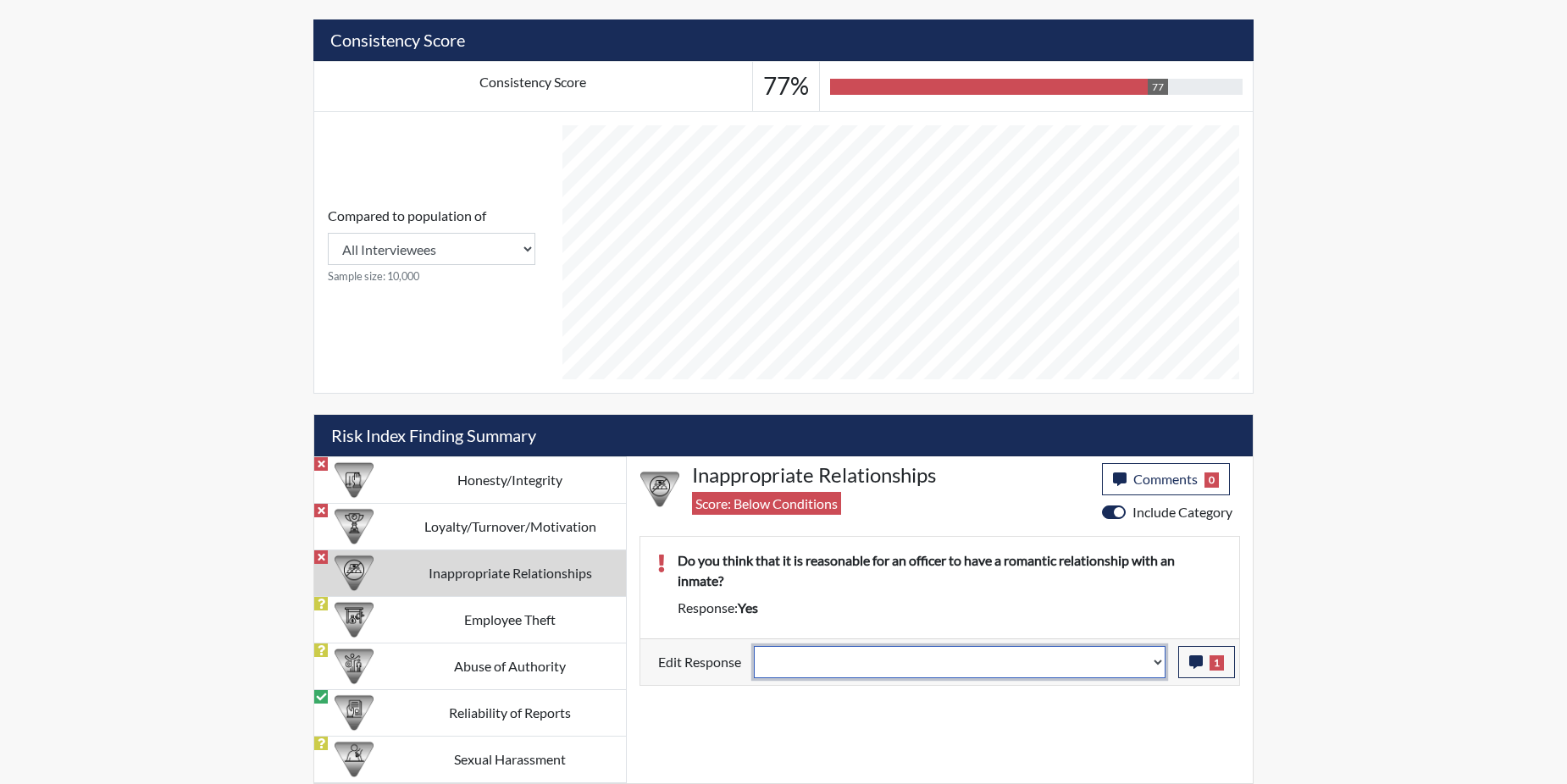
click at [1160, 660] on select "Question is not relevant. Results will be updated. Reasonable explanation provi…" at bounding box center [960, 661] width 412 height 33
select select "reasonable-explanation-provided"
click at [755, 646] on select "Question is not relevant. Results will be updated. Reasonable explanation provi…" at bounding box center [960, 661] width 412 height 33
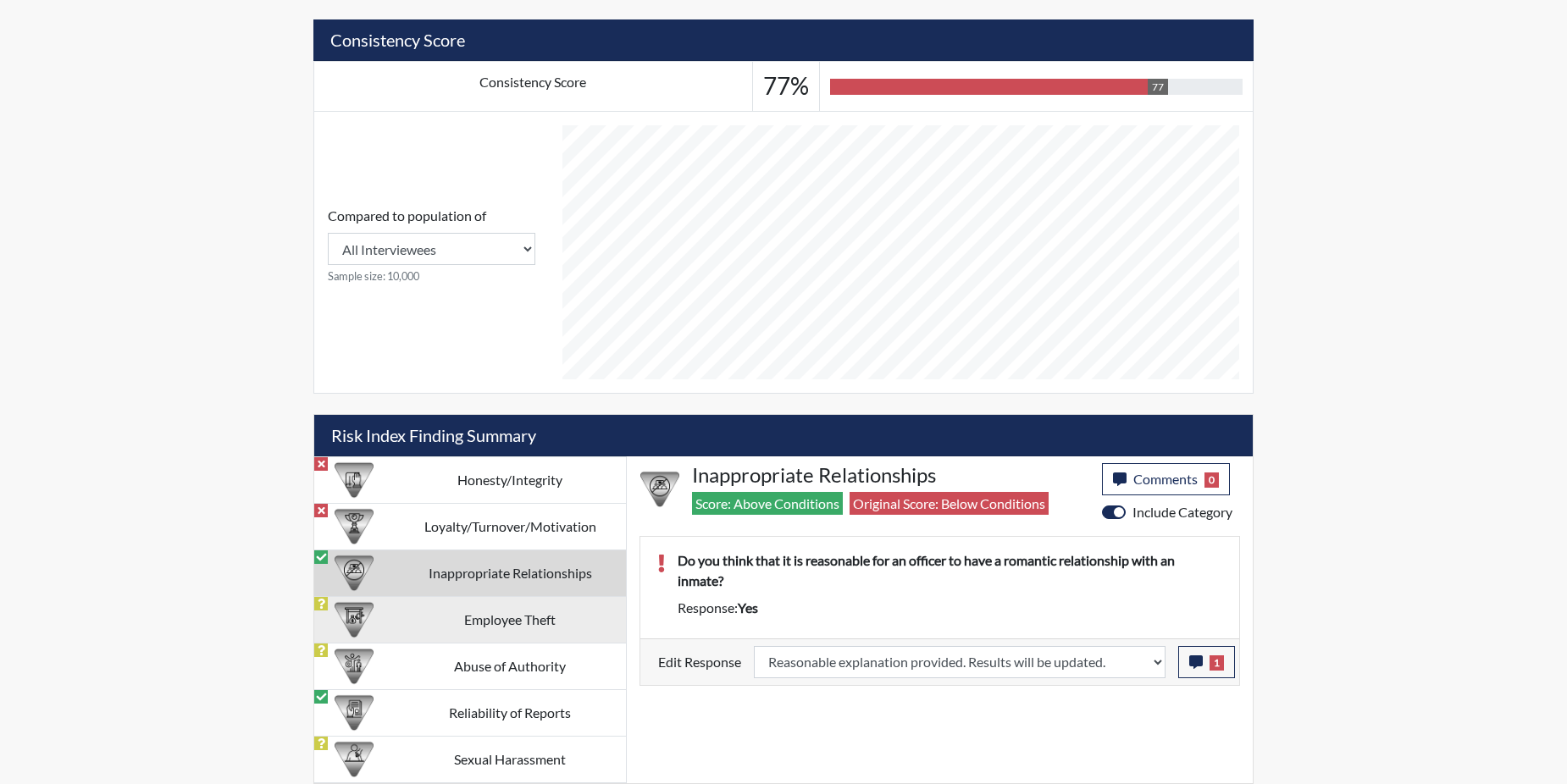
click at [458, 625] on td "Employee Theft" at bounding box center [509, 619] width 232 height 46
select select
select select "reasonable-explanation-provided"
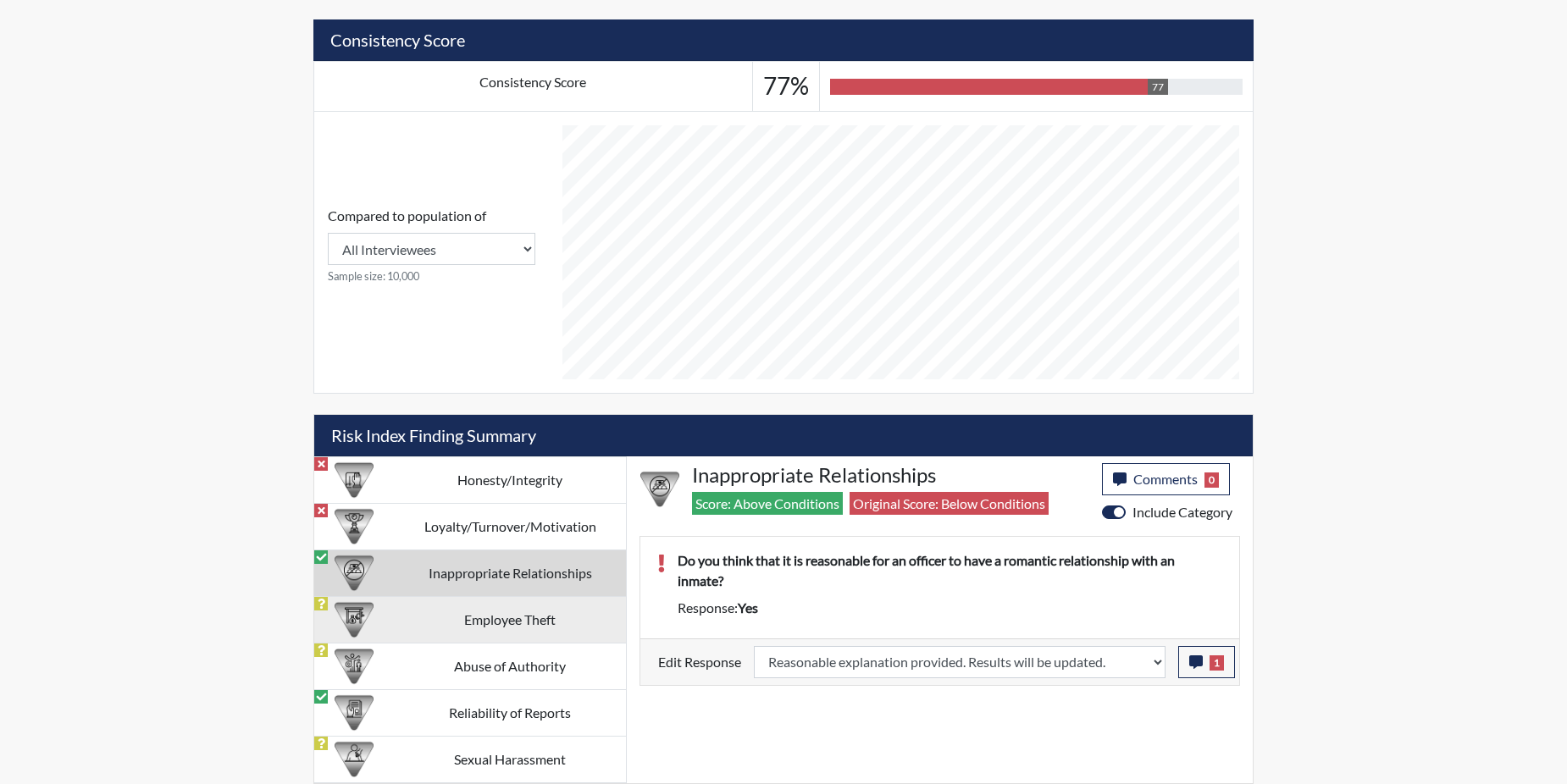
select select
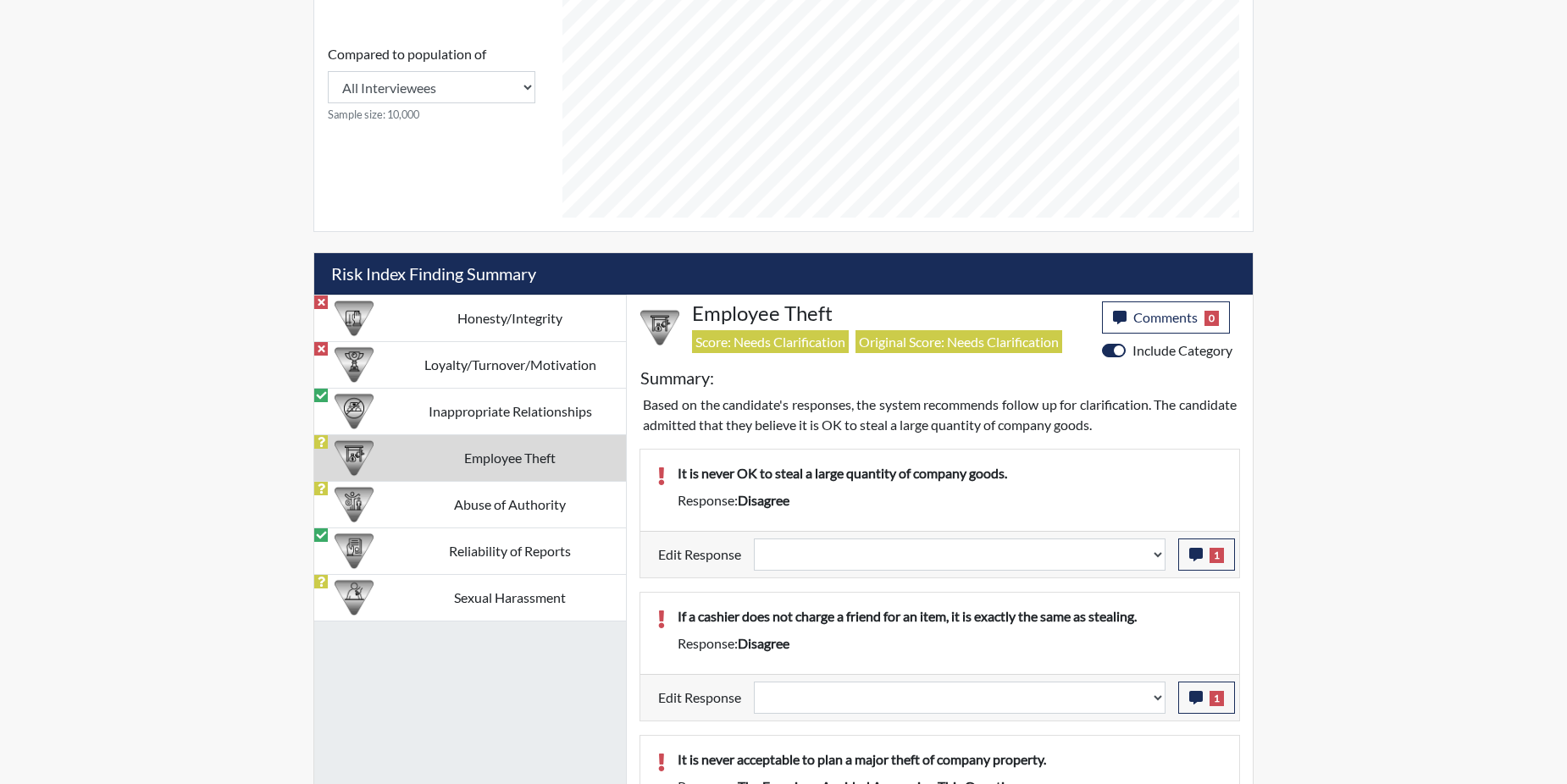
scroll to position [780, 0]
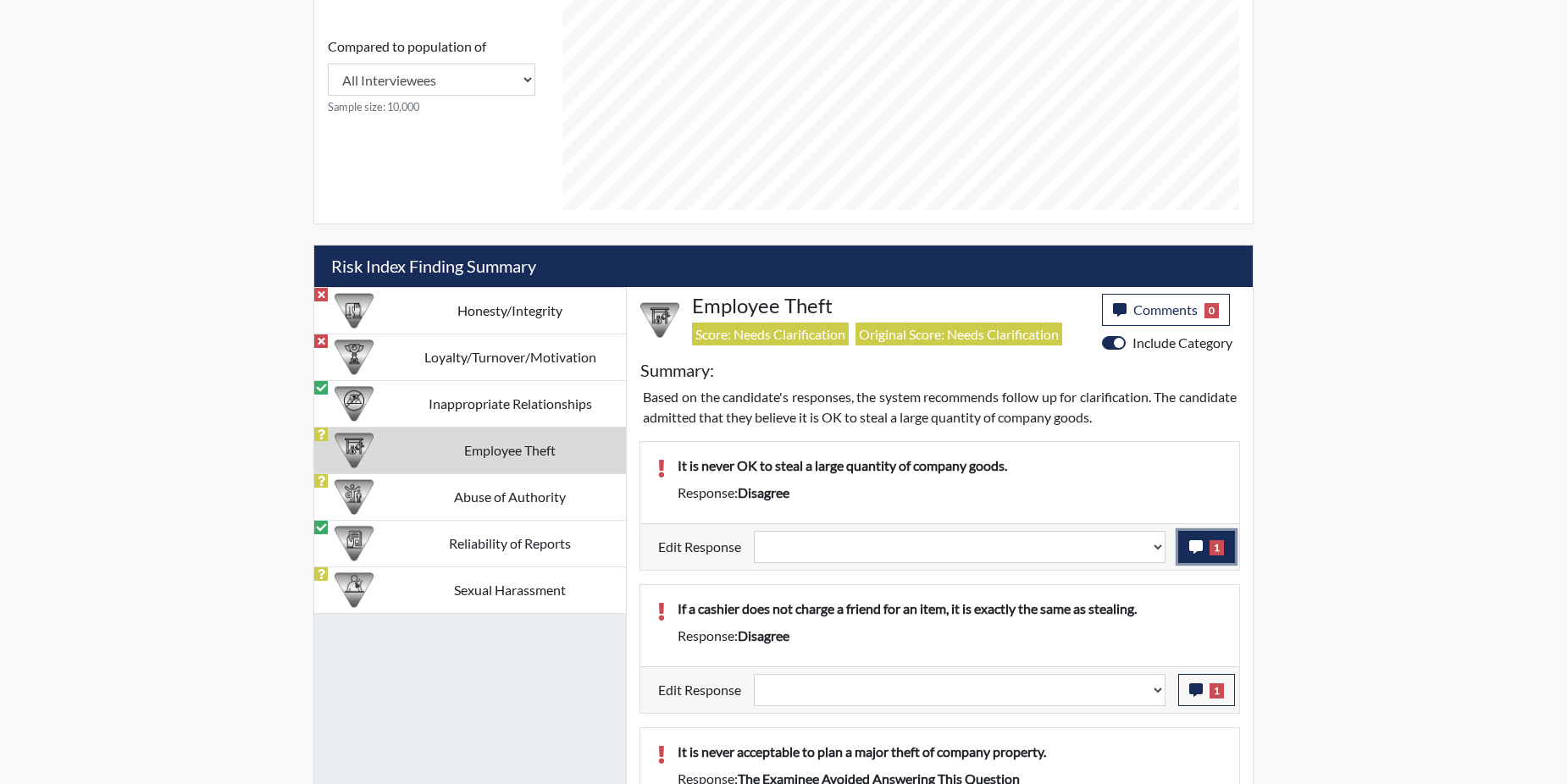
click at [1212, 549] on span "1" at bounding box center [1217, 547] width 15 height 15
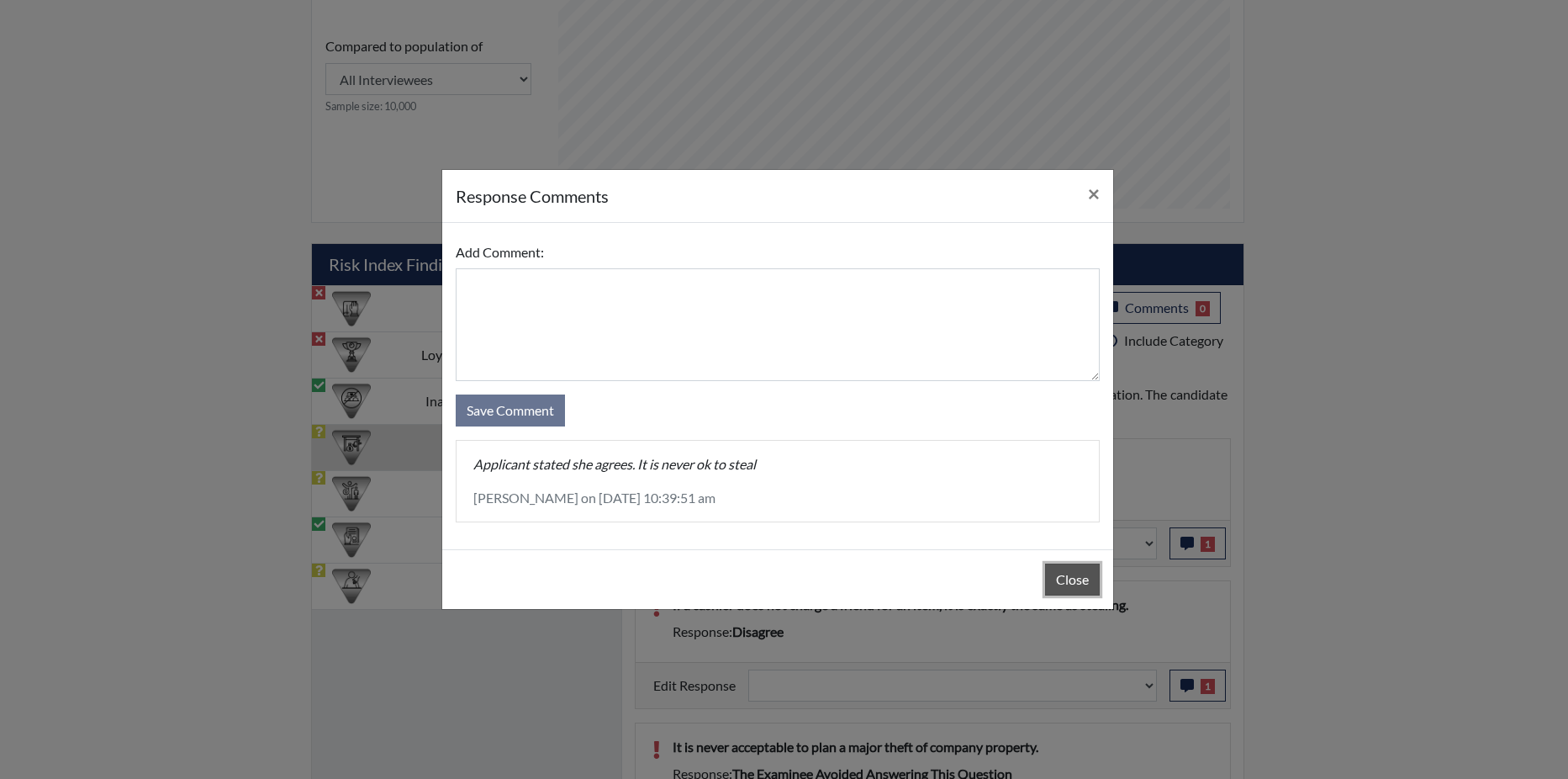
click at [1074, 581] on button "Close" at bounding box center [1072, 580] width 55 height 32
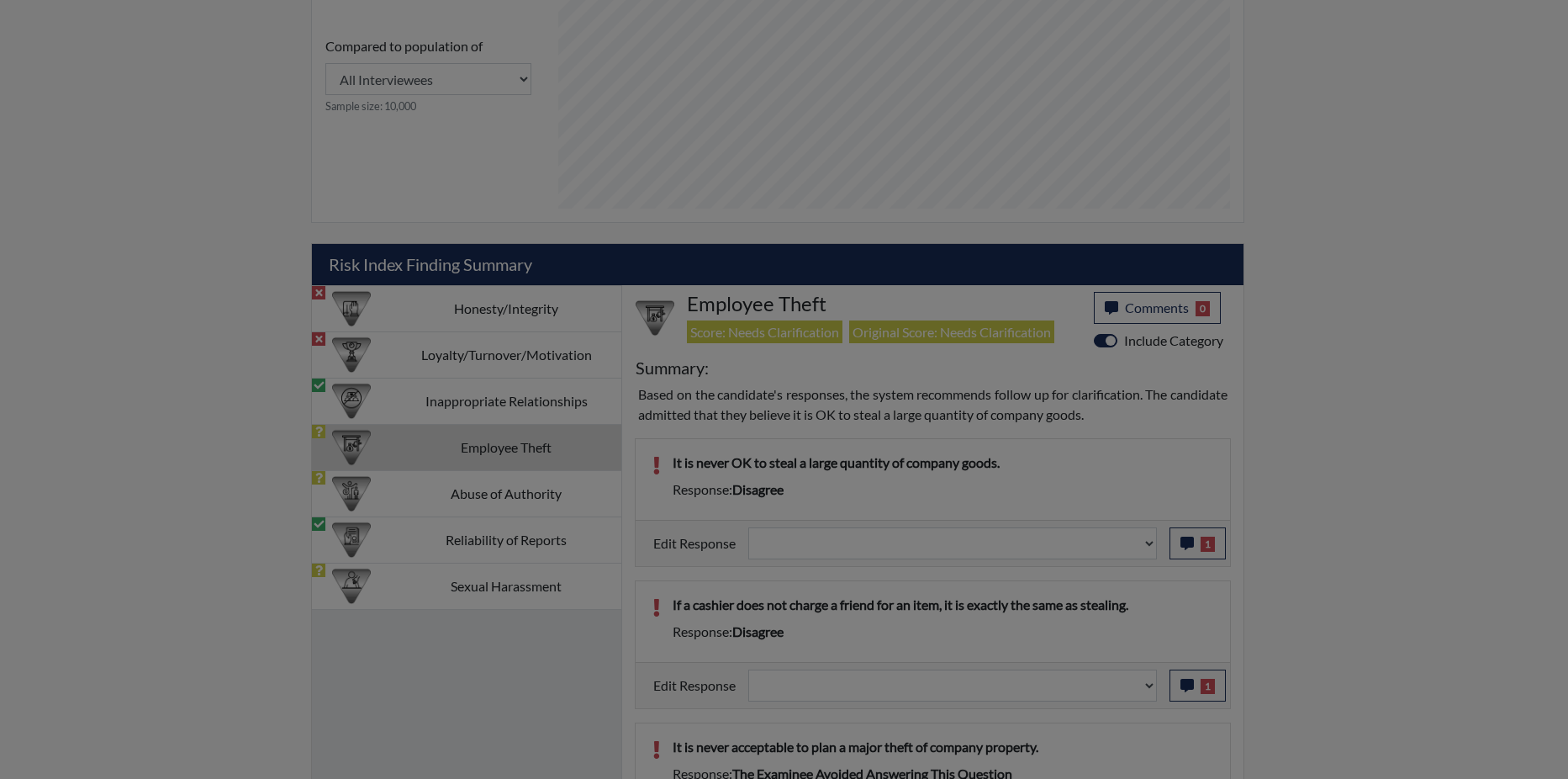
click at [1075, 553] on button "Close" at bounding box center [1072, 537] width 55 height 32
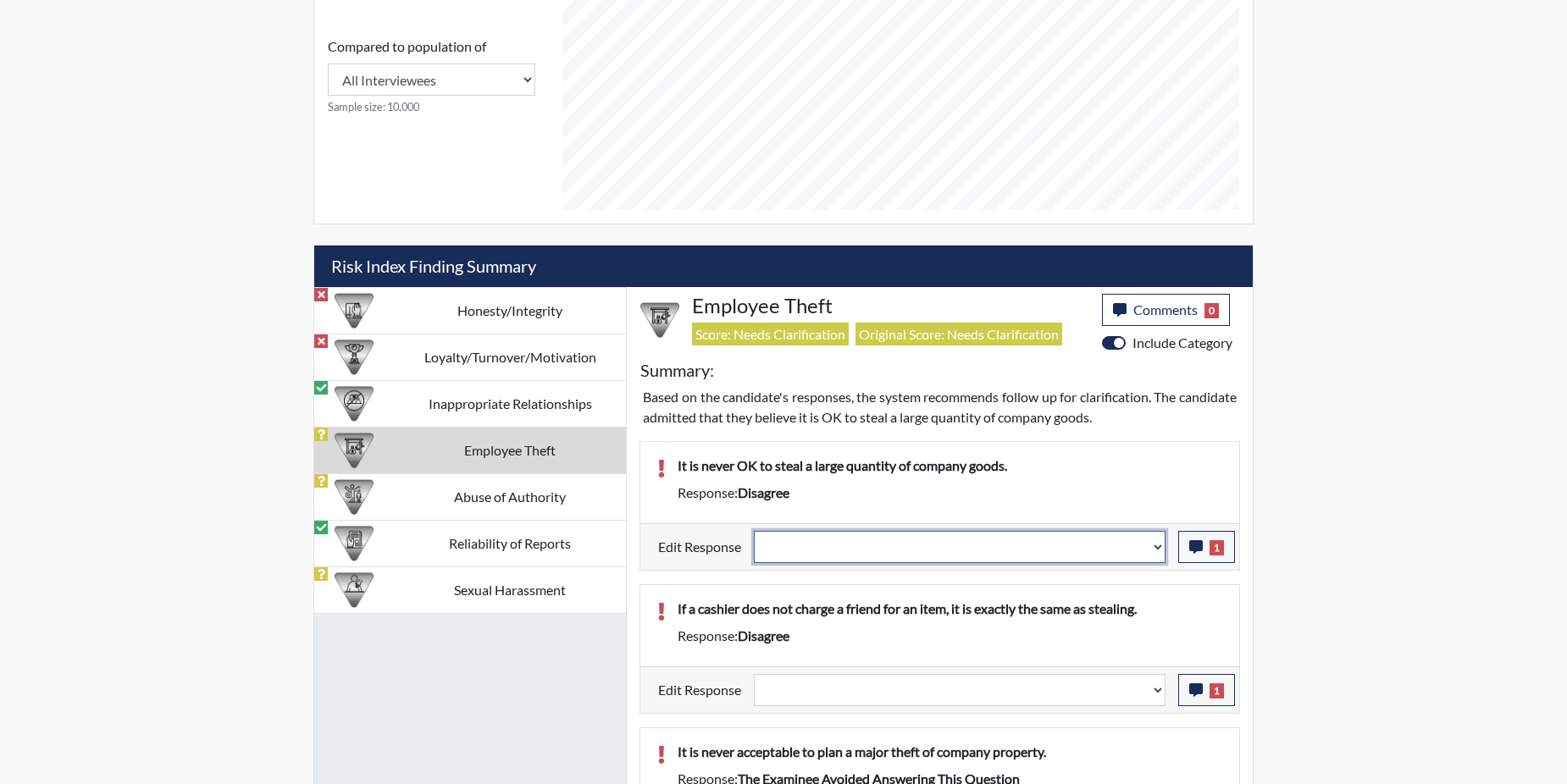
click at [1162, 544] on select "Question is not relevant. Results will be updated. Reasonable explanation provi…" at bounding box center [960, 547] width 412 height 33
select select "reasonable-explanation-provided"
click at [755, 531] on select "Question is not relevant. Results will be updated. Reasonable explanation provi…" at bounding box center [960, 547] width 412 height 33
select select
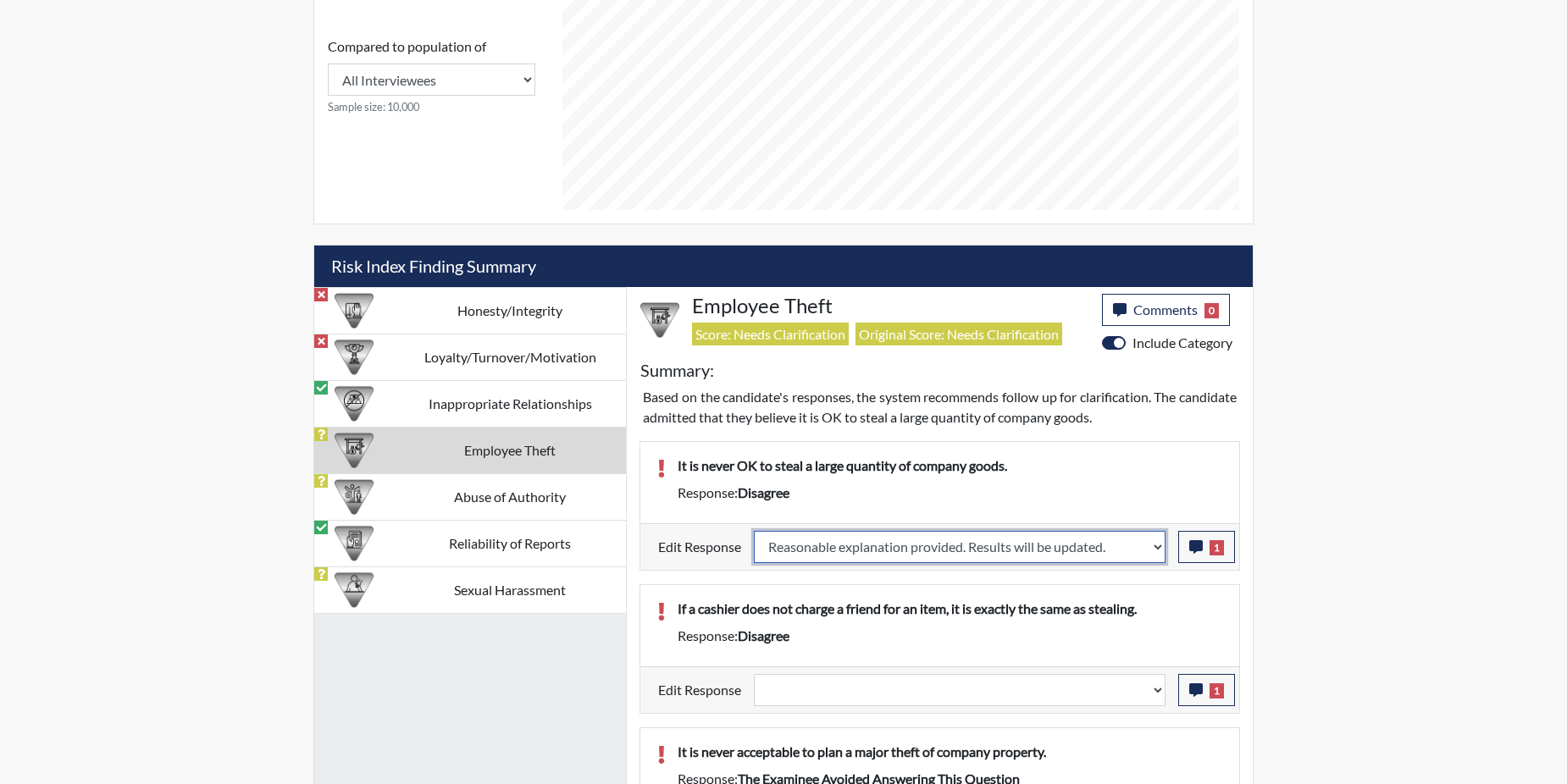
select select
click at [1142, 595] on div "If a cashier does not charge a friend for an item, it is exactly the same as st…" at bounding box center [939, 626] width 599 height 81
select select
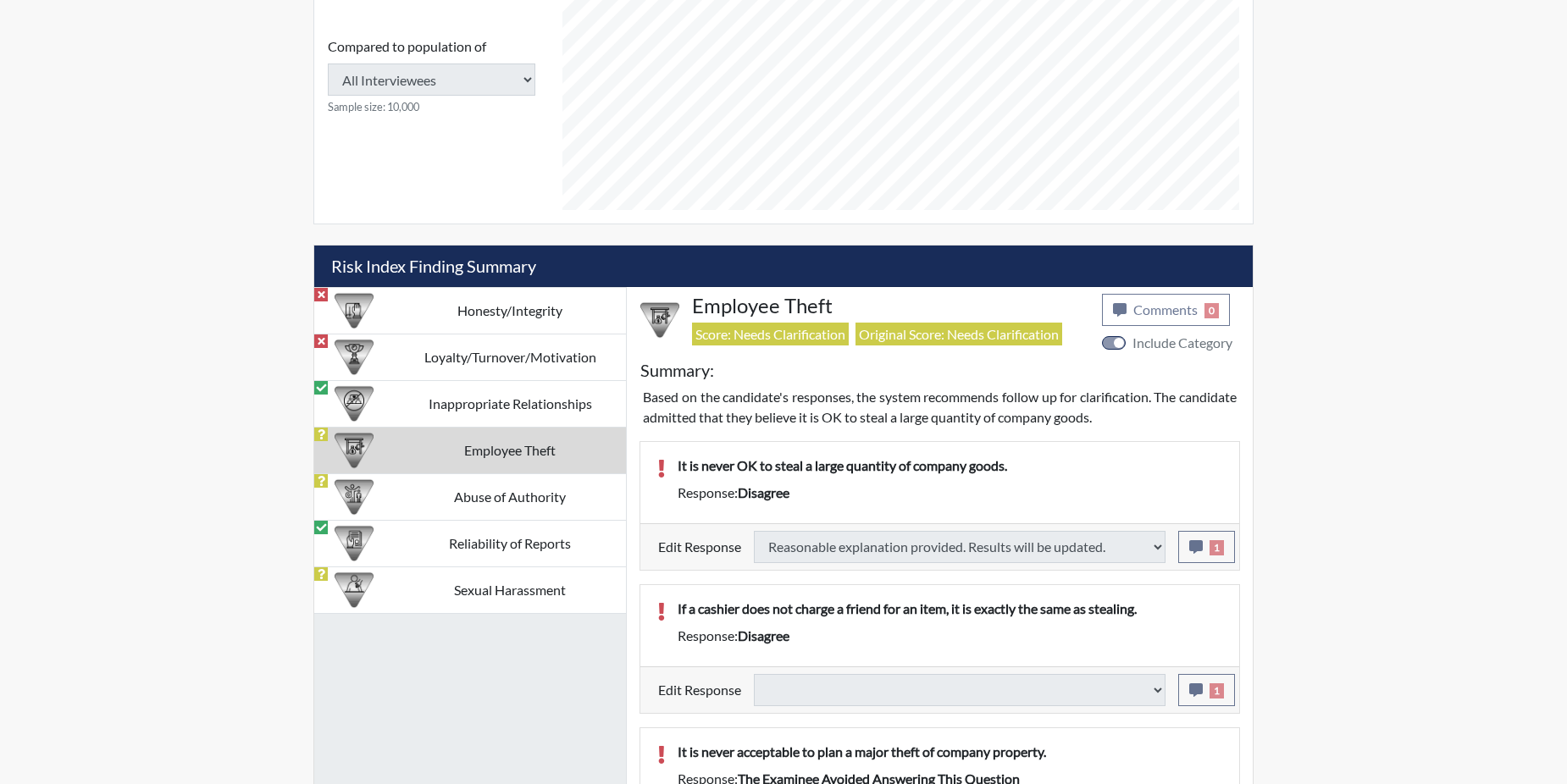
select select
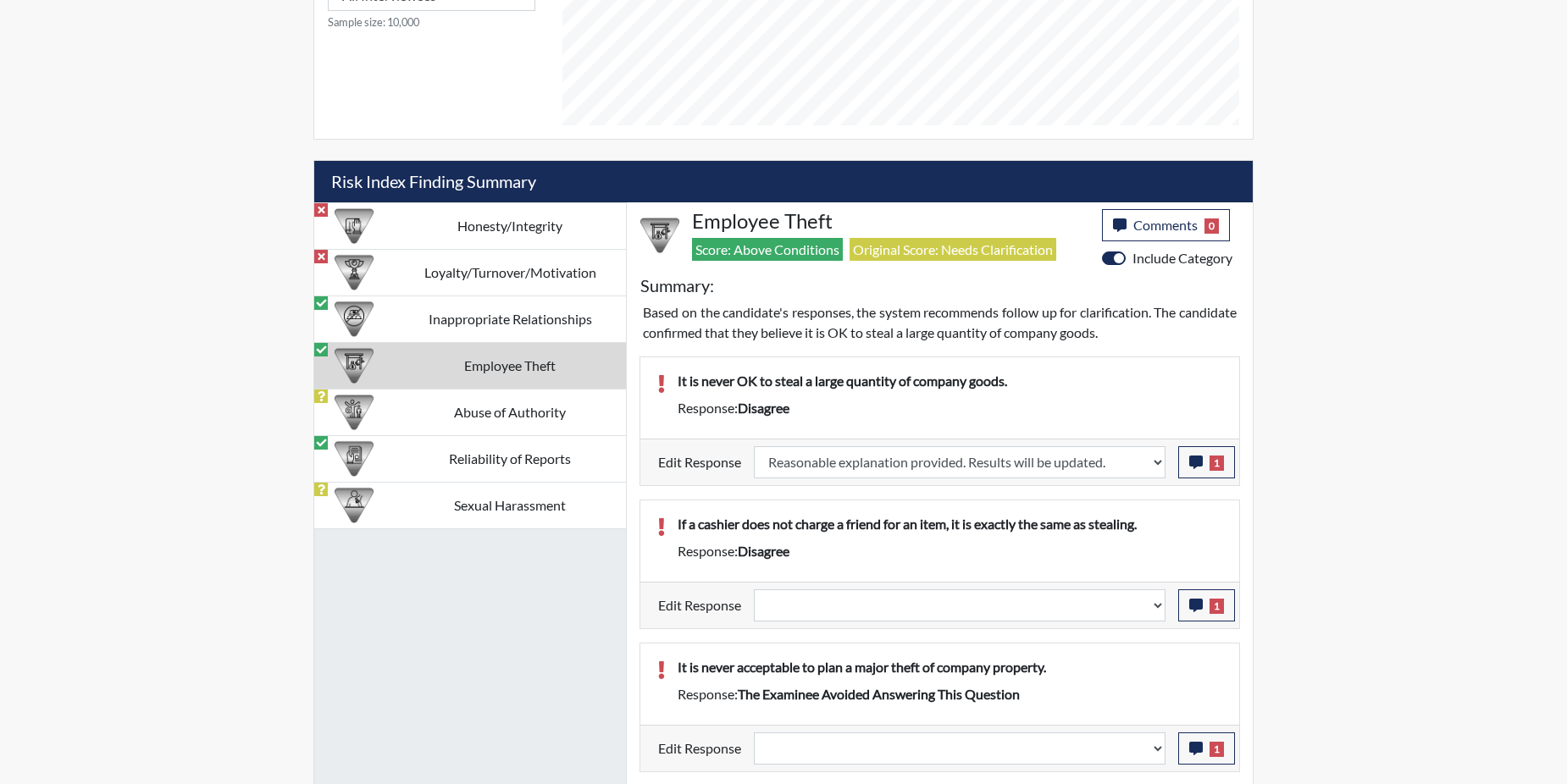
scroll to position [949, 0]
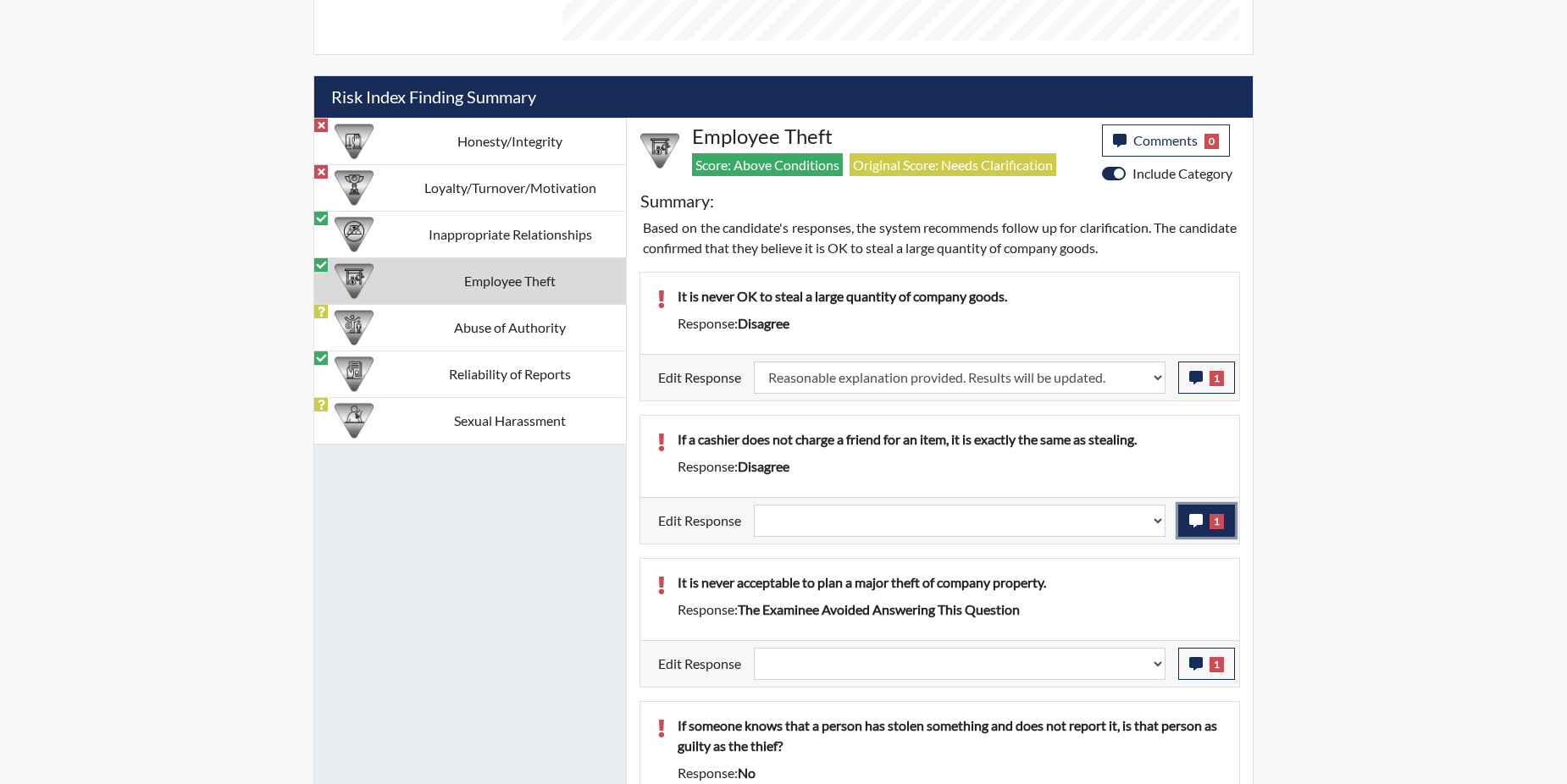
click at [1205, 515] on button "1" at bounding box center [1206, 520] width 56 height 33
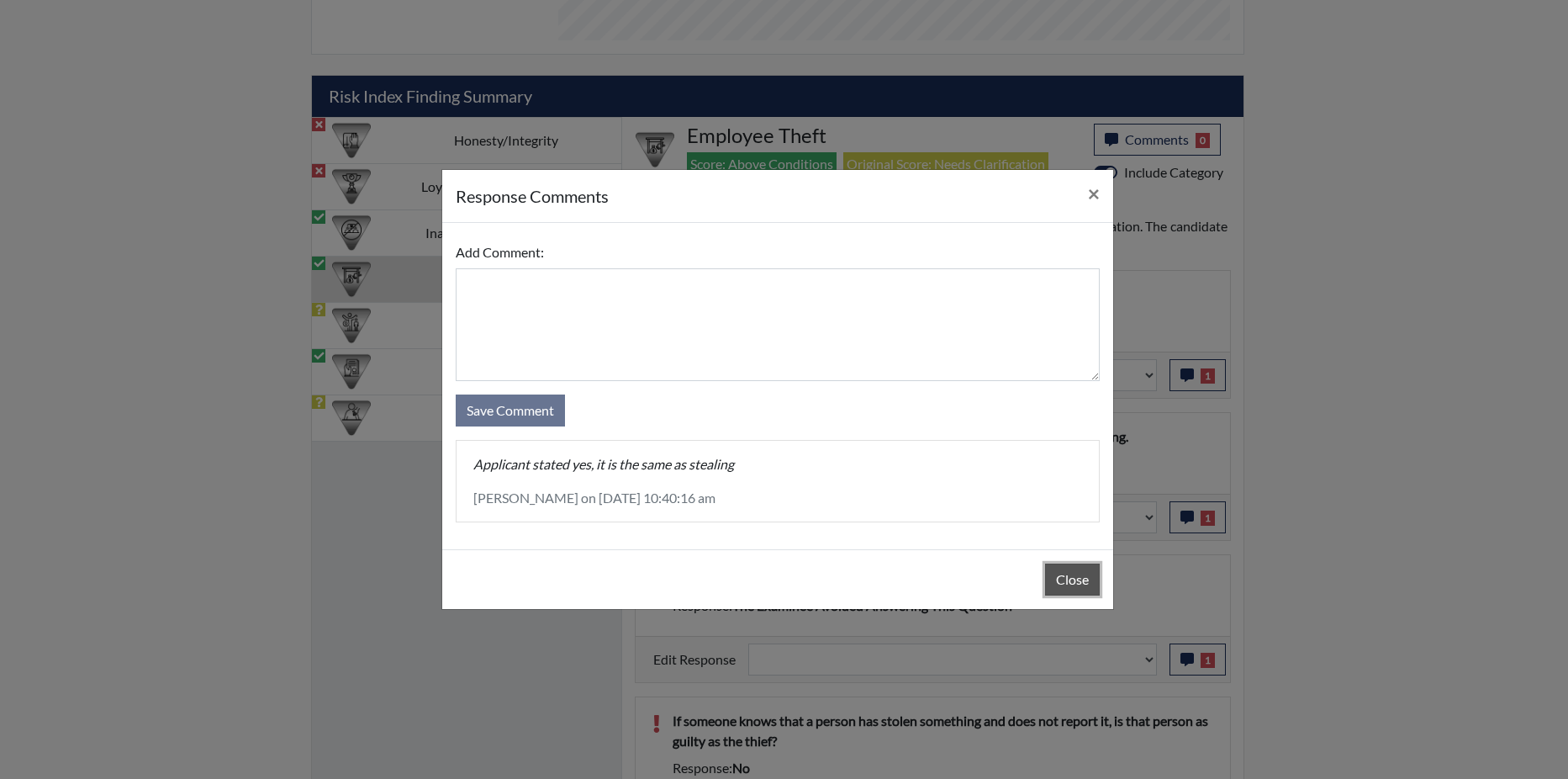
click at [1055, 577] on button "Close" at bounding box center [1072, 580] width 55 height 32
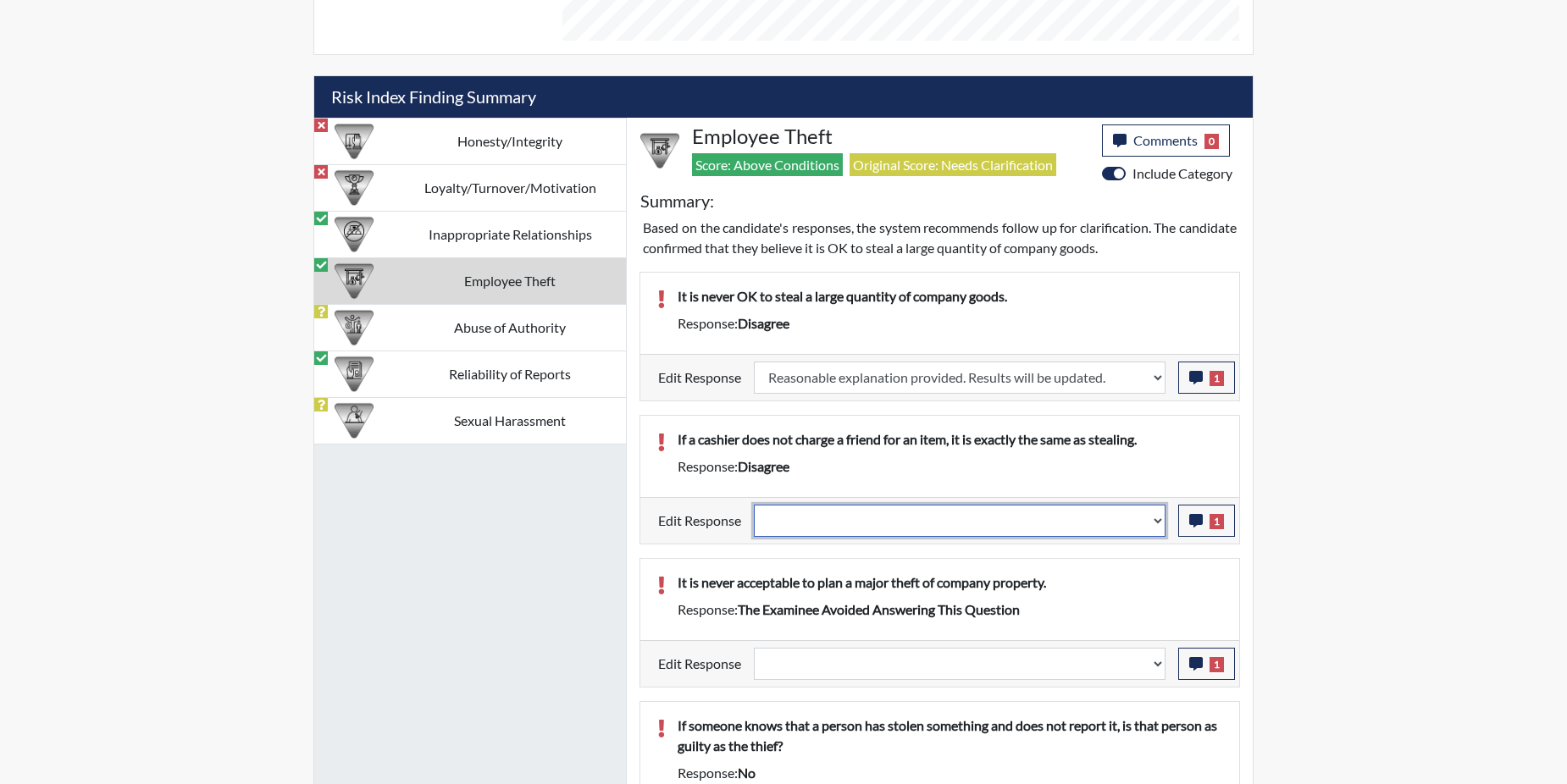
click at [1154, 521] on select "Question is not relevant. Results will be updated. Reasonable explanation provi…" at bounding box center [960, 520] width 412 height 33
select select "reasonable-explanation-provided"
click at [755, 504] on select "Question is not relevant. Results will be updated. Reasonable explanation provi…" at bounding box center [960, 520] width 412 height 33
select select
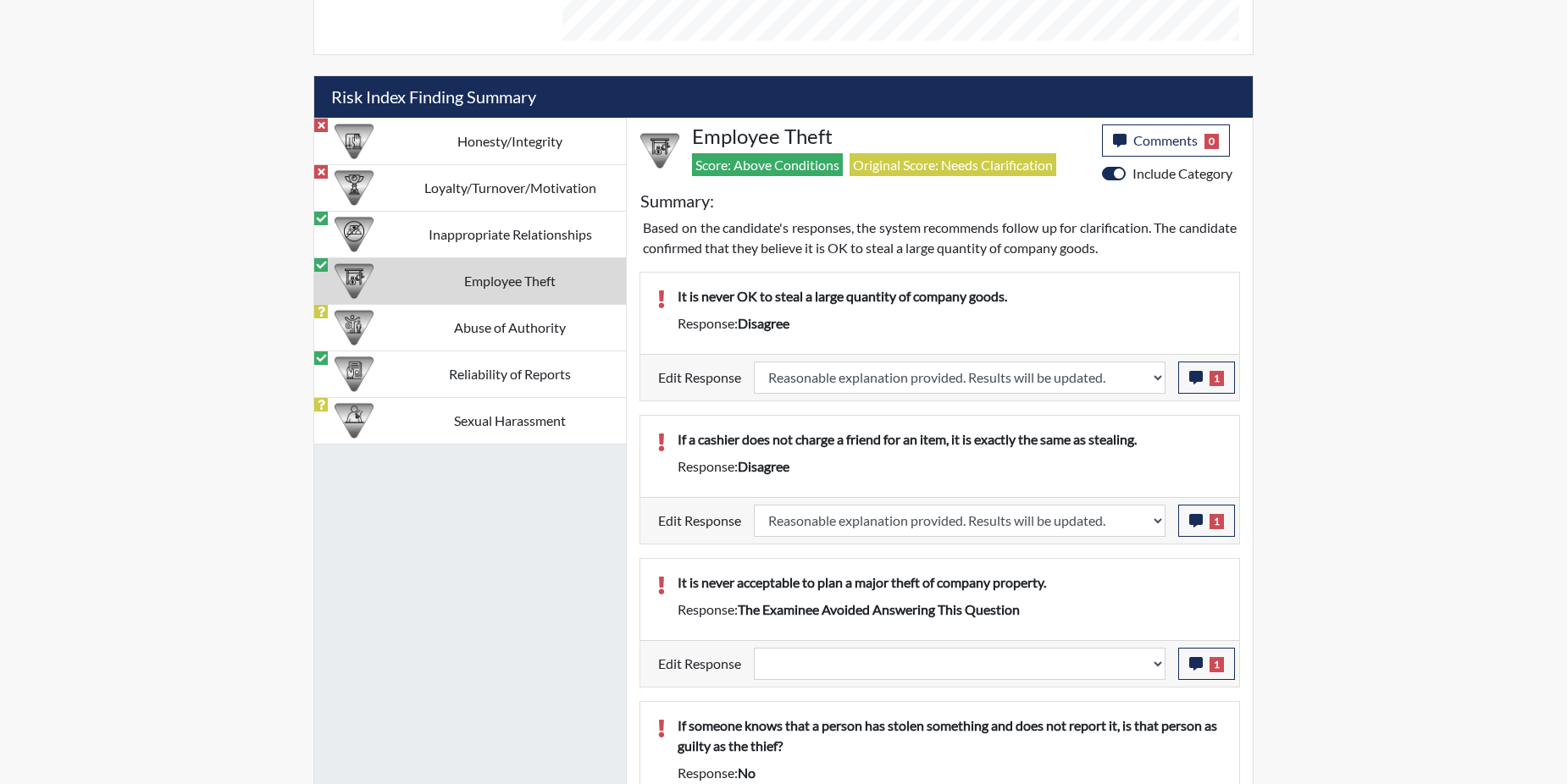
select select
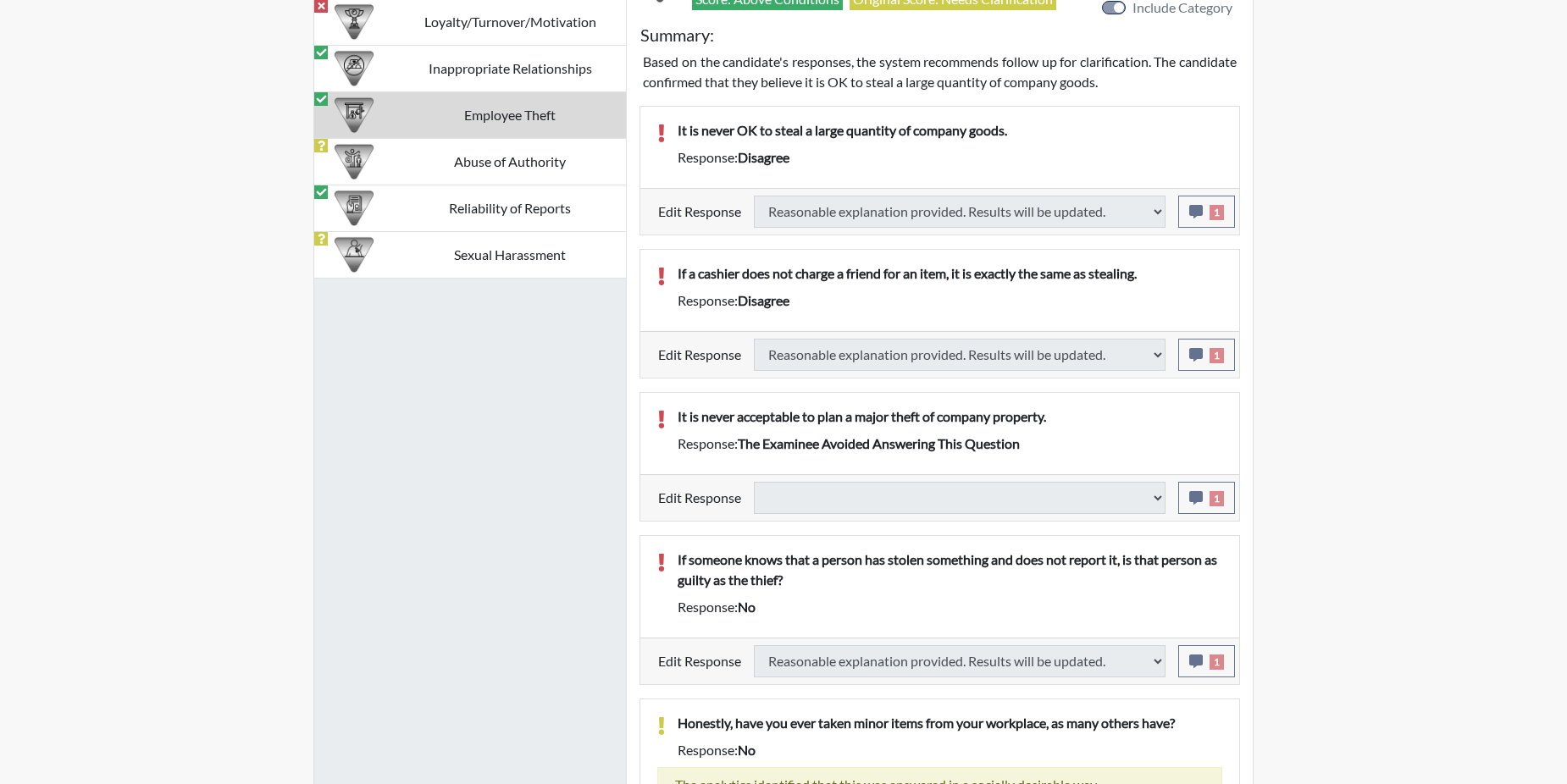
scroll to position [1118, 0]
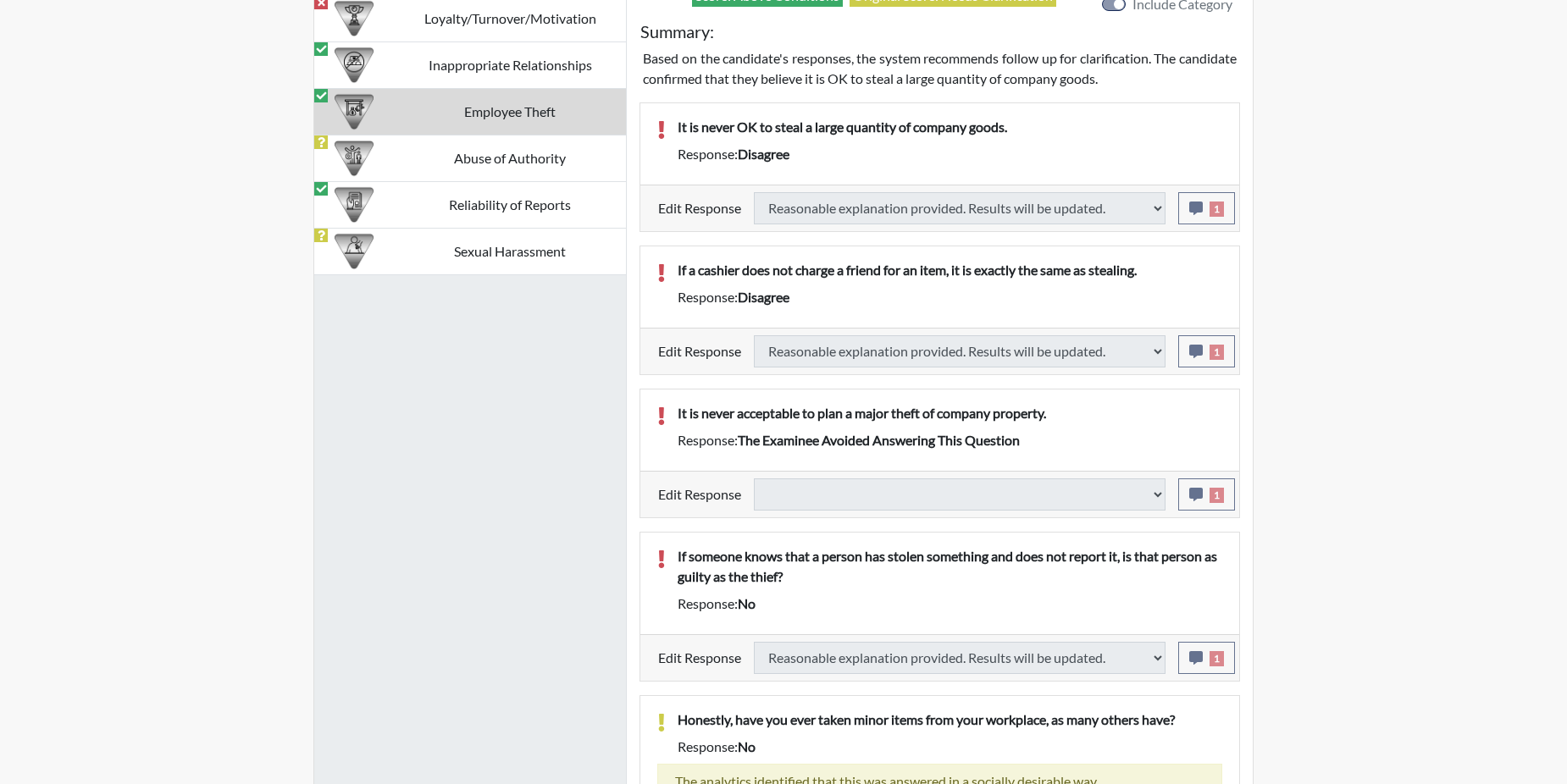
select select
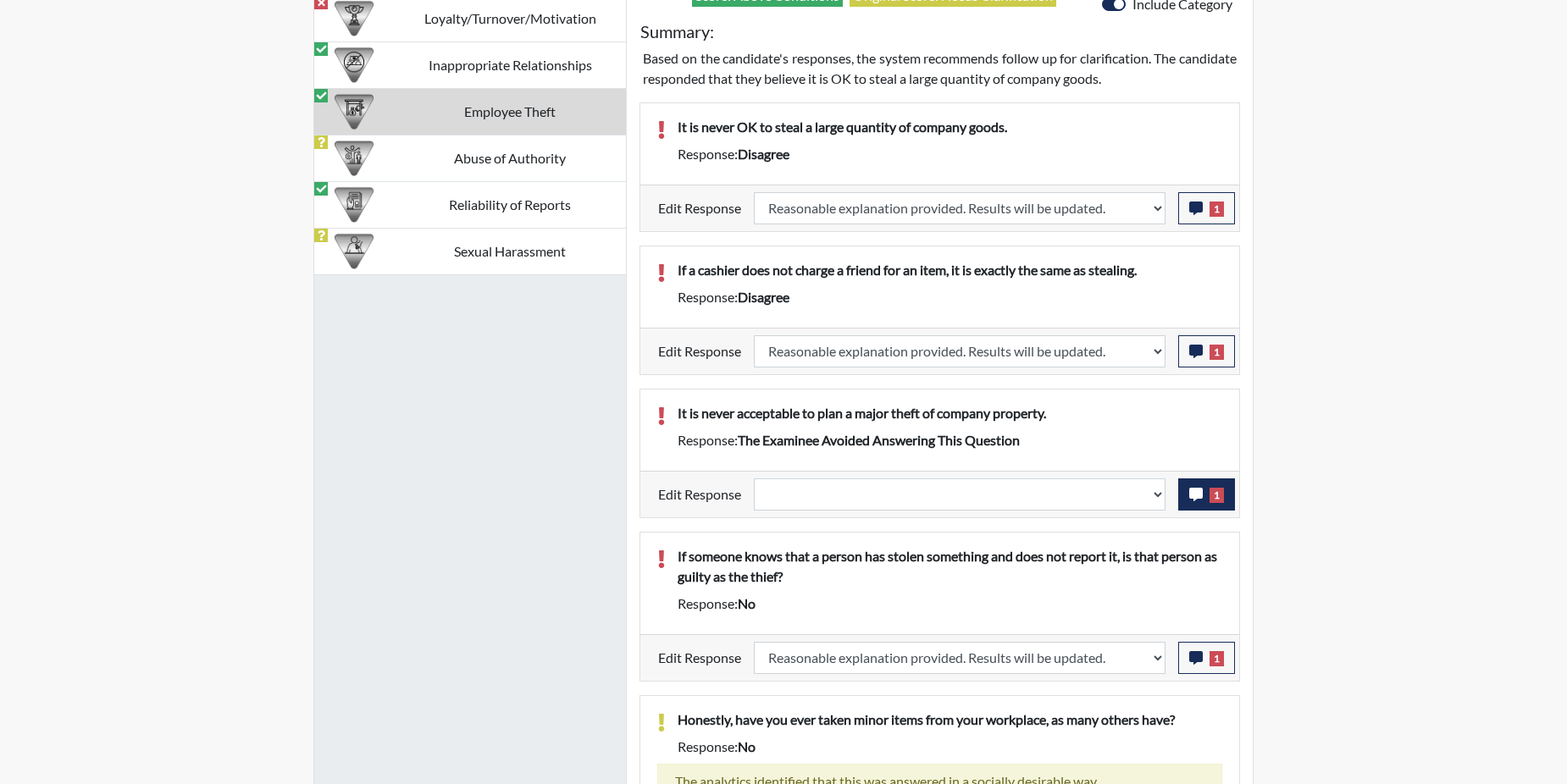
scroll to position [281, 704]
click at [1192, 501] on button "1" at bounding box center [1206, 494] width 56 height 33
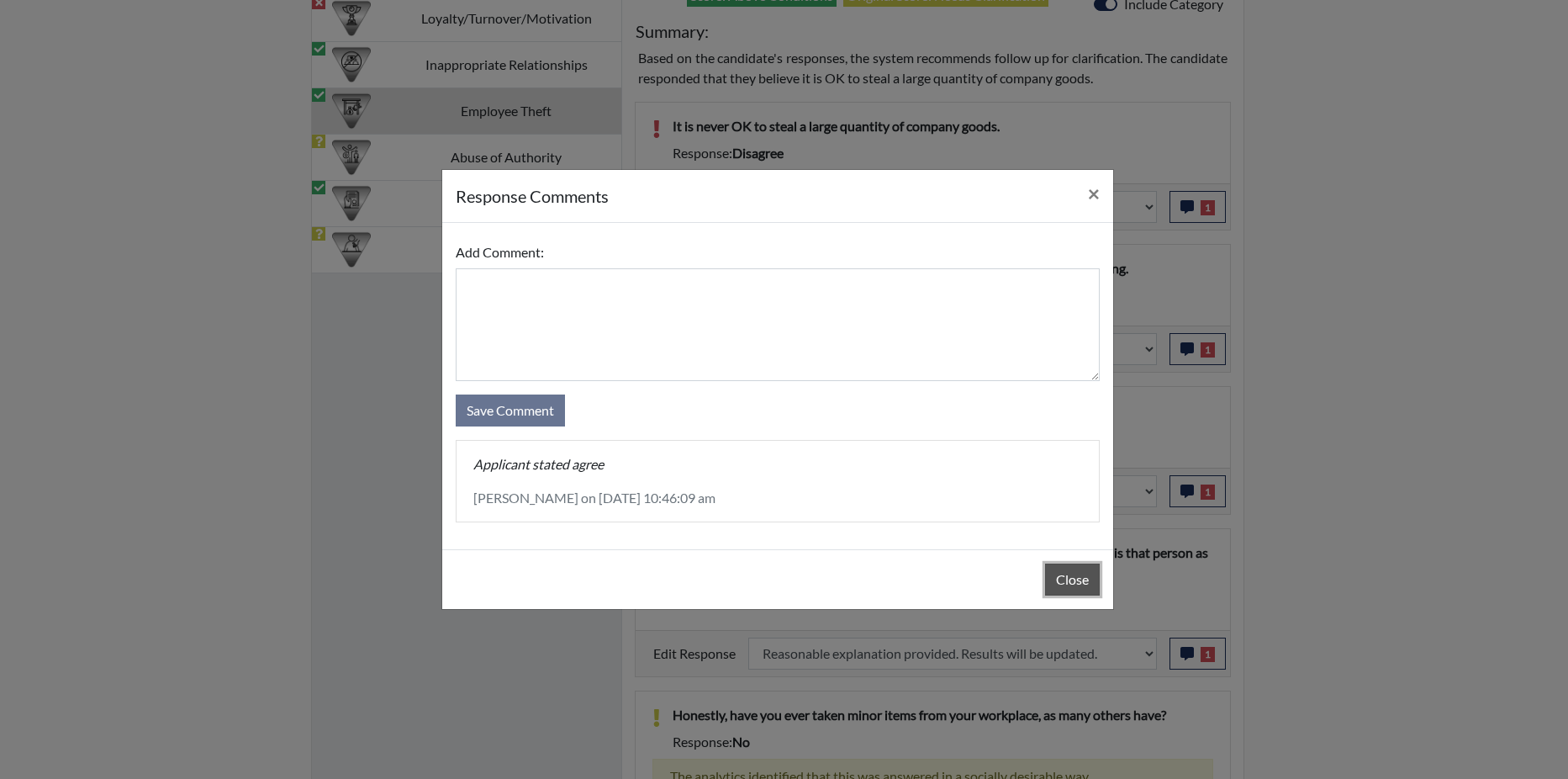
click at [1065, 584] on button "Close" at bounding box center [1072, 580] width 55 height 32
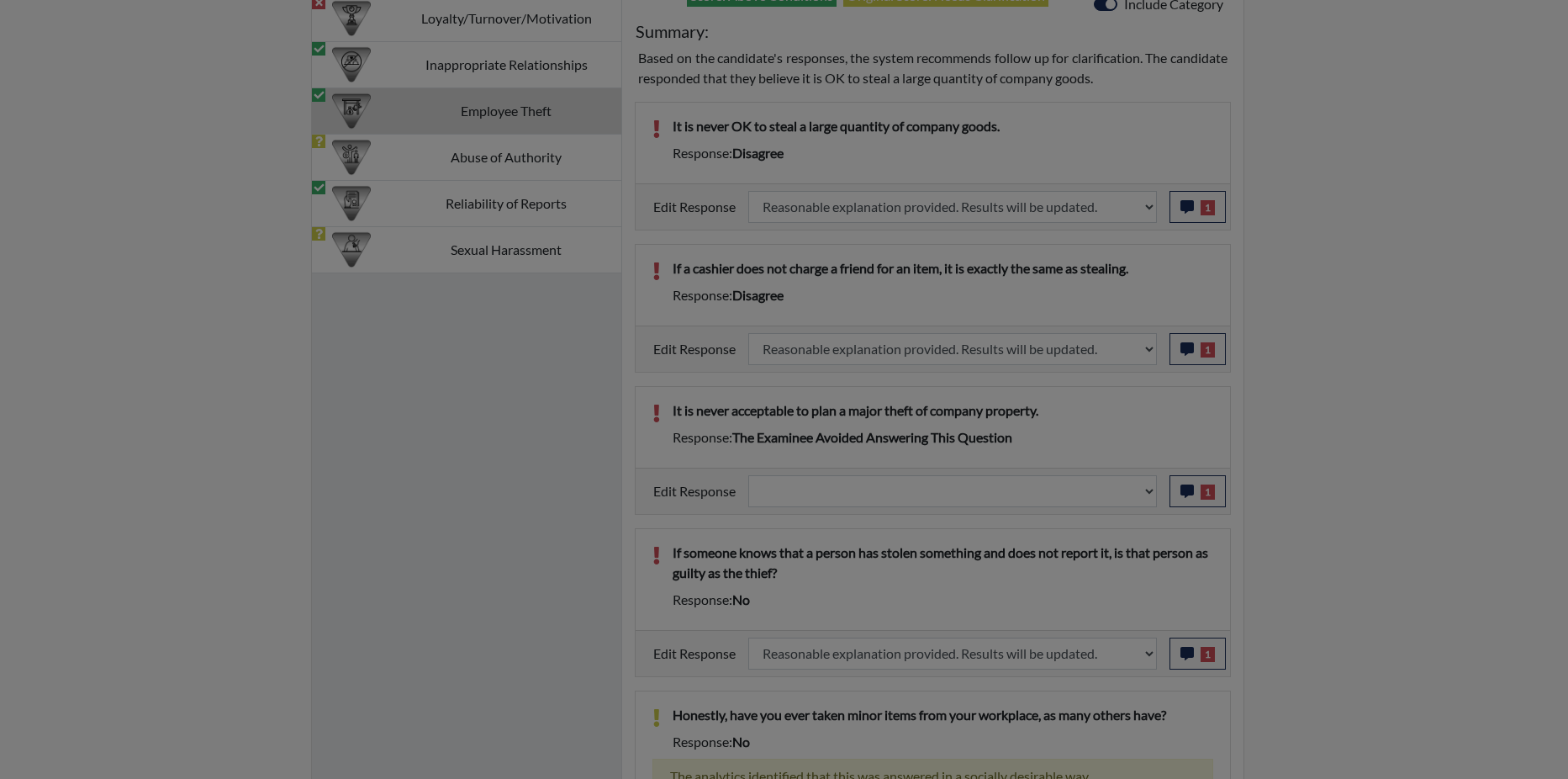
click at [1065, 567] on div "Close" at bounding box center [777, 536] width 671 height 60
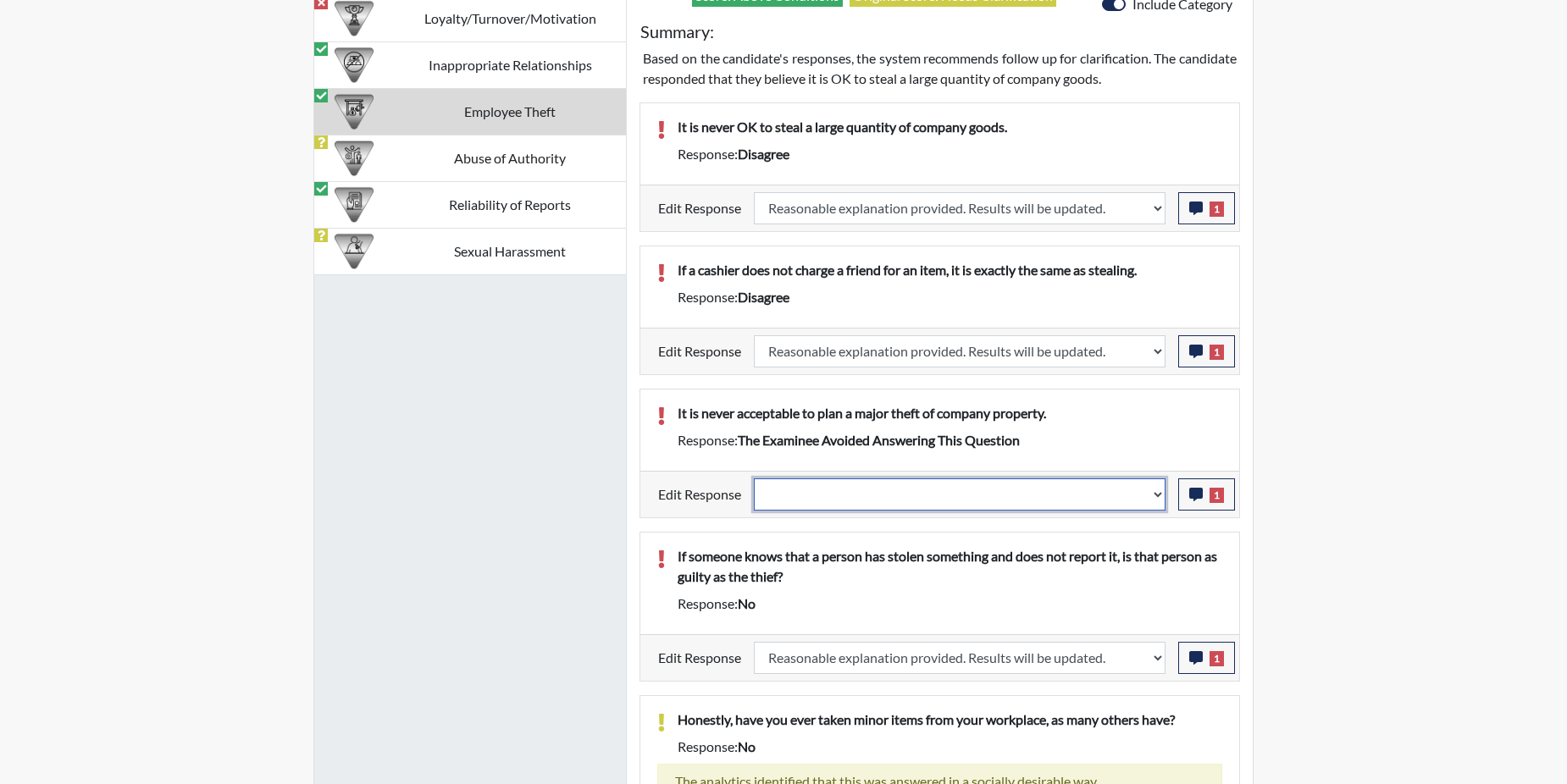
click at [1156, 494] on select "Question is not relevant. Results will be updated. Reasonable explanation provi…" at bounding box center [960, 494] width 412 height 33
select select "reasonable-explanation-provided"
click at [755, 479] on select "Question is not relevant. Results will be updated. Reasonable explanation provi…" at bounding box center [960, 494] width 412 height 33
click at [1138, 542] on div "If someone knows that a person has stolen something and does not report it, is …" at bounding box center [939, 583] width 599 height 102
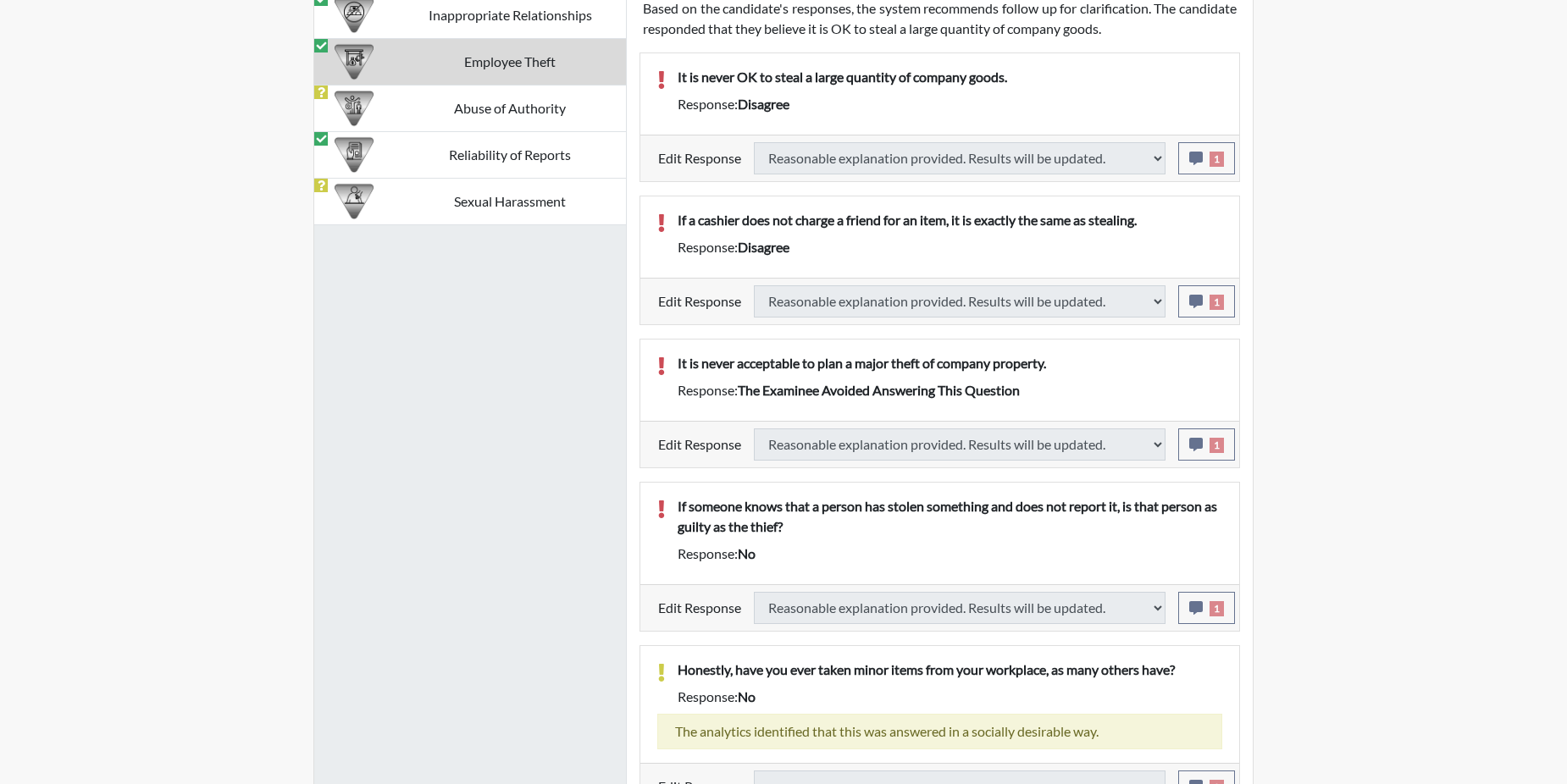
select select
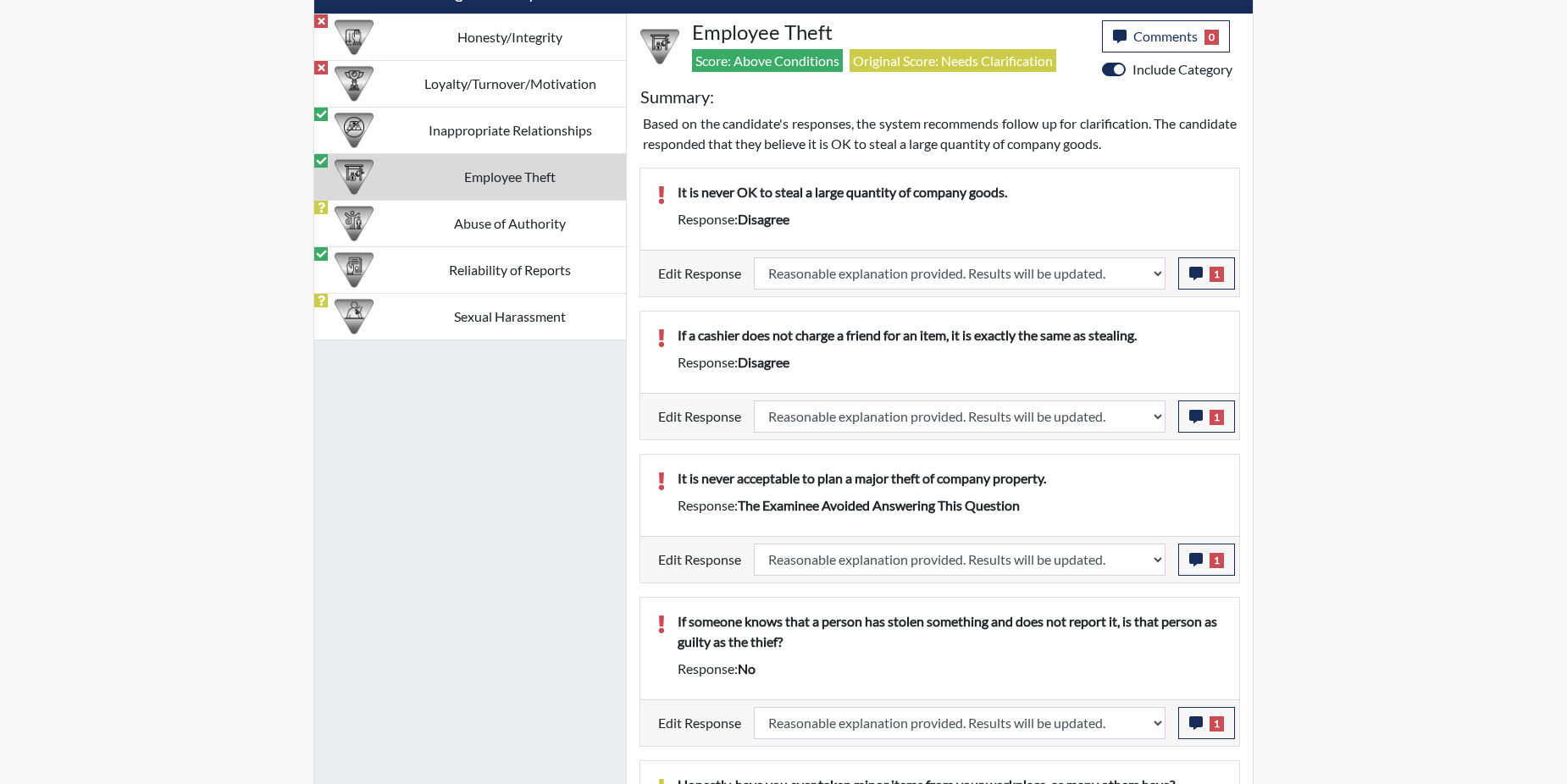
scroll to position [1026, 0]
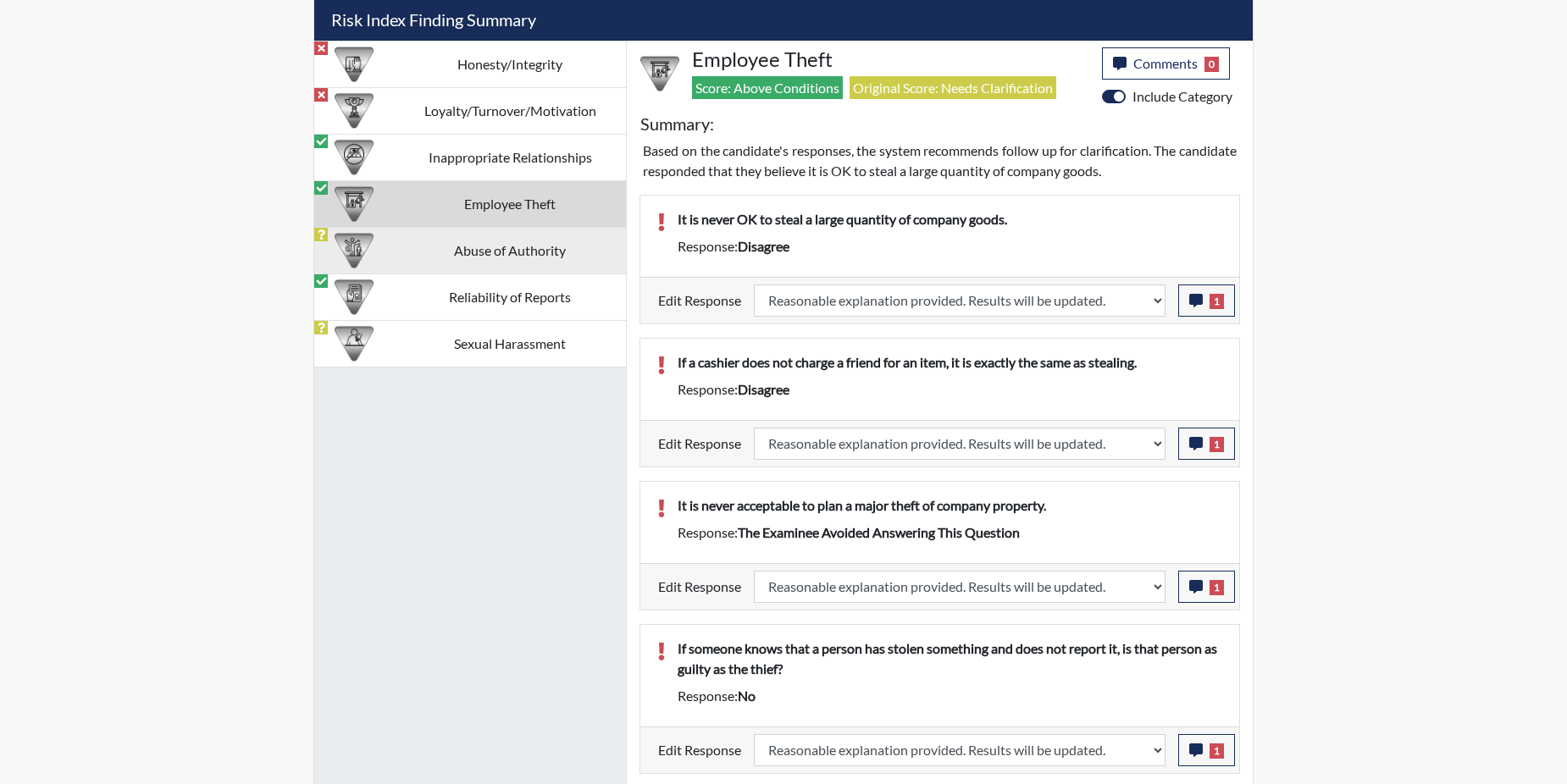
click at [450, 242] on td "Abuse of Authority" at bounding box center [509, 249] width 232 height 46
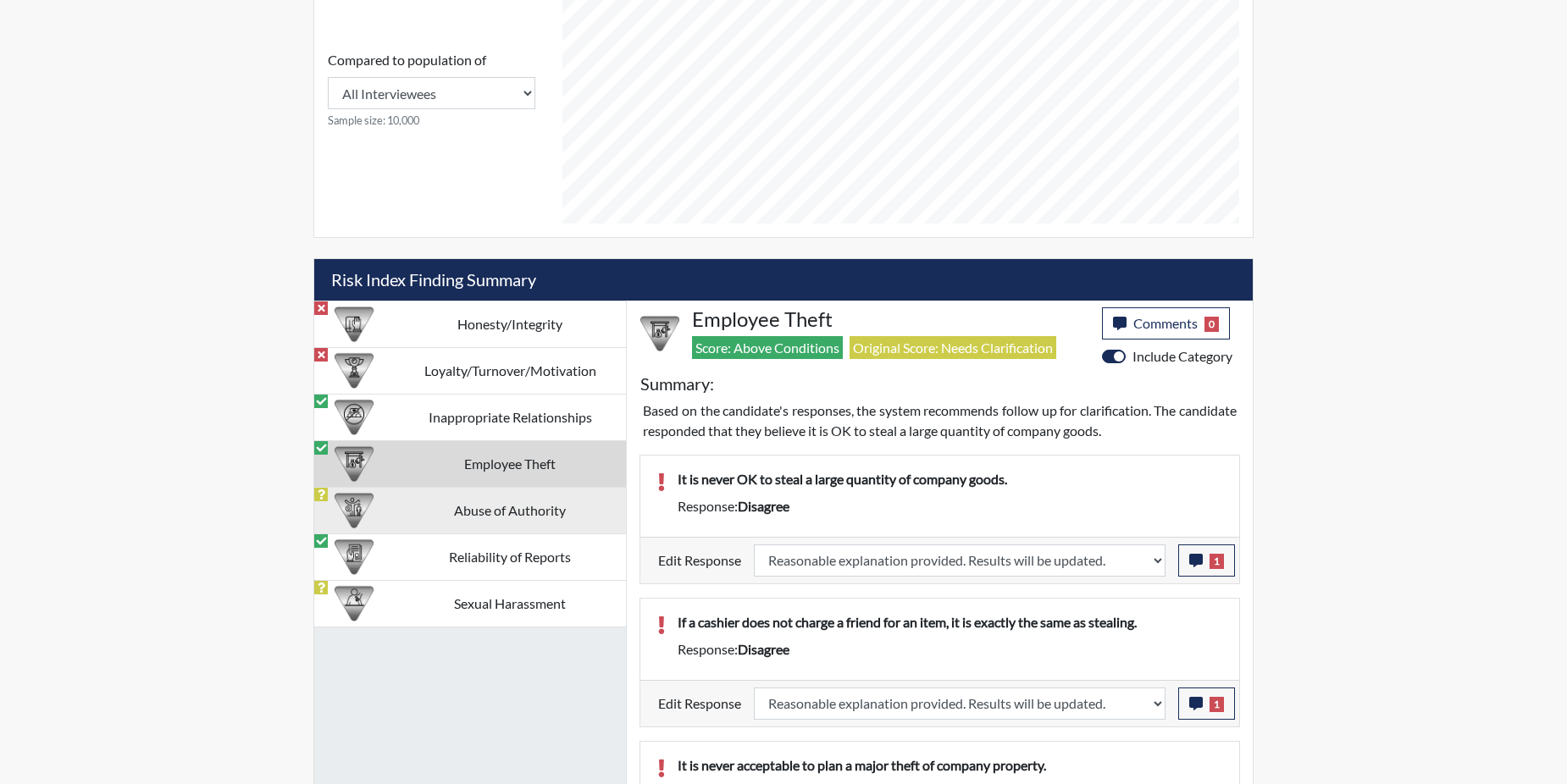
select select
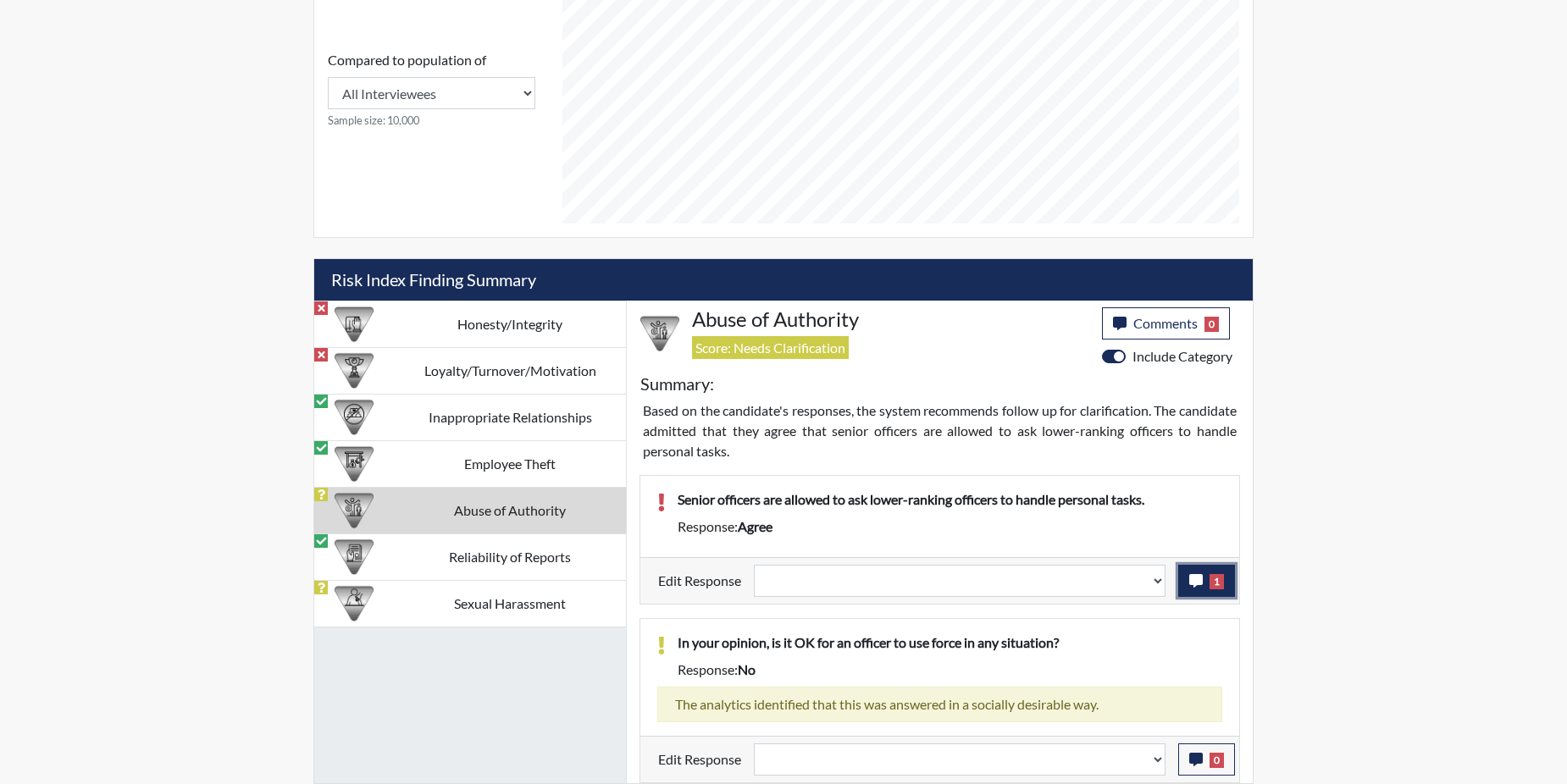
click at [1205, 586] on button "1" at bounding box center [1206, 580] width 56 height 33
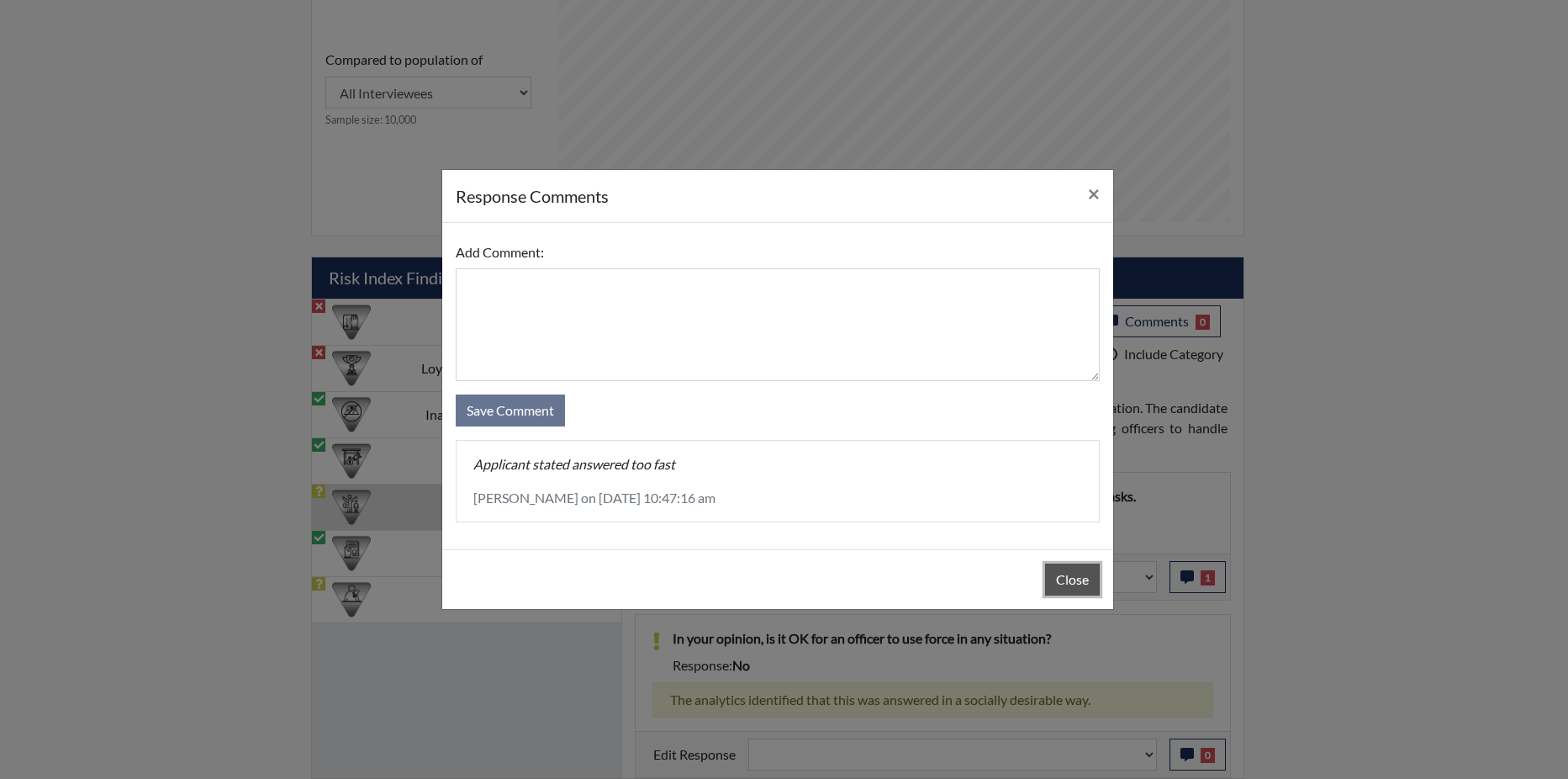
click at [1073, 574] on button "Close" at bounding box center [1072, 580] width 55 height 32
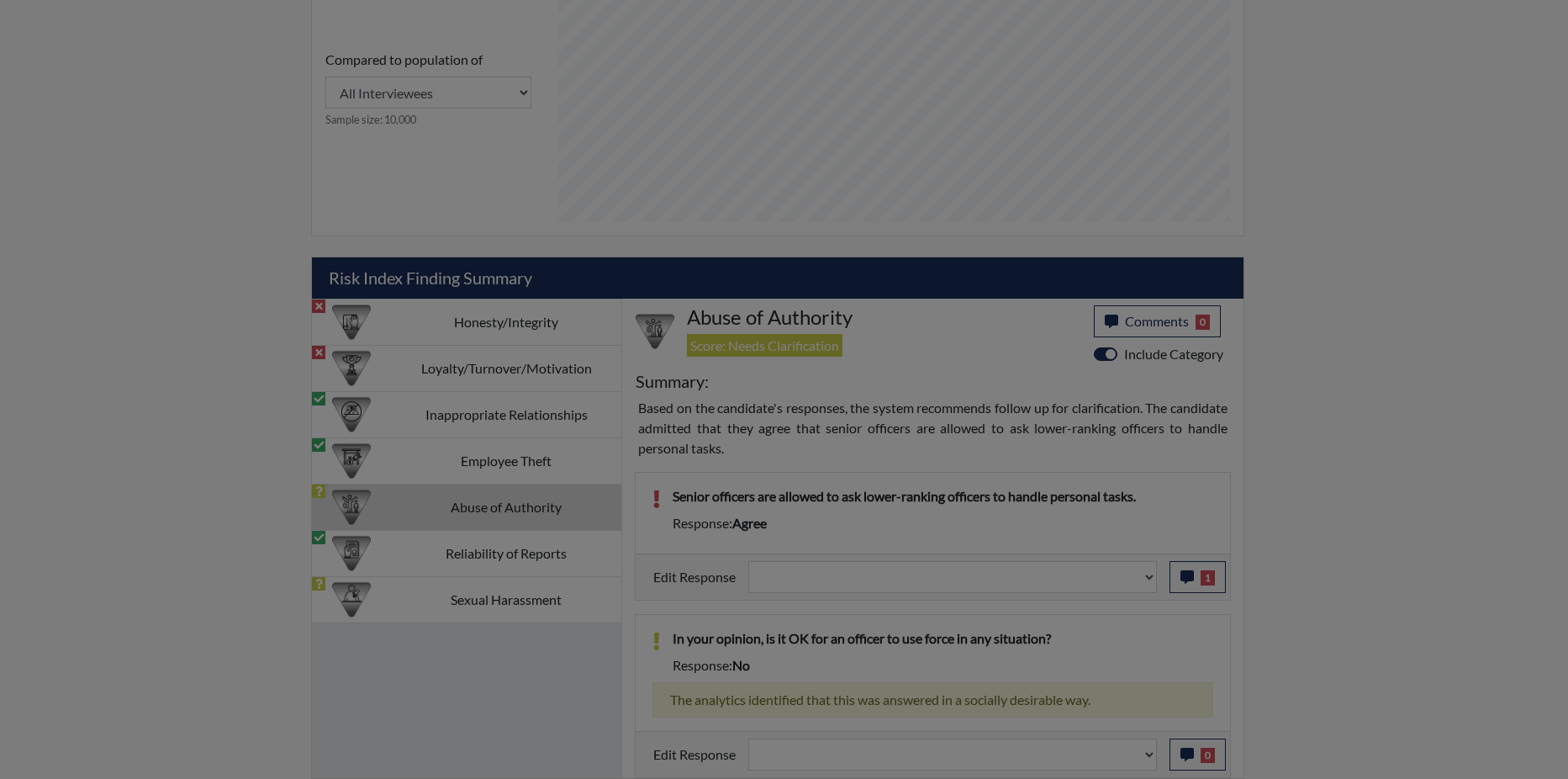
click at [1073, 553] on button "Close" at bounding box center [1072, 537] width 55 height 32
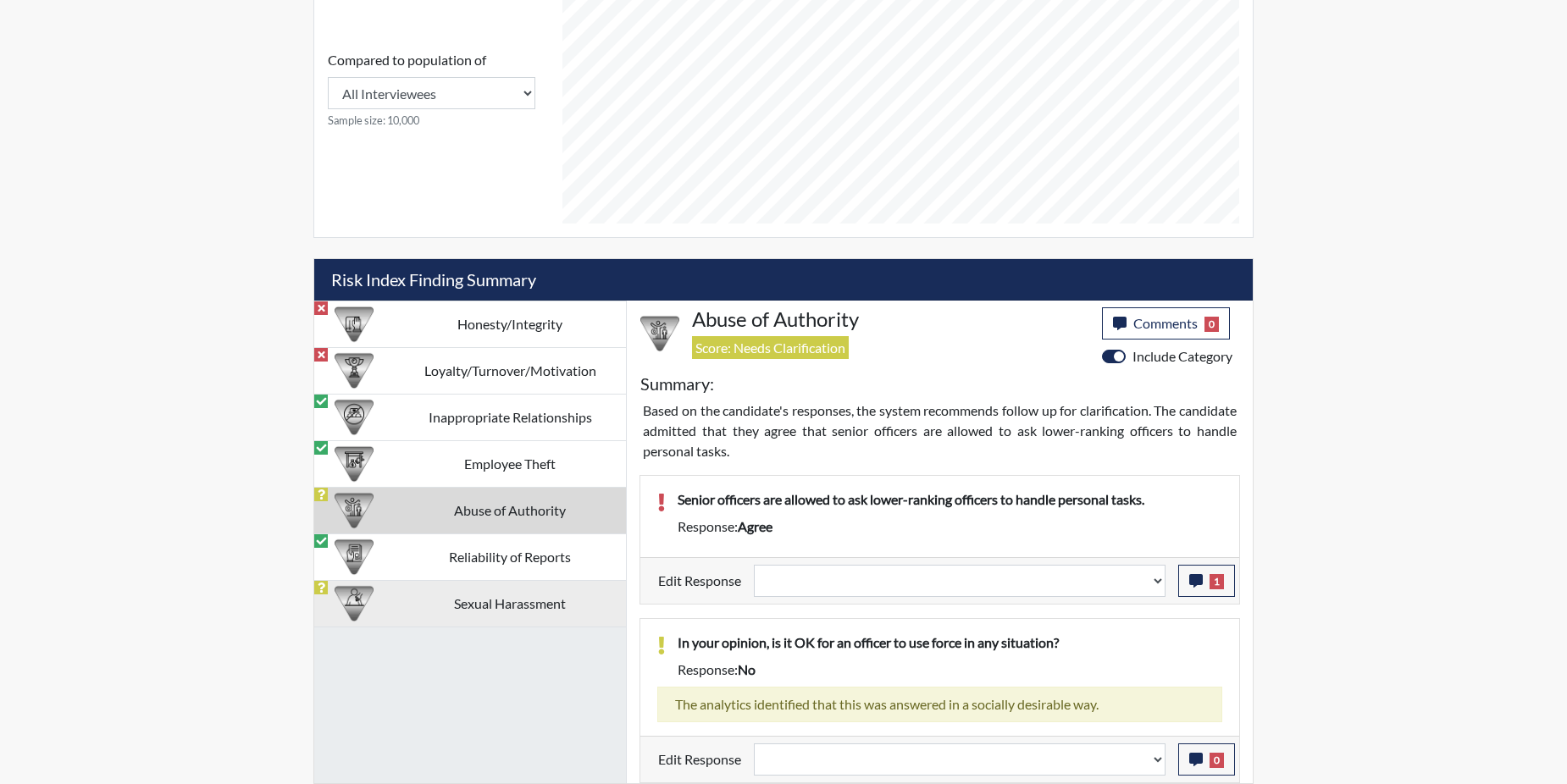
click at [483, 601] on td "Sexual Harassment" at bounding box center [509, 603] width 232 height 46
select select
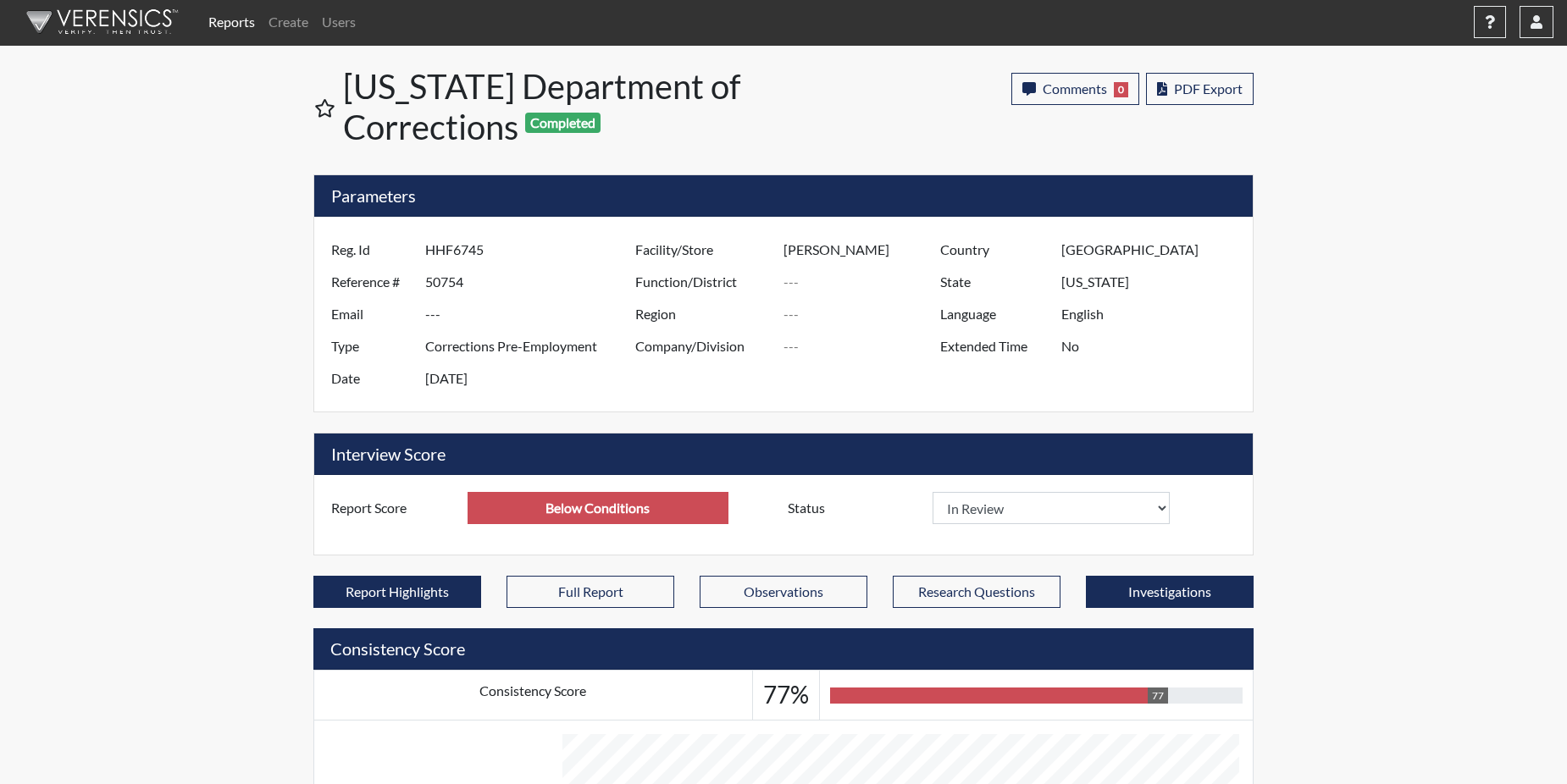
scroll to position [0, 0]
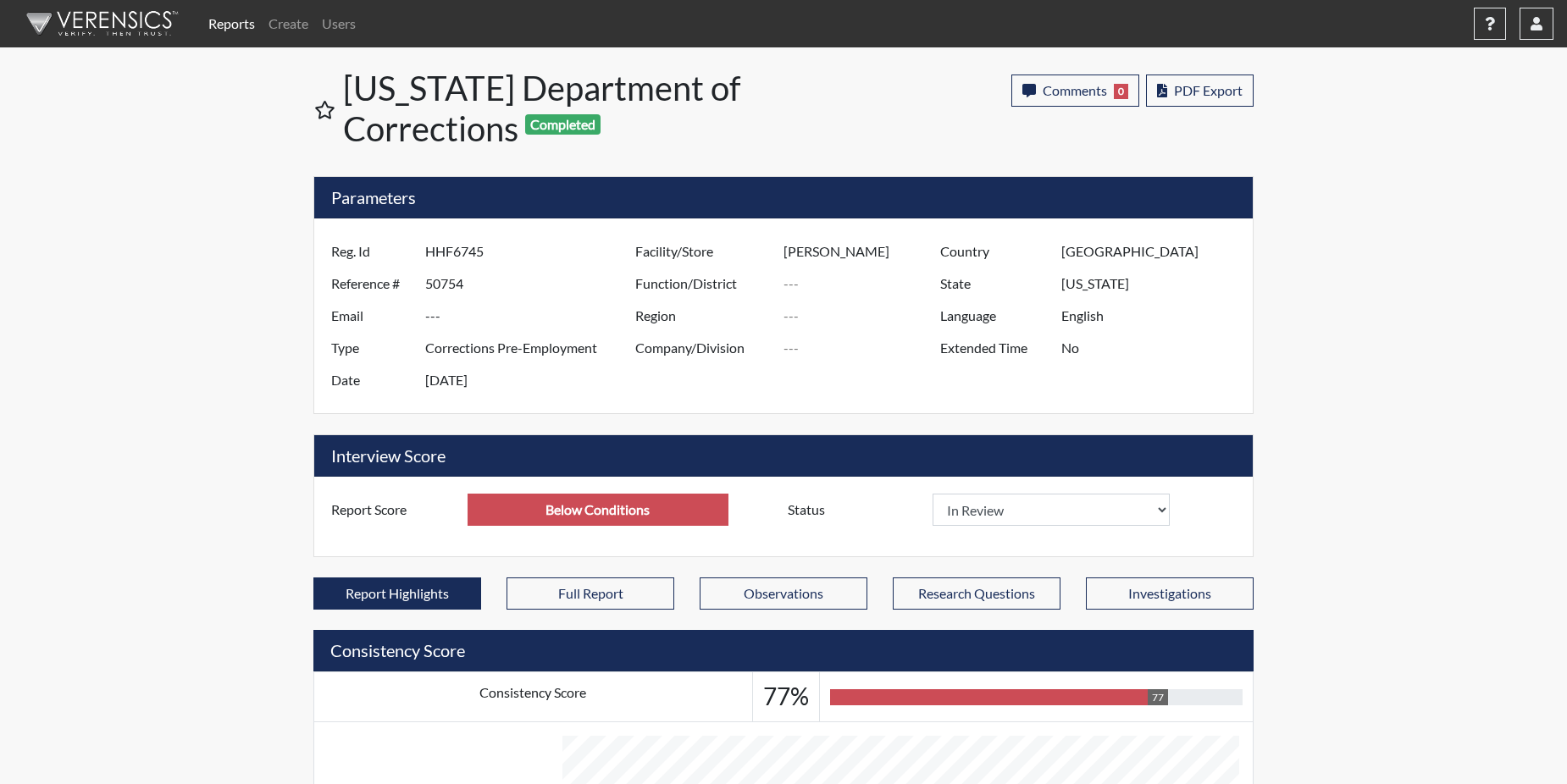
click at [230, 25] on link "Reports" at bounding box center [231, 24] width 60 height 34
